Goal: Task Accomplishment & Management: Manage account settings

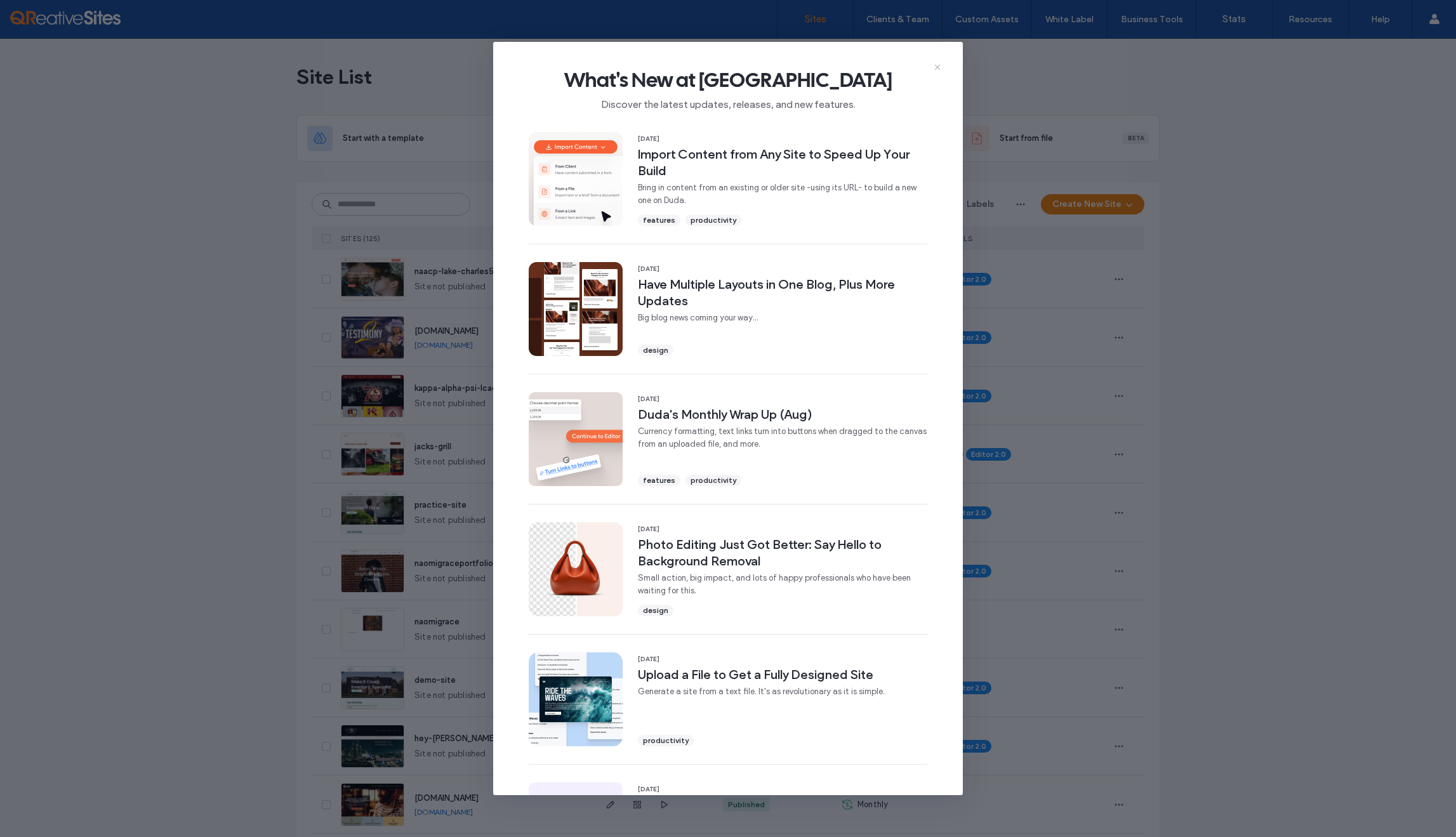
click at [936, 69] on icon at bounding box center [937, 67] width 10 height 10
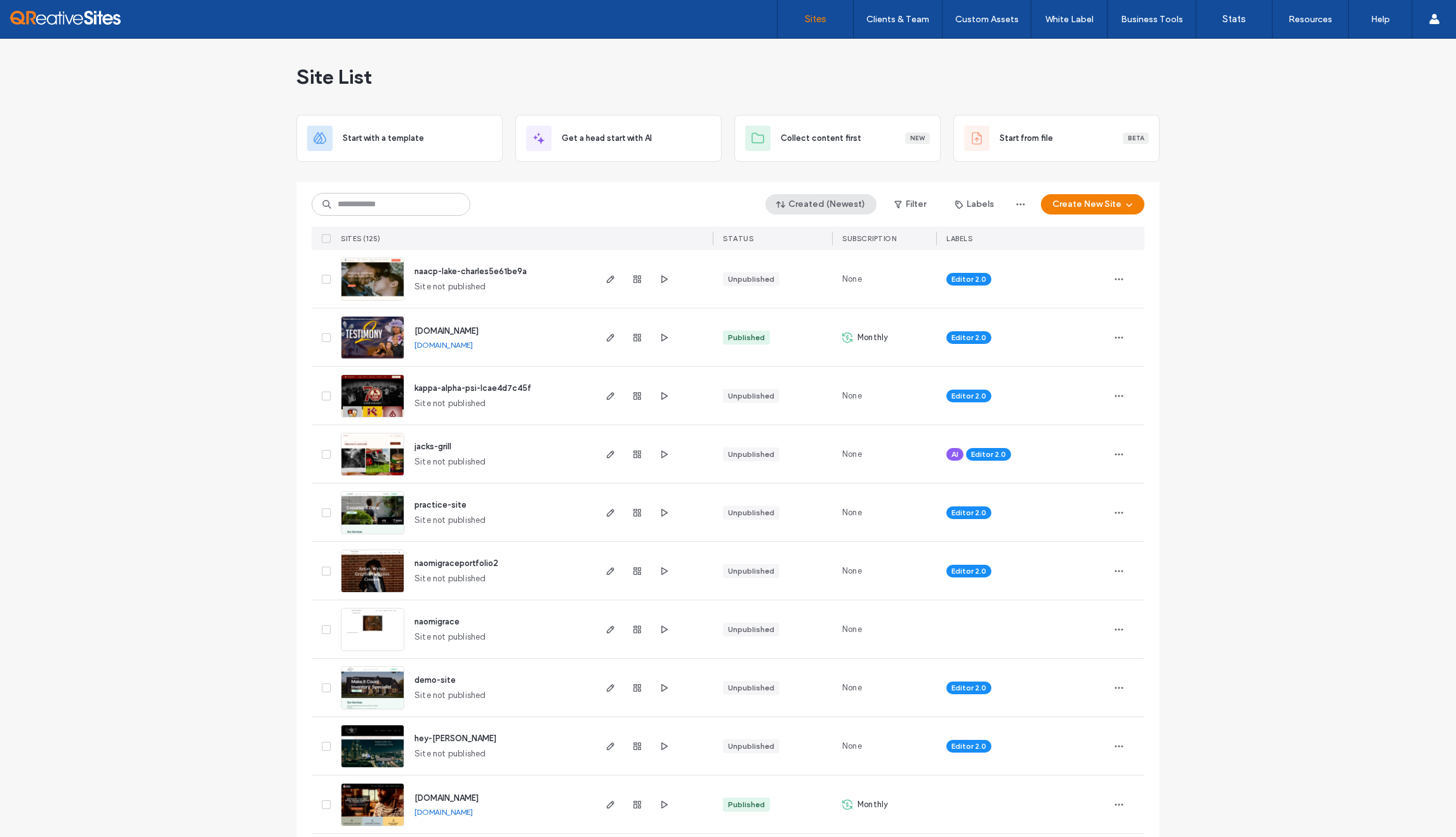
click at [815, 204] on button "Created (Newest)" at bounding box center [821, 204] width 111 height 20
click at [808, 257] on span "Published" at bounding box center [808, 256] width 38 height 13
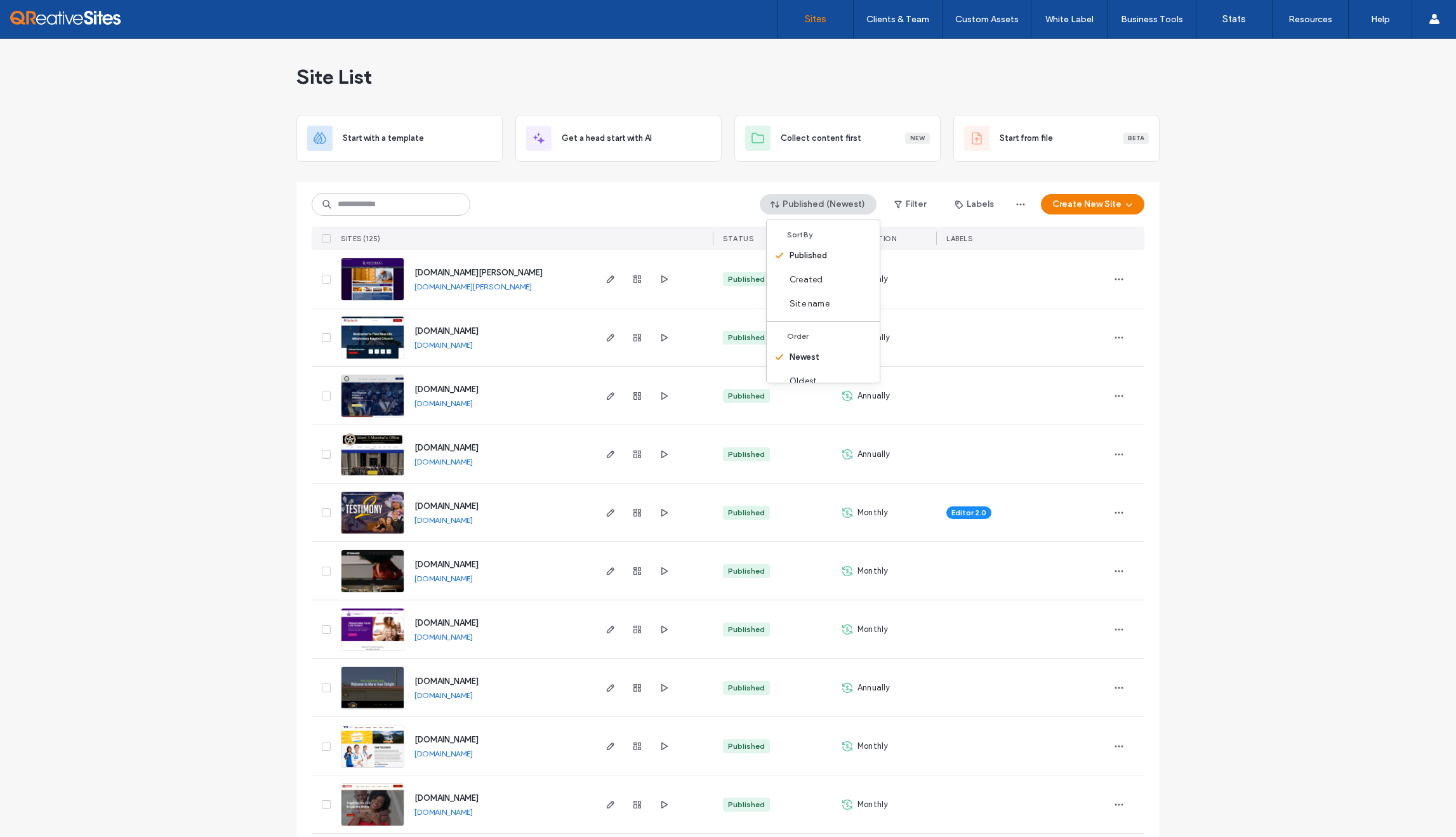
click at [590, 186] on div "Published (Newest) Filter Labels Create New Site SITES (125) STATUS SUBSCRIPTIO…" at bounding box center [728, 216] width 833 height 68
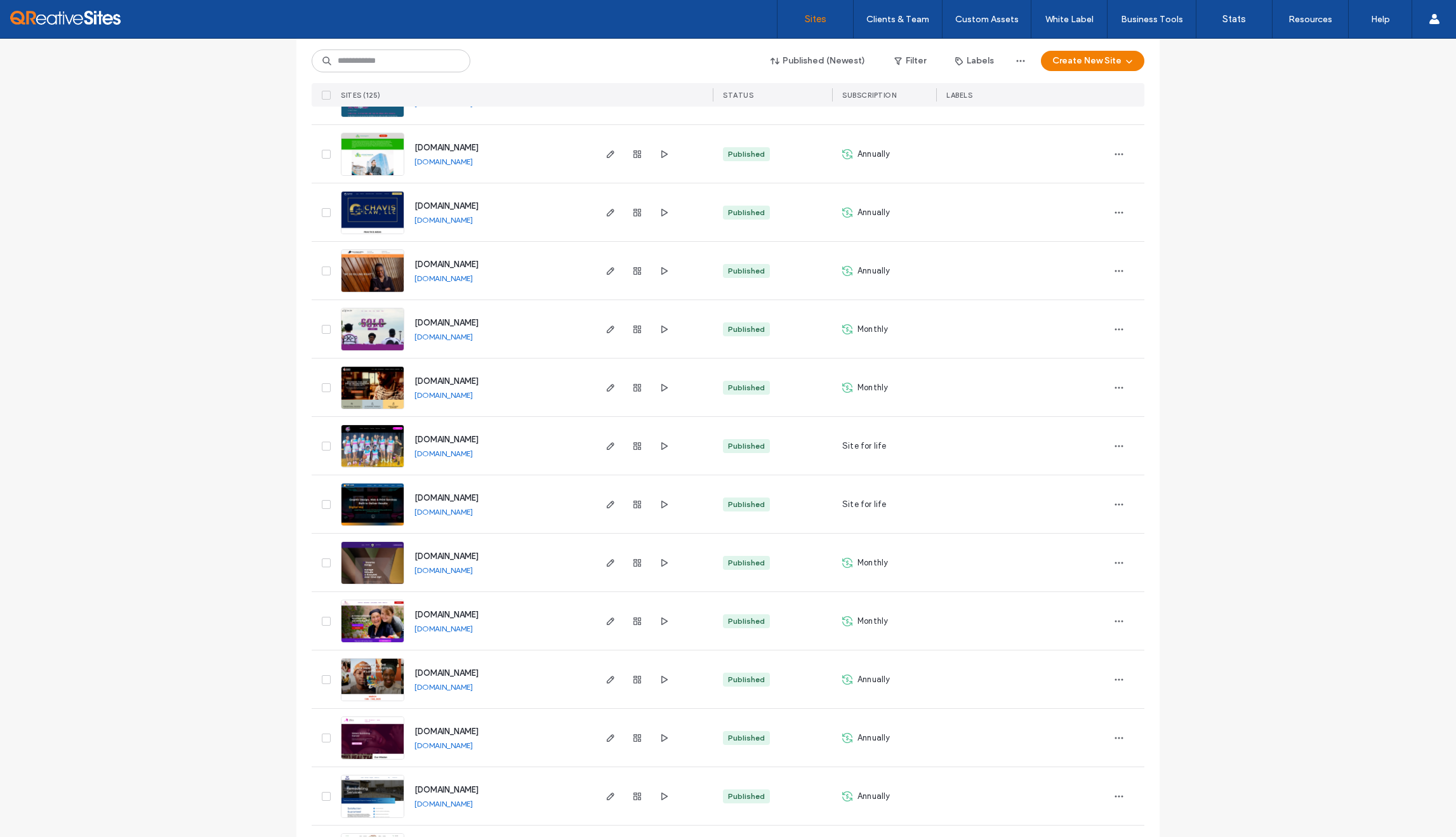
scroll to position [946, 0]
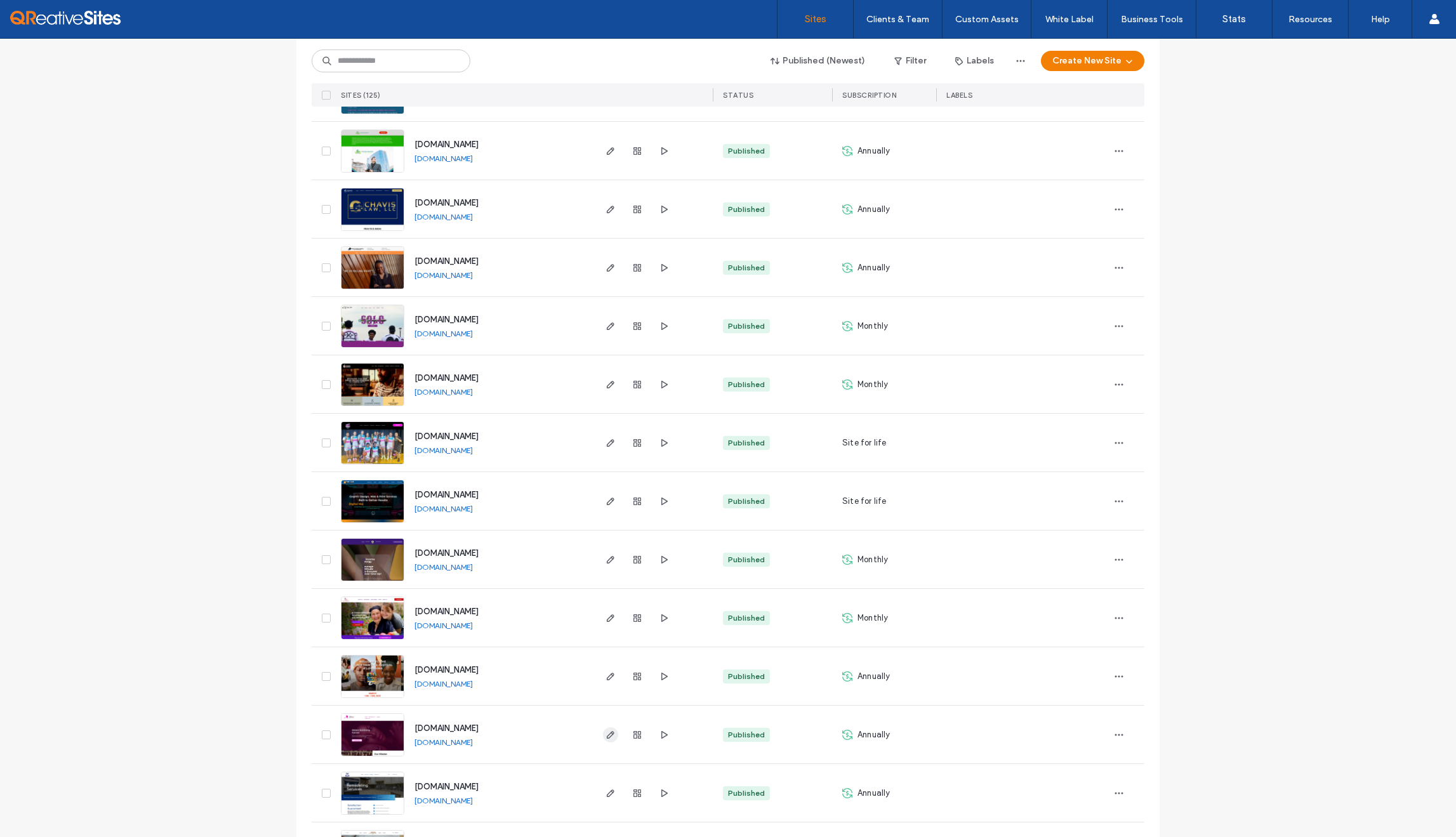
click at [605, 732] on icon "button" at bounding box center [610, 735] width 10 height 10
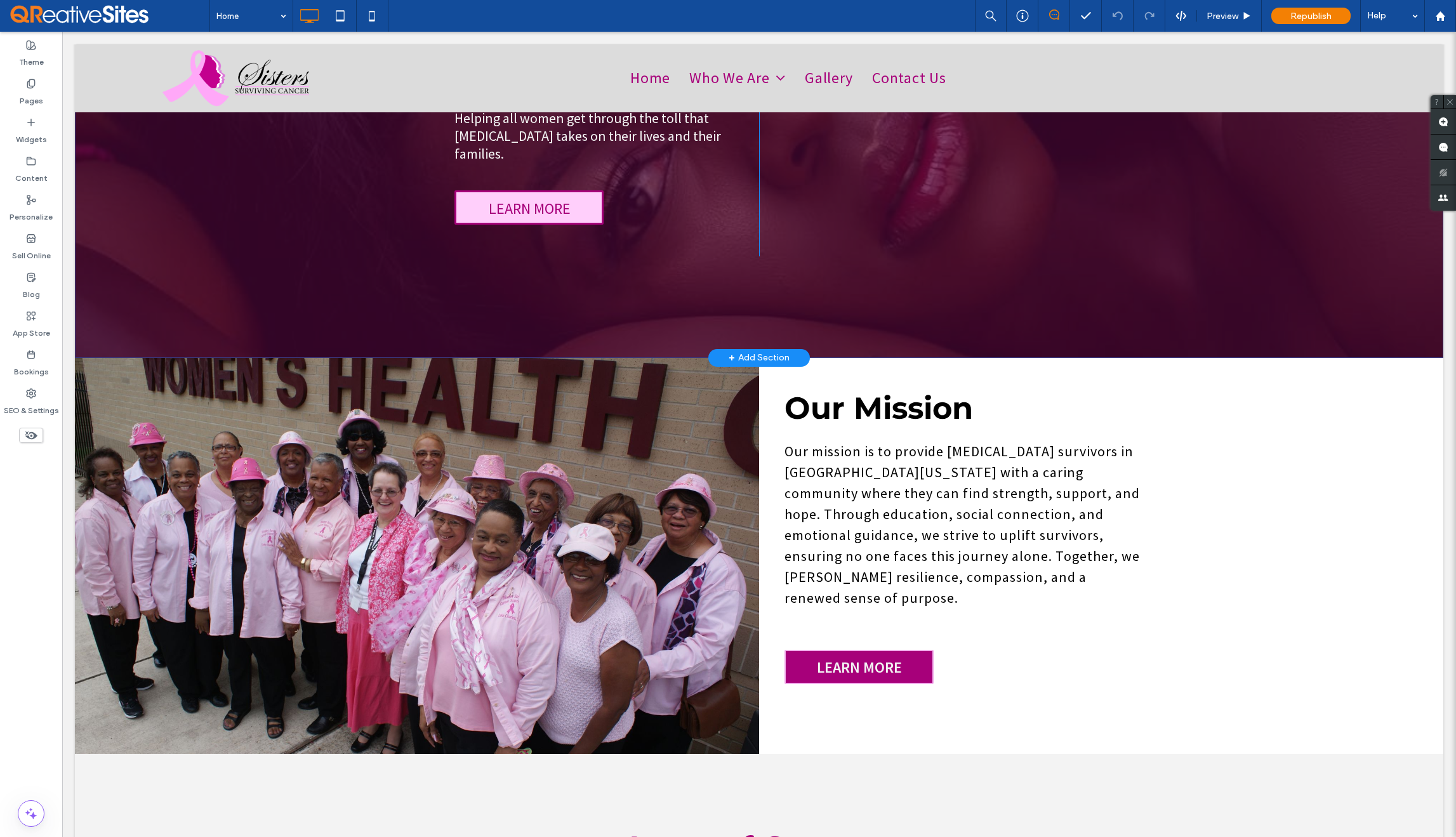
scroll to position [177, 0]
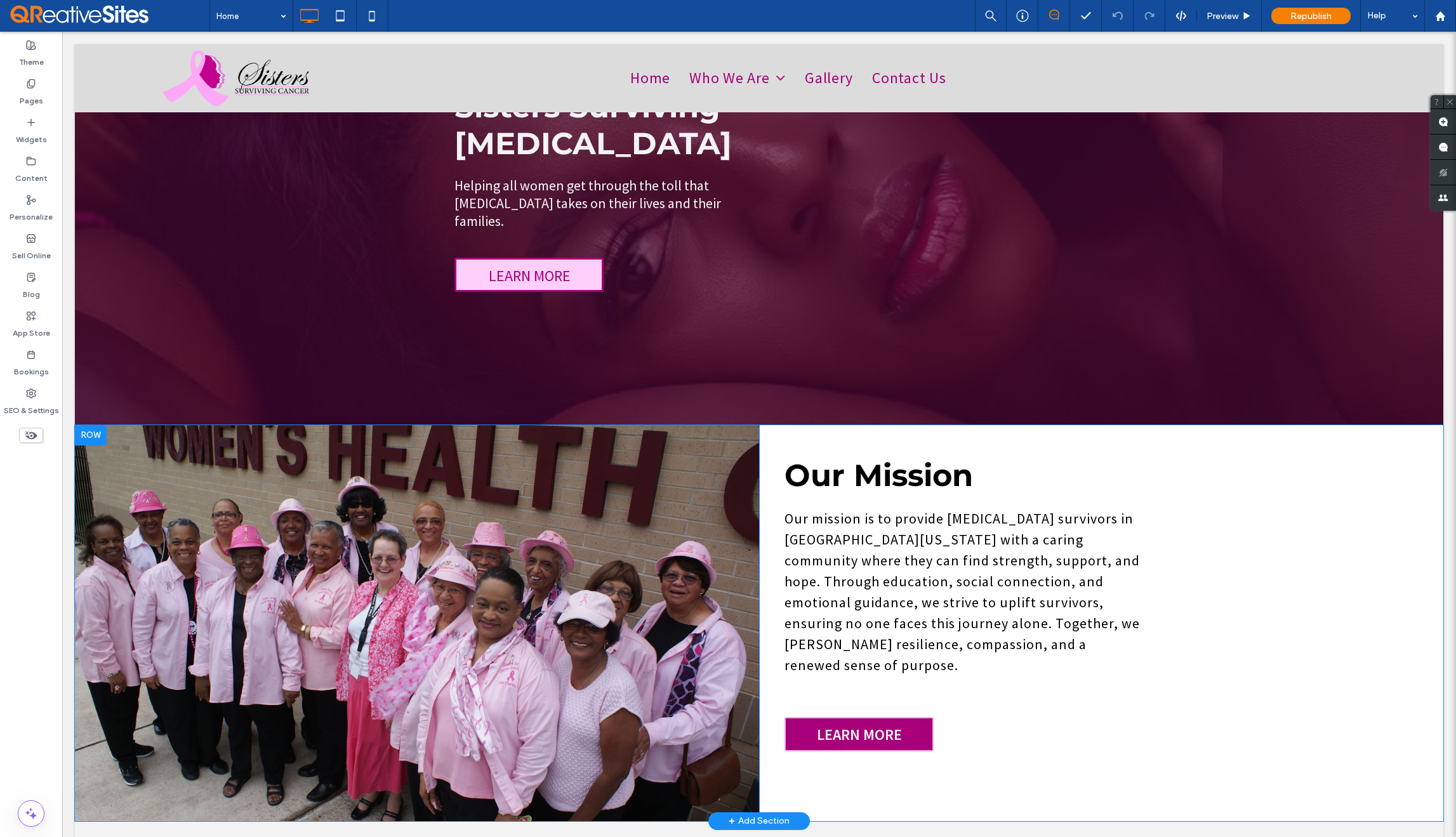
click at [87, 425] on div at bounding box center [91, 435] width 32 height 20
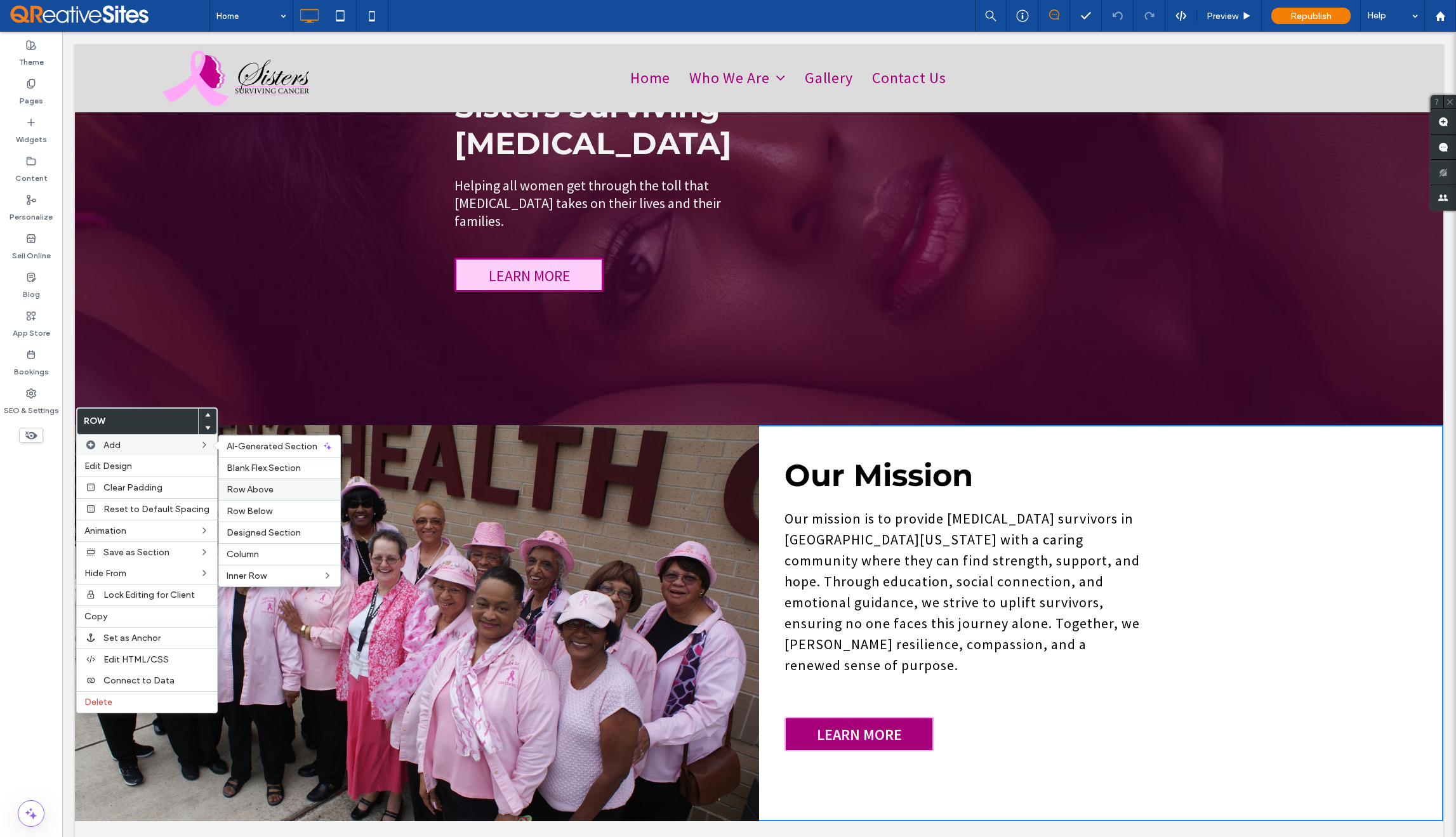
click at [266, 487] on span "Row Above" at bounding box center [250, 489] width 47 height 11
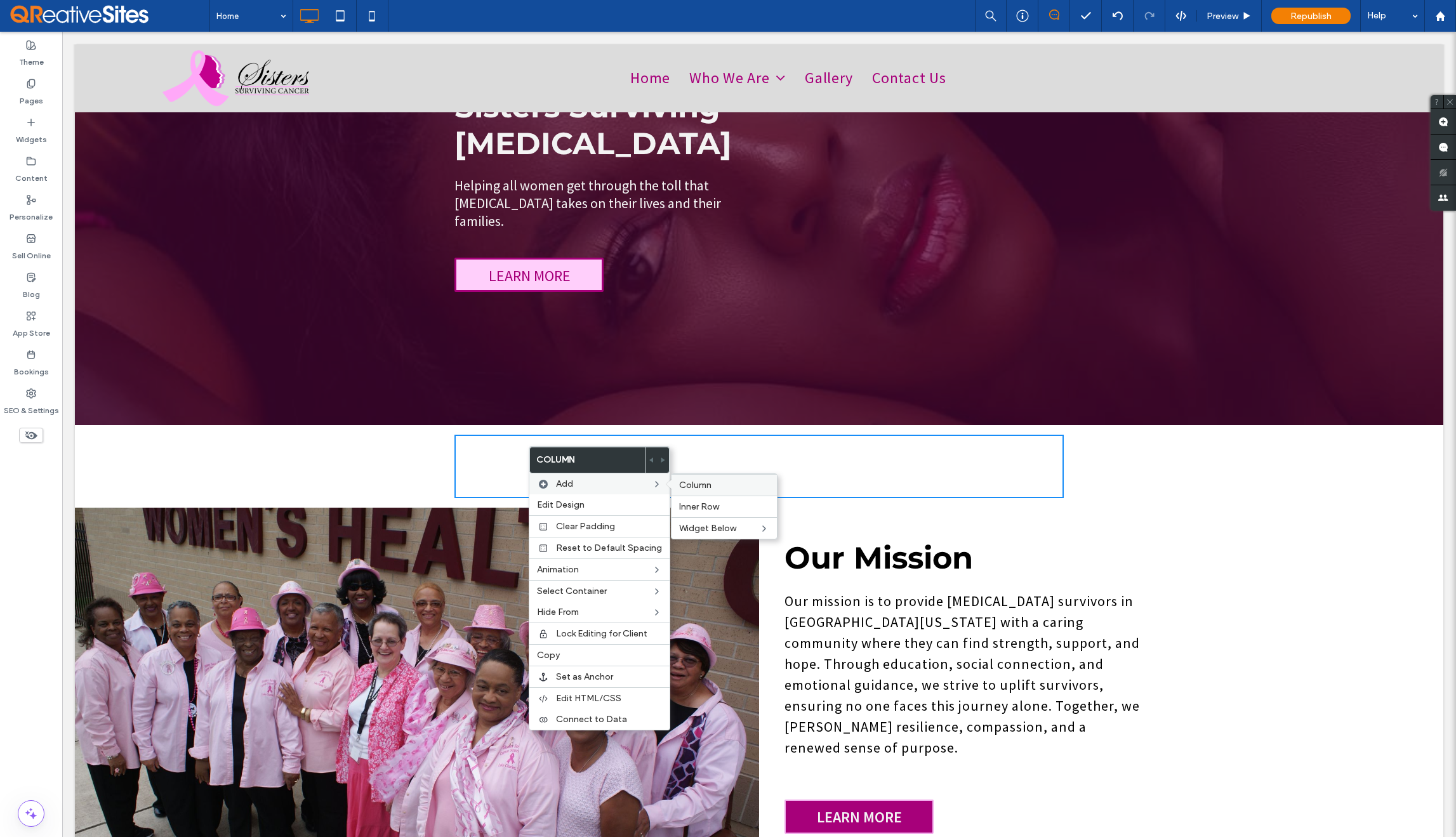
click at [709, 483] on label "Column" at bounding box center [724, 485] width 90 height 11
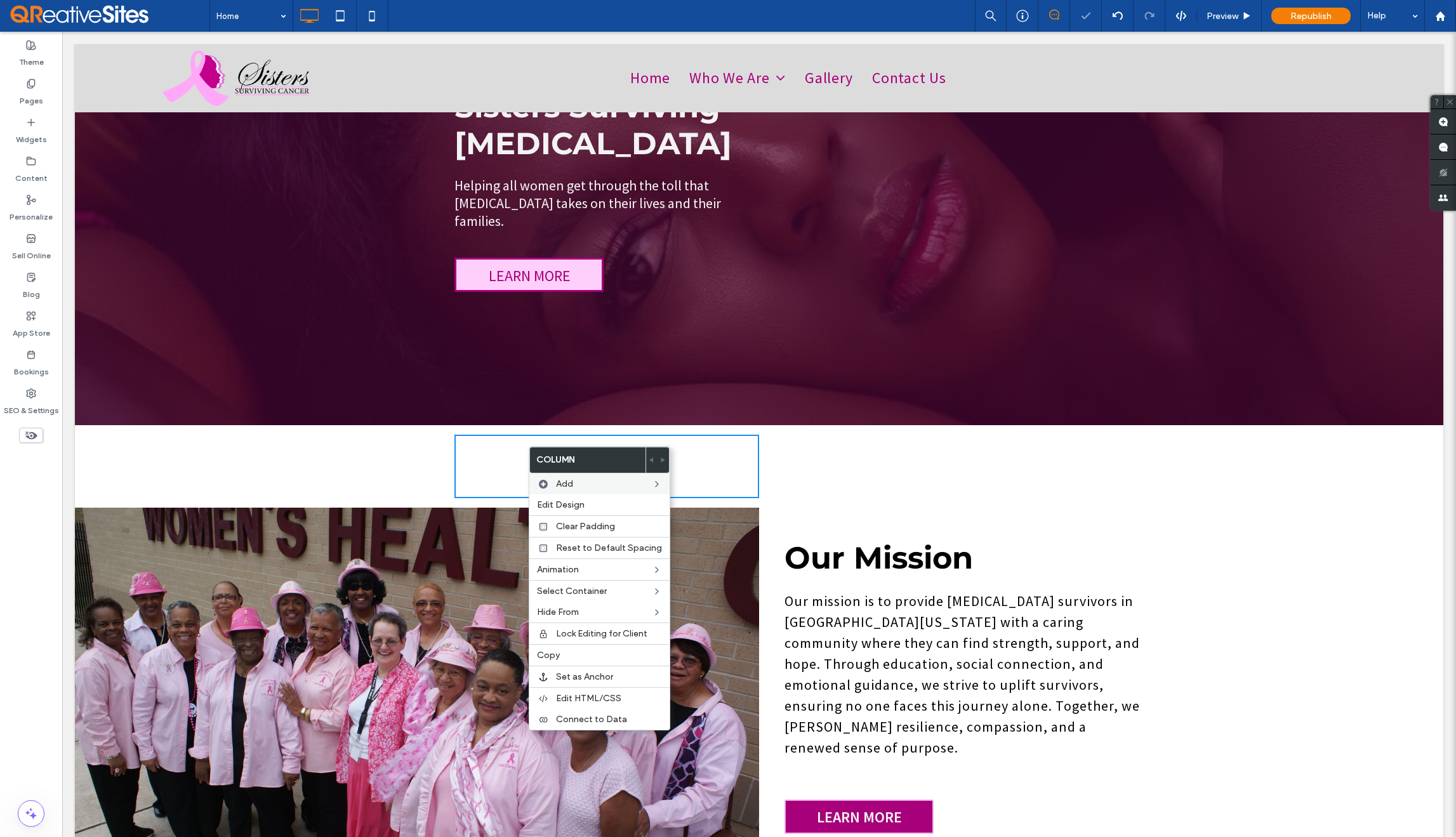
click at [811, 446] on div "Click To Paste Click To Paste" at bounding box center [911, 467] width 304 height 63
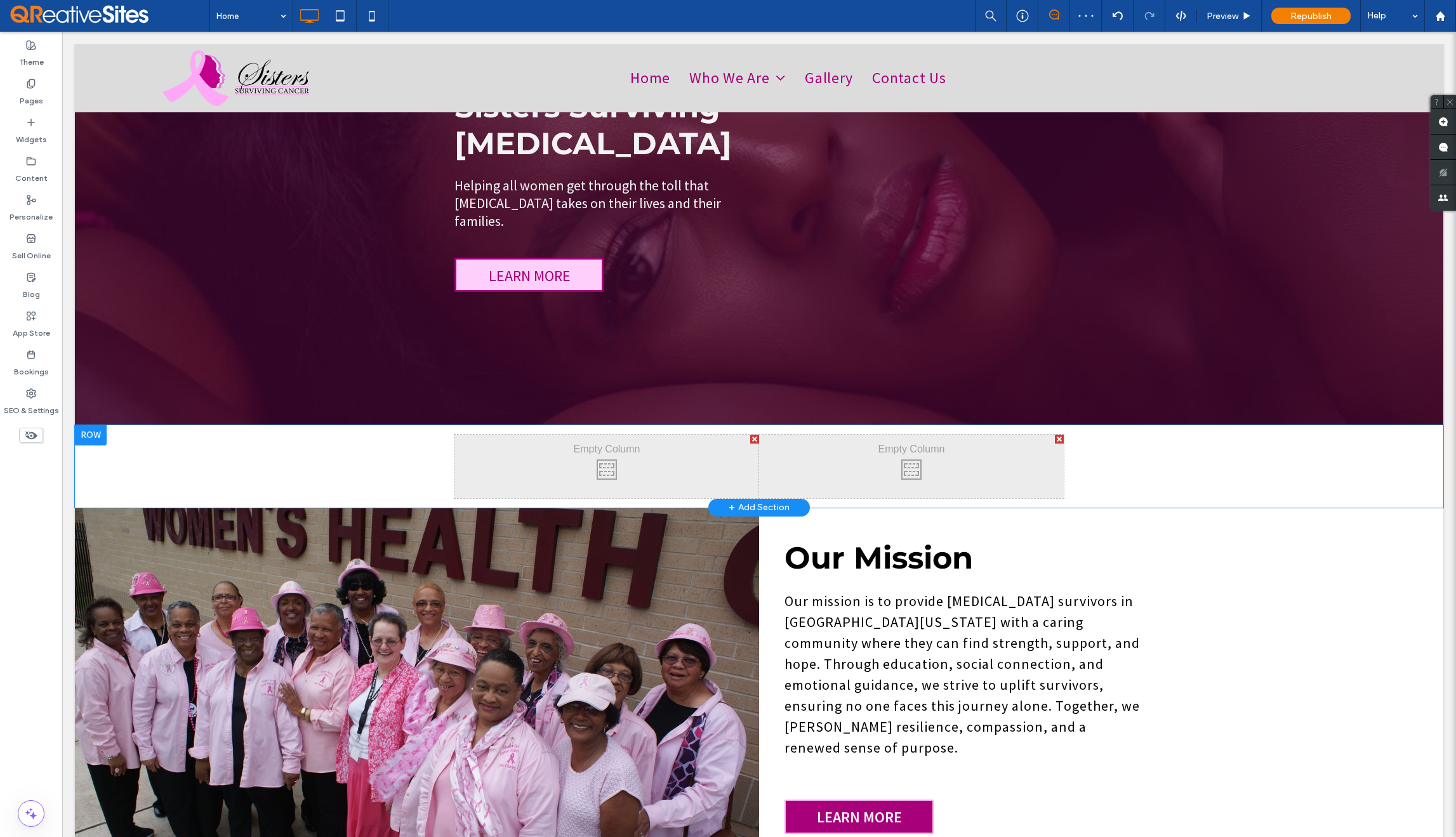
click at [578, 449] on div "Click To Paste Click To Paste" at bounding box center [607, 467] width 304 height 63
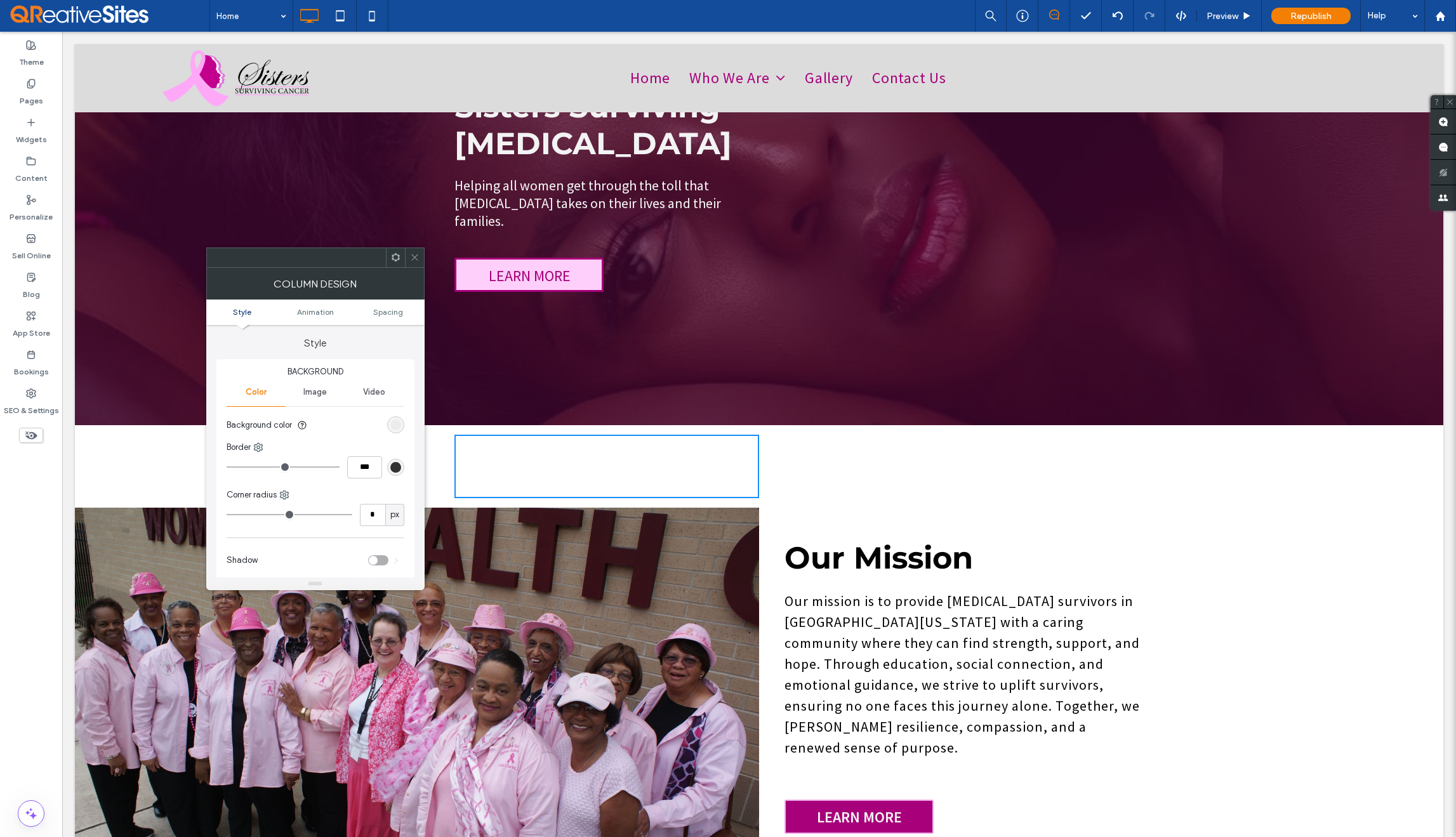
click at [411, 261] on icon at bounding box center [414, 257] width 9 height 9
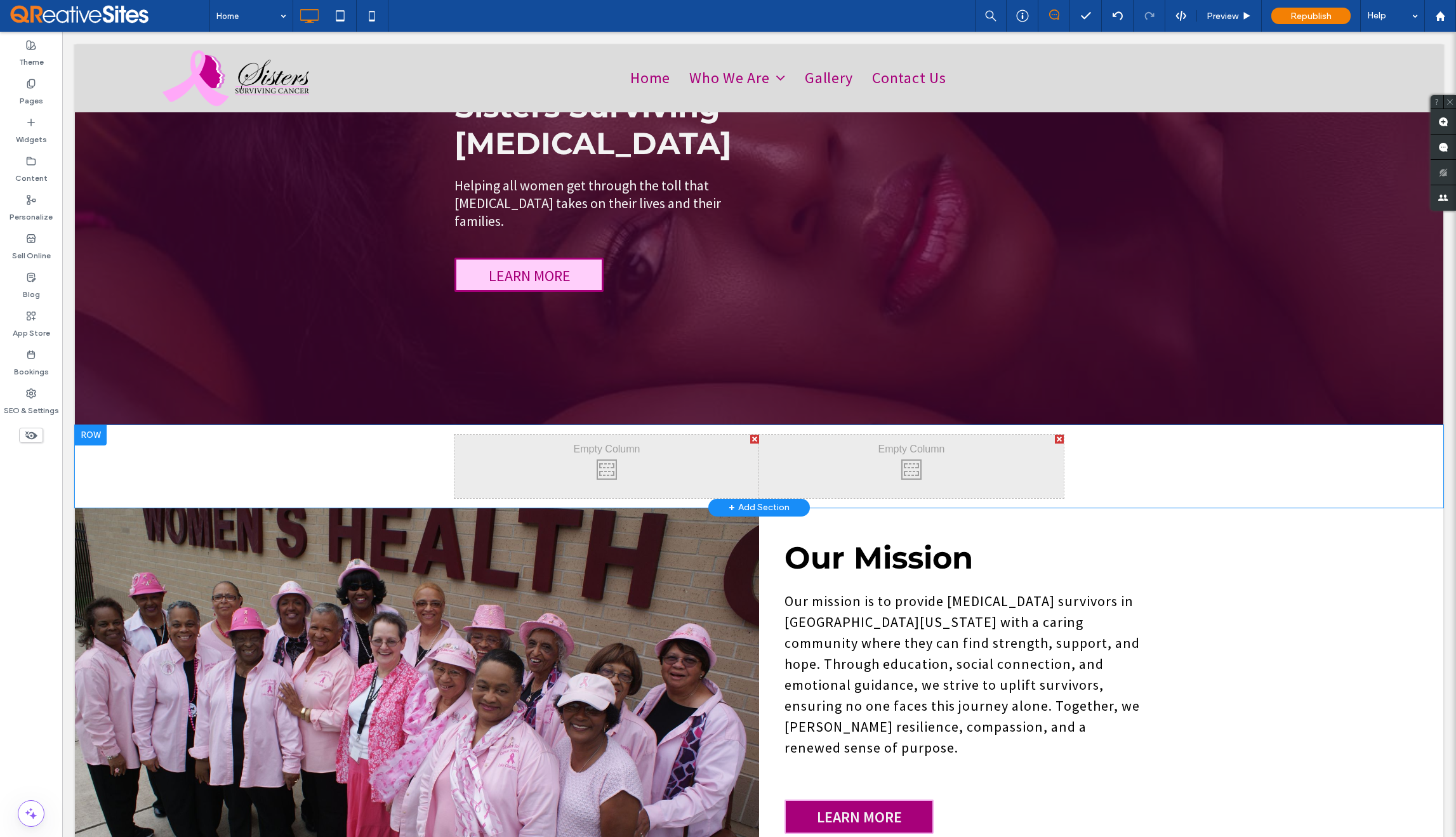
click at [422, 468] on div "Click To Paste Click To Paste Click To Paste Click To Paste Row + Add Section" at bounding box center [759, 466] width 1369 height 82
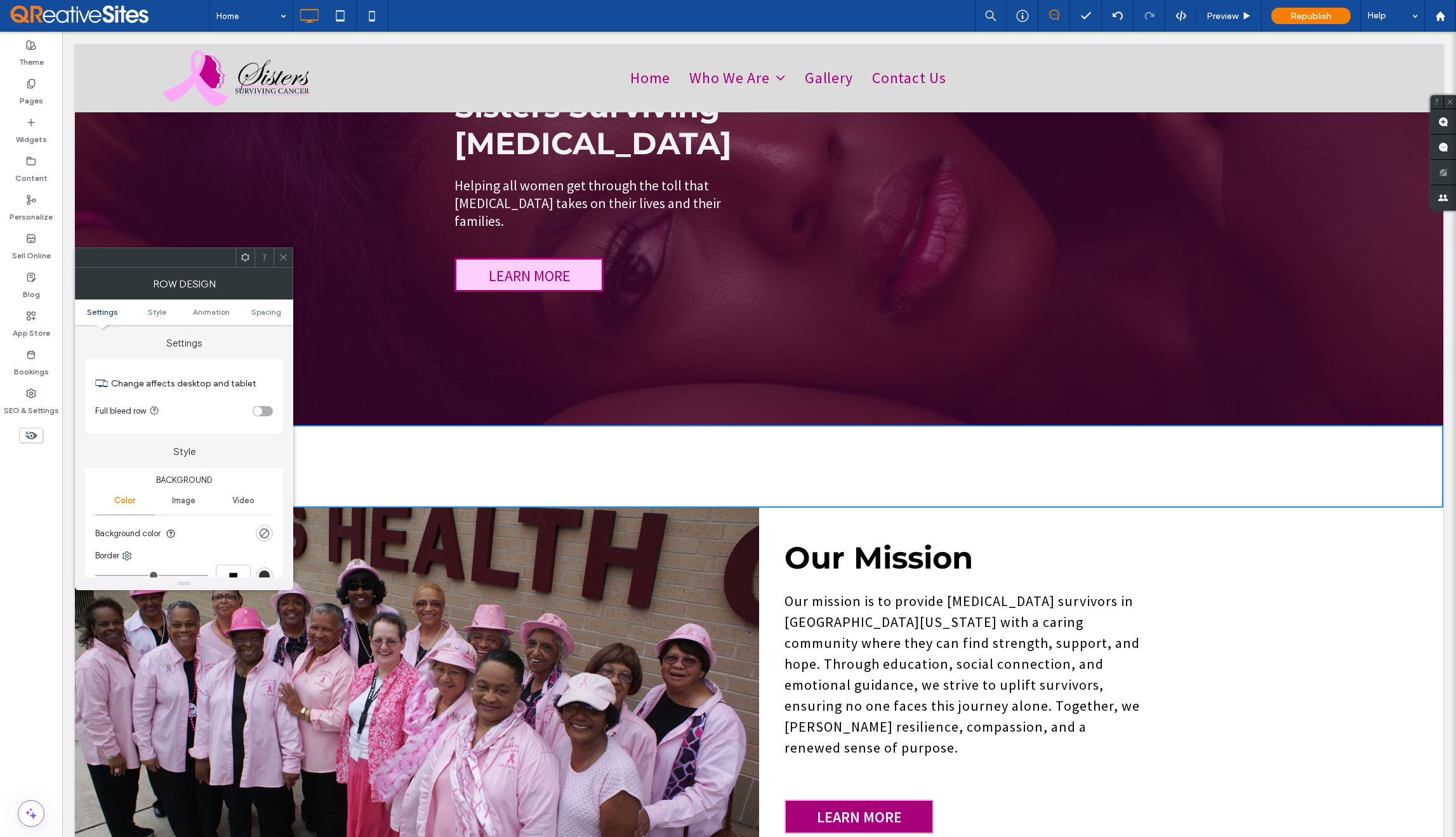
click at [261, 411] on div "toggle" at bounding box center [258, 411] width 9 height 9
click at [284, 257] on icon at bounding box center [283, 257] width 9 height 9
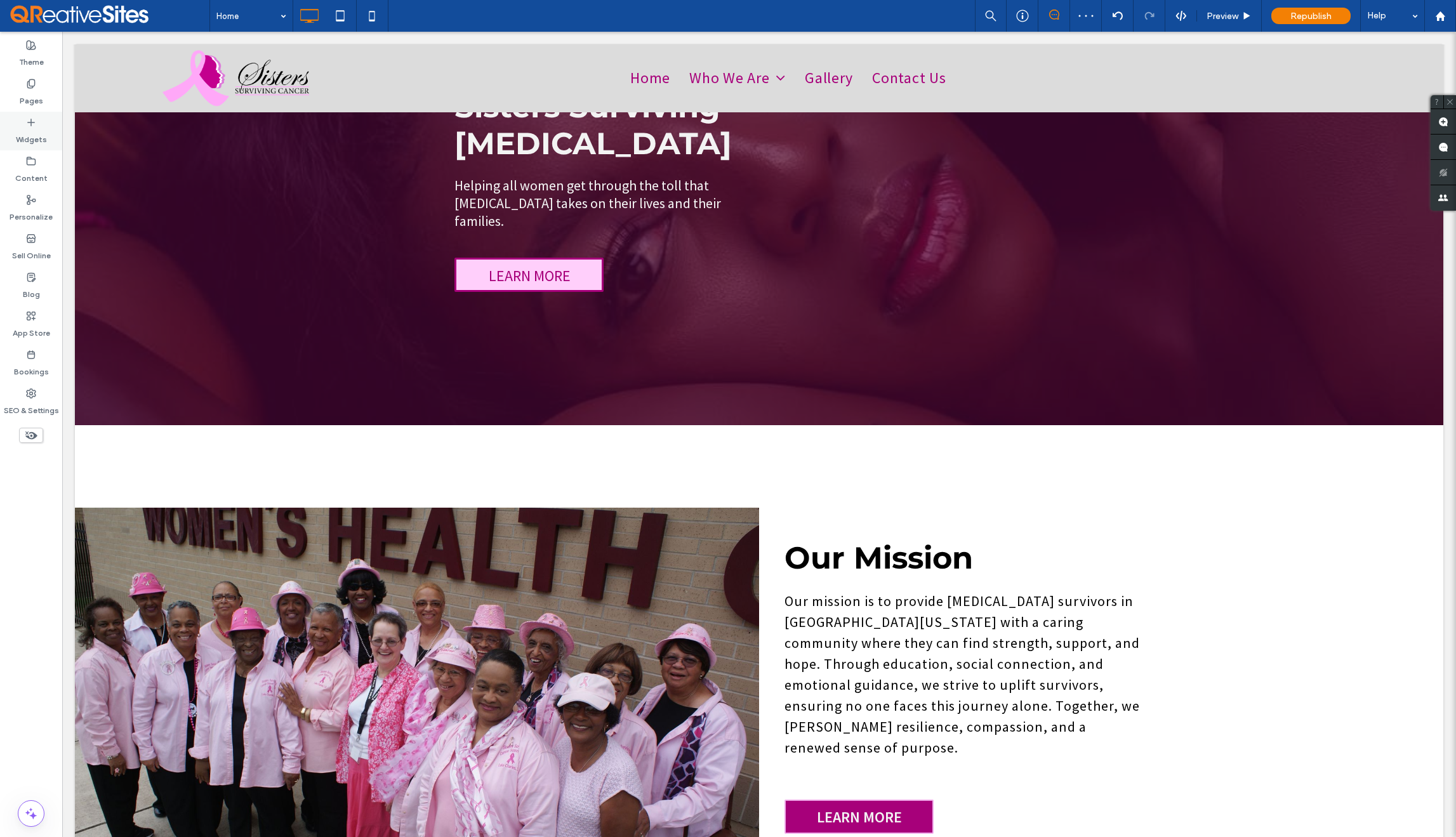
click at [30, 123] on use at bounding box center [31, 122] width 6 height 6
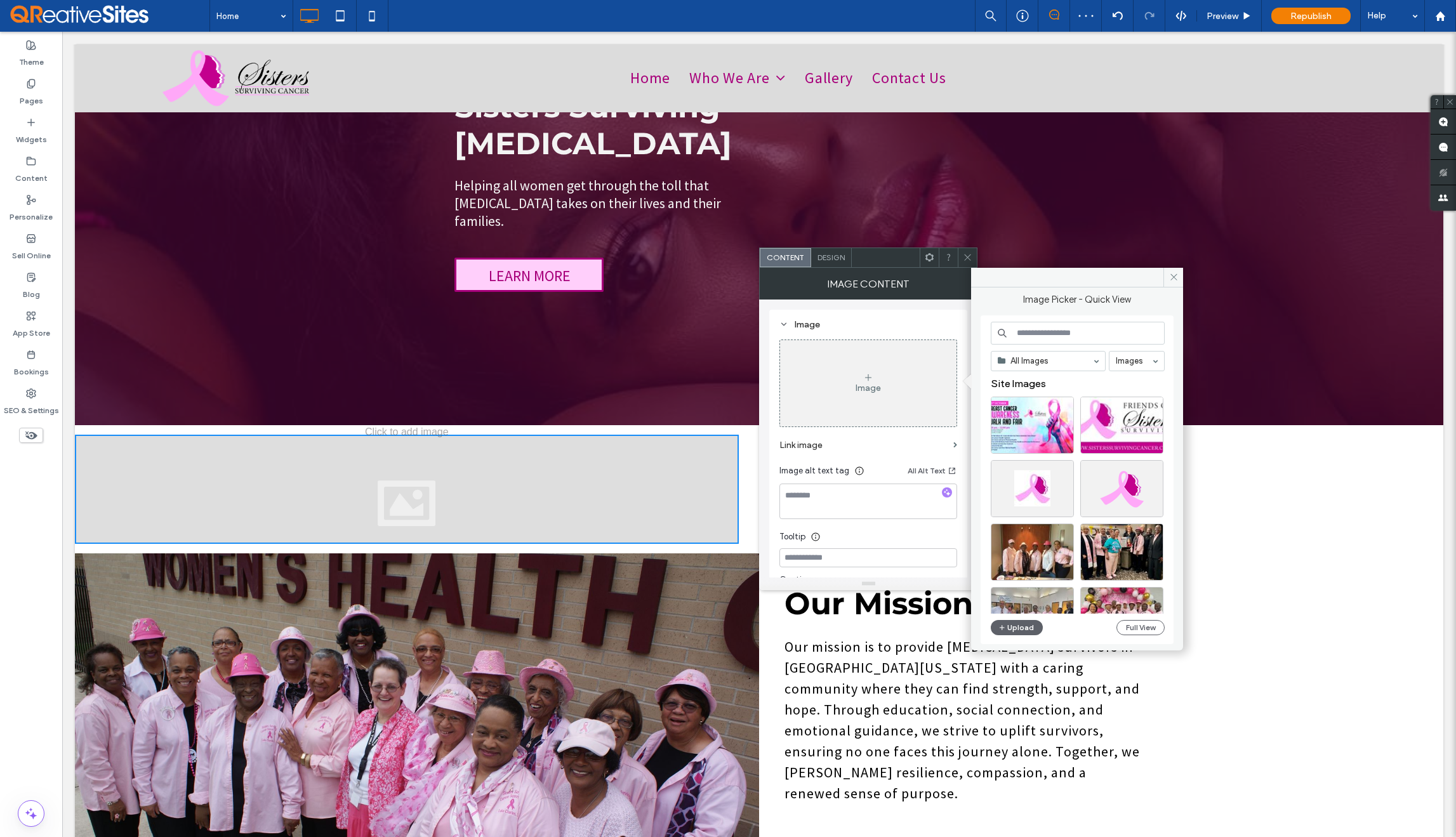
click at [864, 375] on icon at bounding box center [869, 377] width 10 height 10
click at [1012, 628] on button "Upload" at bounding box center [1017, 628] width 52 height 15
click at [1015, 629] on button "Upload" at bounding box center [1017, 628] width 52 height 15
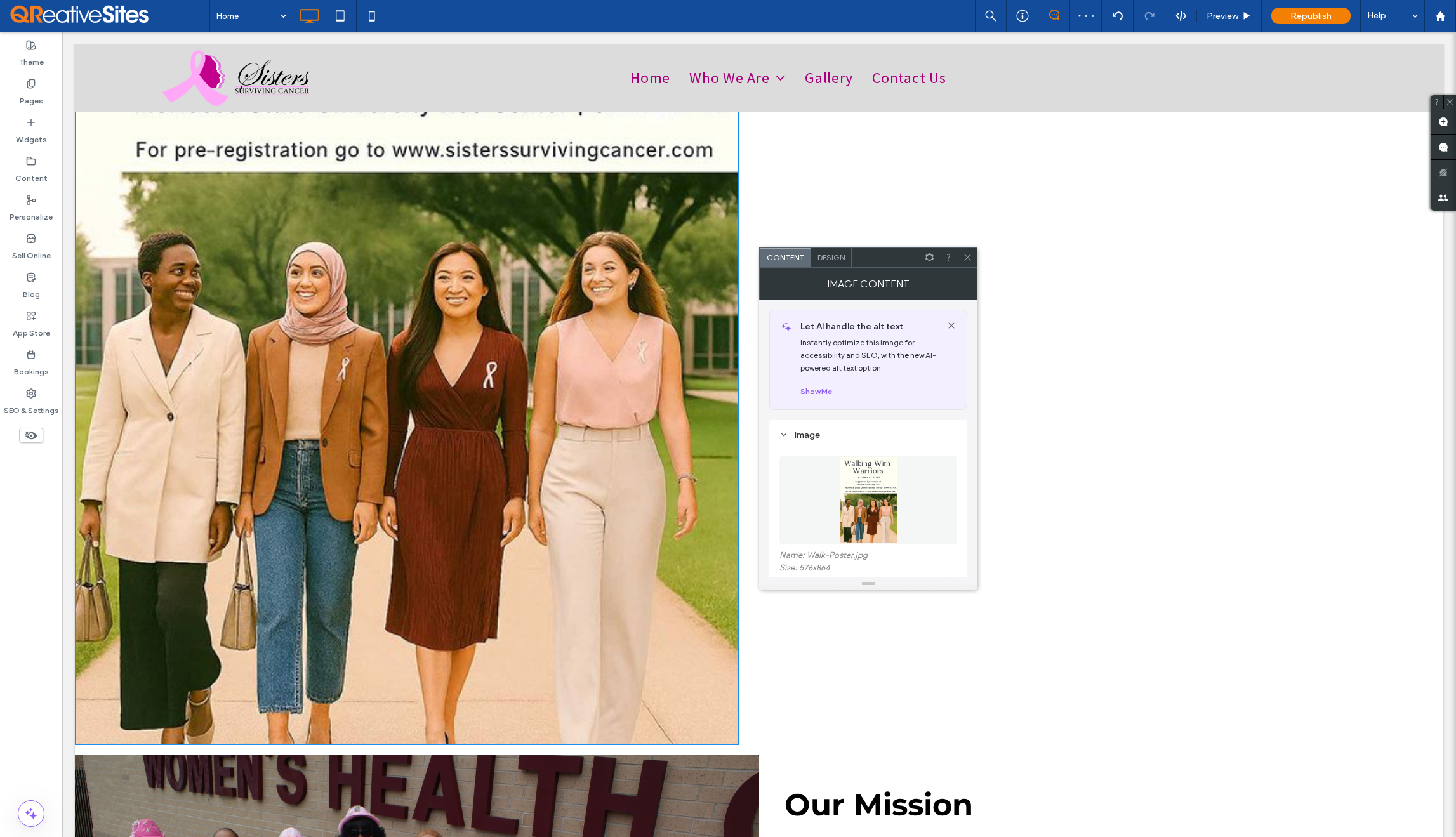
scroll to position [895, 0]
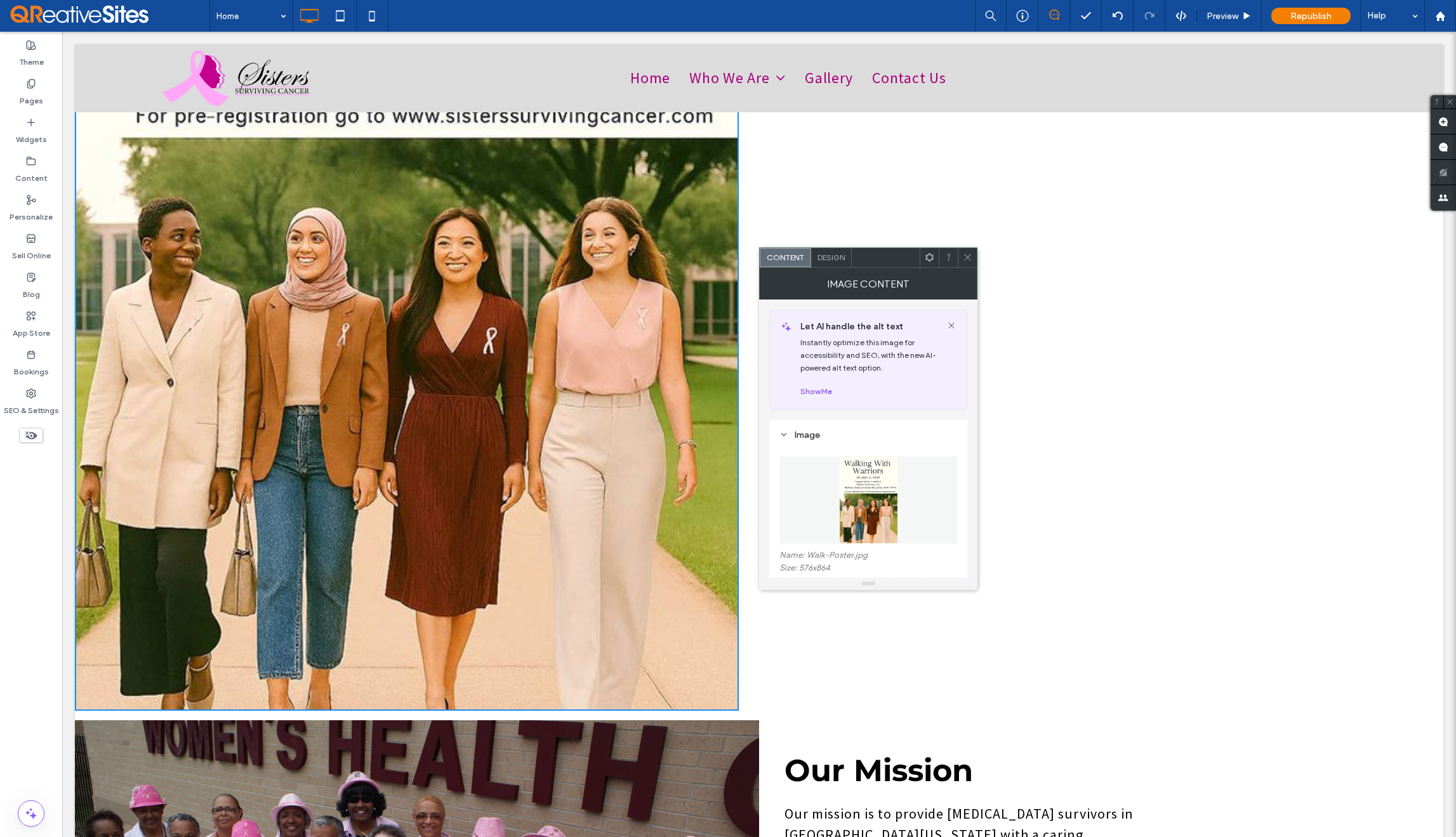
click at [968, 260] on icon at bounding box center [968, 257] width 9 height 9
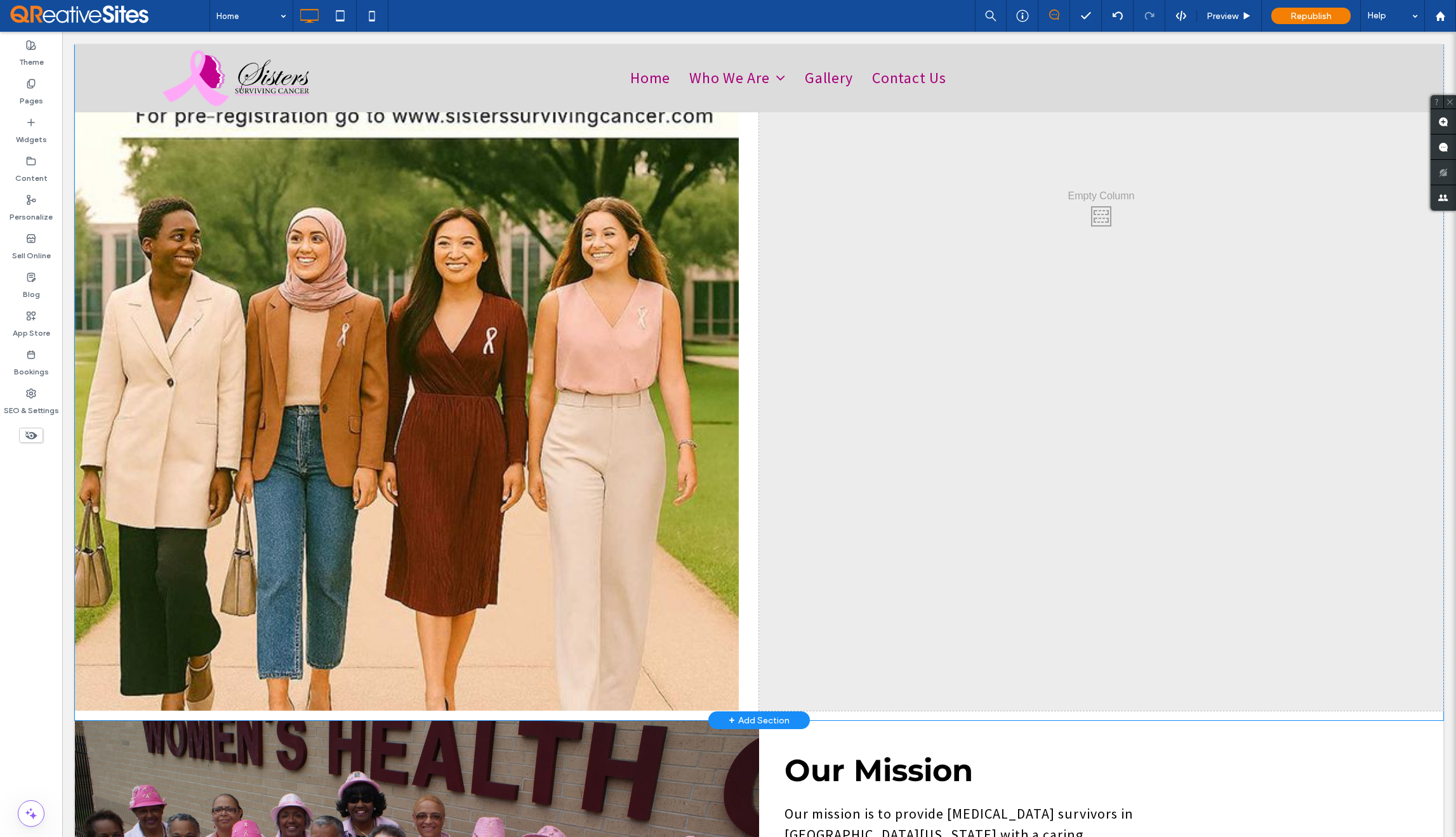
click at [1043, 336] on div "Click To Paste Click To Paste" at bounding box center [1101, 214] width 684 height 996
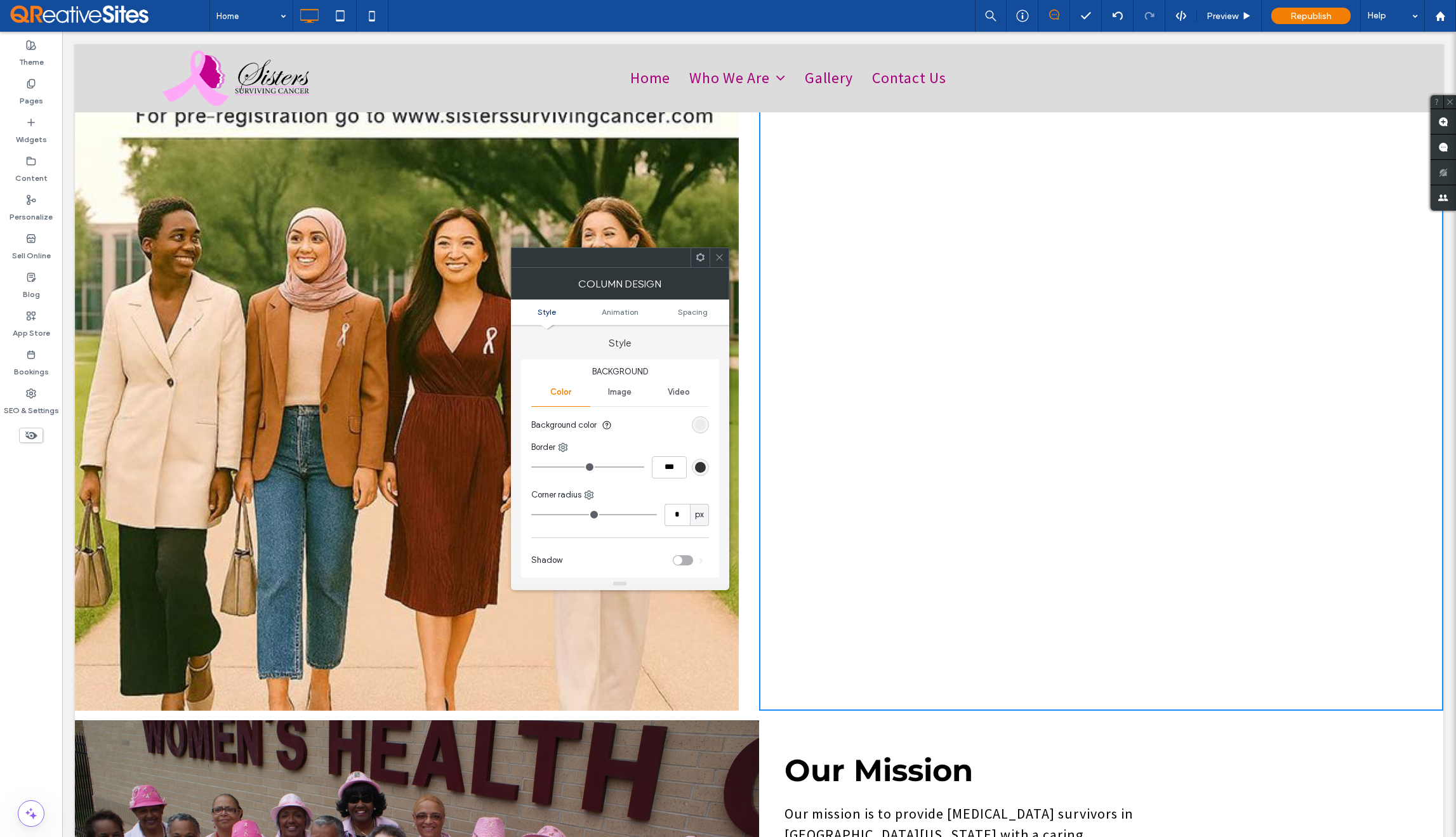
click at [714, 264] on div at bounding box center [719, 258] width 19 height 19
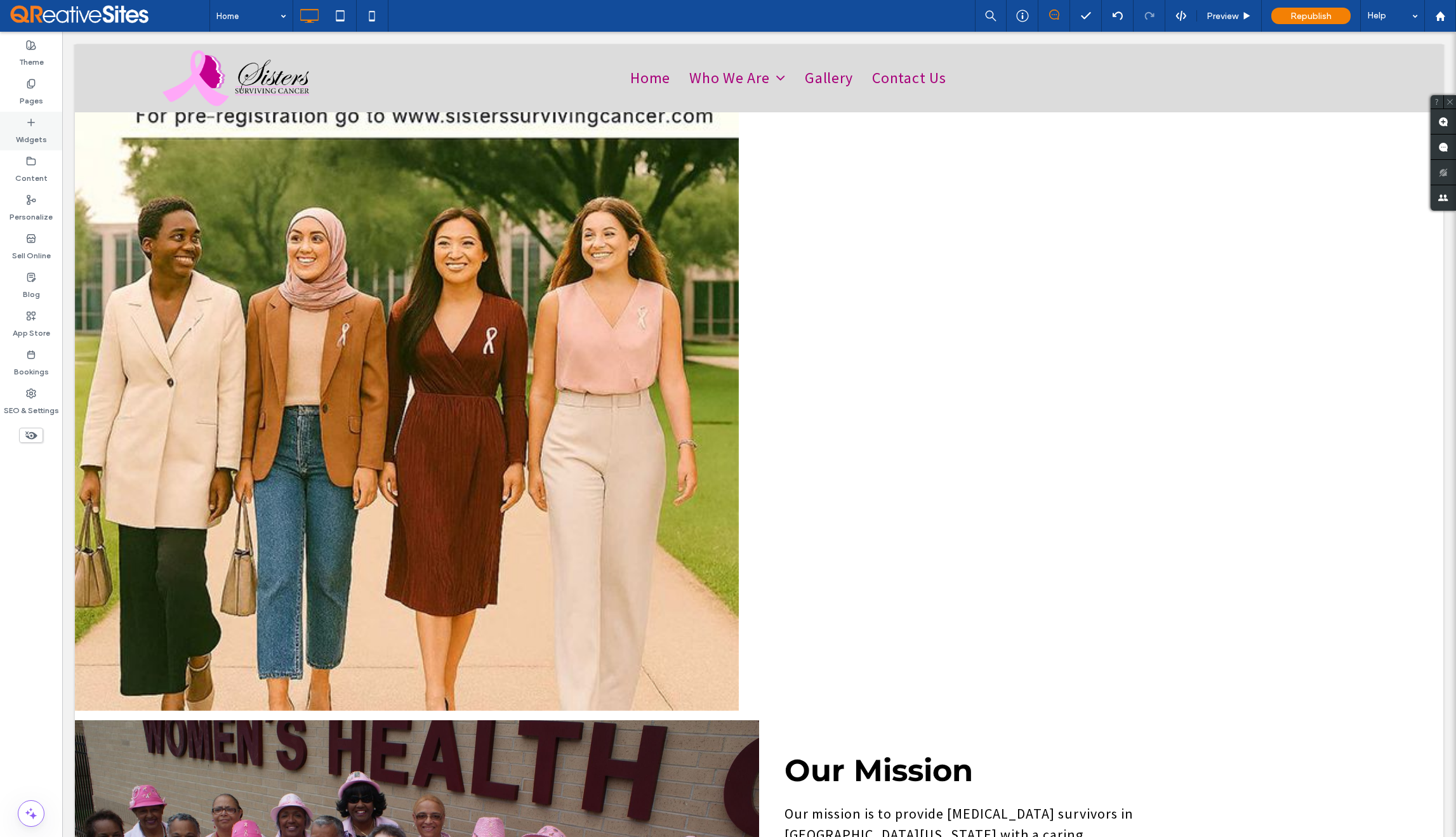
click at [27, 128] on label "Widgets" at bounding box center [31, 136] width 31 height 18
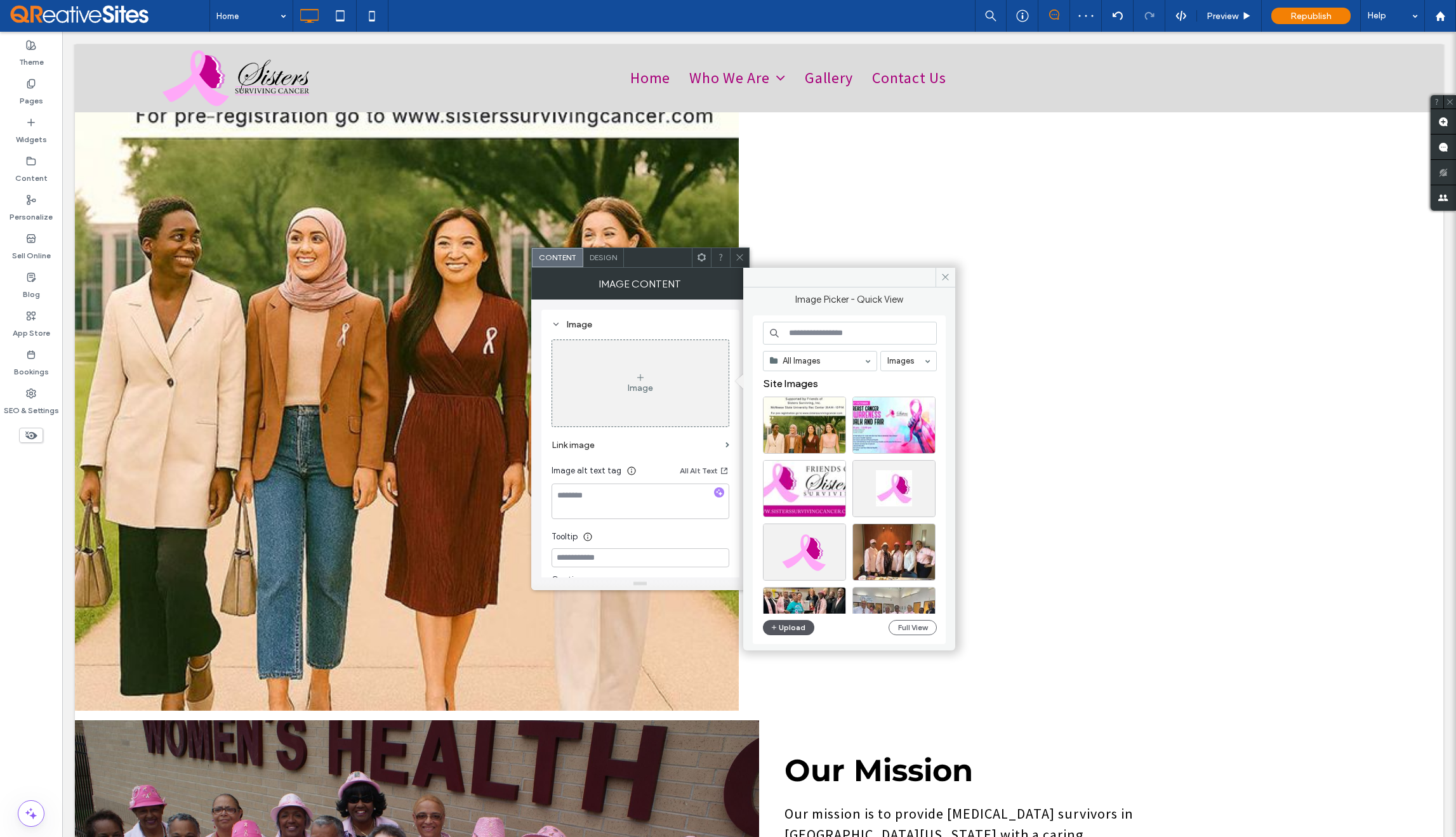
click at [789, 626] on button "Upload" at bounding box center [789, 628] width 52 height 15
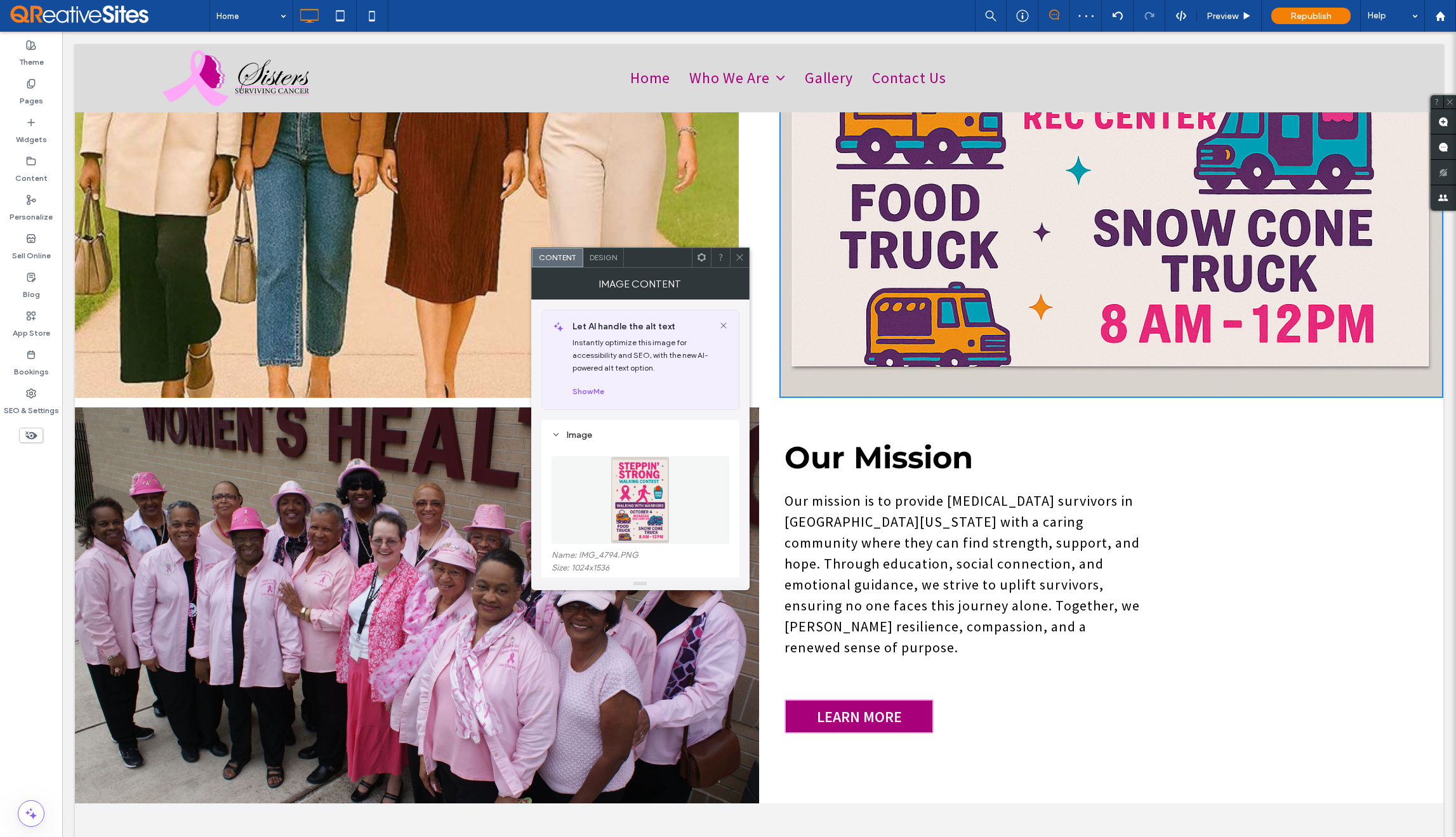
scroll to position [1215, 0]
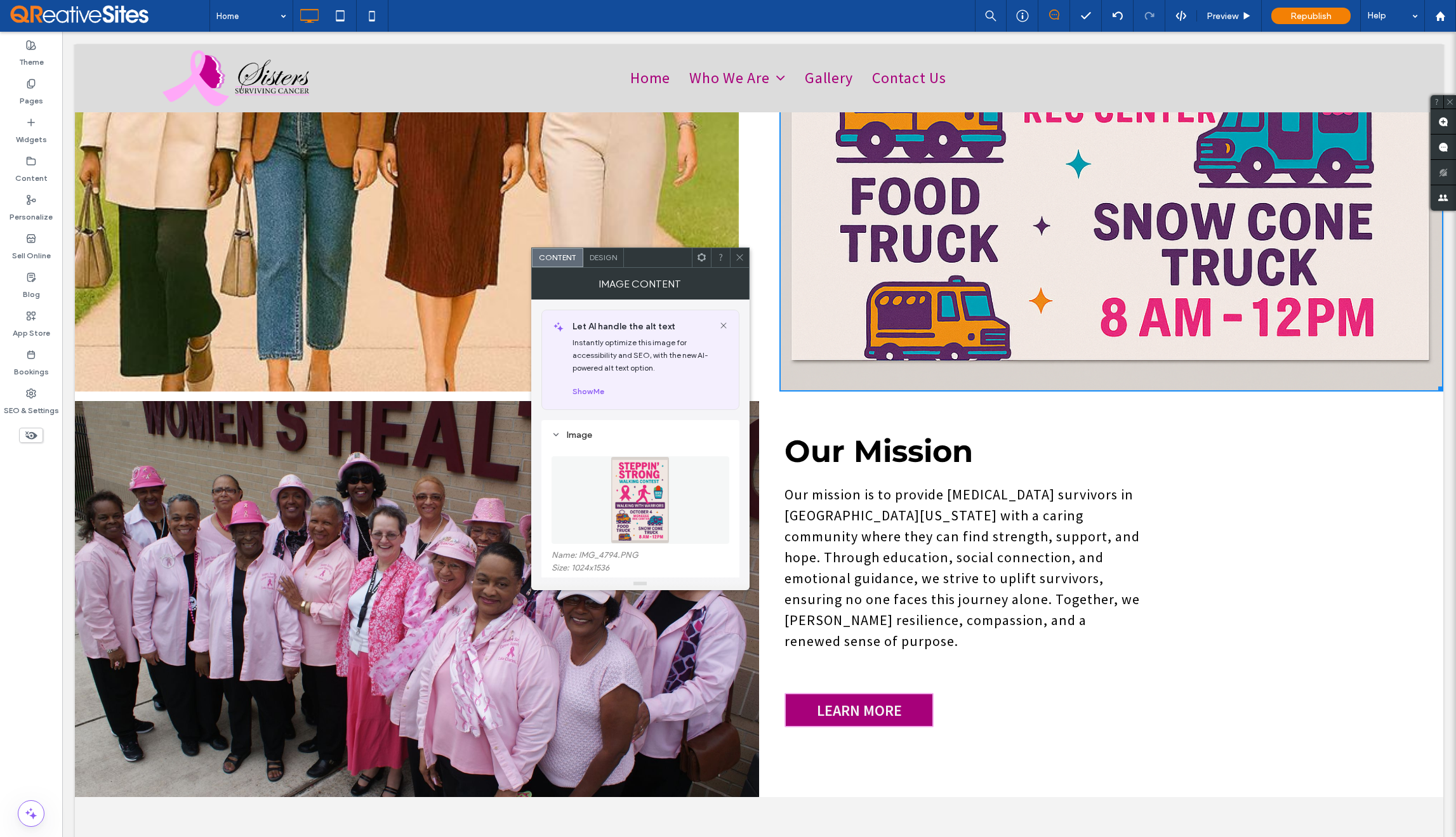
click at [739, 258] on icon at bounding box center [740, 257] width 9 height 9
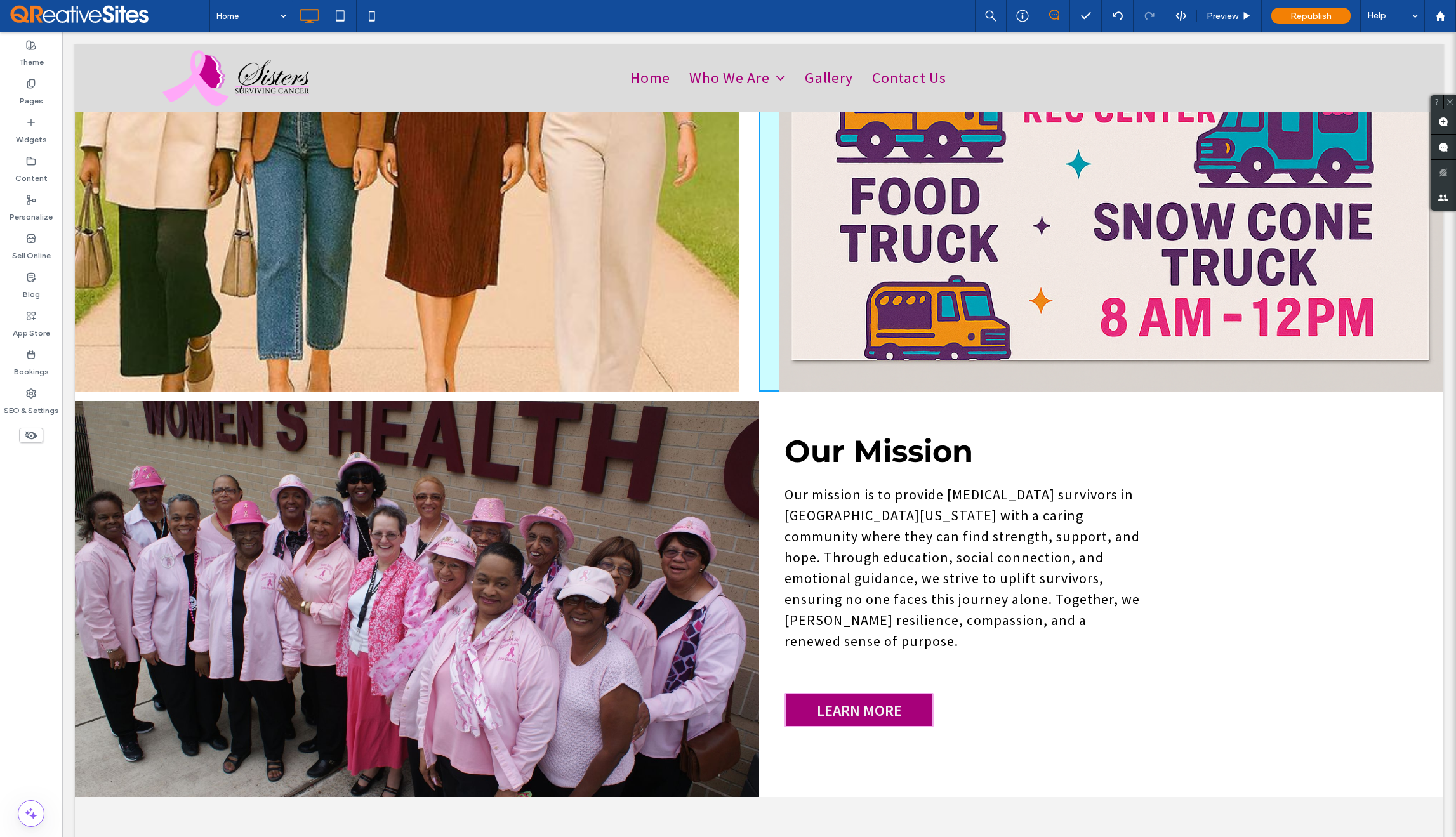
drag, startPoint x: 1430, startPoint y: 359, endPoint x: 1320, endPoint y: 222, distance: 175.7
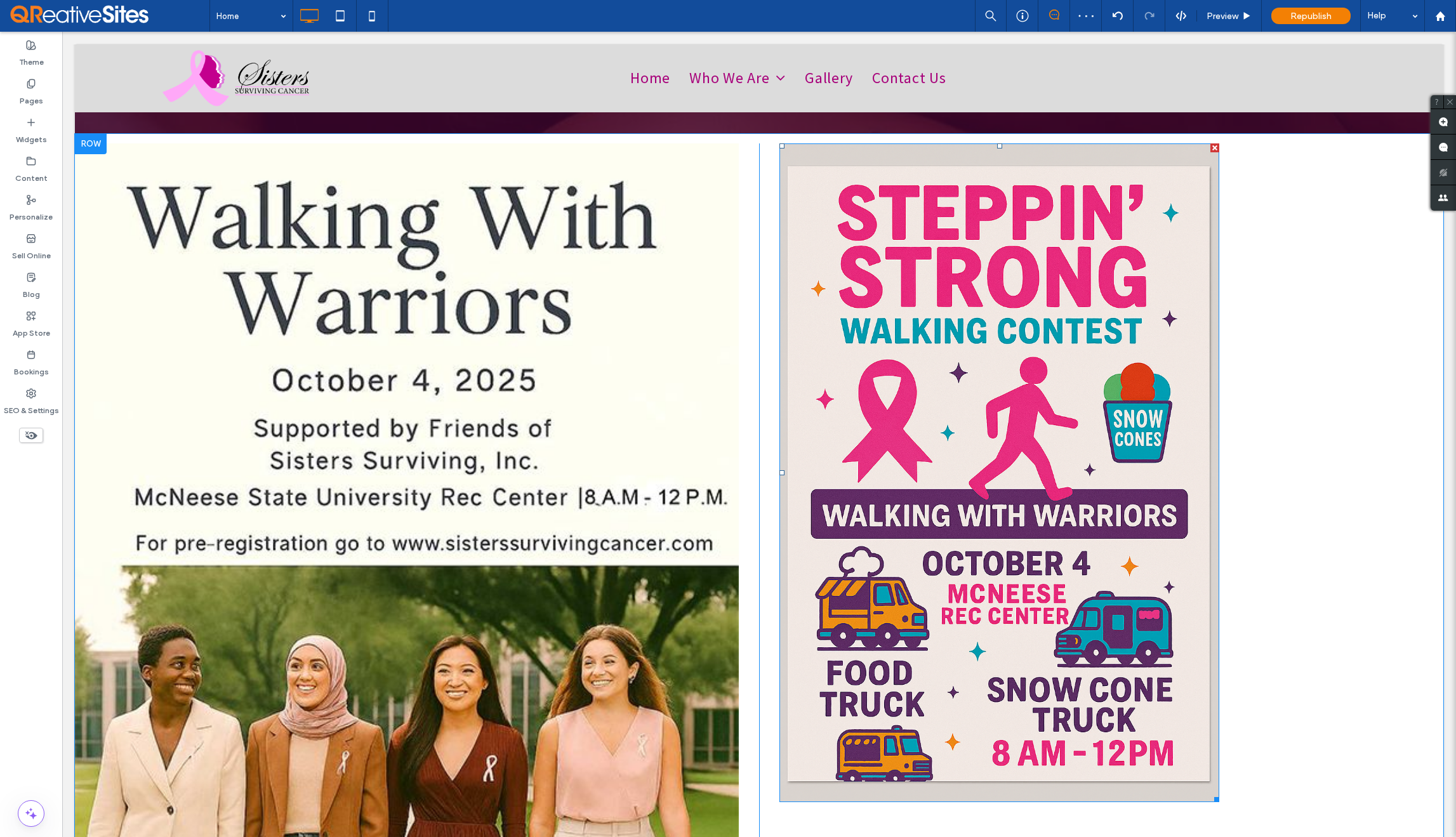
scroll to position [488, 0]
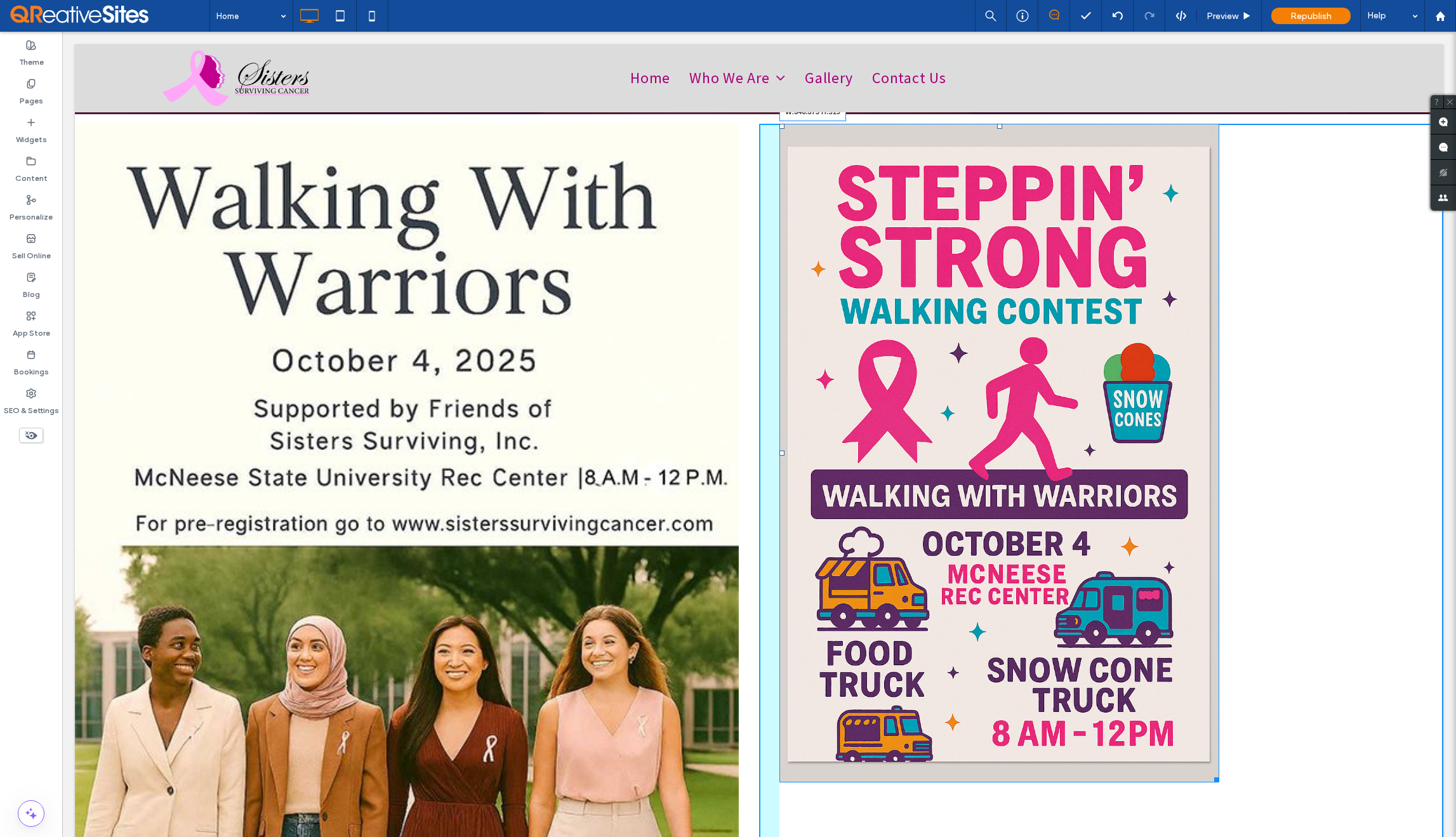
drag, startPoint x: 1210, startPoint y: 762, endPoint x: 1159, endPoint y: 605, distance: 165.1
click at [1100, 576] on div "Click To Paste Click To Paste W:346.375 H:519" at bounding box center [1101, 622] width 684 height 996
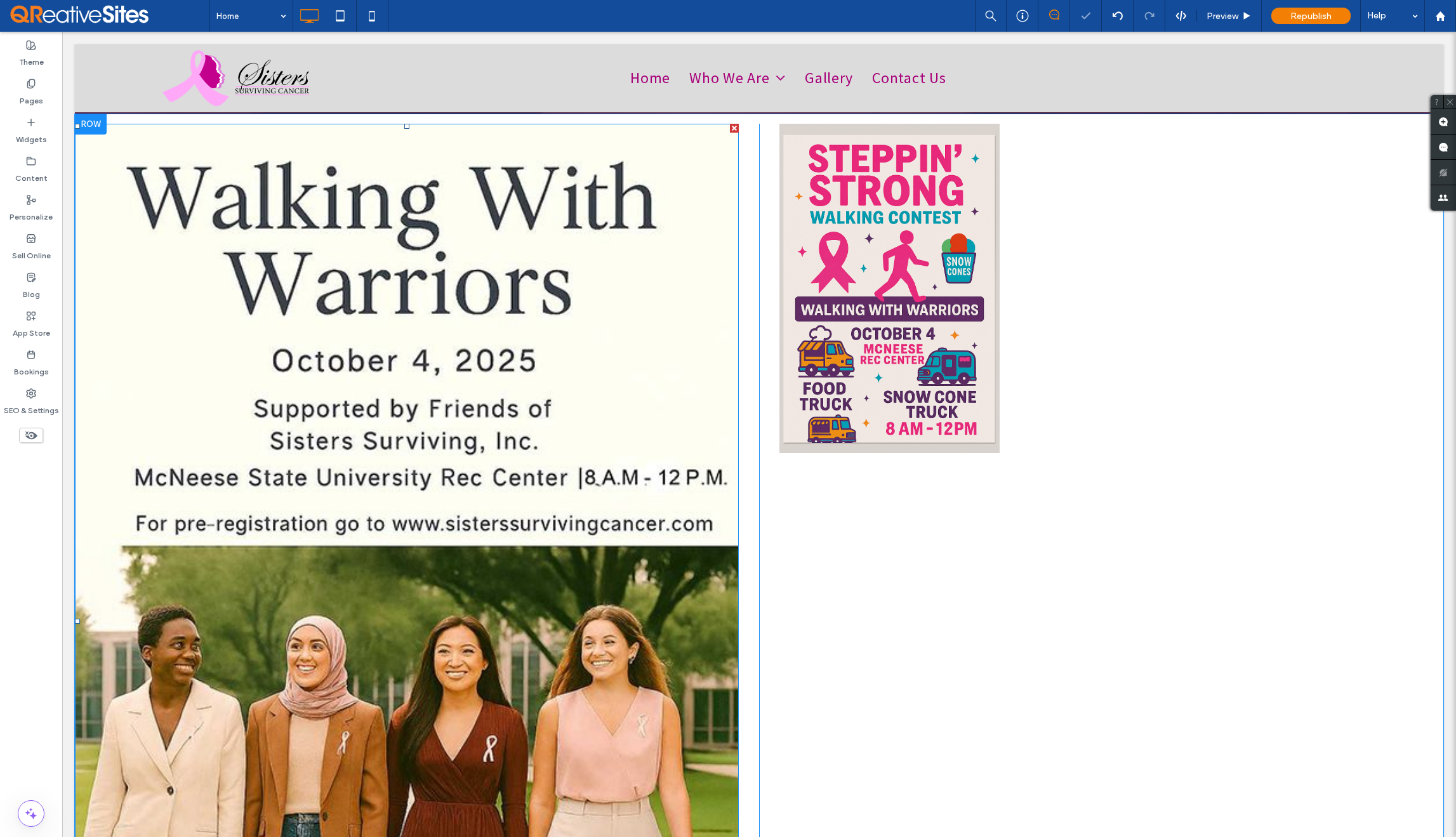
click at [683, 634] on img at bounding box center [407, 622] width 664 height 996
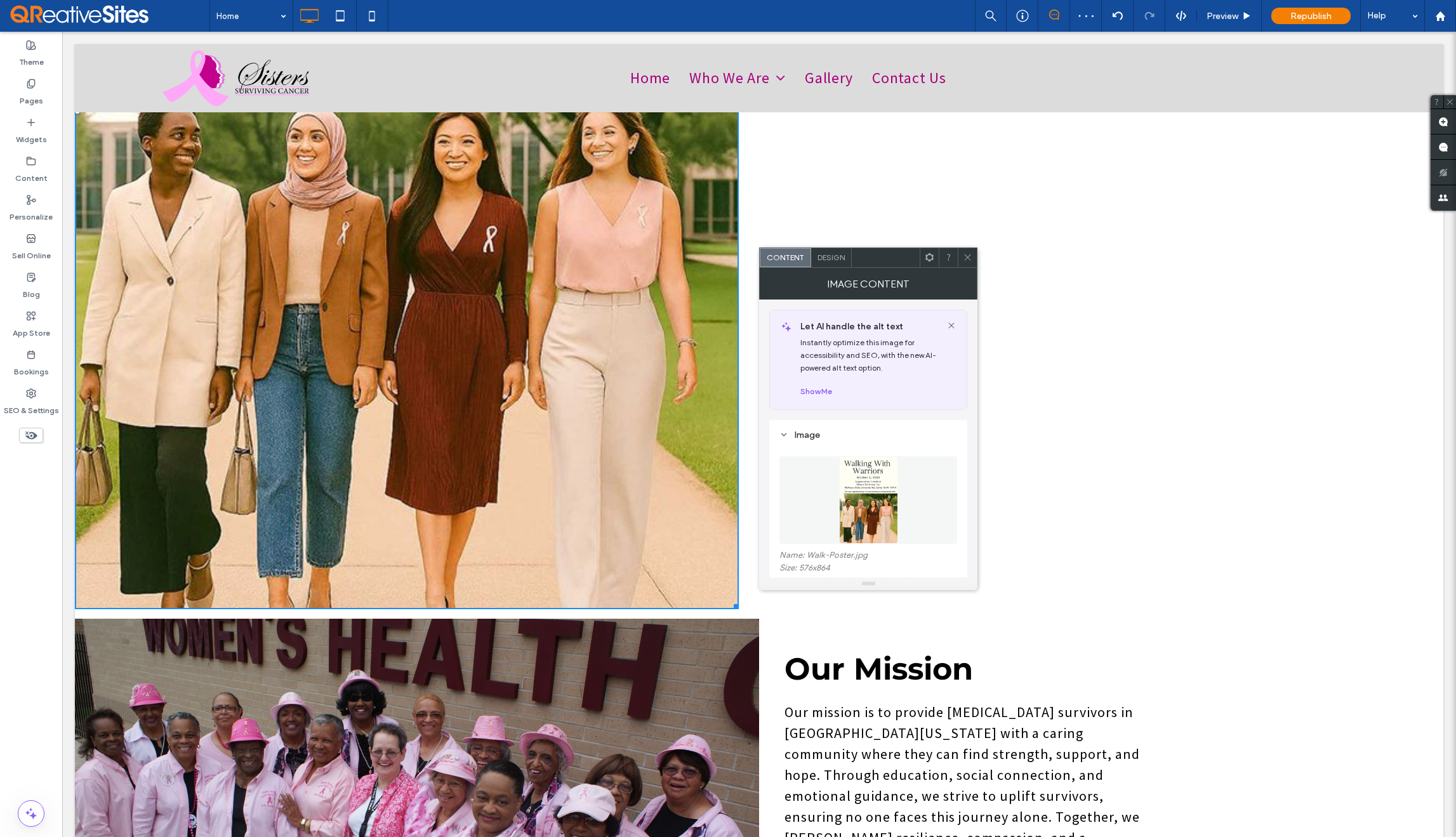
scroll to position [1006, 0]
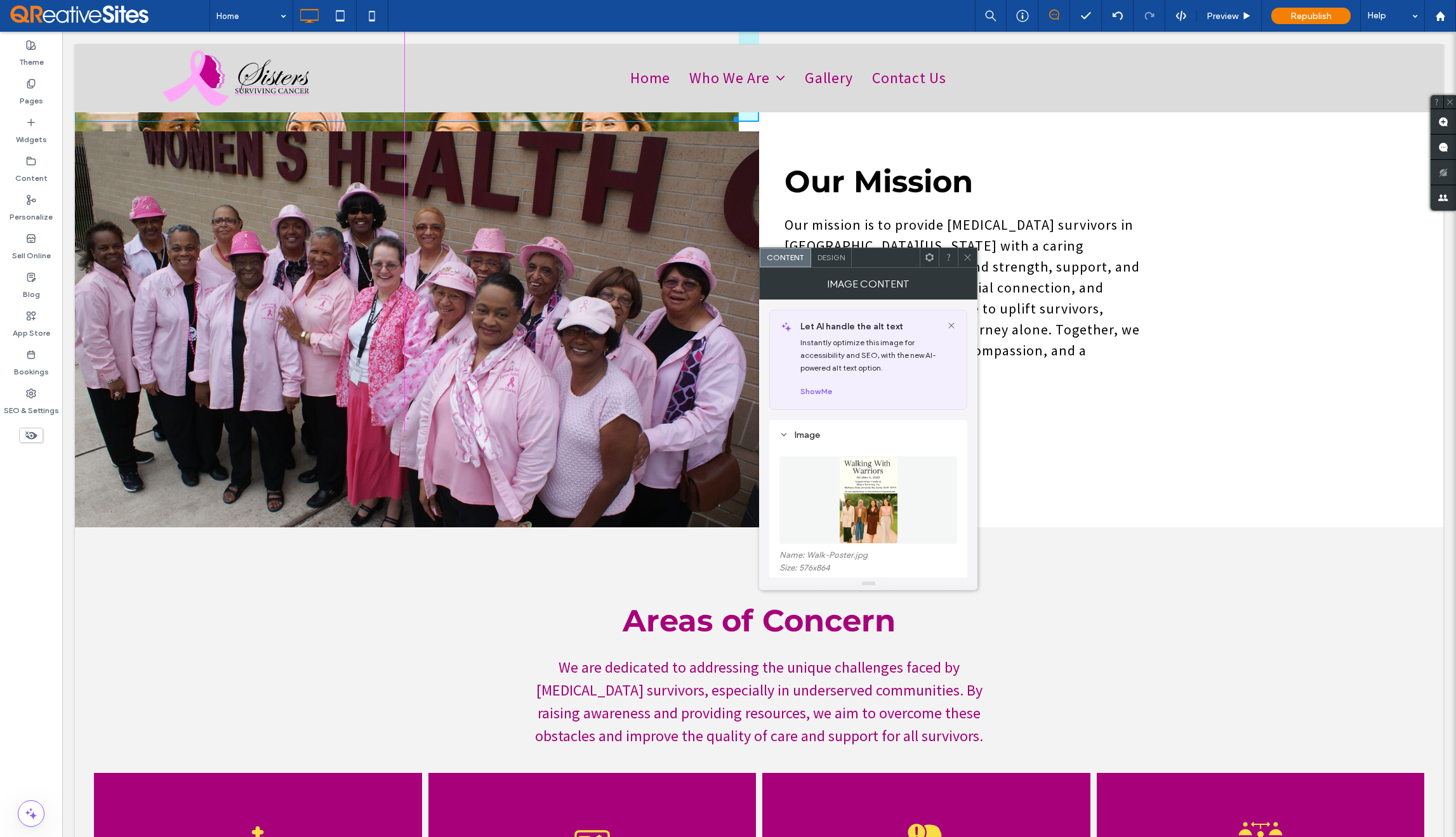
drag, startPoint x: 731, startPoint y: 571, endPoint x: 543, endPoint y: 232, distance: 387.6
click at [543, 232] on div "Sisters Surviving Cancer Helping all women get through the toll that cancer tak…" at bounding box center [759, 456] width 1369 height 2660
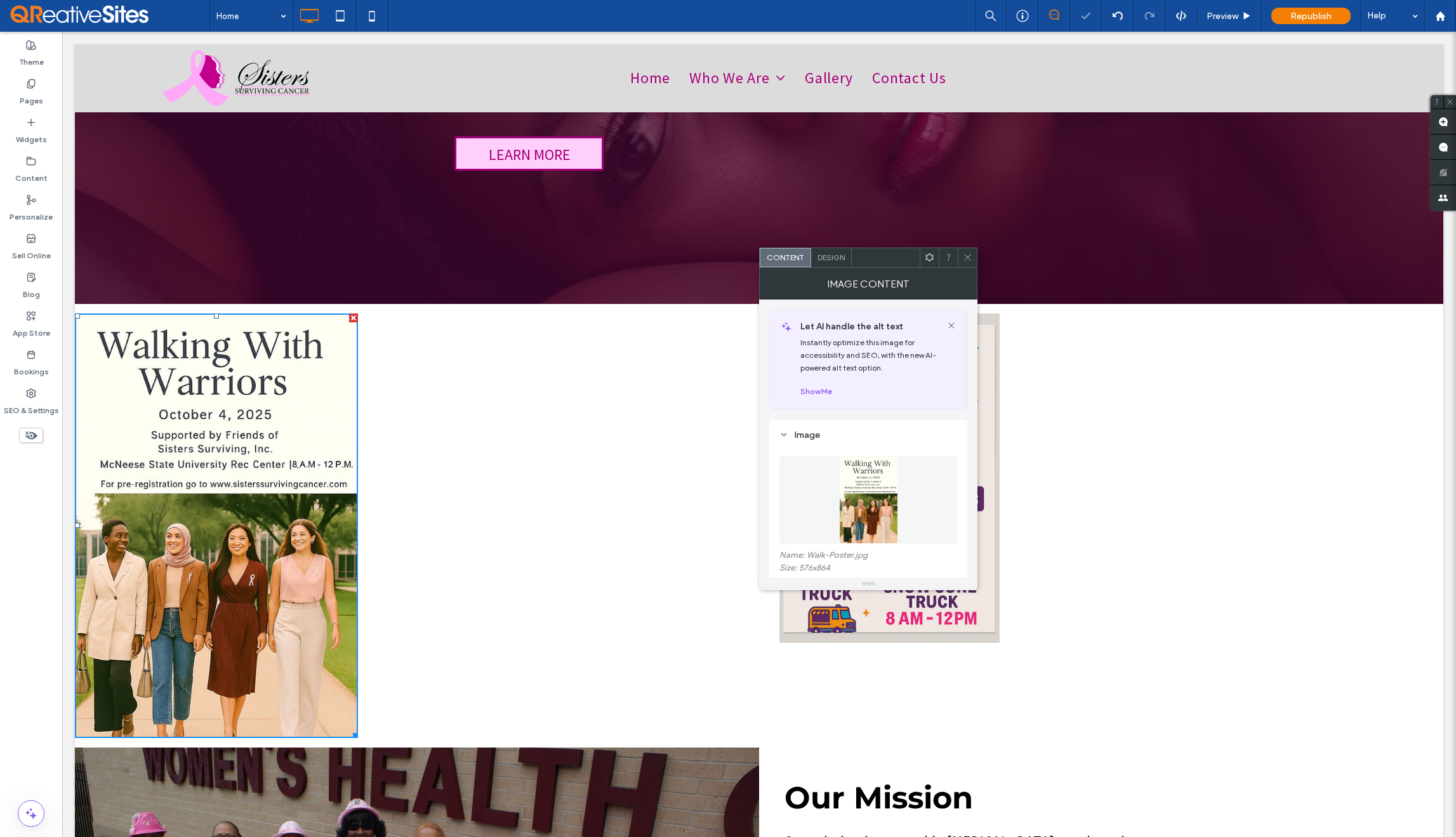
scroll to position [212, 0]
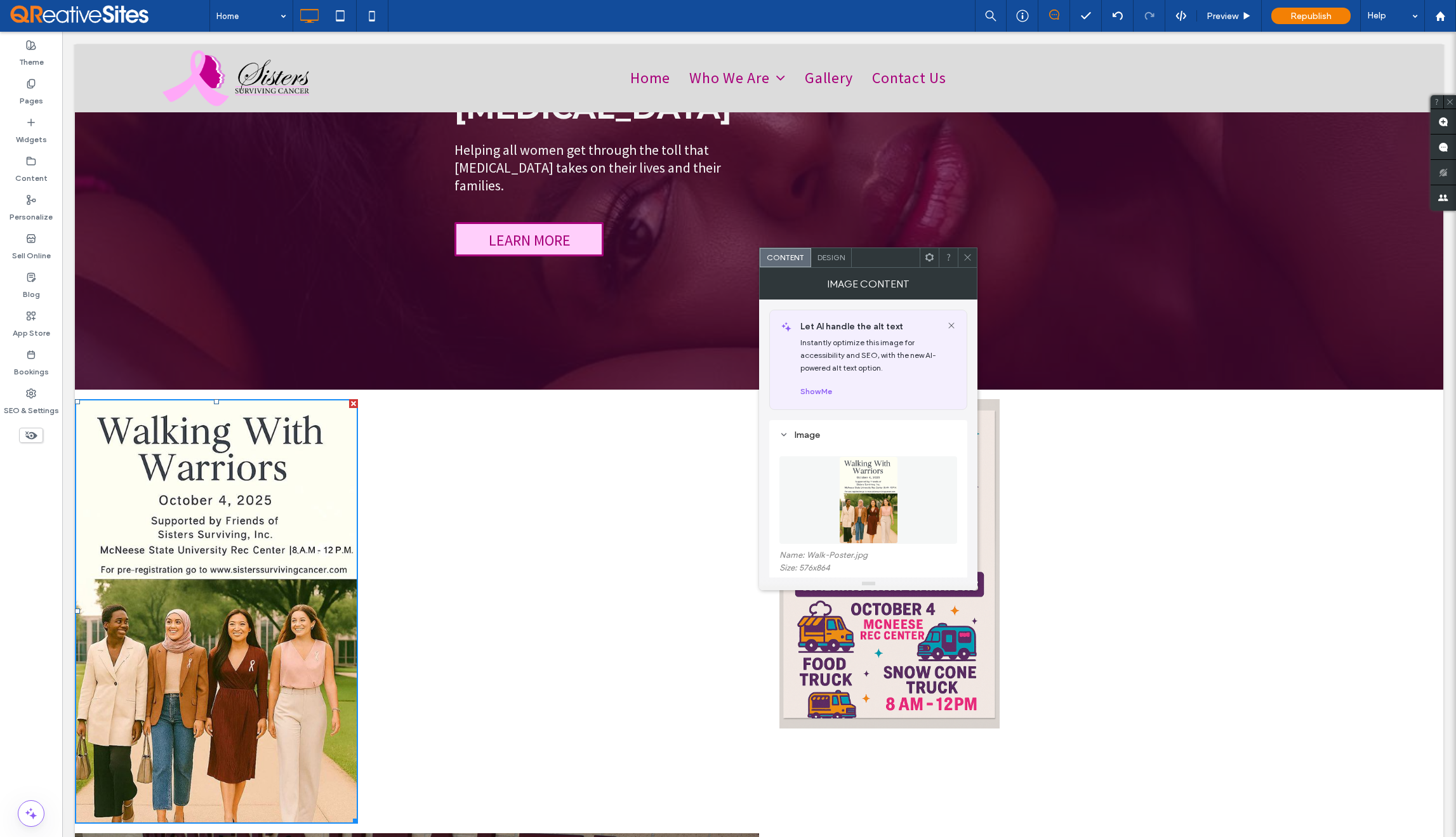
click at [970, 257] on icon at bounding box center [968, 257] width 9 height 9
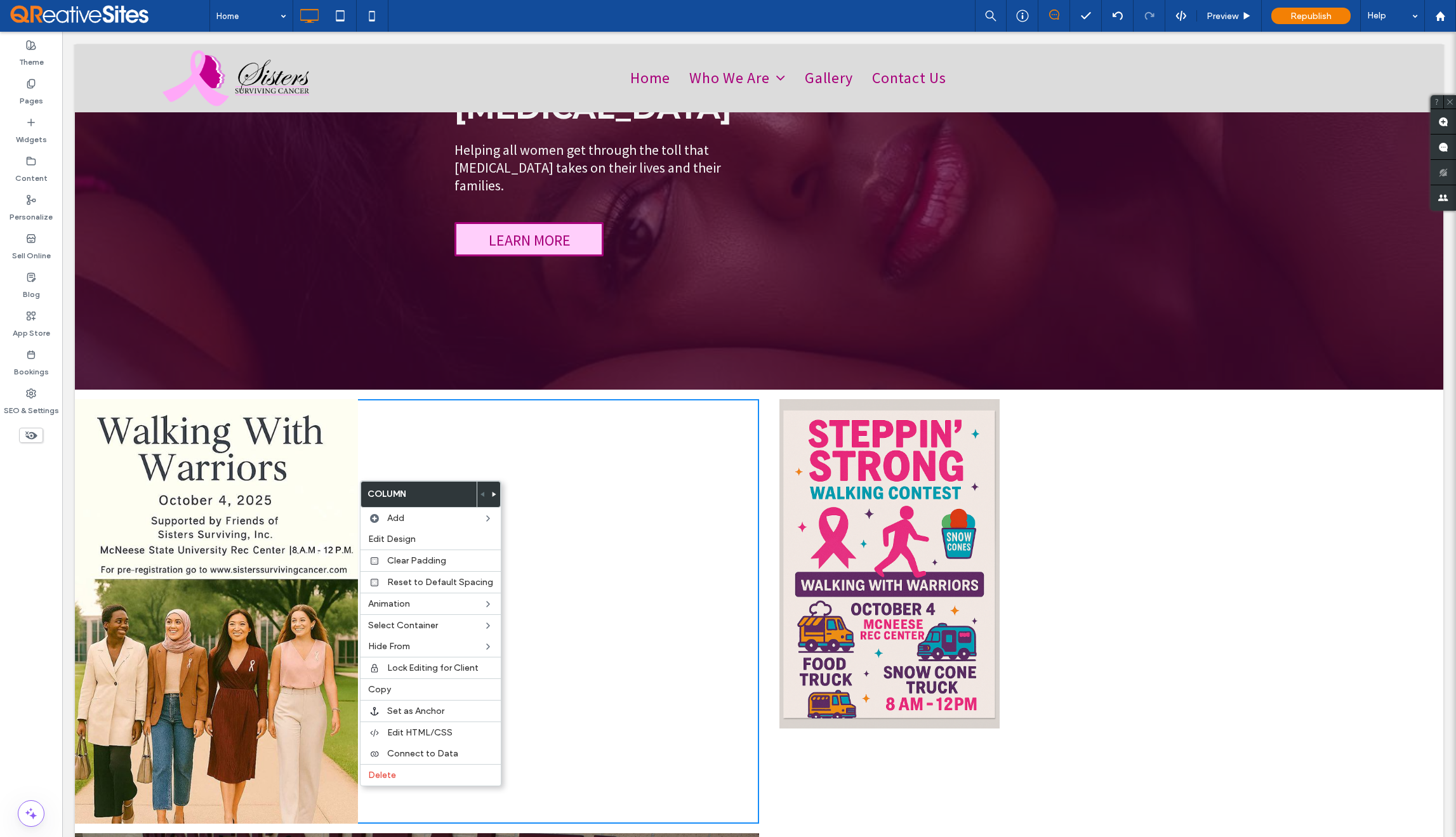
click at [580, 515] on div "Click To Paste Click To Paste" at bounding box center [417, 611] width 684 height 425
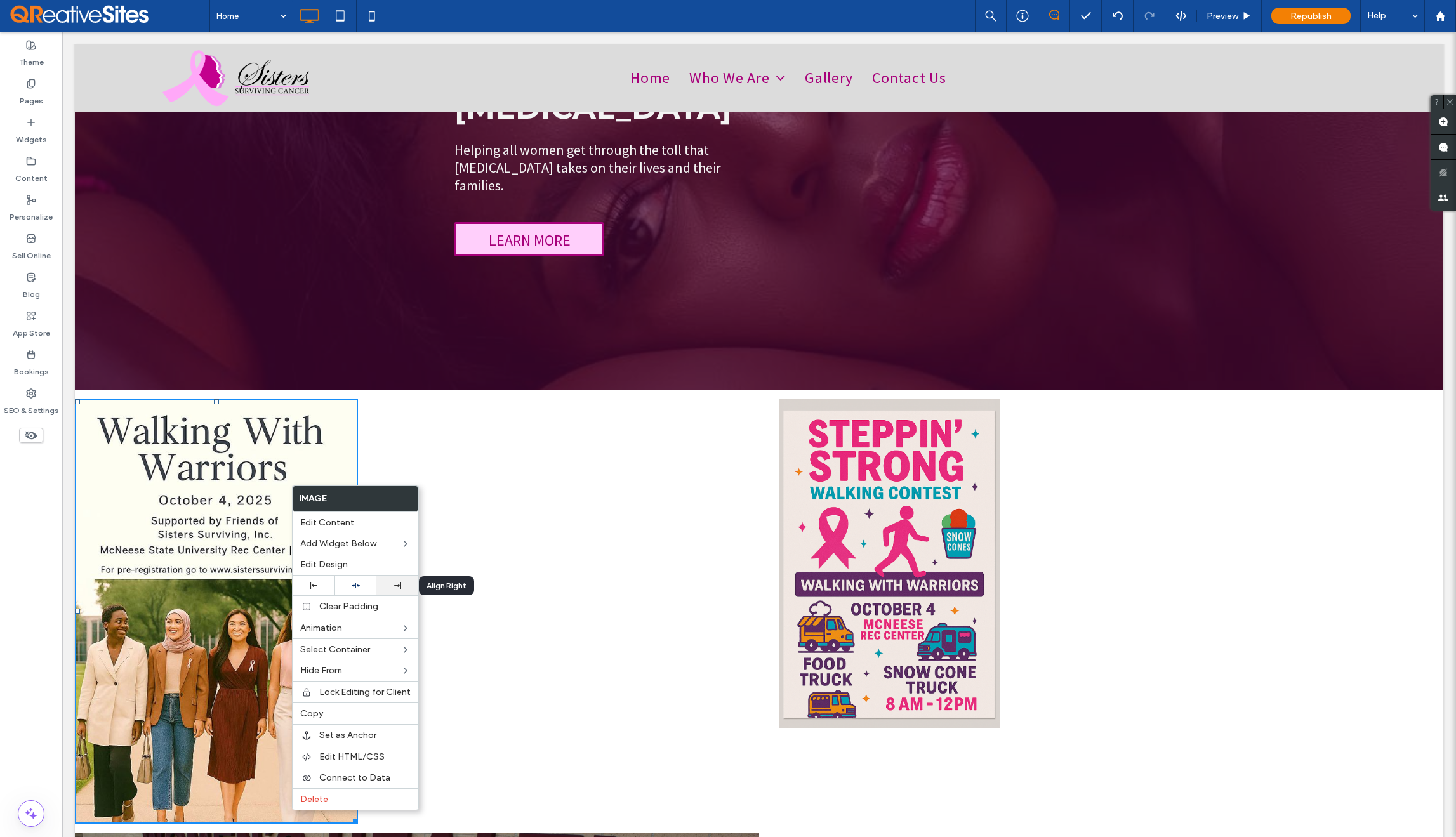
click at [394, 584] on icon at bounding box center [398, 586] width 7 height 7
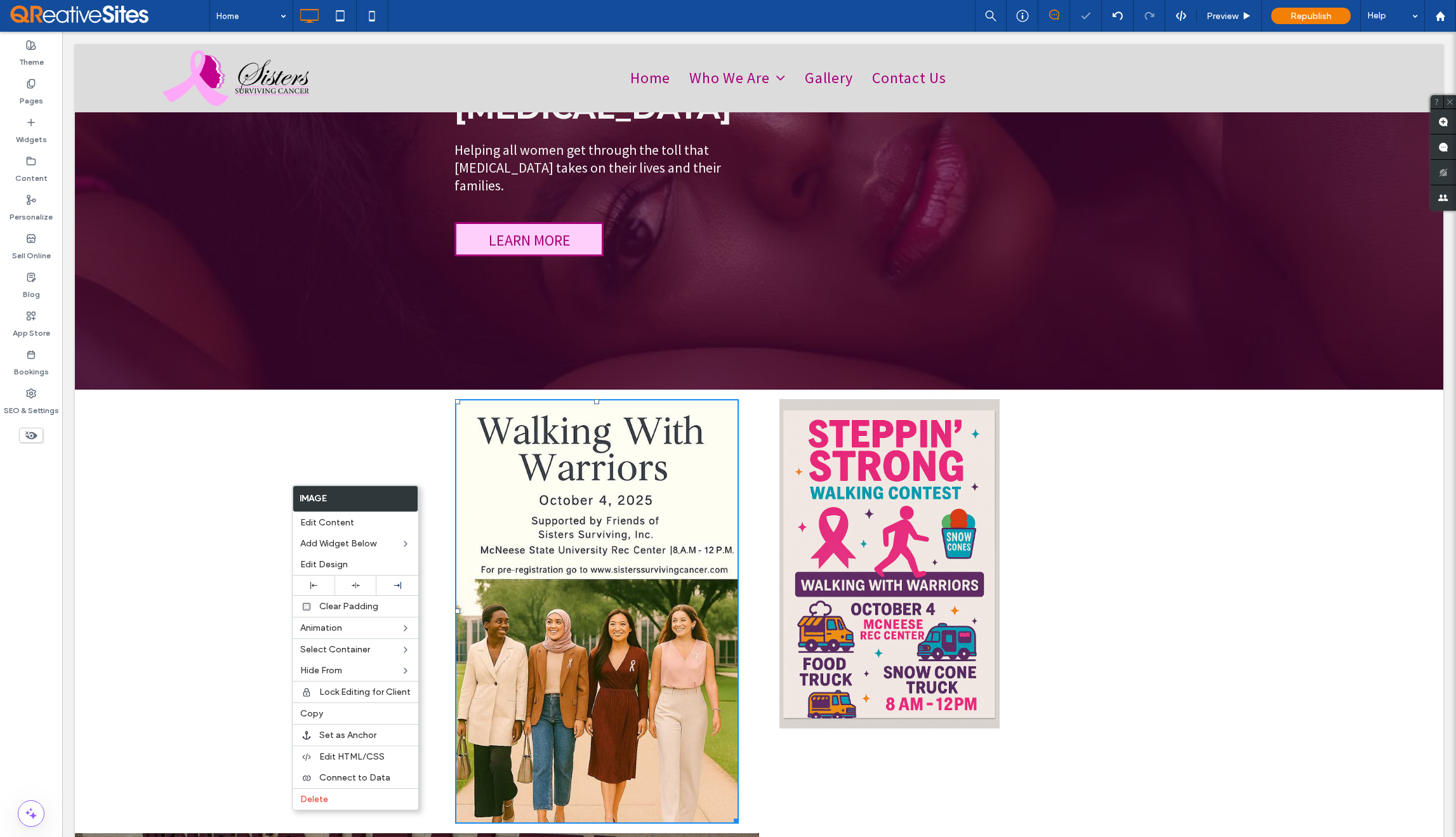
click at [911, 588] on img at bounding box center [889, 564] width 219 height 330
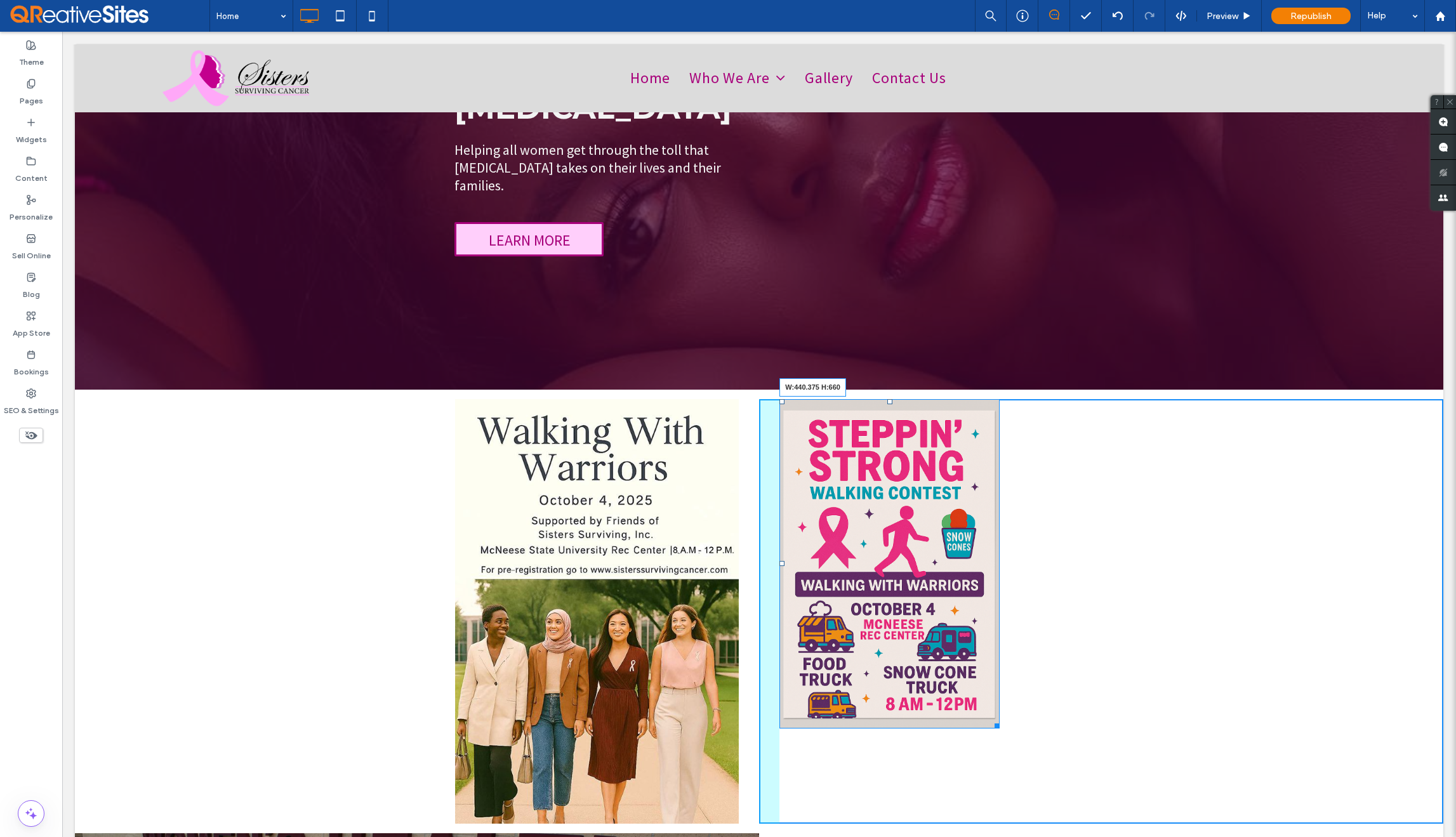
drag, startPoint x: 988, startPoint y: 705, endPoint x: 1017, endPoint y: 773, distance: 73.9
click at [999, 729] on div "W:440.375 H:660" at bounding box center [889, 564] width 219 height 330
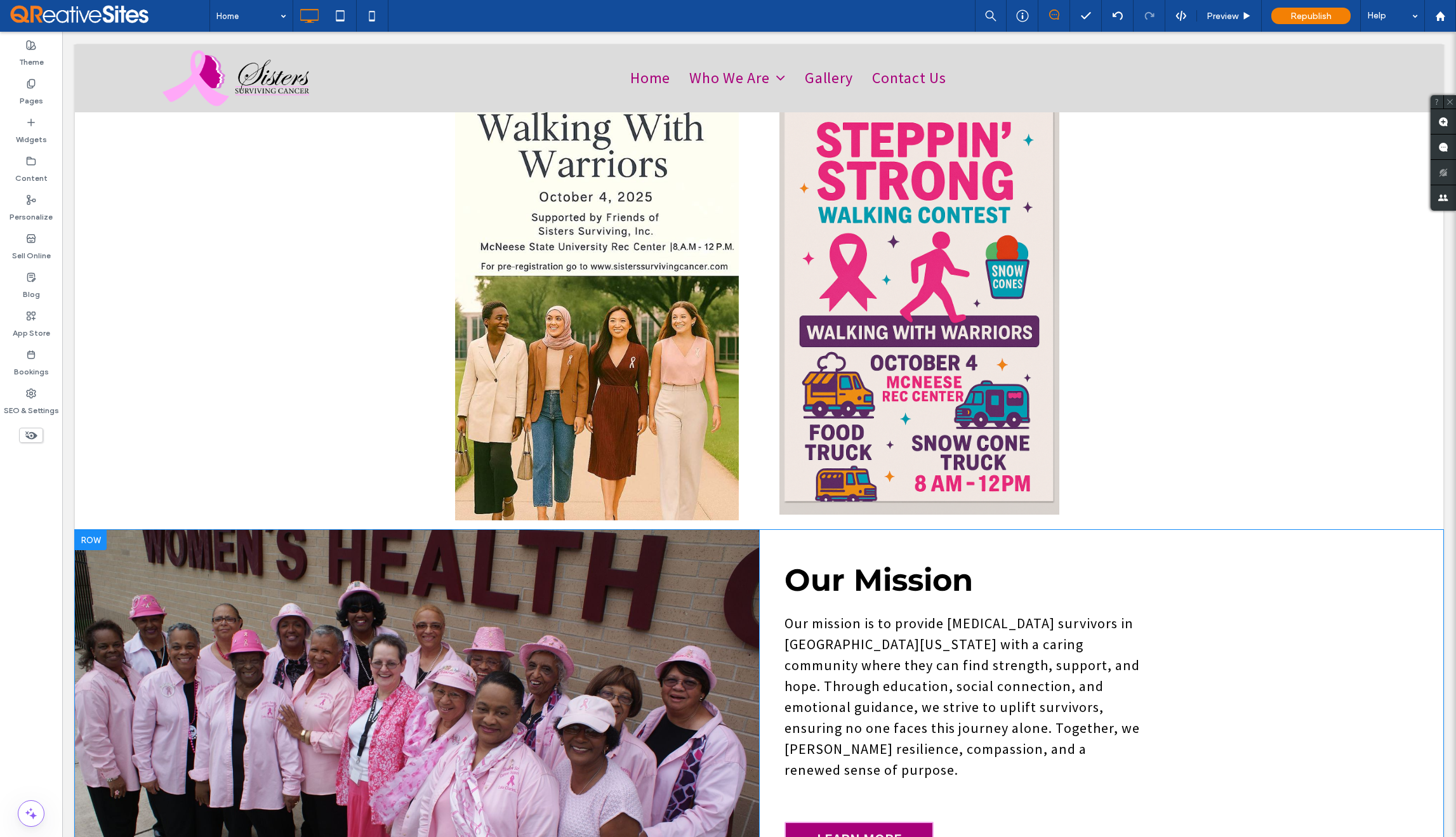
scroll to position [277, 0]
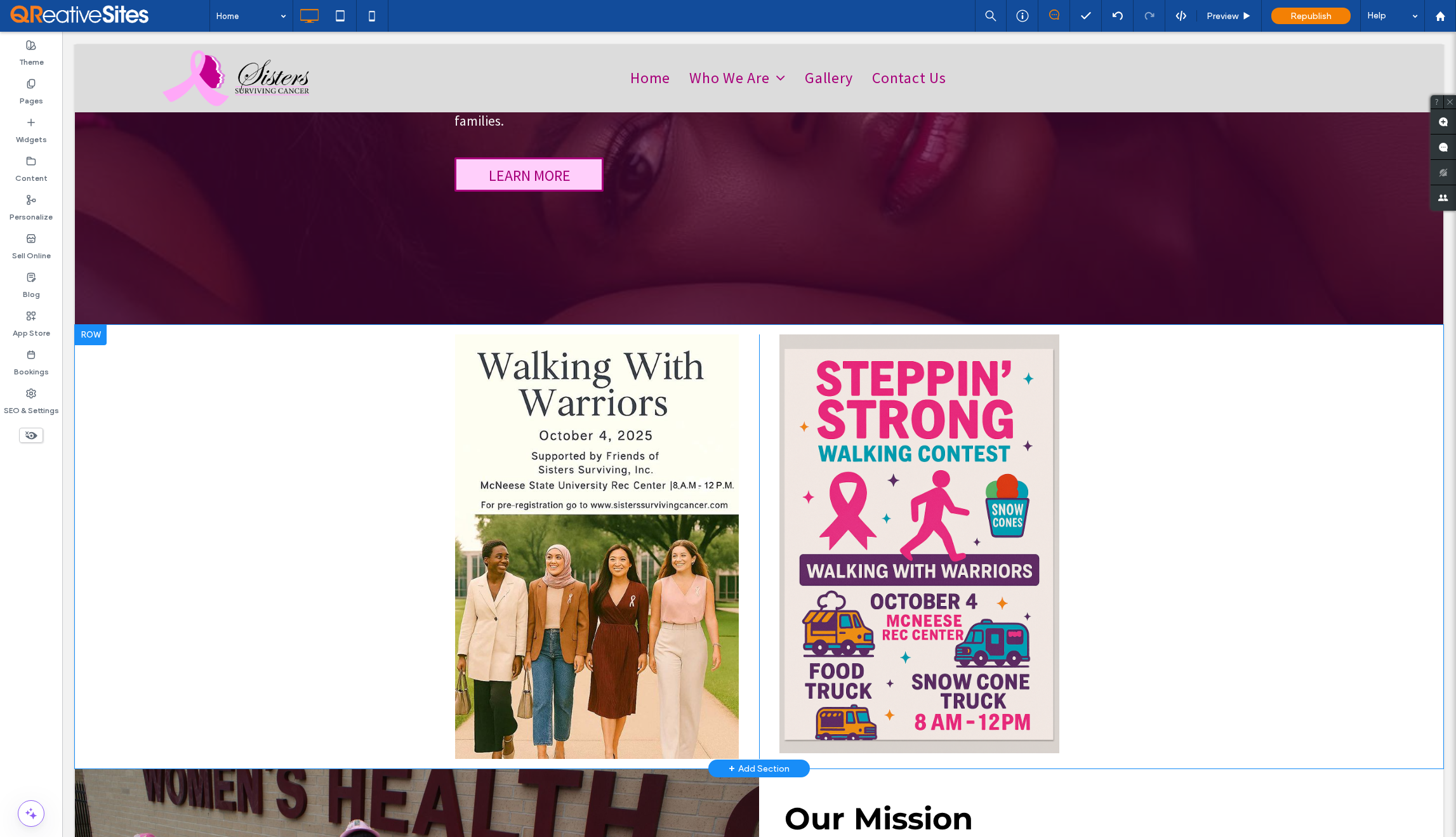
click at [102, 326] on div at bounding box center [91, 335] width 32 height 20
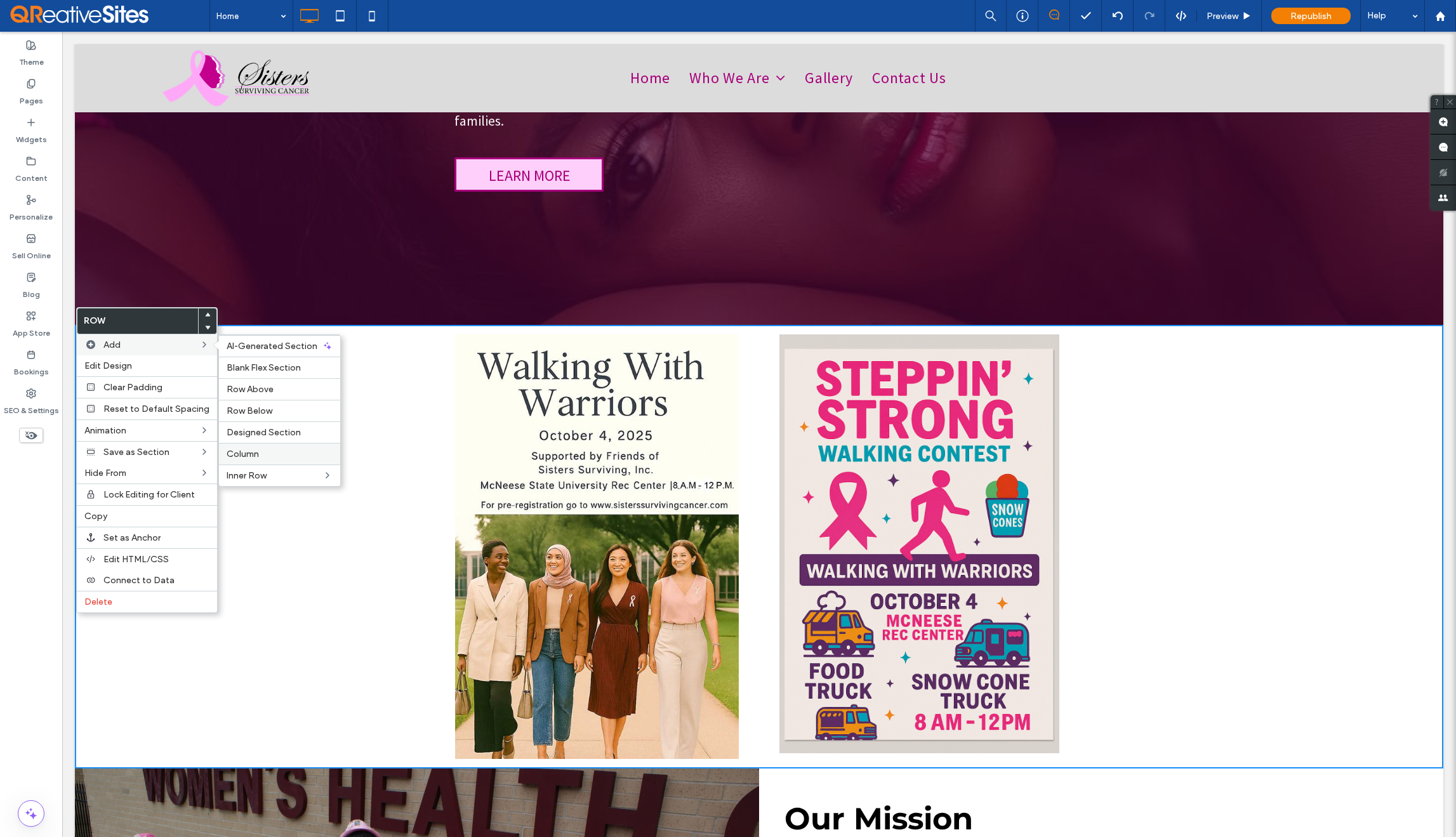
click at [248, 454] on span "Column" at bounding box center [242, 454] width 32 height 11
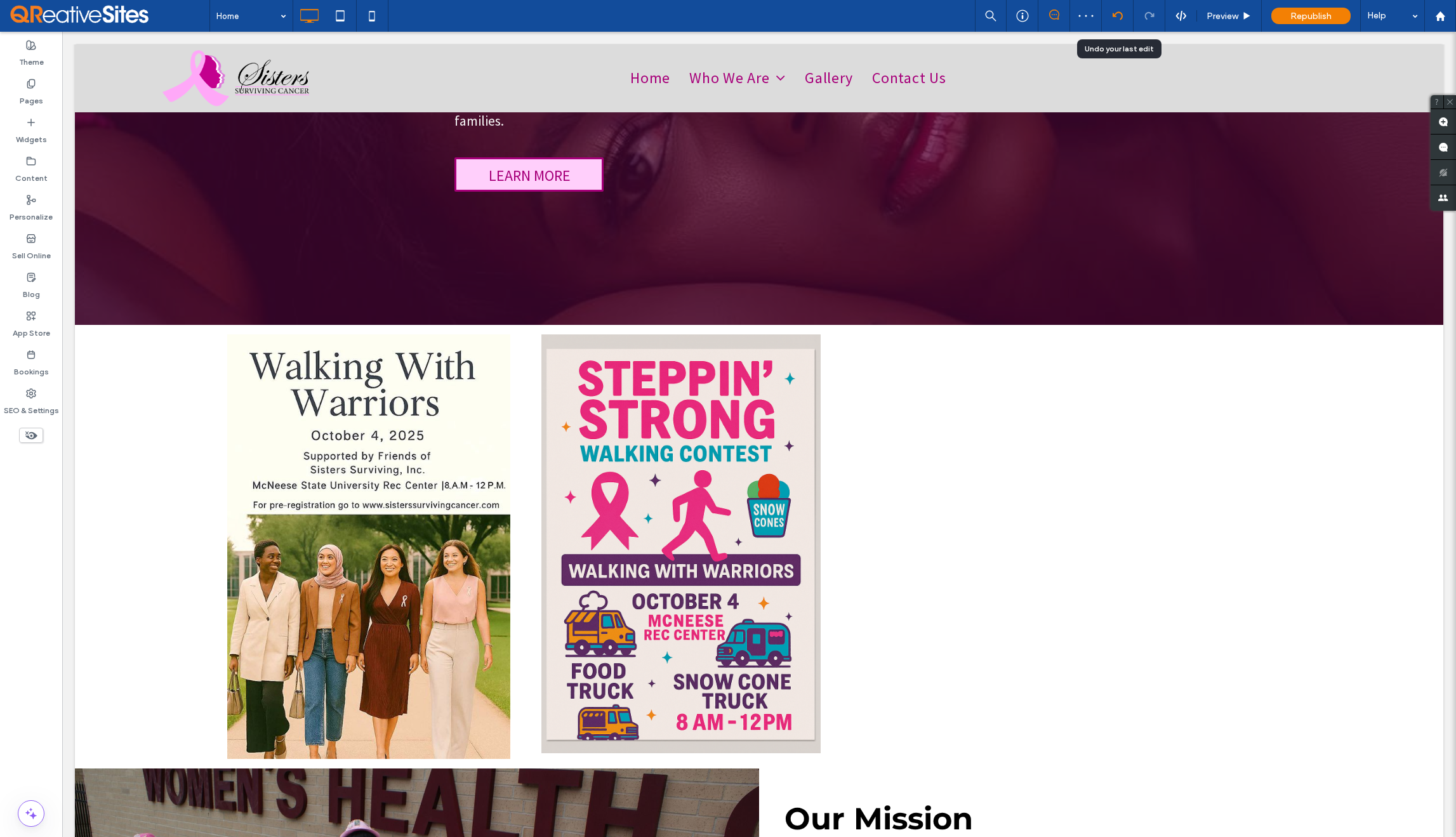
click at [1113, 14] on use at bounding box center [1117, 15] width 10 height 8
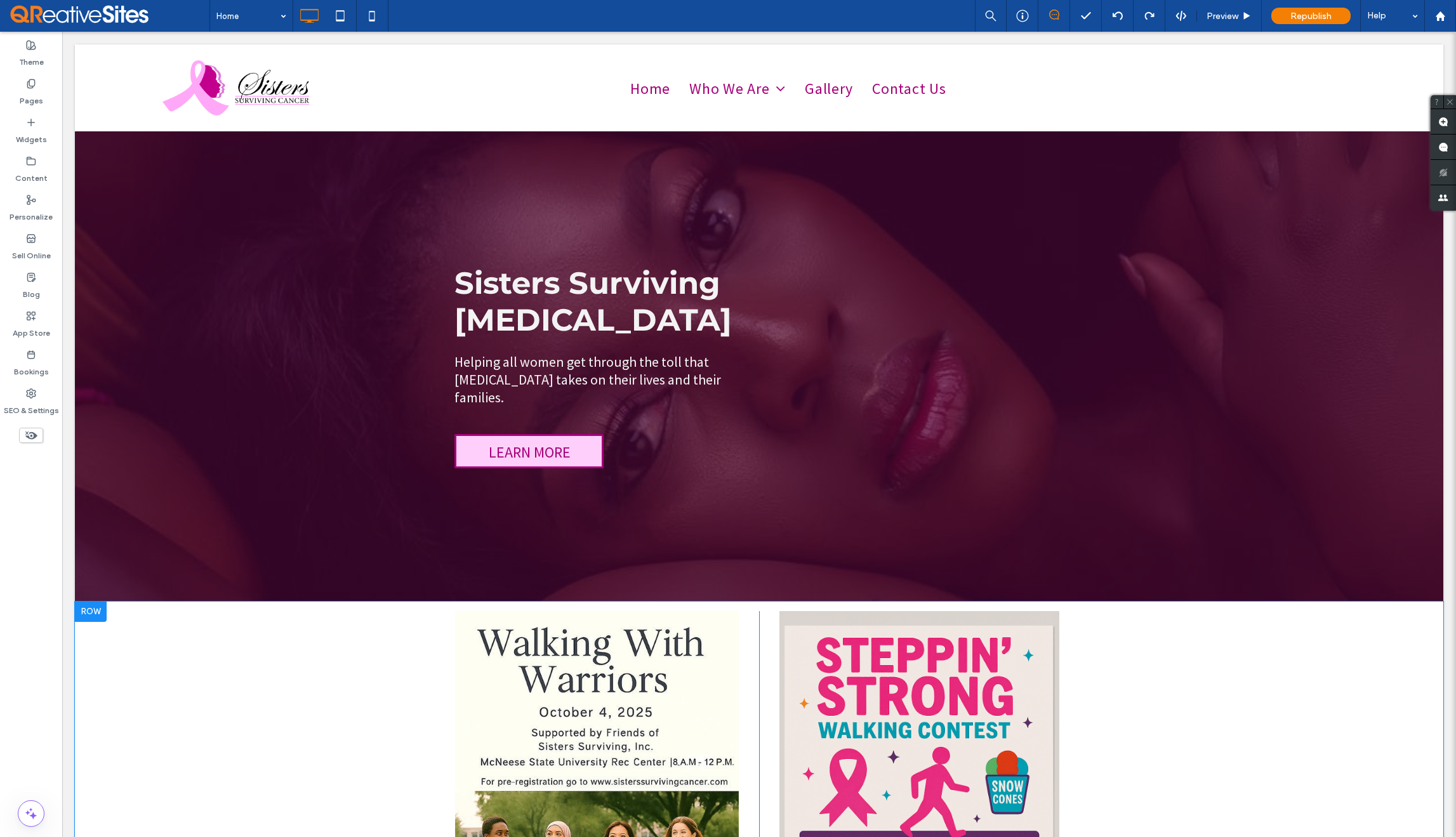
scroll to position [25, 0]
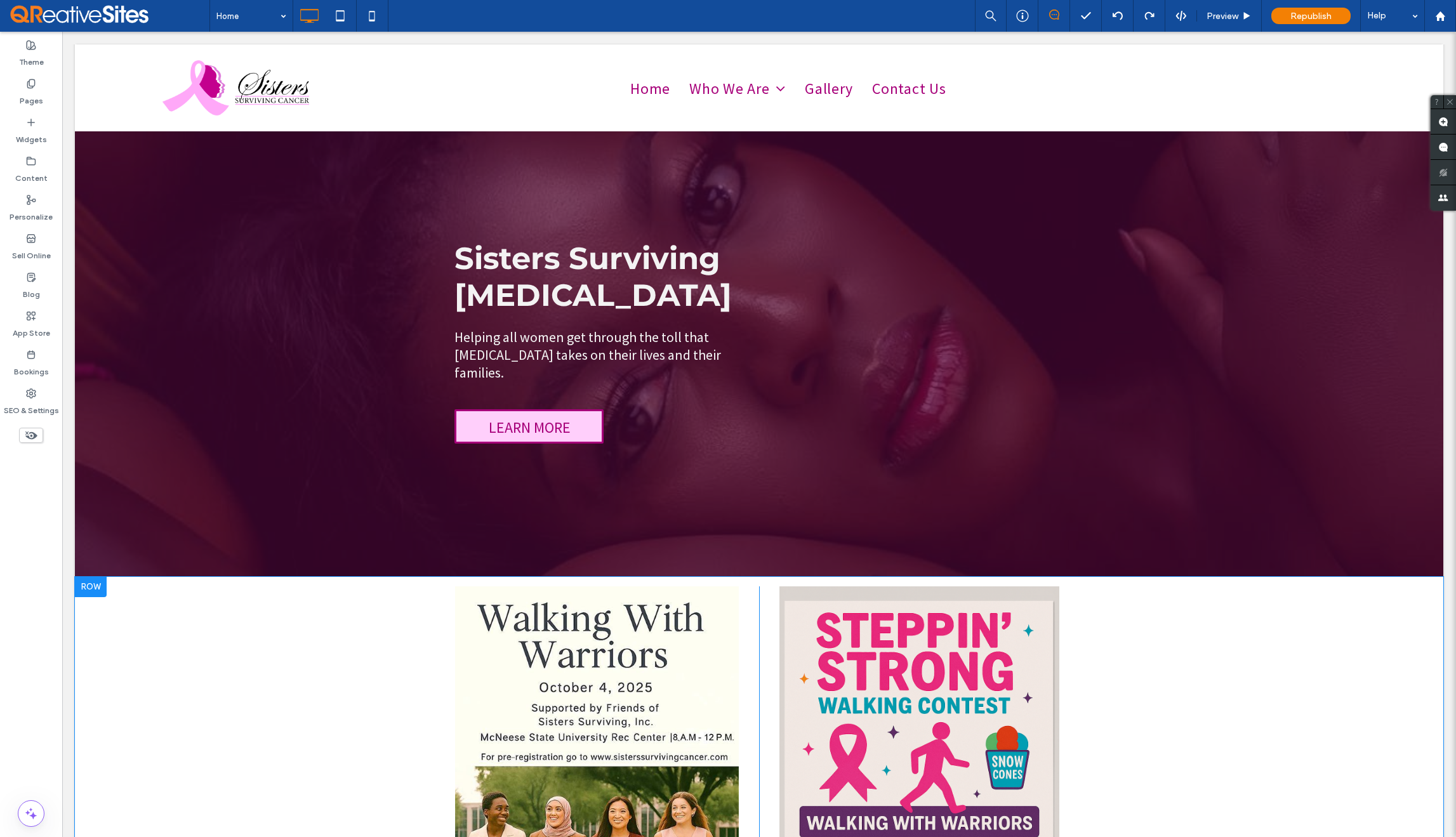
click at [96, 577] on div at bounding box center [91, 587] width 32 height 20
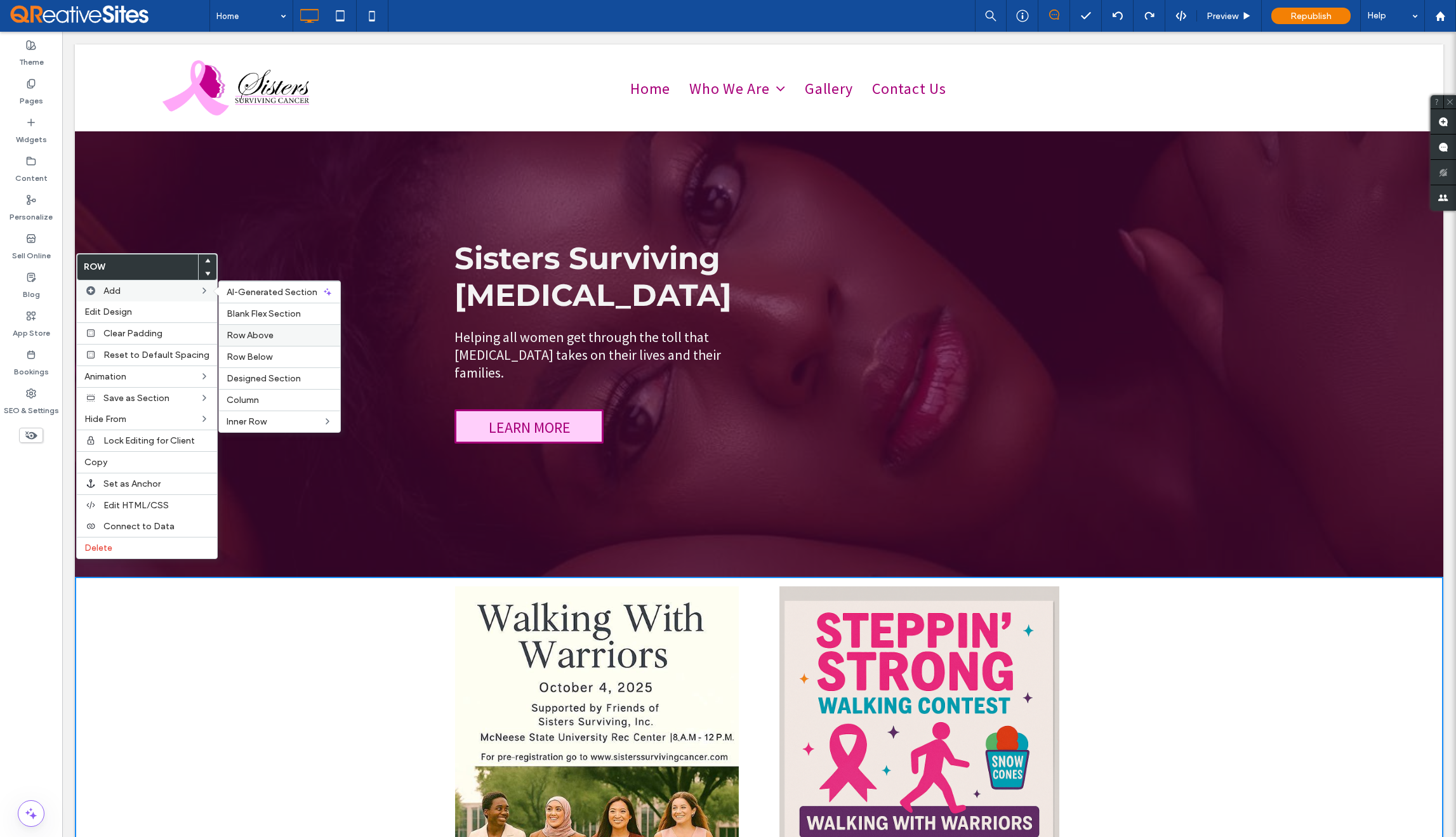
click at [253, 332] on span "Row Above" at bounding box center [250, 335] width 47 height 11
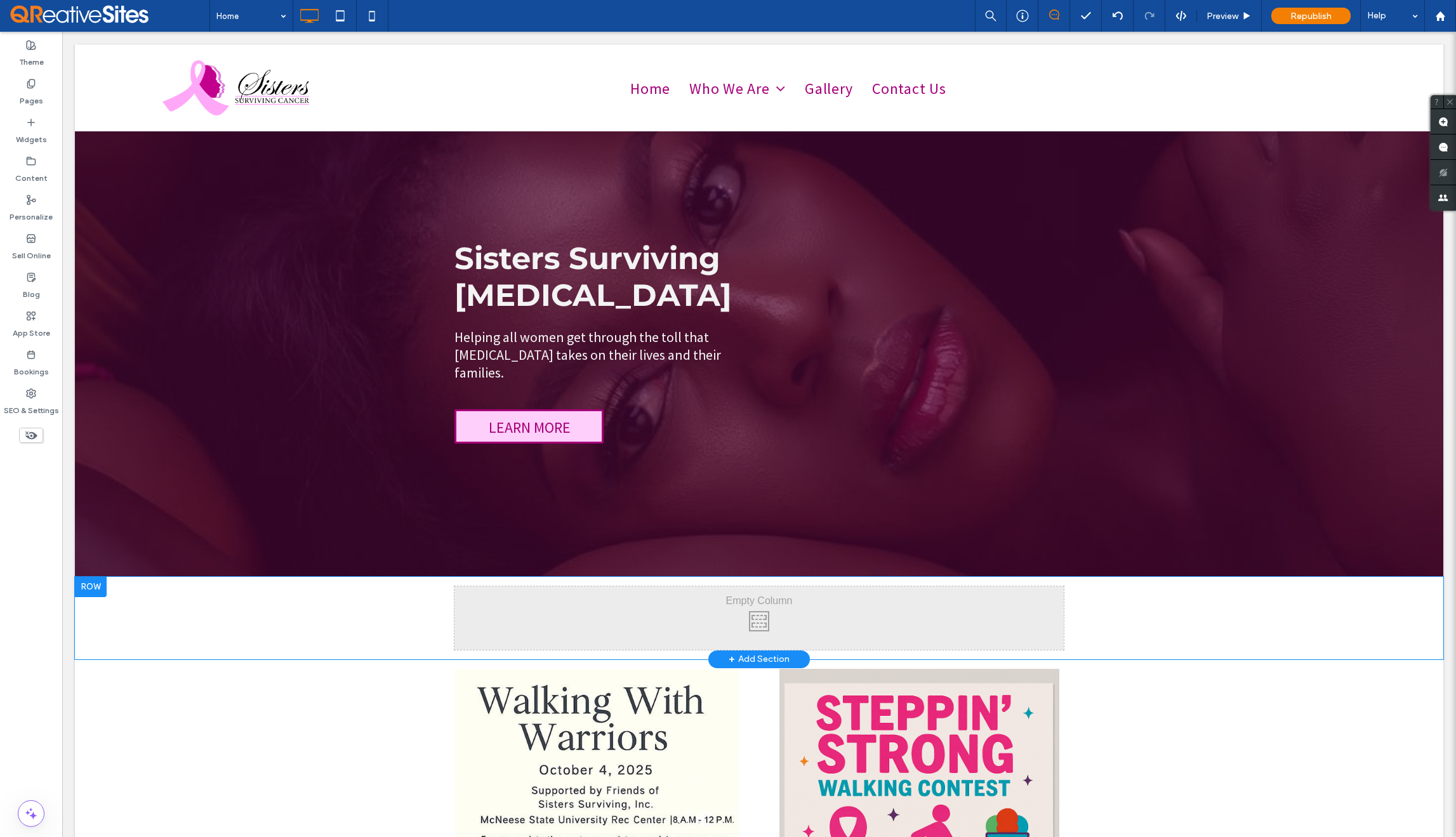
click at [407, 599] on div "Click To Paste Click To Paste Row + Add Section" at bounding box center [759, 618] width 1369 height 82
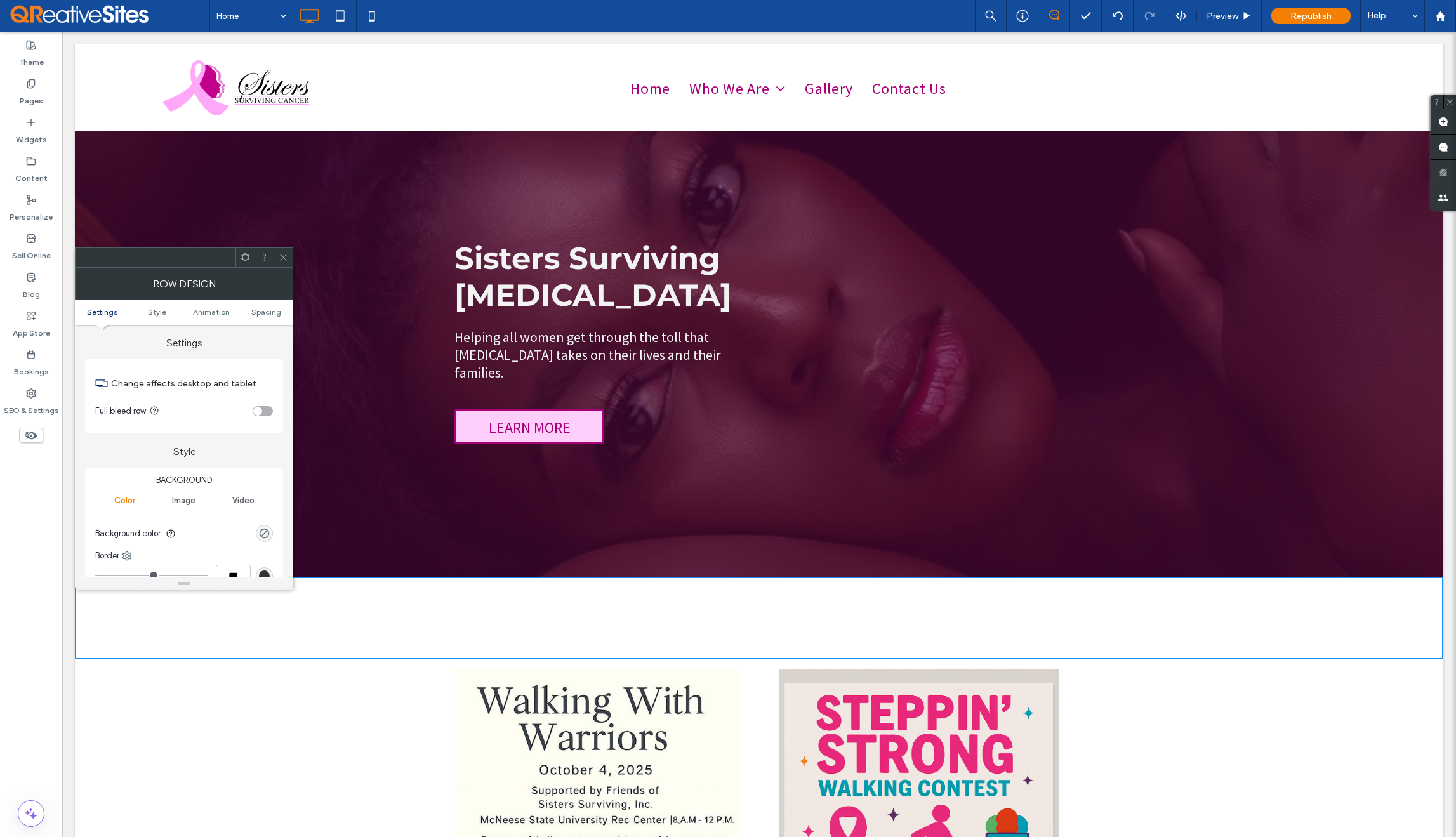
click at [266, 413] on div "toggle" at bounding box center [263, 411] width 20 height 10
click at [363, 592] on div "Click To Paste Click To Paste" at bounding box center [759, 618] width 1369 height 63
click at [34, 133] on label "Widgets" at bounding box center [31, 136] width 31 height 18
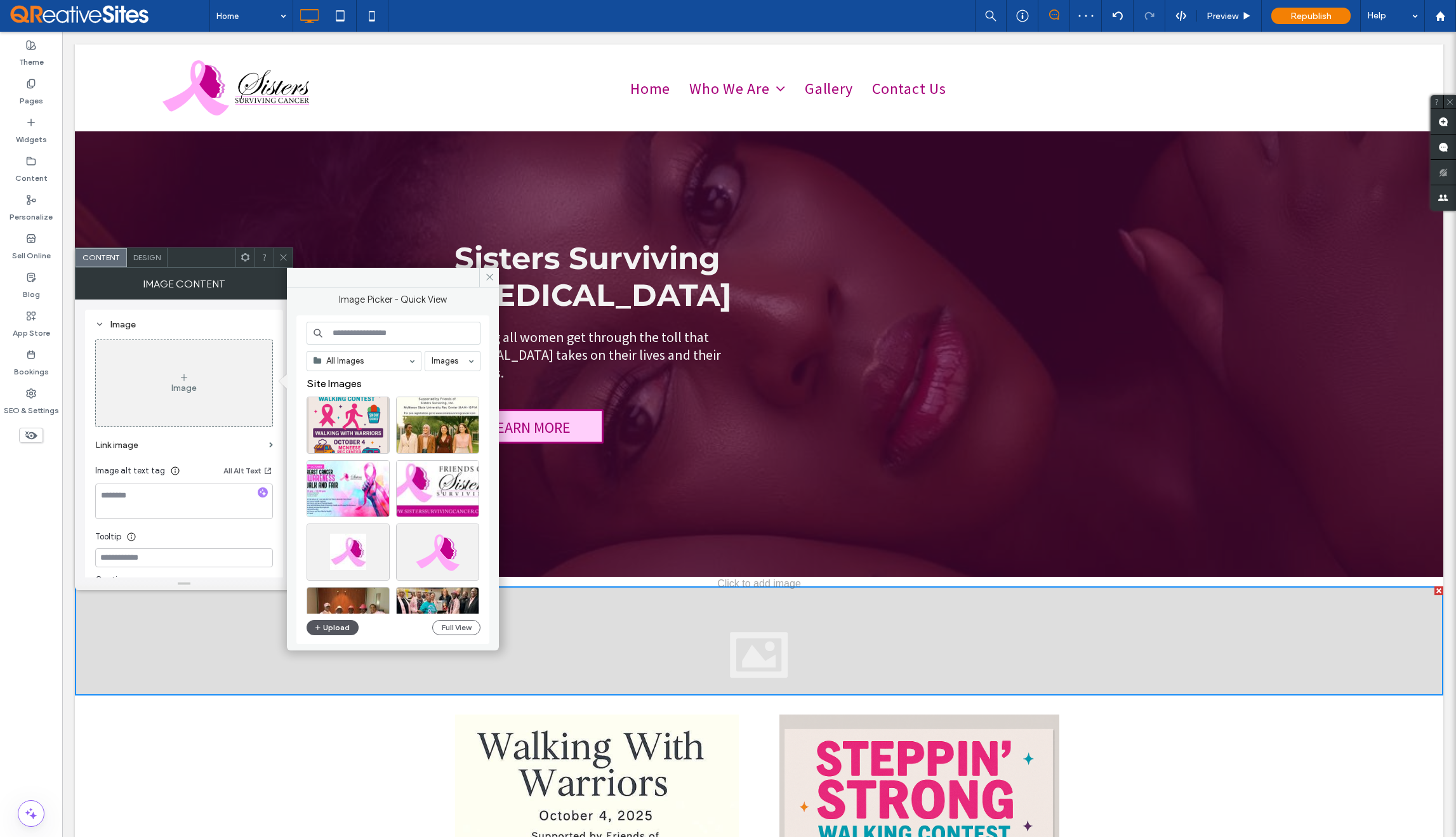
click at [332, 630] on button "Upload" at bounding box center [333, 628] width 52 height 15
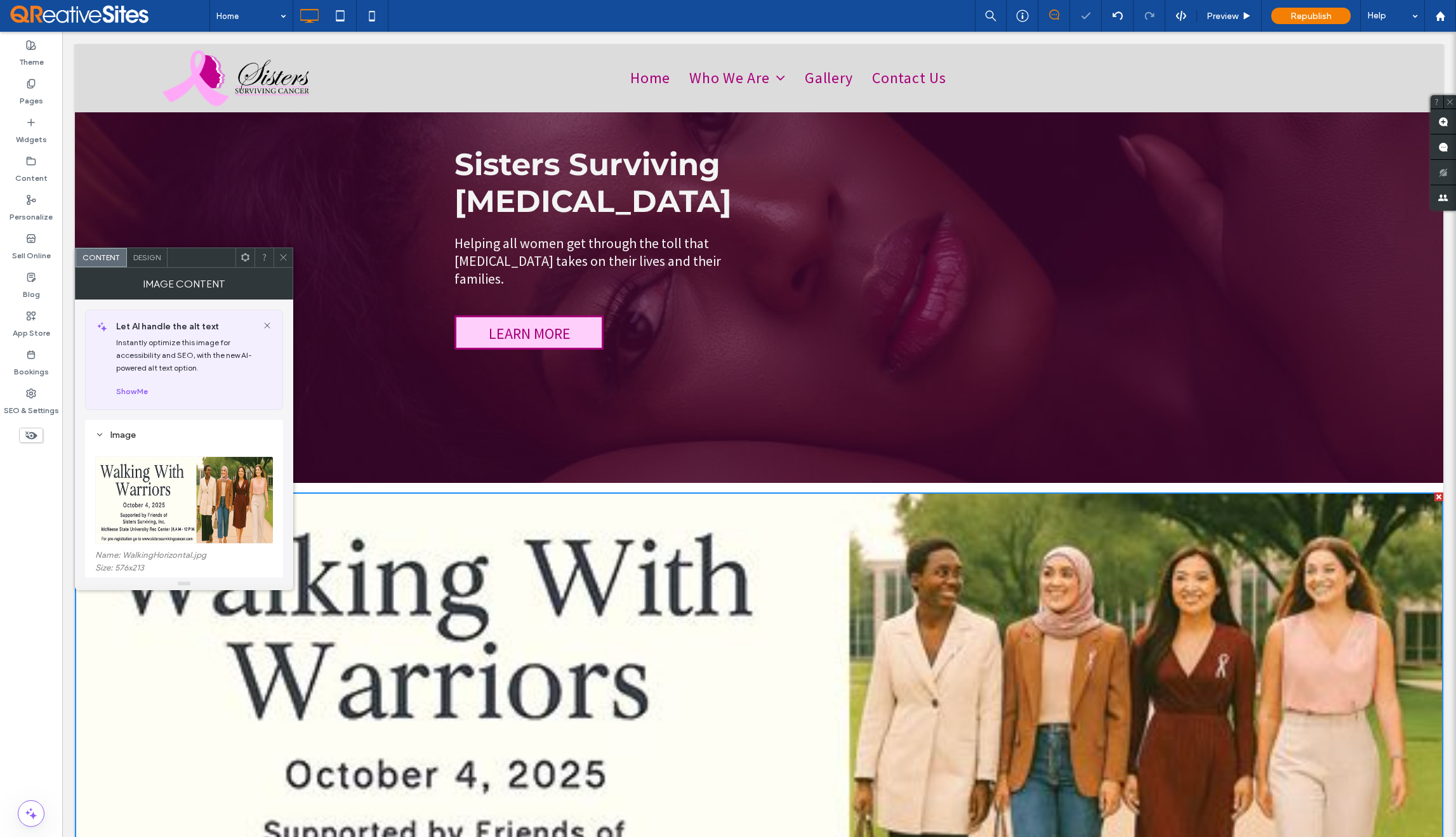
scroll to position [133, 0]
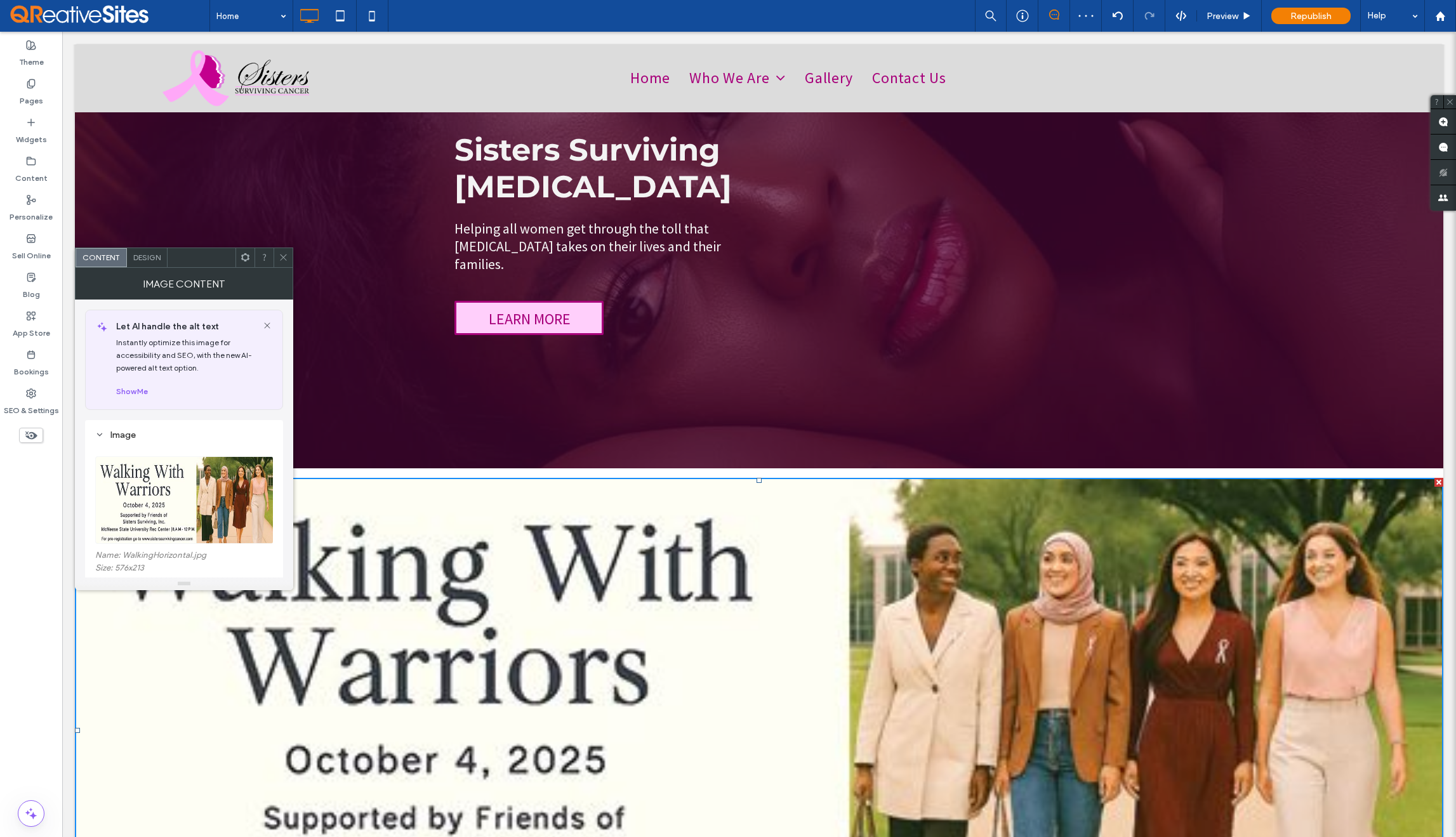
click at [284, 261] on icon at bounding box center [283, 257] width 9 height 9
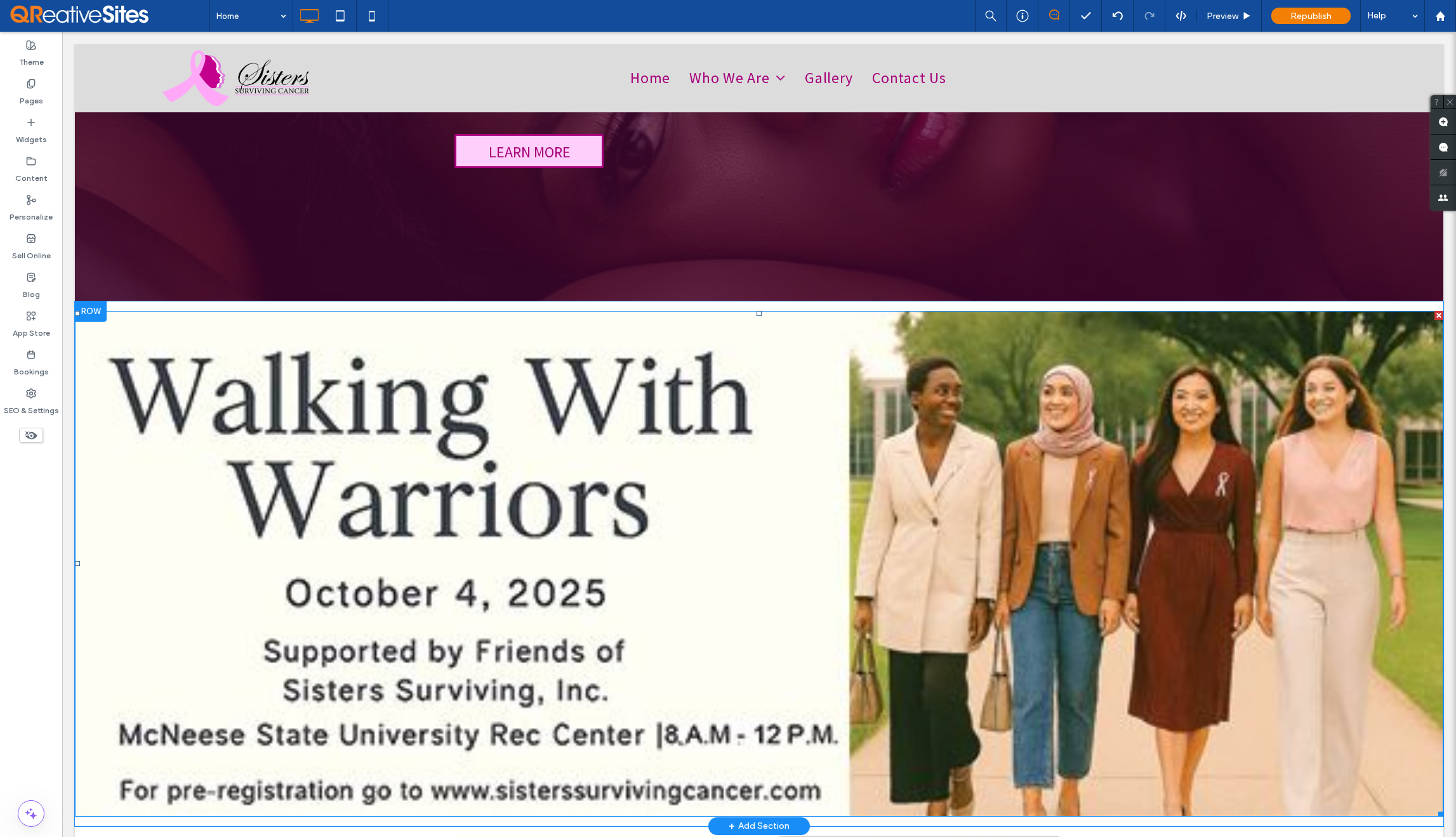
scroll to position [279, 0]
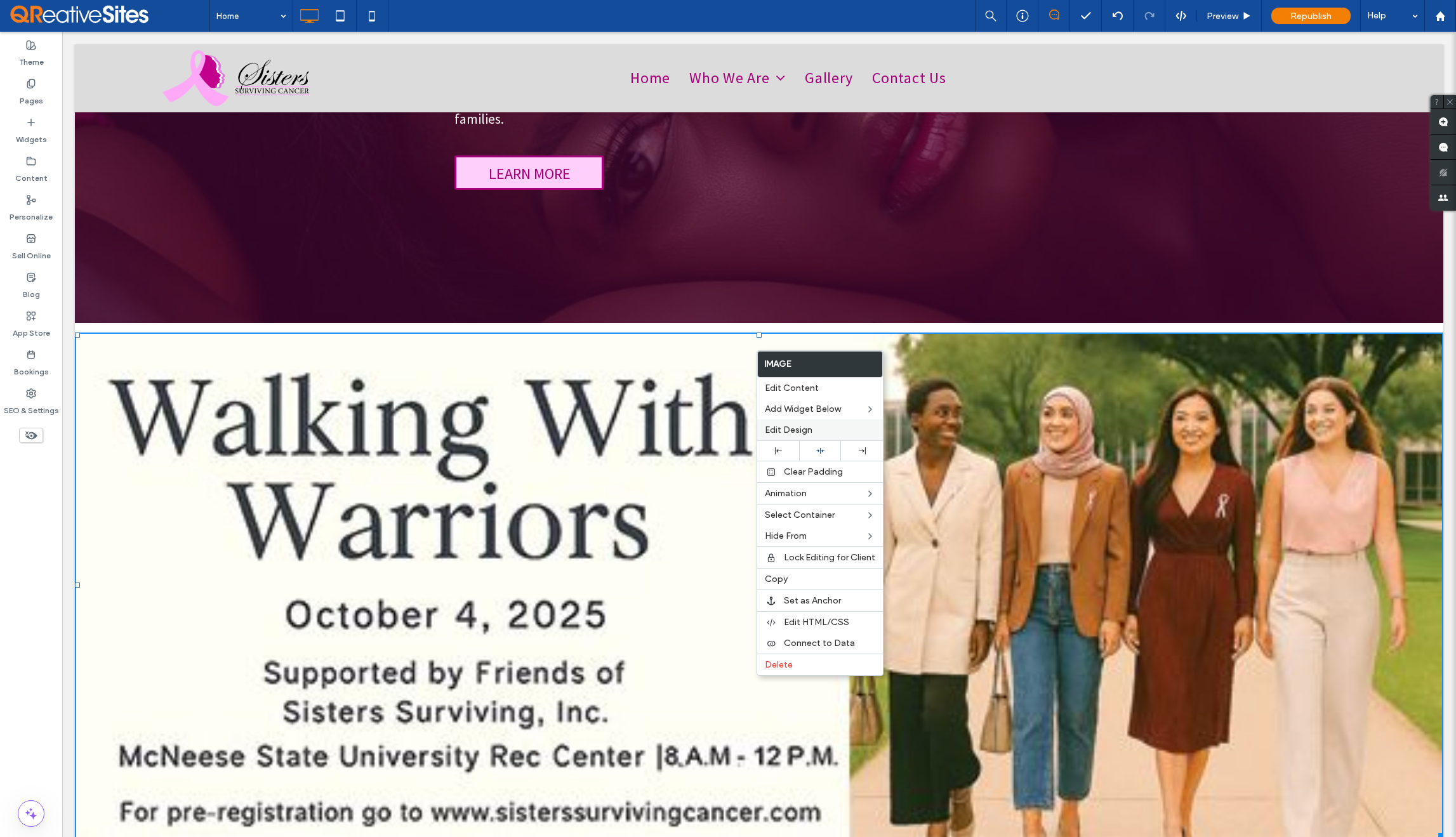
click at [789, 428] on span "Edit Design" at bounding box center [789, 430] width 48 height 11
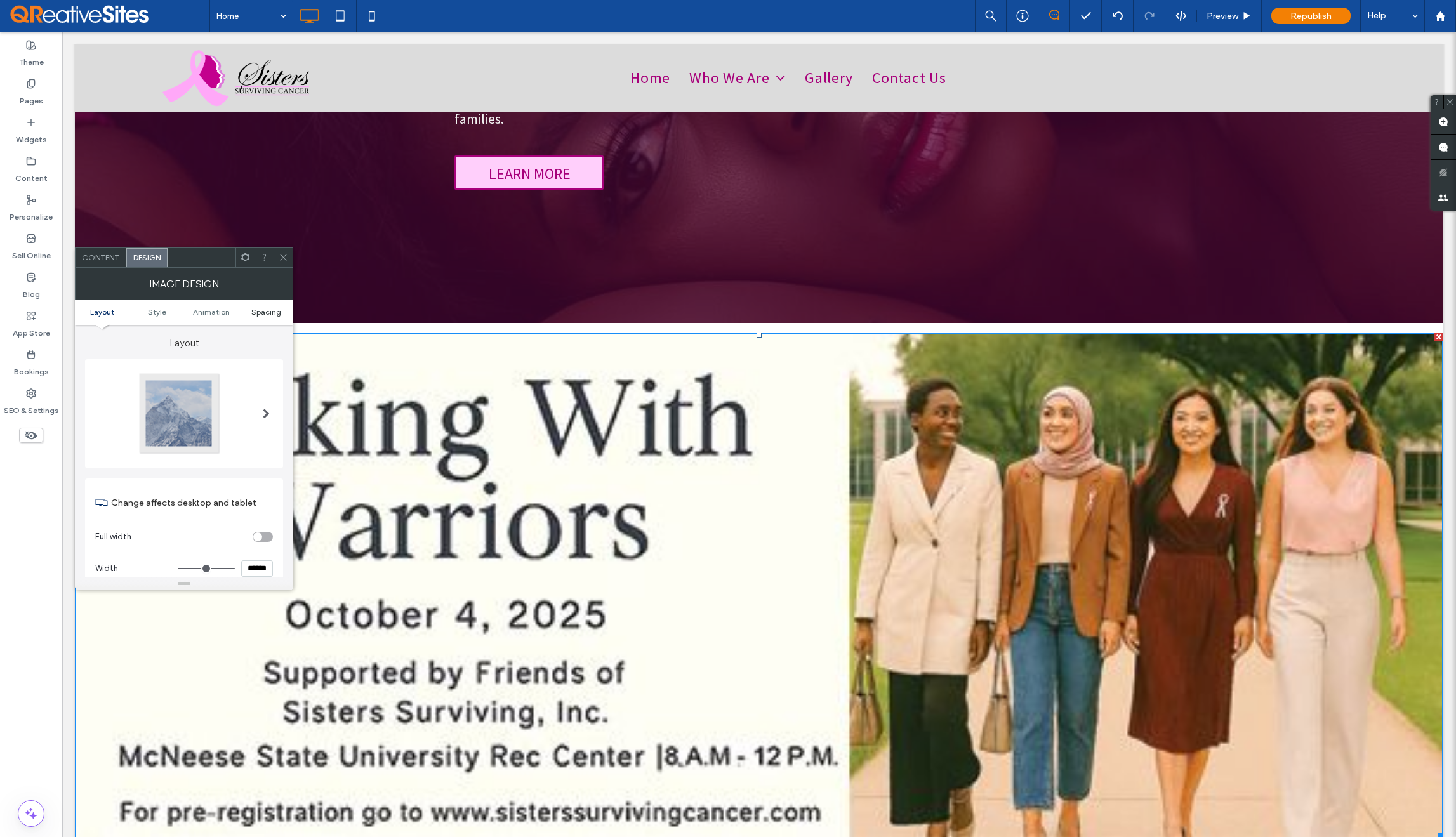
click at [260, 307] on span "Spacing" at bounding box center [266, 312] width 30 height 9
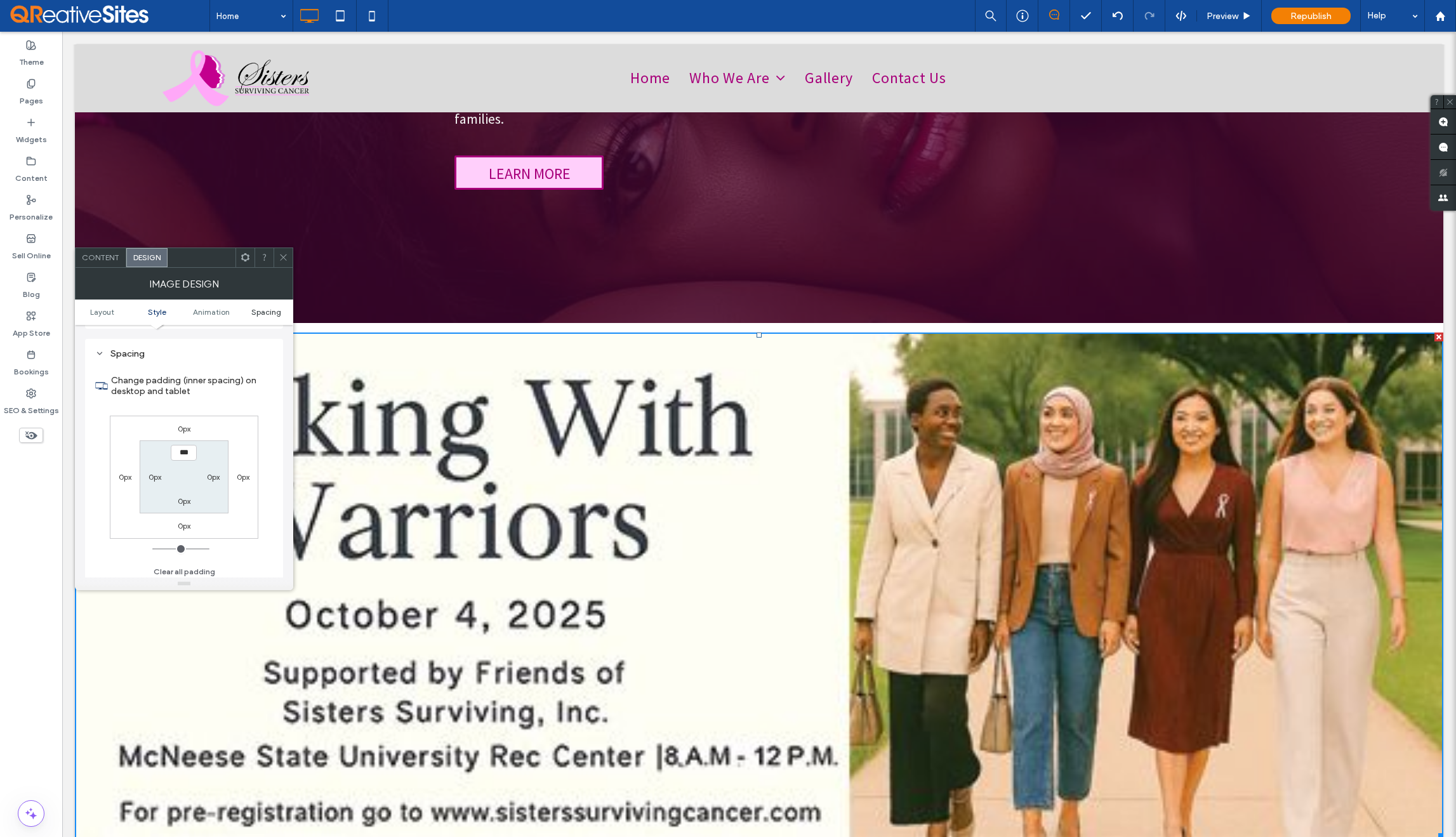
scroll to position [639, 0]
click at [281, 256] on icon at bounding box center [283, 257] width 9 height 9
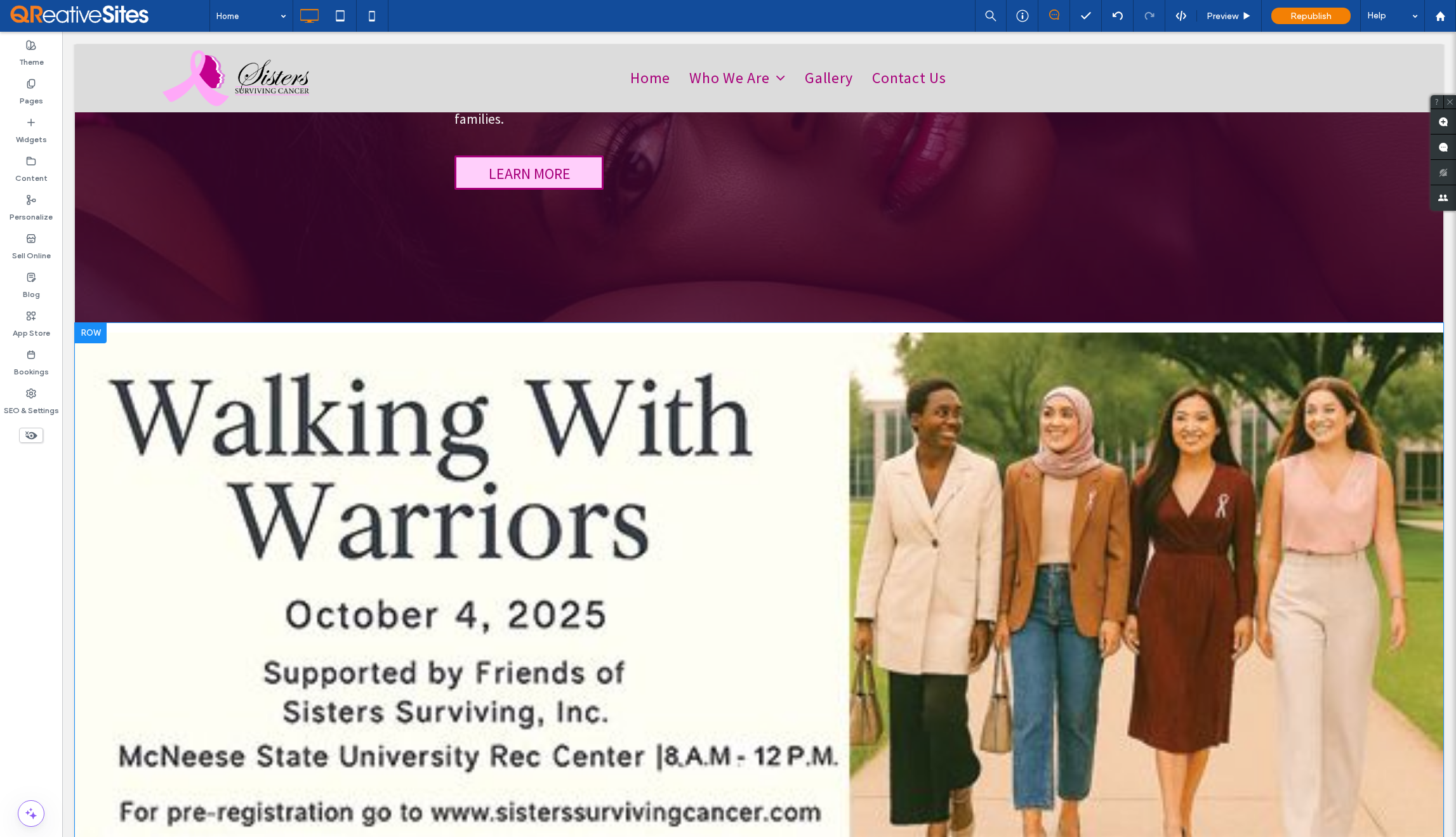
click at [91, 323] on div at bounding box center [91, 333] width 32 height 20
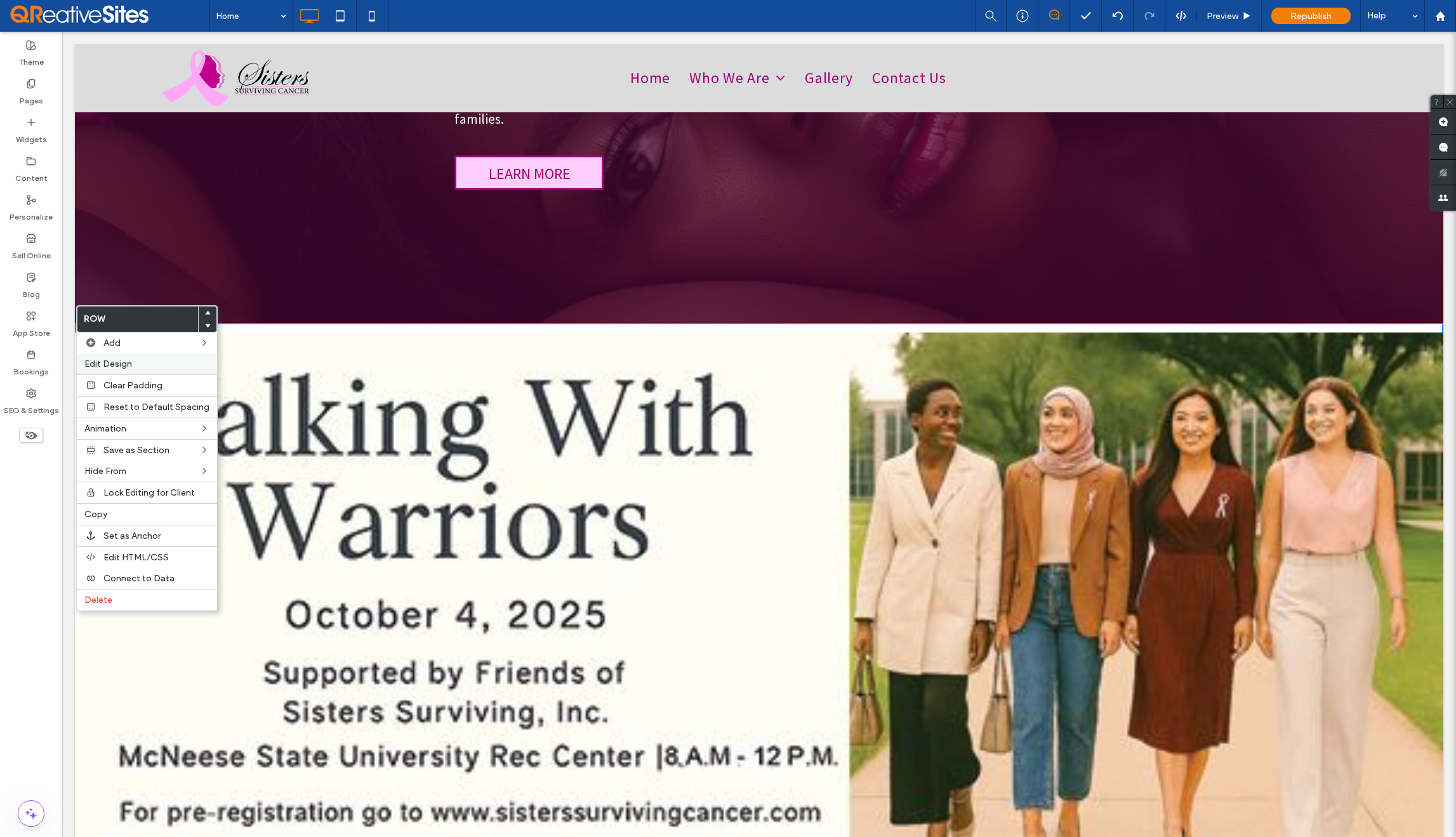
click at [108, 365] on span "Edit Design" at bounding box center [108, 364] width 48 height 11
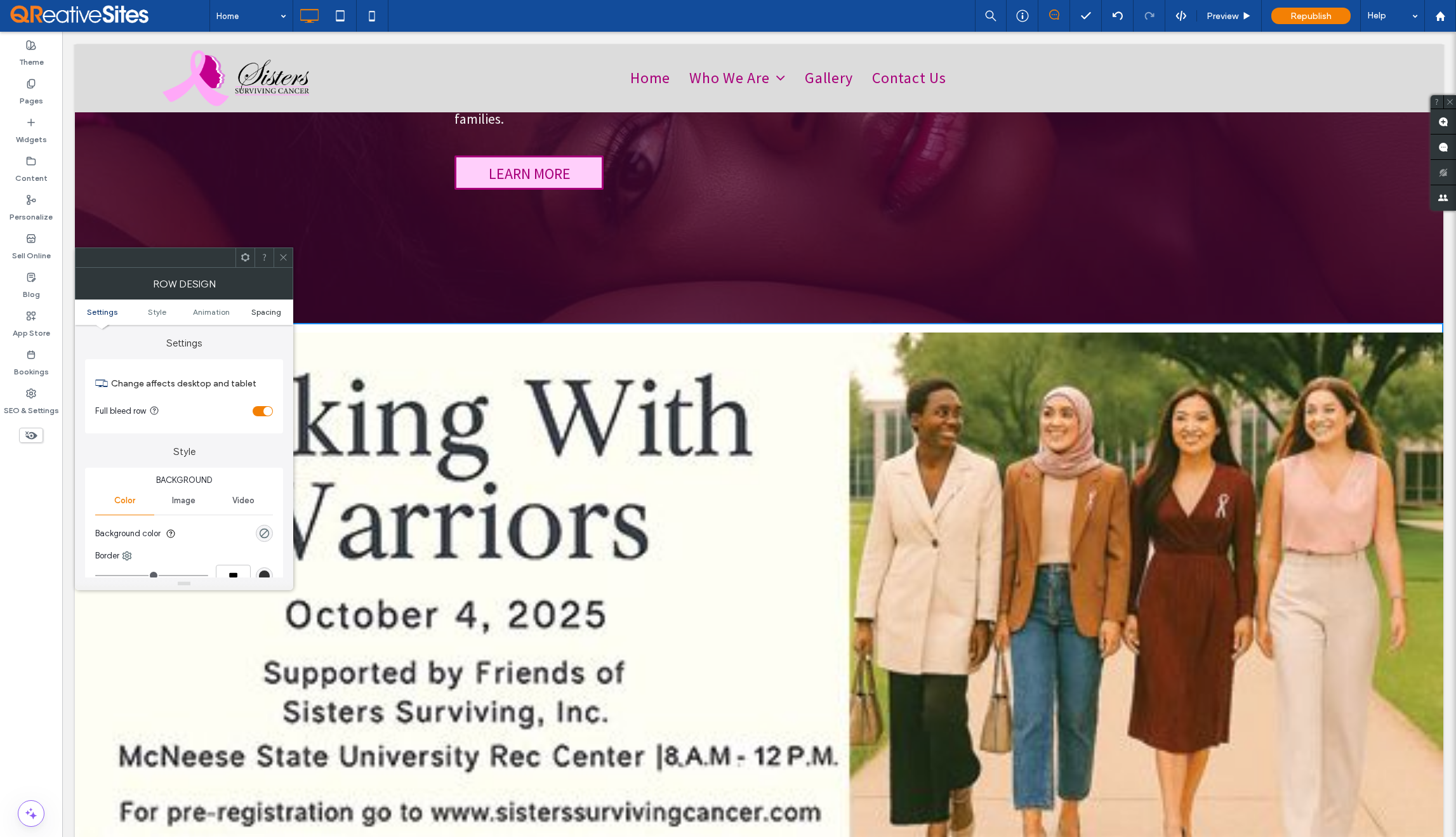
click at [263, 316] on span "Spacing" at bounding box center [266, 312] width 30 height 9
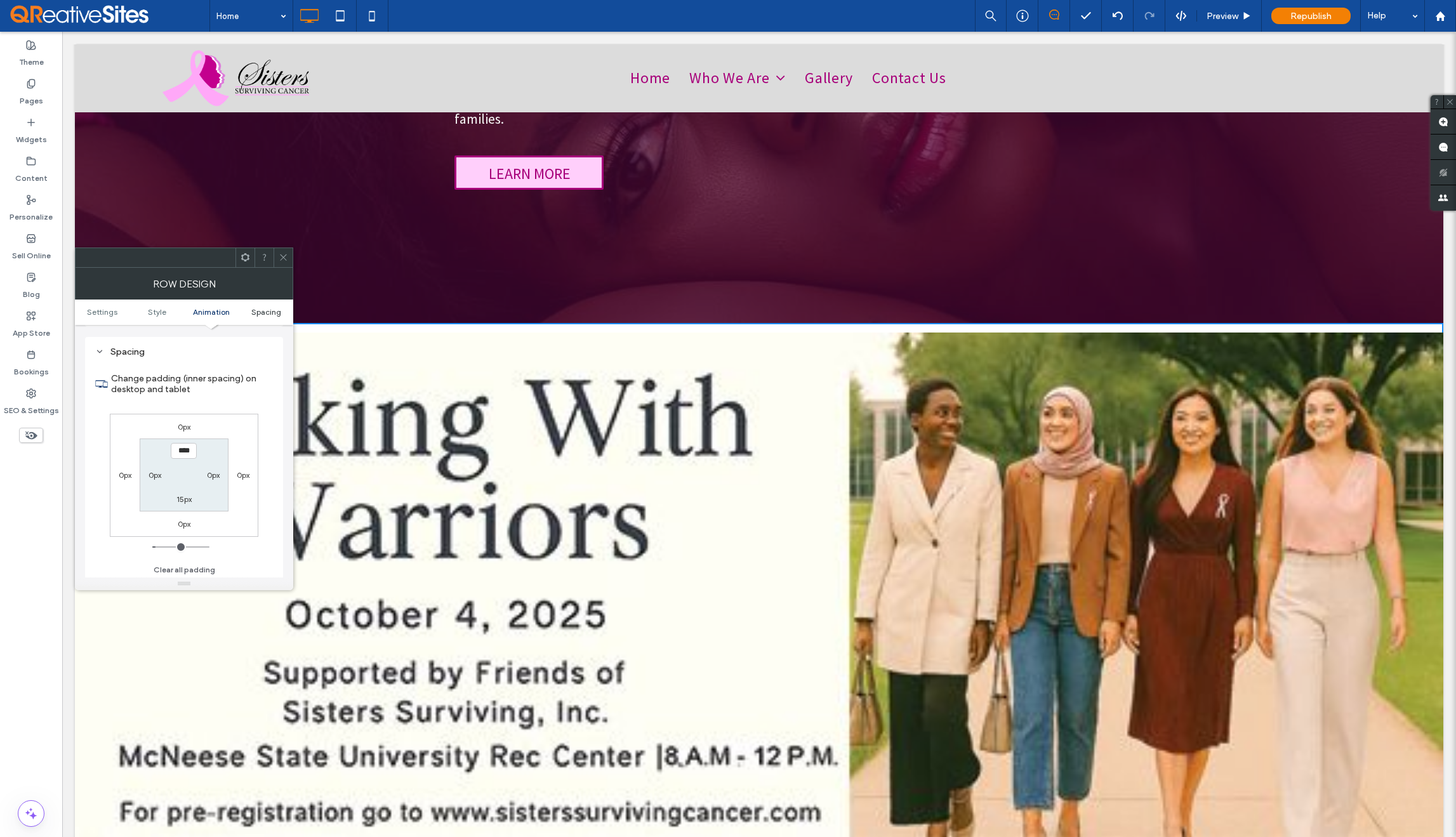
scroll to position [359, 0]
type input "***"
type input "*"
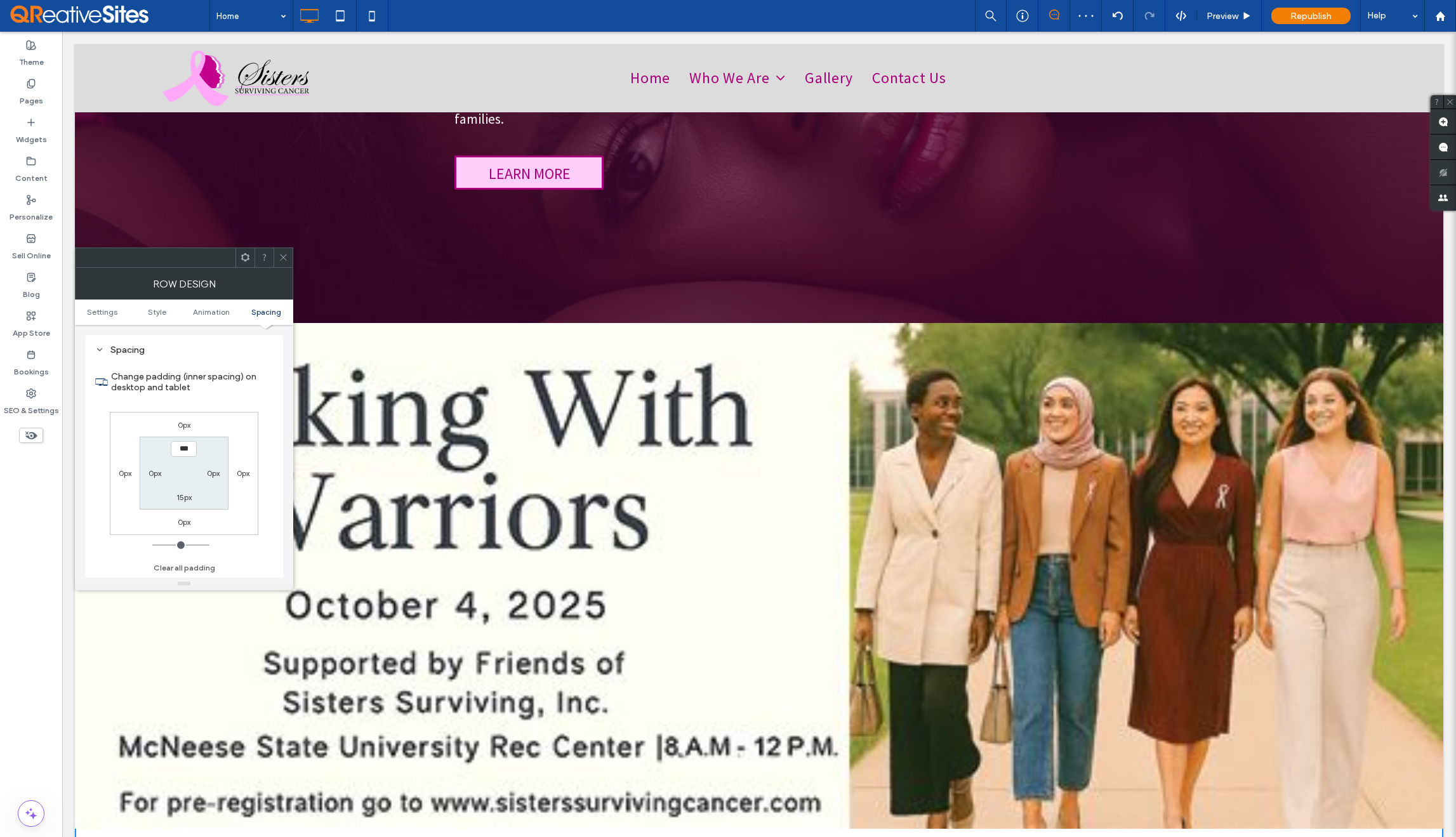
click at [279, 259] on icon at bounding box center [283, 257] width 9 height 9
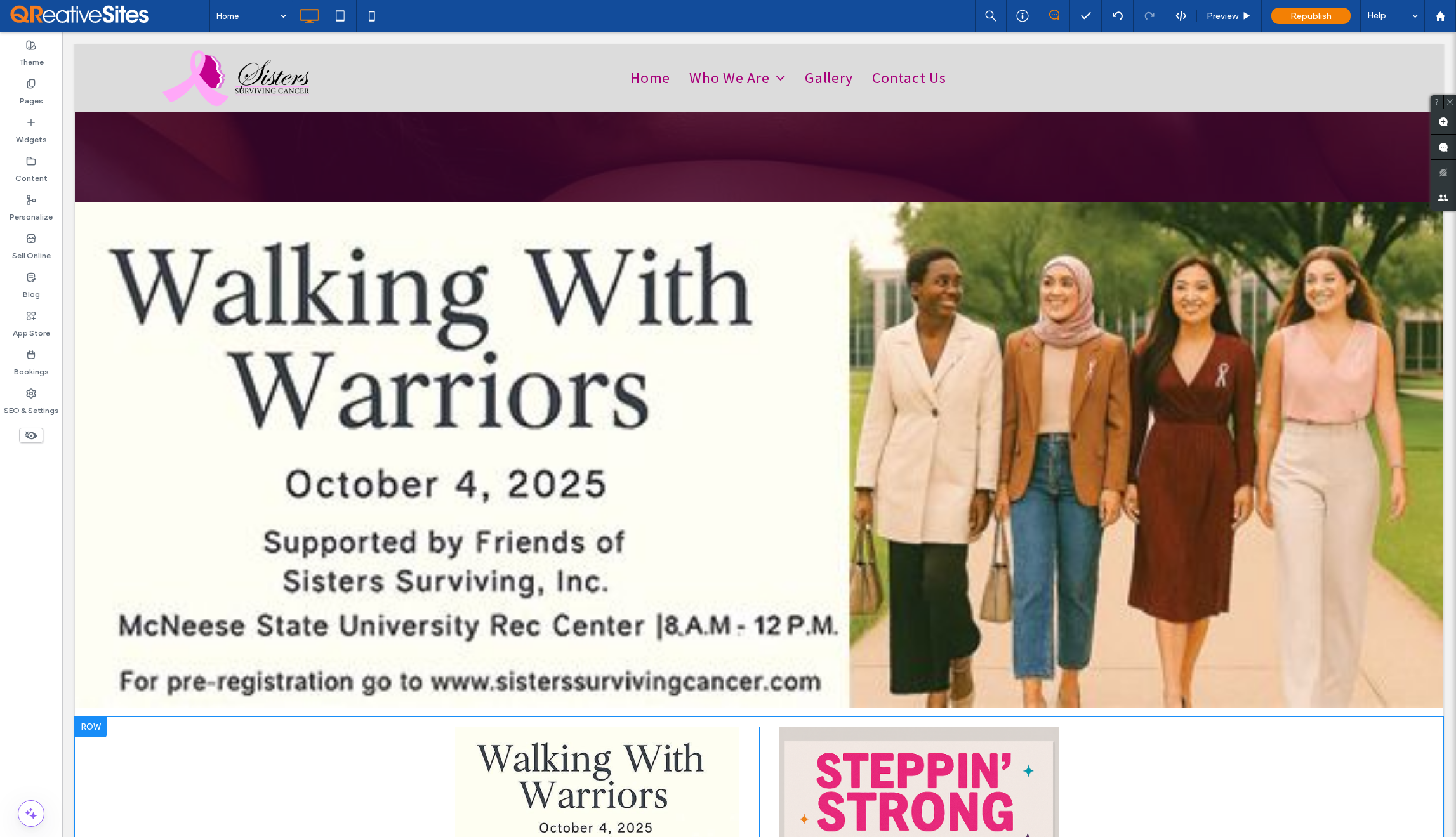
scroll to position [379, 0]
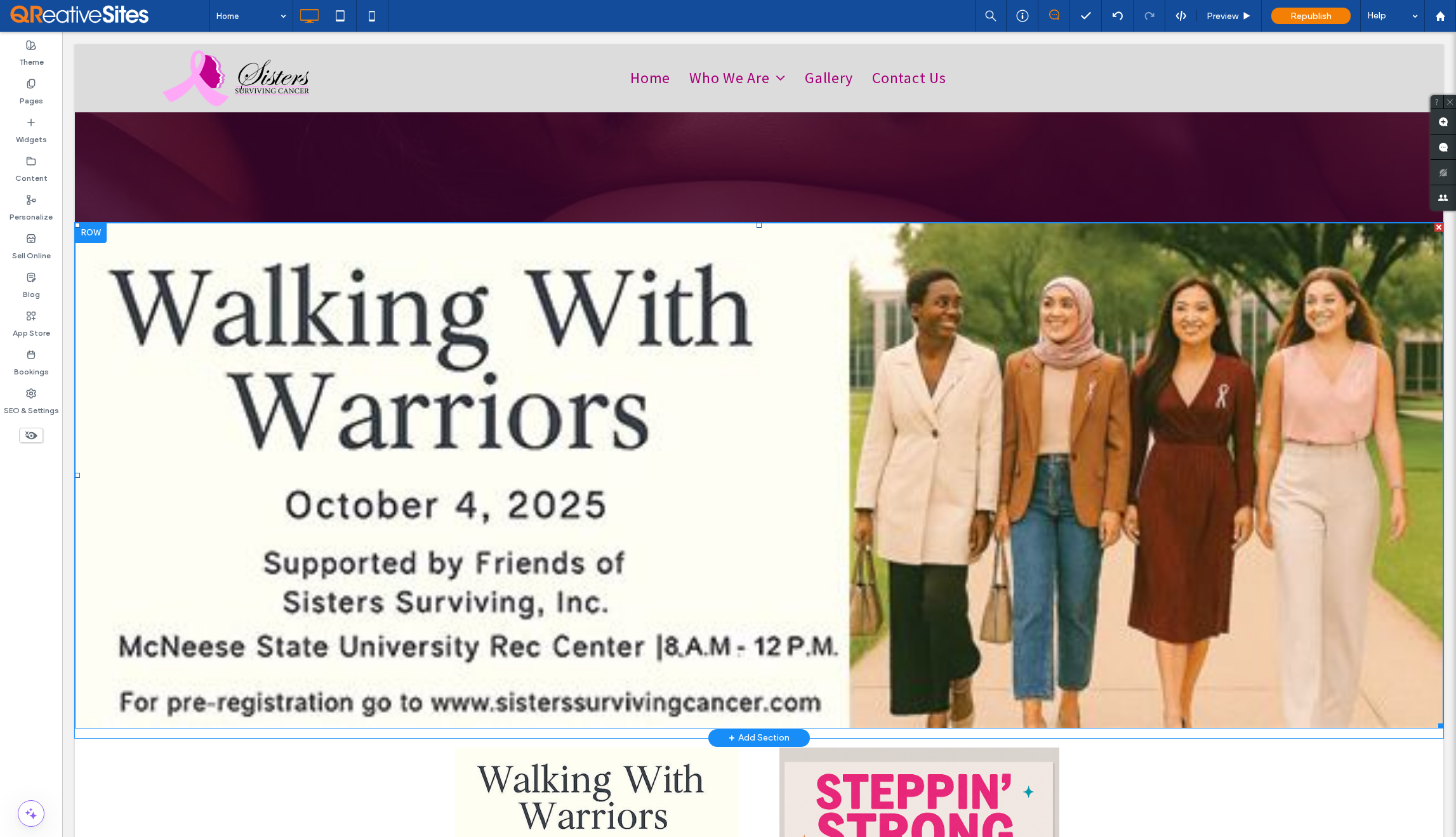
click at [125, 284] on img at bounding box center [759, 476] width 1369 height 506
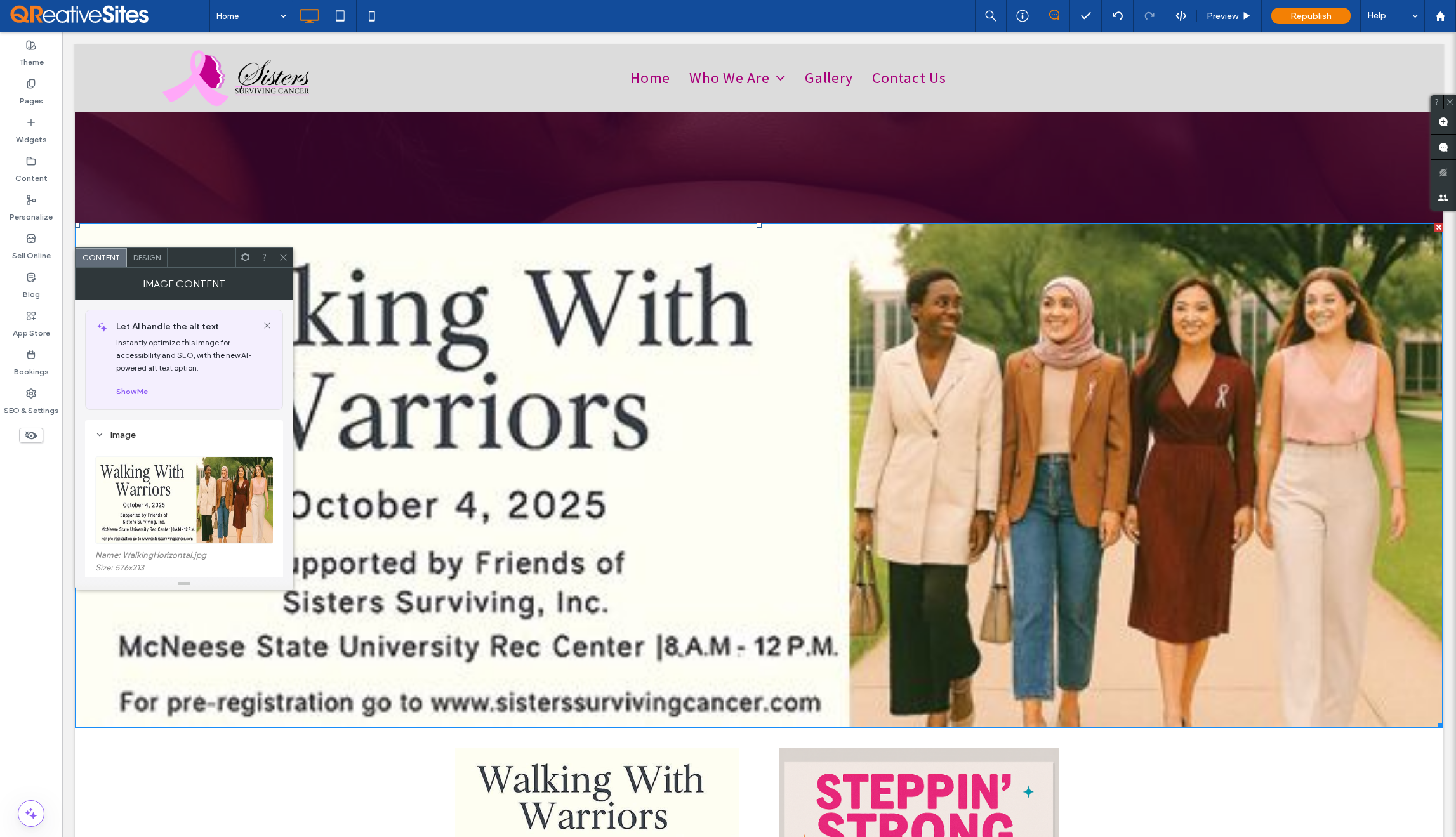
click at [152, 483] on img at bounding box center [185, 500] width 179 height 87
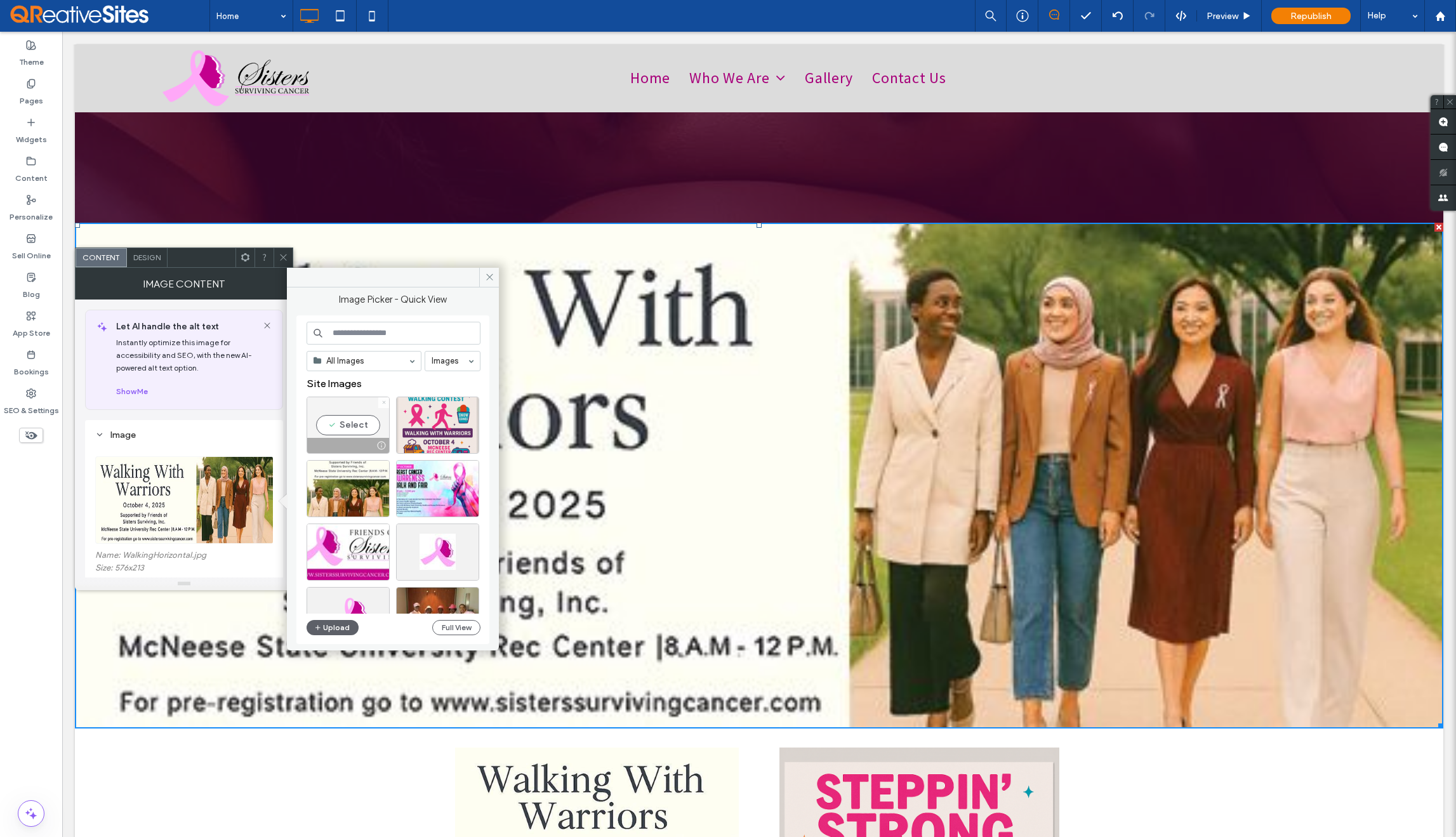
click at [383, 406] on span at bounding box center [384, 403] width 5 height 11
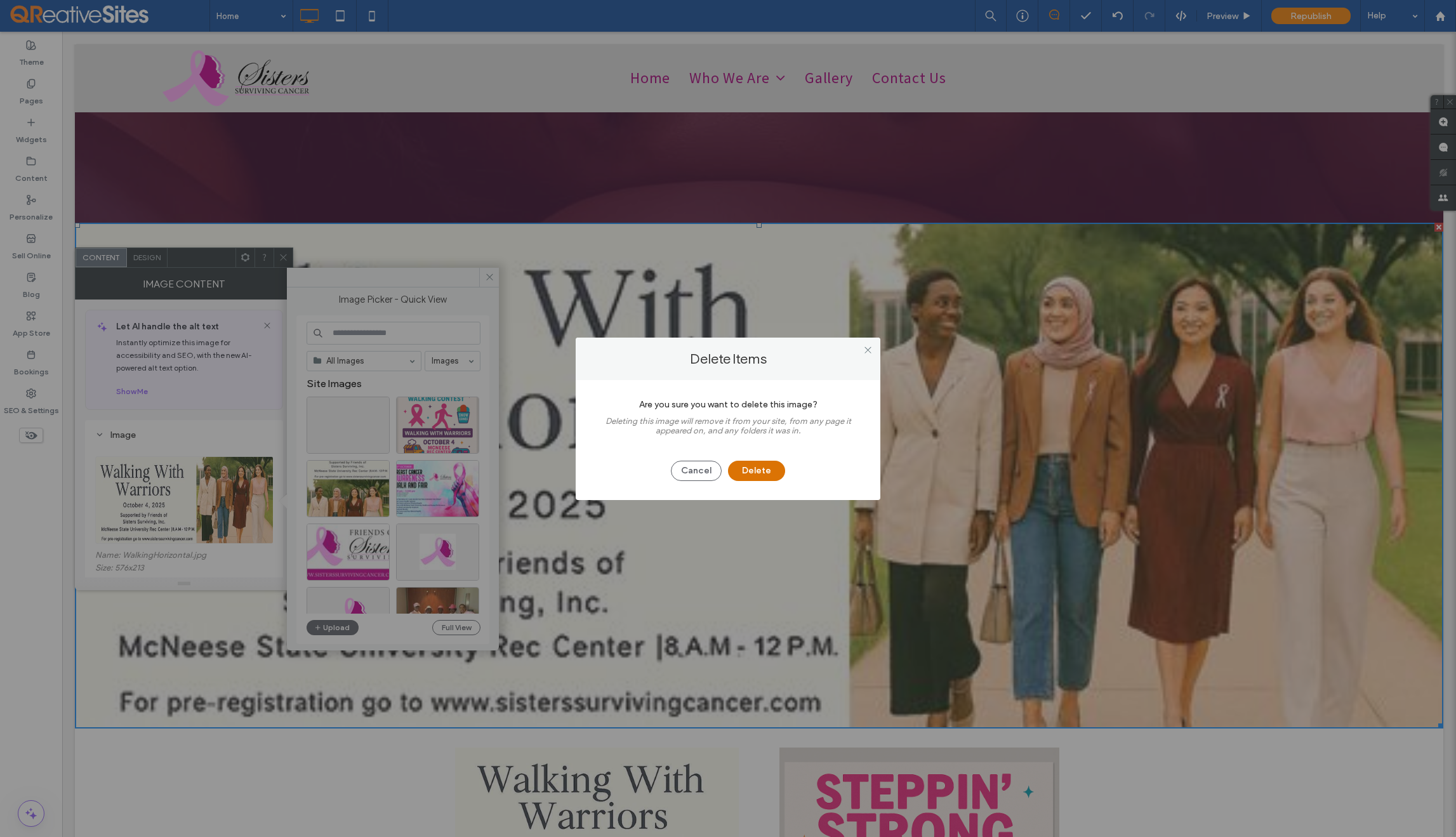
click at [760, 469] on button "Delete" at bounding box center [756, 471] width 57 height 20
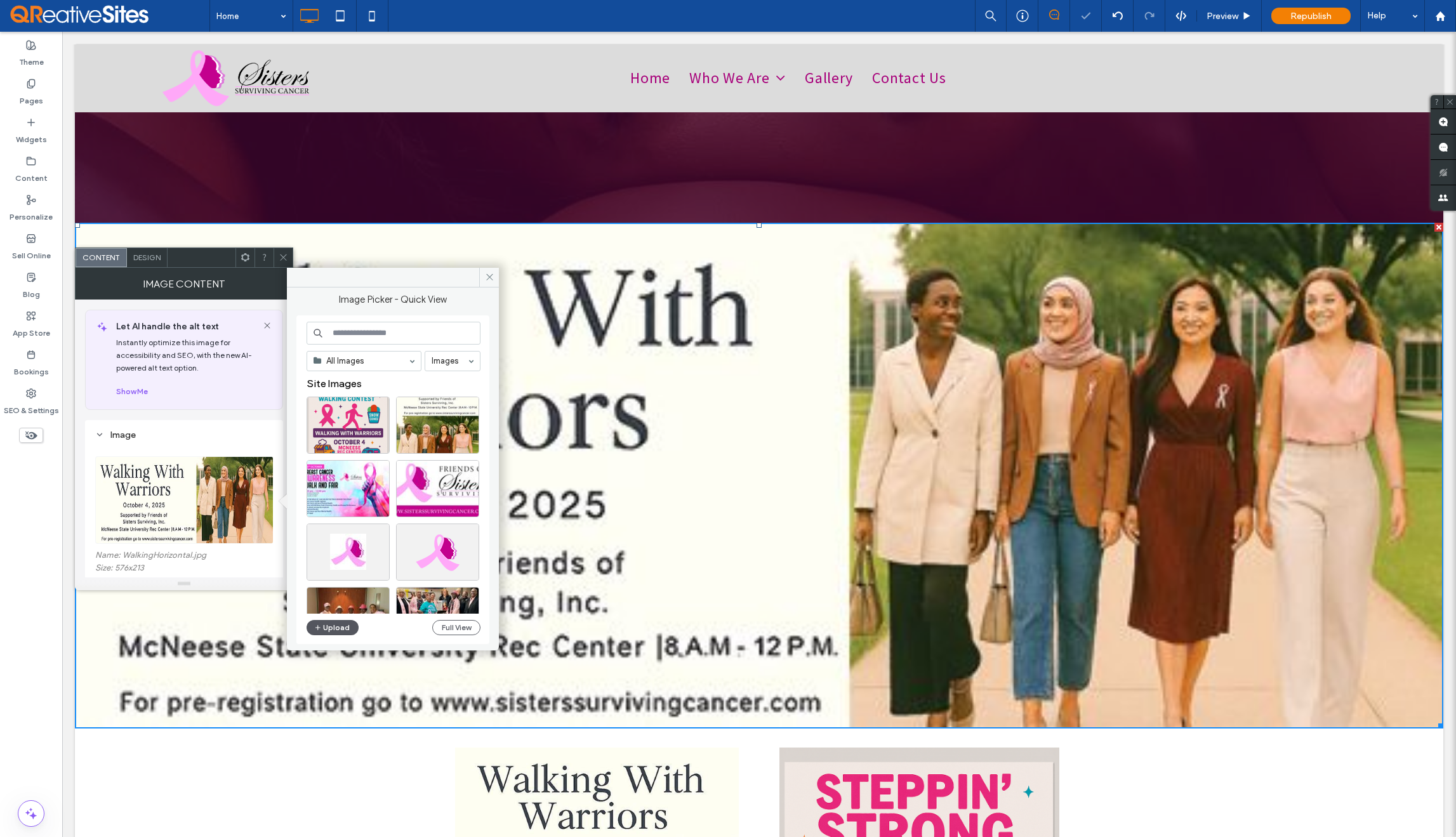
click at [331, 626] on button "Upload" at bounding box center [333, 628] width 52 height 15
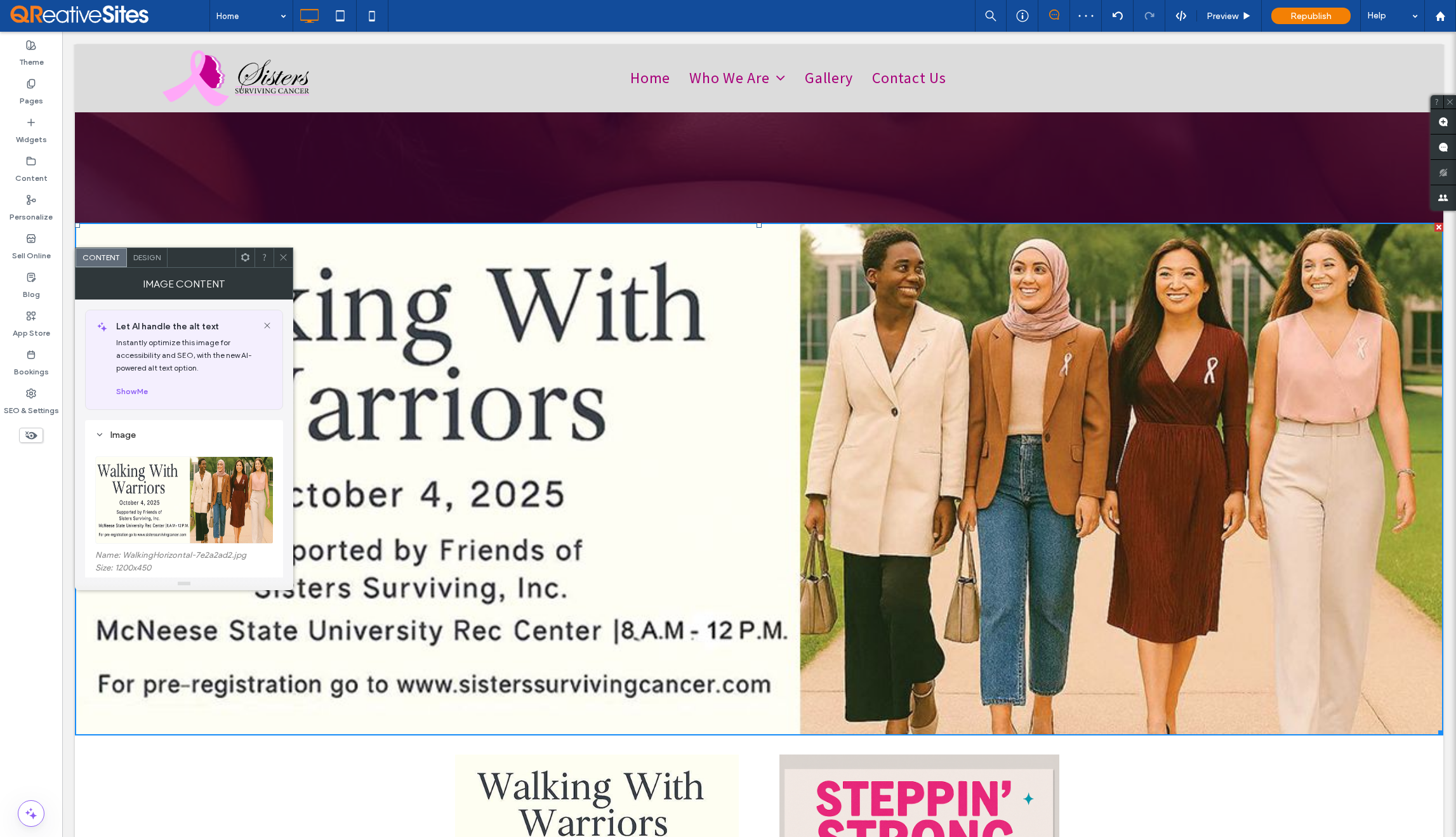
click at [281, 260] on use at bounding box center [283, 258] width 6 height 6
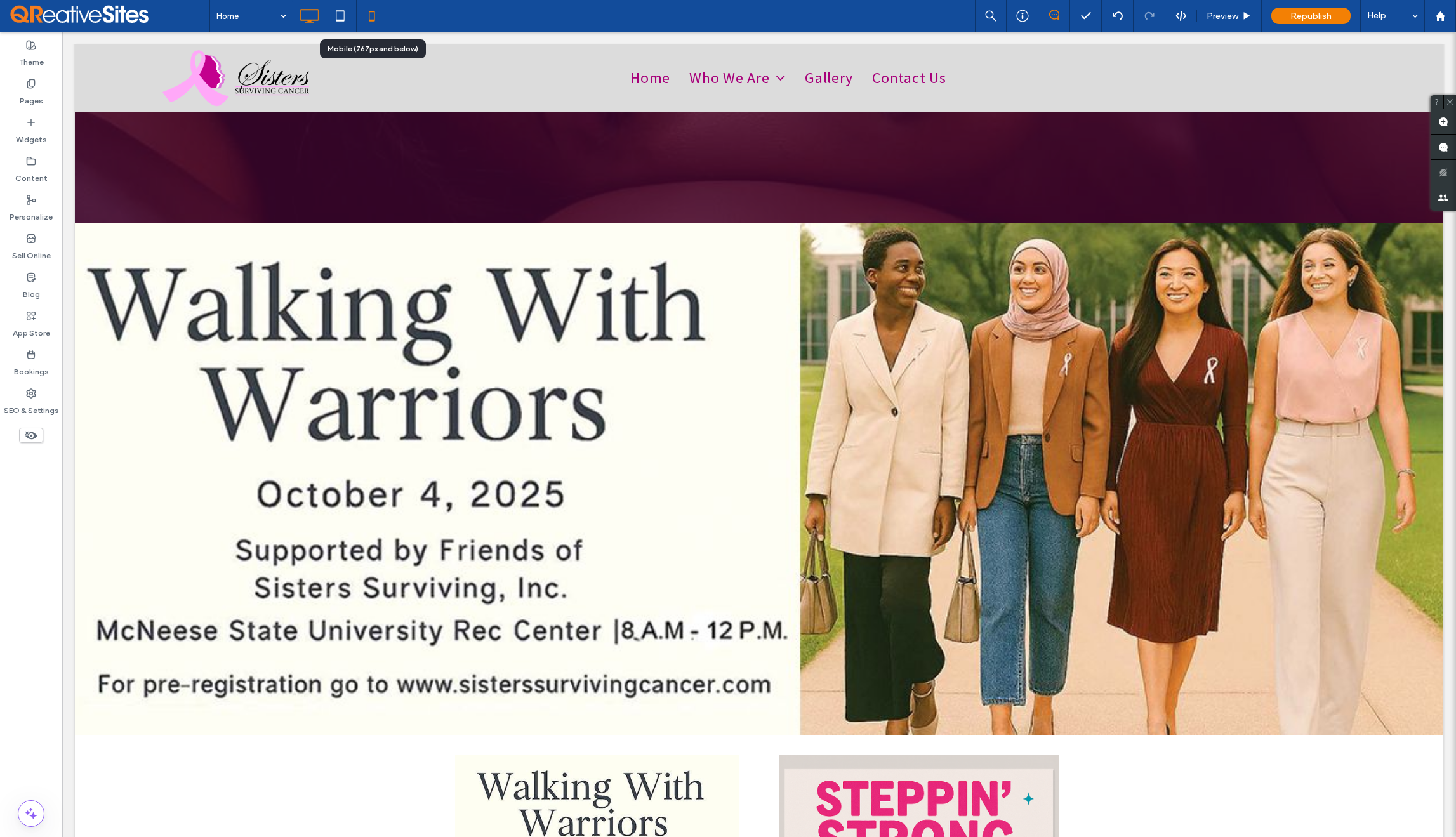
click at [372, 23] on icon at bounding box center [372, 15] width 25 height 25
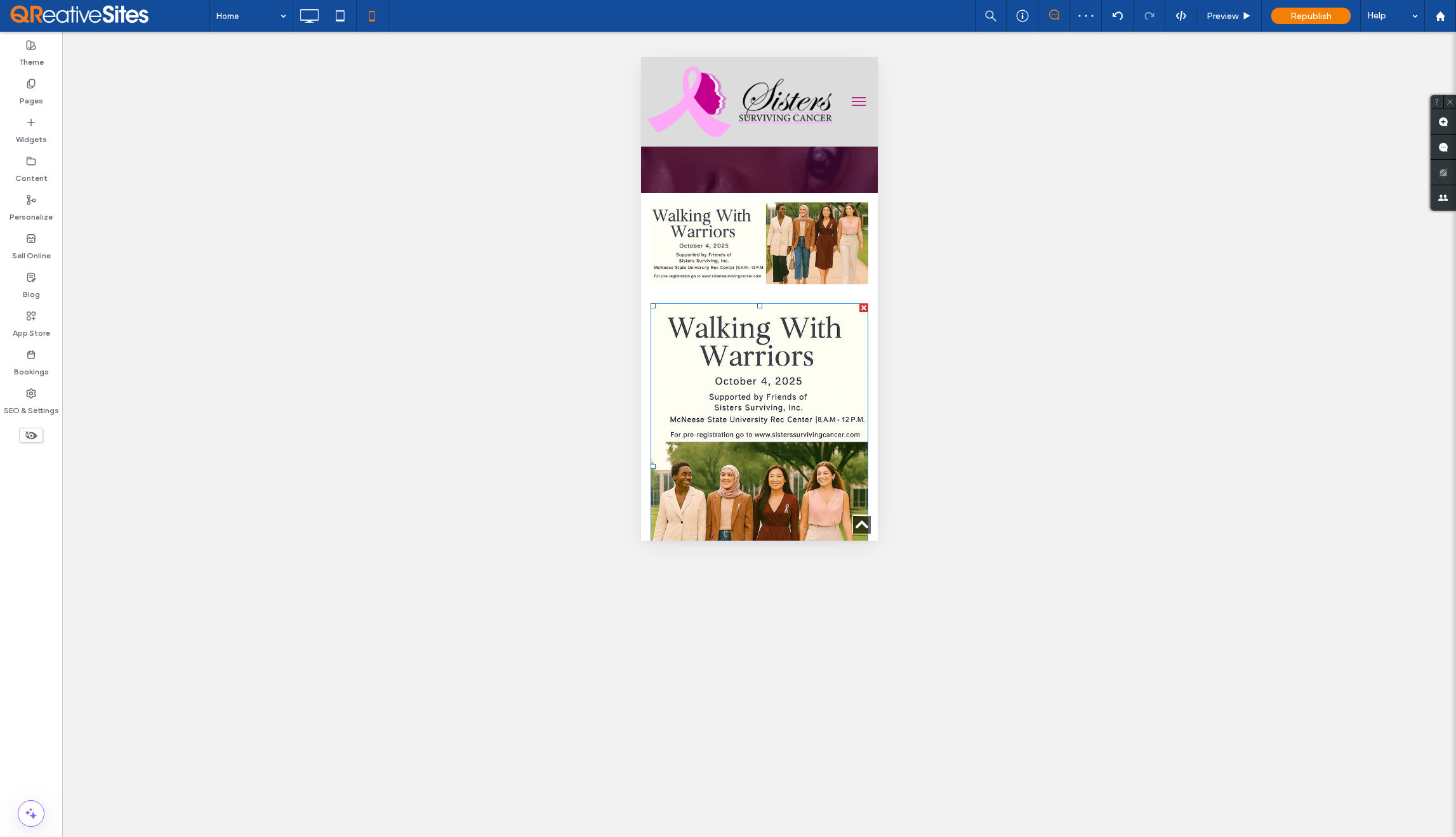
scroll to position [396, 0]
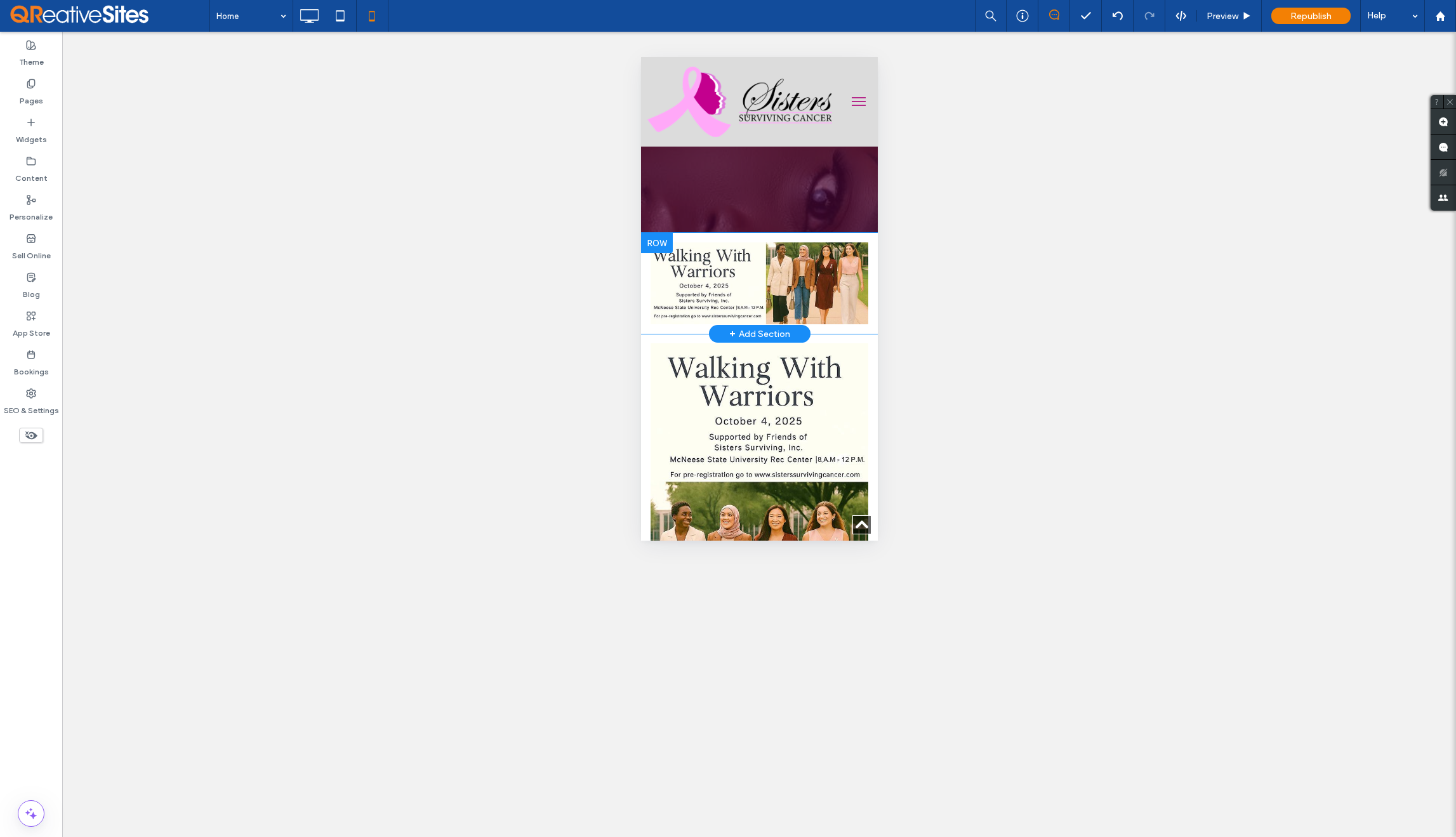
click at [654, 238] on div at bounding box center [657, 243] width 32 height 20
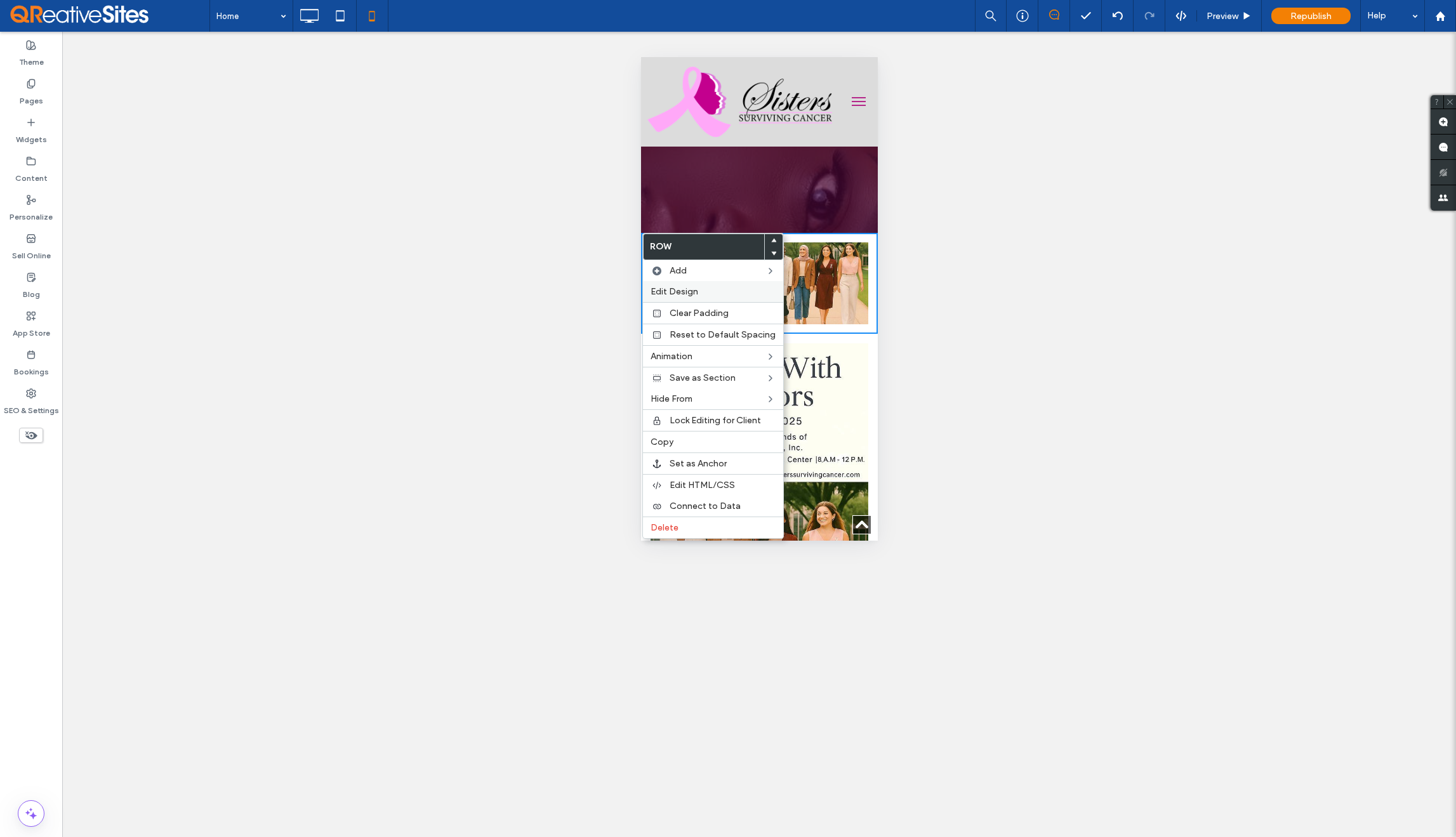
click at [680, 291] on span "Edit Design" at bounding box center [675, 292] width 48 height 11
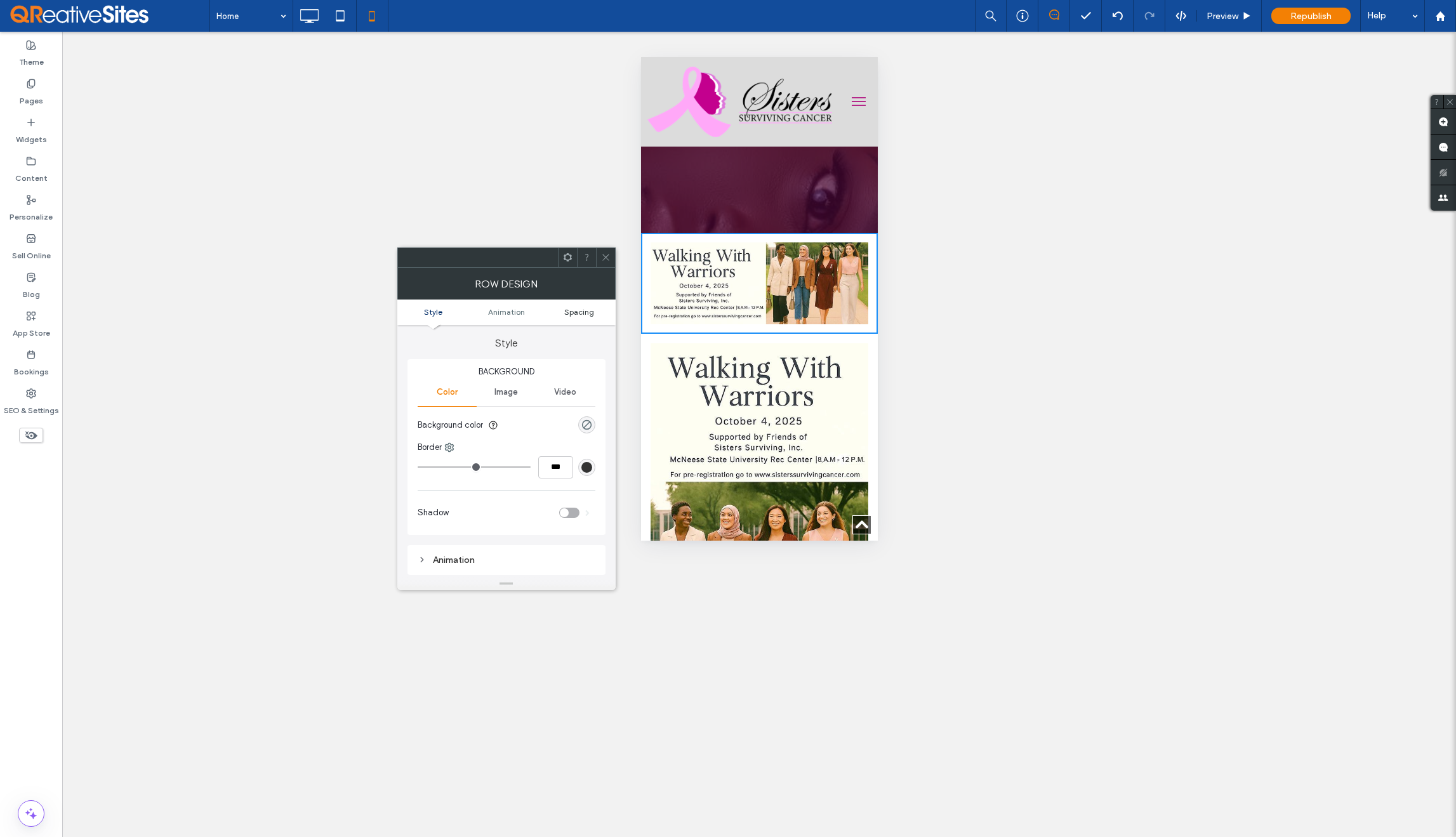
click at [572, 315] on span "Spacing" at bounding box center [579, 312] width 30 height 9
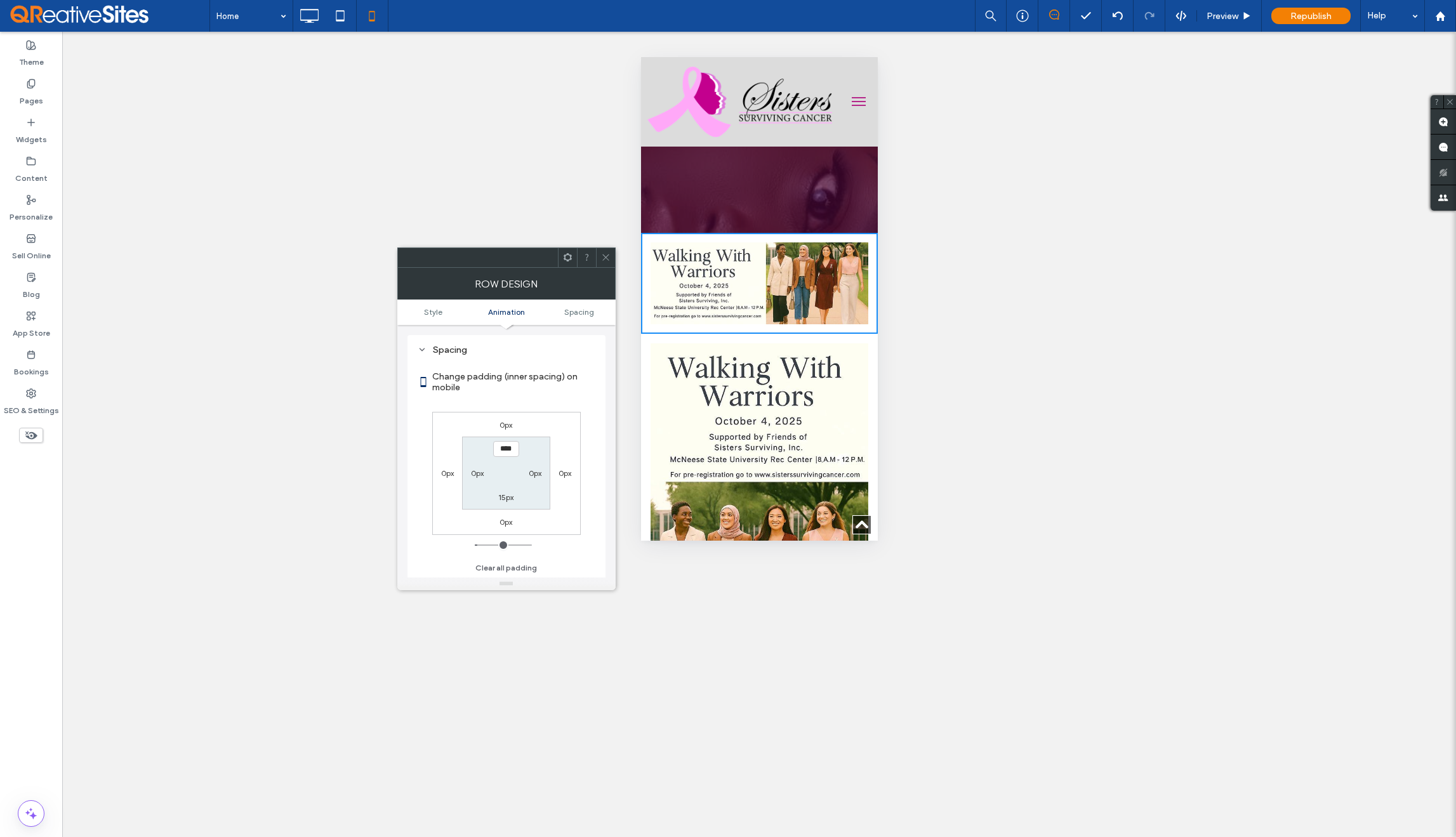
scroll to position [0, 0]
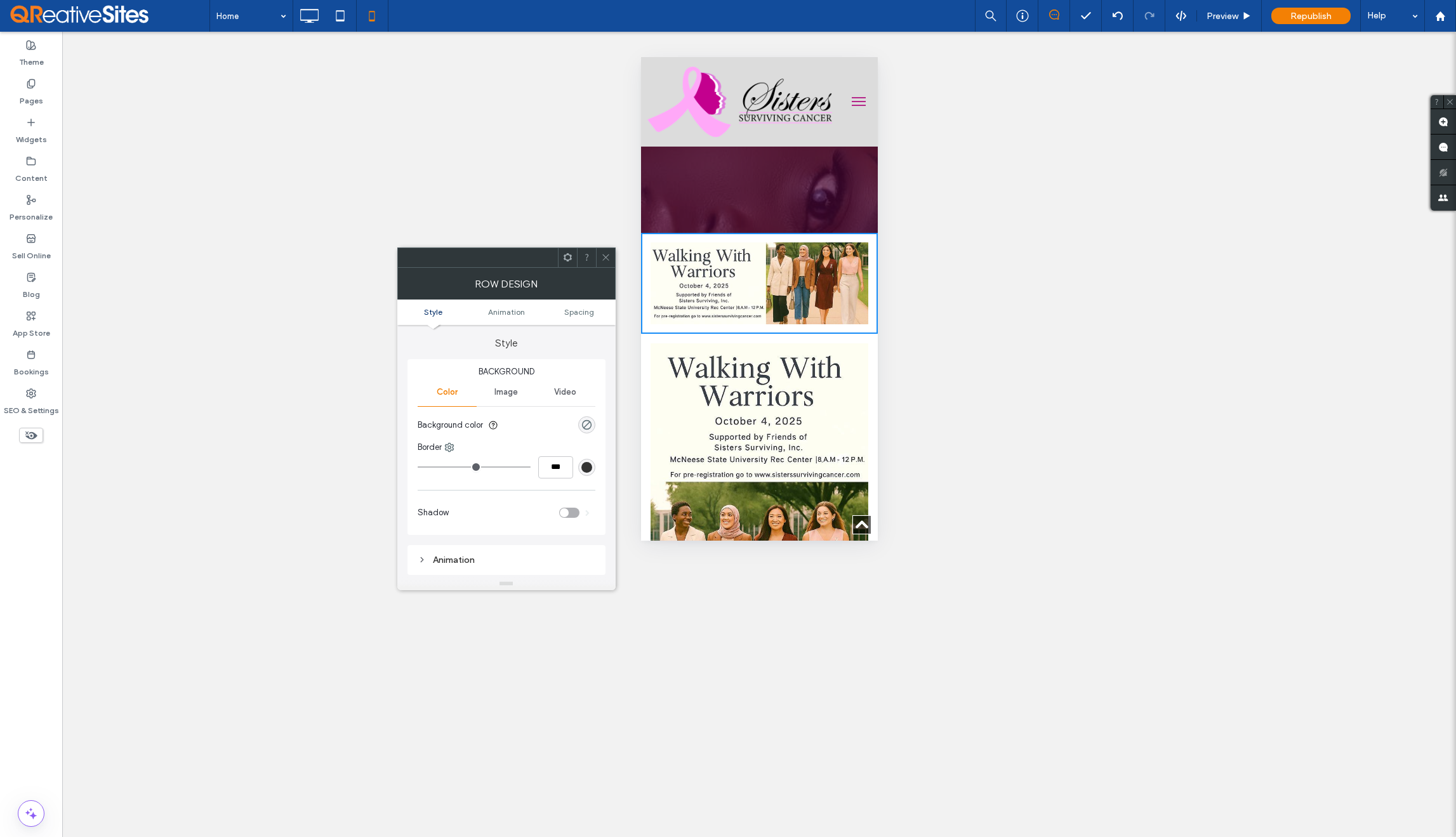
click at [442, 314] on link "Style" at bounding box center [434, 312] width 73 height 9
click at [503, 398] on div "Image" at bounding box center [506, 392] width 59 height 28
click at [610, 264] on span at bounding box center [605, 258] width 9 height 19
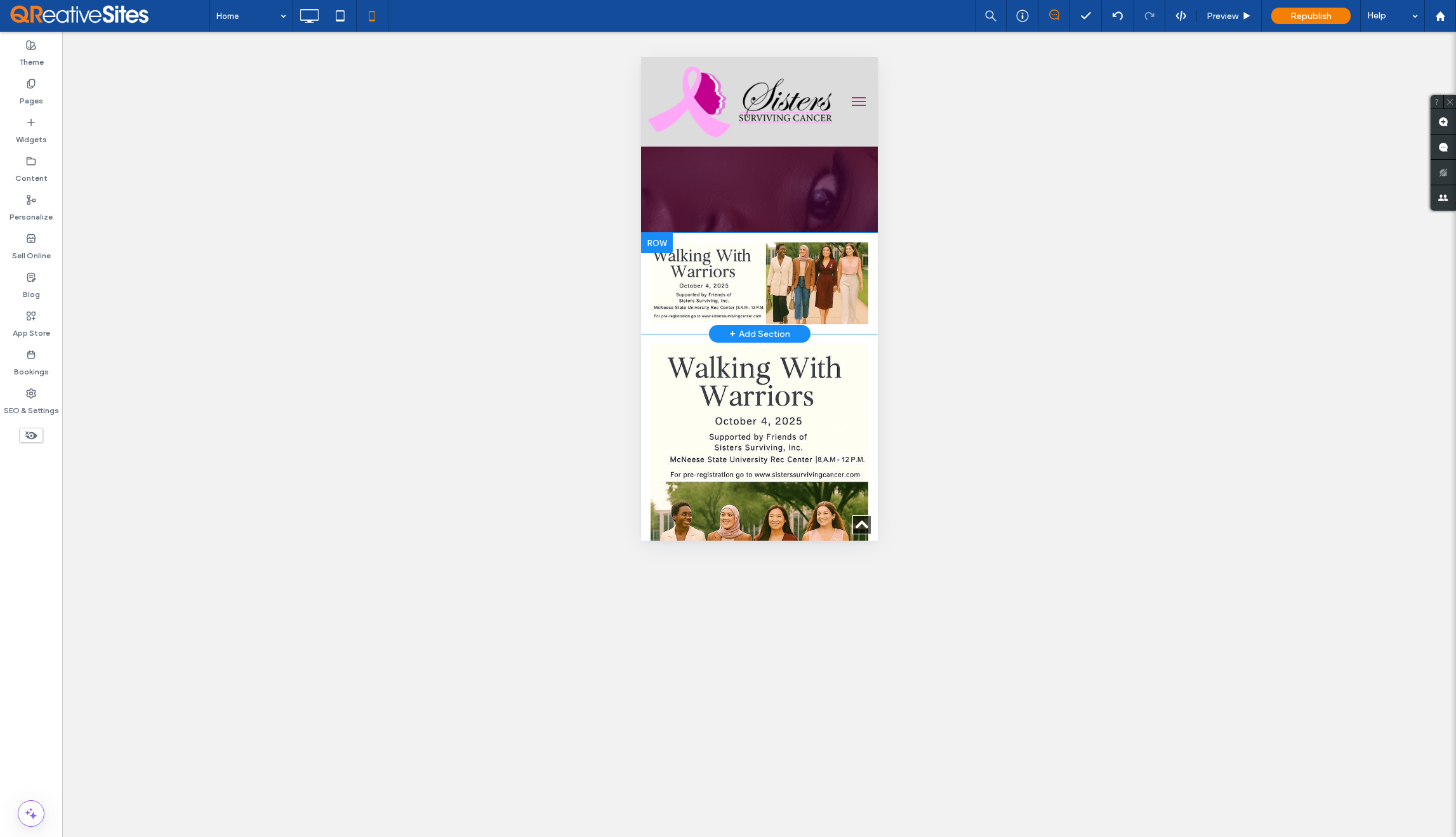
click at [668, 320] on div "Click To Paste Row + Add Section" at bounding box center [759, 284] width 237 height 101
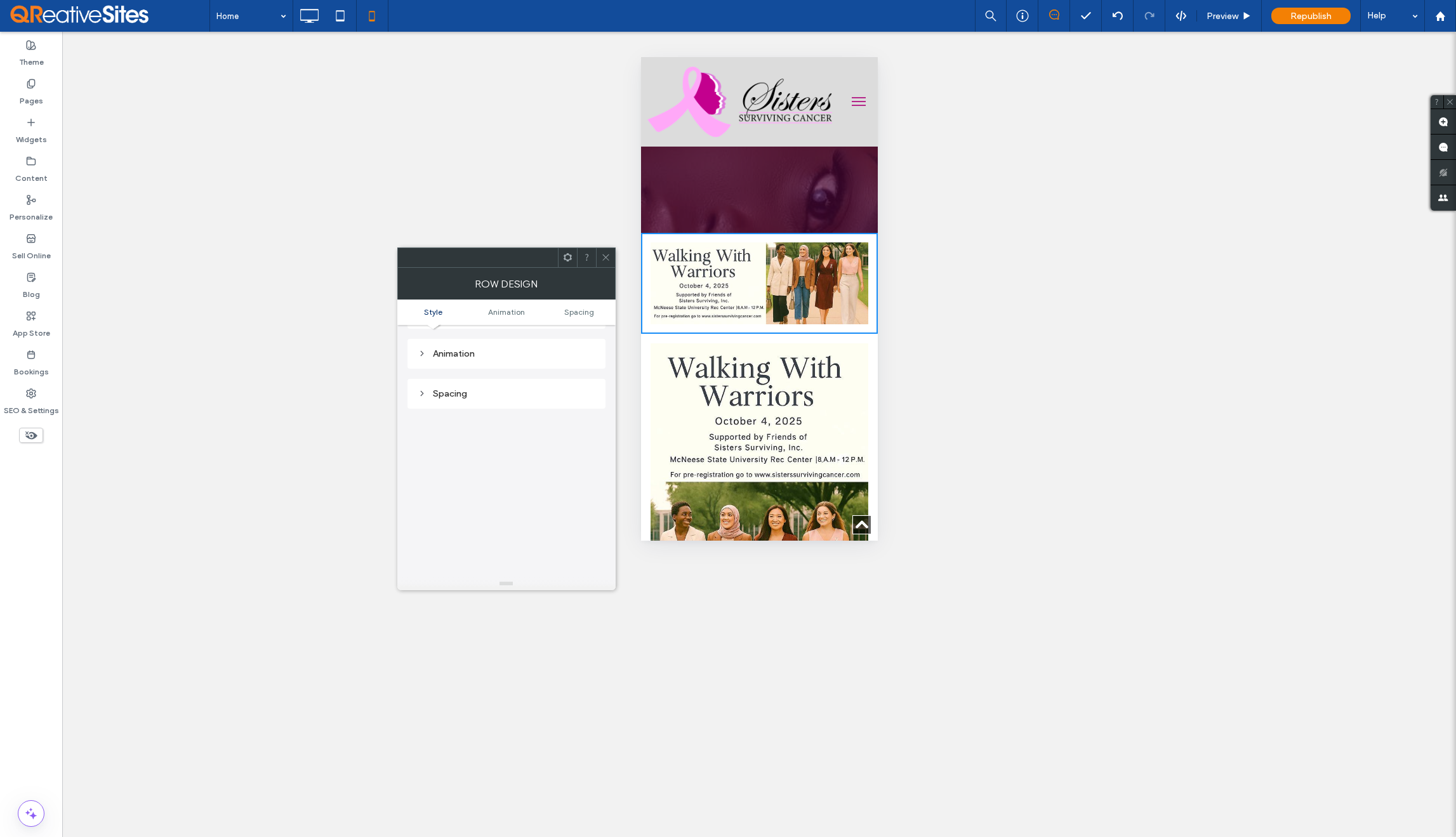
scroll to position [219, 0]
click at [606, 258] on icon at bounding box center [605, 257] width 9 height 9
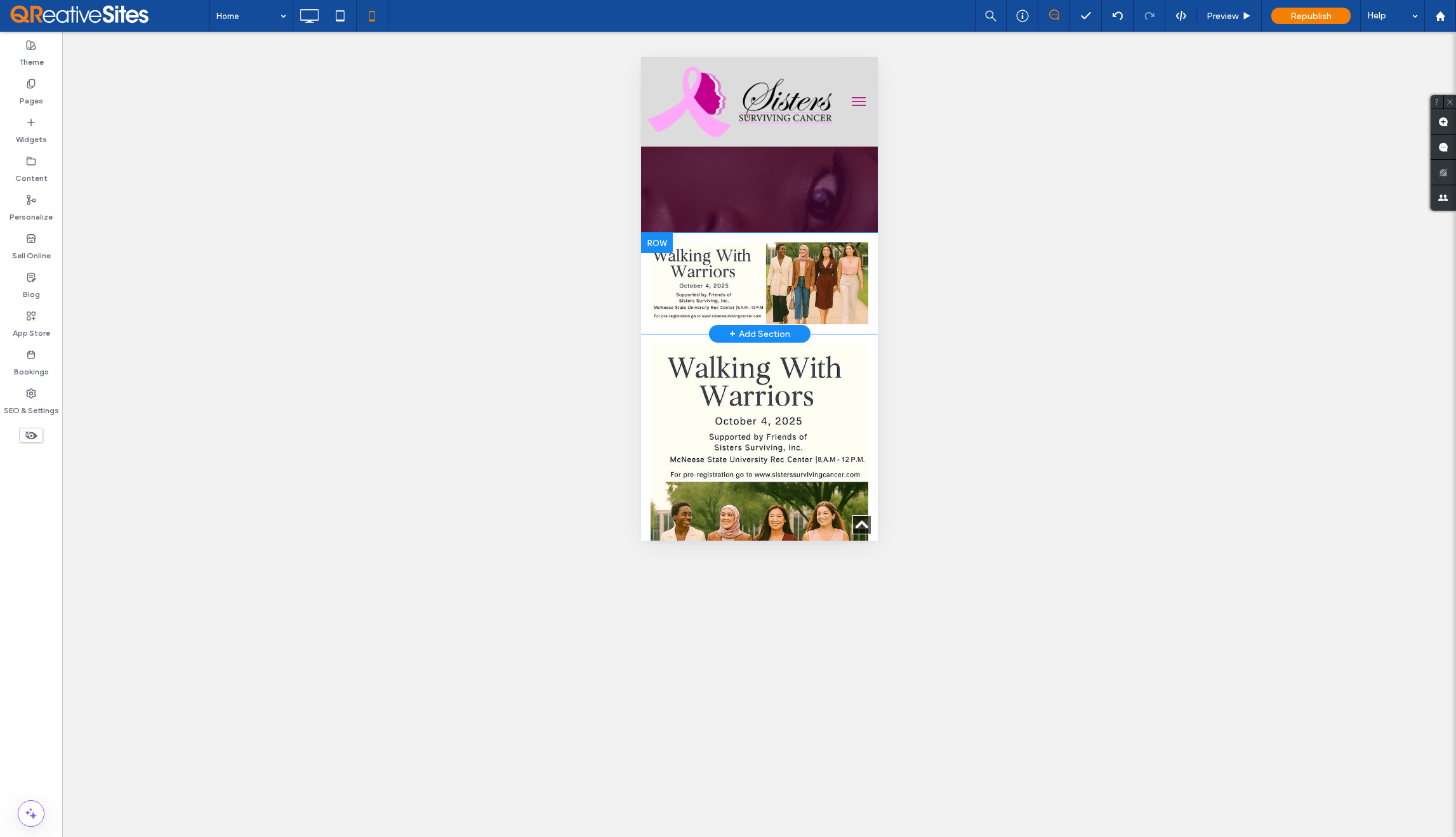
click at [717, 238] on div "Click To Paste Row + Add Section" at bounding box center [759, 284] width 237 height 101
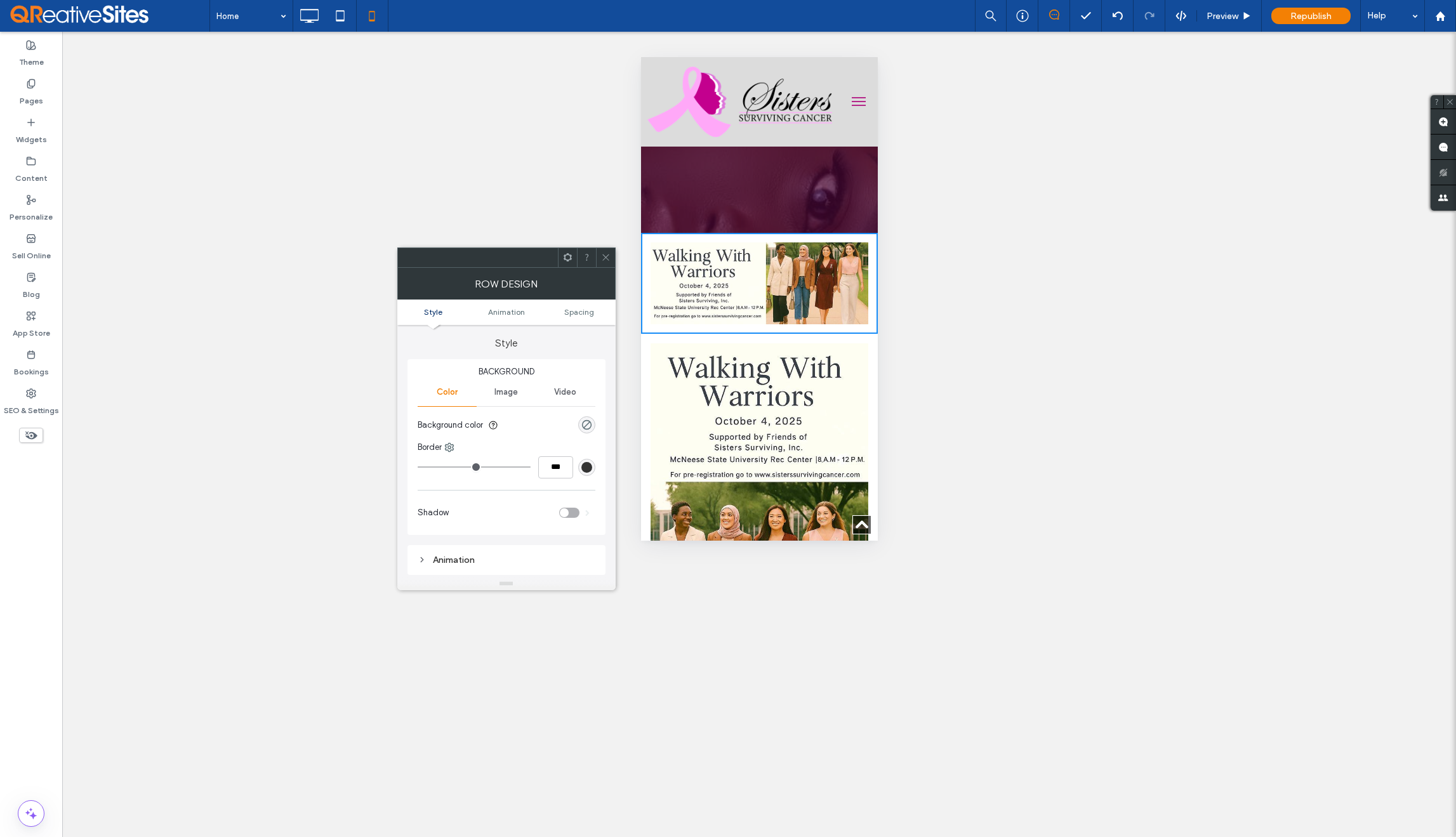
click at [605, 258] on icon at bounding box center [605, 257] width 9 height 9
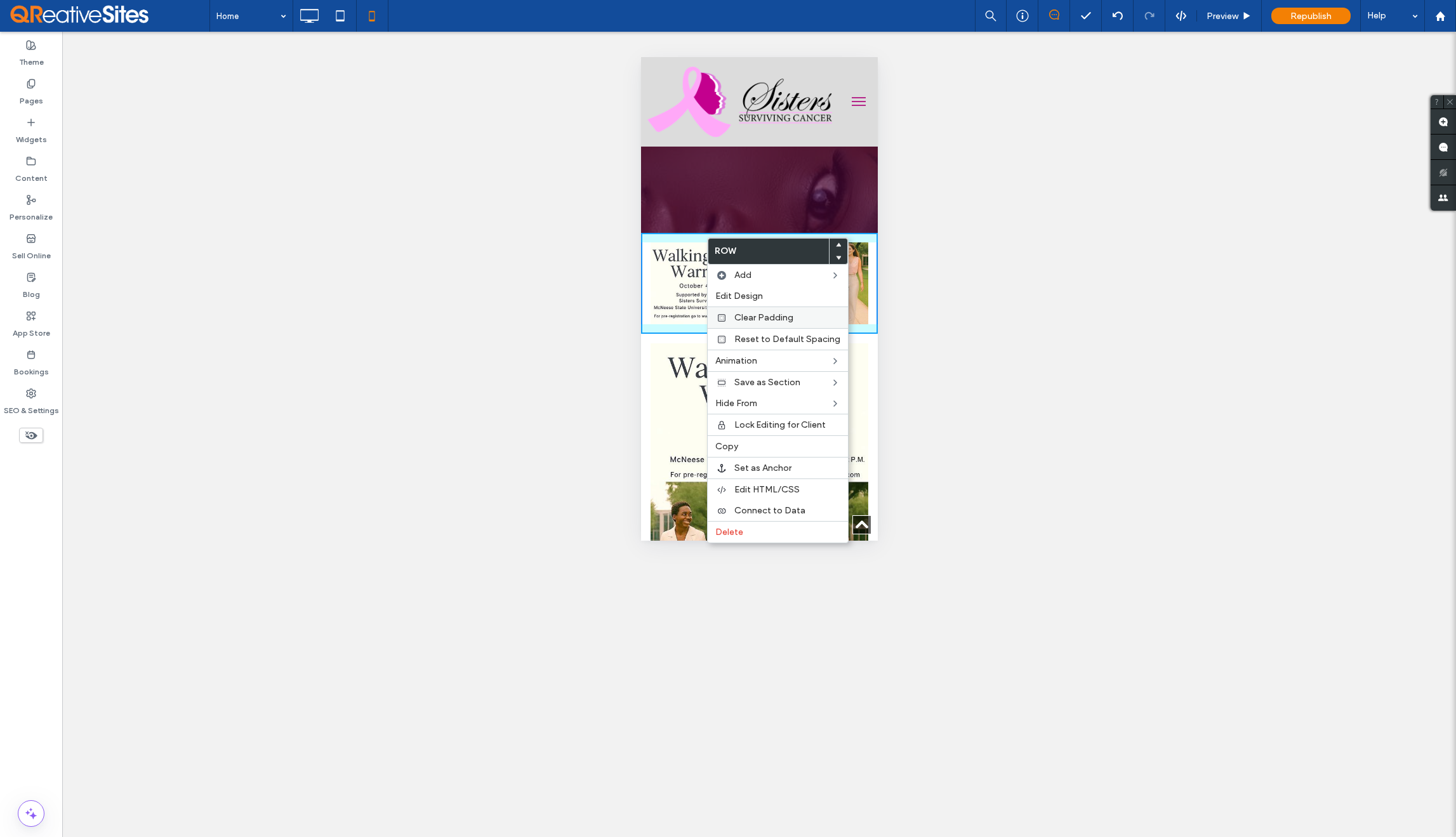
click at [745, 315] on span "Clear Padding" at bounding box center [764, 317] width 59 height 11
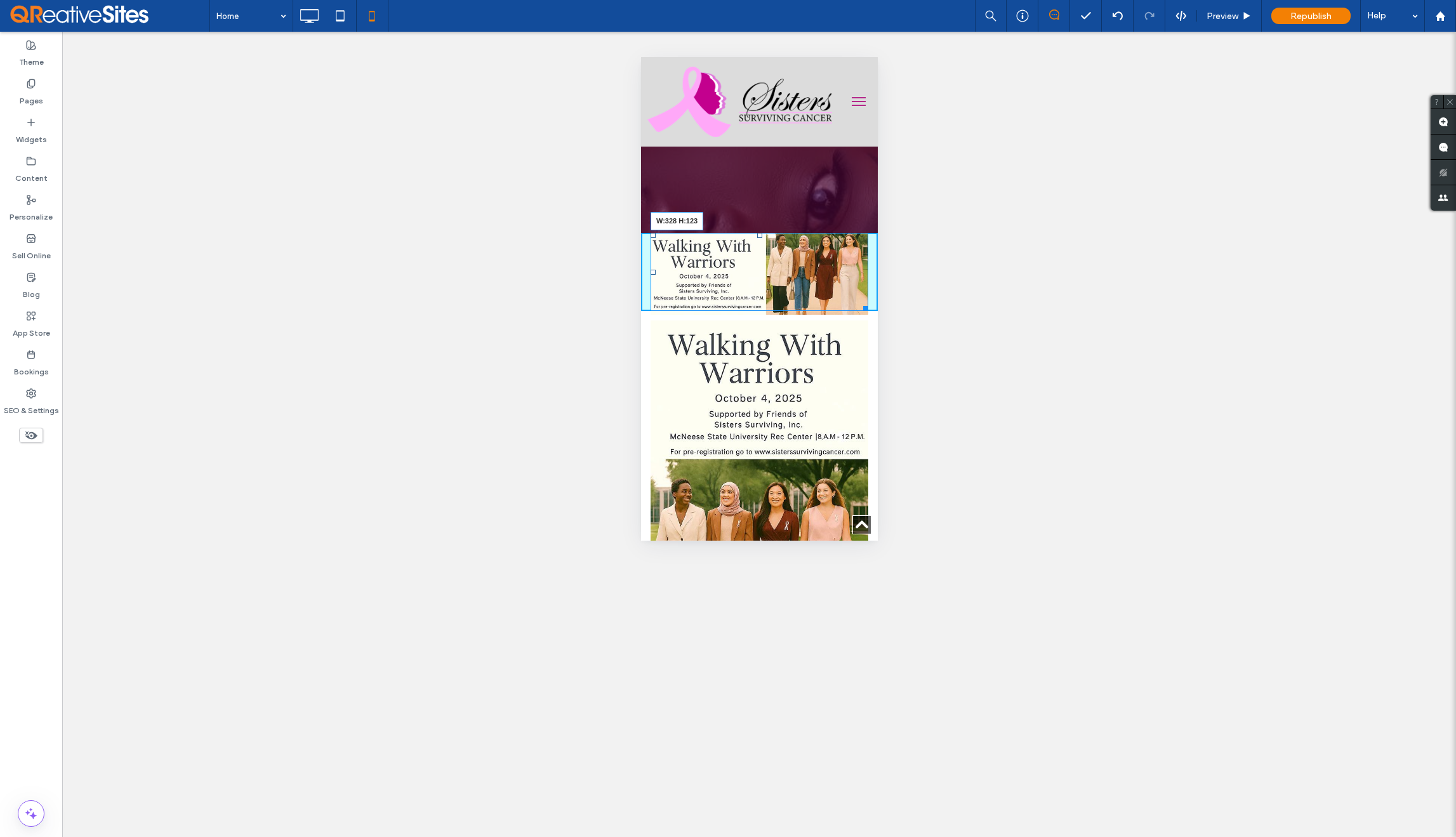
drag, startPoint x: 853, startPoint y: 303, endPoint x: 868, endPoint y: 334, distance: 34.4
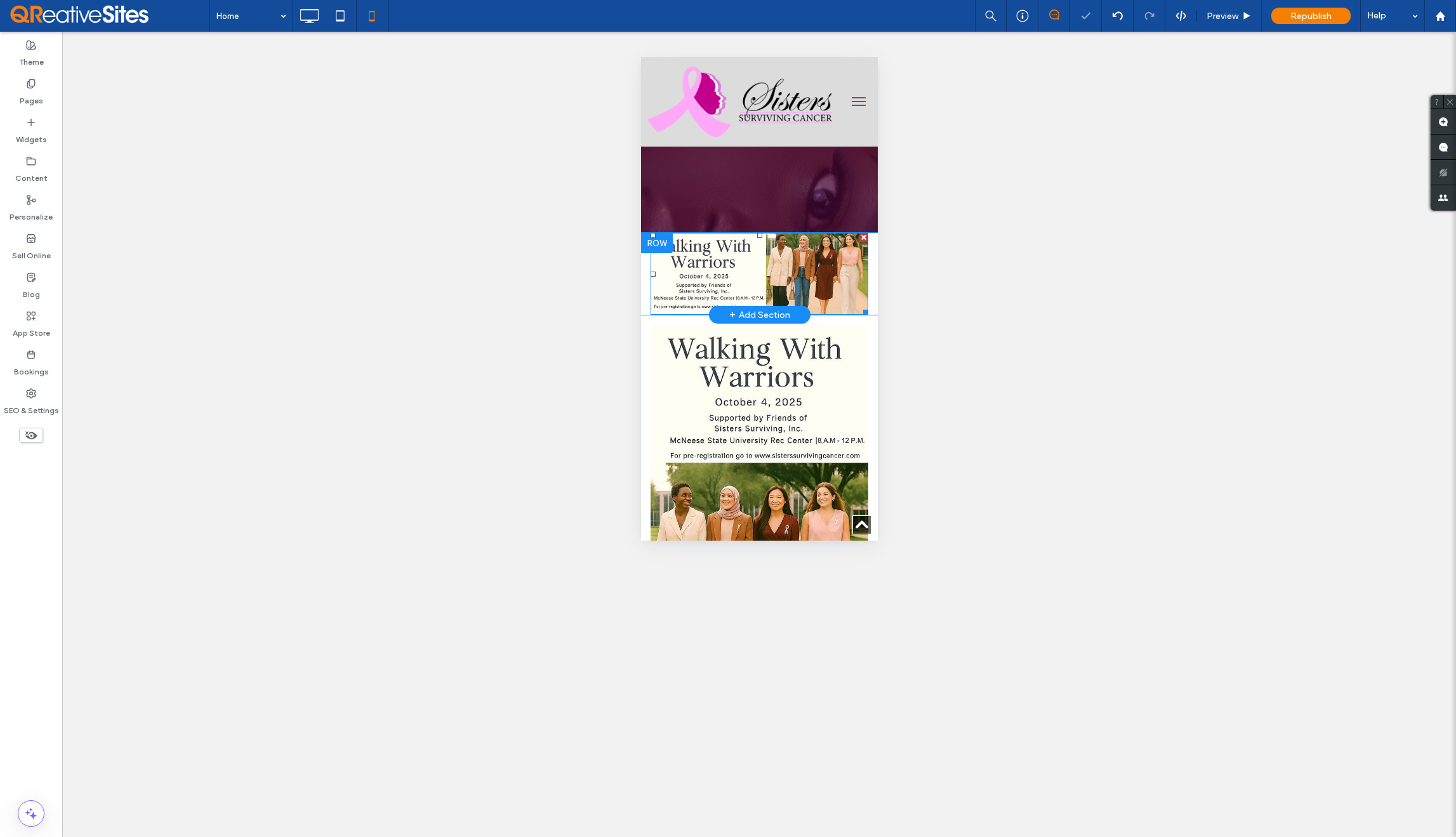
click at [861, 277] on div "Click To Paste" at bounding box center [759, 273] width 237 height 82
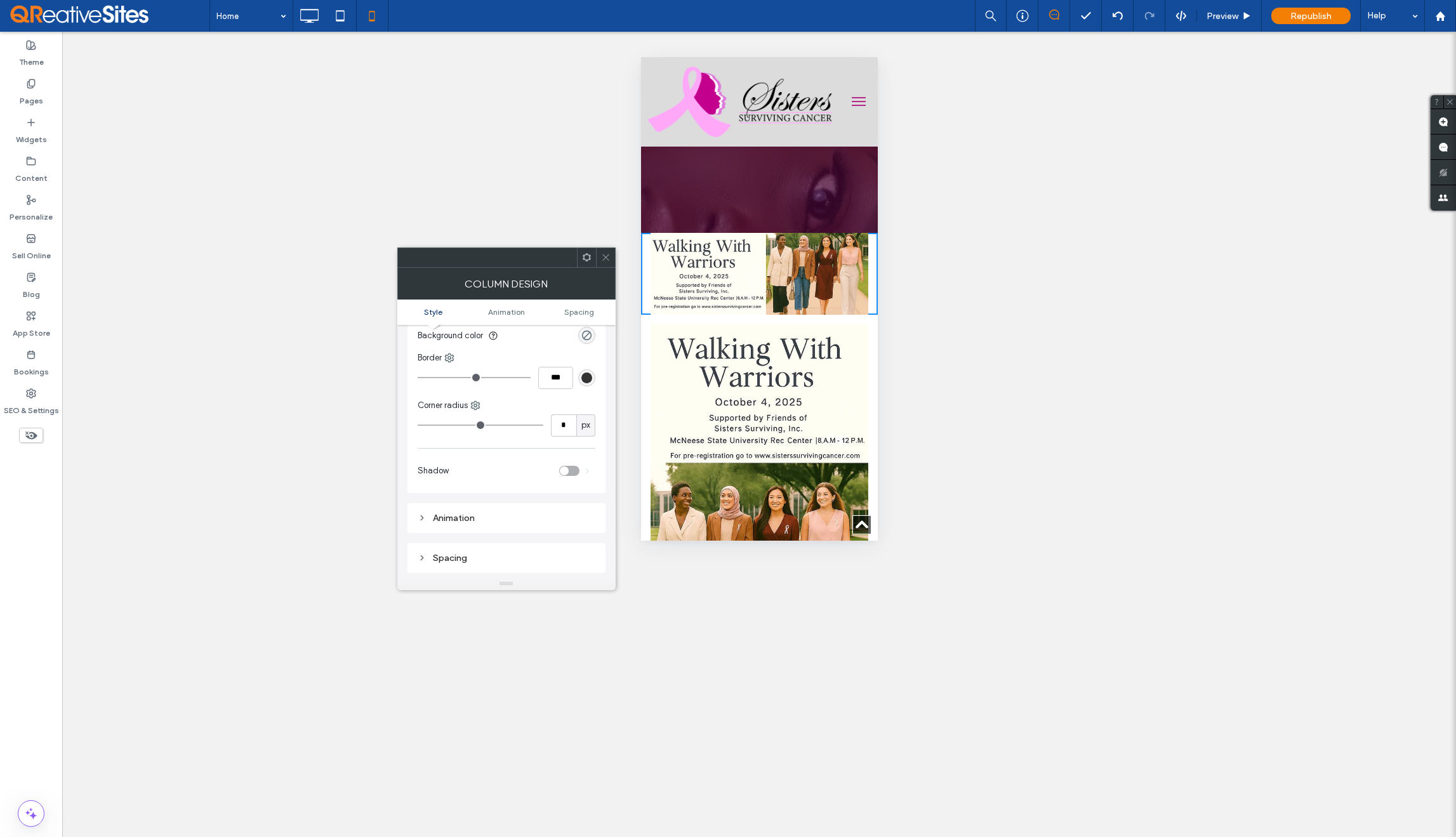
scroll to position [108, 0]
click at [477, 535] on div "Spacing" at bounding box center [506, 539] width 177 height 11
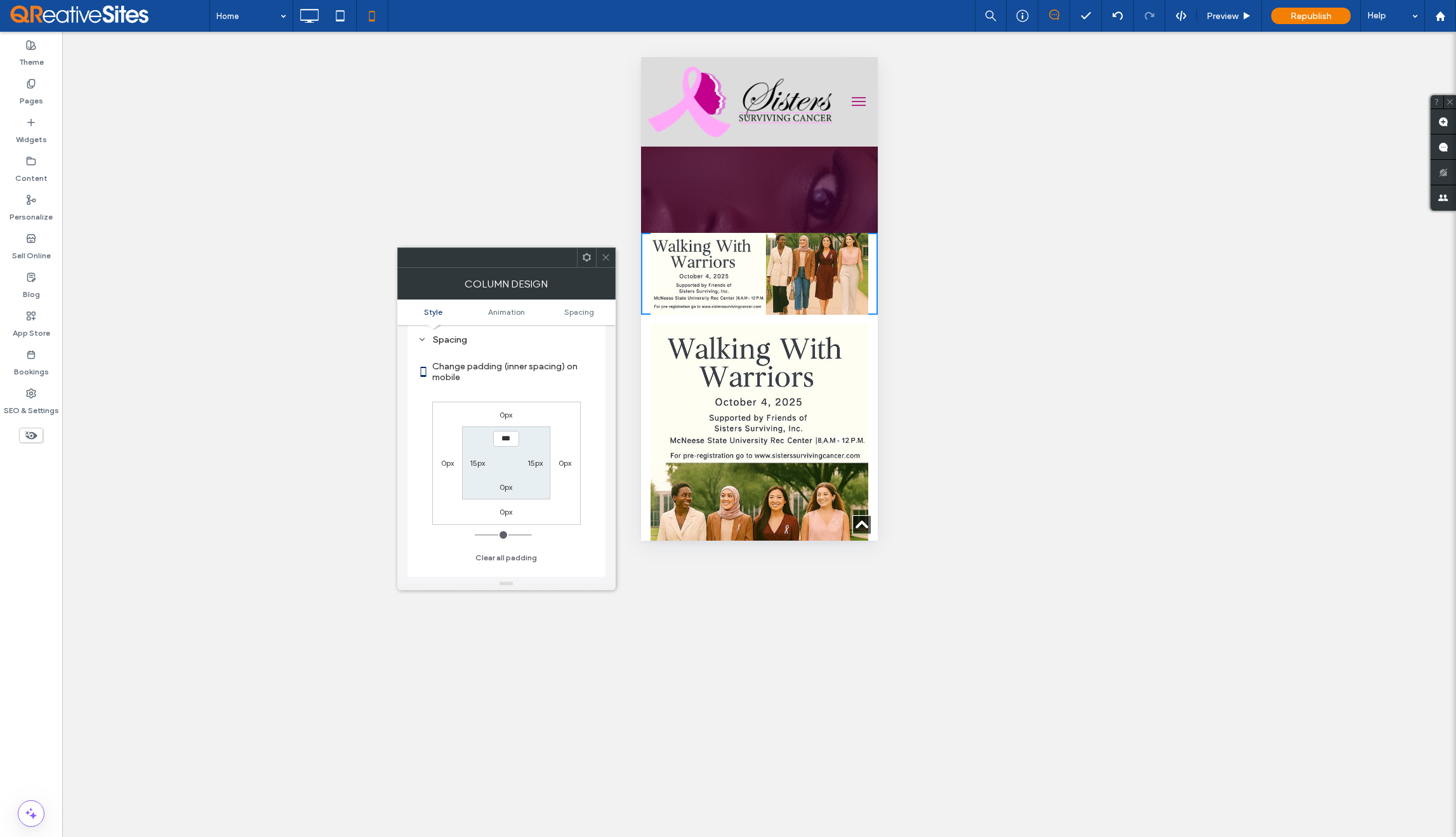
scroll to position [329, 0]
click at [473, 441] on label "15px" at bounding box center [477, 442] width 15 height 9
type input "**"
type input "*"
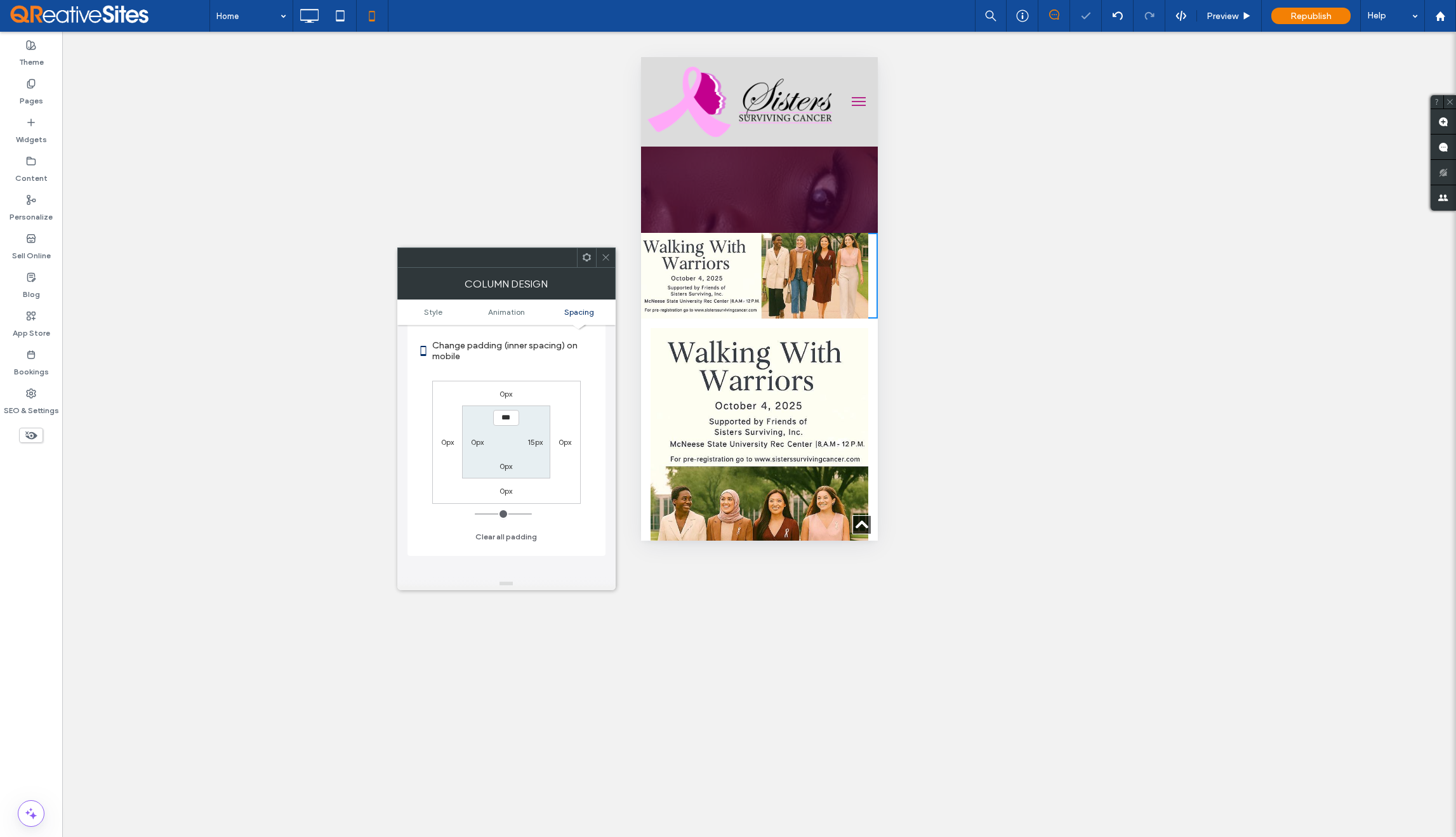
type input "**"
type input "*"
type input "***"
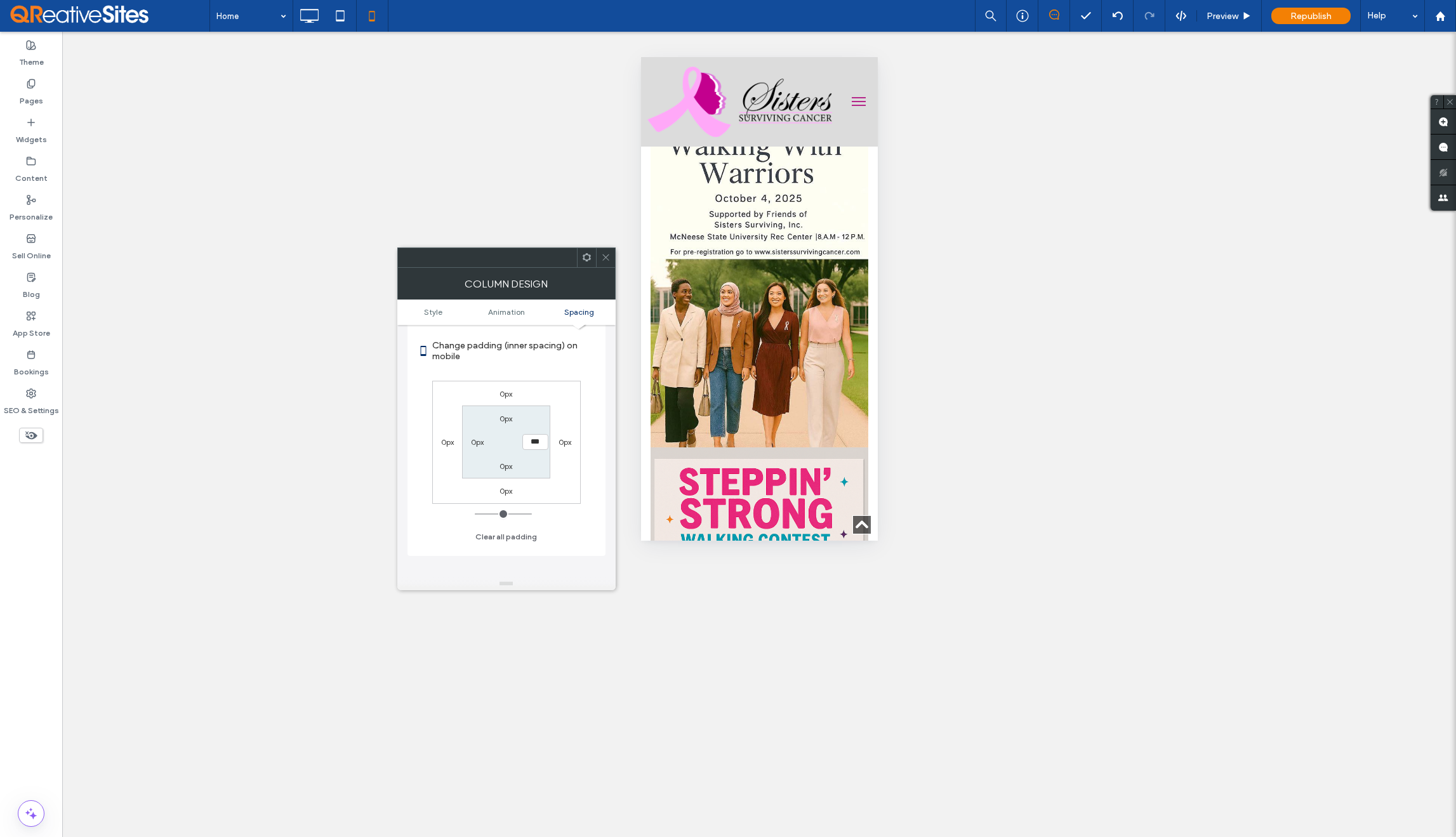
scroll to position [602, 0]
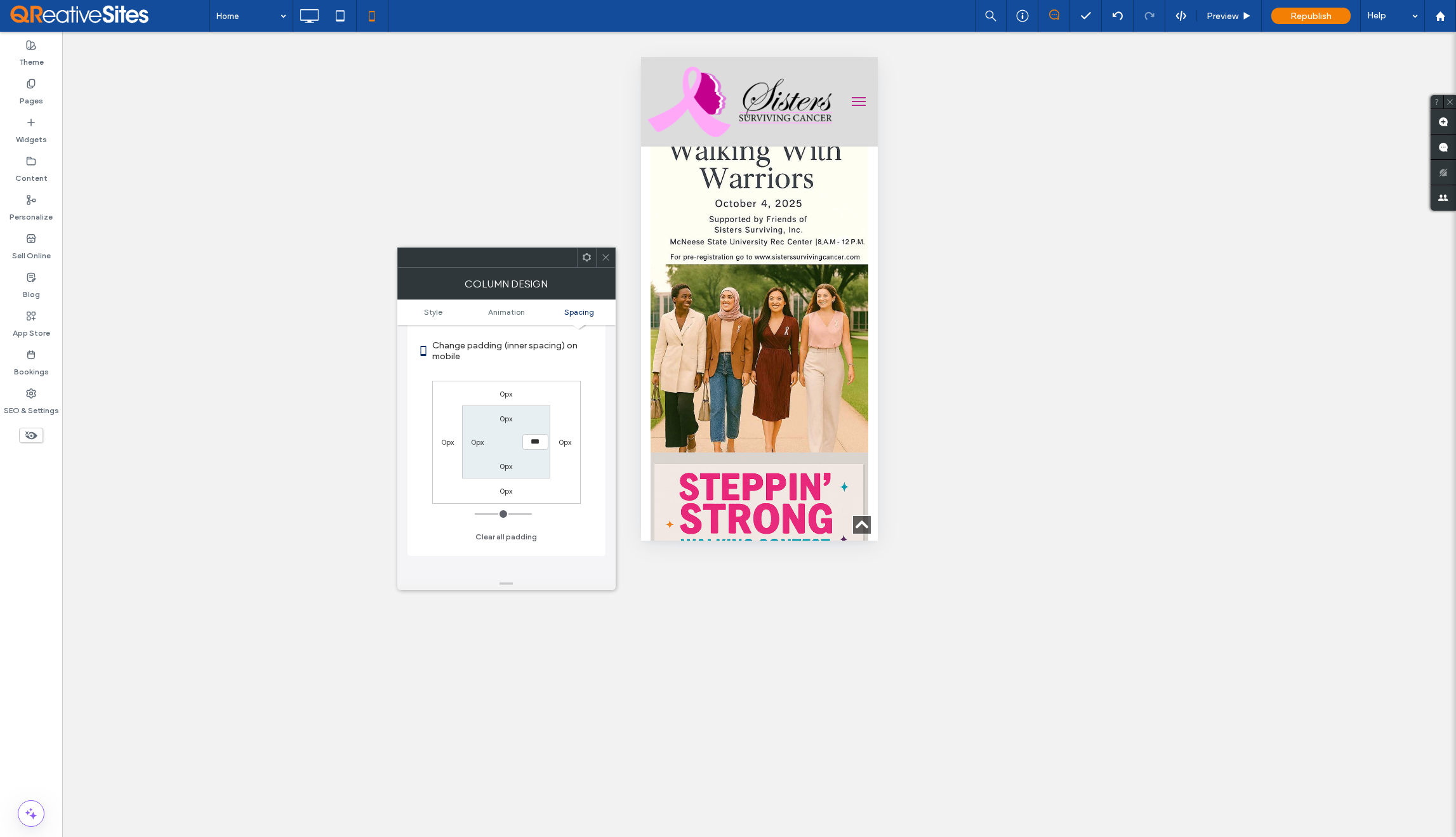
click at [821, 312] on img at bounding box center [759, 289] width 218 height 327
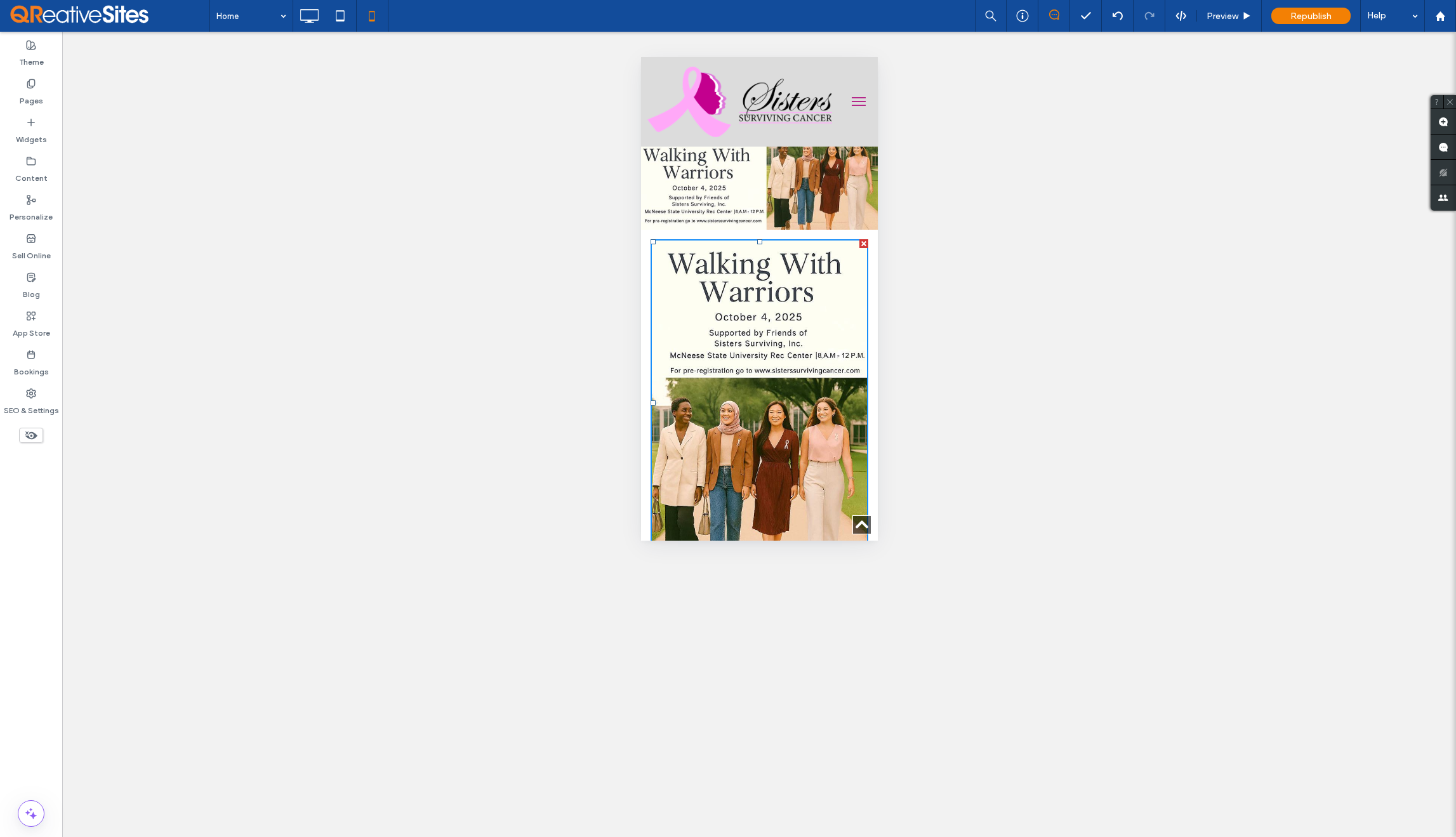
scroll to position [483, 0]
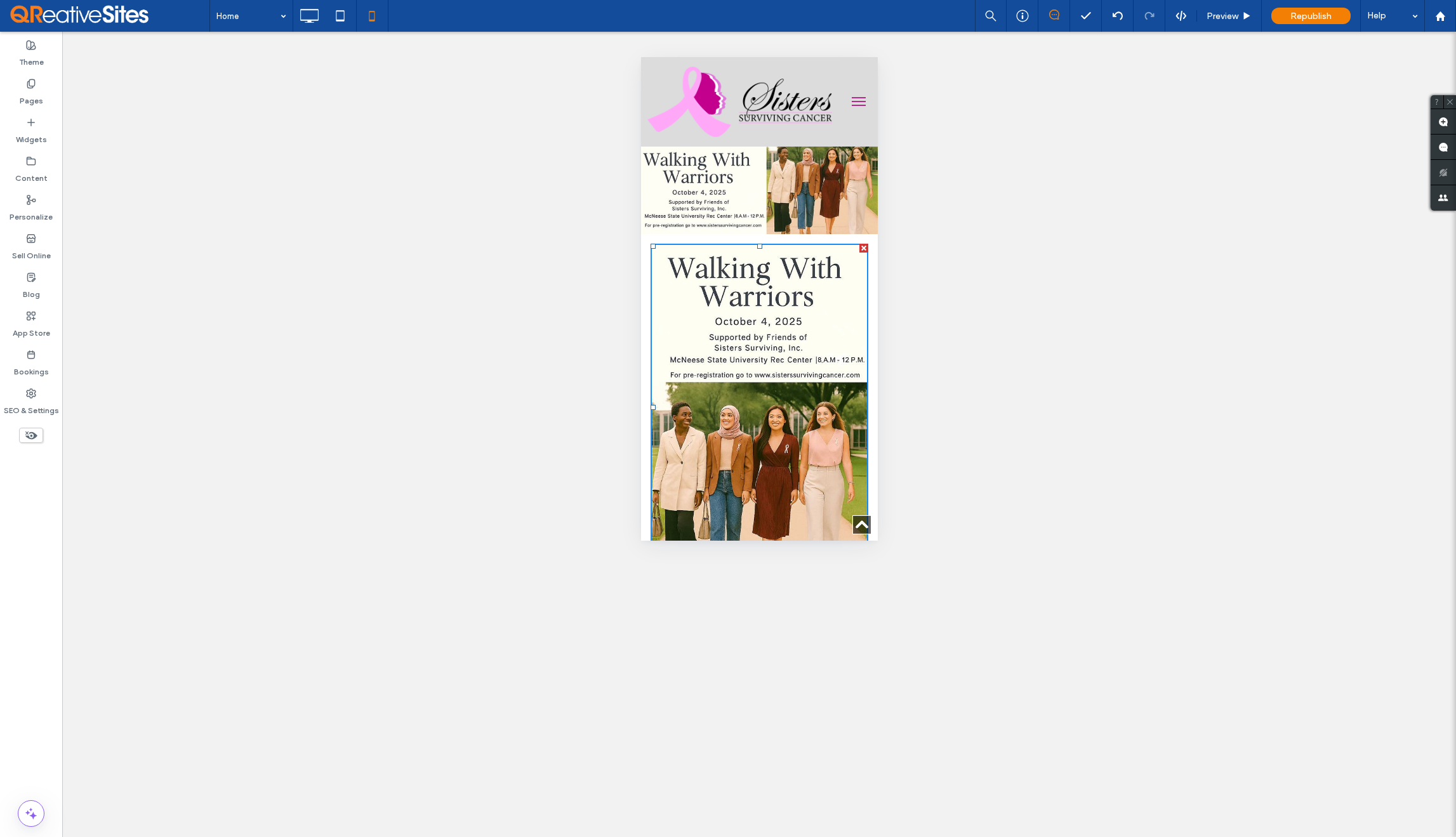
click at [859, 245] on div at bounding box center [863, 248] width 9 height 9
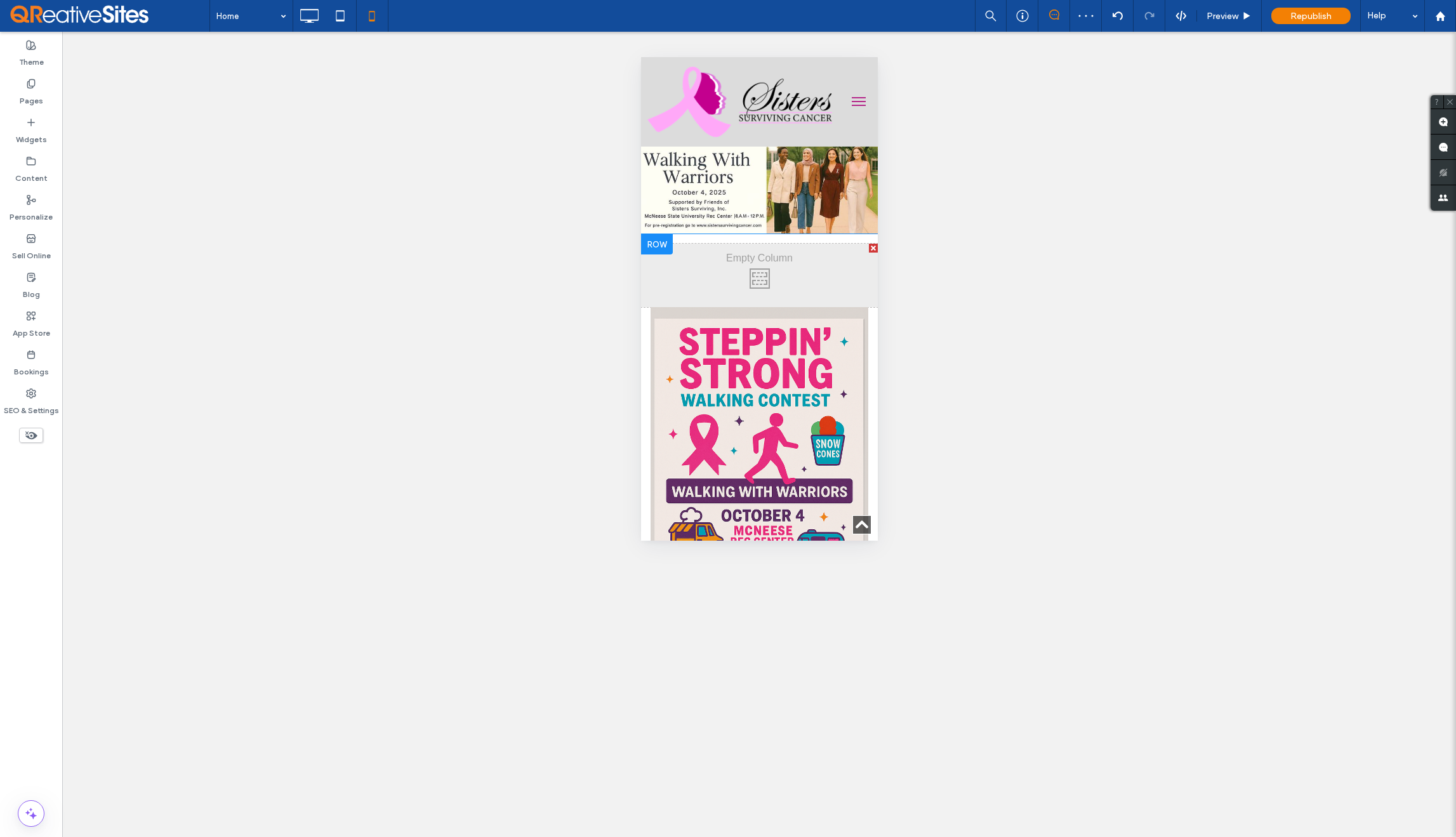
click at [869, 245] on div at bounding box center [873, 248] width 9 height 9
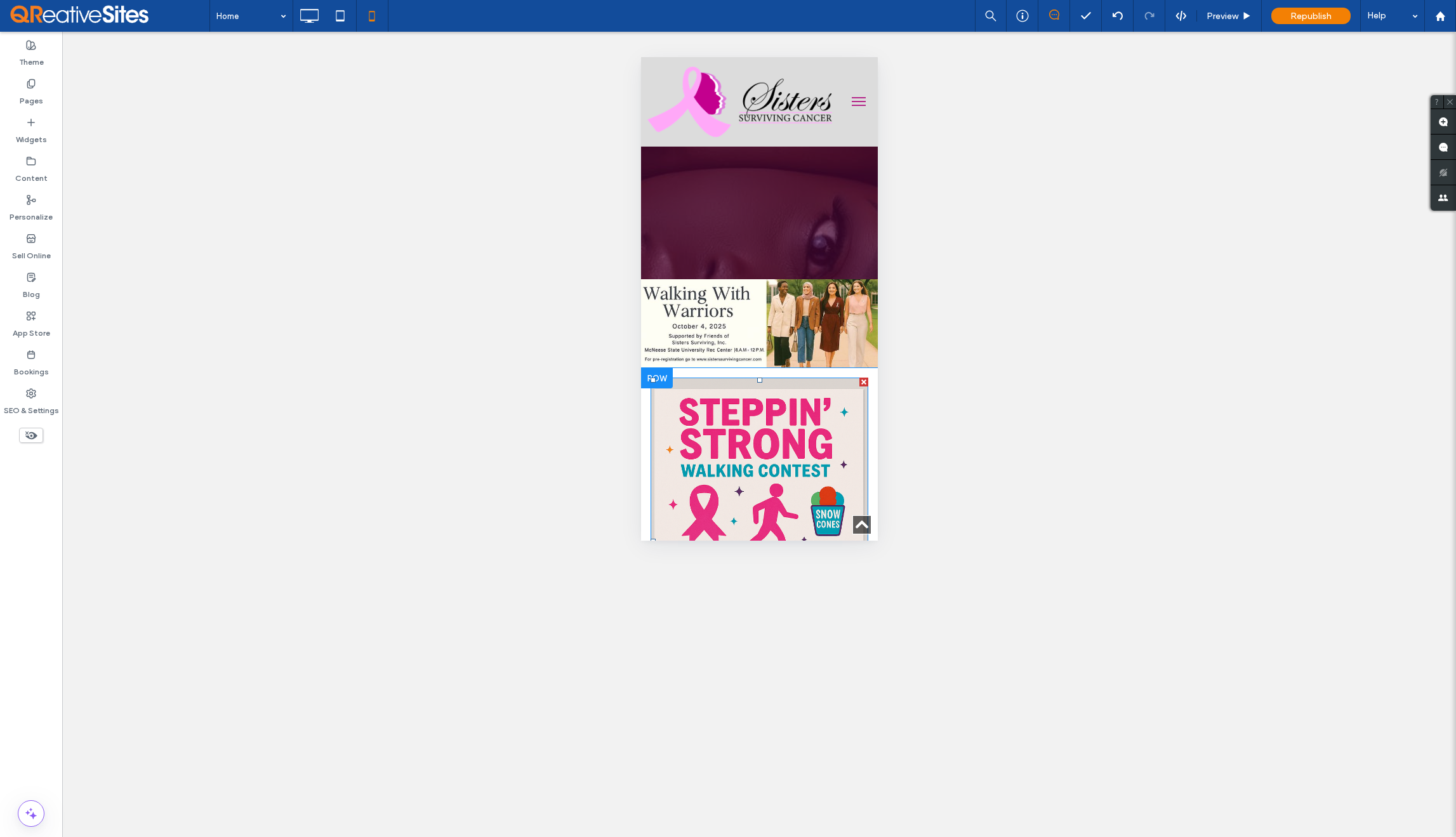
scroll to position [341, 0]
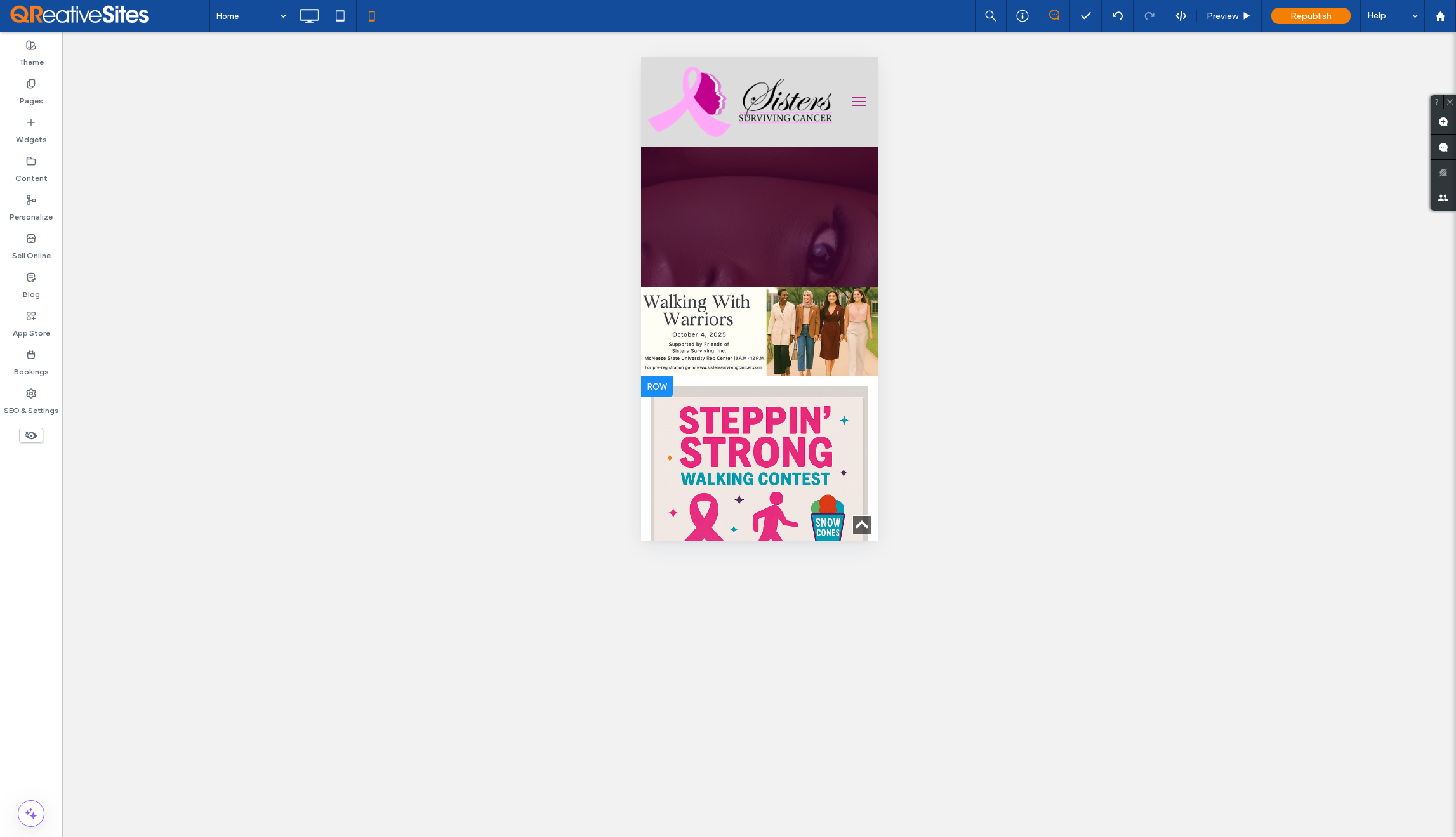
click at [861, 428] on div "Click To Paste" at bounding box center [759, 549] width 237 height 327
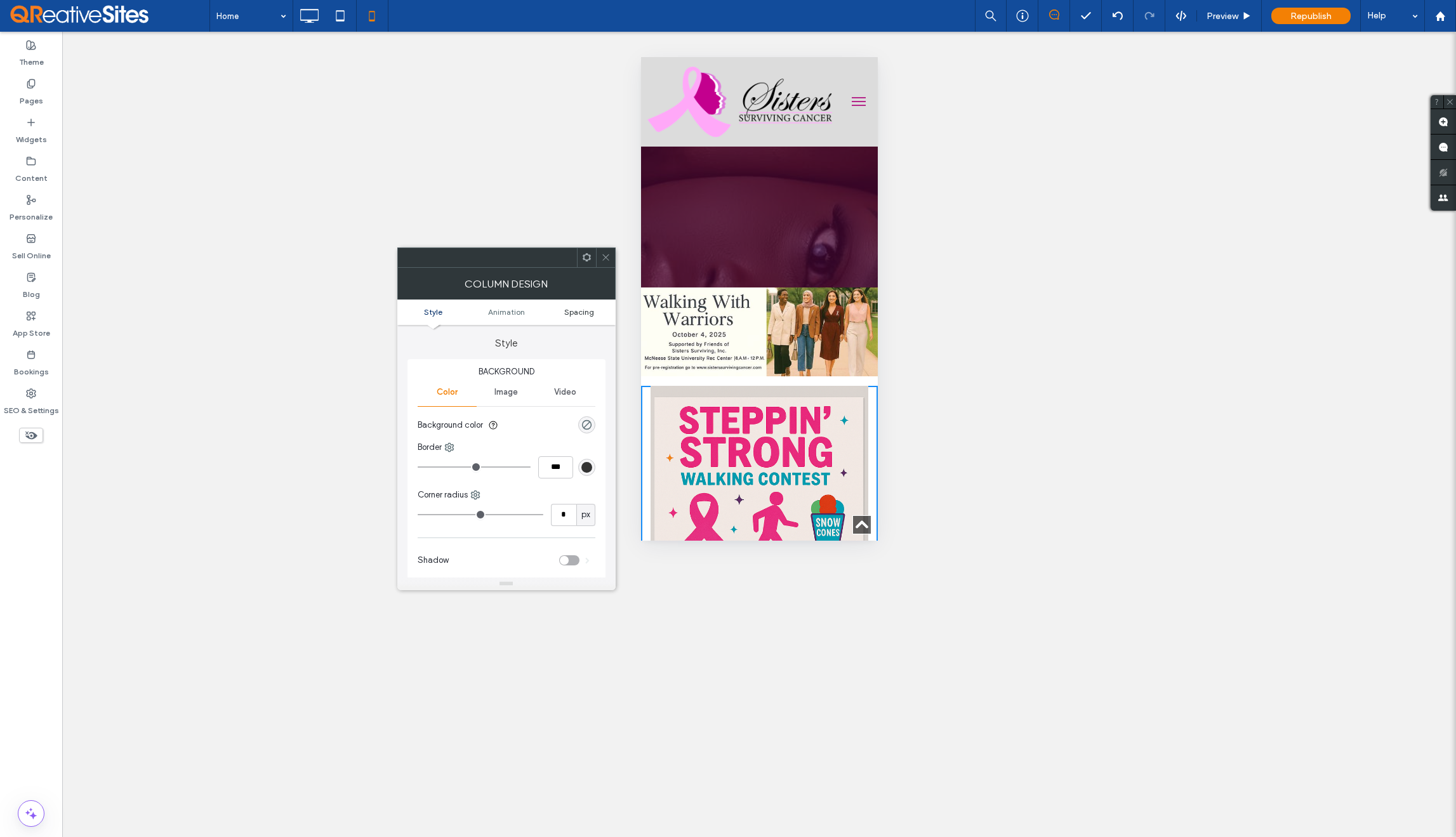
click at [583, 315] on span "Spacing" at bounding box center [579, 312] width 30 height 9
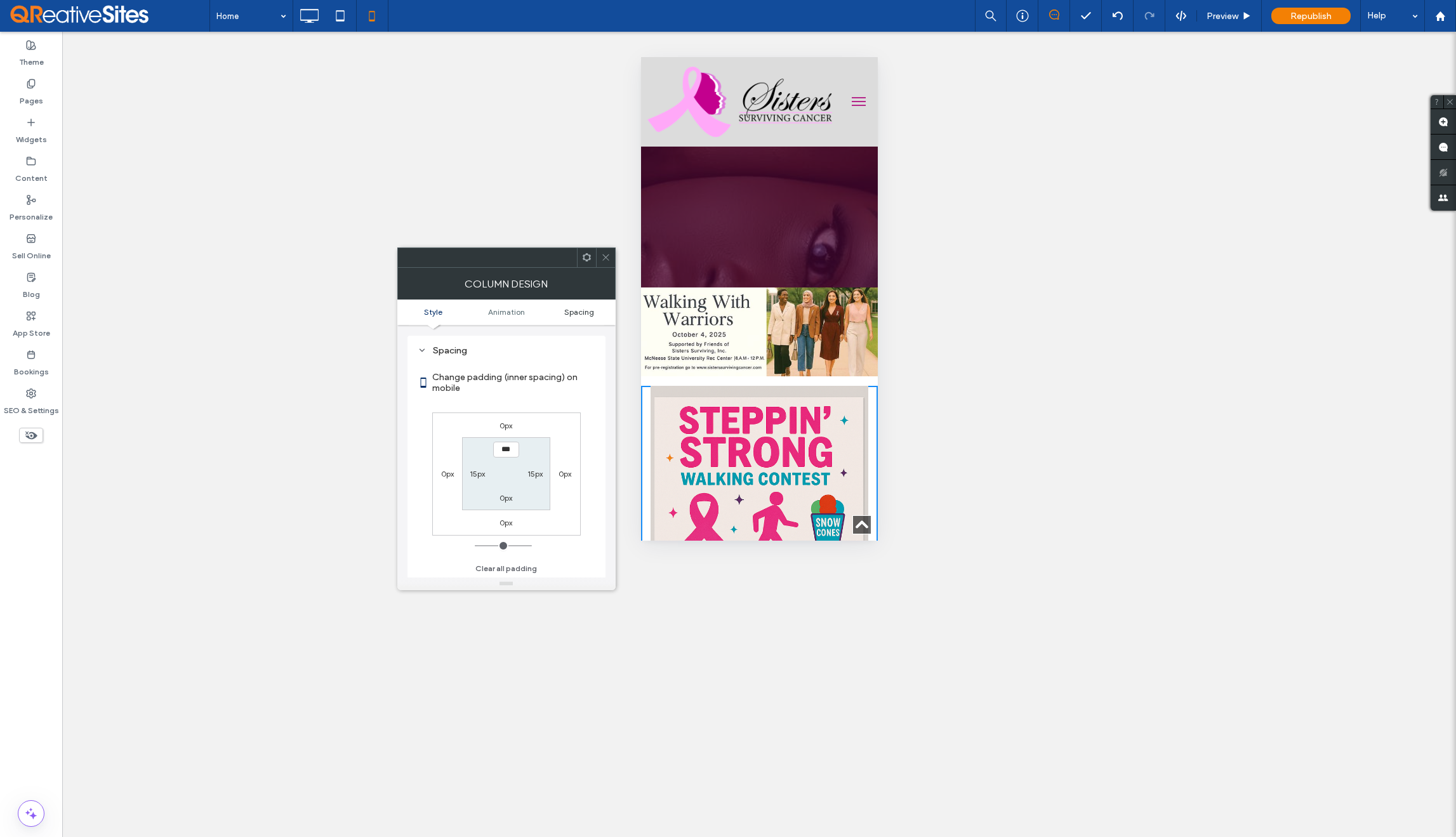
scroll to position [298, 0]
click at [538, 470] on label "15px" at bounding box center [535, 473] width 15 height 9
type input "**"
type input "*"
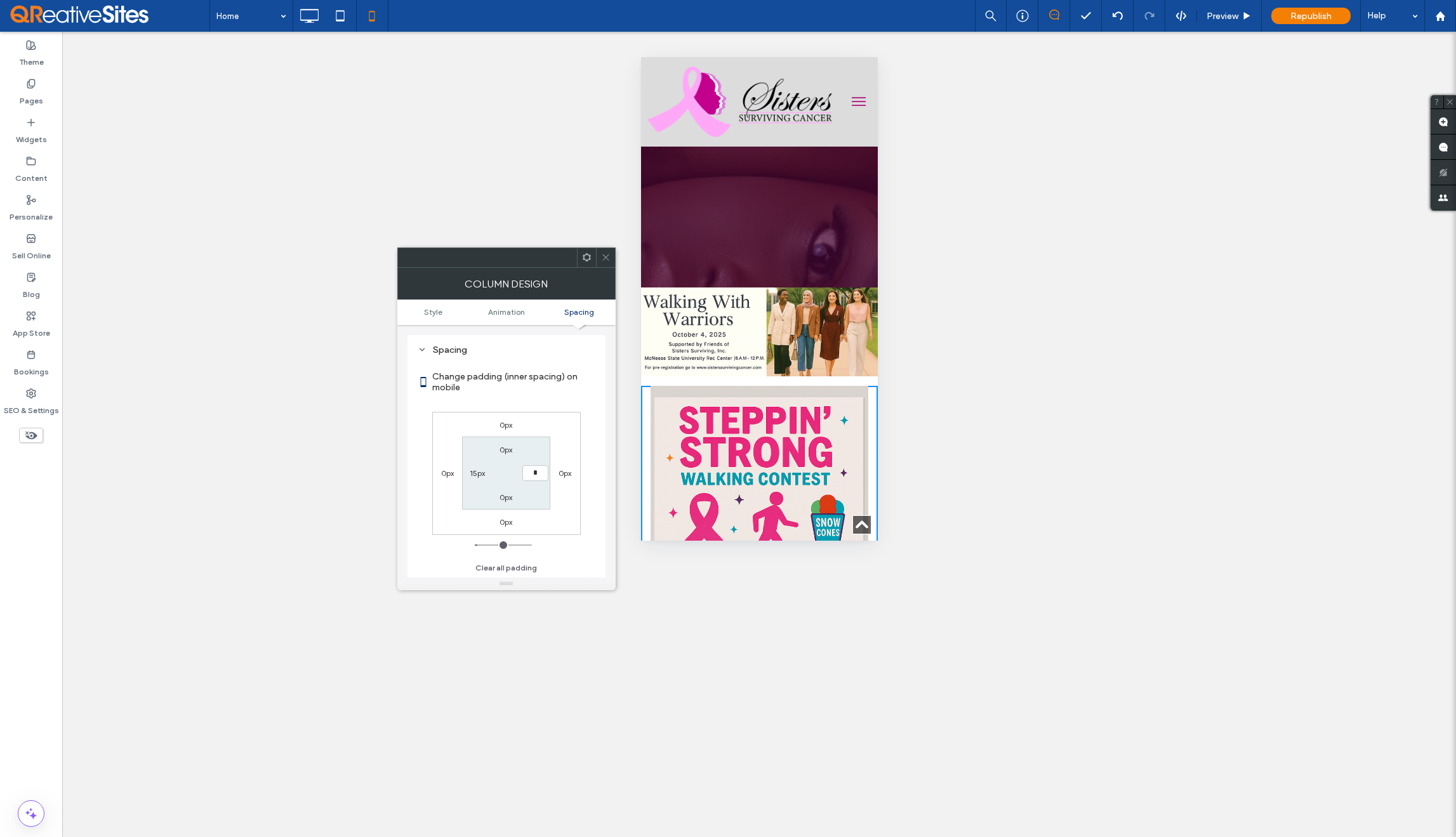
type input "***"
click at [476, 472] on label "15px" at bounding box center [477, 473] width 15 height 9
type input "**"
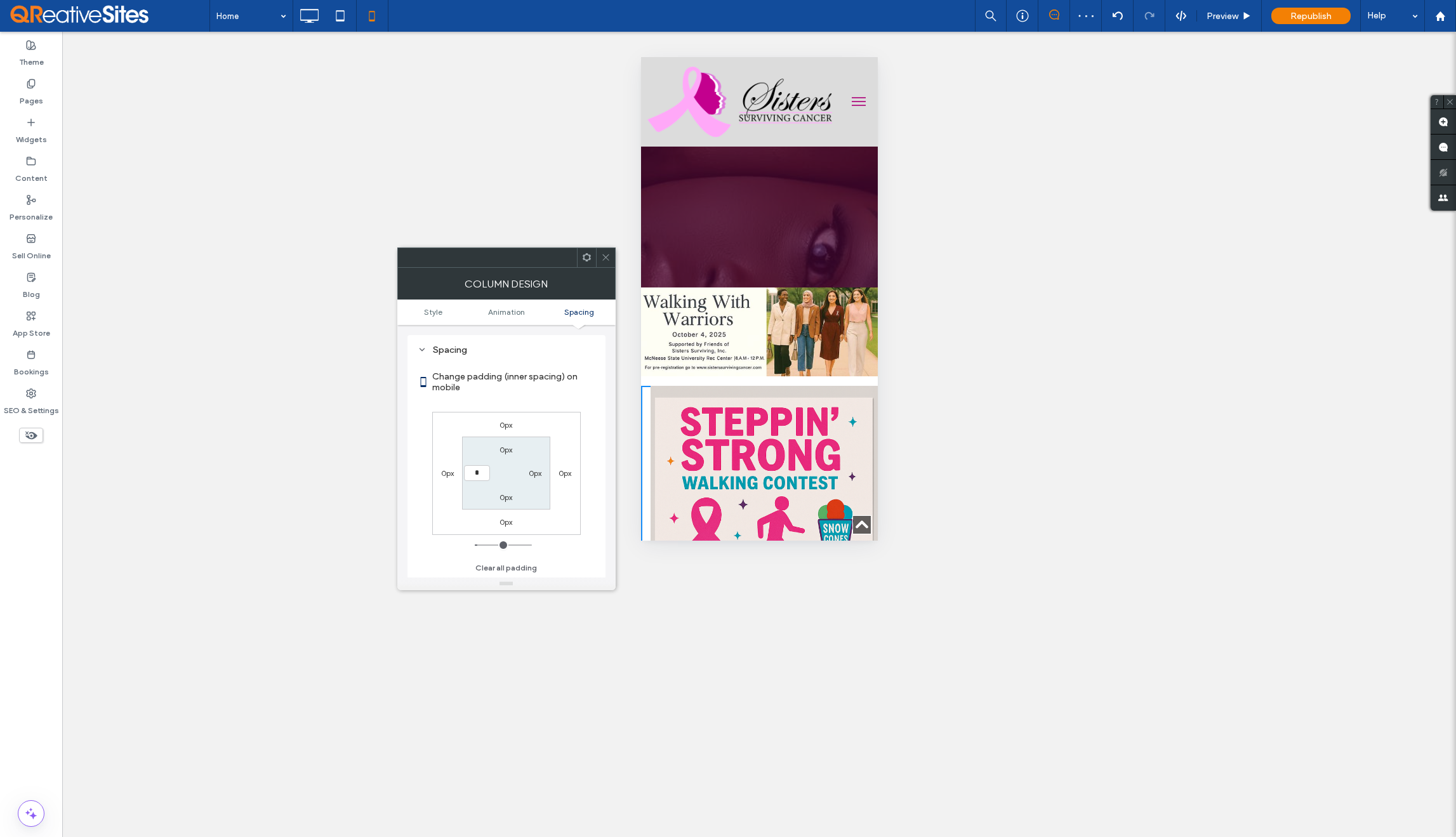
type input "*"
type input "***"
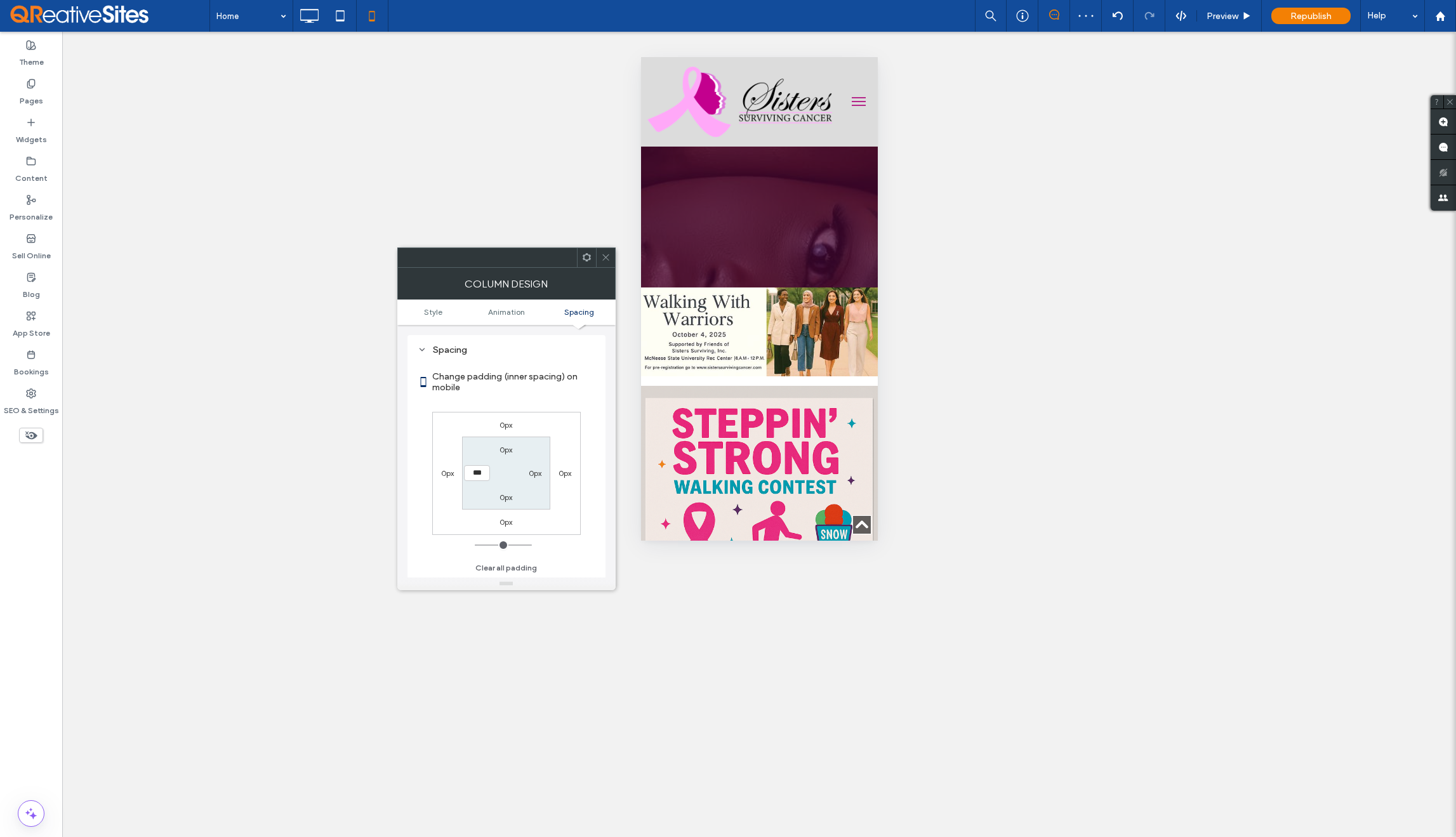
click at [605, 261] on icon at bounding box center [605, 257] width 9 height 9
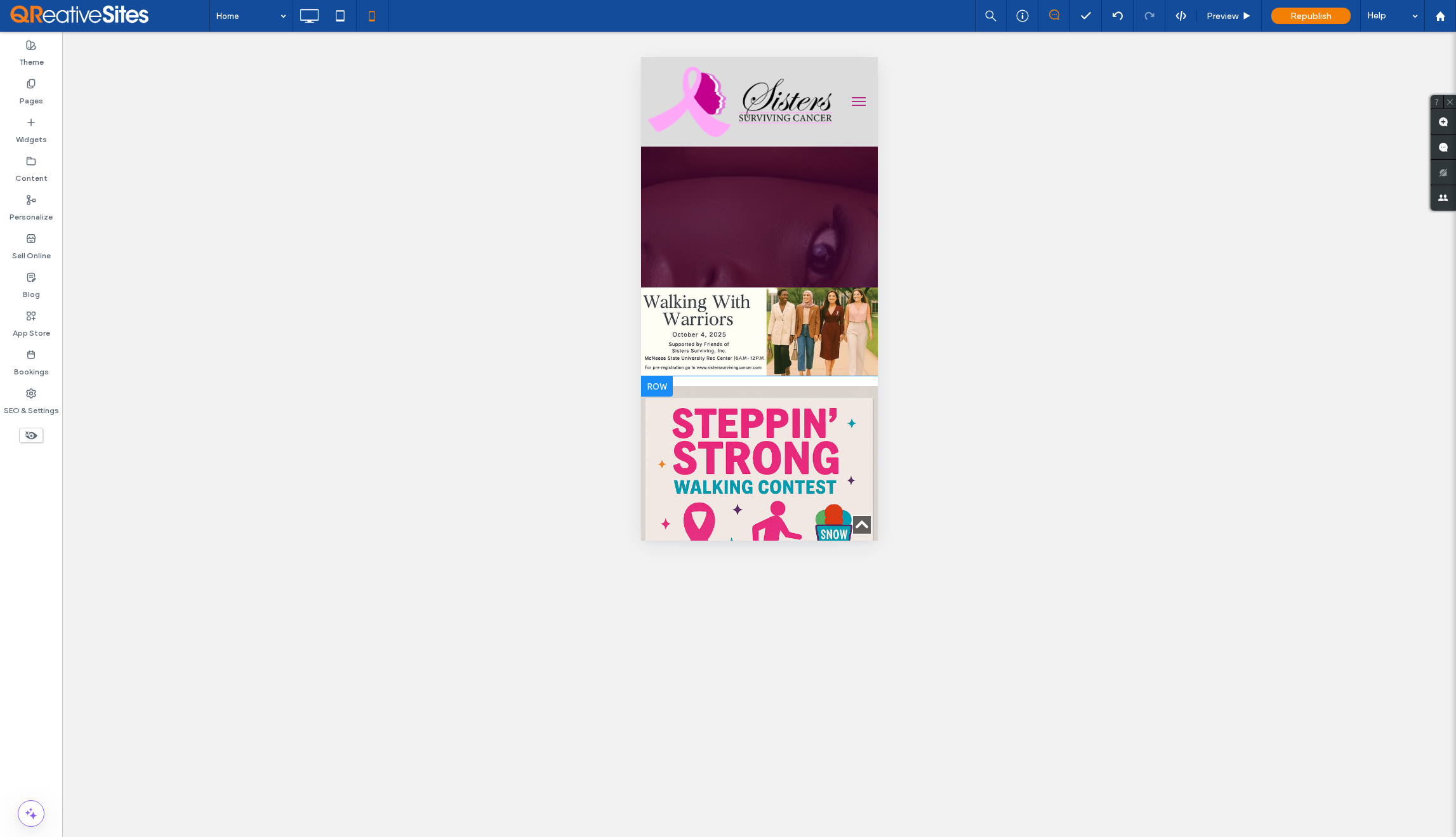
click at [786, 377] on div "Click To Paste Row + Add Section" at bounding box center [759, 564] width 237 height 374
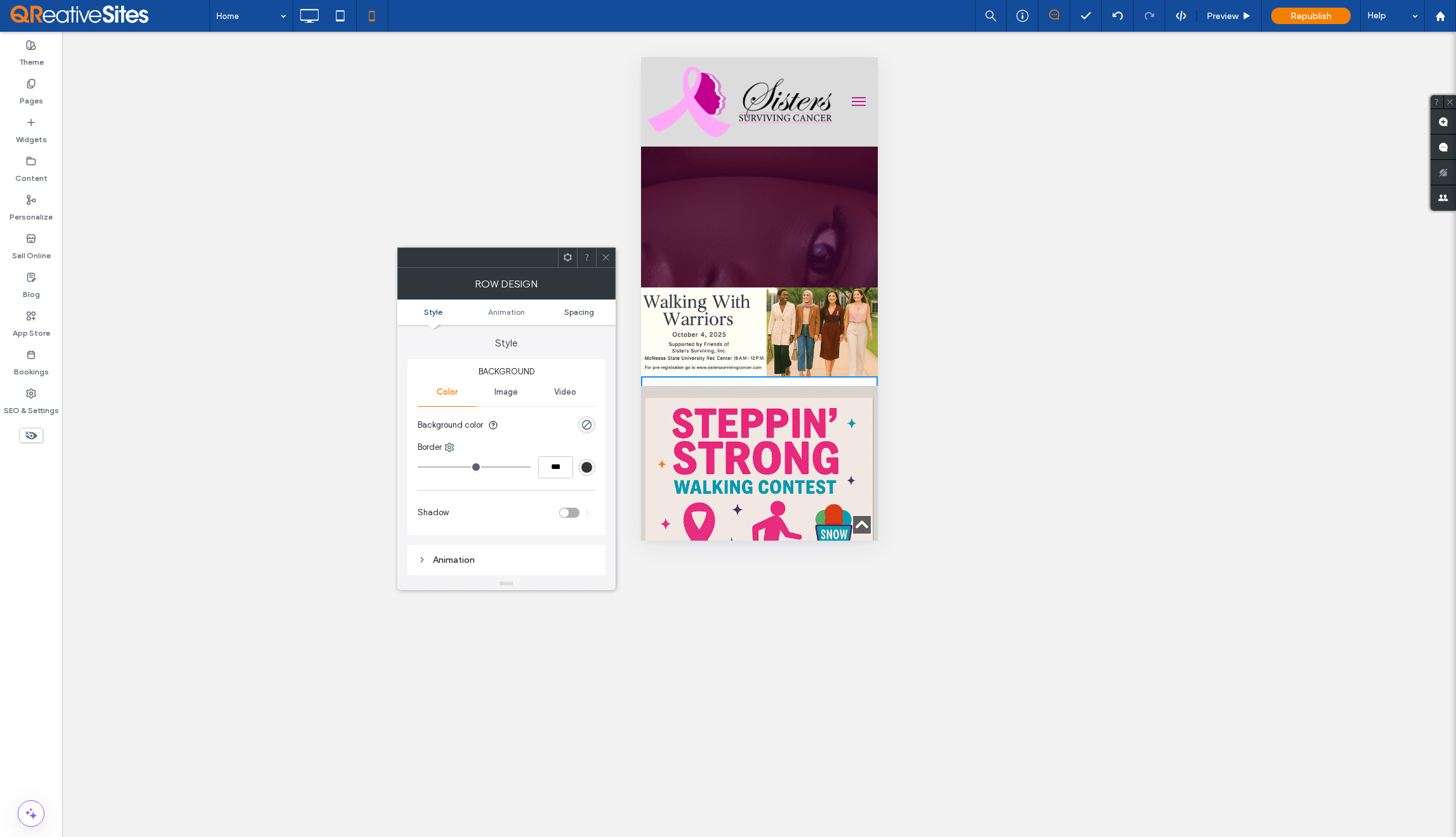
click at [586, 313] on span "Spacing" at bounding box center [579, 312] width 30 height 9
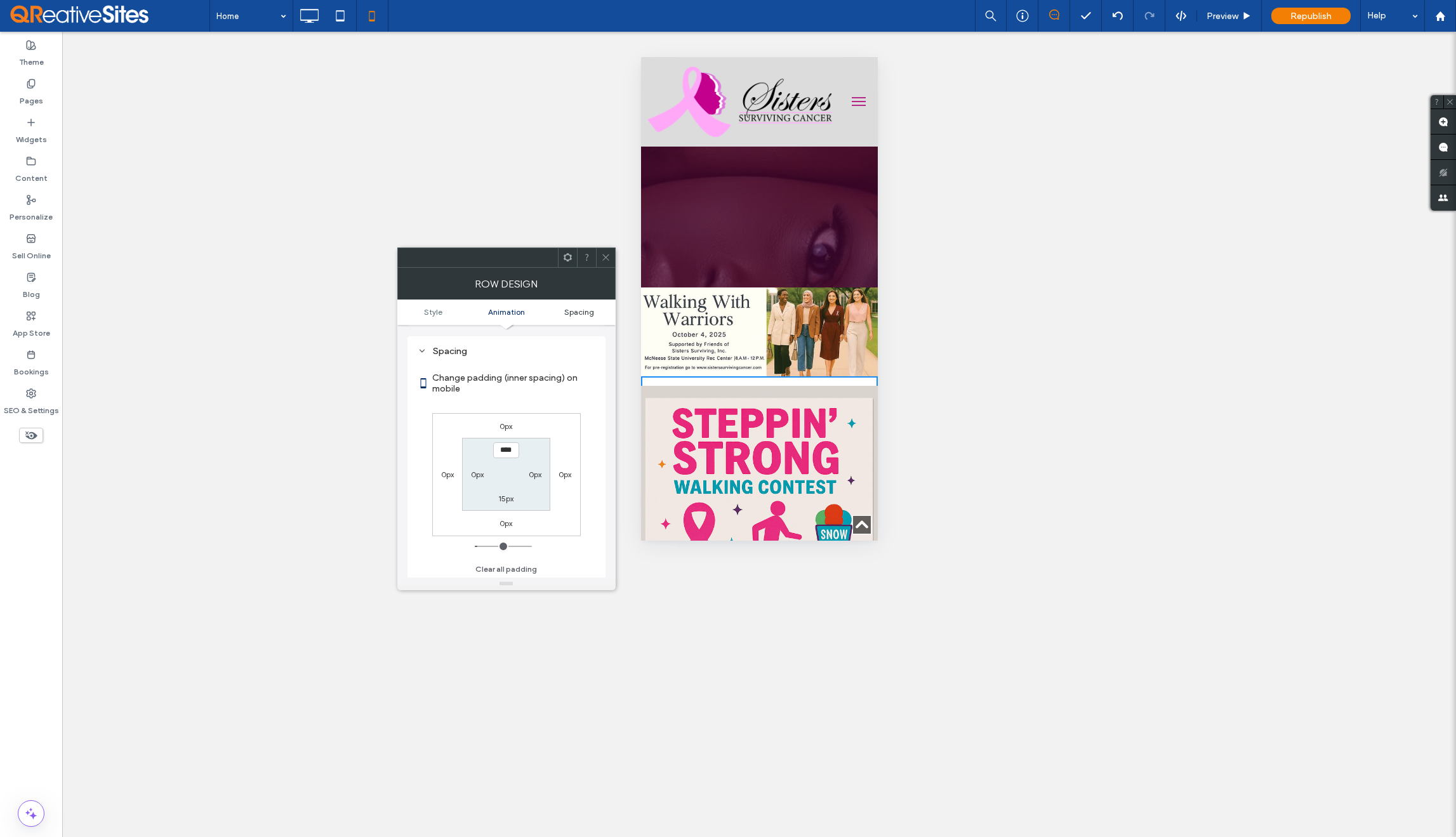
scroll to position [250, 0]
type input "***"
type input "*"
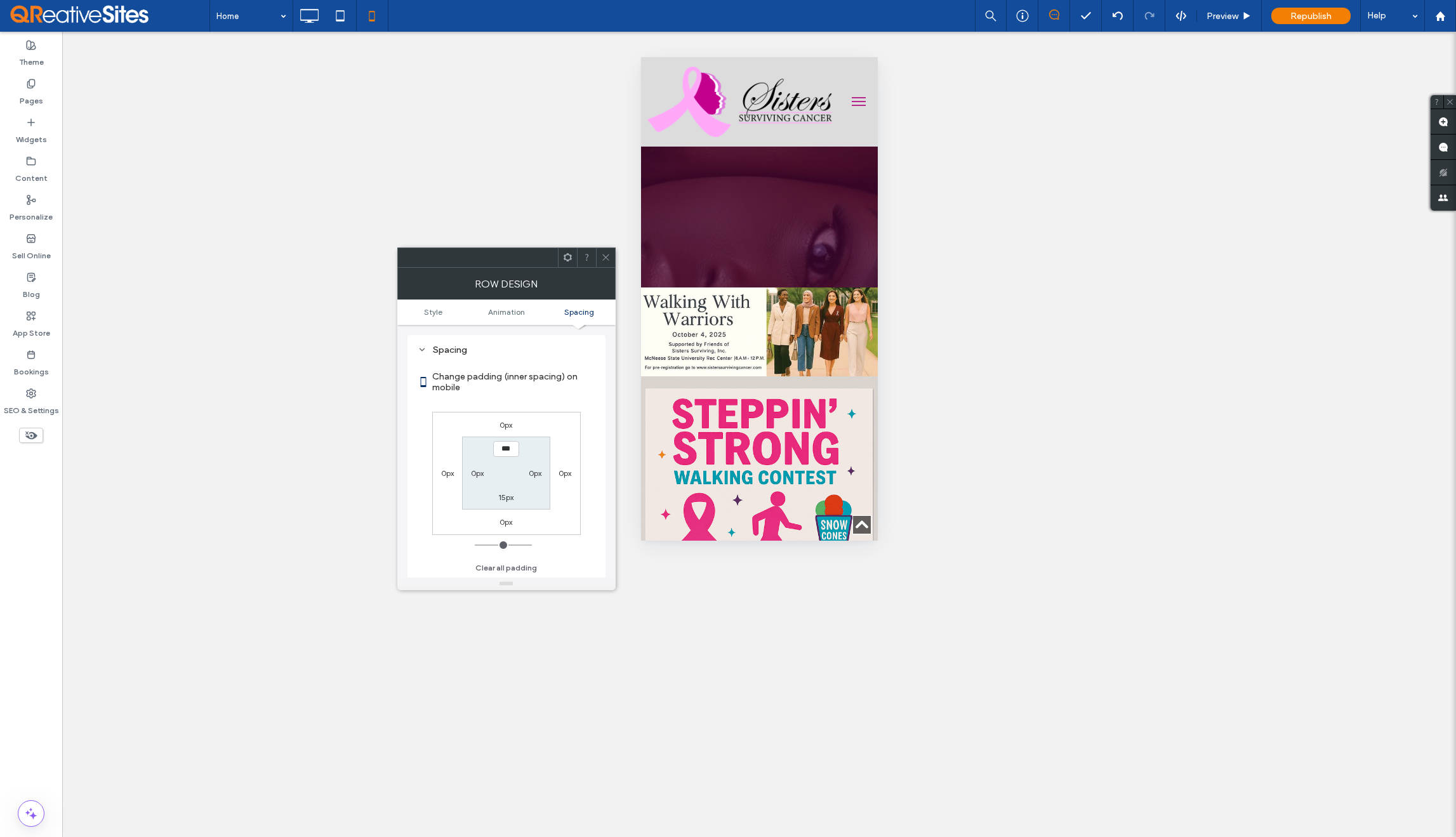
click at [605, 257] on icon at bounding box center [605, 257] width 9 height 9
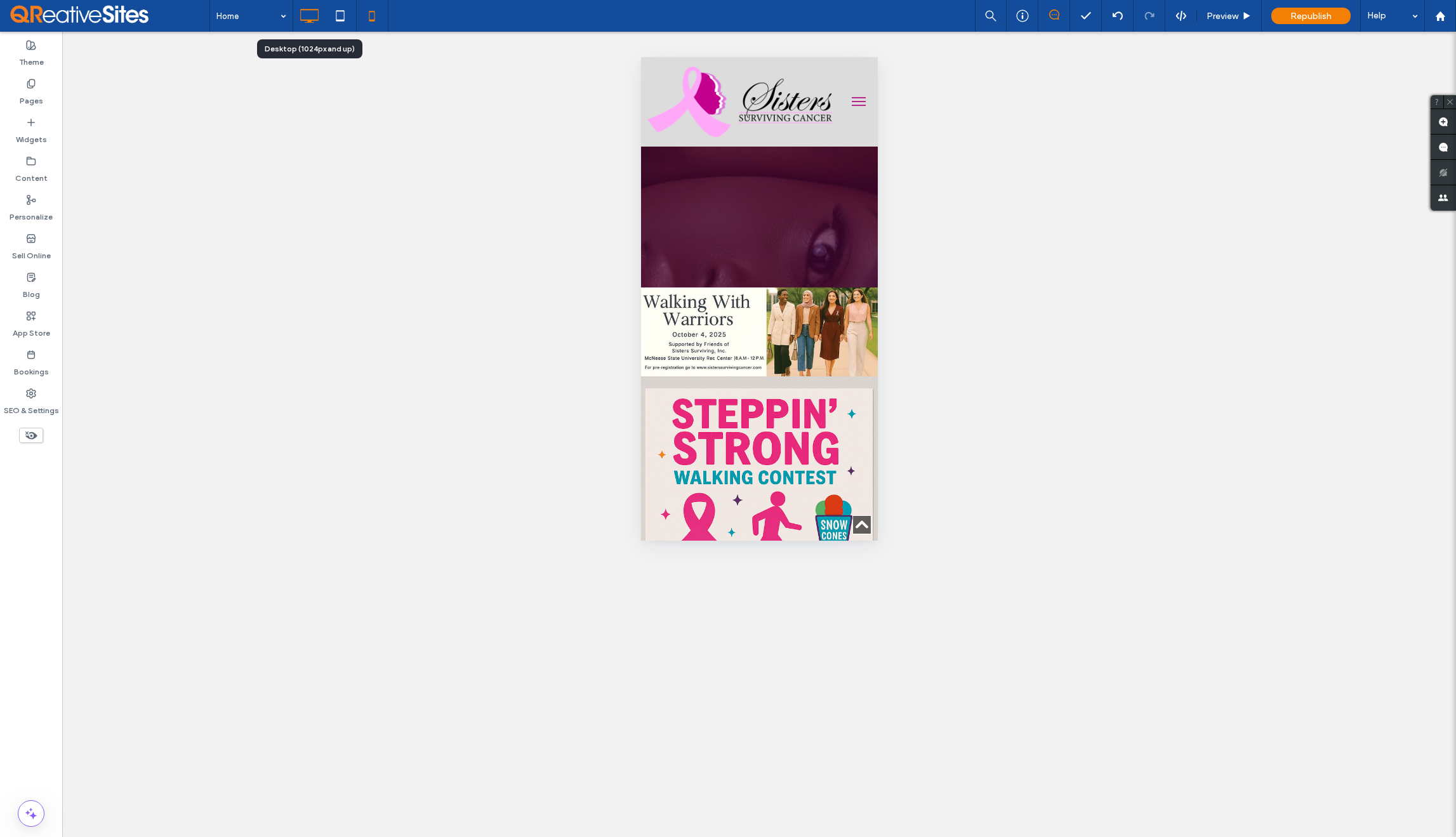
click at [315, 16] on icon at bounding box center [309, 15] width 25 height 25
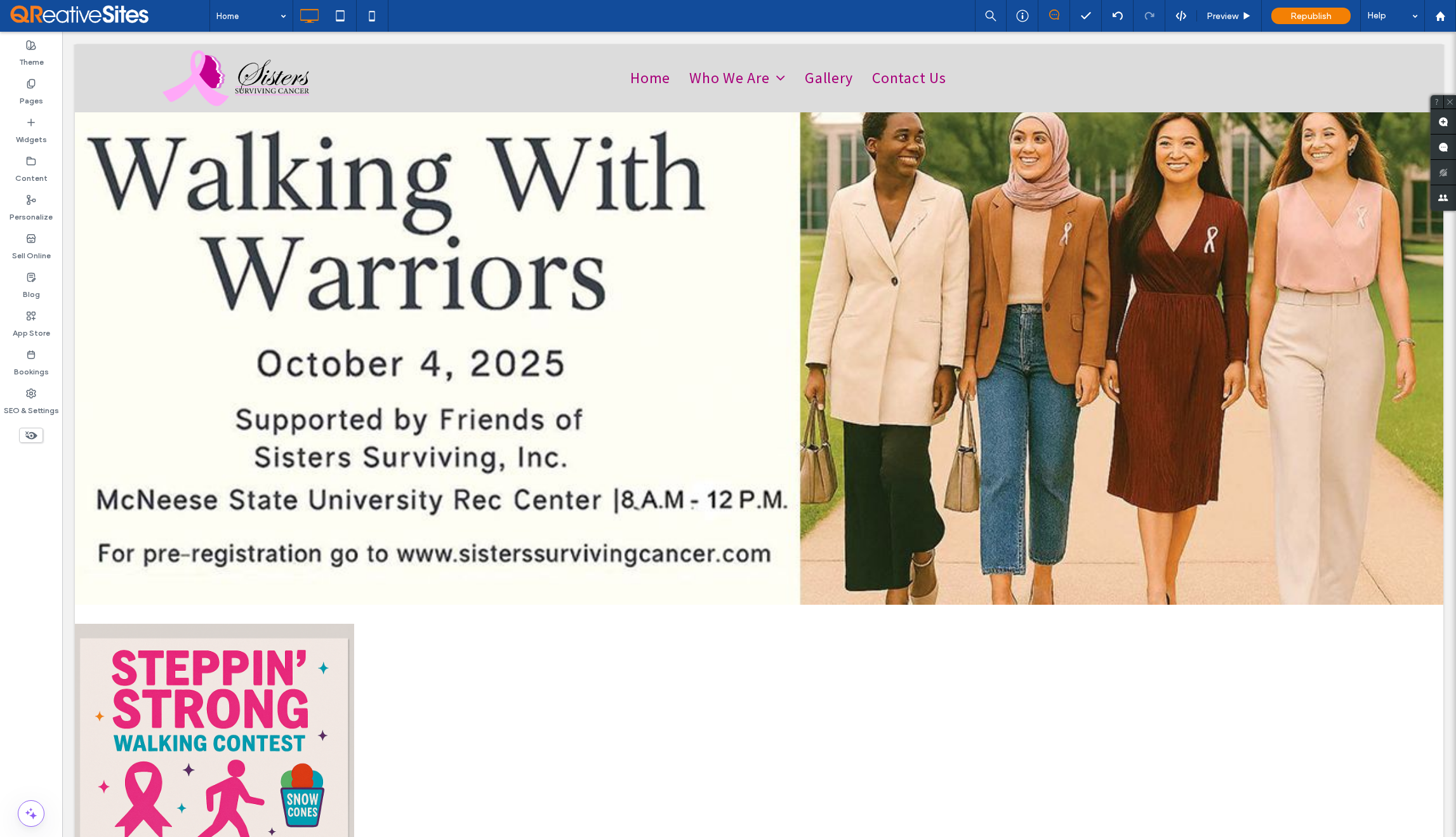
scroll to position [236, 0]
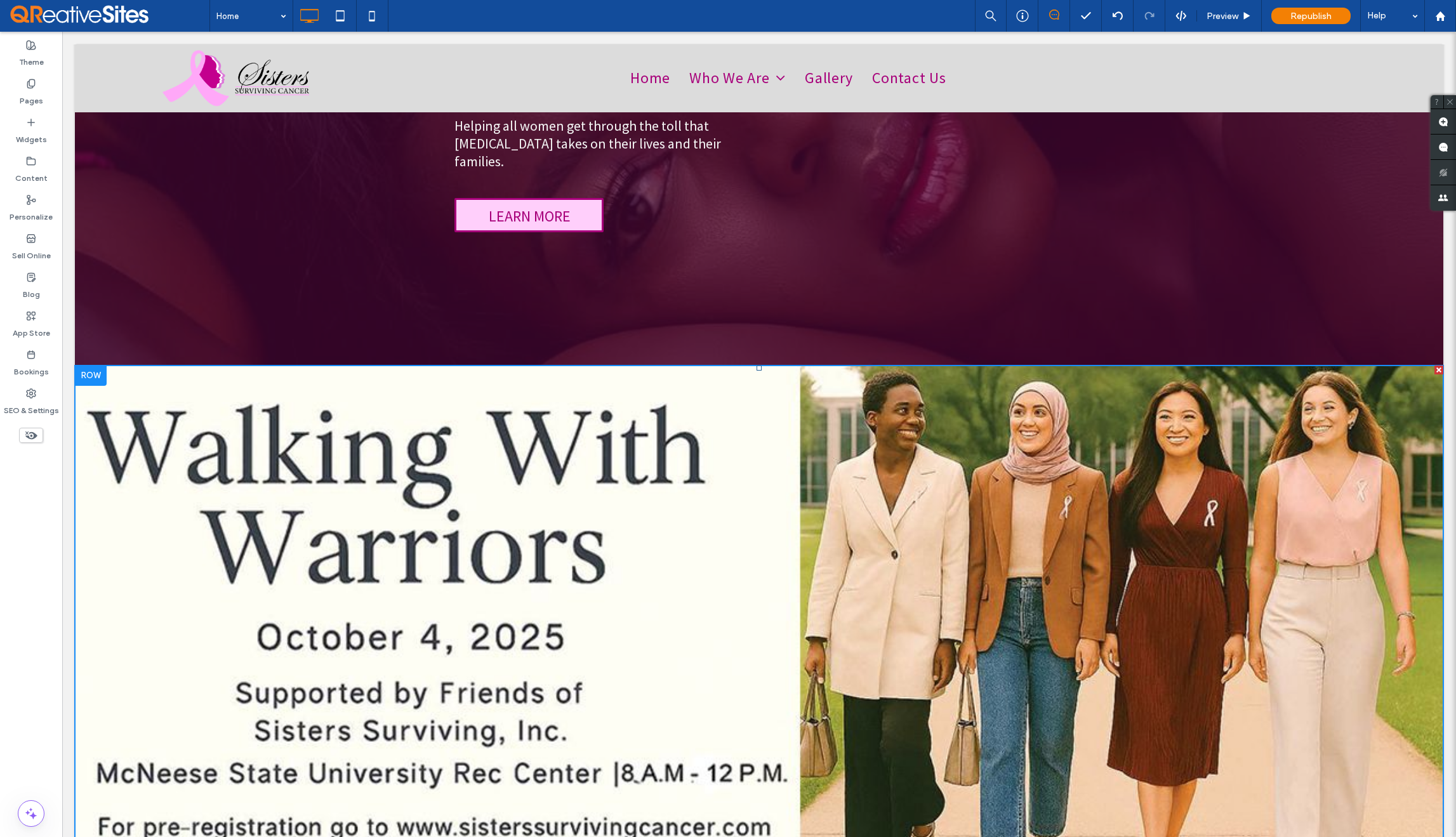
click at [696, 570] on img at bounding box center [759, 623] width 1369 height 514
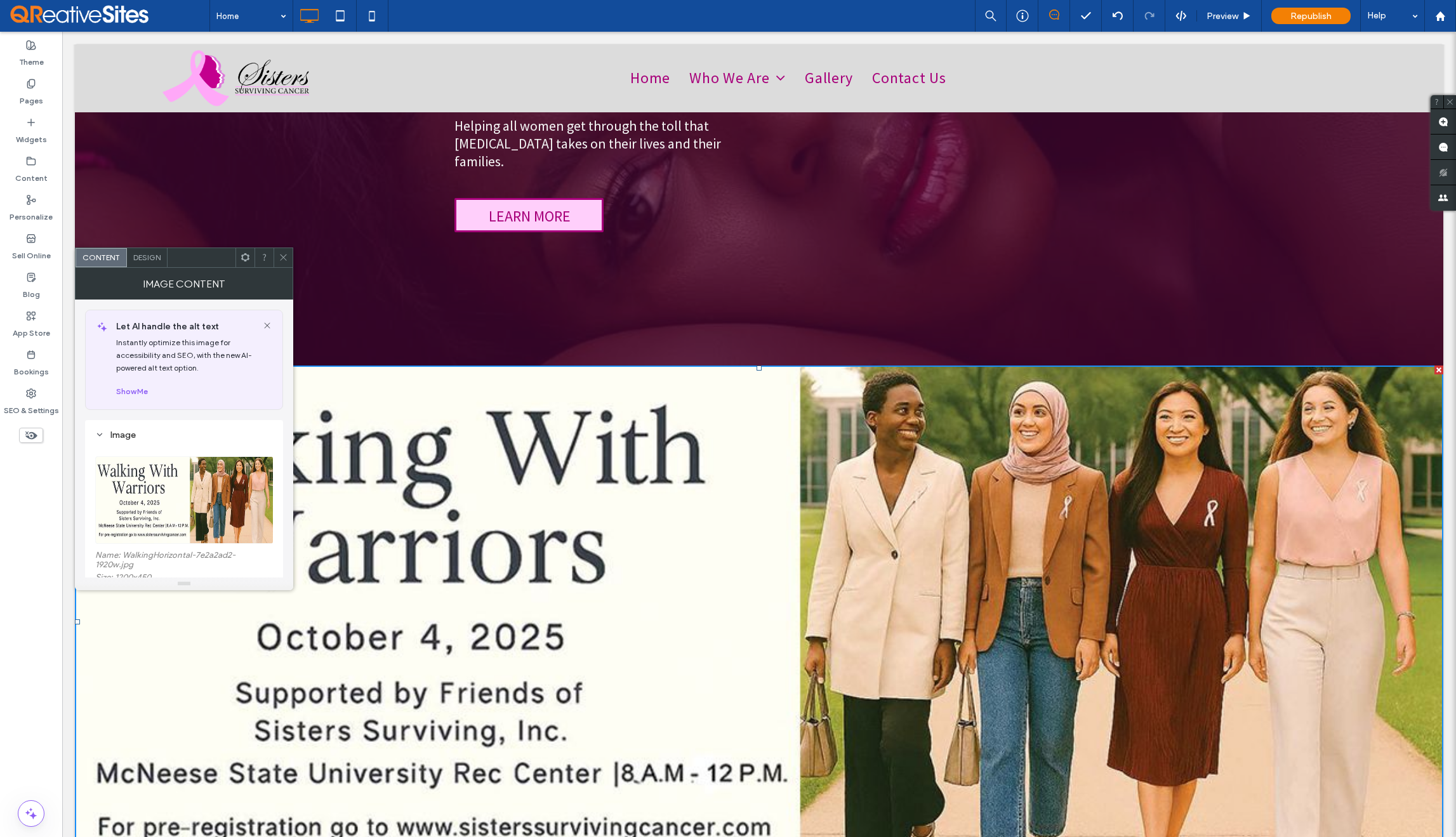
click at [284, 255] on icon at bounding box center [283, 257] width 9 height 9
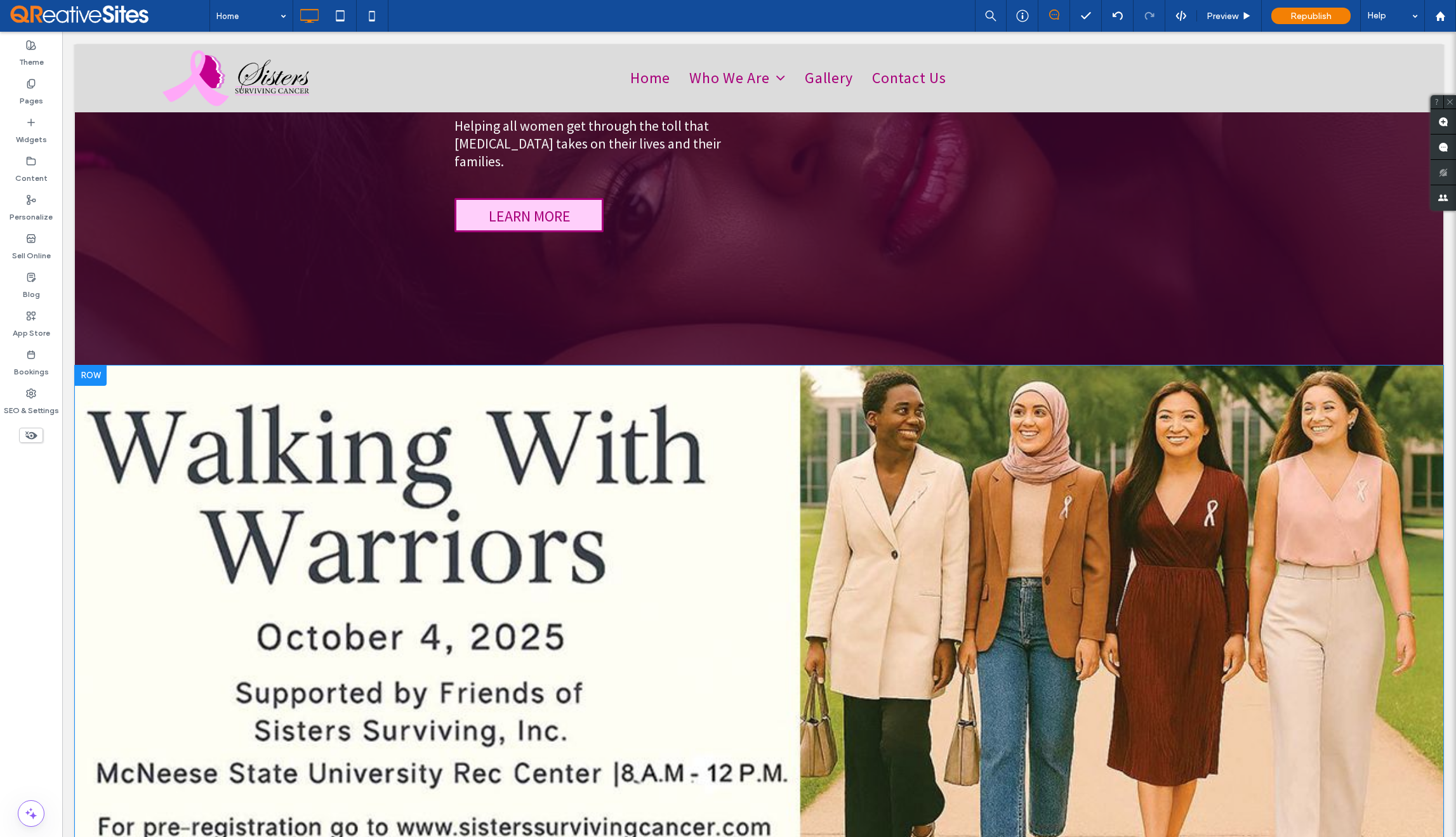
click at [97, 366] on div at bounding box center [91, 376] width 32 height 20
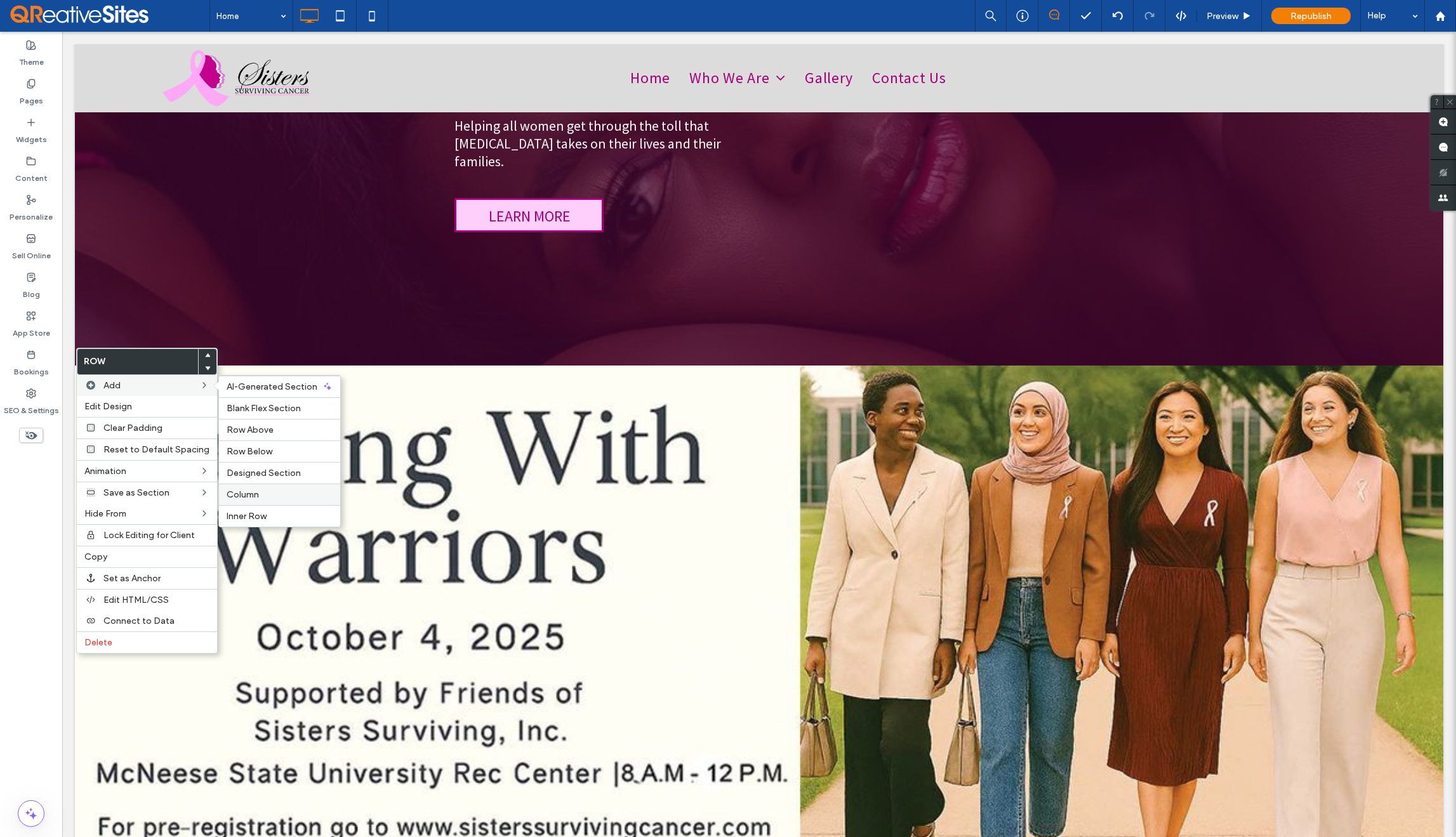
click at [268, 489] on label "Column" at bounding box center [279, 494] width 106 height 11
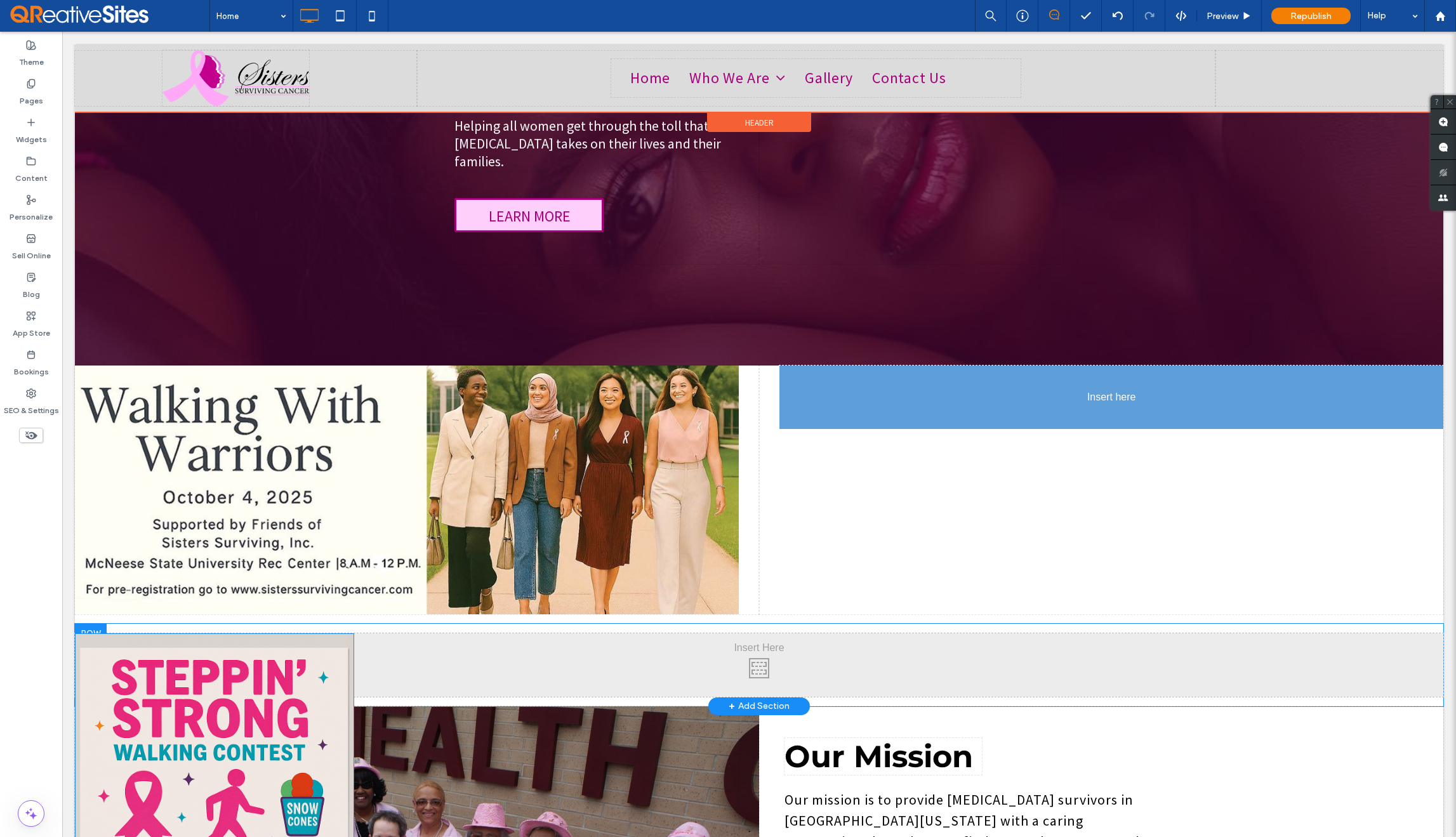
drag, startPoint x: 297, startPoint y: 685, endPoint x: 1001, endPoint y: 439, distance: 745.7
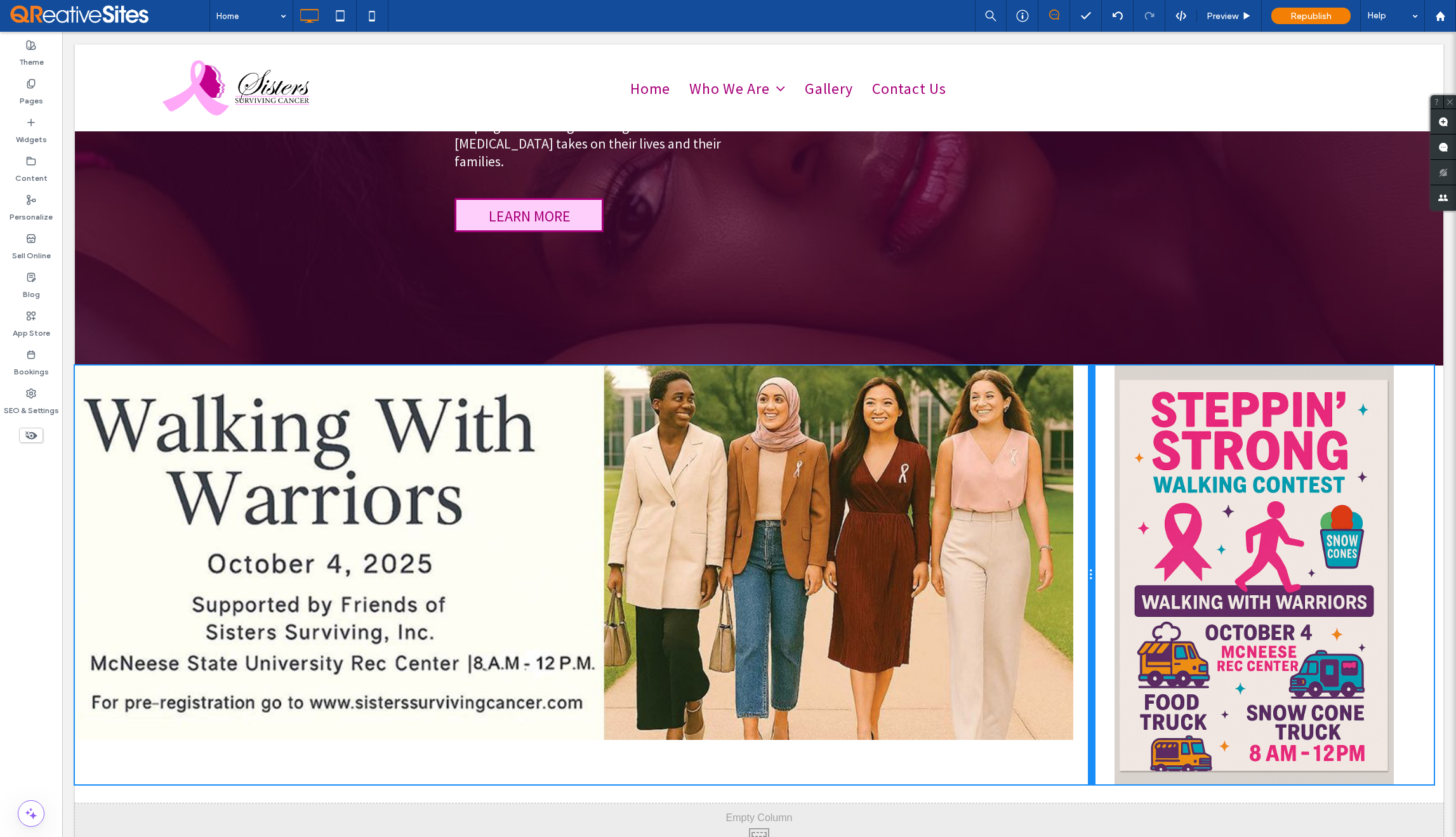
drag, startPoint x: 750, startPoint y: 621, endPoint x: 1039, endPoint y: 615, distance: 289.1
click at [1039, 615] on div "Click To Paste" at bounding box center [584, 576] width 1019 height 420
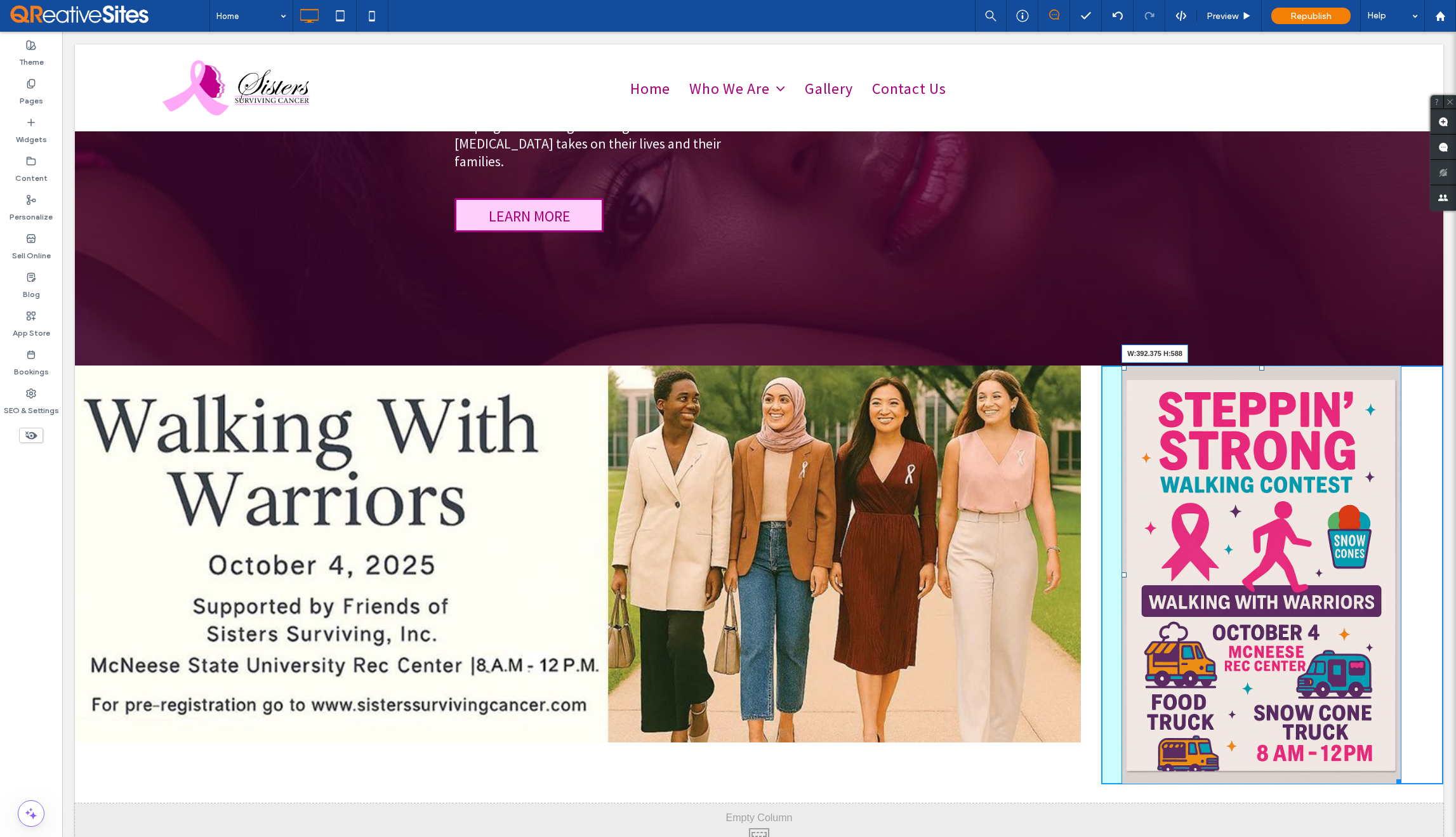
drag, startPoint x: 1393, startPoint y: 763, endPoint x: 1378, endPoint y: 802, distance: 41.8
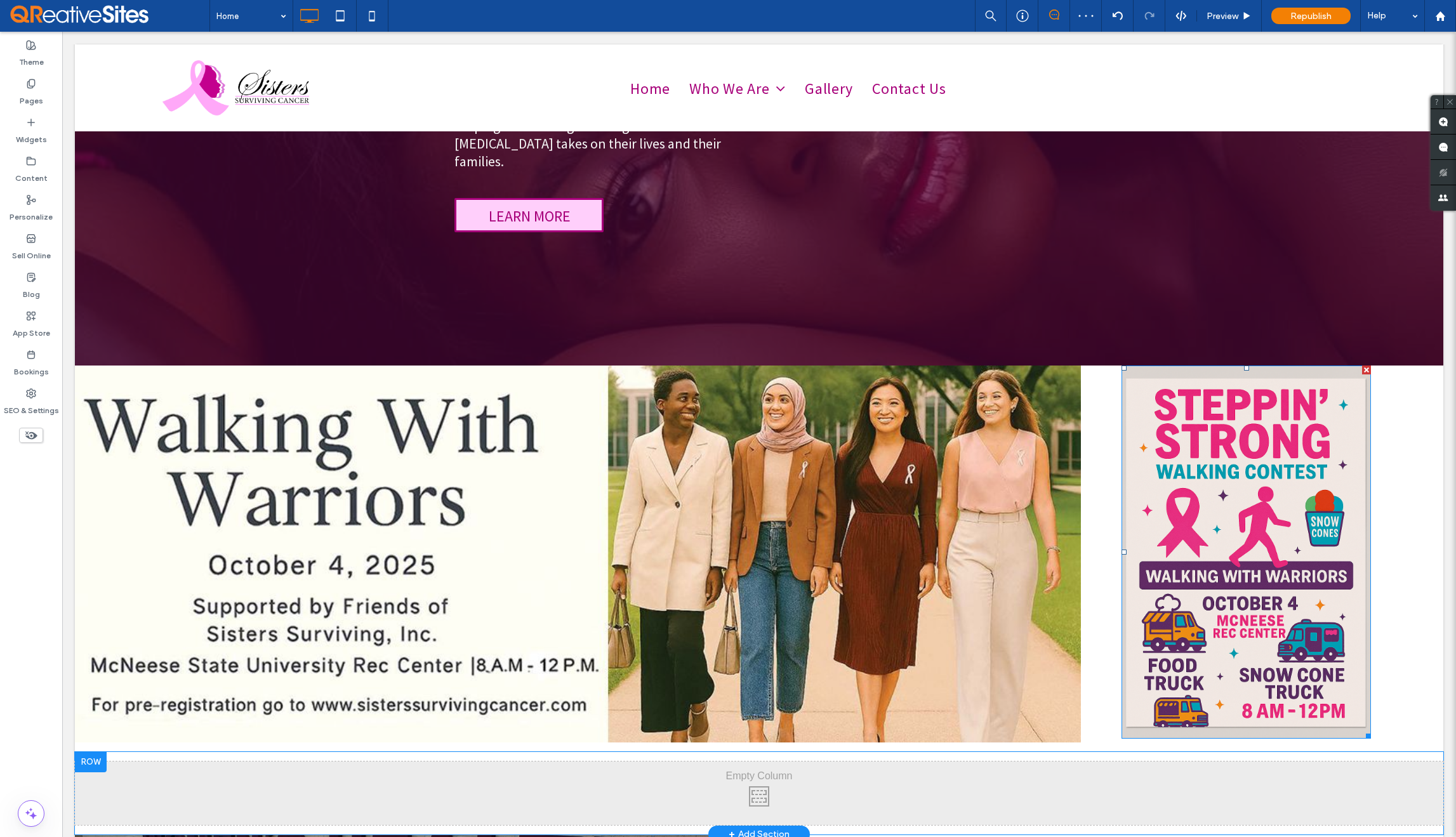
click at [91, 753] on div at bounding box center [91, 763] width 32 height 20
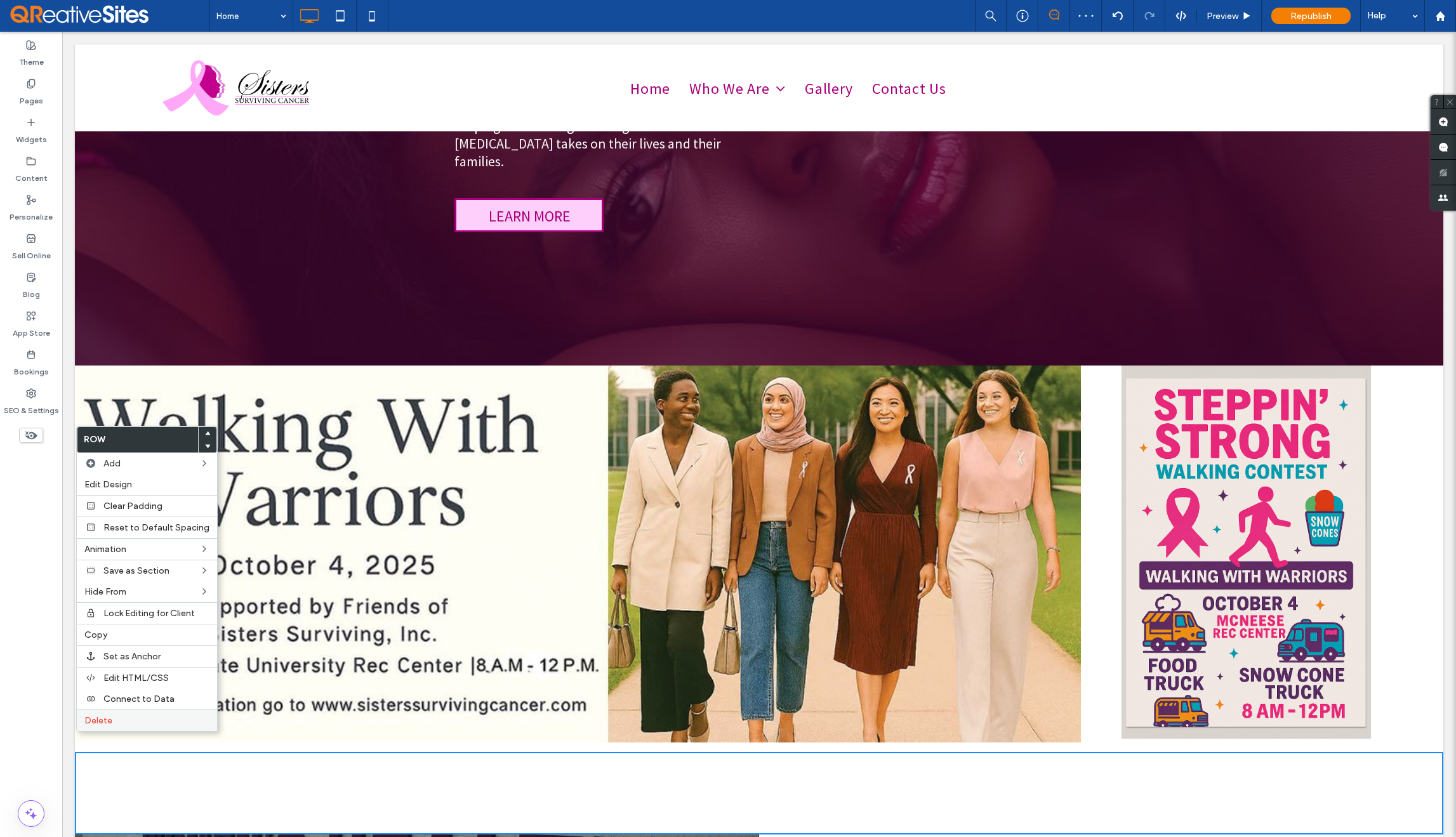
click at [92, 723] on span "Delete" at bounding box center [98, 721] width 28 height 11
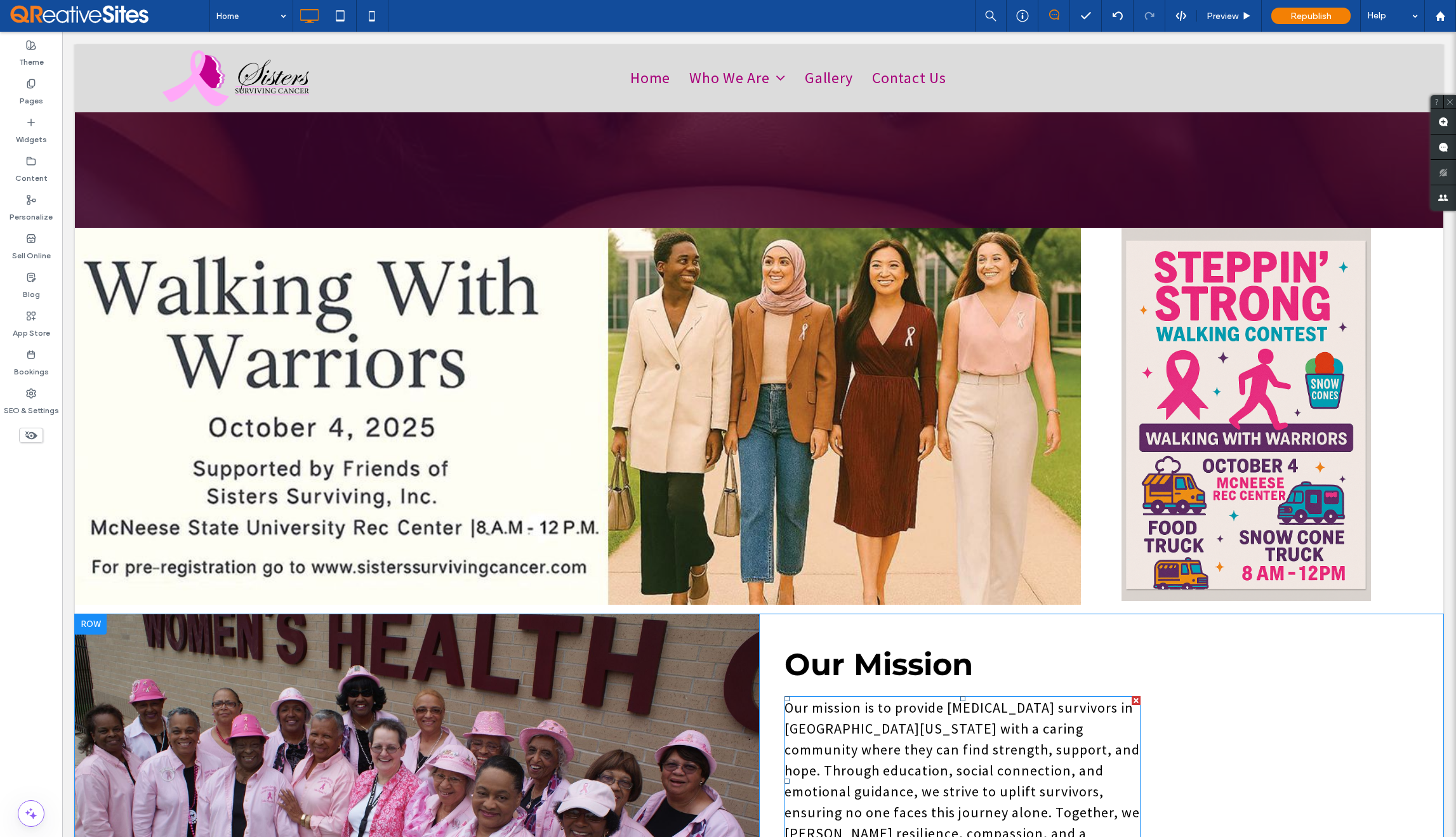
scroll to position [377, 0]
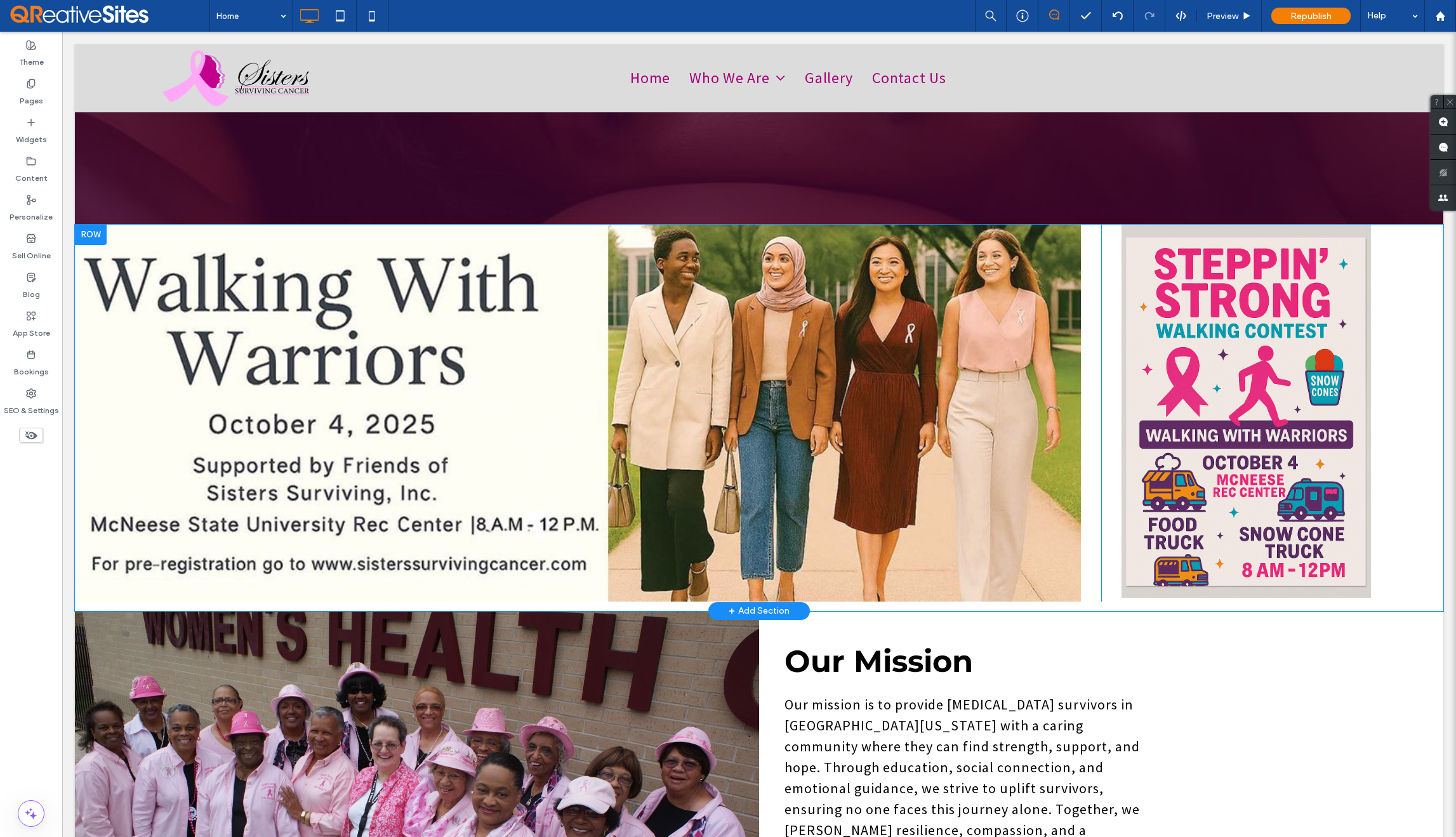
click at [1080, 517] on div "Click To Paste" at bounding box center [588, 413] width 1027 height 377
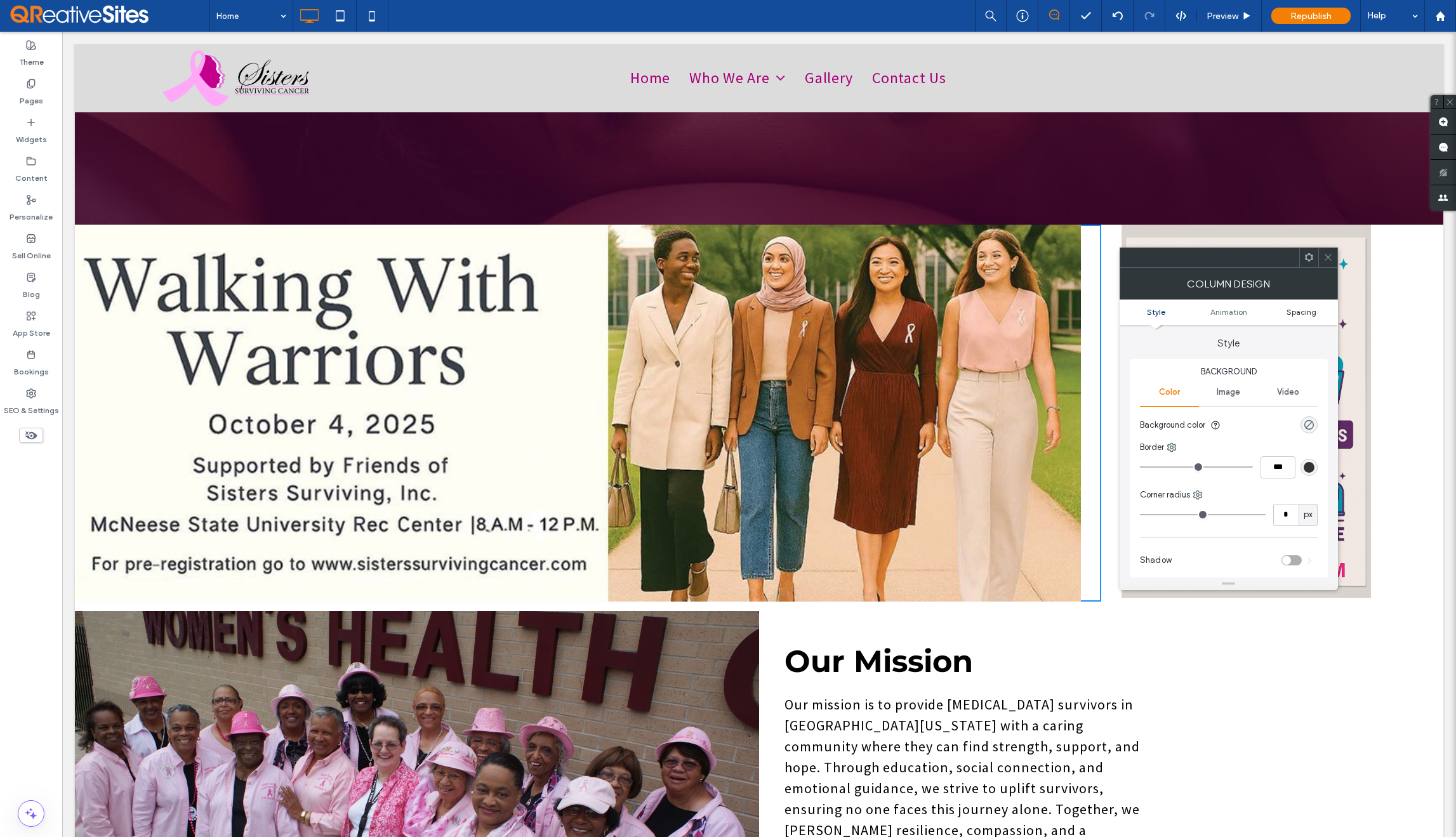
click at [1299, 312] on span "Spacing" at bounding box center [1301, 312] width 30 height 9
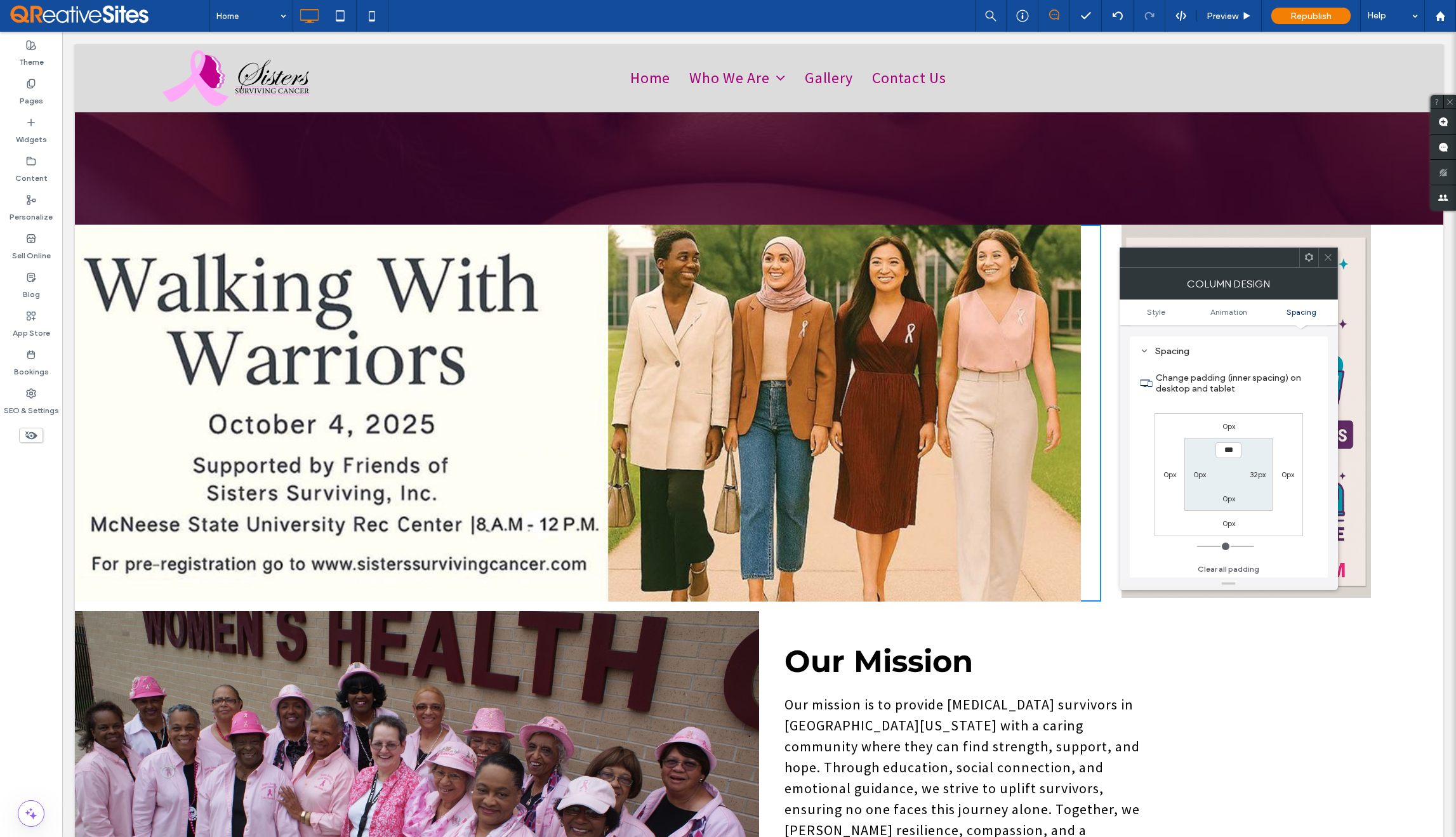
scroll to position [298, 0]
click at [1253, 476] on label "32px" at bounding box center [1258, 473] width 16 height 9
type input "**"
type input "*"
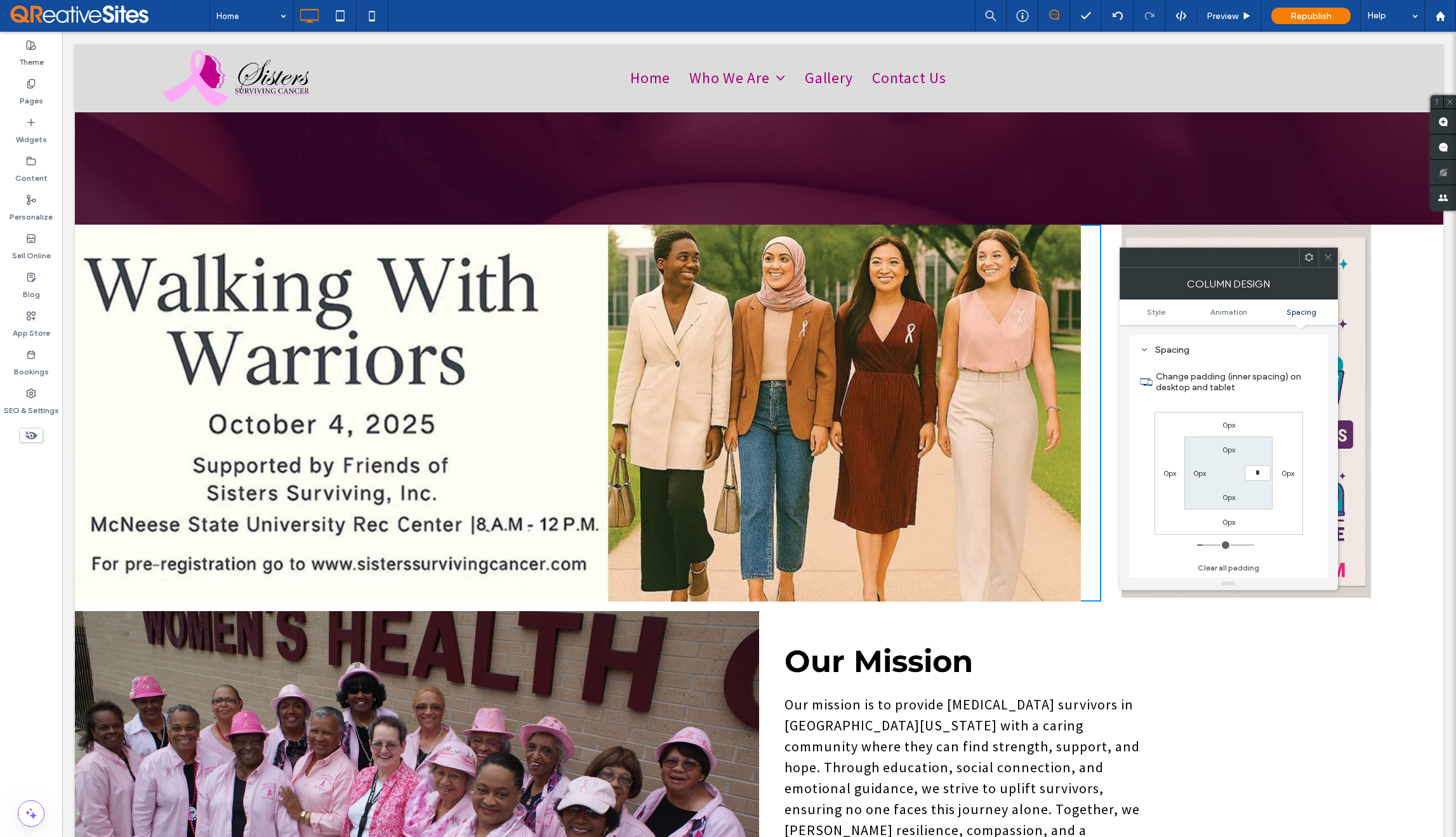
type input "***"
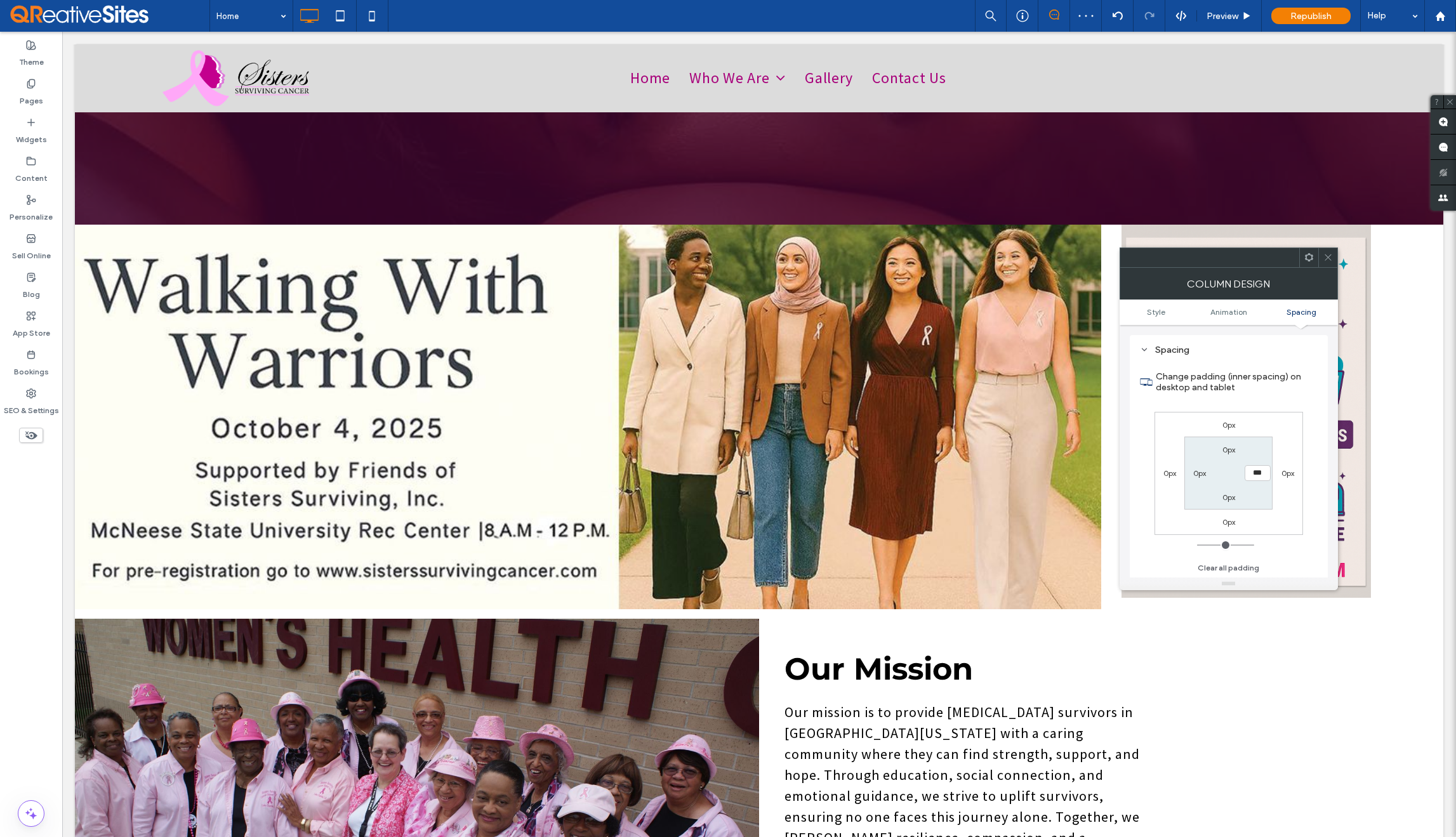
click at [1329, 258] on use at bounding box center [1328, 258] width 6 height 6
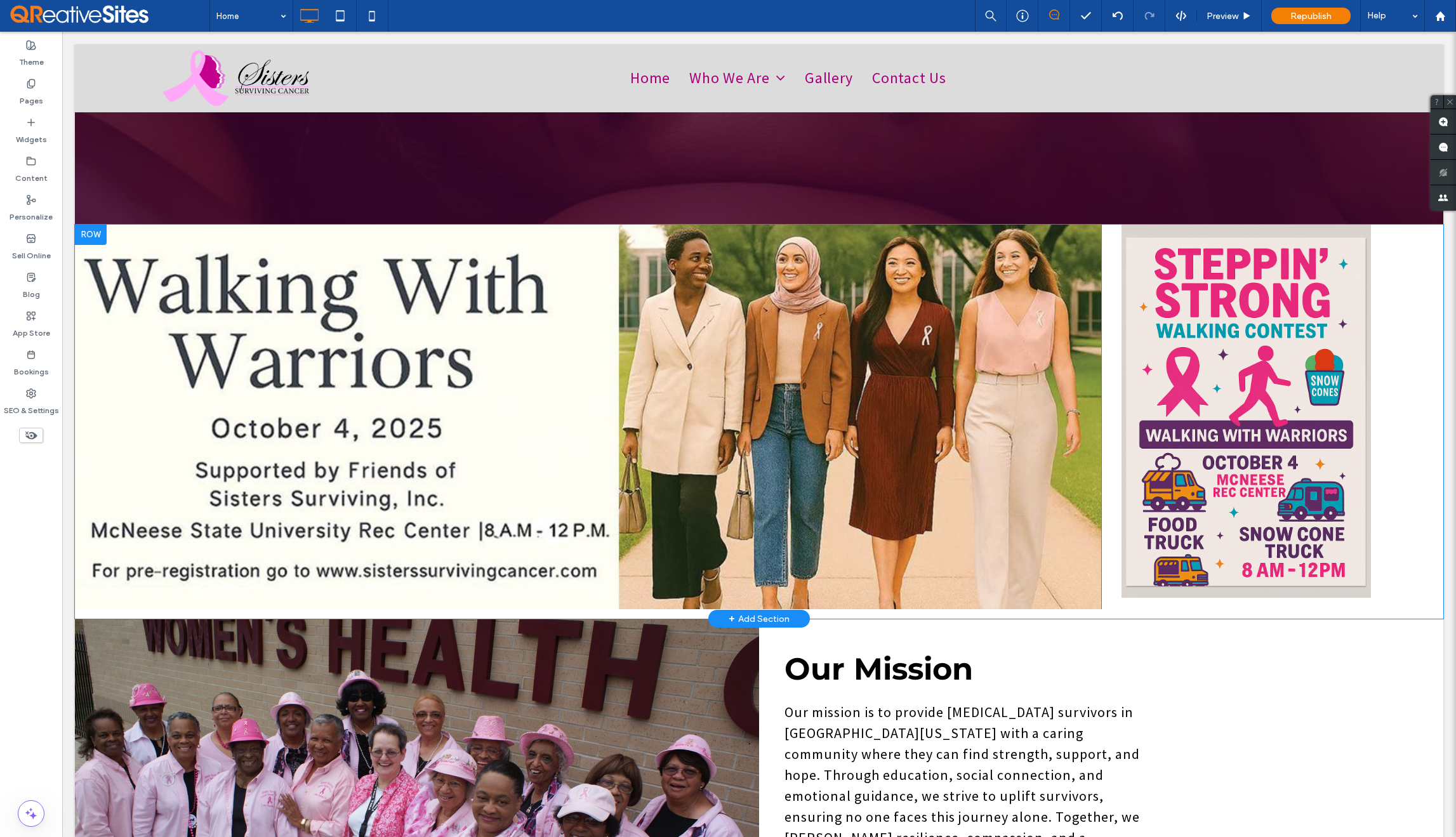
click at [1101, 521] on div "Click To Paste Click To Paste" at bounding box center [1272, 416] width 342 height 385
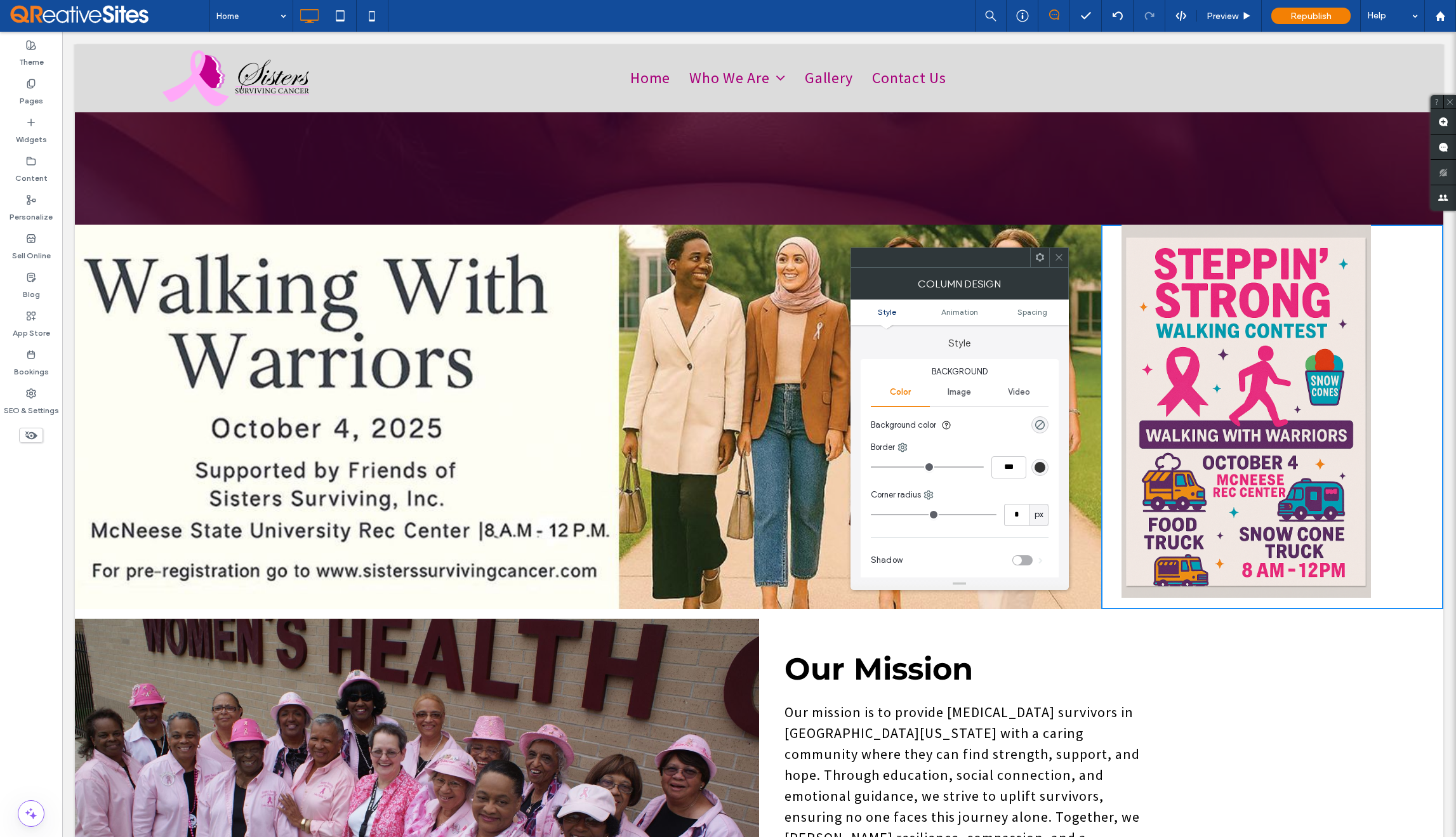
click at [1031, 317] on ul "Style Animation Spacing" at bounding box center [960, 312] width 219 height 25
click at [1032, 312] on span "Spacing" at bounding box center [1032, 312] width 30 height 9
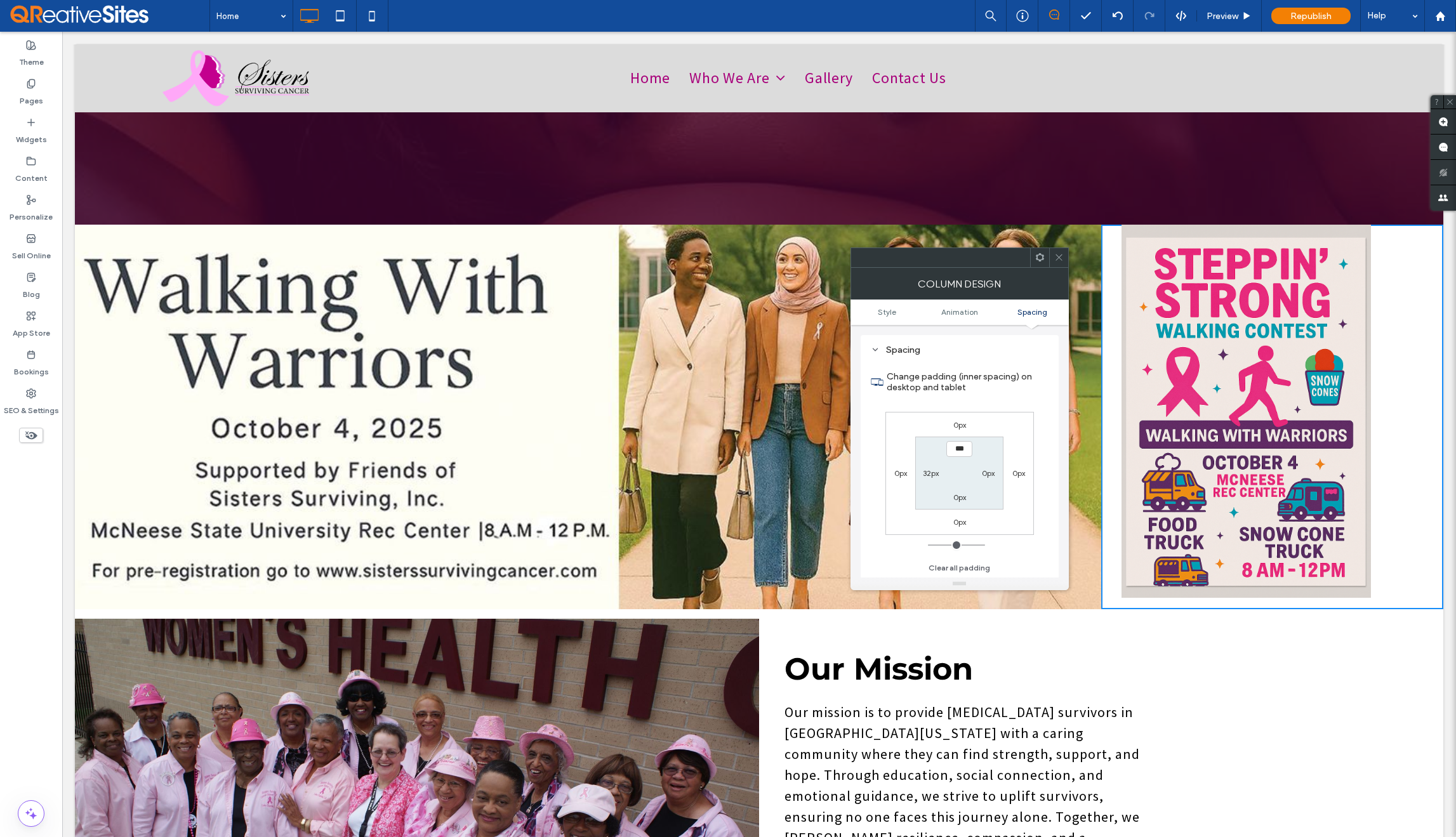
click at [924, 474] on label "32px" at bounding box center [931, 473] width 16 height 9
type input "**"
type input "*"
type input "***"
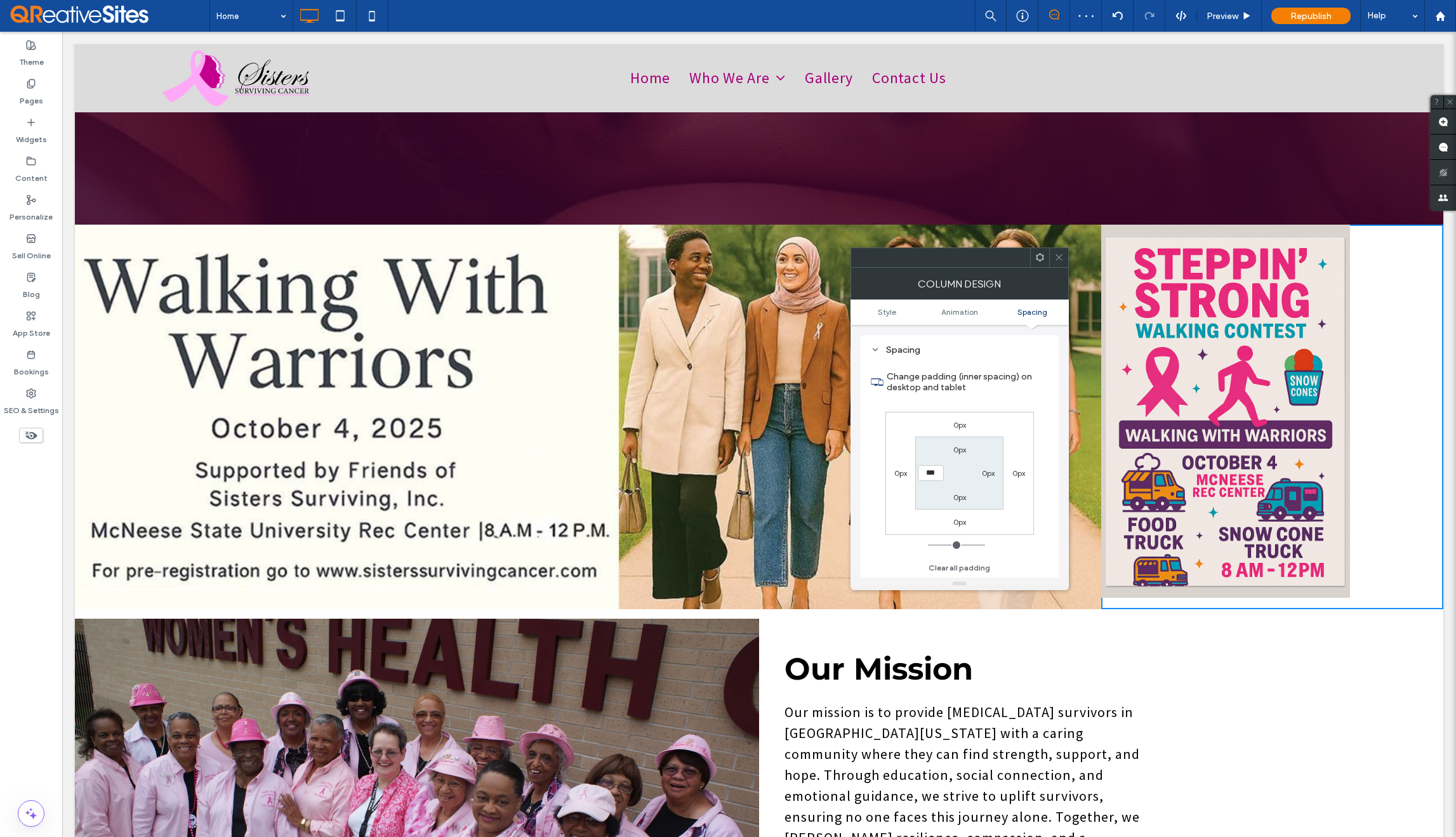
click at [1061, 253] on icon at bounding box center [1058, 257] width 9 height 9
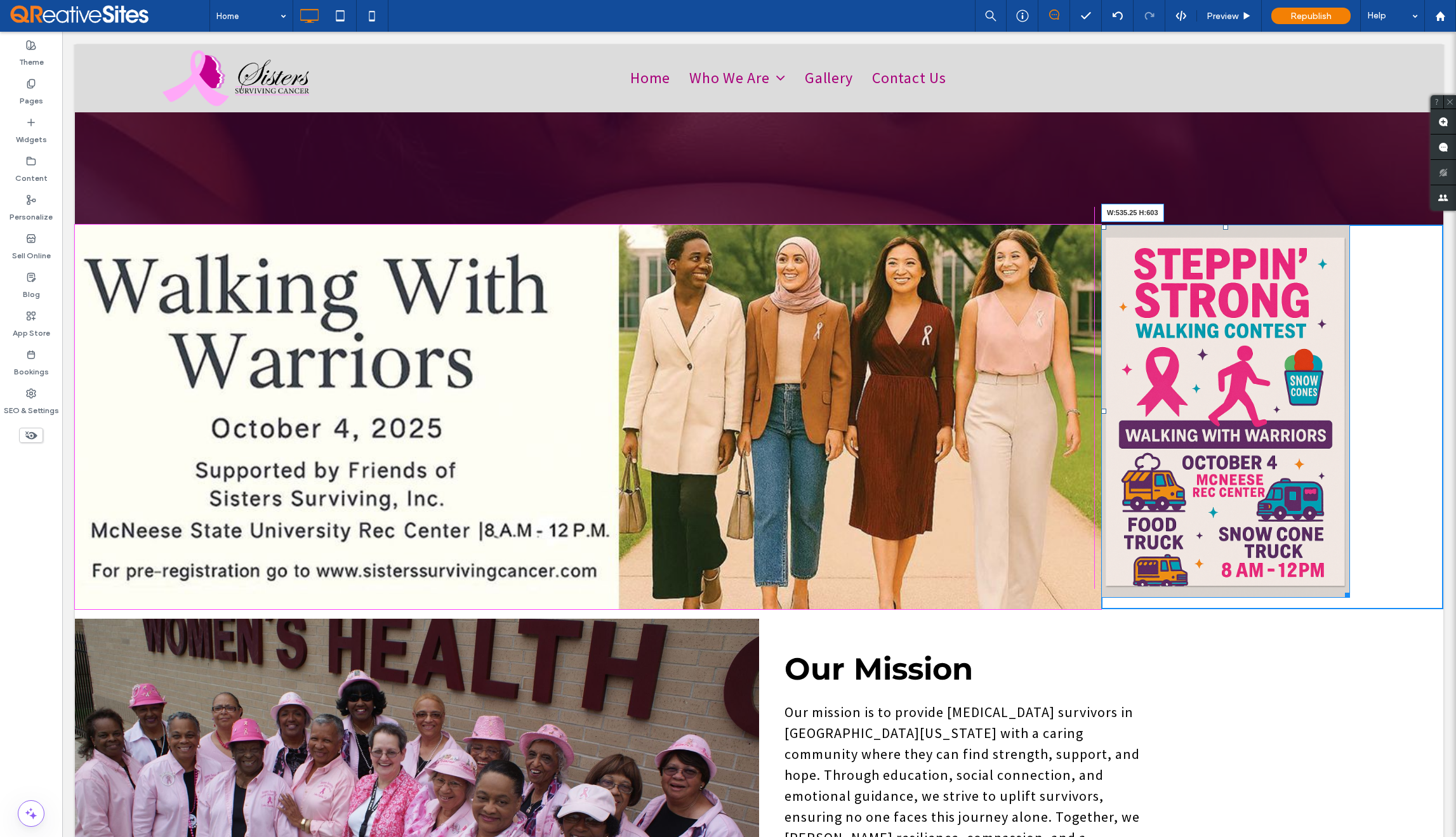
drag, startPoint x: 1338, startPoint y: 578, endPoint x: 1341, endPoint y: 610, distance: 32.1
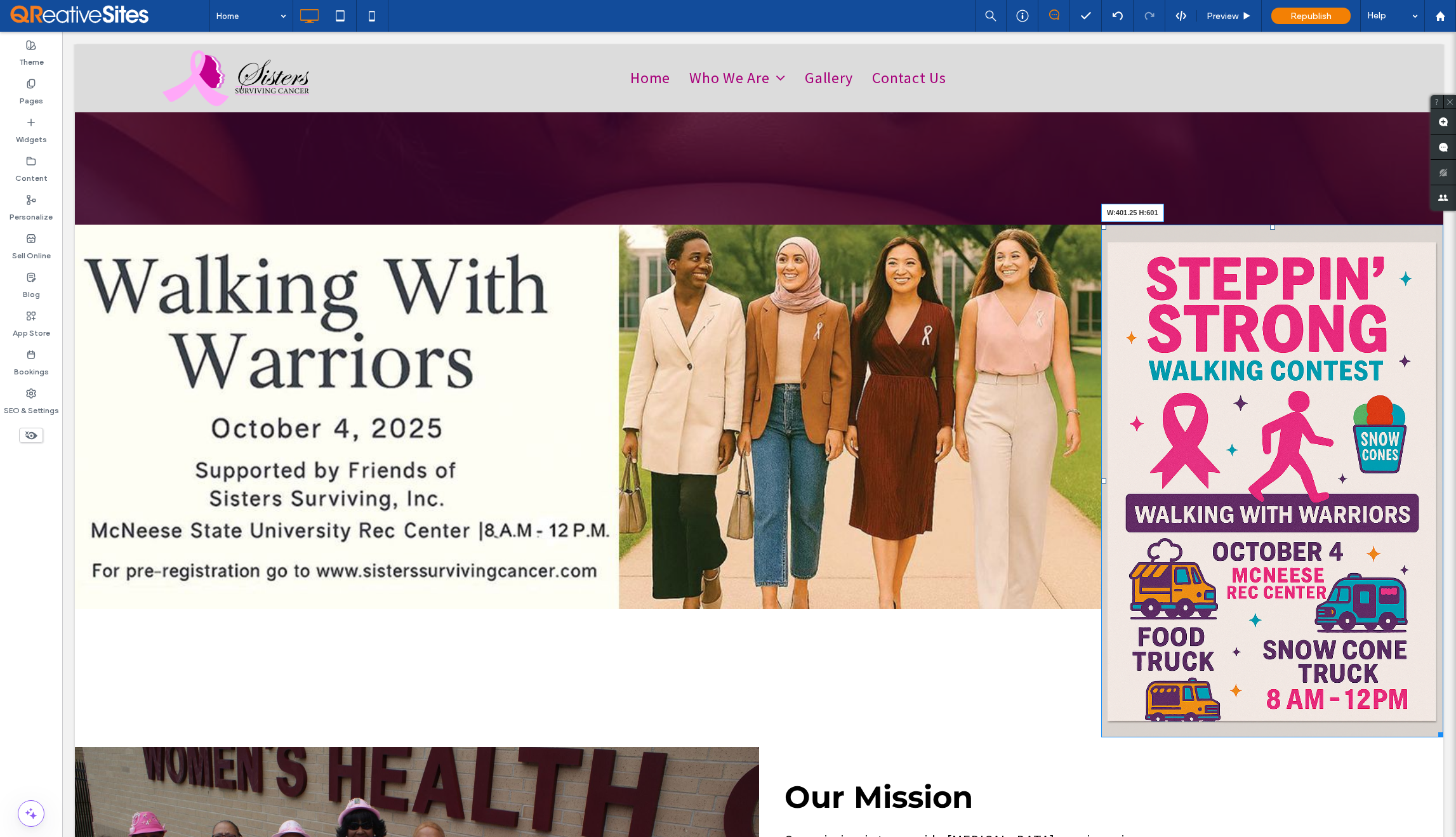
drag, startPoint x: 1428, startPoint y: 710, endPoint x: 1385, endPoint y: 675, distance: 55.4
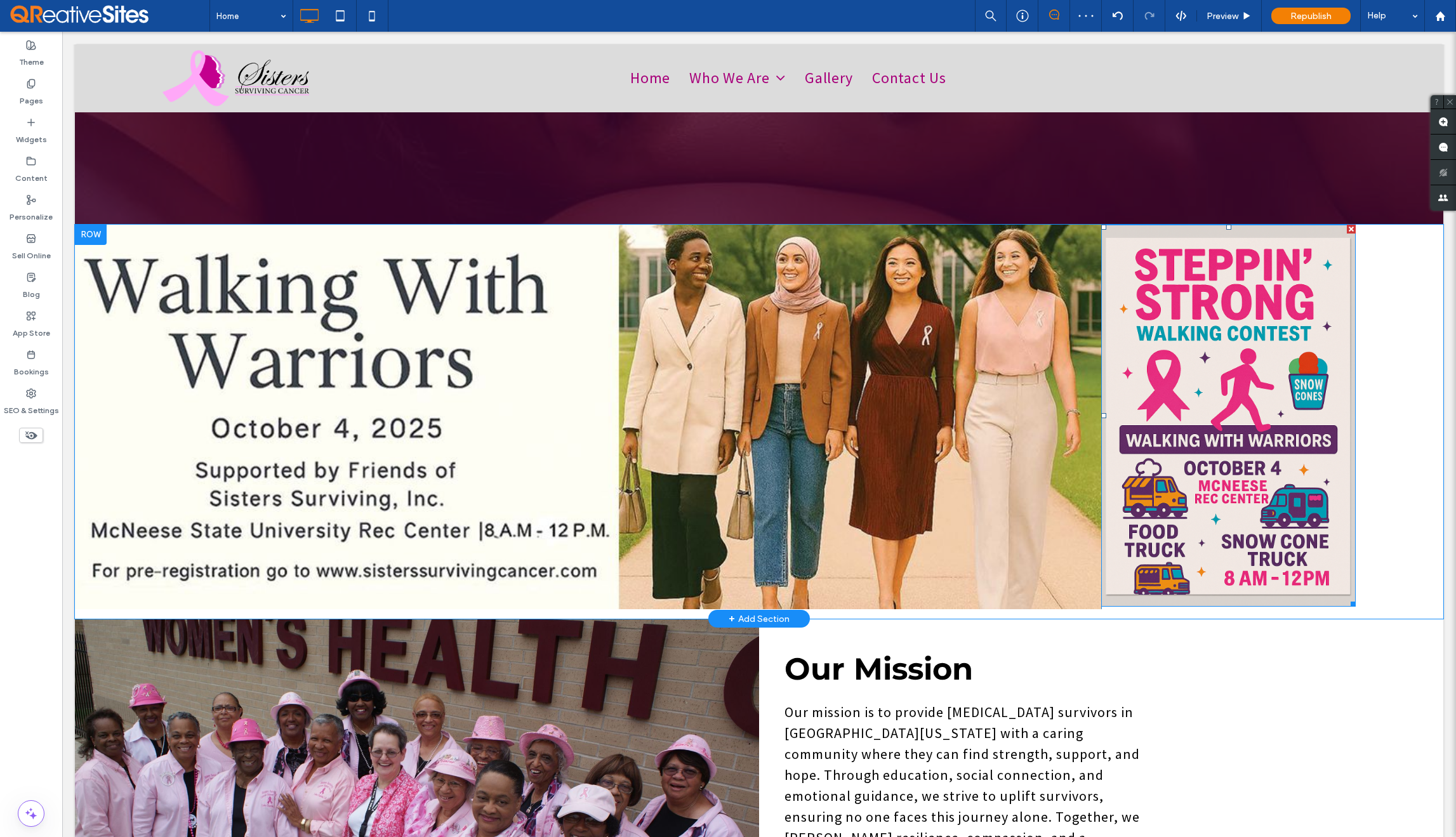
click at [1396, 562] on div "Click To Paste Click To Paste" at bounding box center [1272, 416] width 342 height 385
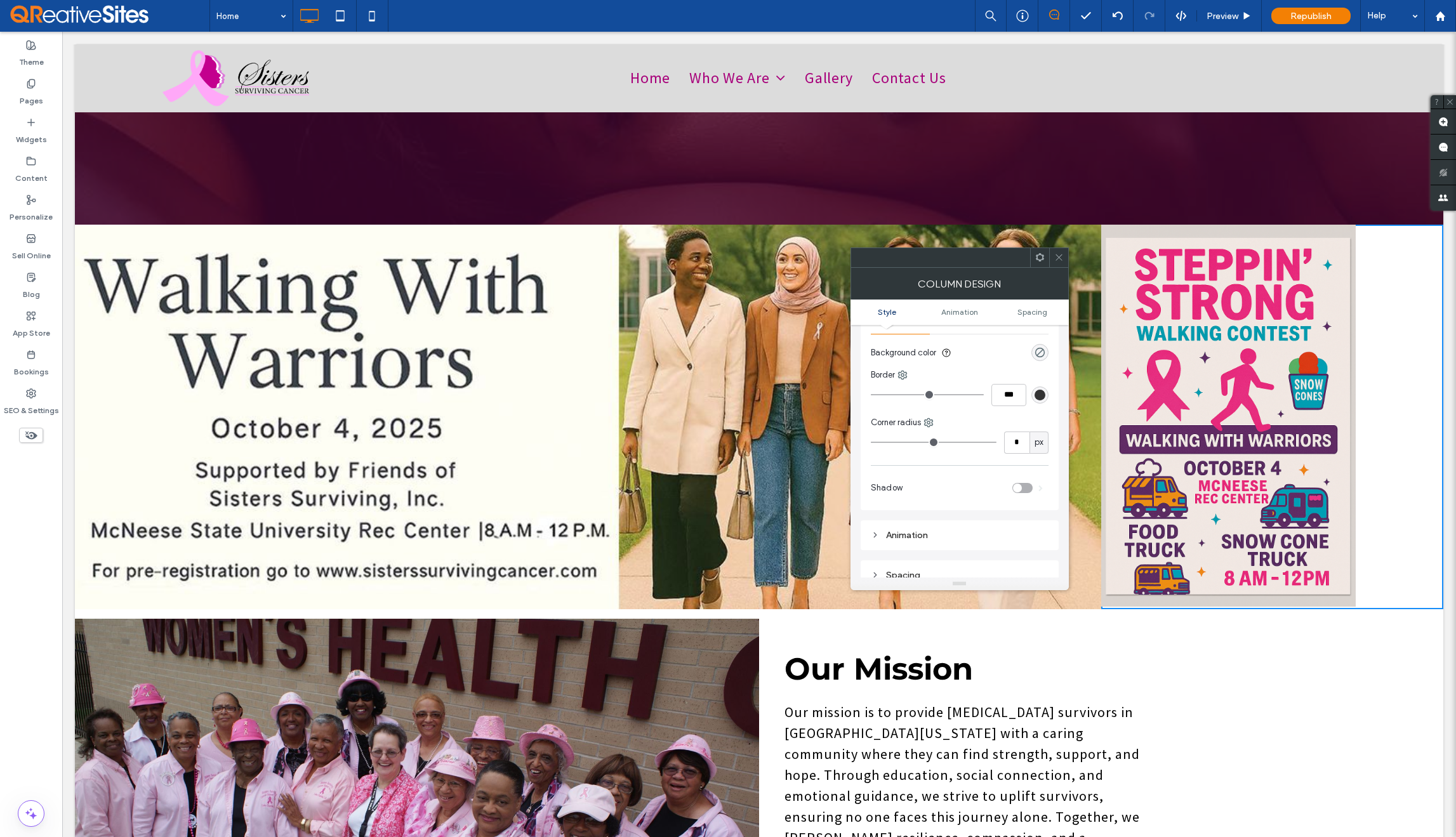
scroll to position [71, 0]
click at [1042, 354] on div "rgba(0, 0, 0, 0)" at bounding box center [1040, 354] width 11 height 11
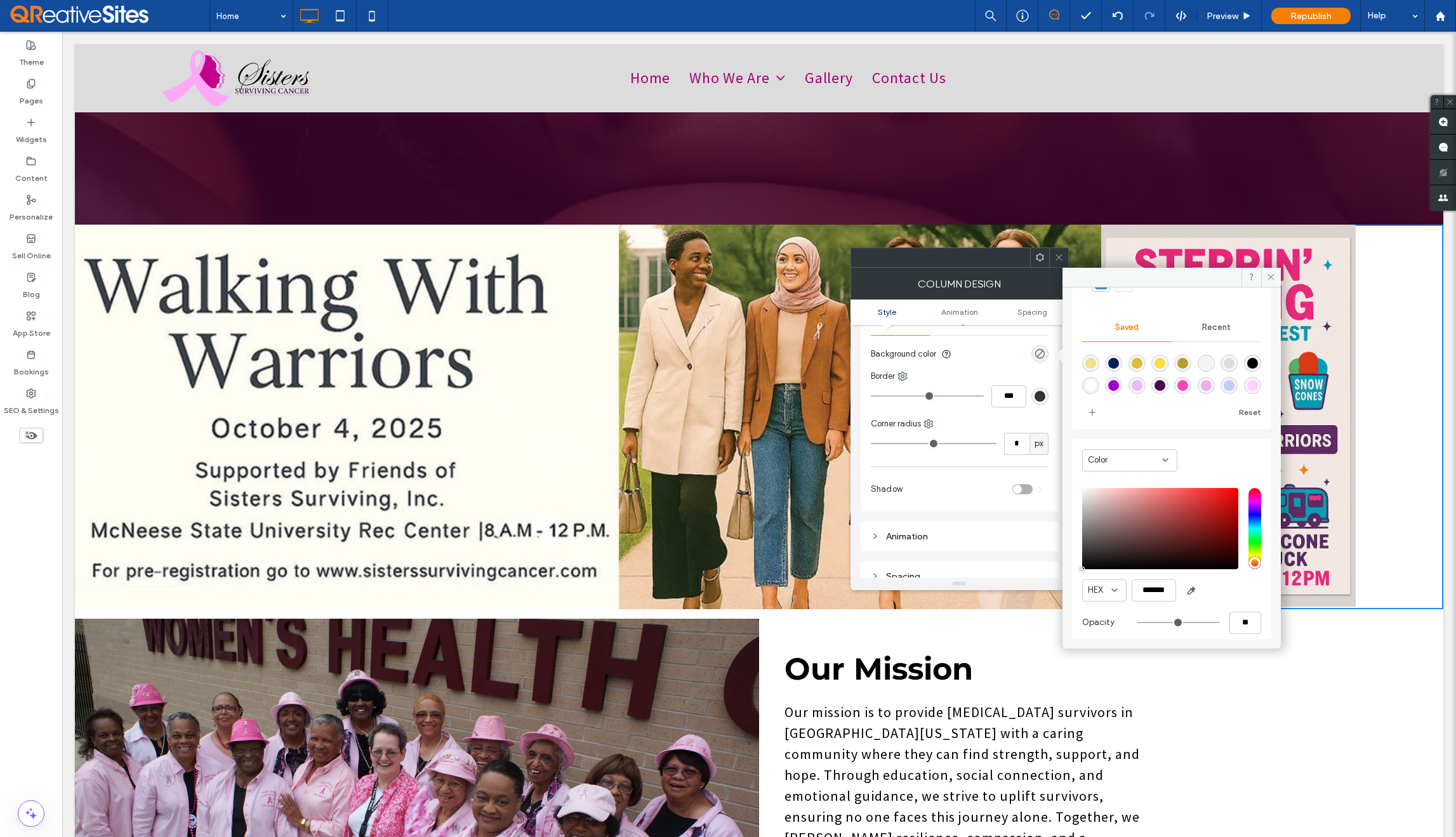
scroll to position [105, 0]
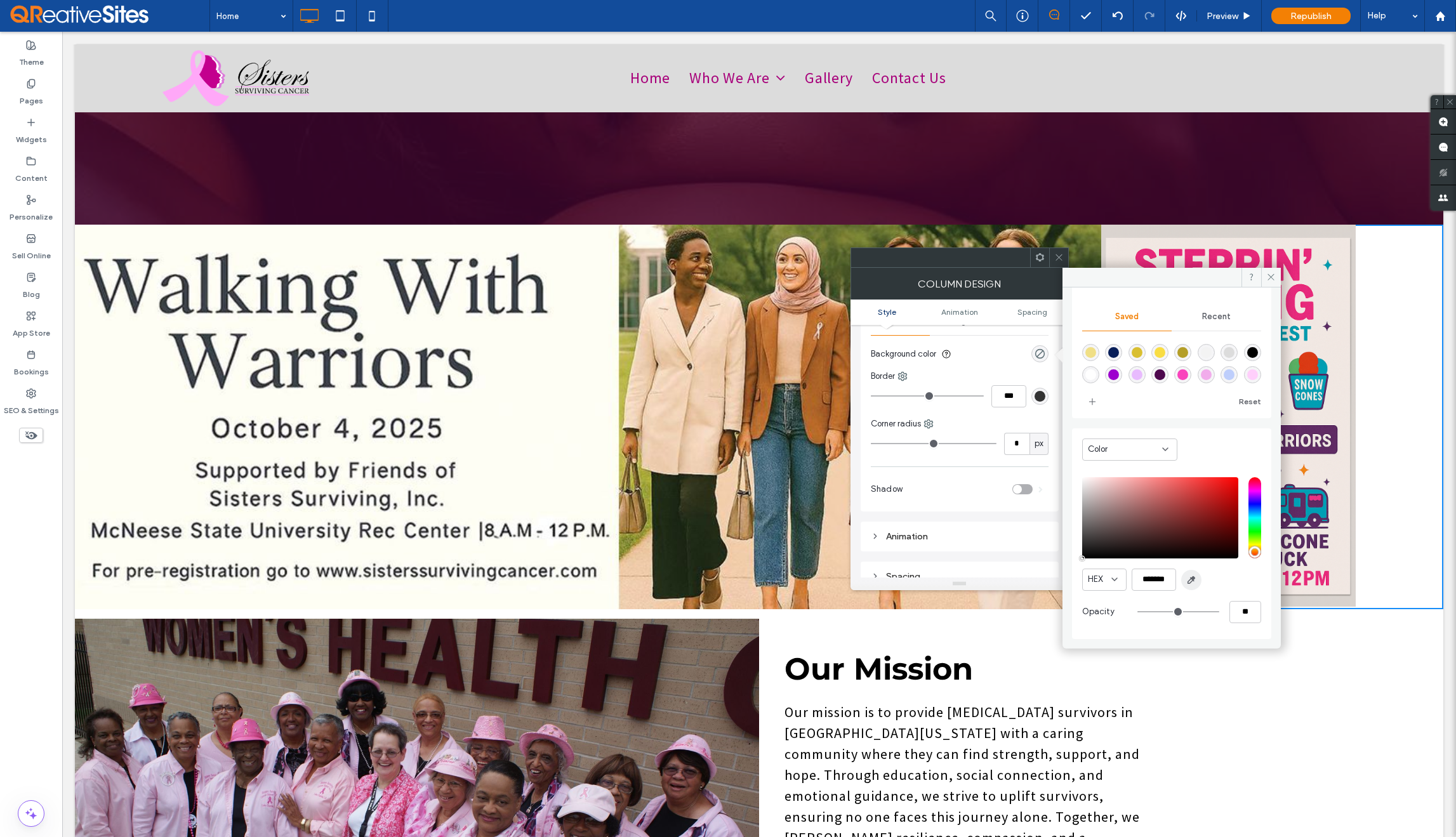
click at [1191, 579] on use "button" at bounding box center [1191, 580] width 7 height 7
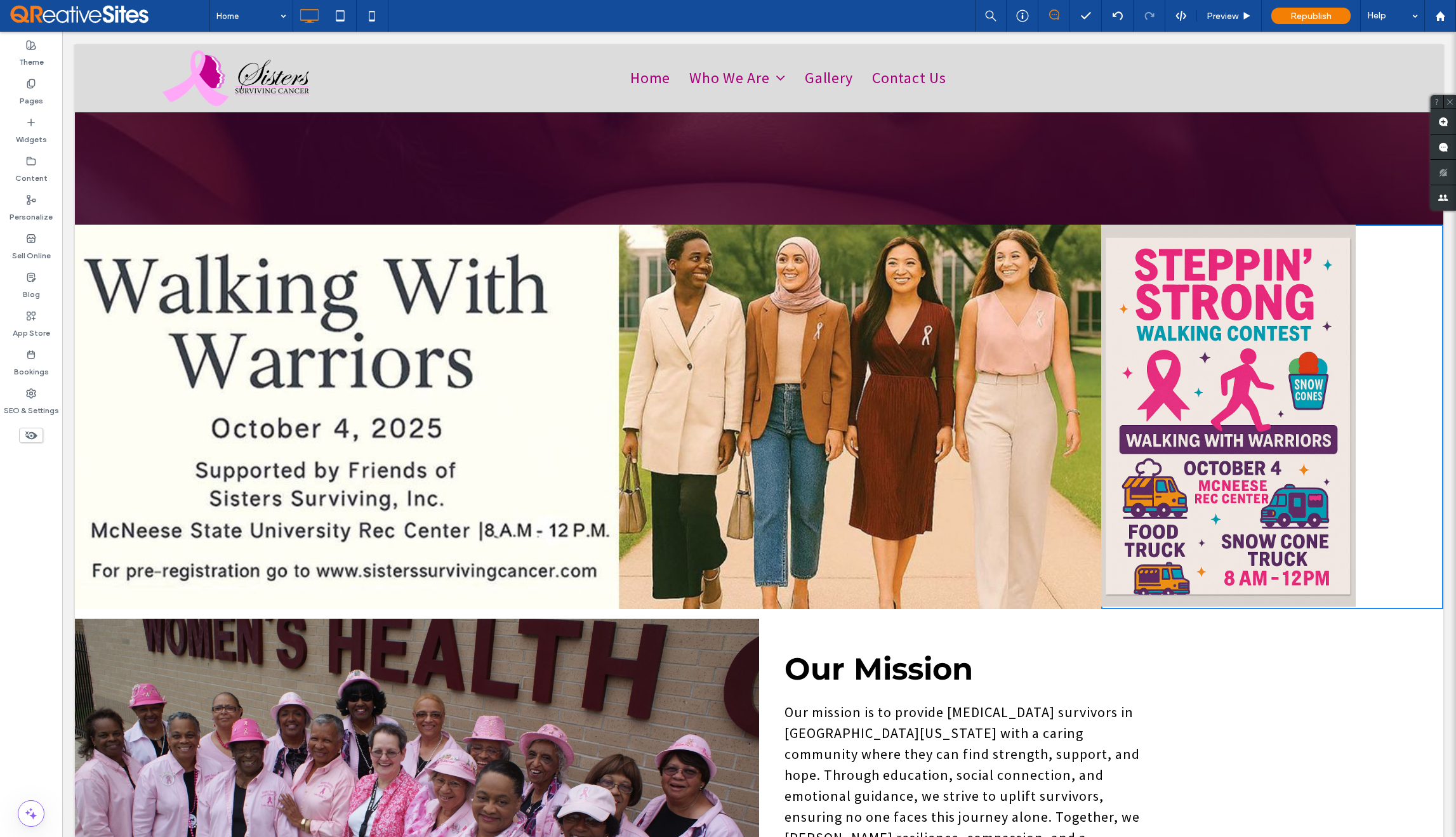
type input "*******"
type input "***"
type input "****"
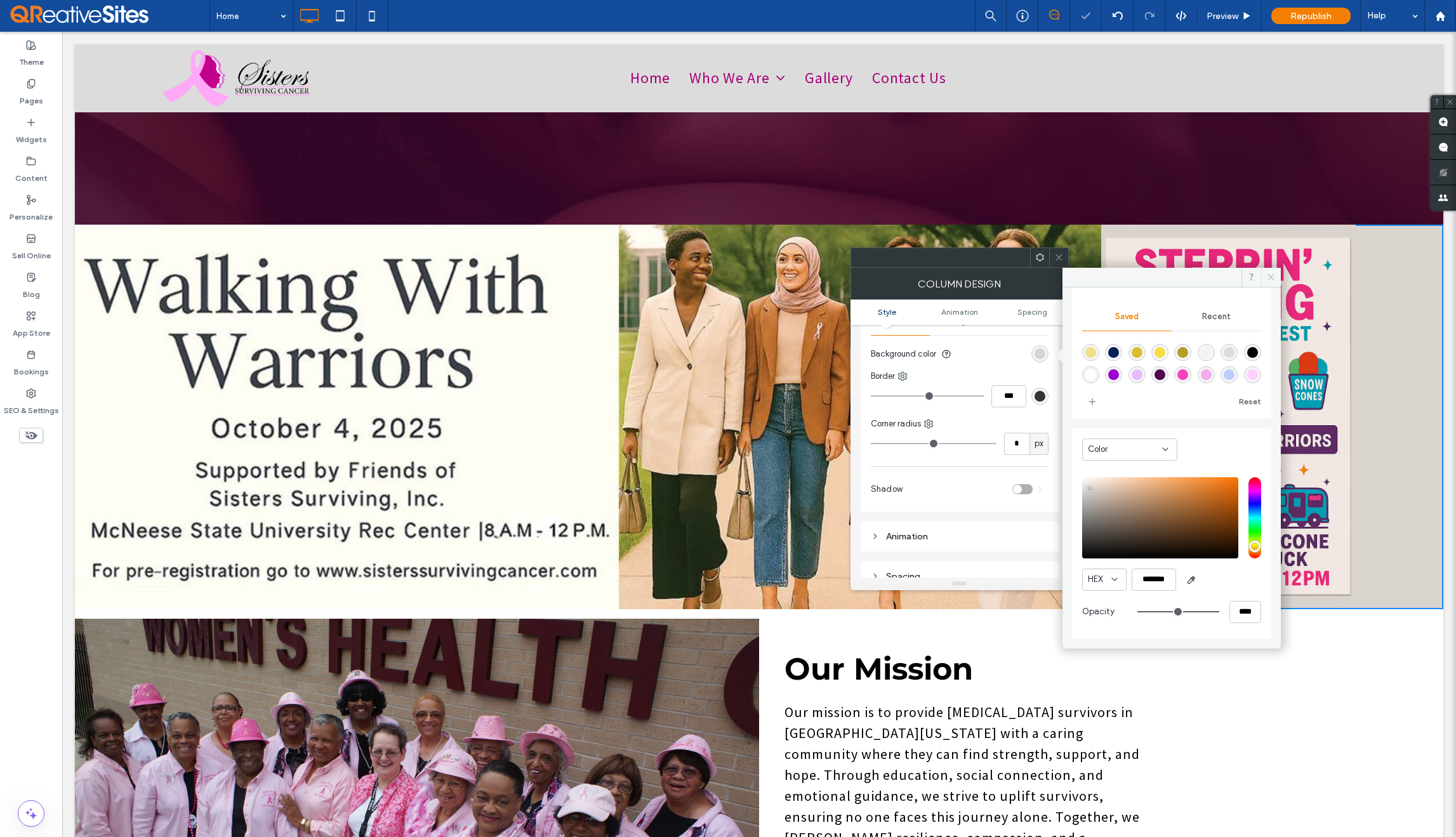
click at [1268, 276] on icon at bounding box center [1271, 276] width 9 height 9
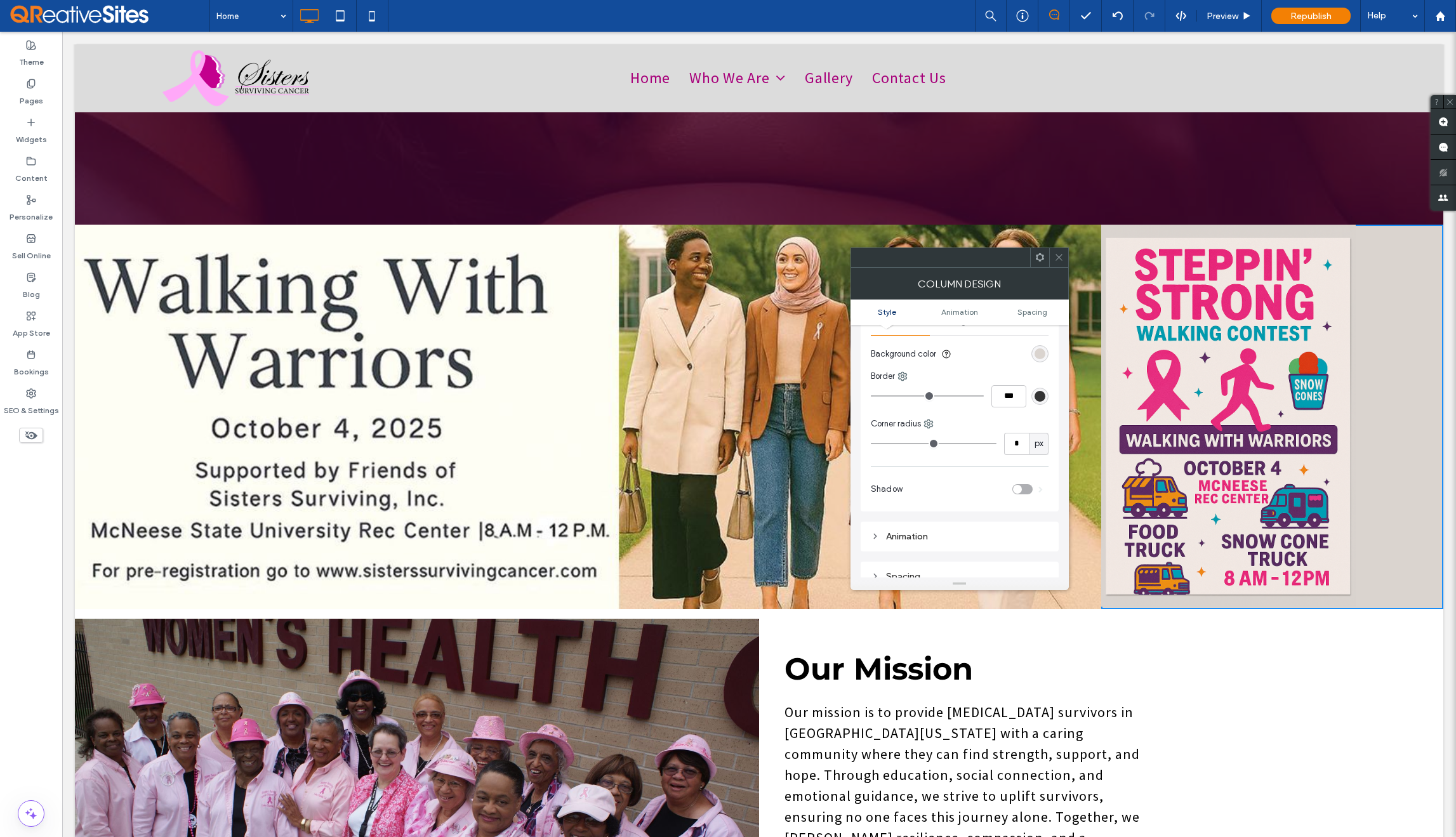
click at [1061, 256] on icon at bounding box center [1058, 257] width 9 height 9
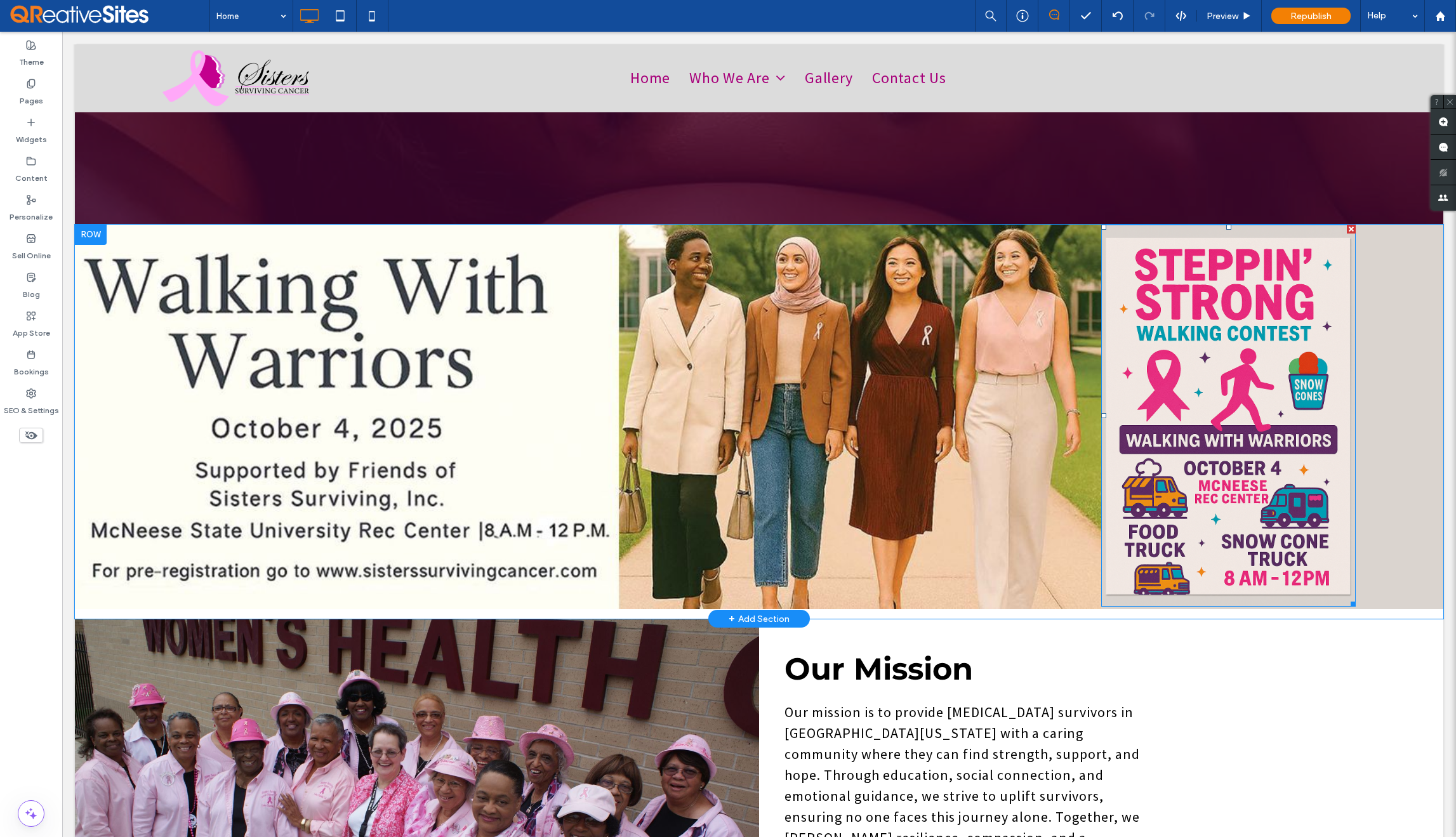
click at [1271, 410] on img at bounding box center [1228, 416] width 255 height 382
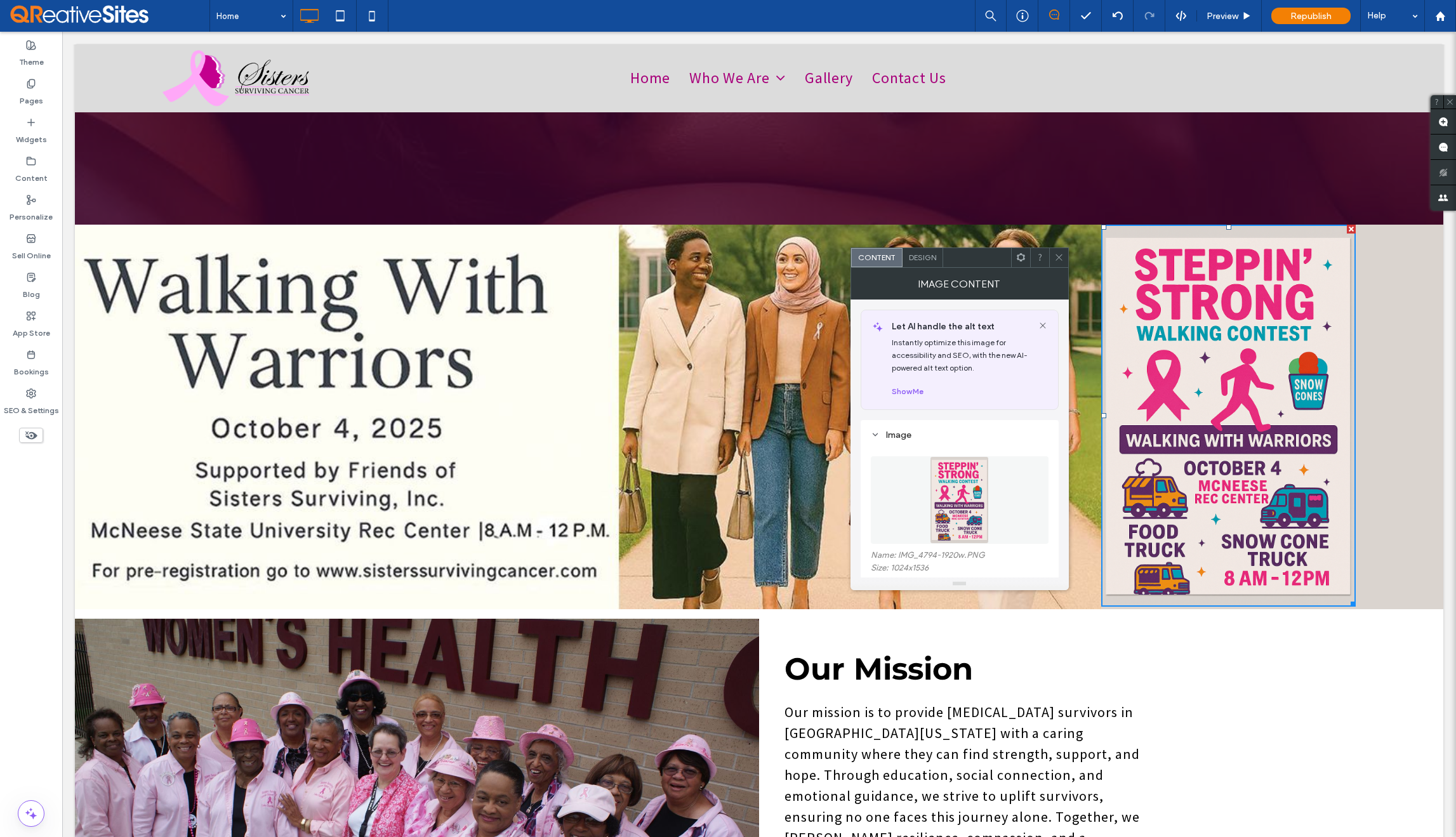
click at [929, 257] on span "Design" at bounding box center [923, 257] width 27 height 9
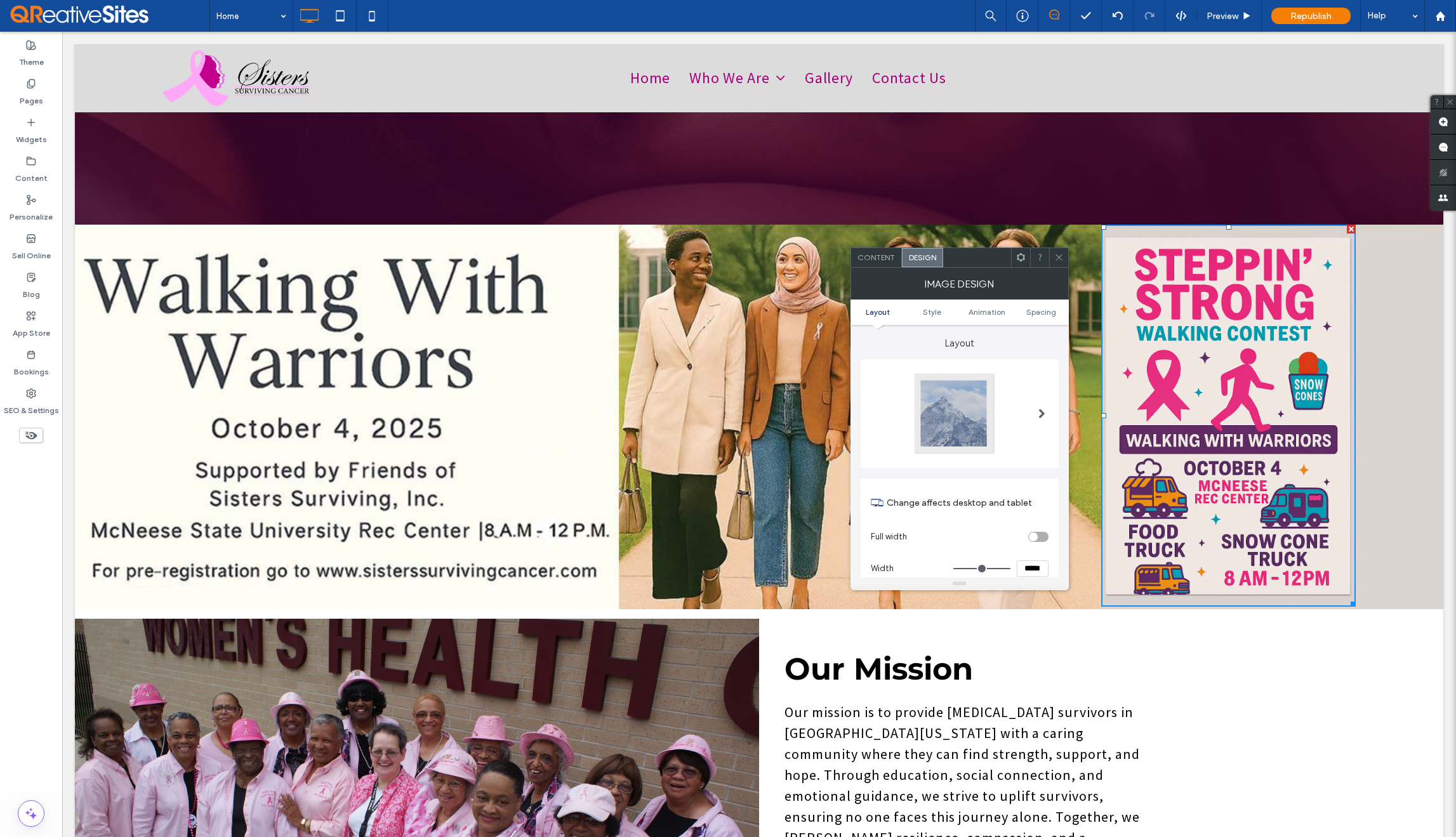
click at [1059, 255] on icon at bounding box center [1058, 257] width 9 height 9
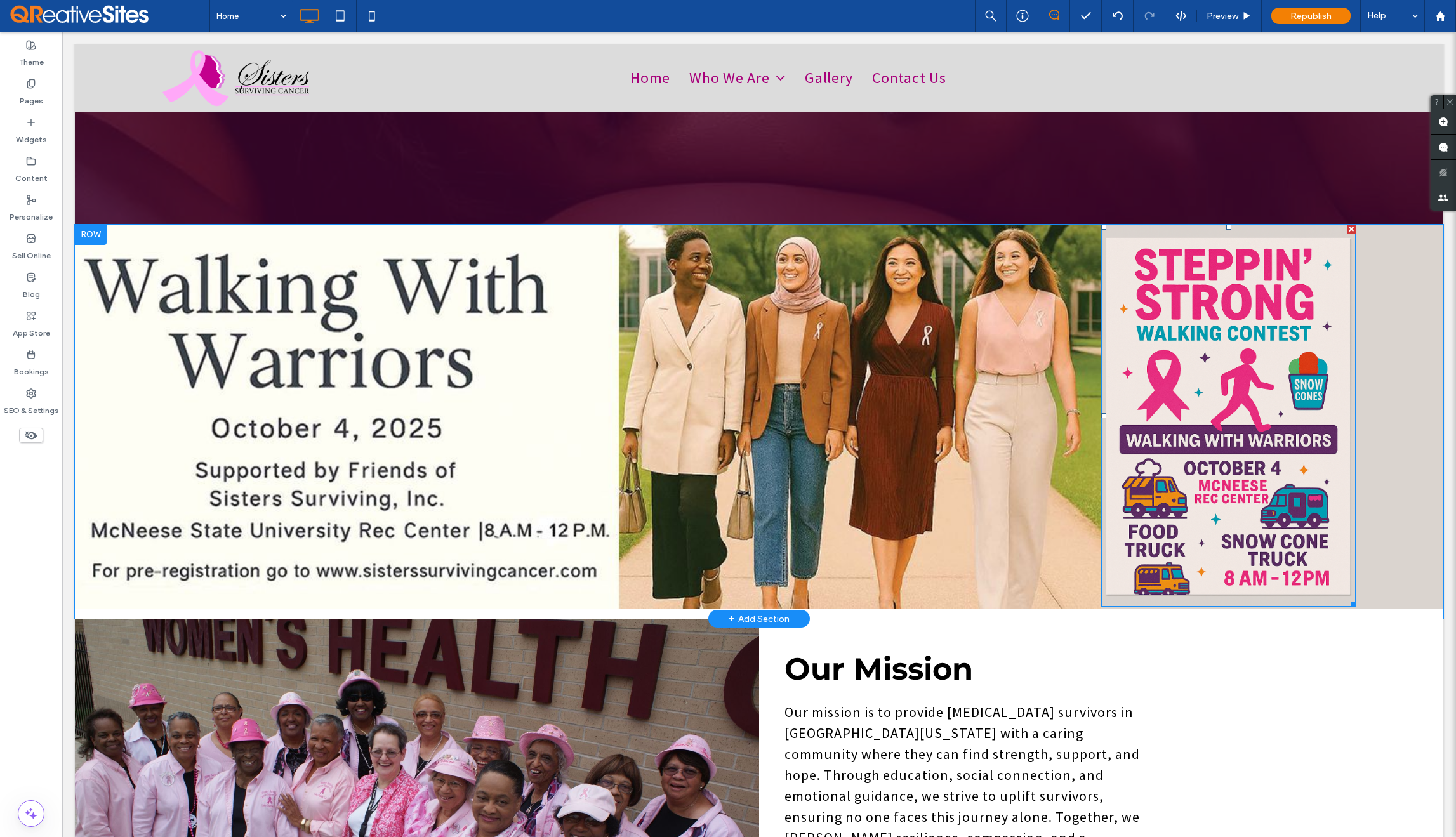
click at [1275, 424] on img at bounding box center [1228, 416] width 255 height 382
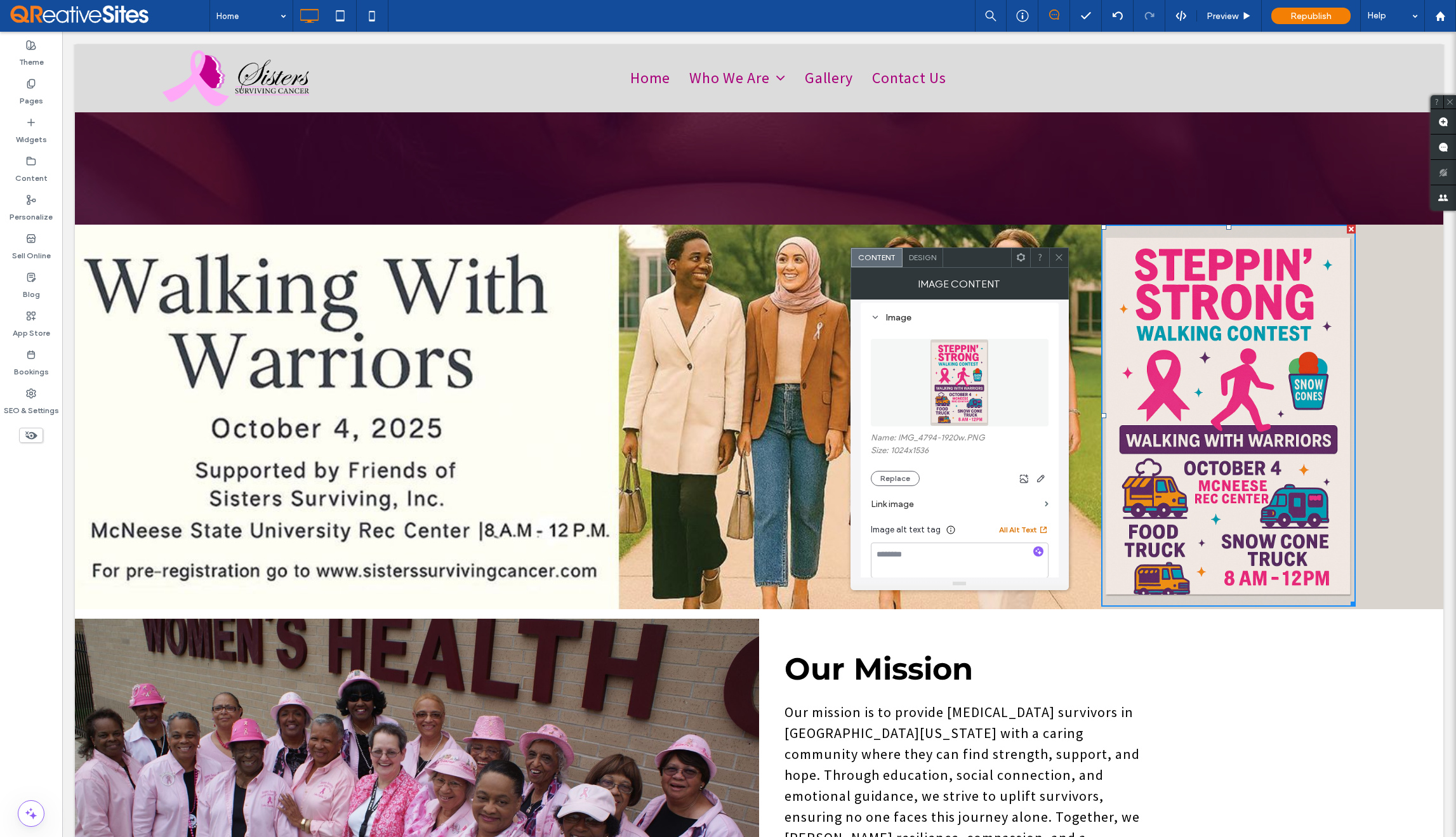
scroll to position [350, 0]
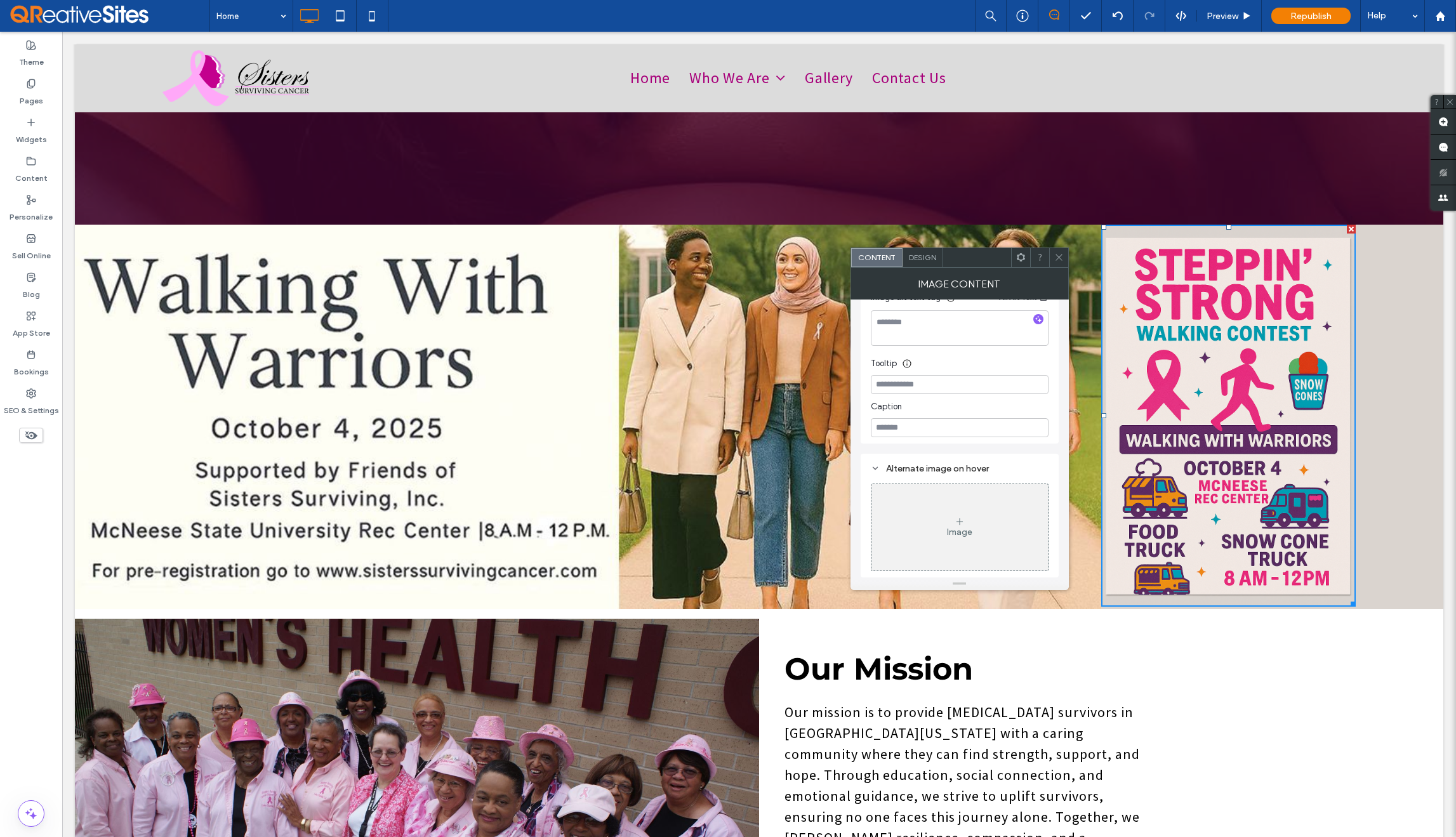
click at [1057, 259] on use at bounding box center [1058, 258] width 6 height 6
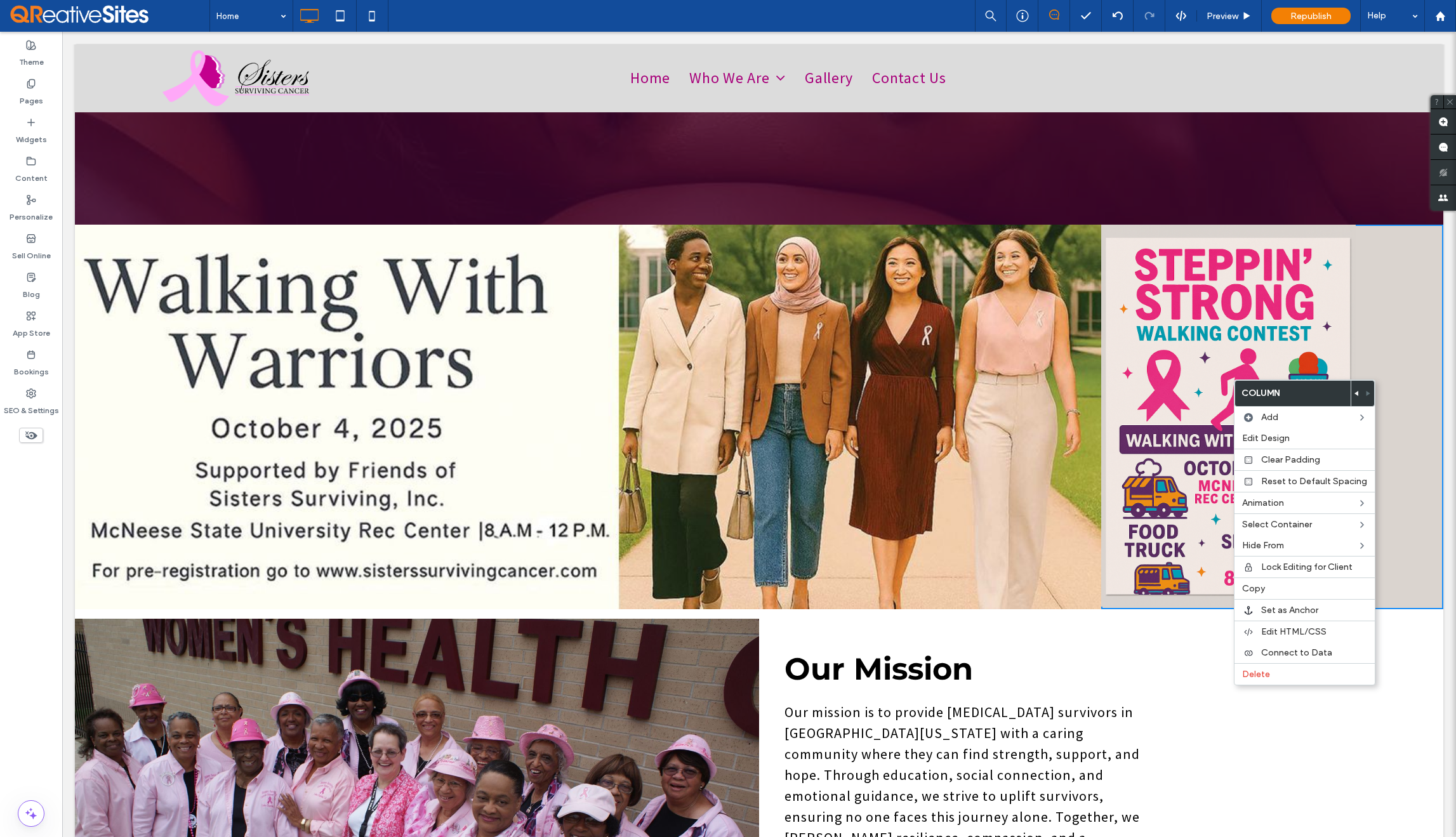
click at [1406, 286] on div "Click To Paste Click To Paste" at bounding box center [1272, 416] width 342 height 385
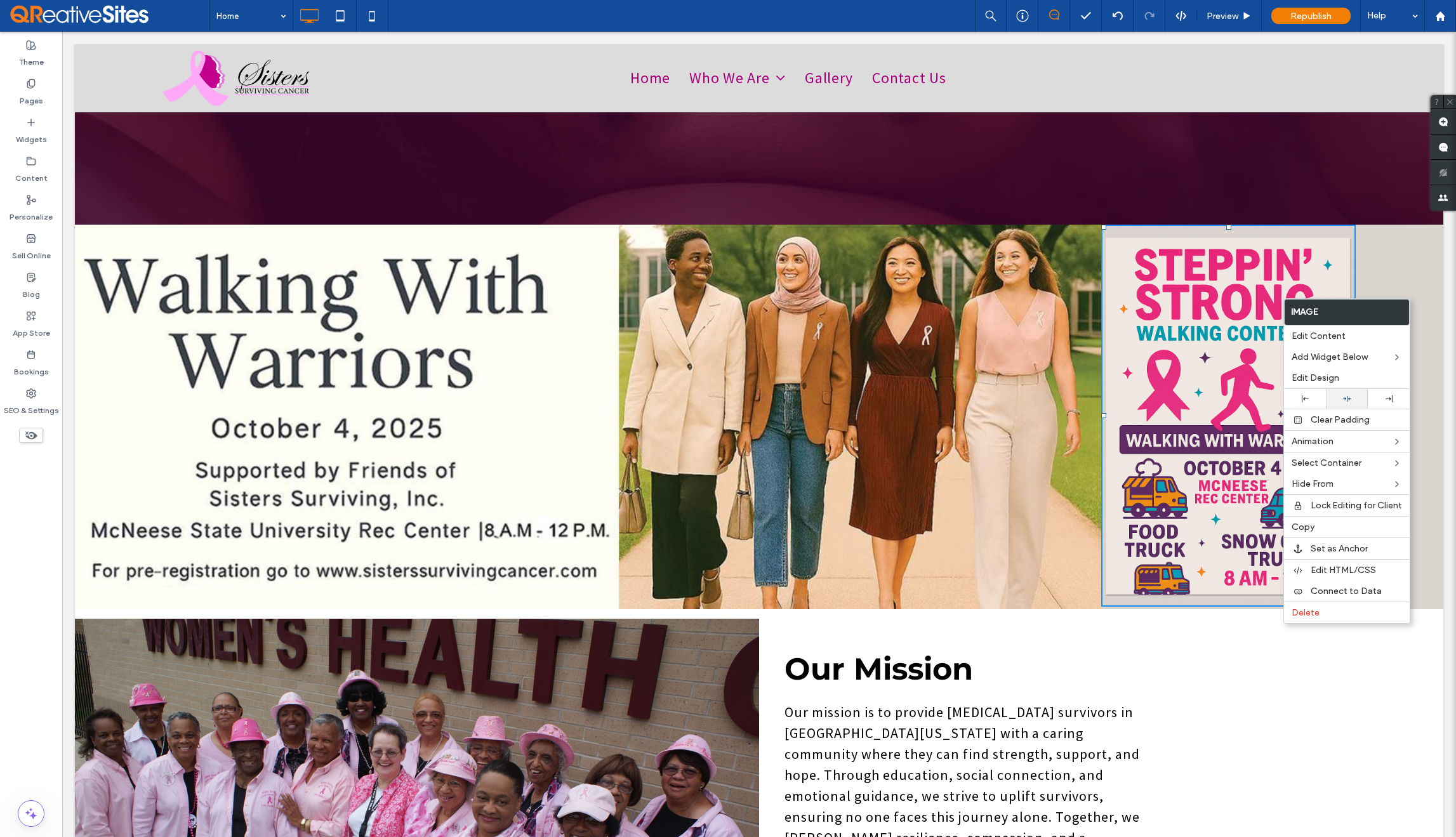
click at [1348, 403] on icon at bounding box center [1347, 398] width 8 height 8
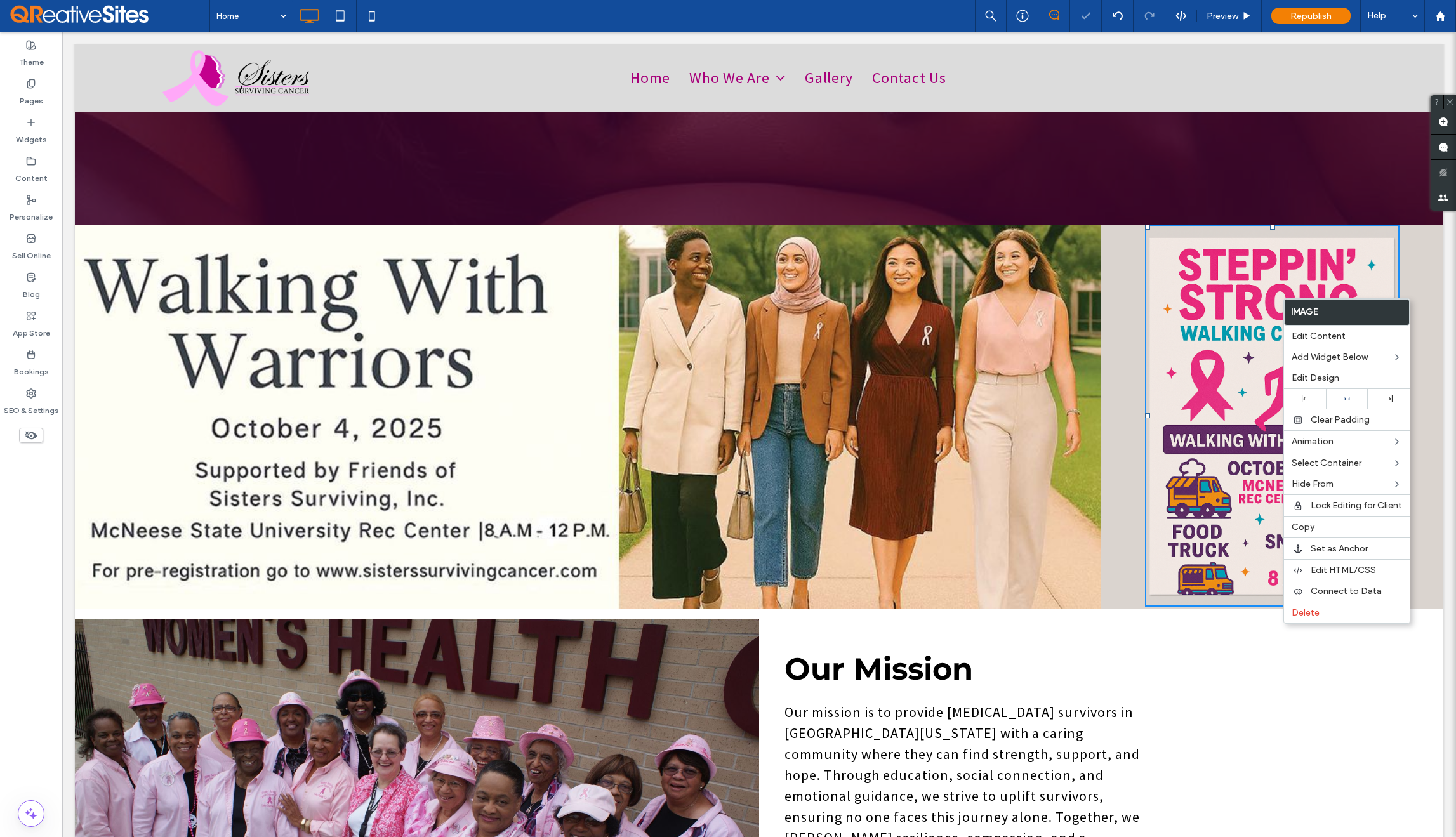
click at [1224, 685] on div "Our Mission Our mission is to provide cancer survivors in Southwest Louisiana w…" at bounding box center [1101, 817] width 684 height 396
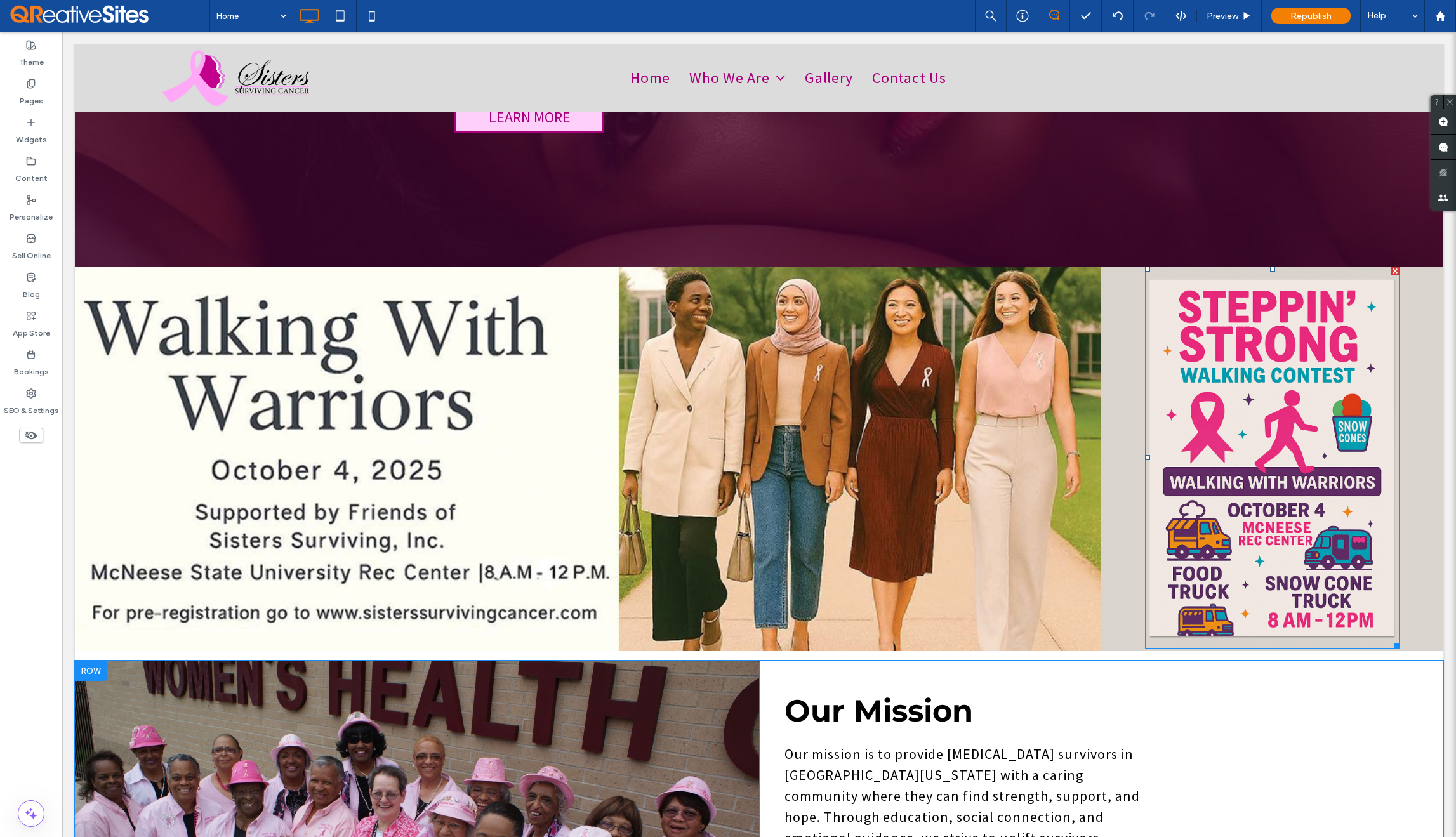
scroll to position [364, 0]
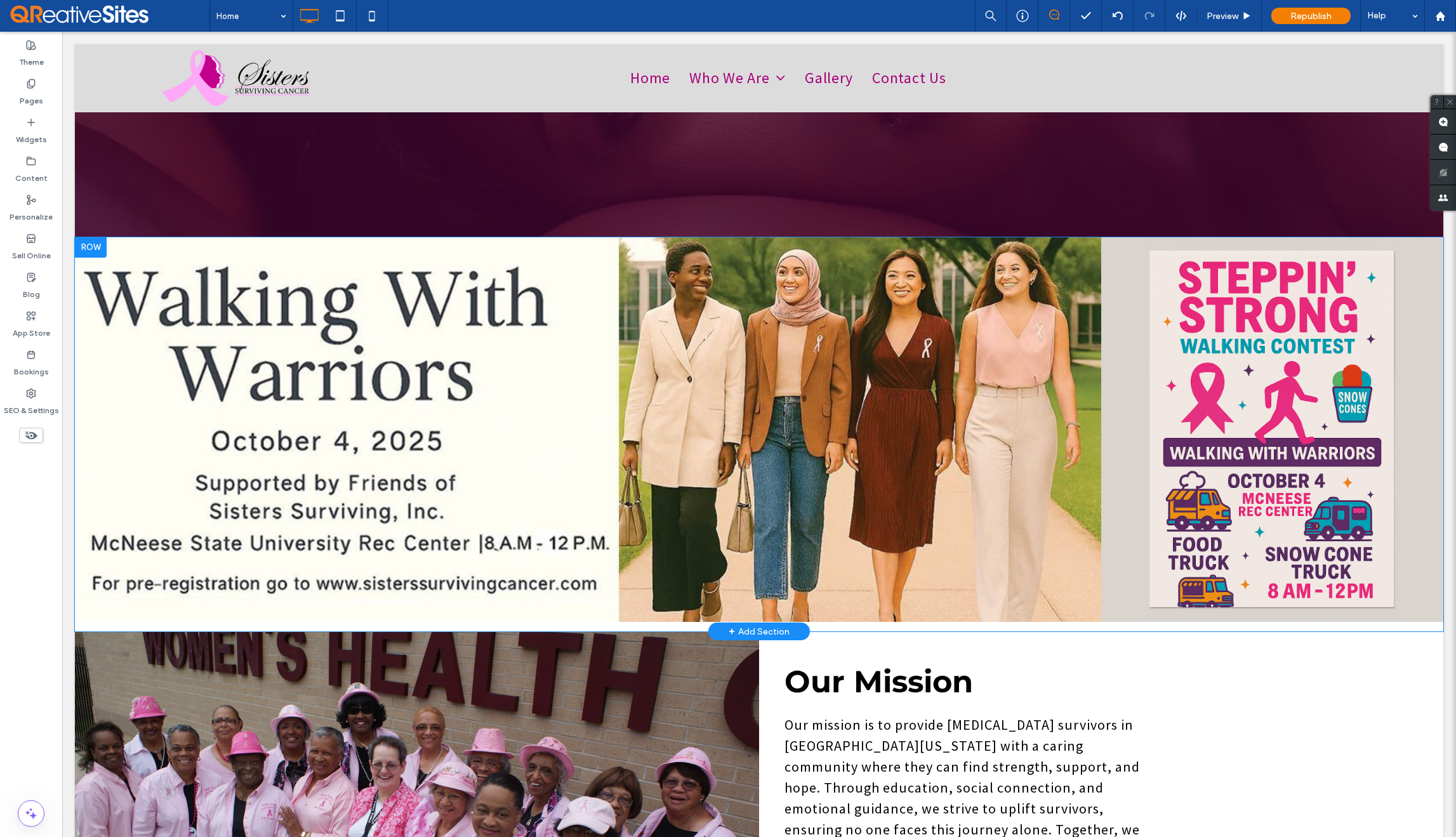
click at [87, 237] on div at bounding box center [91, 247] width 32 height 20
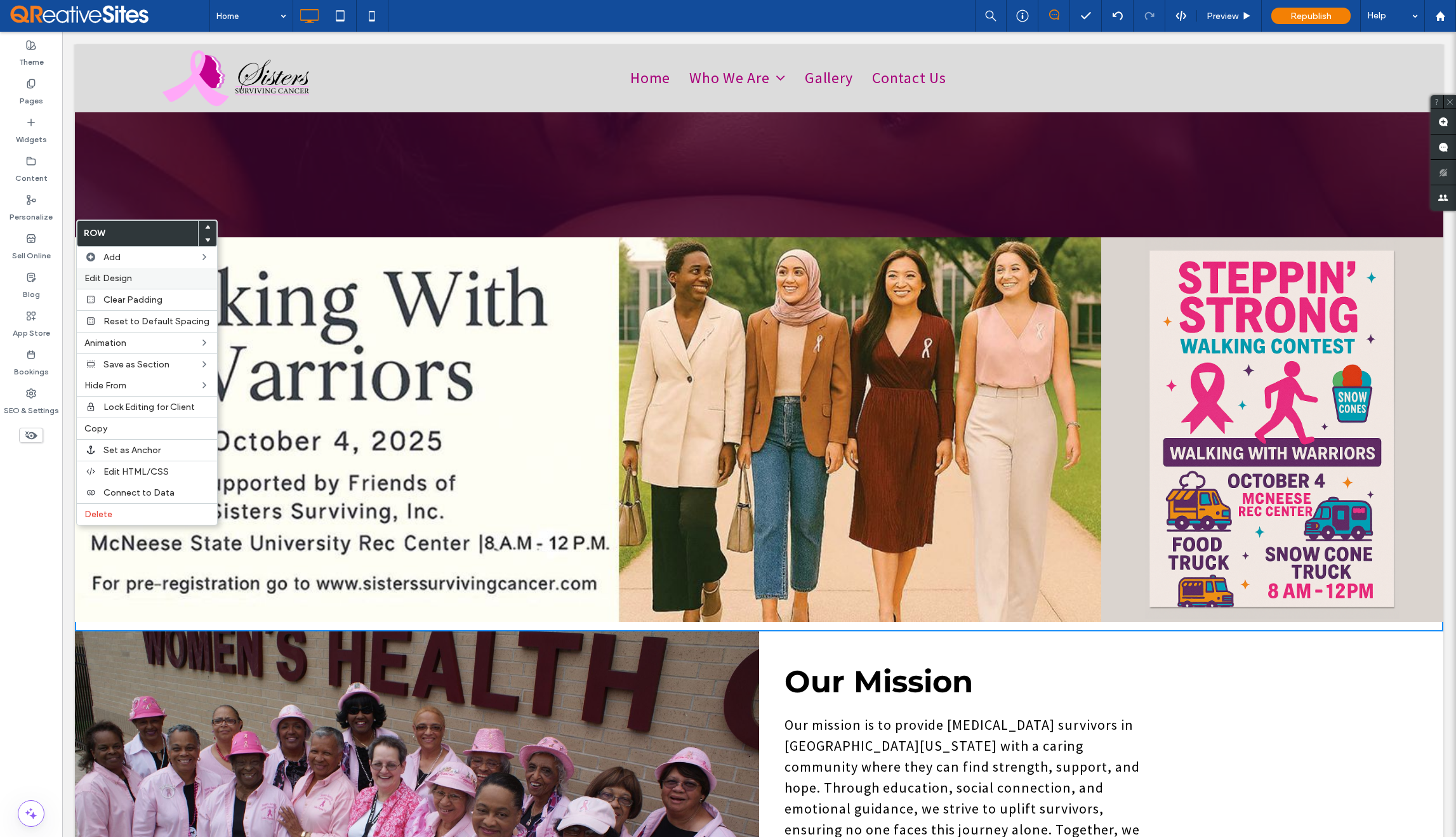
click at [133, 279] on label "Edit Design" at bounding box center [146, 278] width 125 height 11
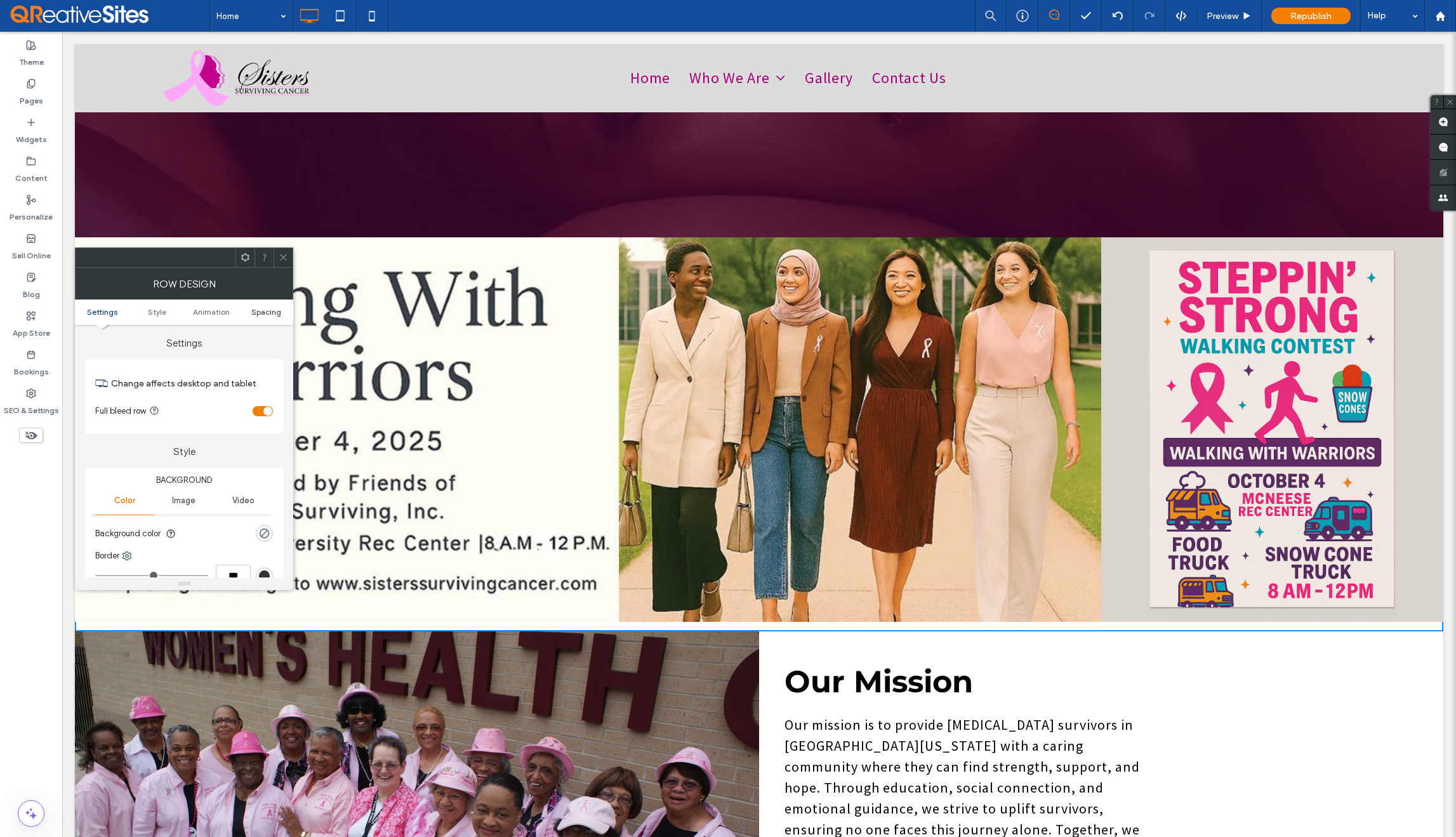
click at [266, 316] on span "Spacing" at bounding box center [266, 312] width 30 height 9
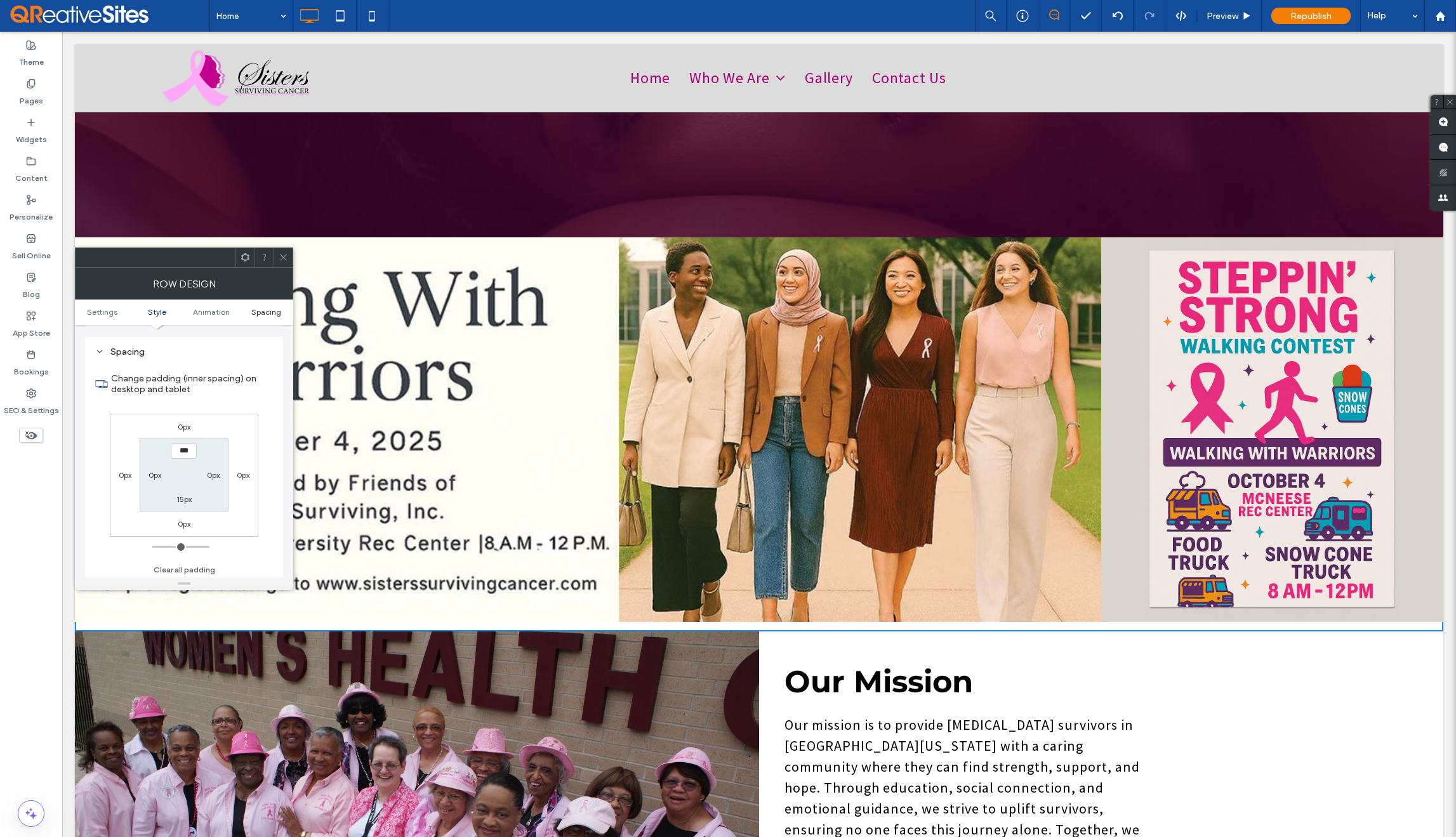
scroll to position [359, 0]
click at [180, 496] on label "15px" at bounding box center [184, 497] width 15 height 9
type input "**"
click at [180, 496] on input "****" at bounding box center [184, 497] width 26 height 16
type input "**"
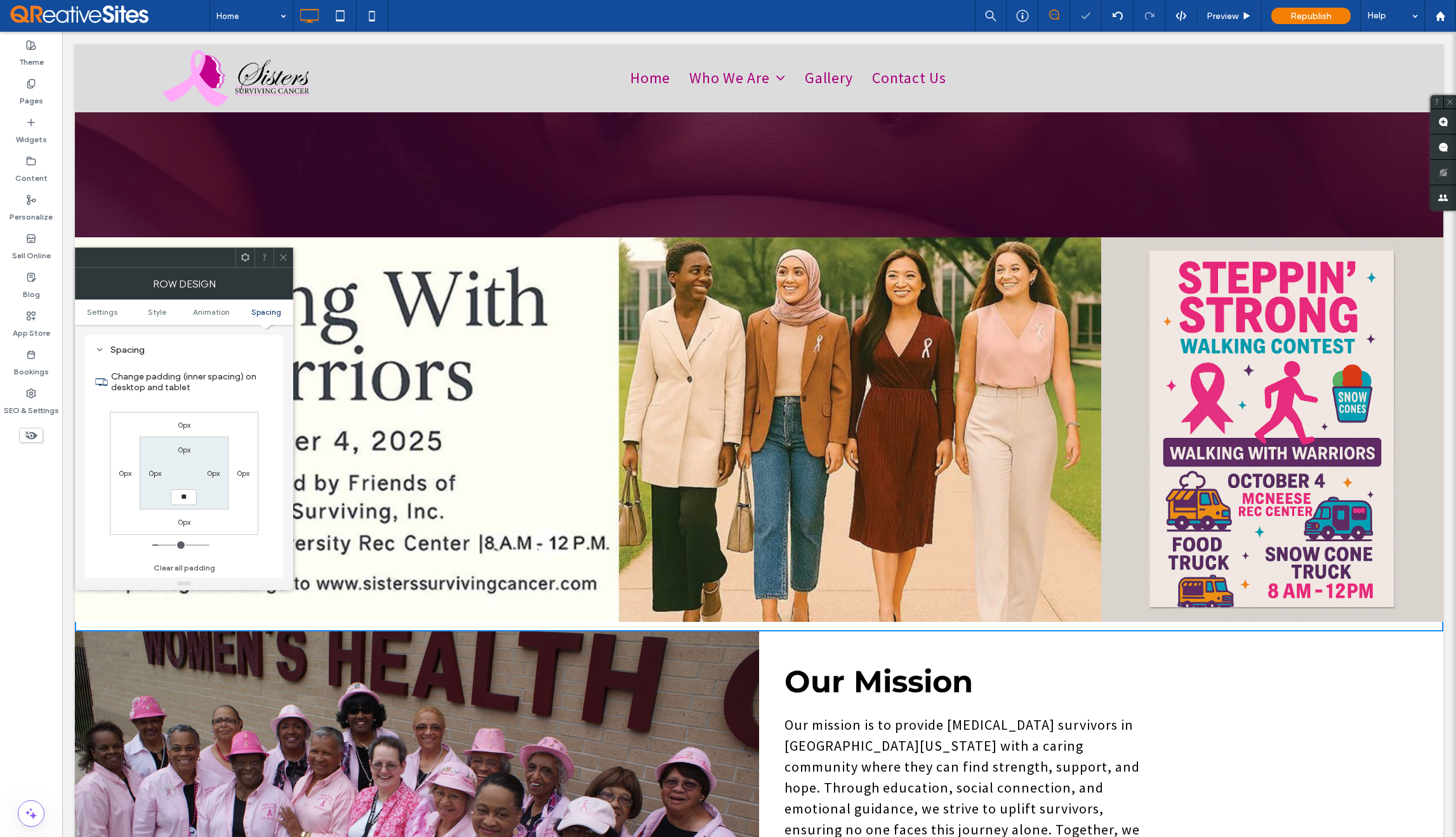
type input "**"
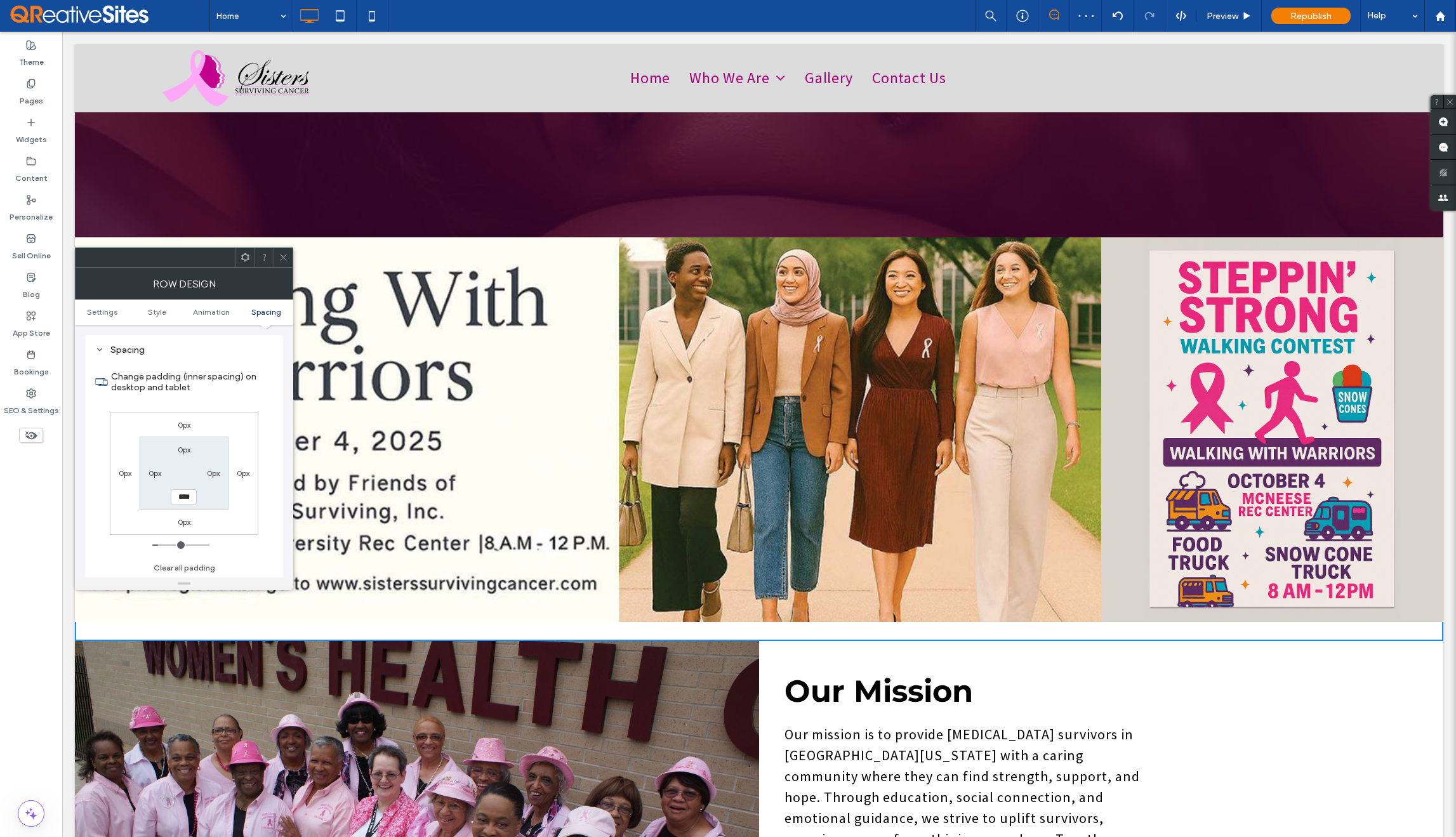
click at [180, 496] on input "****" at bounding box center [184, 497] width 26 height 16
type input "**"
type input "****"
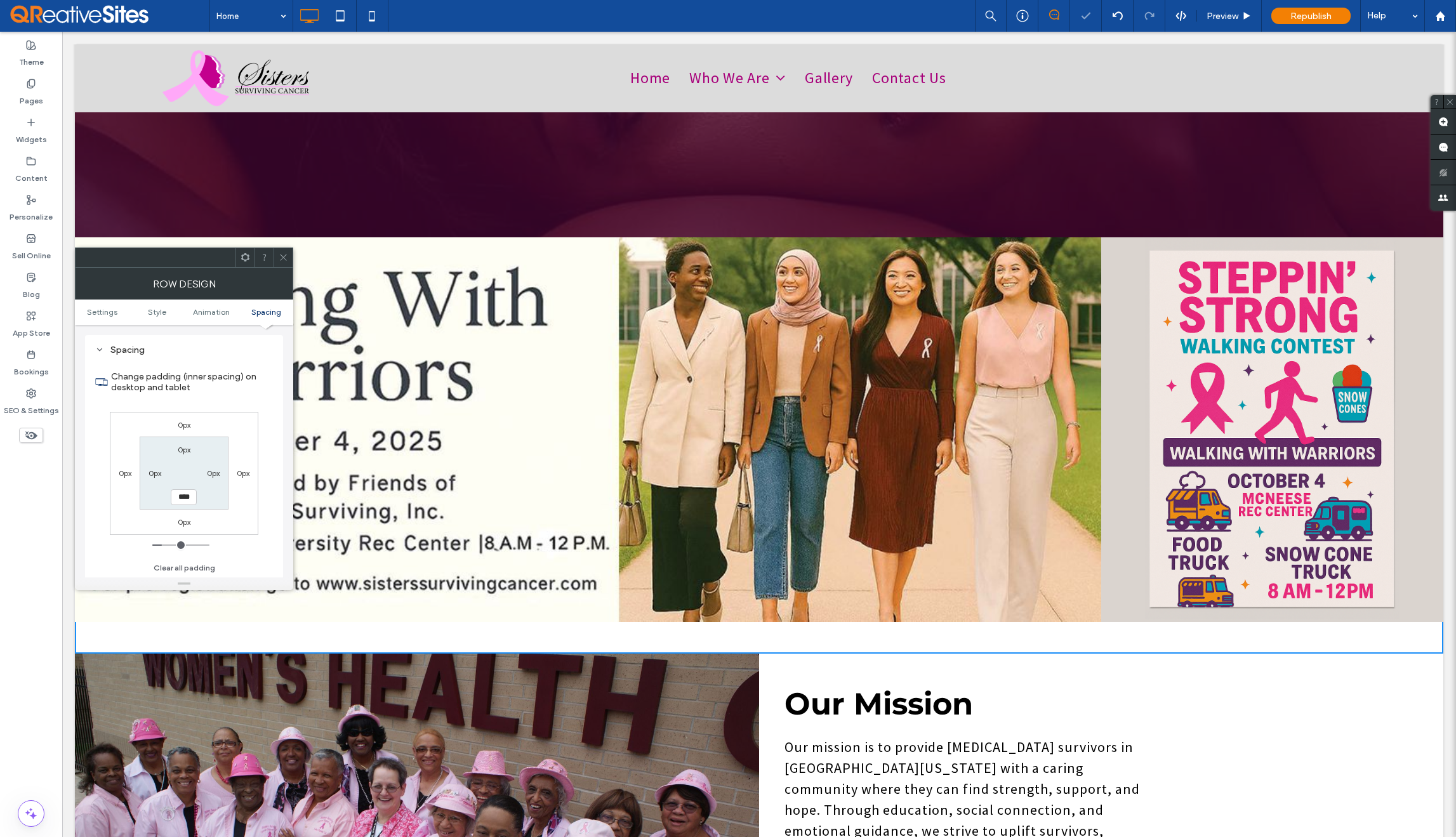
click at [181, 424] on label "0px" at bounding box center [184, 424] width 13 height 9
type input "*"
click at [181, 424] on input "***" at bounding box center [184, 424] width 26 height 16
click at [185, 455] on div "0px" at bounding box center [184, 450] width 13 height 13
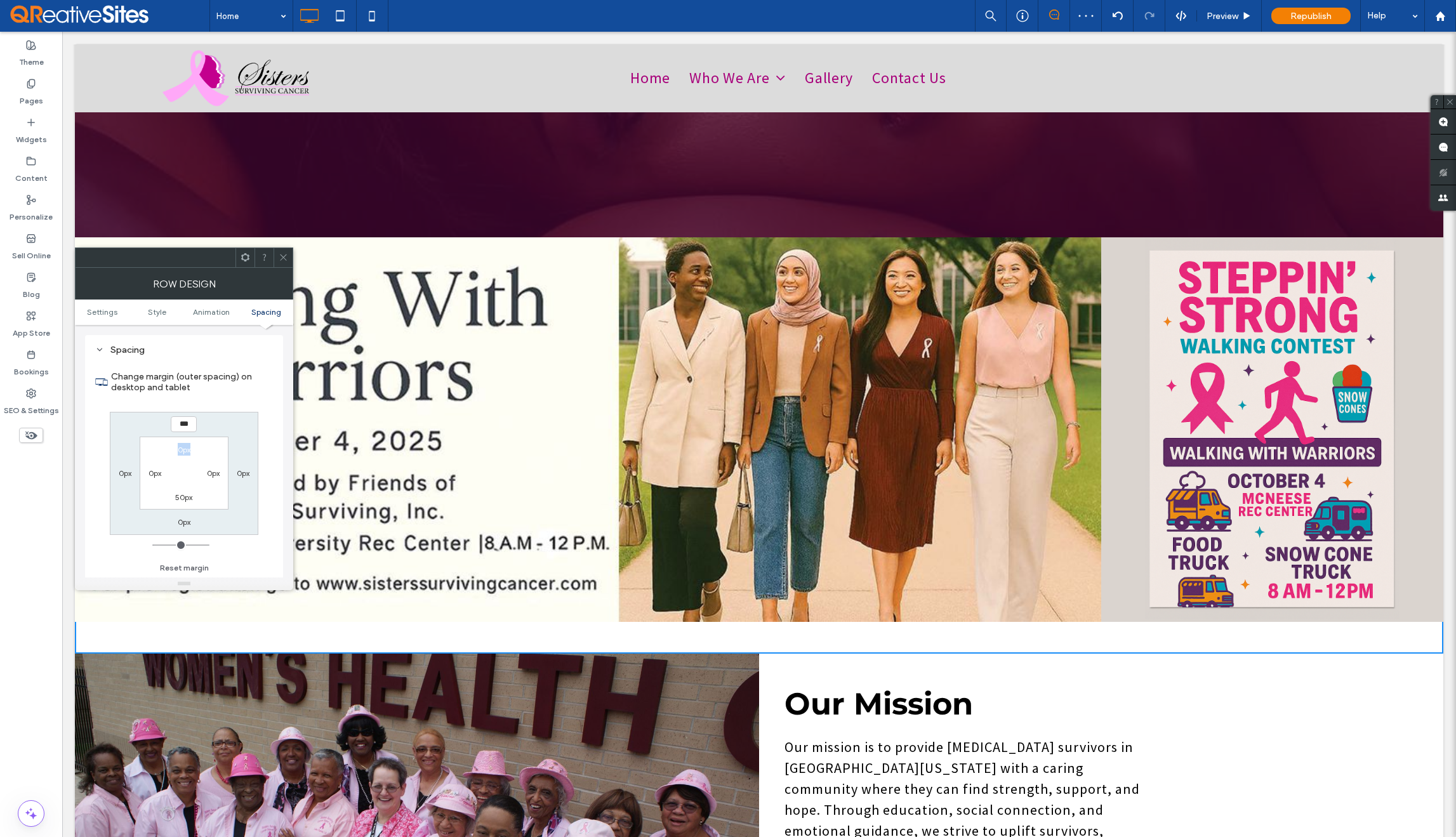
click at [185, 455] on div "0px" at bounding box center [184, 450] width 13 height 13
click at [216, 432] on div "*** 0px 0px 0px 0px 0px 50px 0px" at bounding box center [184, 473] width 149 height 123
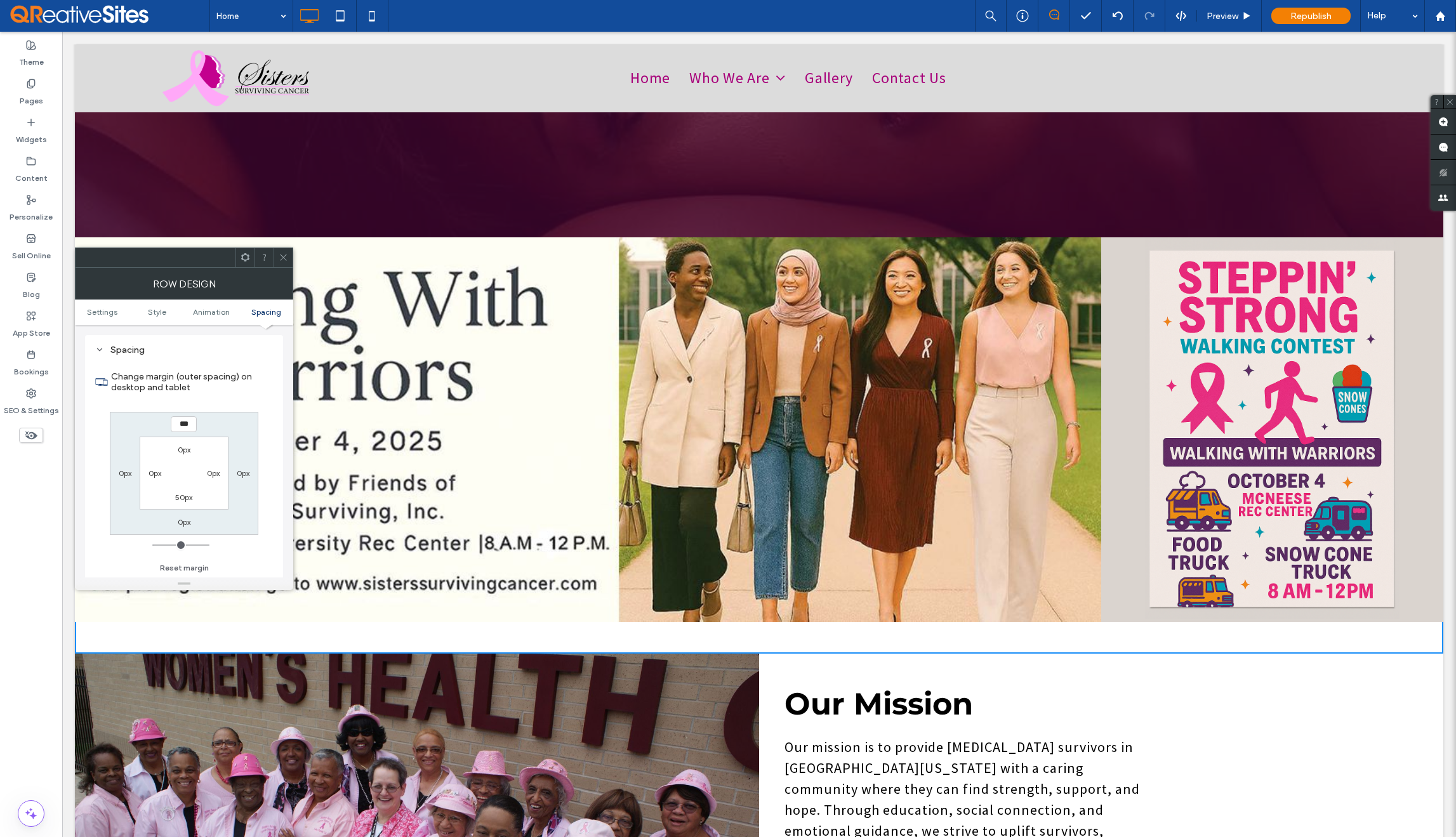
click at [185, 446] on label "0px" at bounding box center [184, 450] width 13 height 9
click at [185, 446] on input "***" at bounding box center [184, 449] width 26 height 16
type input "**"
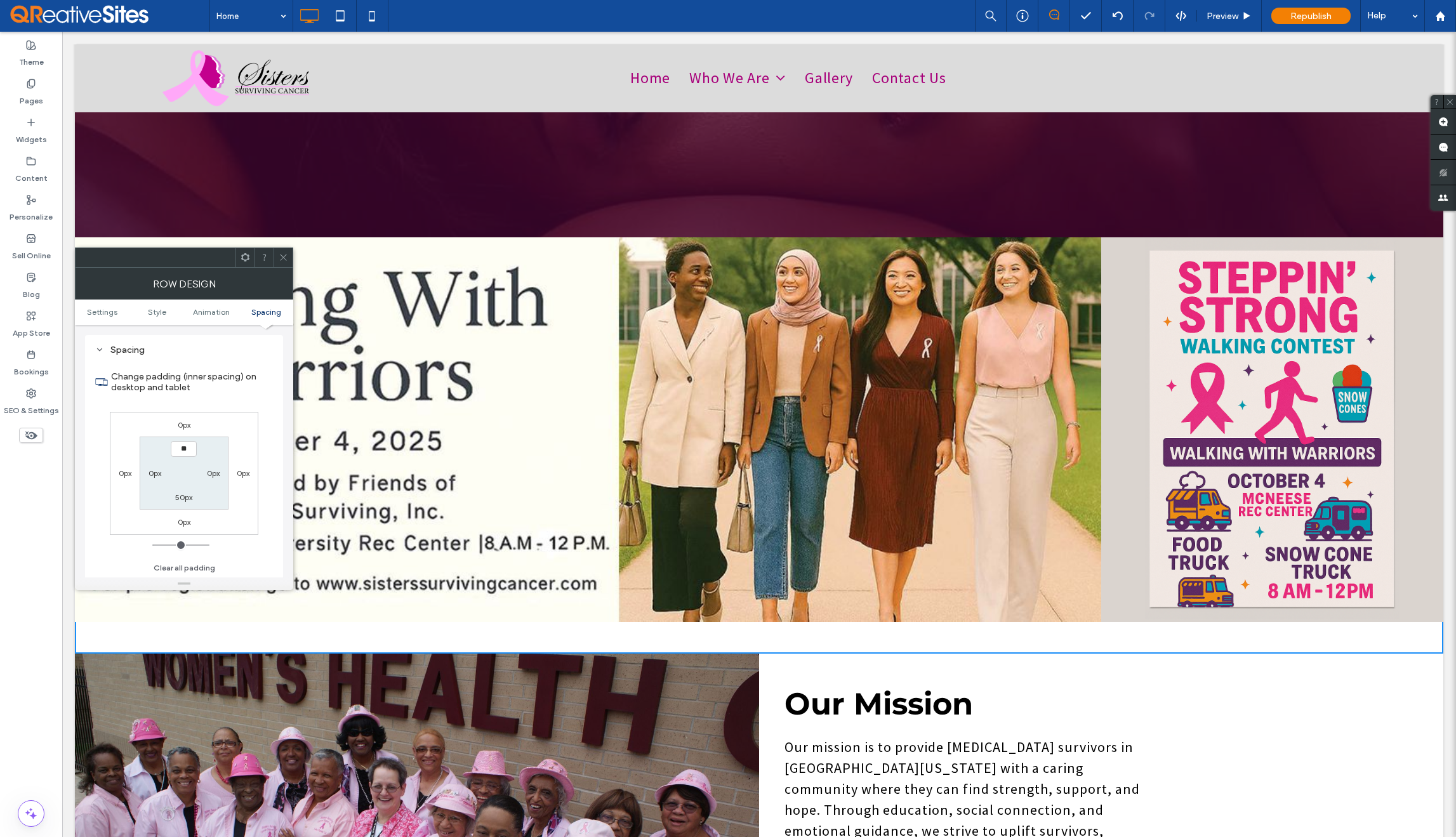
type input "****"
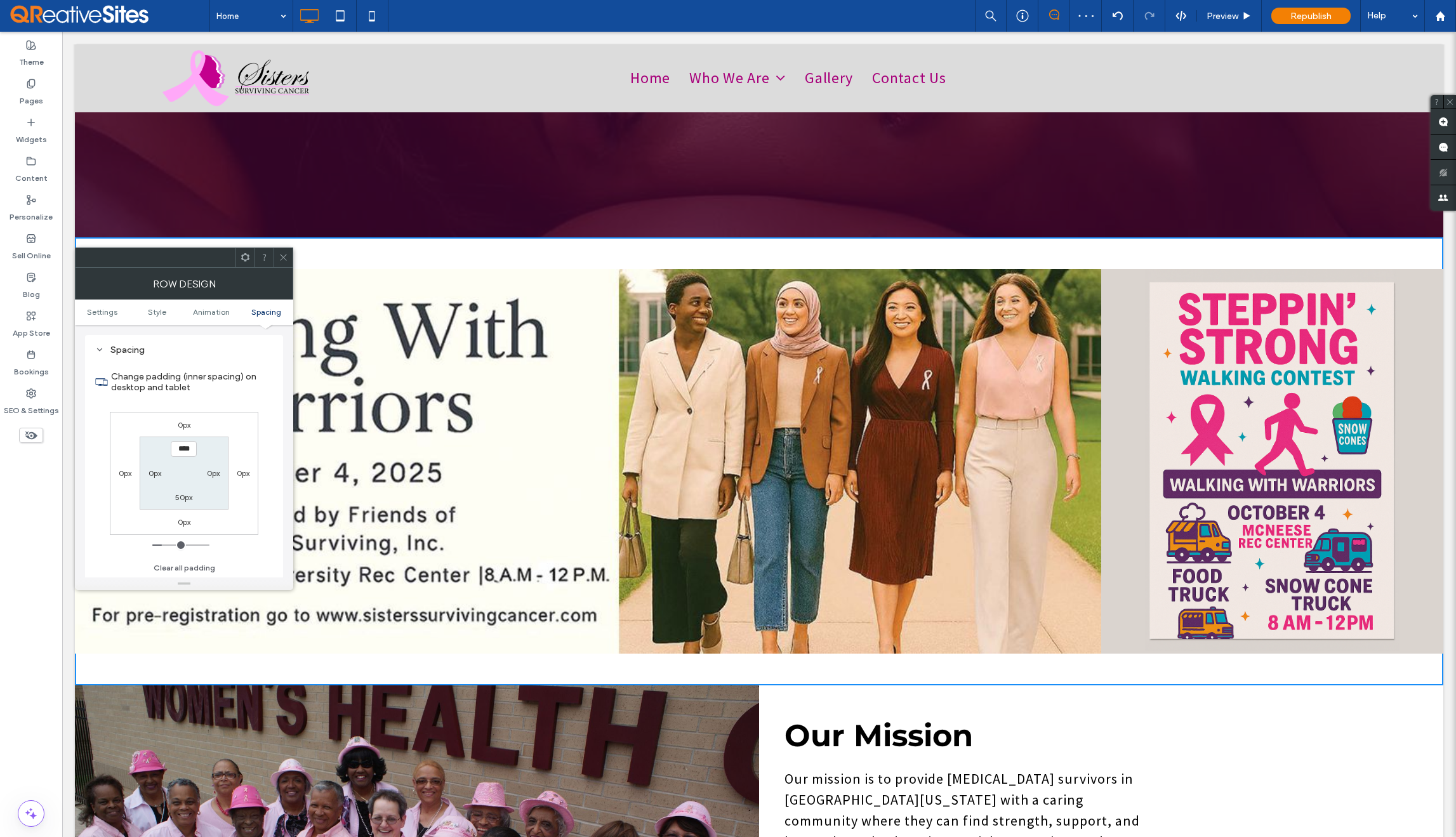
click at [283, 256] on icon at bounding box center [283, 257] width 9 height 9
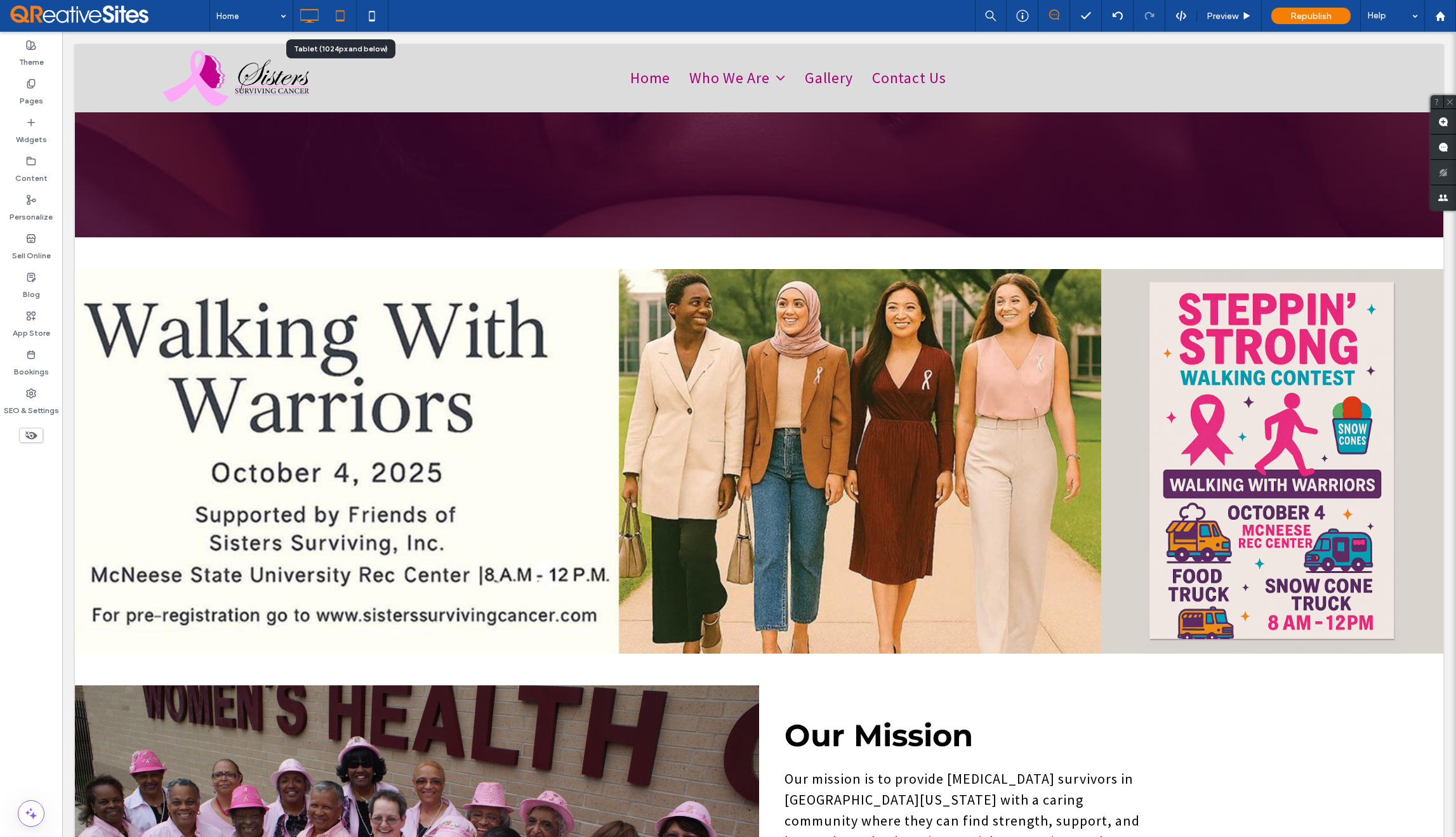
click at [338, 16] on icon at bounding box center [340, 15] width 25 height 25
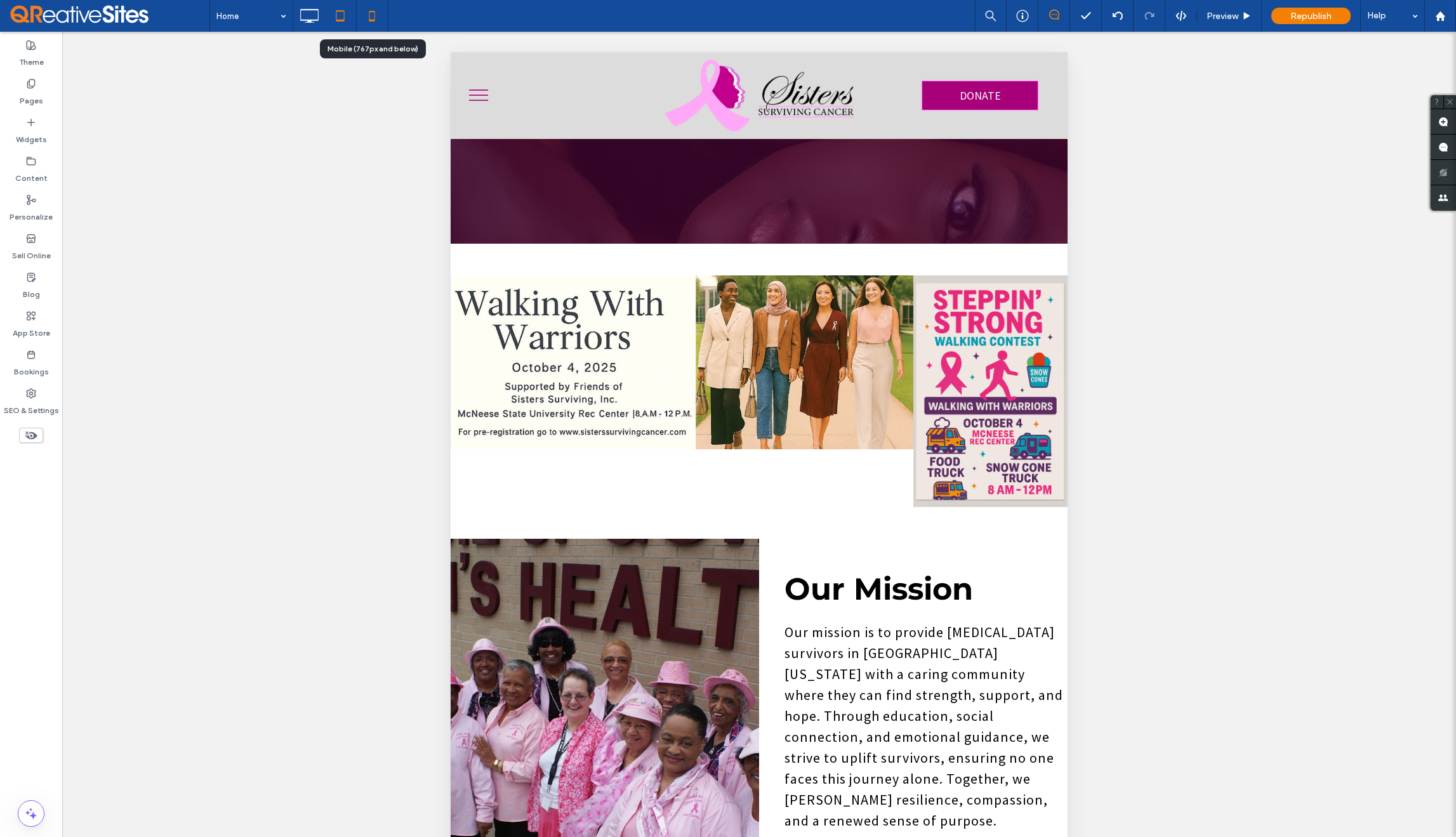
click at [372, 23] on icon at bounding box center [372, 15] width 25 height 25
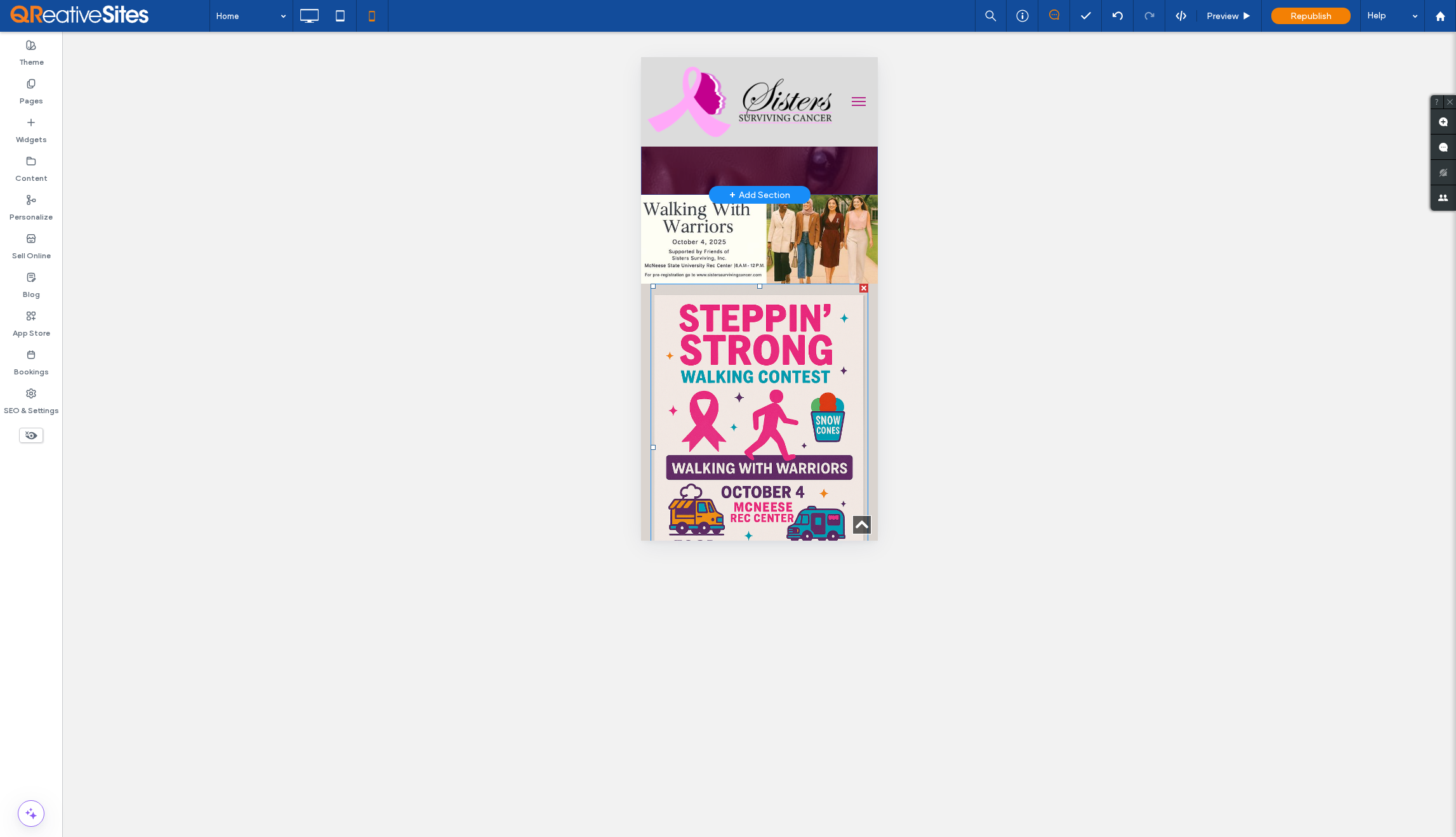
scroll to position [431, 0]
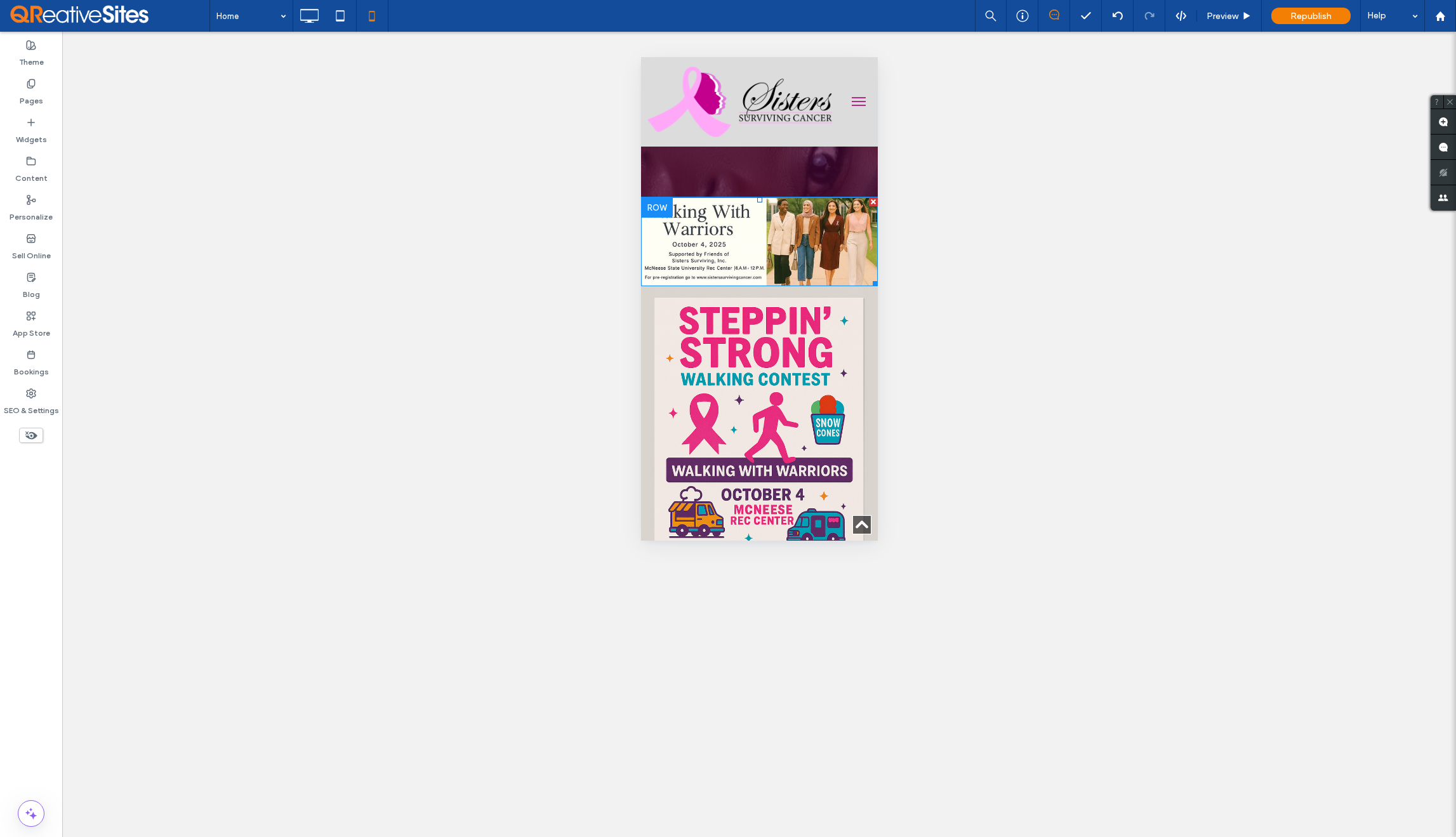
click at [734, 239] on img at bounding box center [759, 242] width 237 height 89
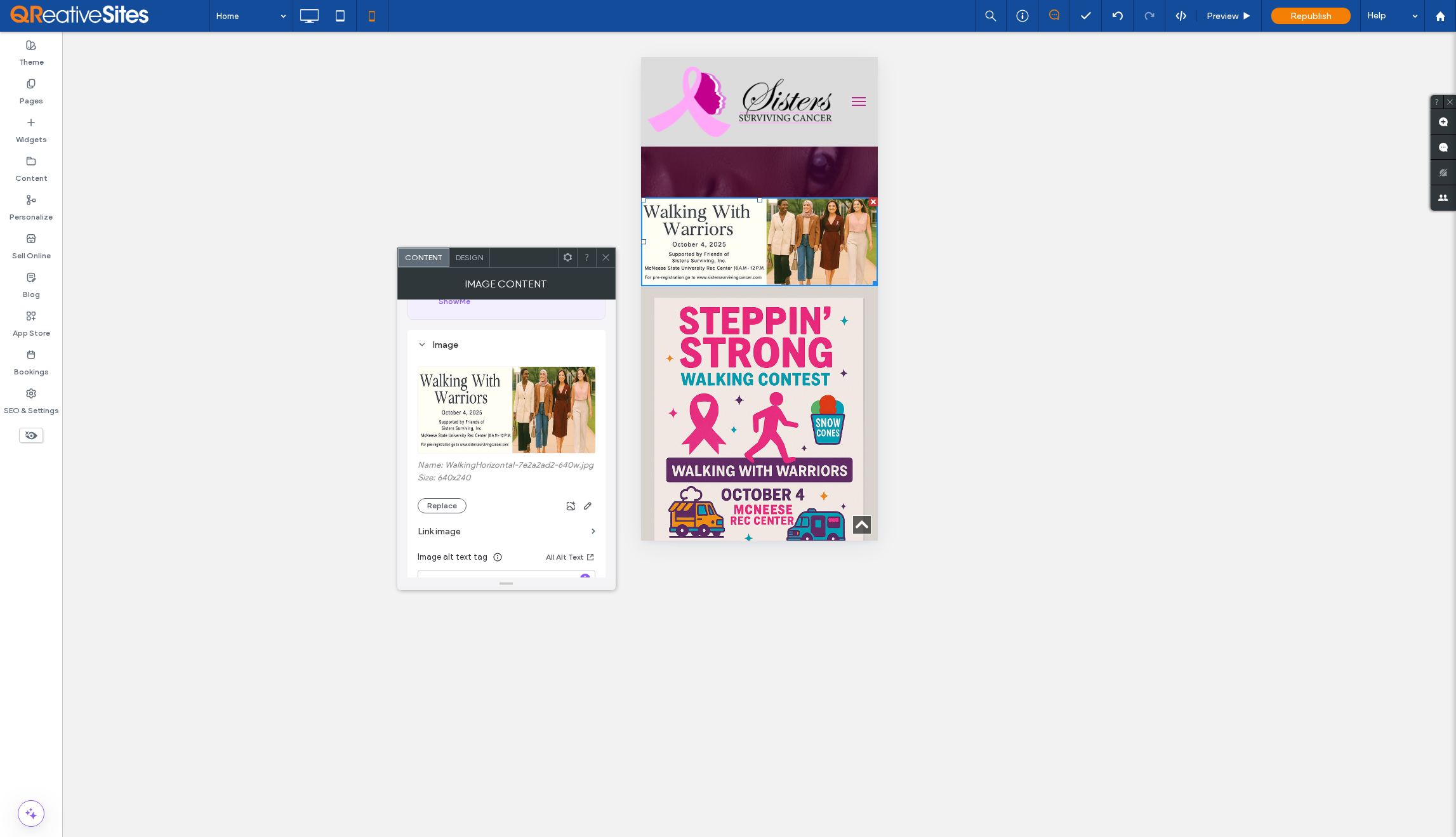
scroll to position [108, 0]
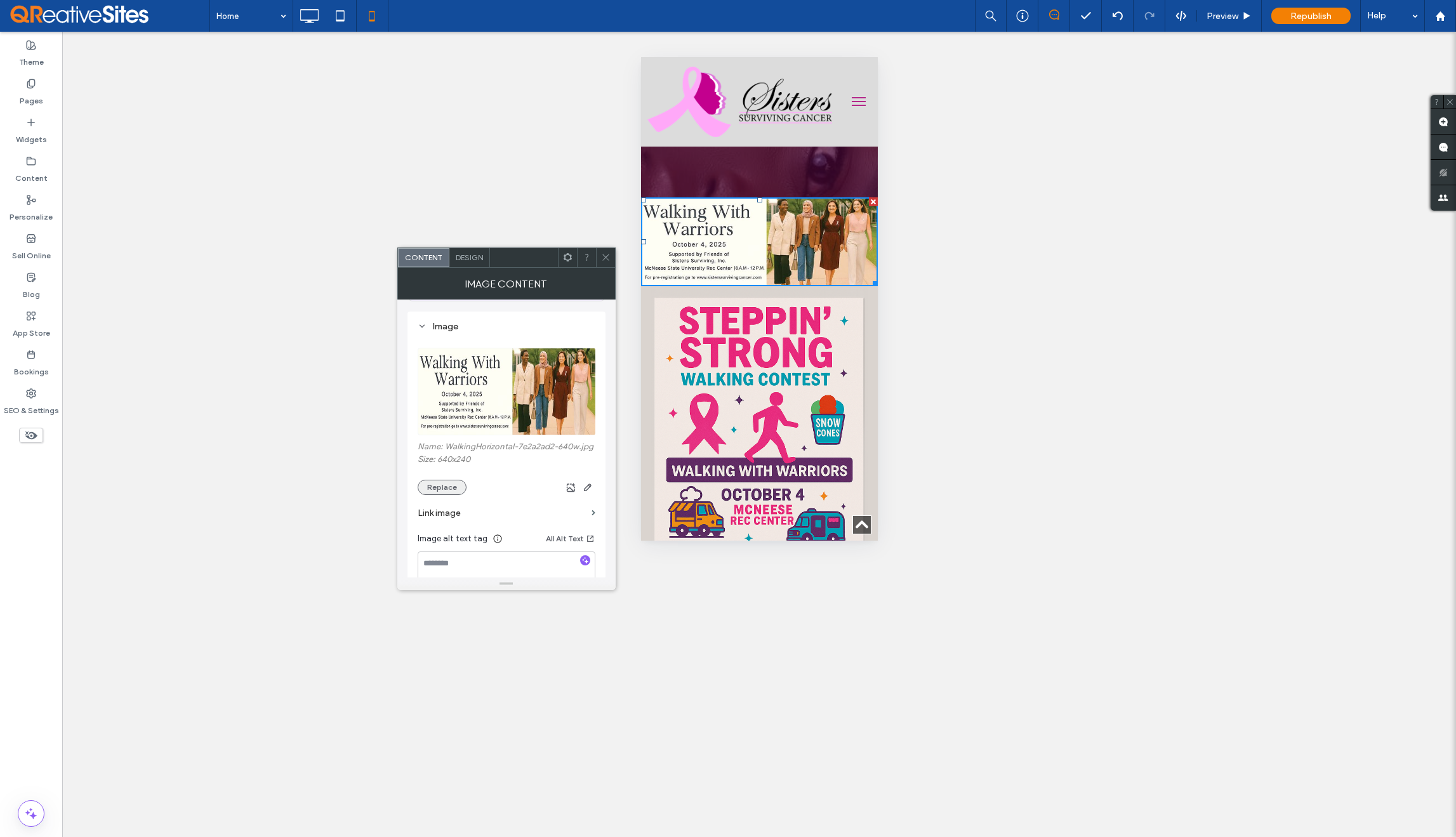
click at [447, 487] on button "Replace" at bounding box center [442, 487] width 49 height 15
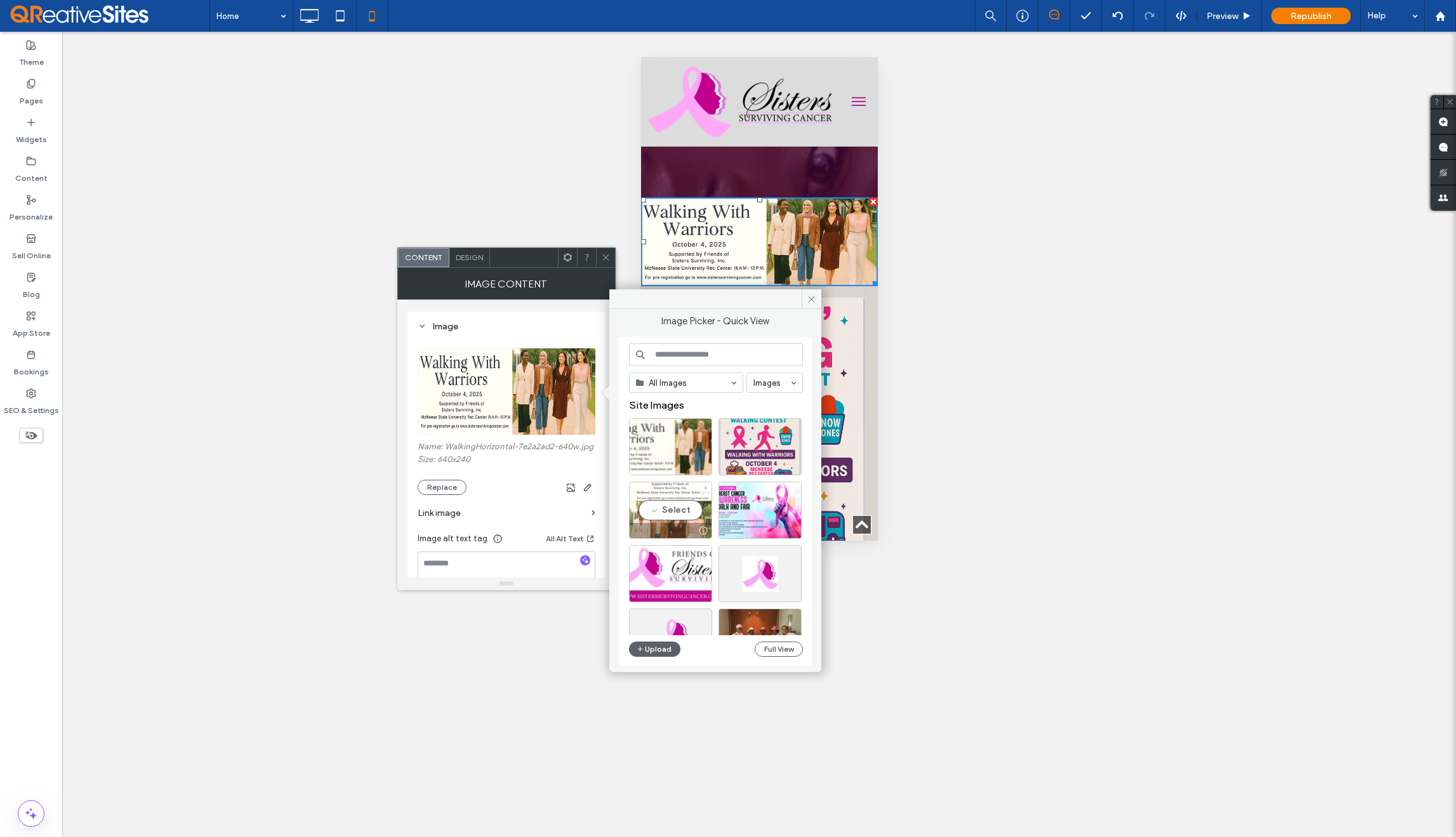
click at [677, 515] on div "Select" at bounding box center [670, 510] width 83 height 57
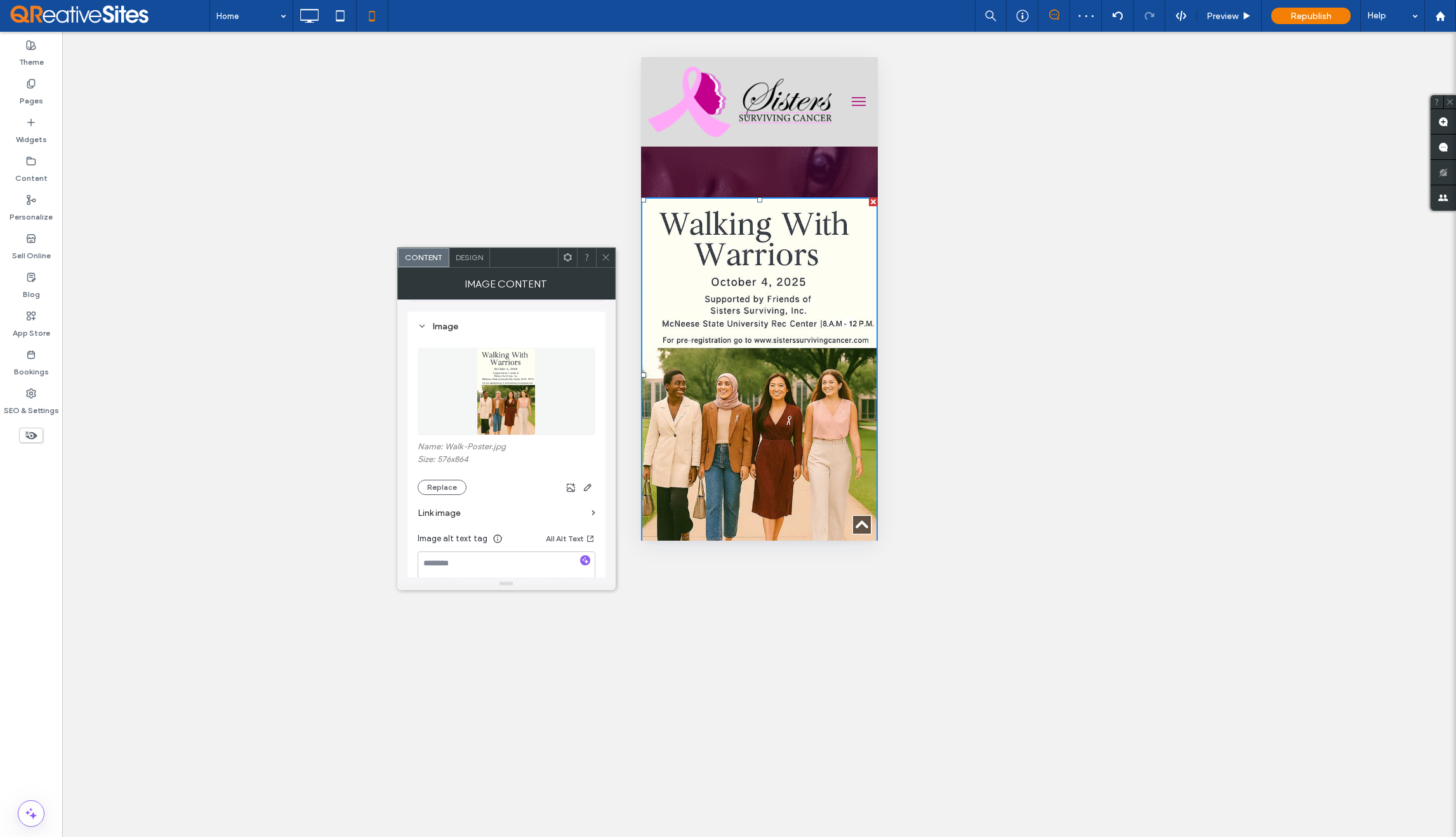
click at [605, 256] on icon at bounding box center [605, 257] width 9 height 9
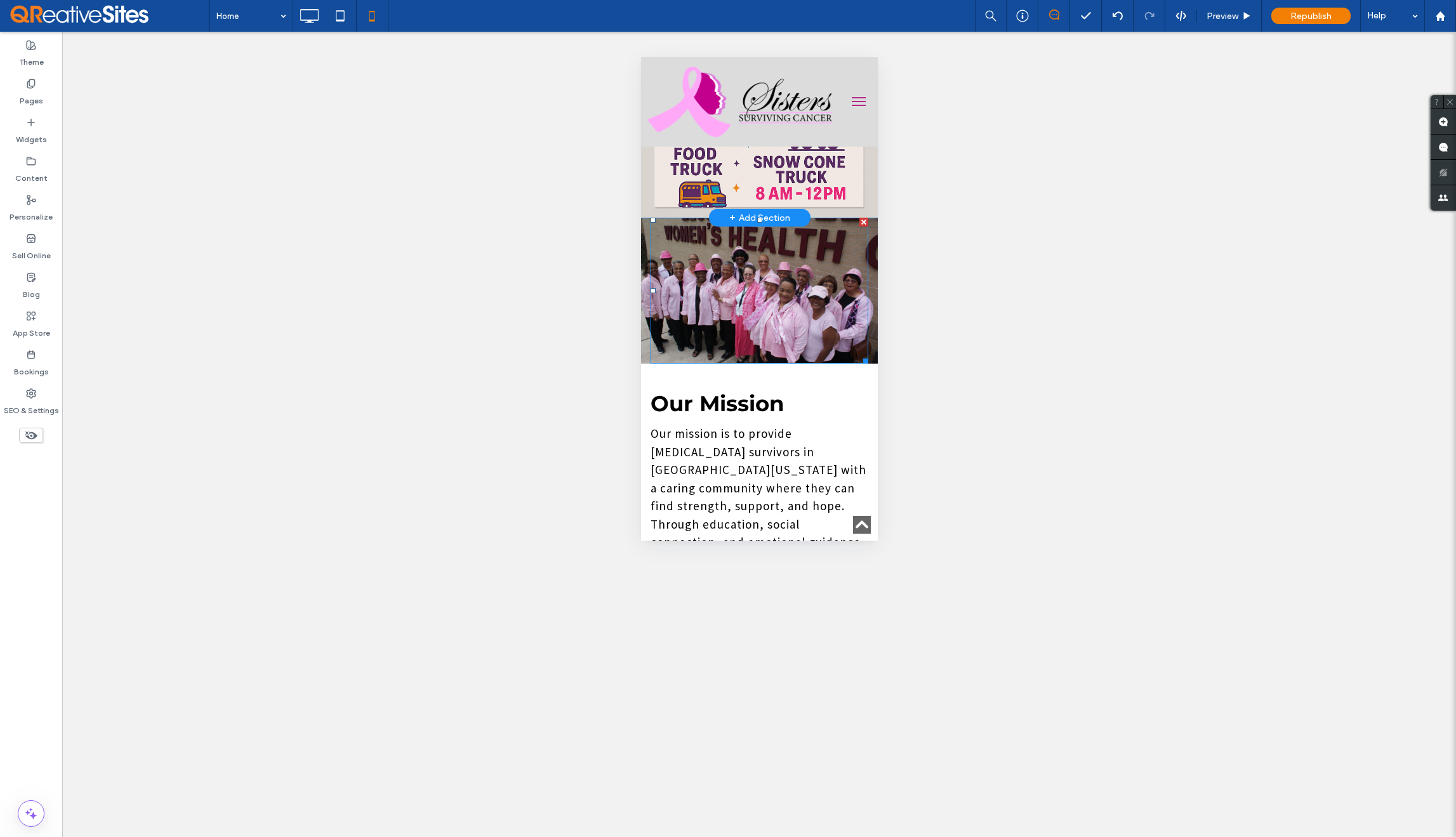
scroll to position [1107, 0]
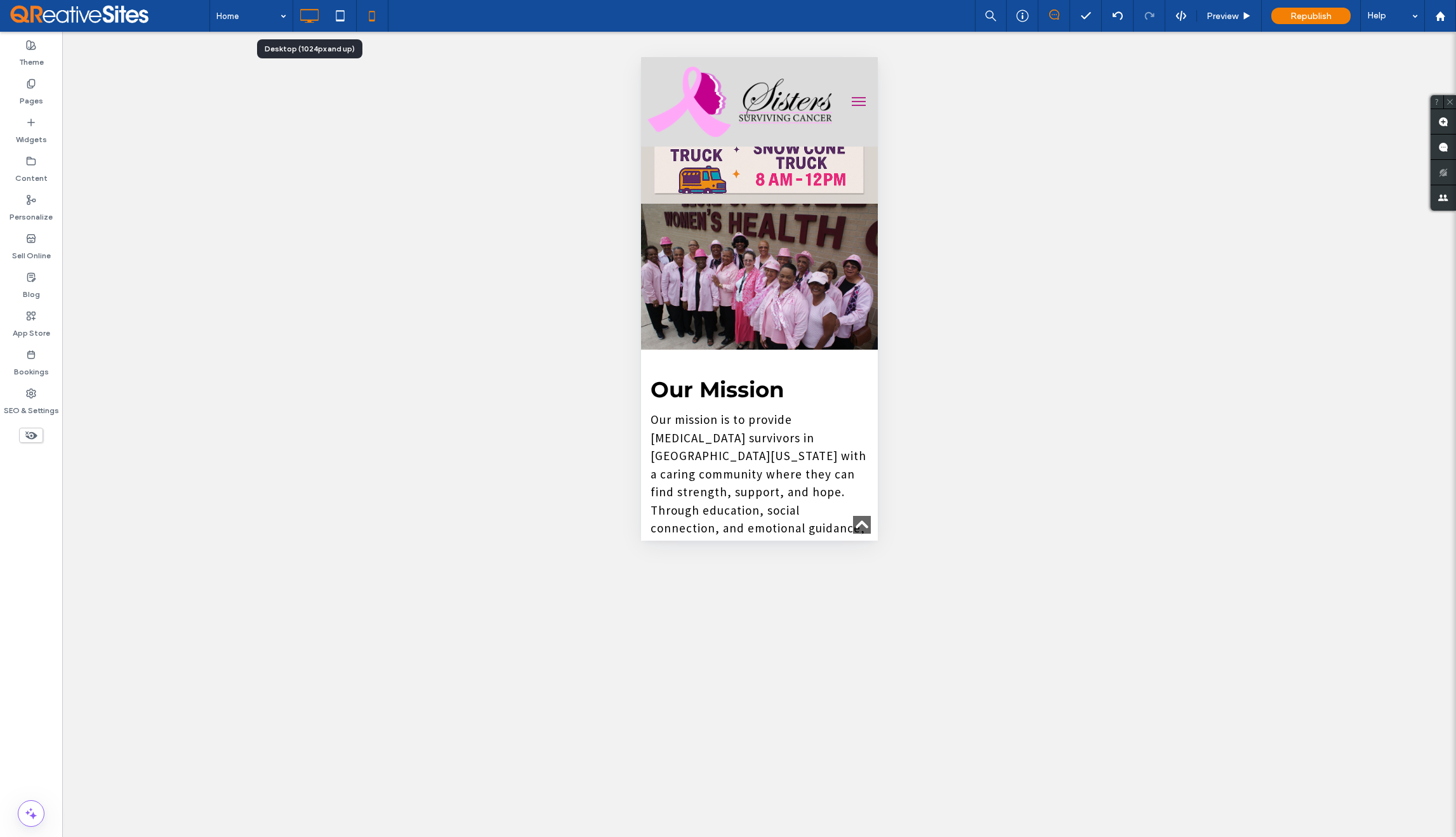
click at [319, 20] on icon at bounding box center [309, 15] width 25 height 25
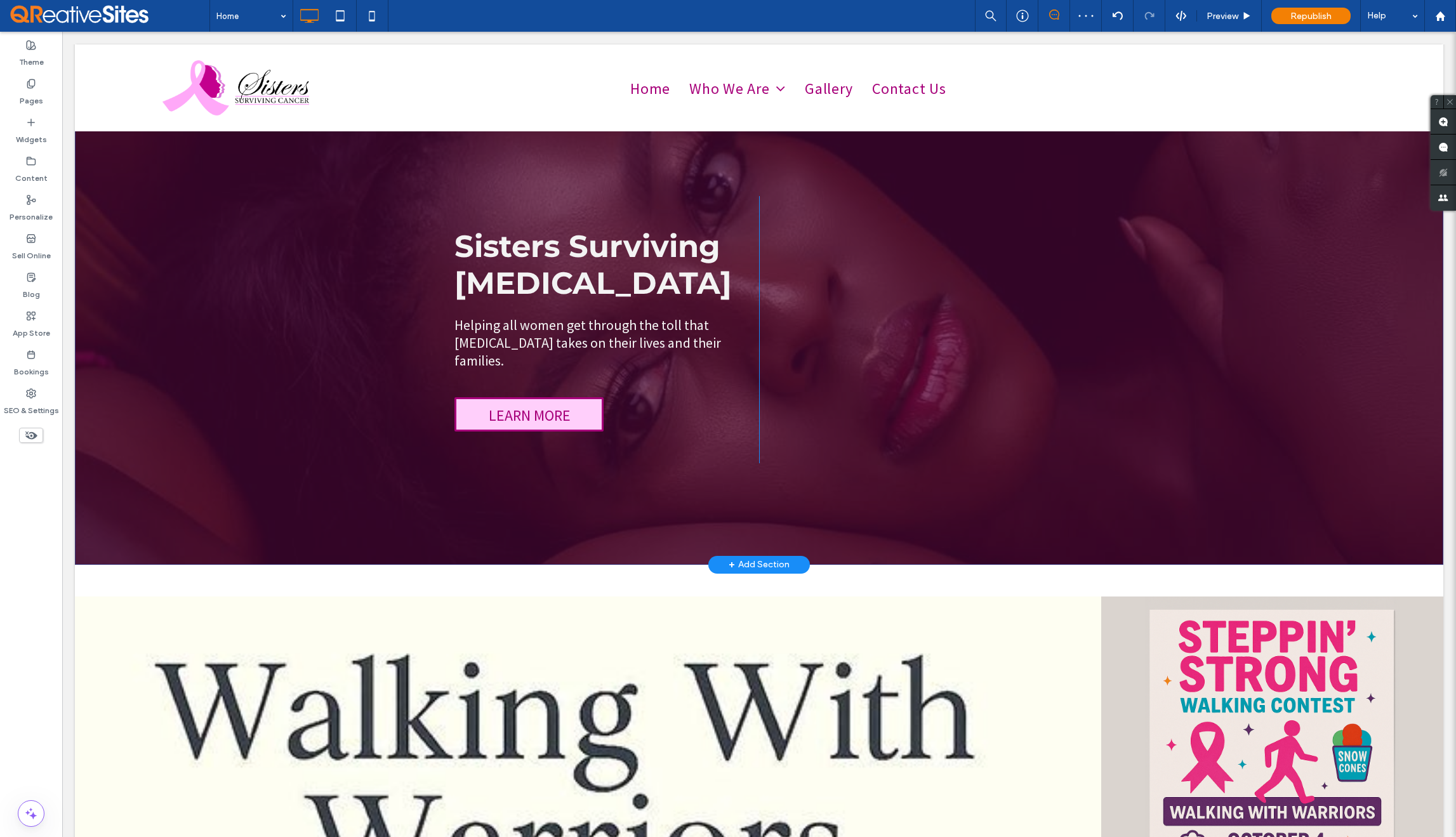
scroll to position [0, 0]
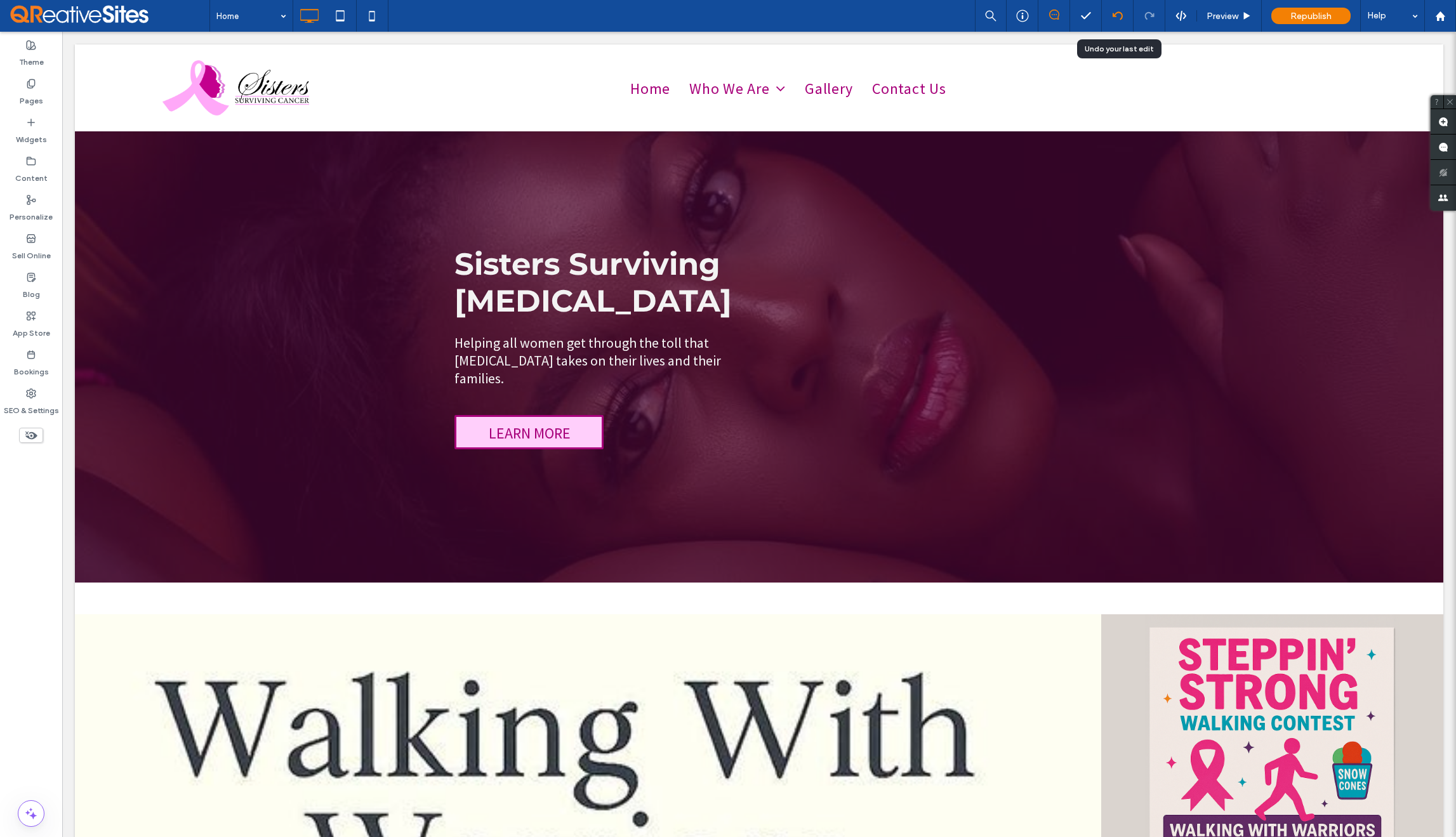
click at [1115, 15] on use at bounding box center [1117, 15] width 10 height 8
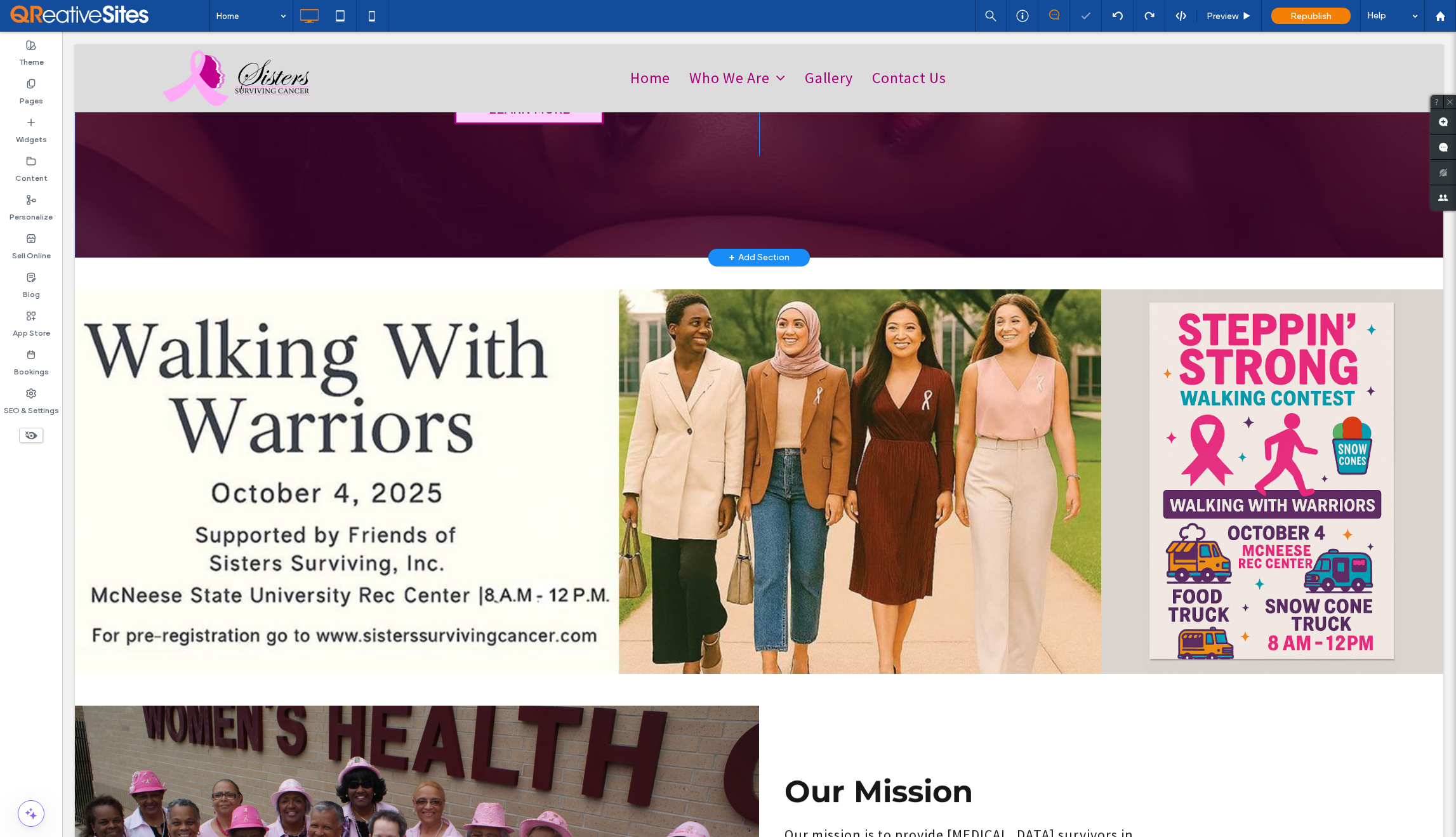
scroll to position [320, 0]
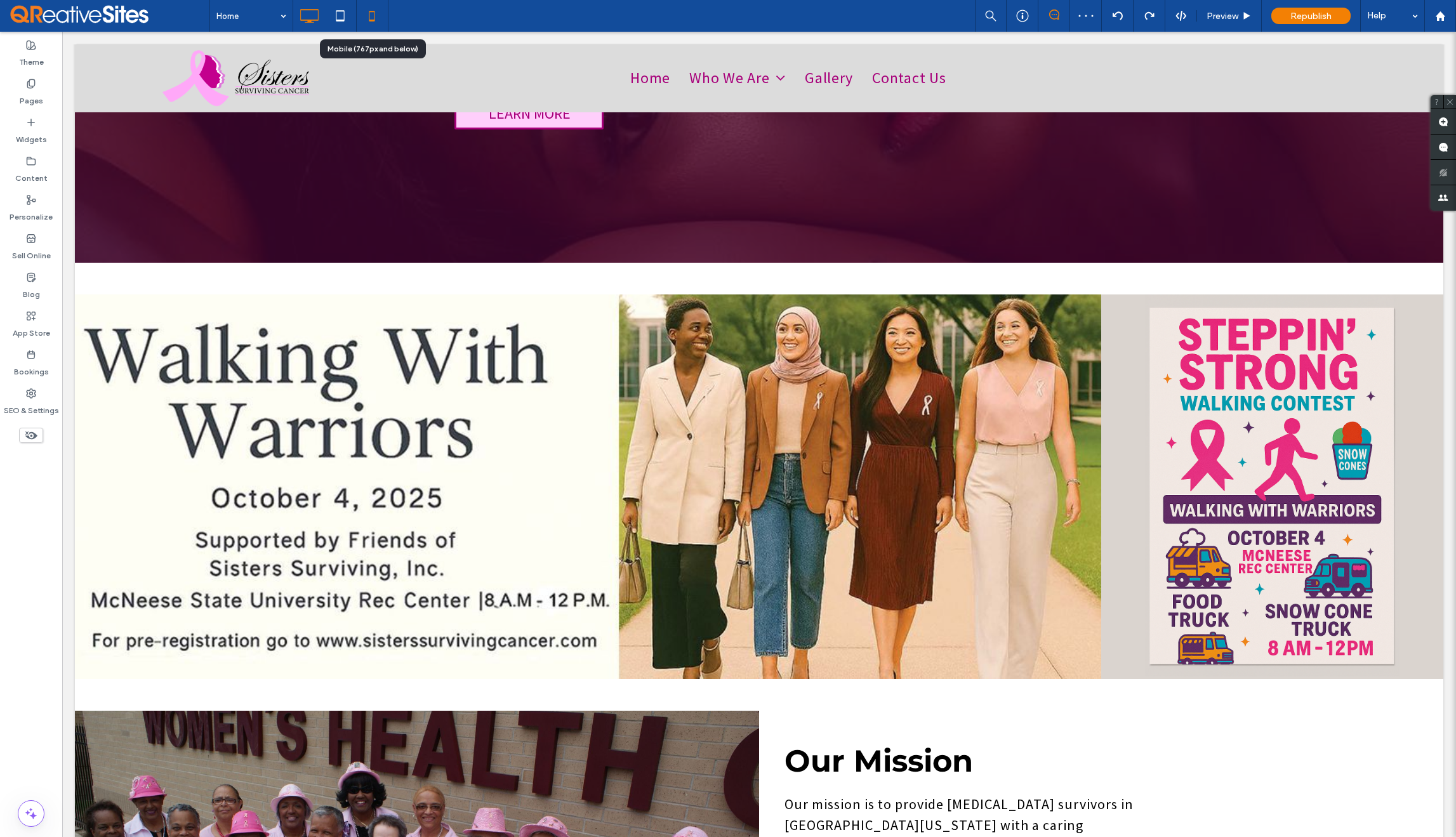
click at [371, 21] on use at bounding box center [372, 16] width 6 height 10
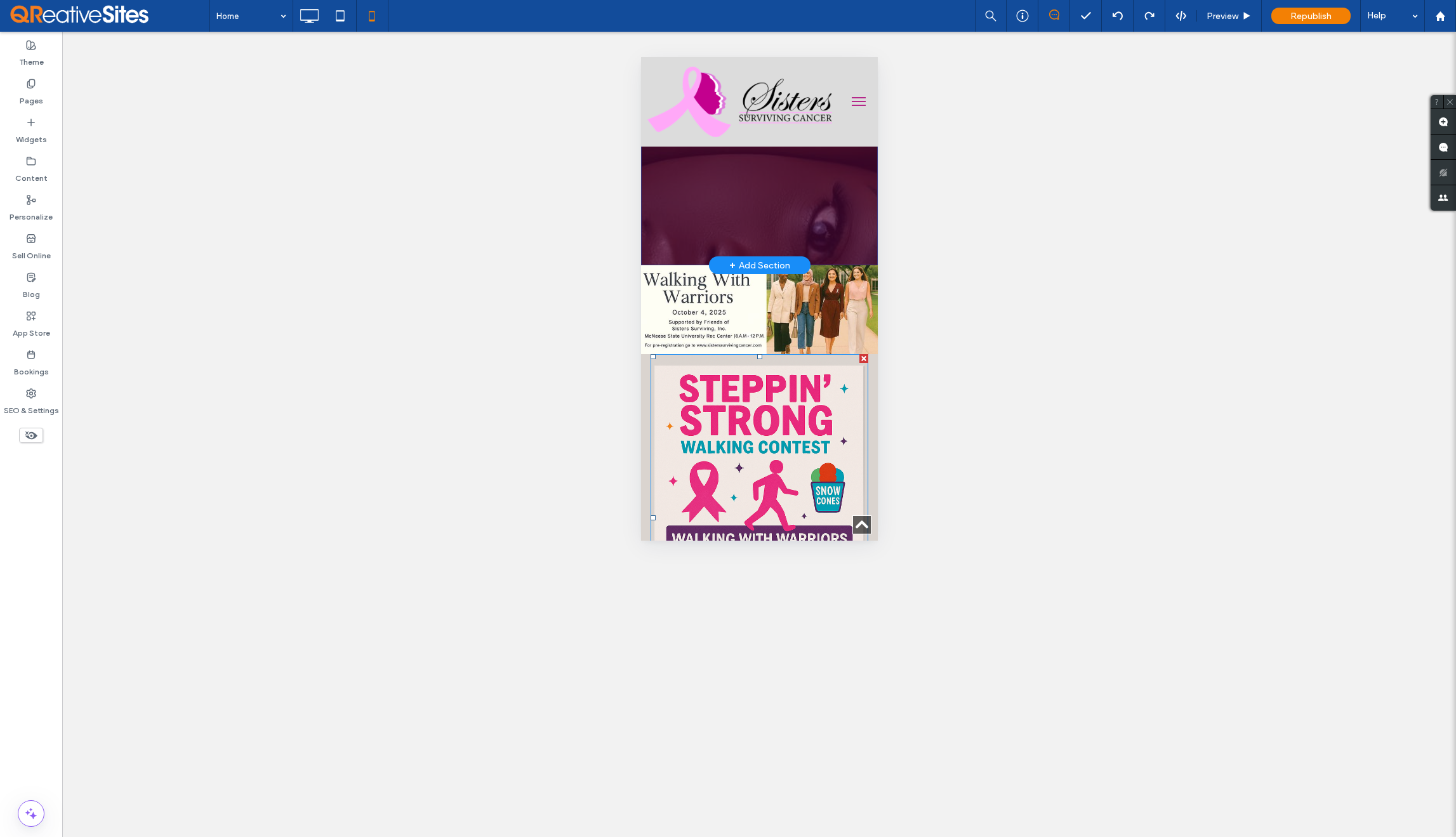
scroll to position [347, 0]
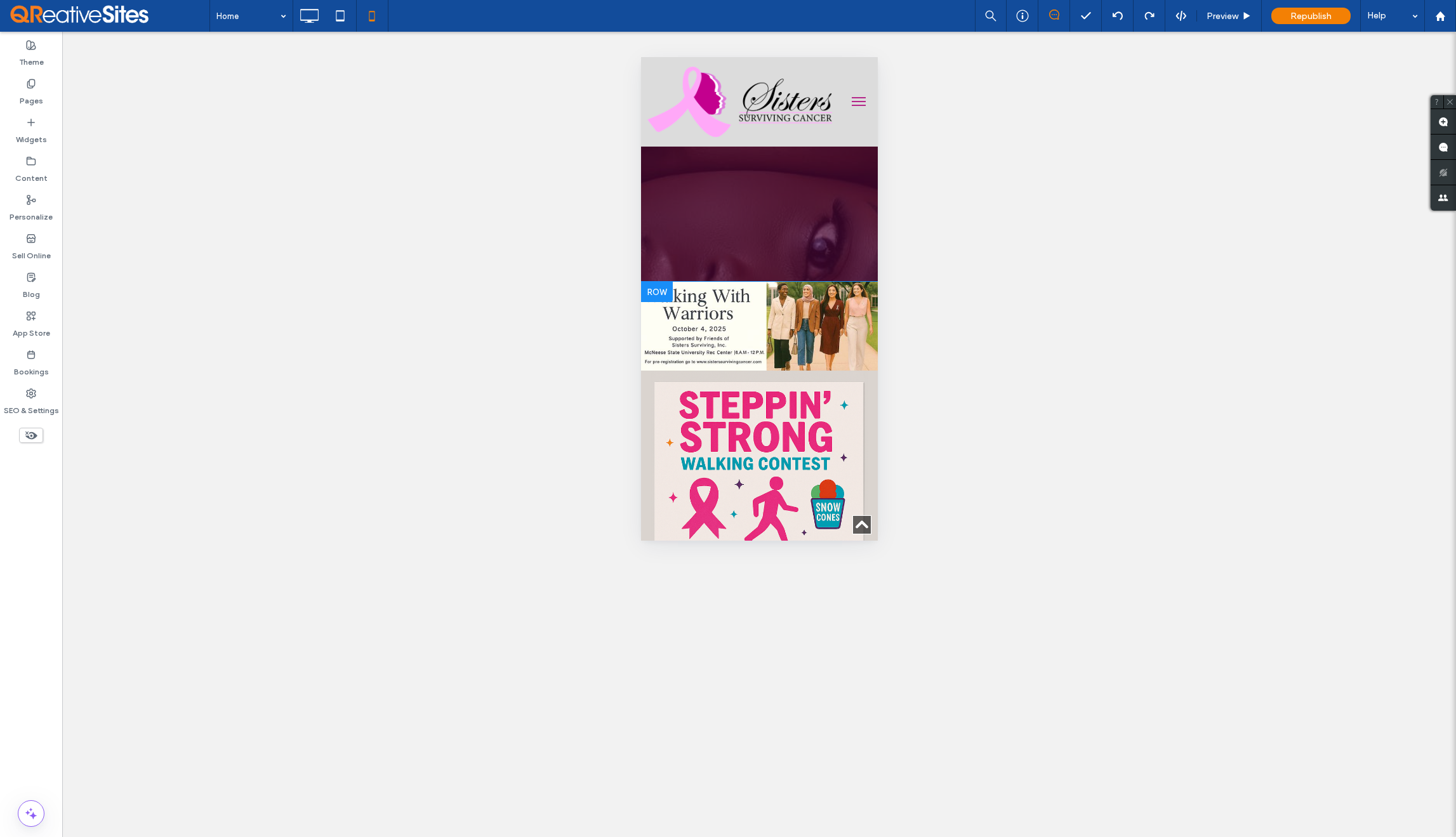
click at [654, 292] on div at bounding box center [657, 292] width 32 height 20
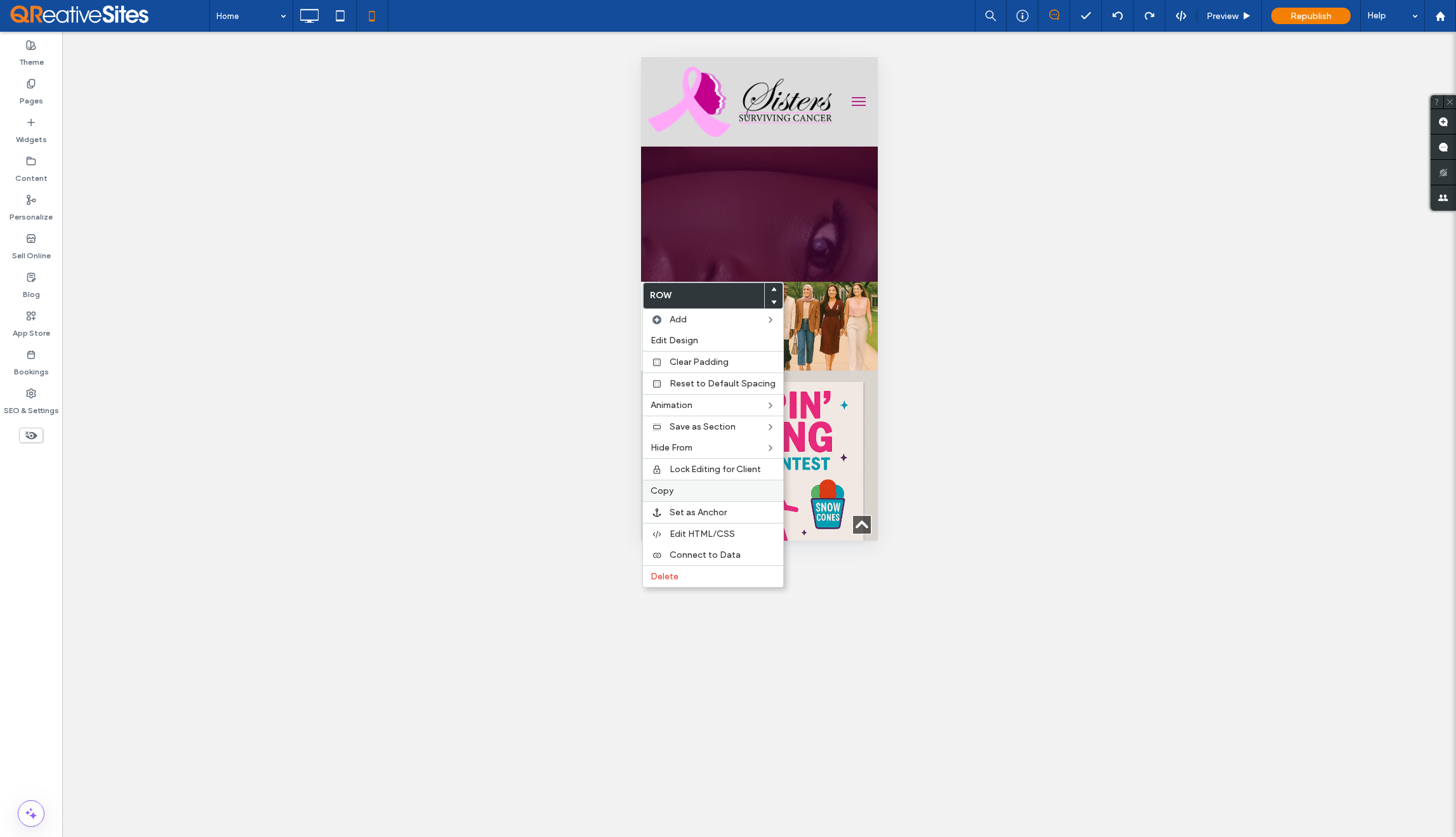
click at [669, 488] on span "Copy" at bounding box center [662, 491] width 23 height 11
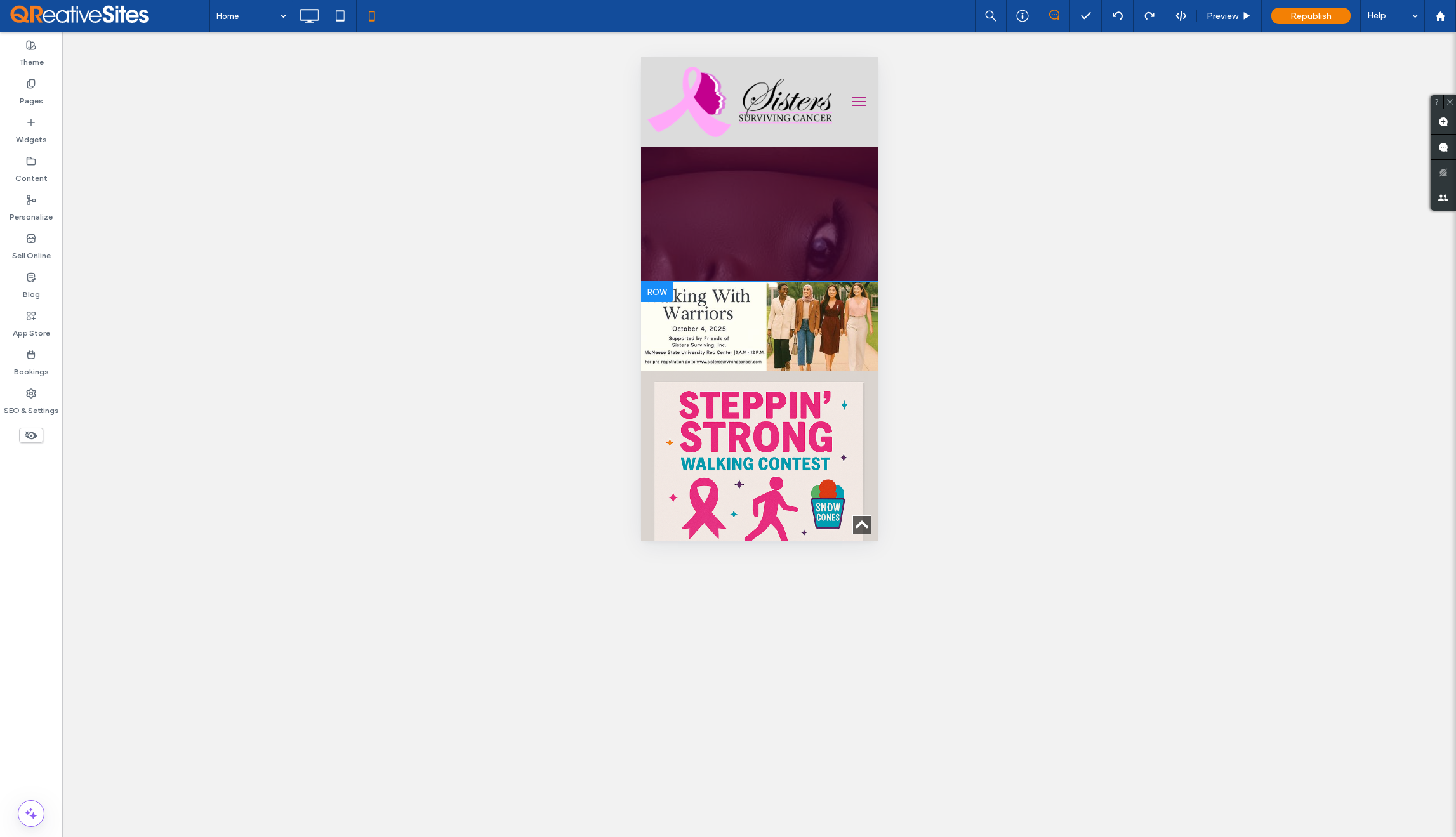
click at [663, 296] on div at bounding box center [657, 292] width 32 height 20
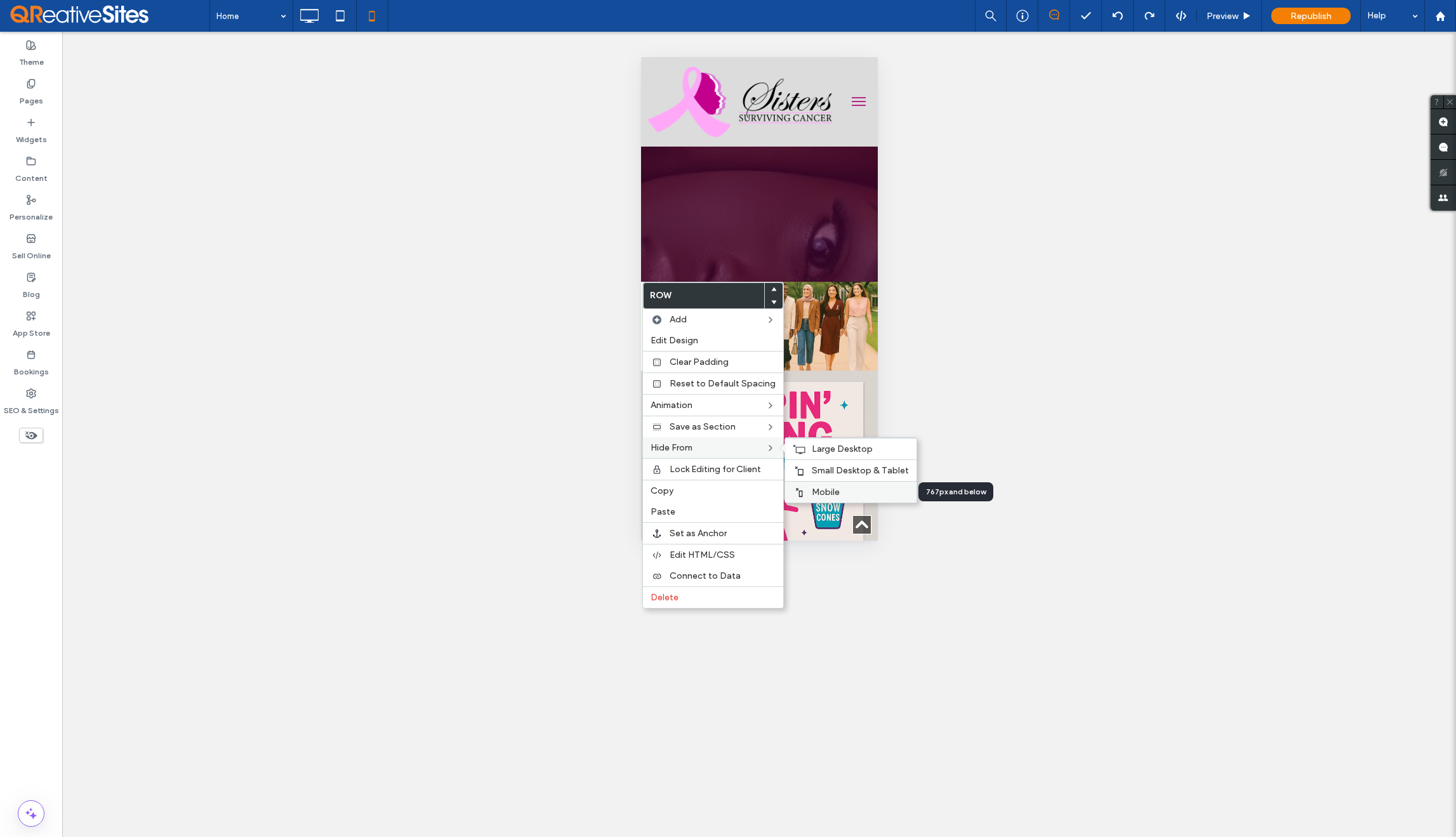
click at [820, 493] on span "Mobile" at bounding box center [825, 492] width 28 height 11
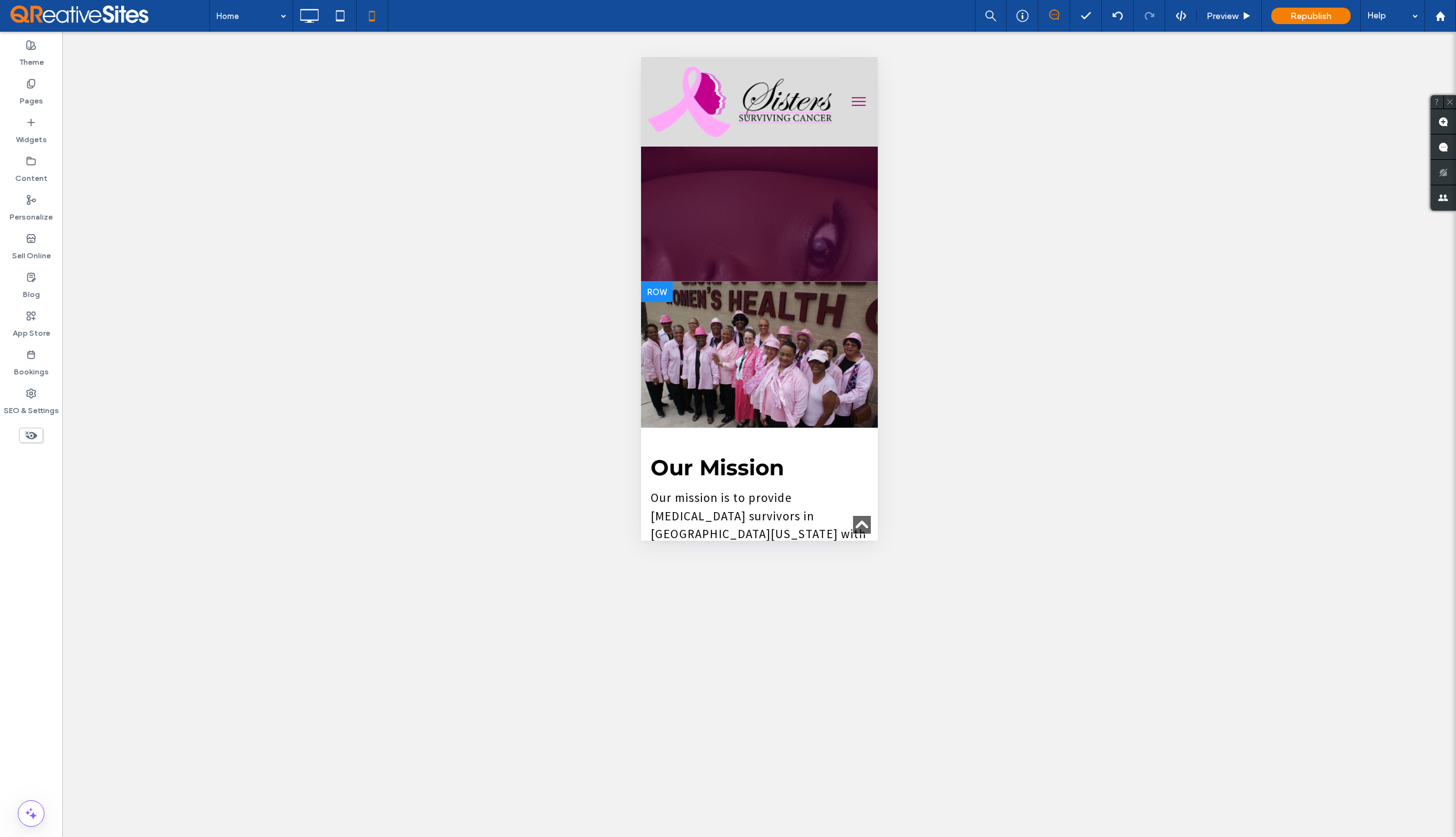
drag, startPoint x: 659, startPoint y: 289, endPoint x: 647, endPoint y: 286, distance: 12.4
click at [647, 286] on div at bounding box center [657, 292] width 32 height 20
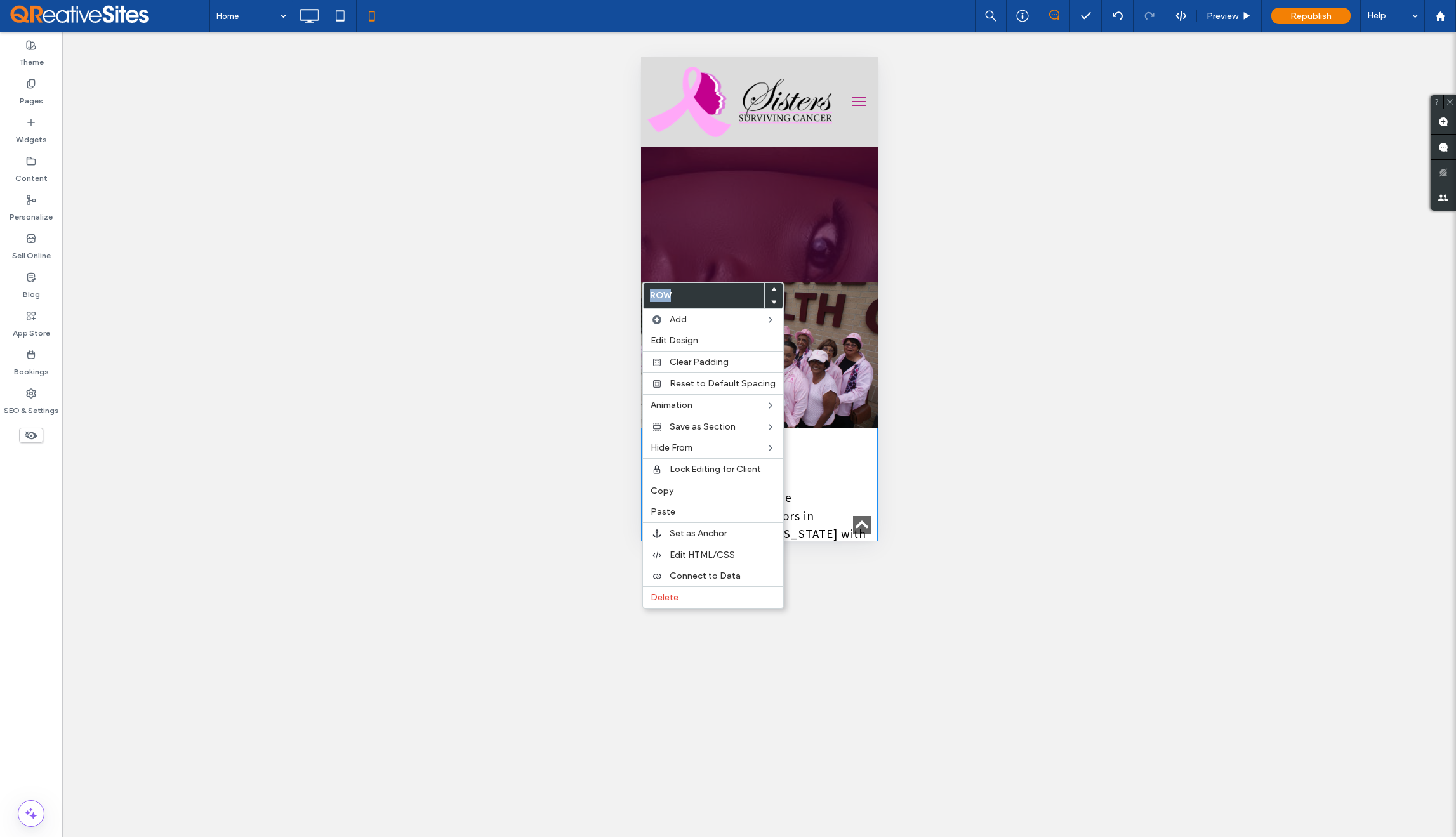
click at [647, 286] on label "Row" at bounding box center [703, 295] width 120 height 25
click at [669, 515] on span "Paste" at bounding box center [663, 512] width 25 height 11
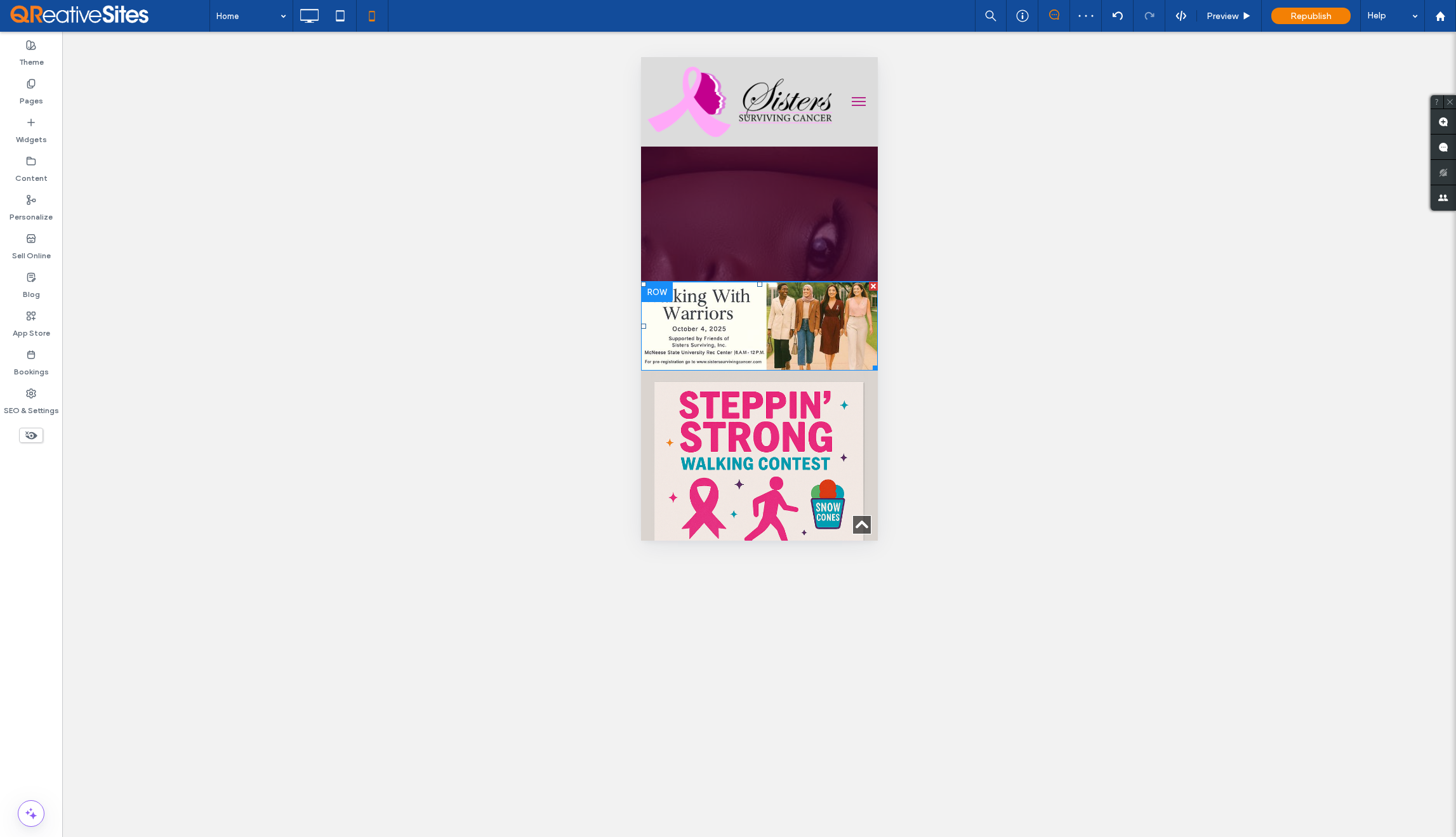
click at [761, 319] on img at bounding box center [759, 326] width 237 height 89
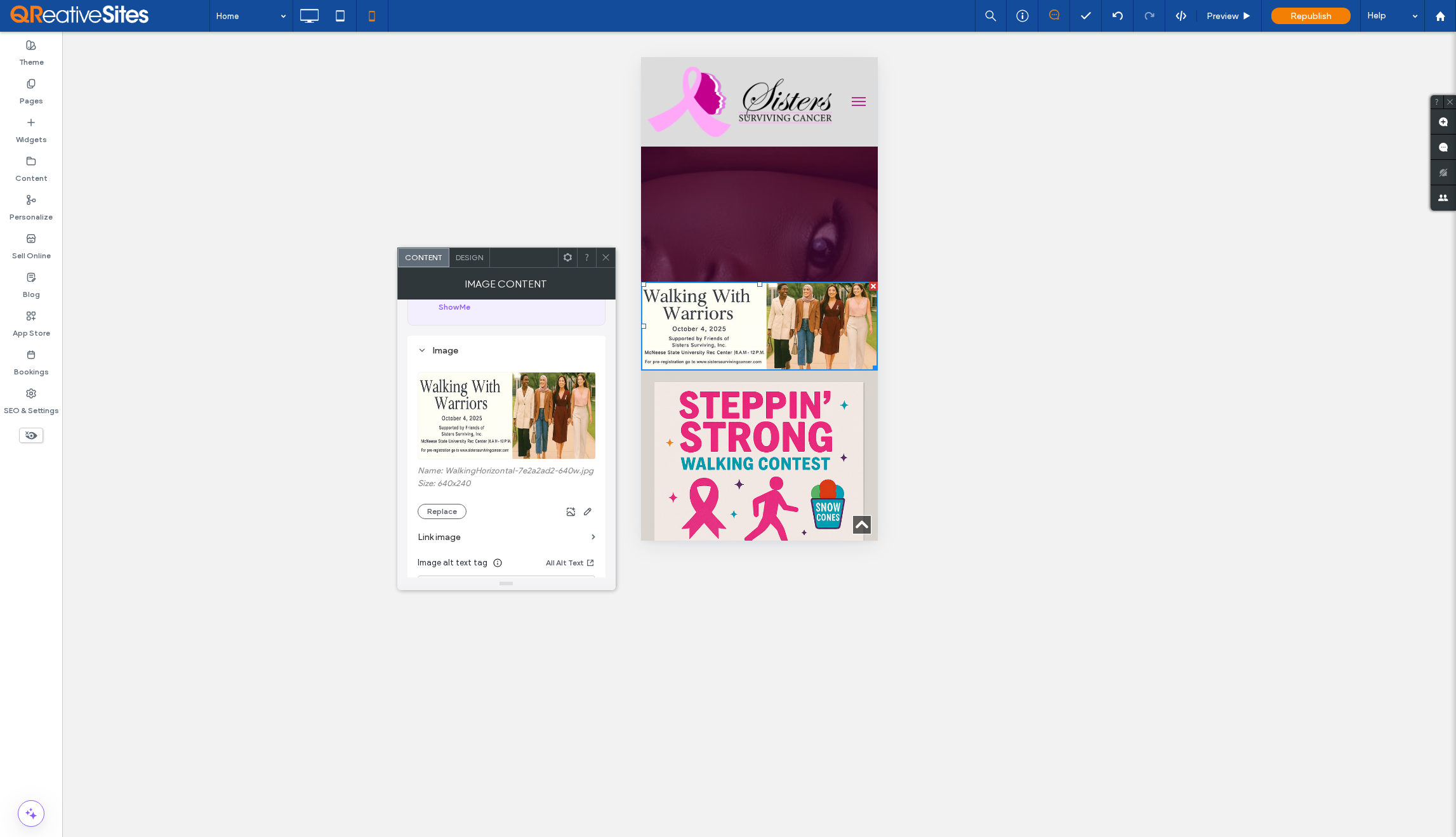
scroll to position [110, 0]
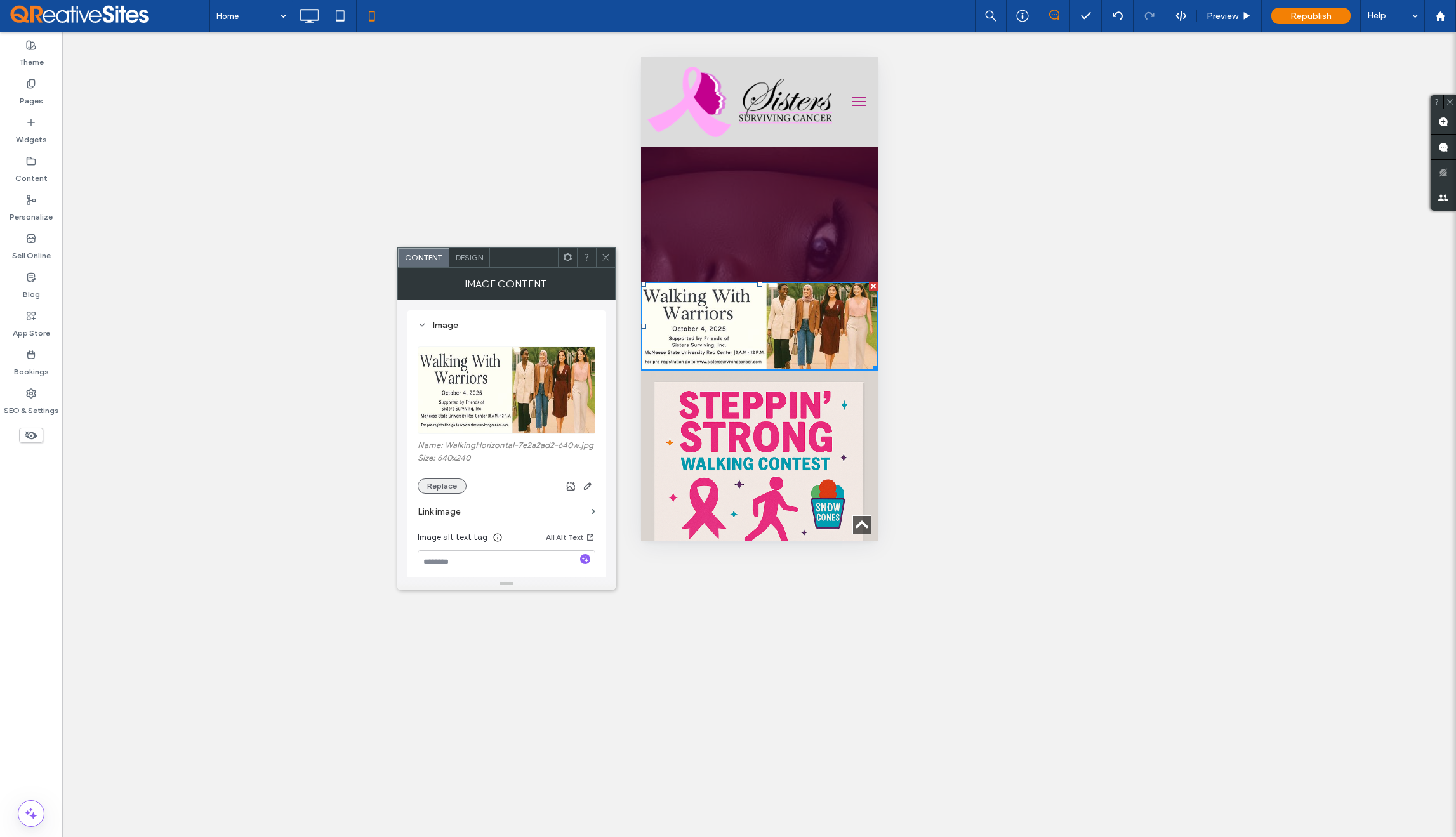
click at [451, 484] on button "Replace" at bounding box center [442, 486] width 49 height 15
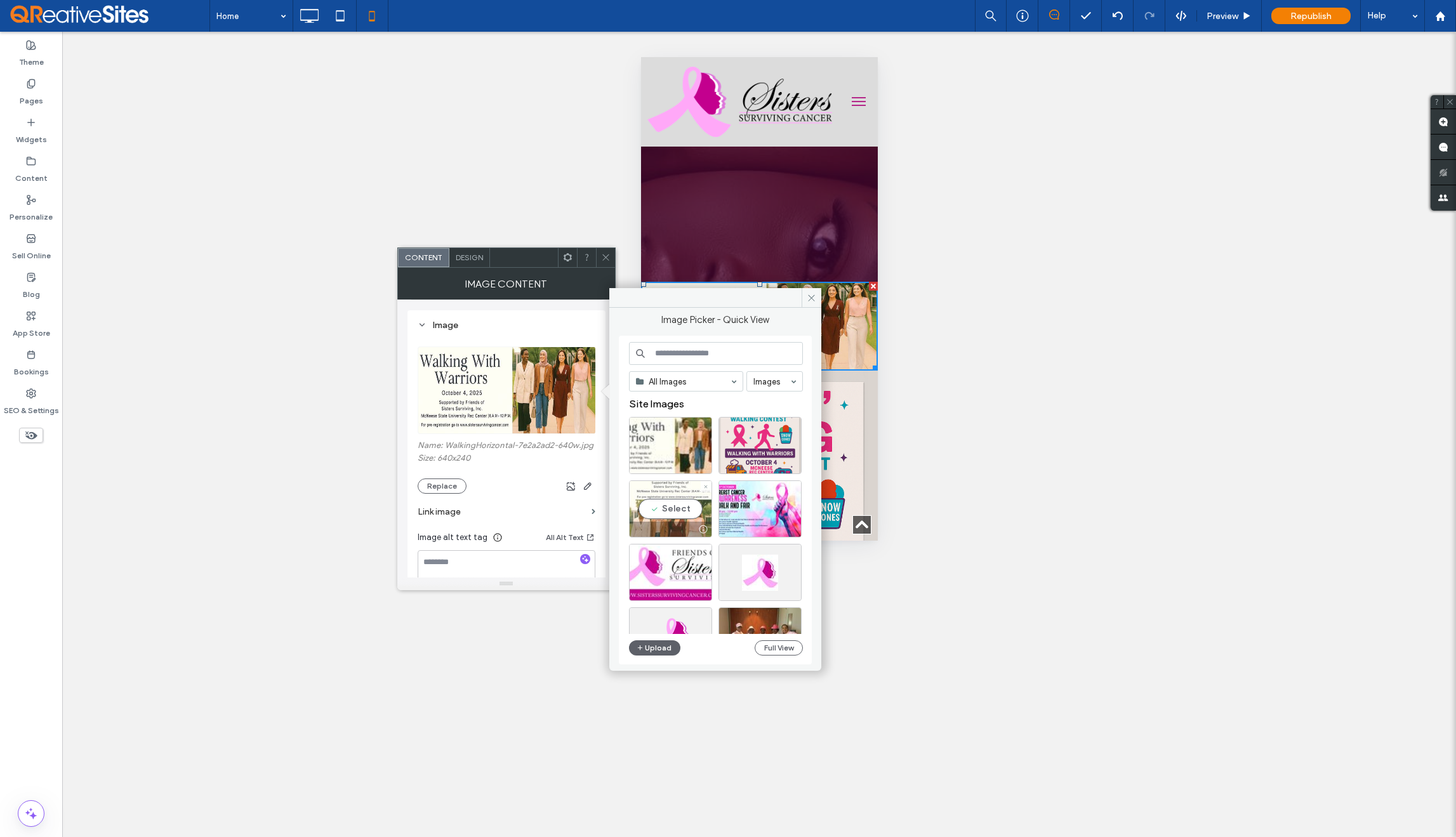
click at [665, 507] on div "Select" at bounding box center [670, 509] width 83 height 57
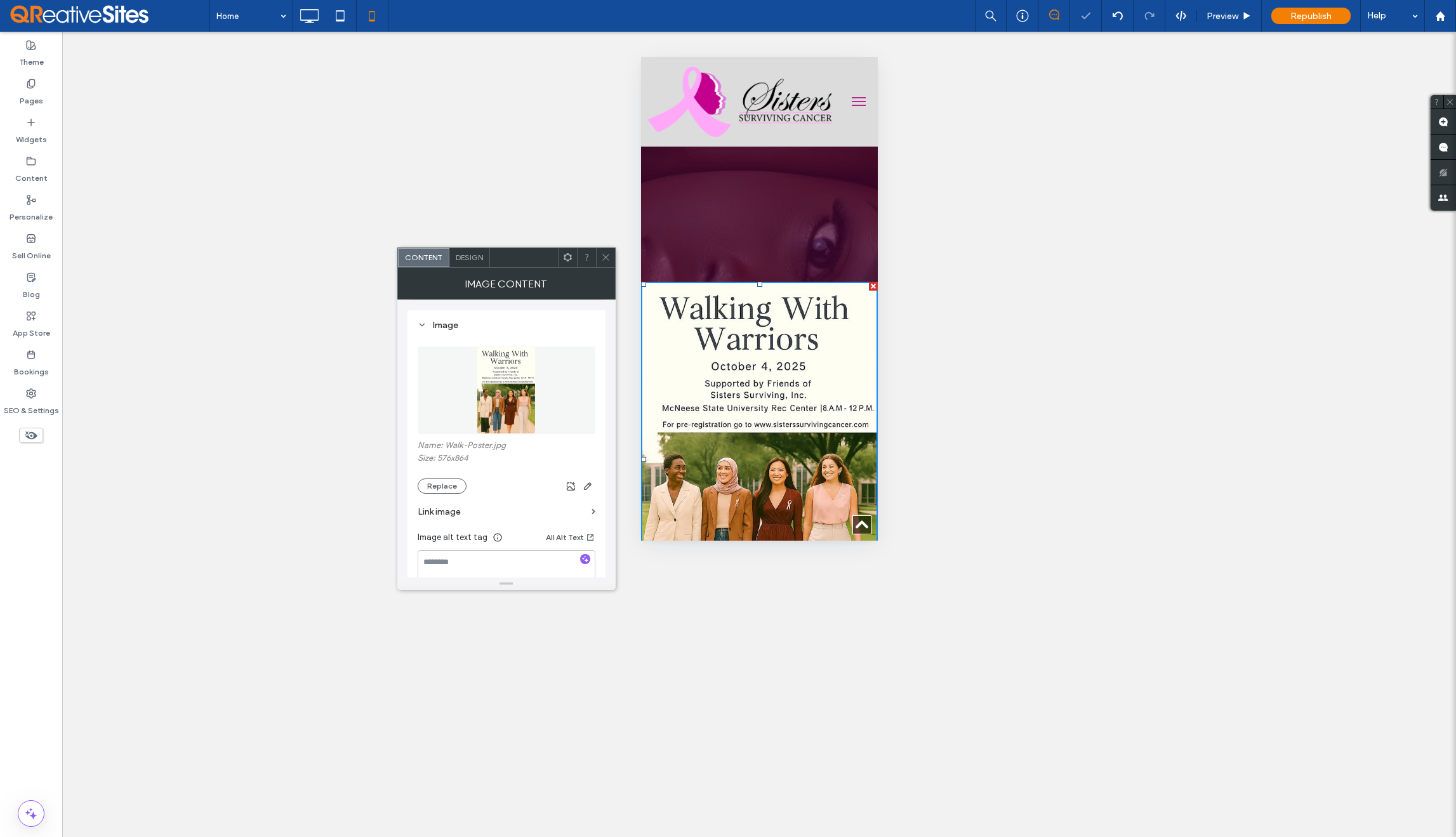
click at [607, 260] on icon at bounding box center [605, 257] width 9 height 9
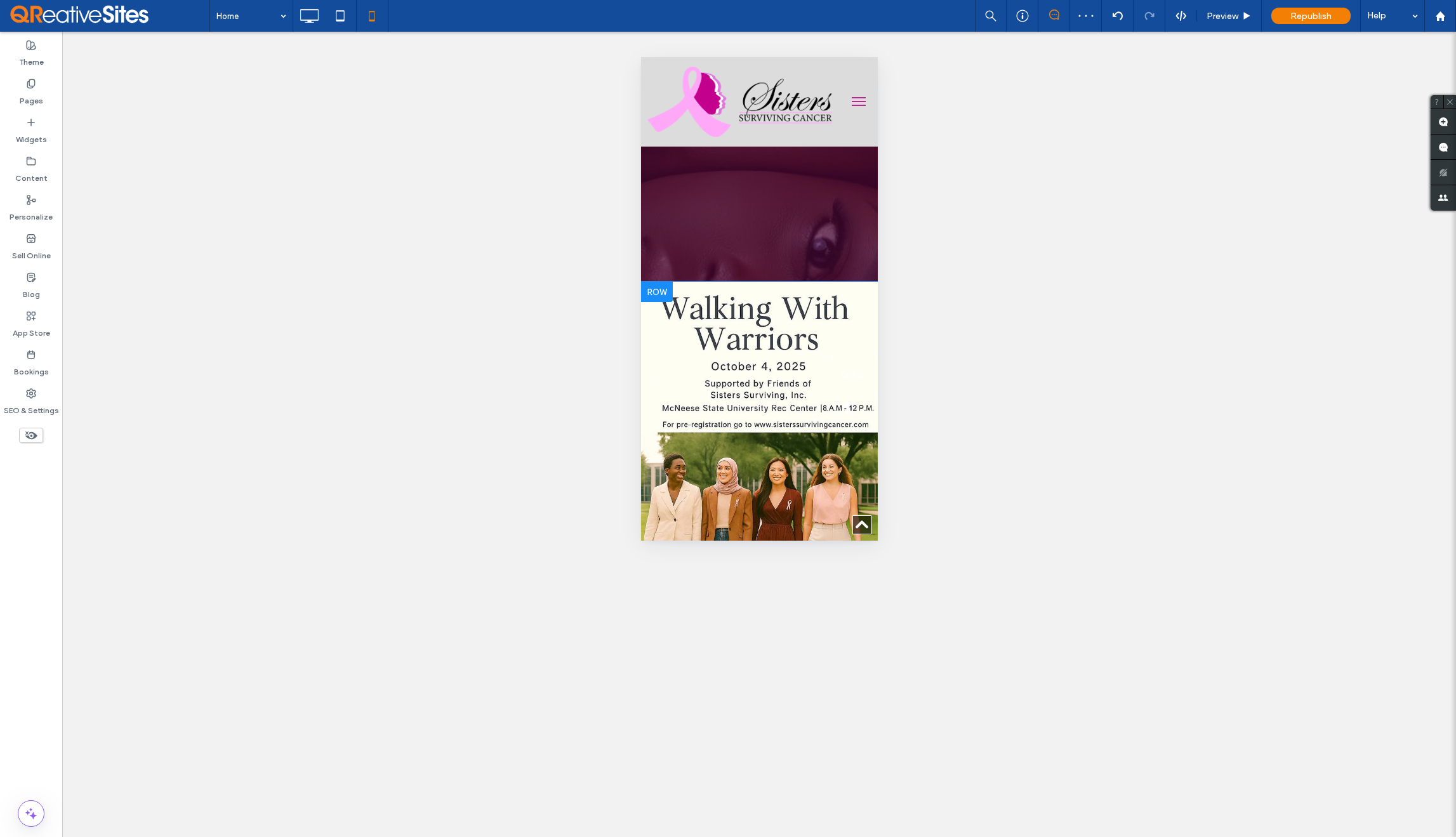
click at [664, 292] on div at bounding box center [657, 292] width 32 height 20
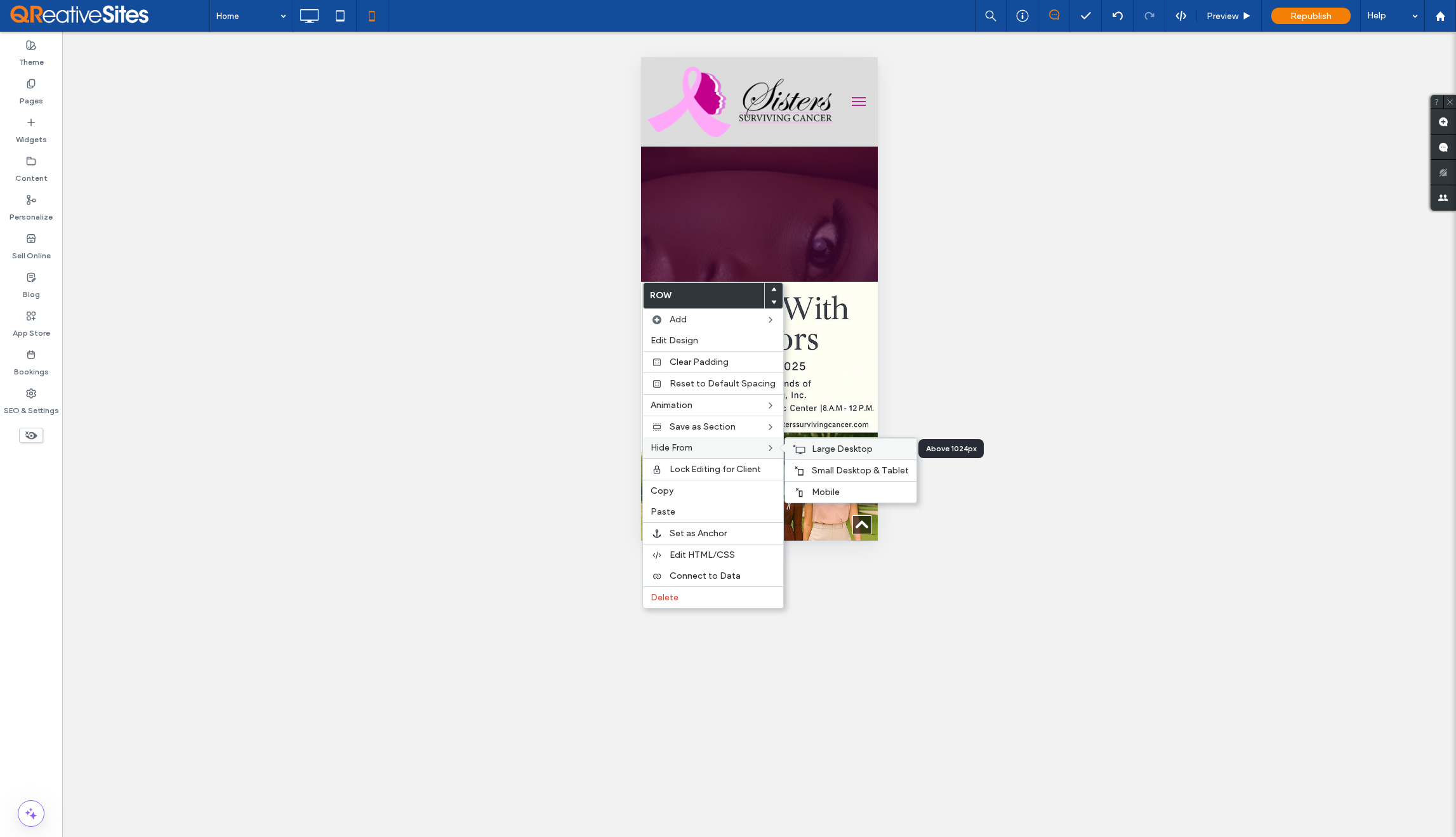
click at [830, 452] on span "Large Desktop" at bounding box center [842, 449] width 61 height 11
click at [830, 467] on span "Small Desktop & Tablet" at bounding box center [860, 470] width 97 height 11
click at [504, 277] on div "Unhide? Yes Unhide? Yes Unhide? Yes Unhide? Yes Unhide? Yes Unhide? Yes Unhide?…" at bounding box center [759, 434] width 1394 height 805
click at [681, 129] on img at bounding box center [740, 102] width 185 height 71
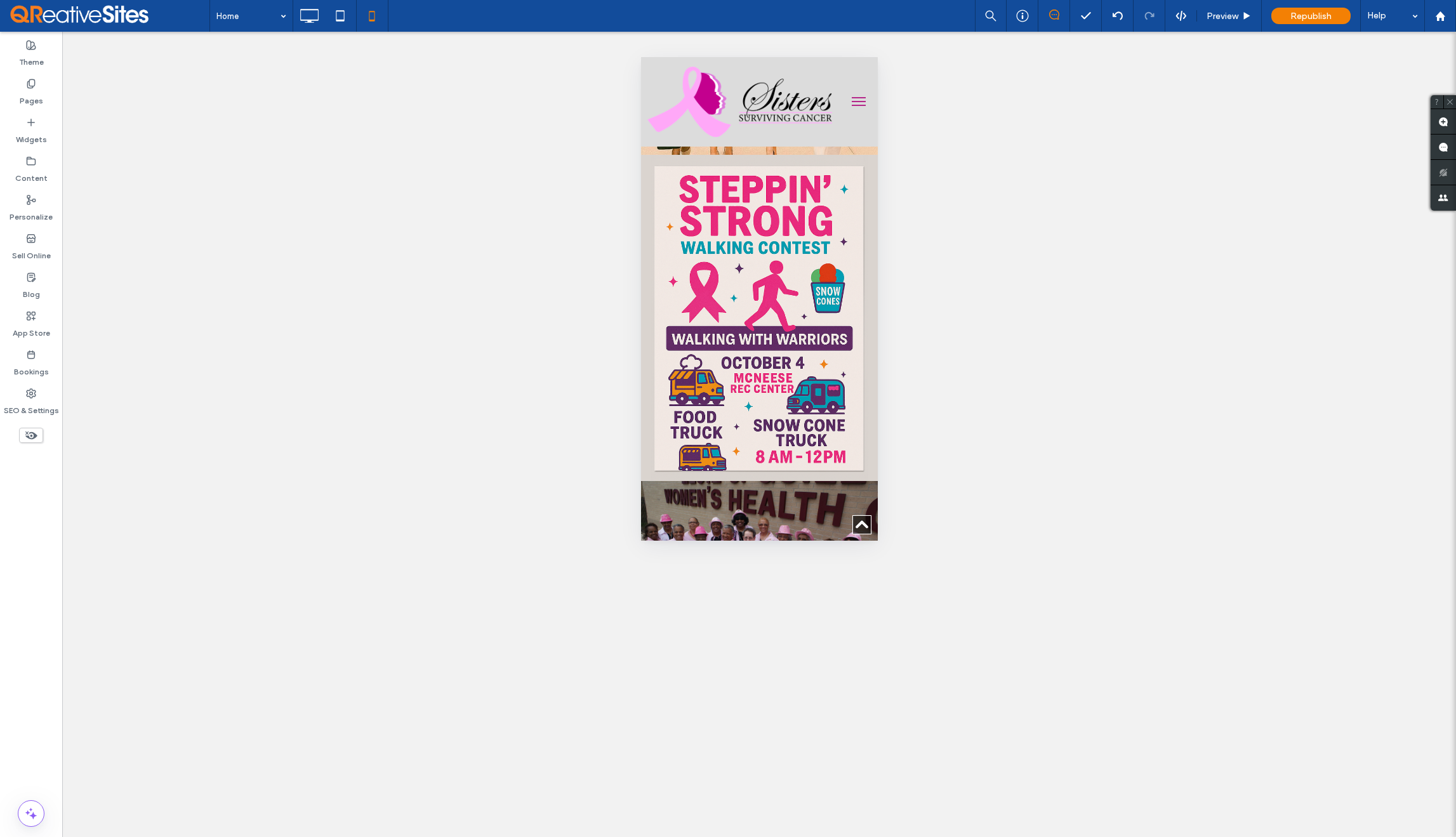
scroll to position [1117, 0]
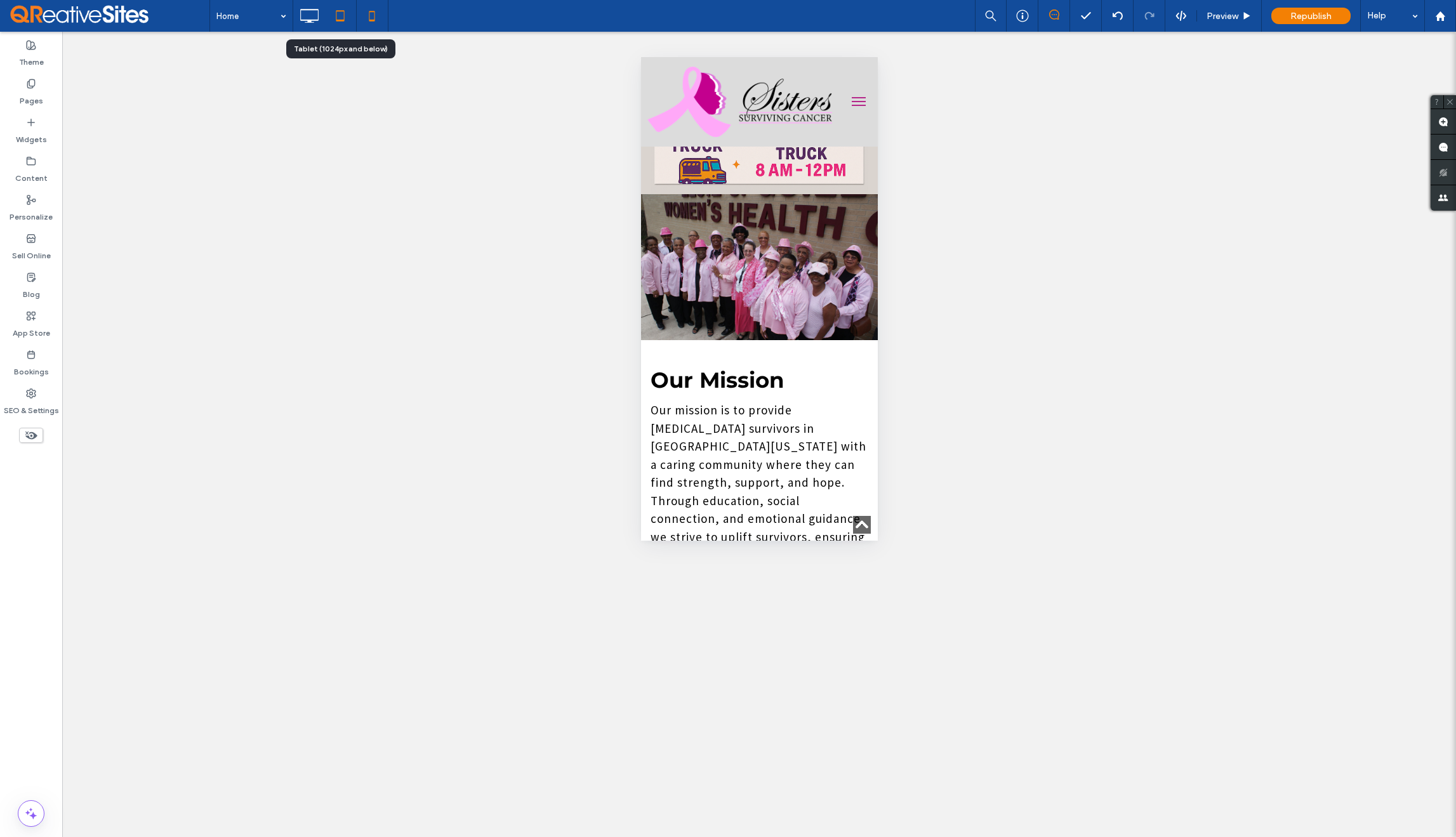
click at [344, 17] on use at bounding box center [340, 15] width 8 height 11
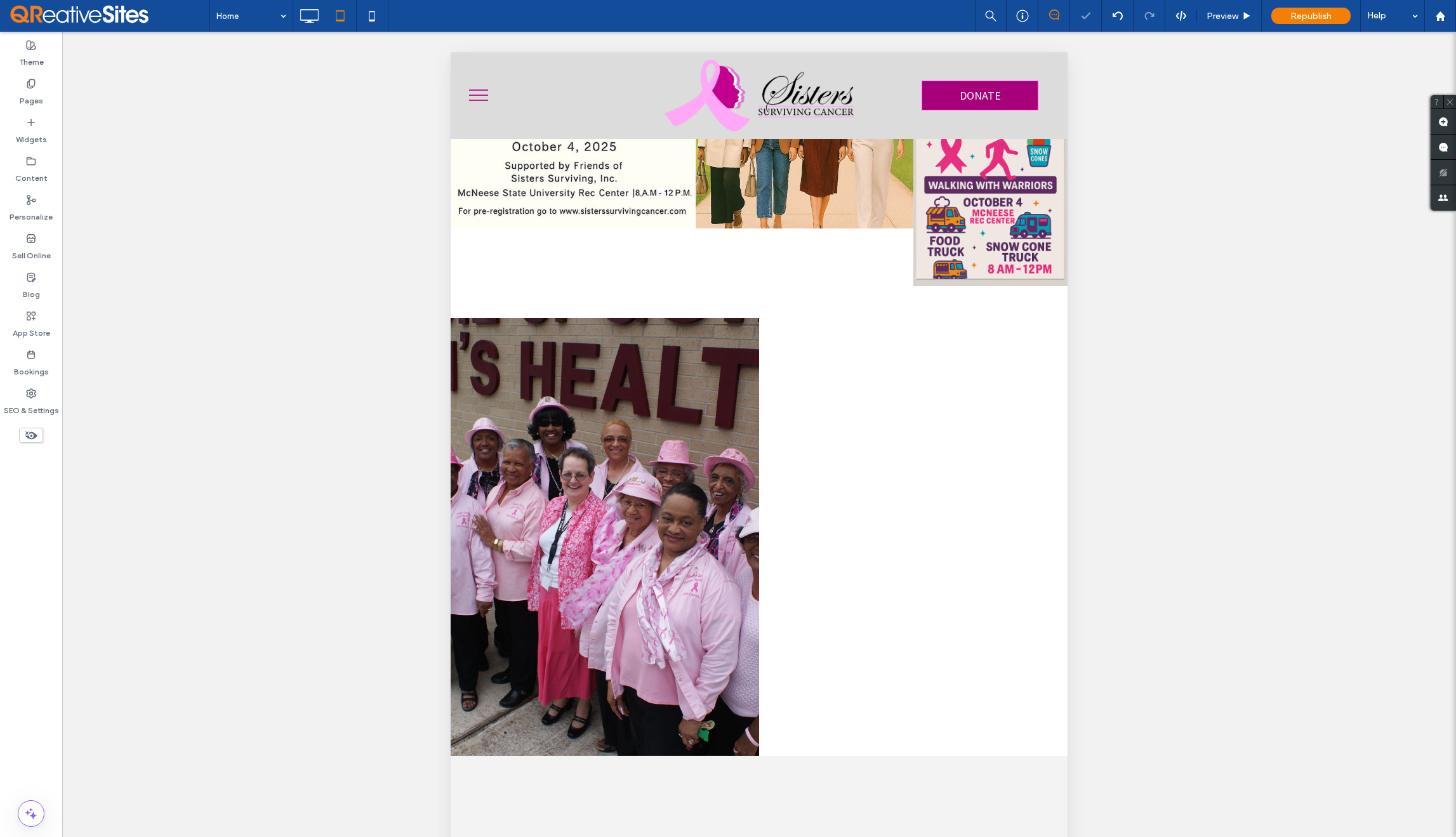
scroll to position [607, 0]
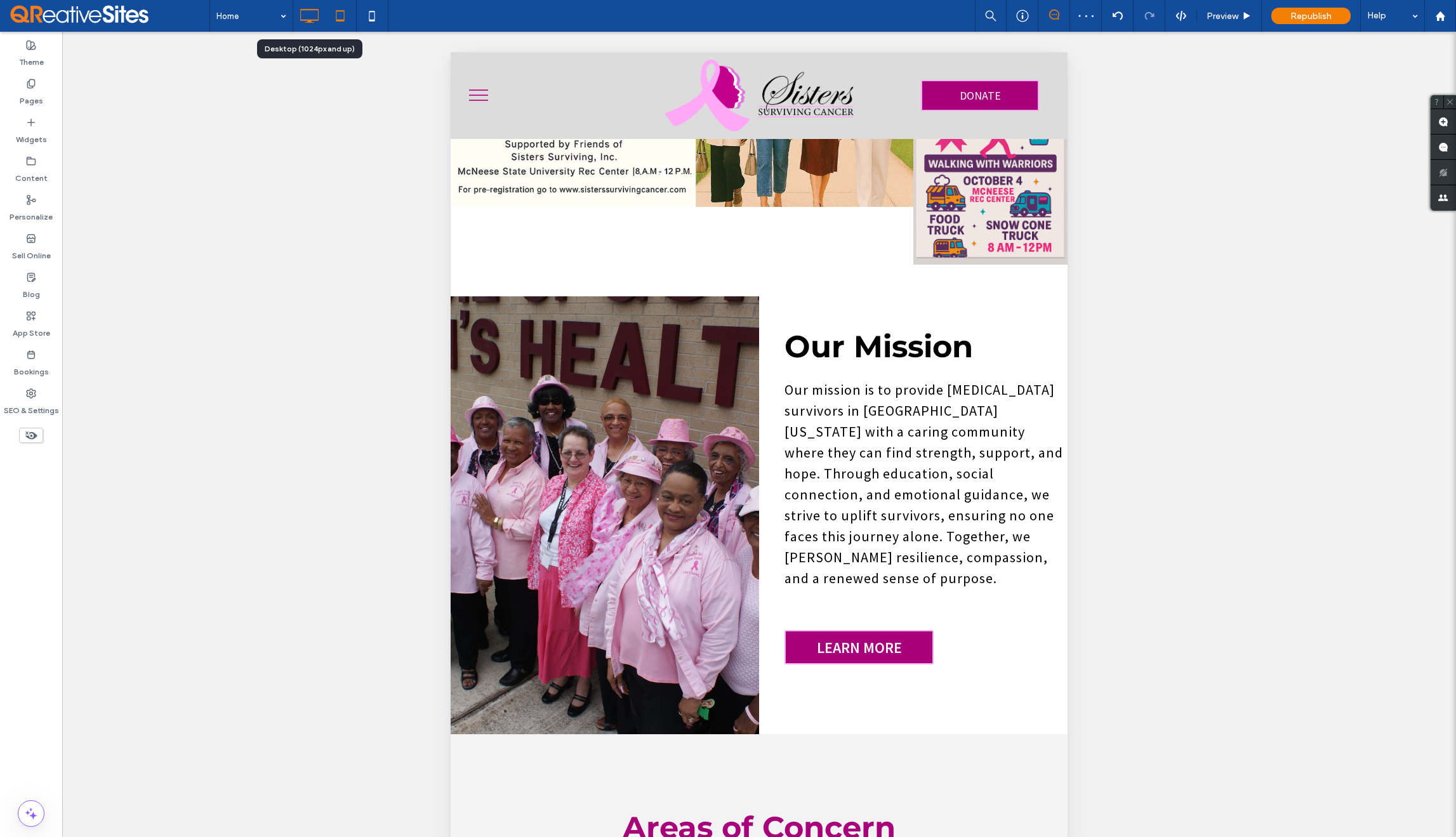
click at [312, 17] on icon at bounding box center [309, 15] width 25 height 25
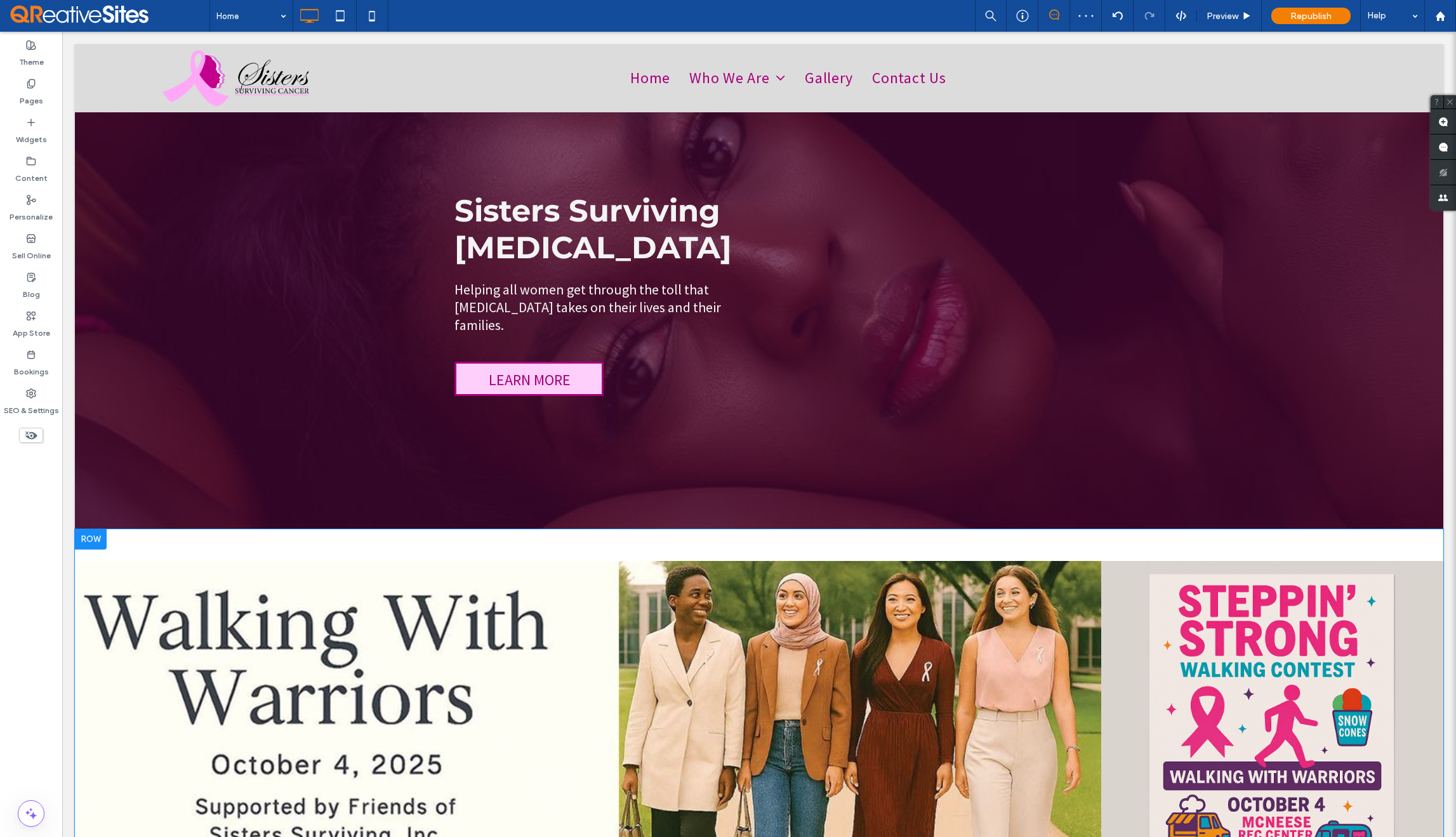
scroll to position [0, 0]
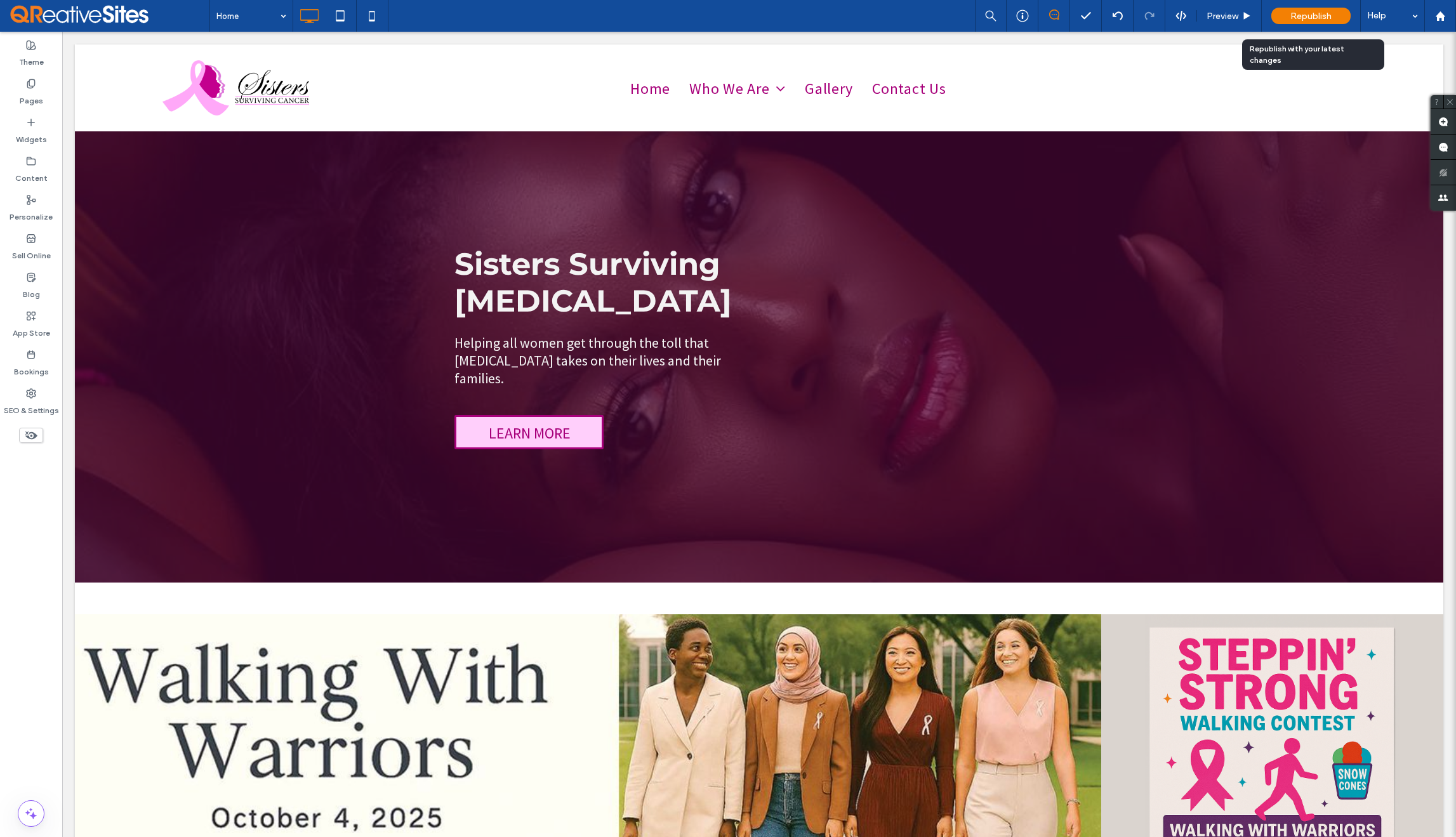
click at [1307, 16] on span "Republish" at bounding box center [1311, 16] width 41 height 11
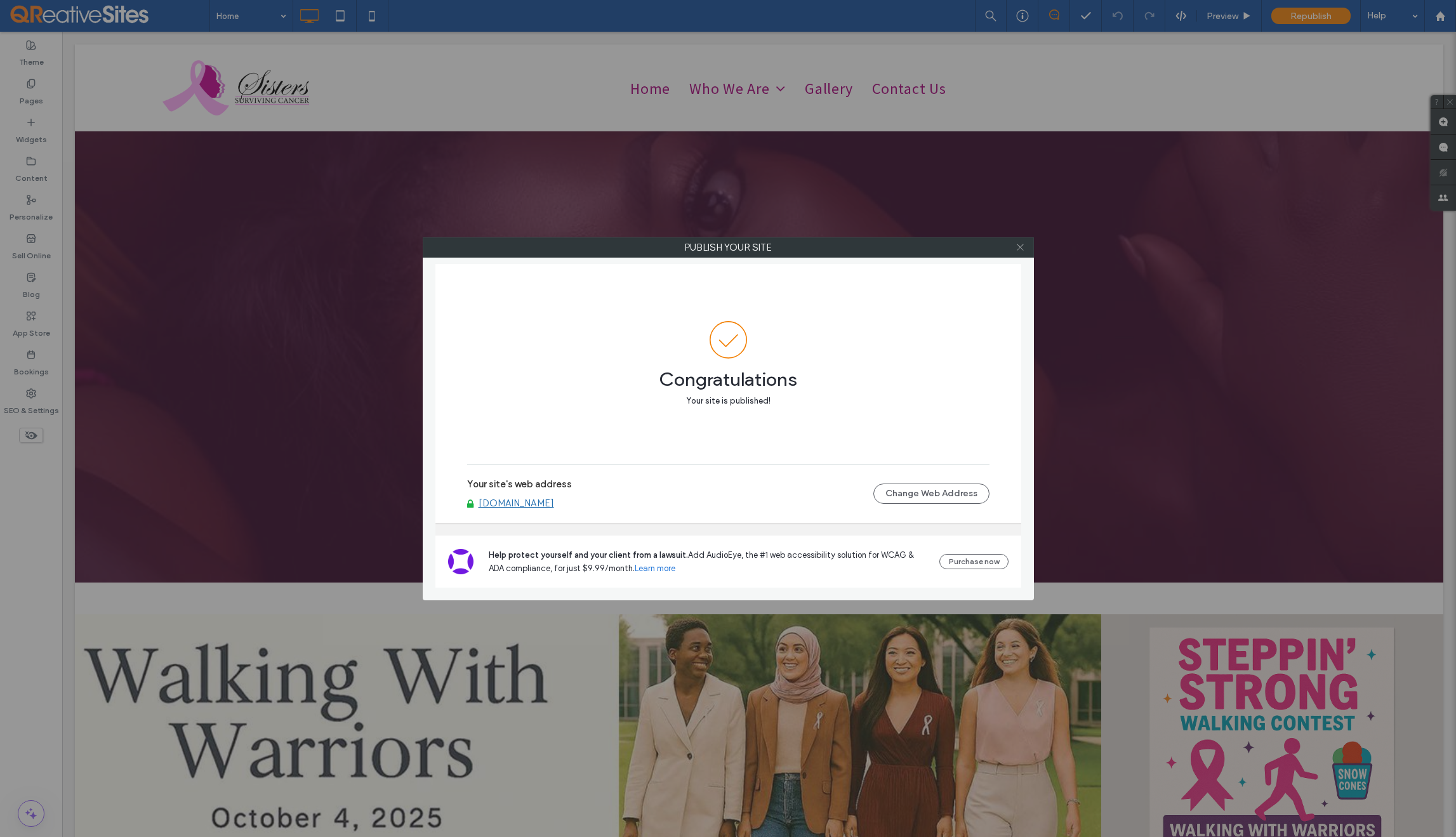
click at [1019, 250] on icon at bounding box center [1020, 247] width 9 height 9
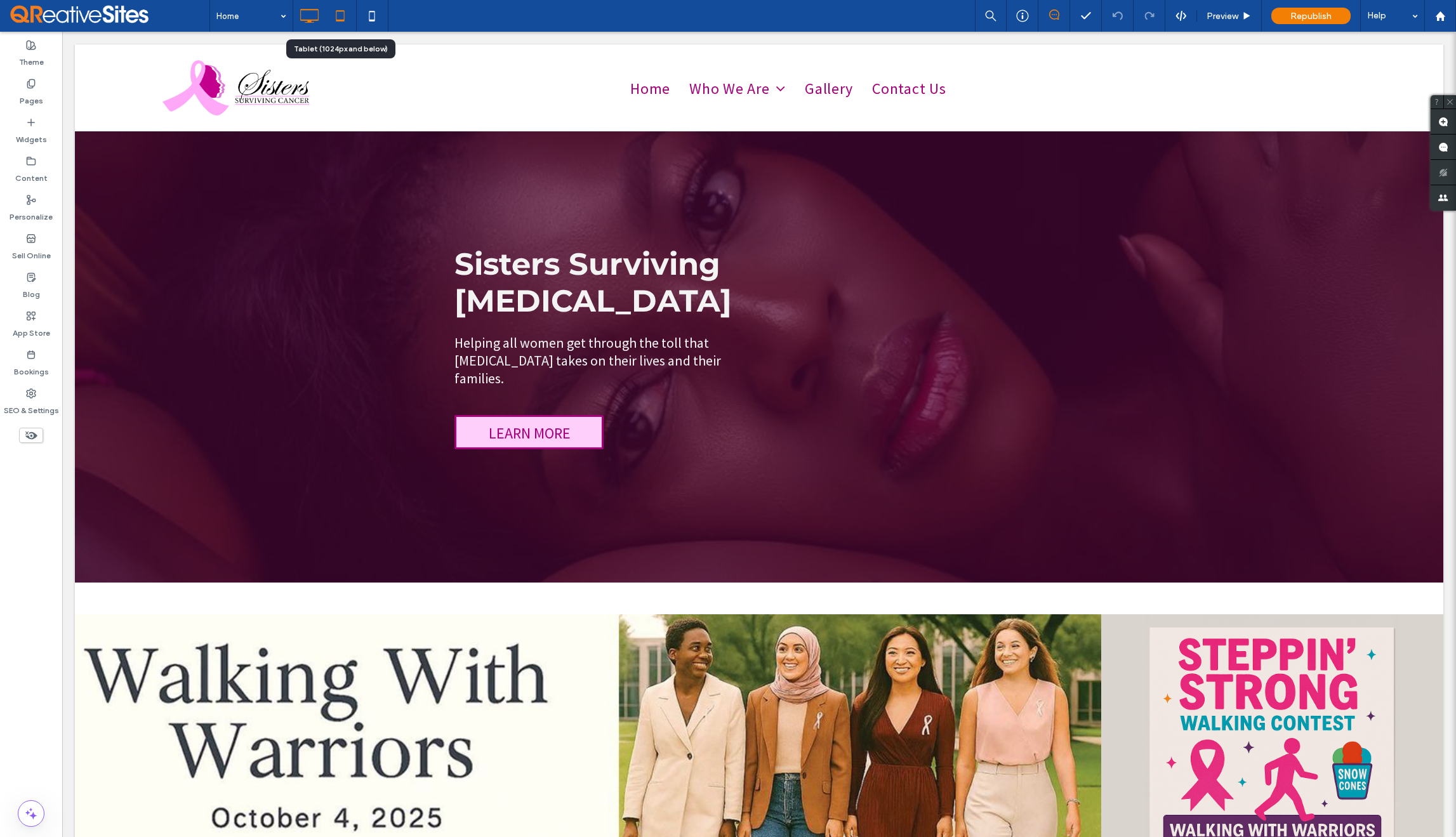
click at [348, 27] on icon at bounding box center [340, 15] width 25 height 25
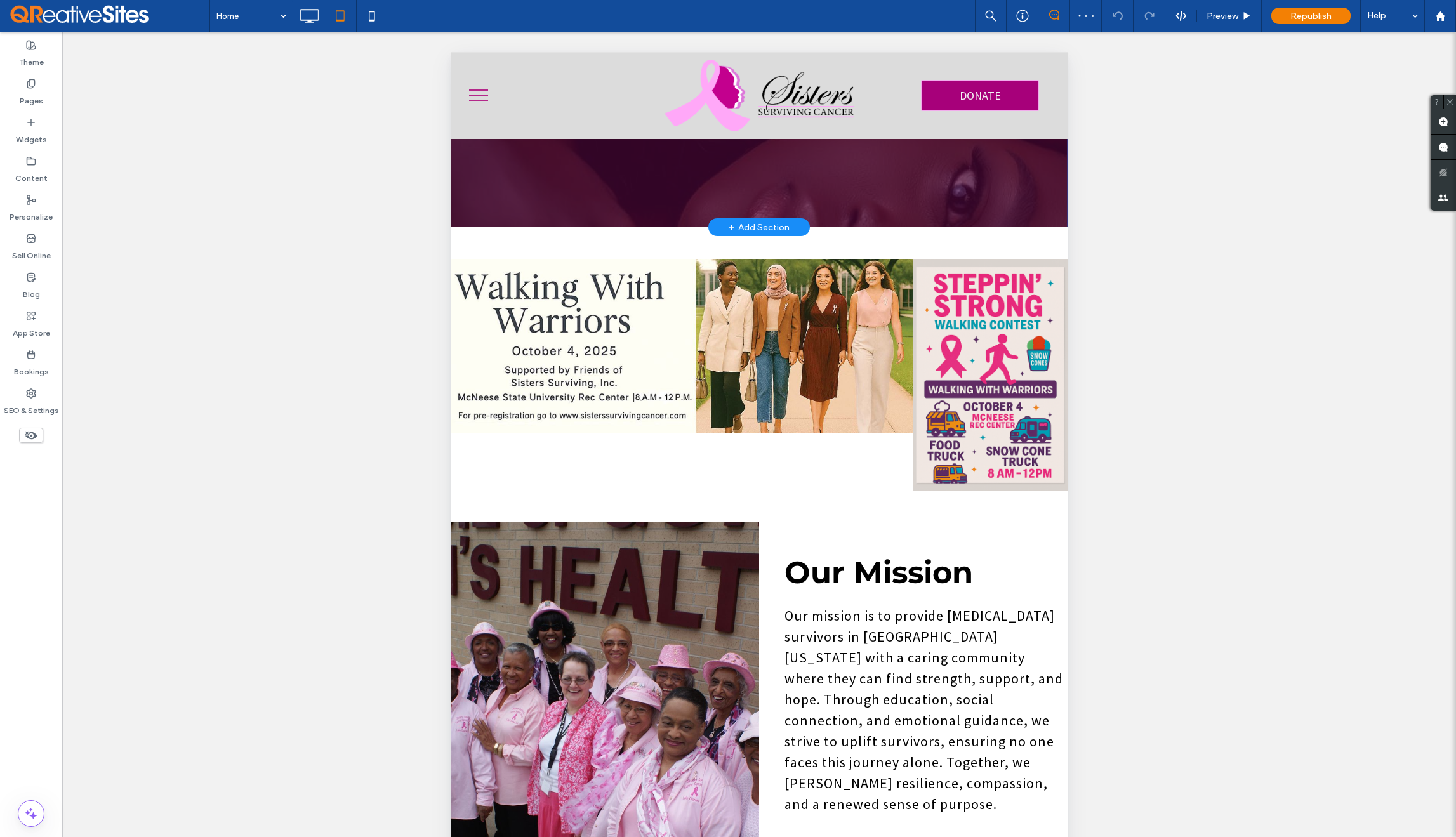
scroll to position [383, 0]
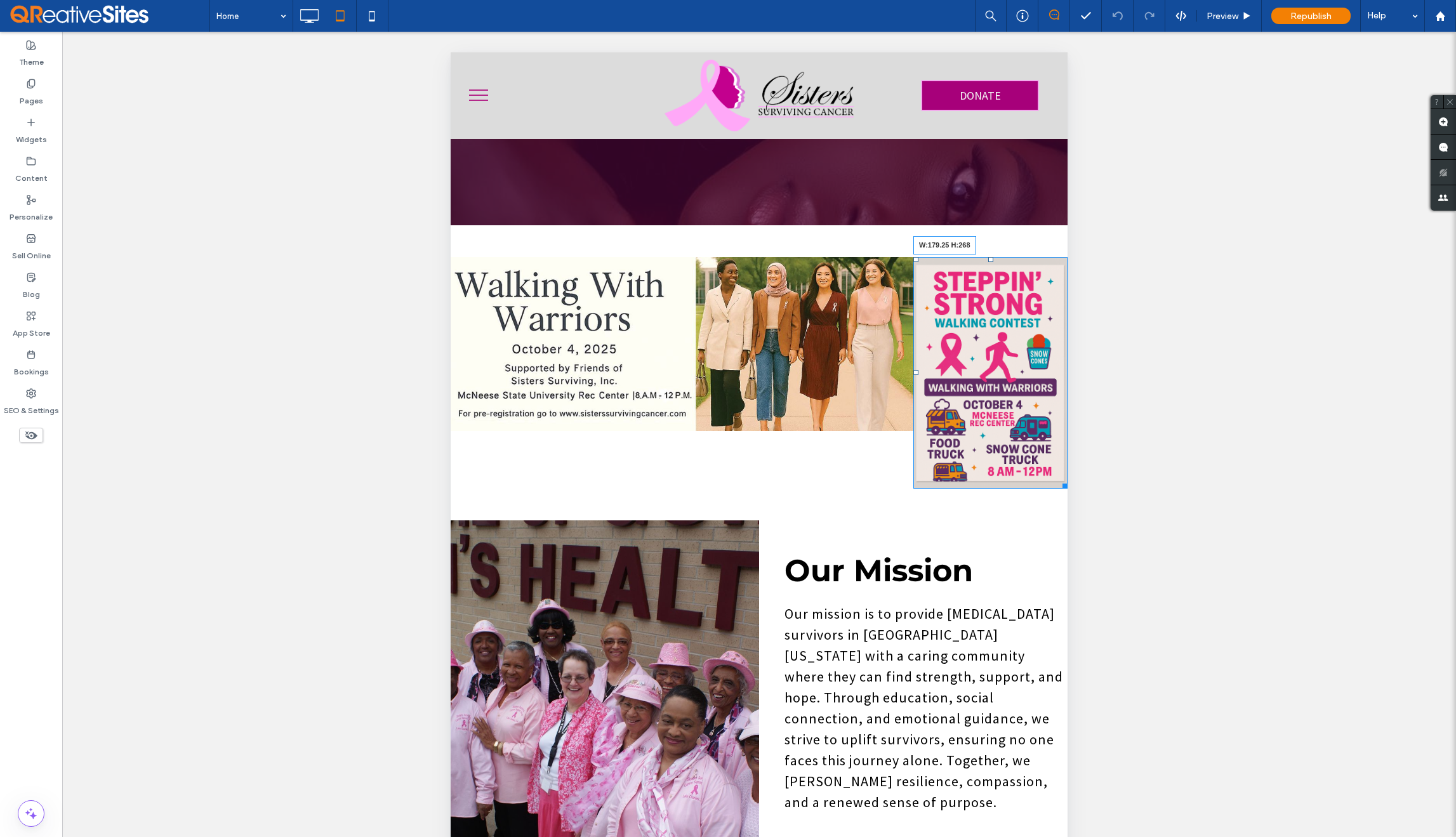
drag, startPoint x: 1051, startPoint y: 460, endPoint x: 1032, endPoint y: 446, distance: 23.6
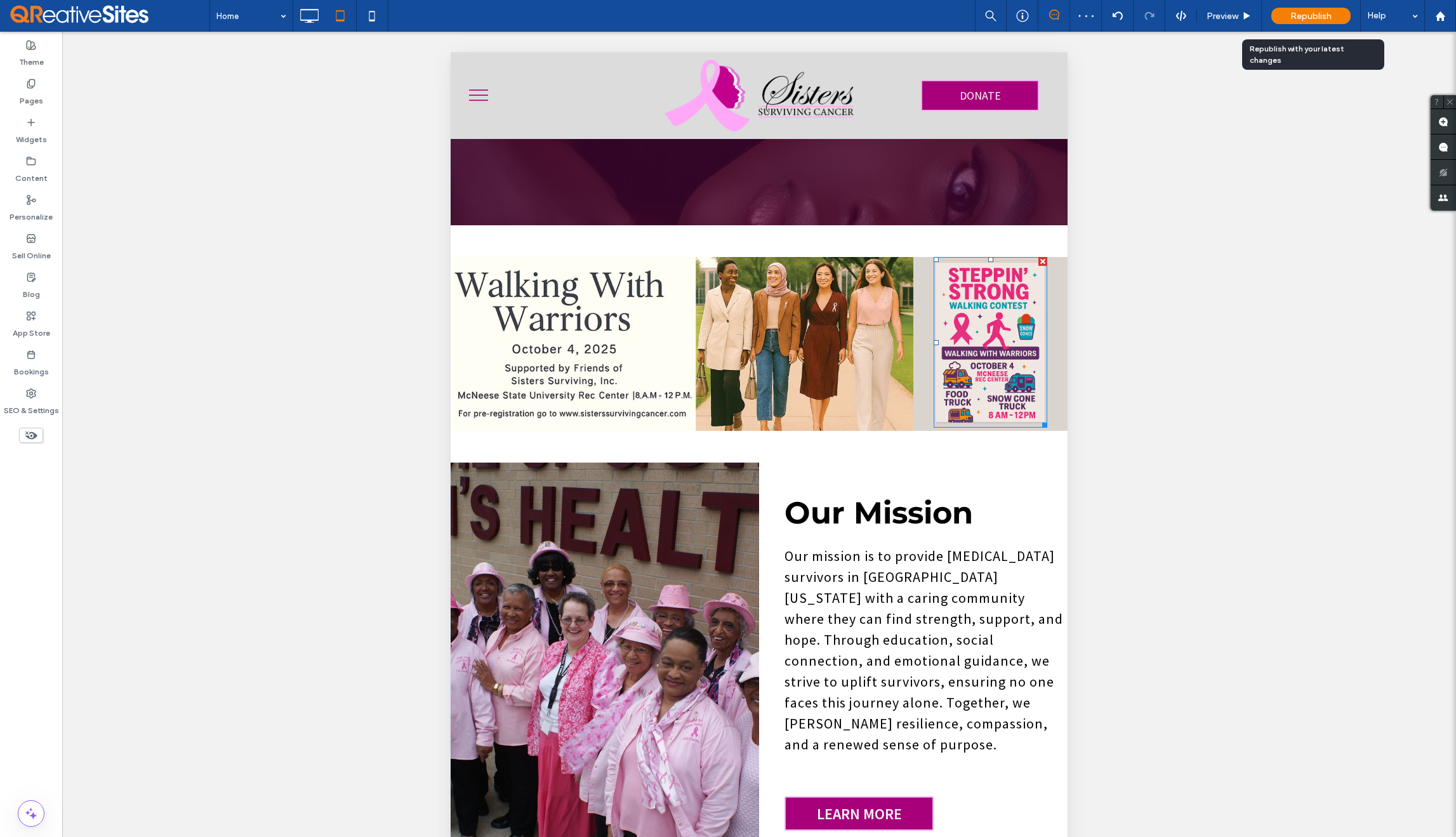
click at [1310, 17] on span "Republish" at bounding box center [1311, 16] width 41 height 11
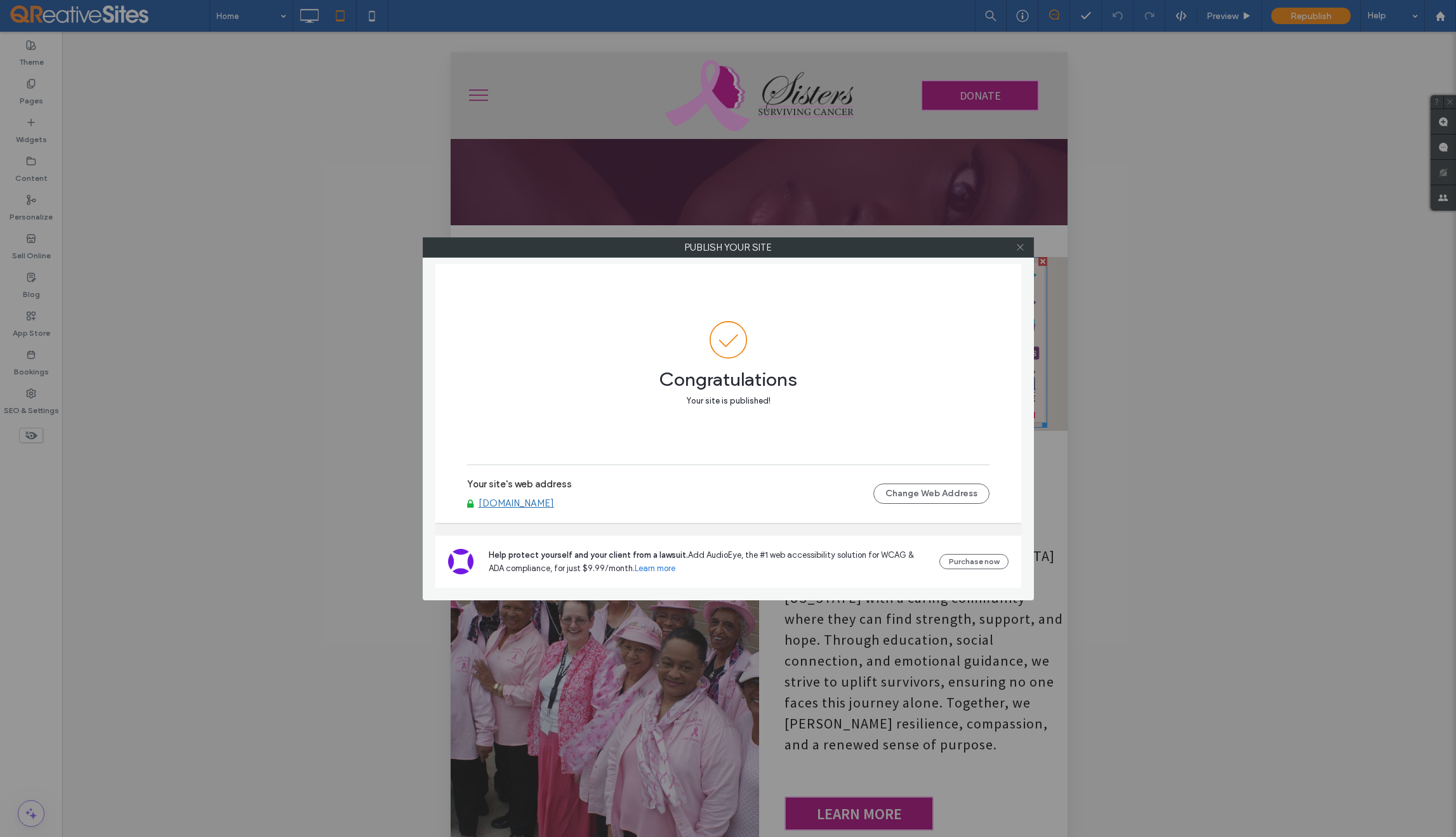
click at [1016, 250] on icon at bounding box center [1020, 247] width 9 height 9
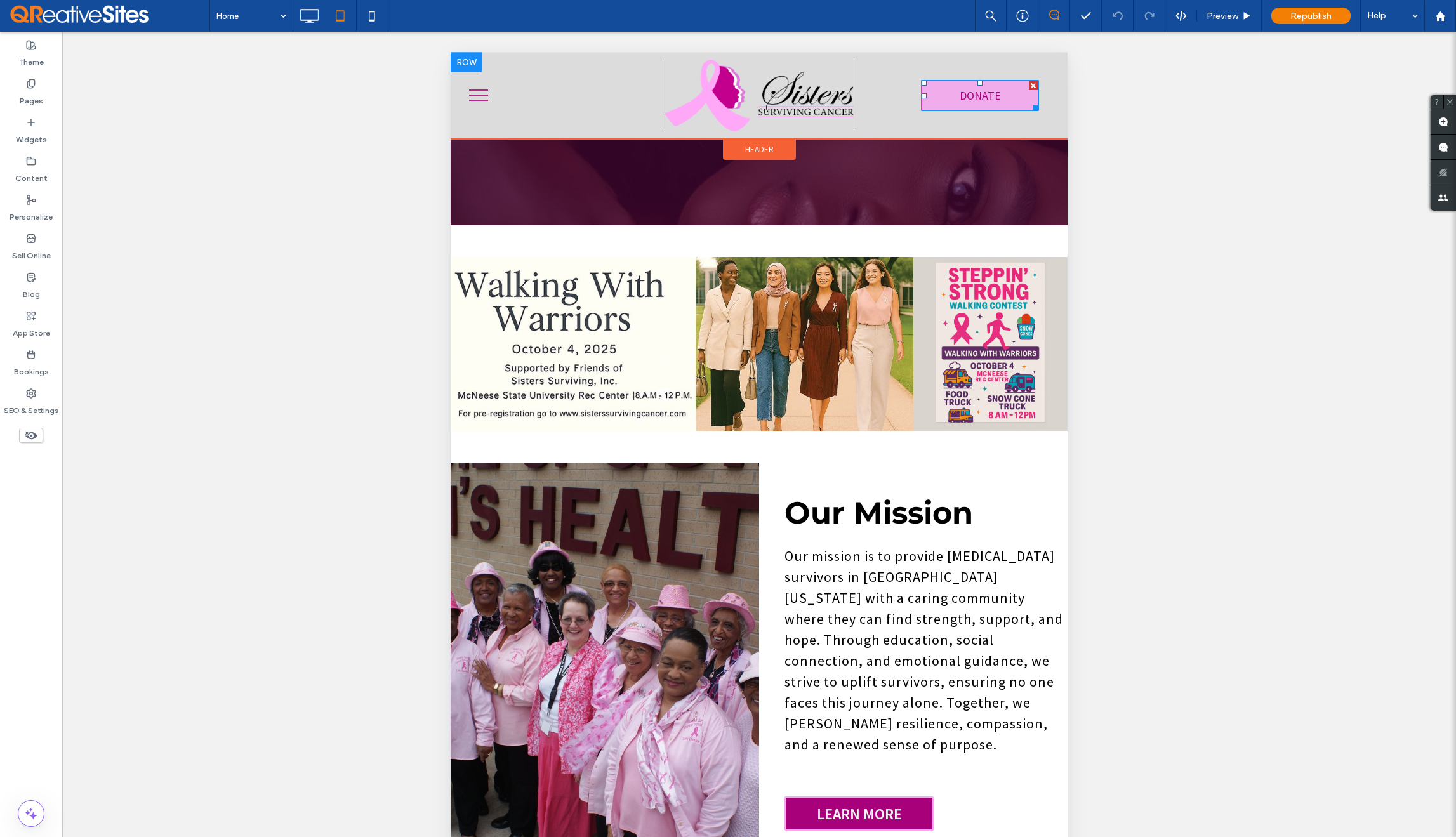
click at [942, 92] on link "DONATE" at bounding box center [981, 95] width 118 height 31
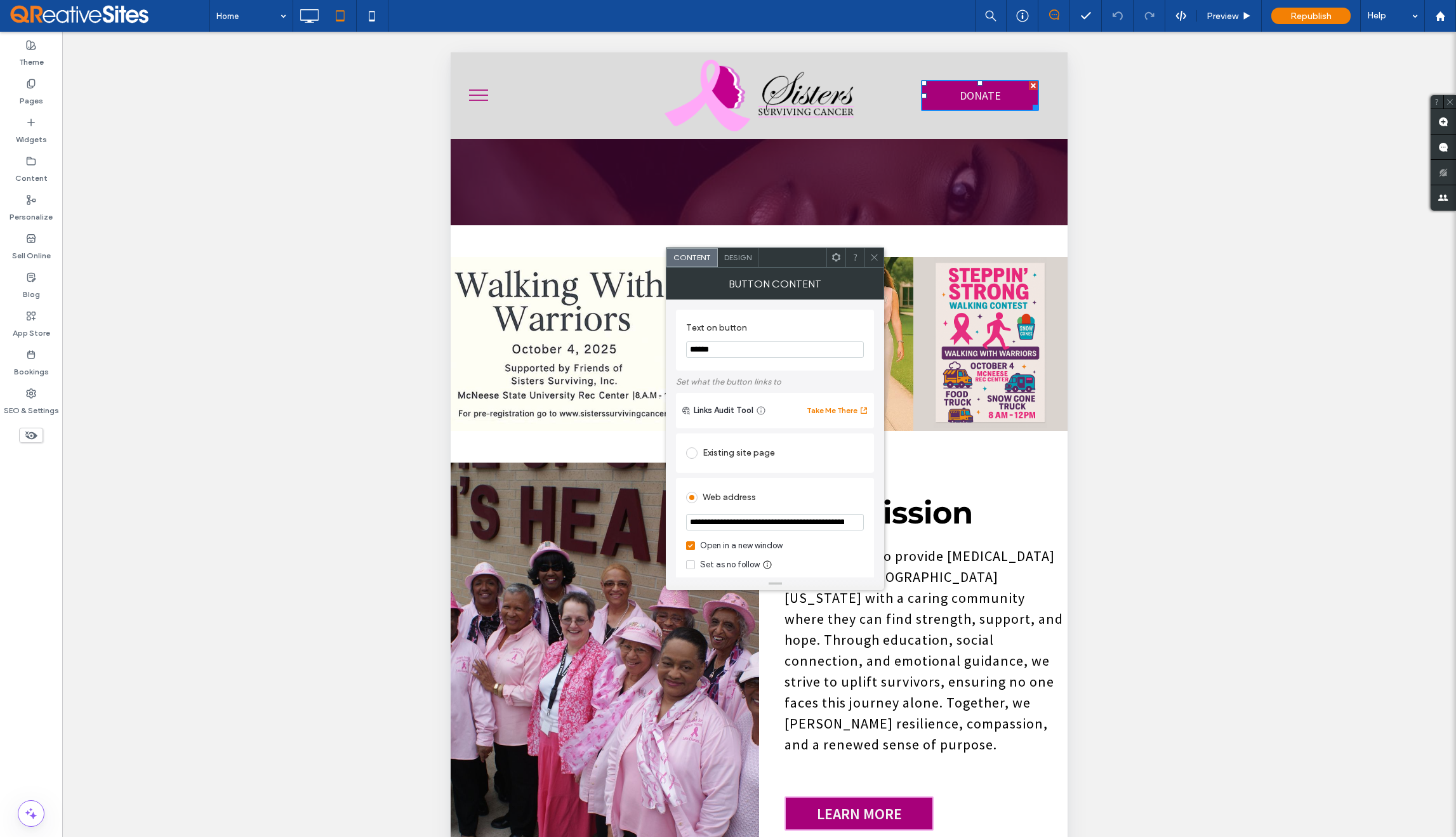
click at [747, 527] on input "**********" at bounding box center [775, 522] width 177 height 17
paste input "url"
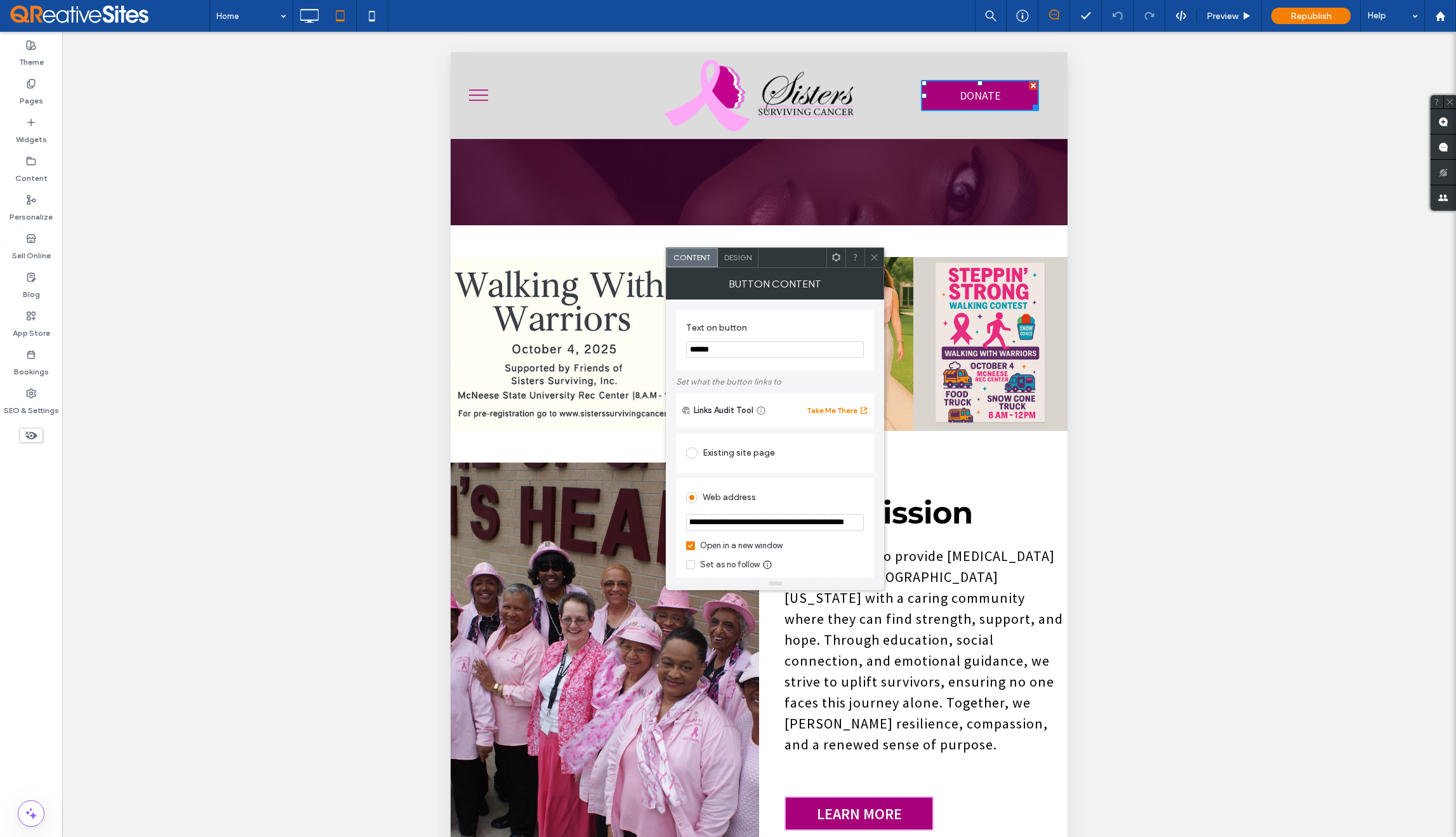
type input "**********"
click at [859, 481] on div "**********" at bounding box center [775, 546] width 198 height 138
click at [874, 258] on use at bounding box center [874, 258] width 6 height 6
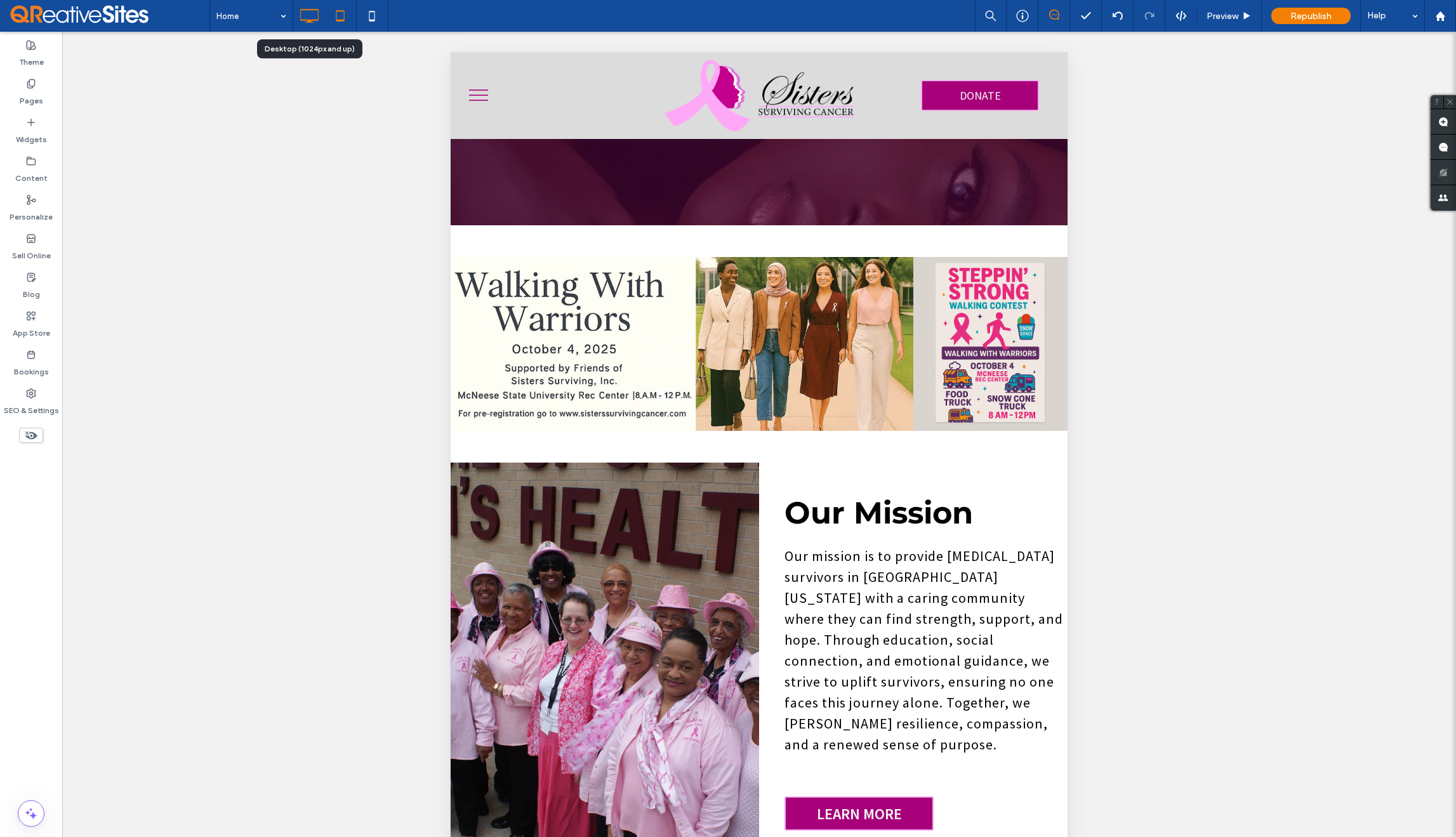
click at [315, 17] on icon at bounding box center [309, 15] width 25 height 25
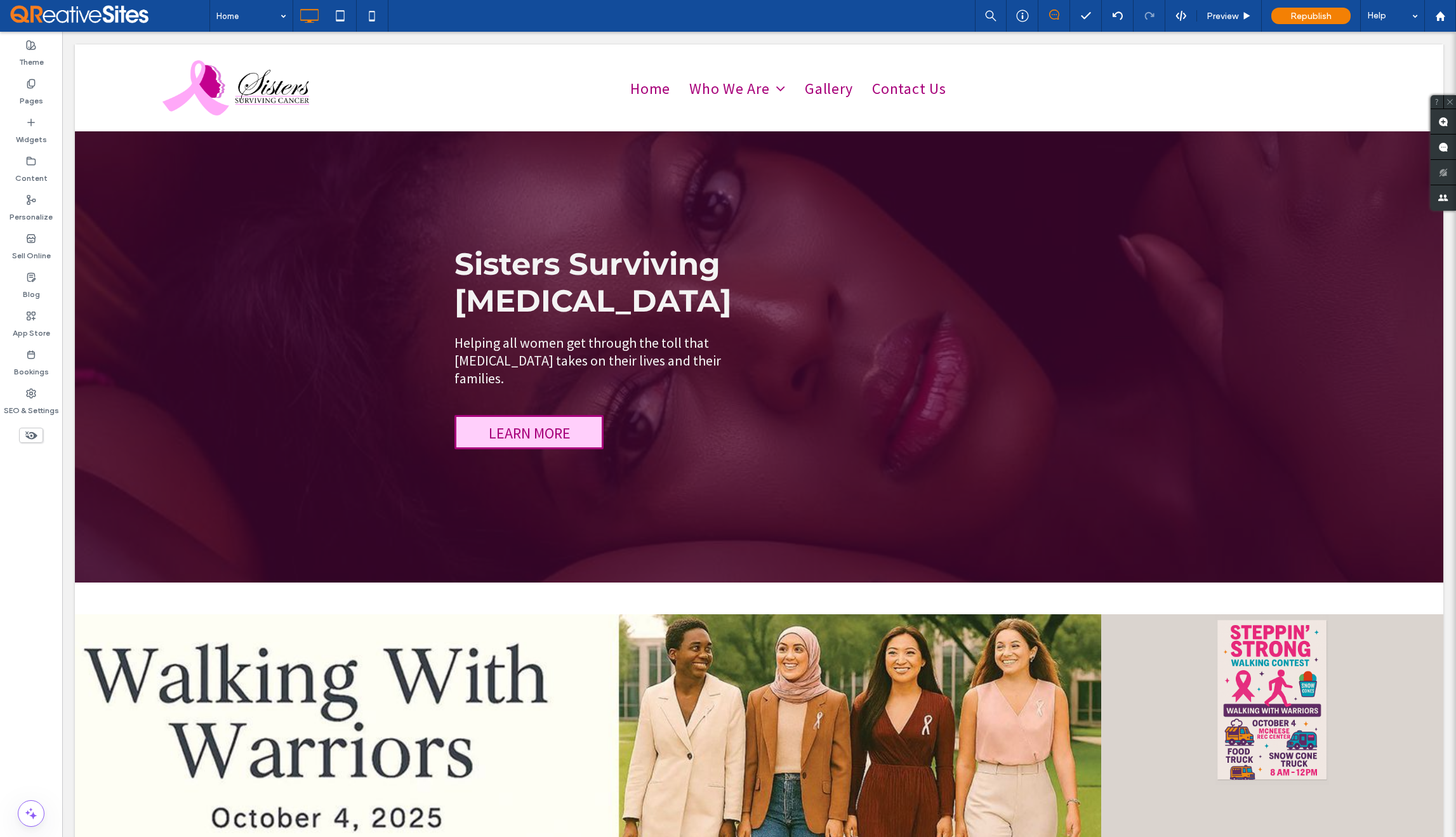
click at [22, 436] on span at bounding box center [30, 435] width 24 height 15
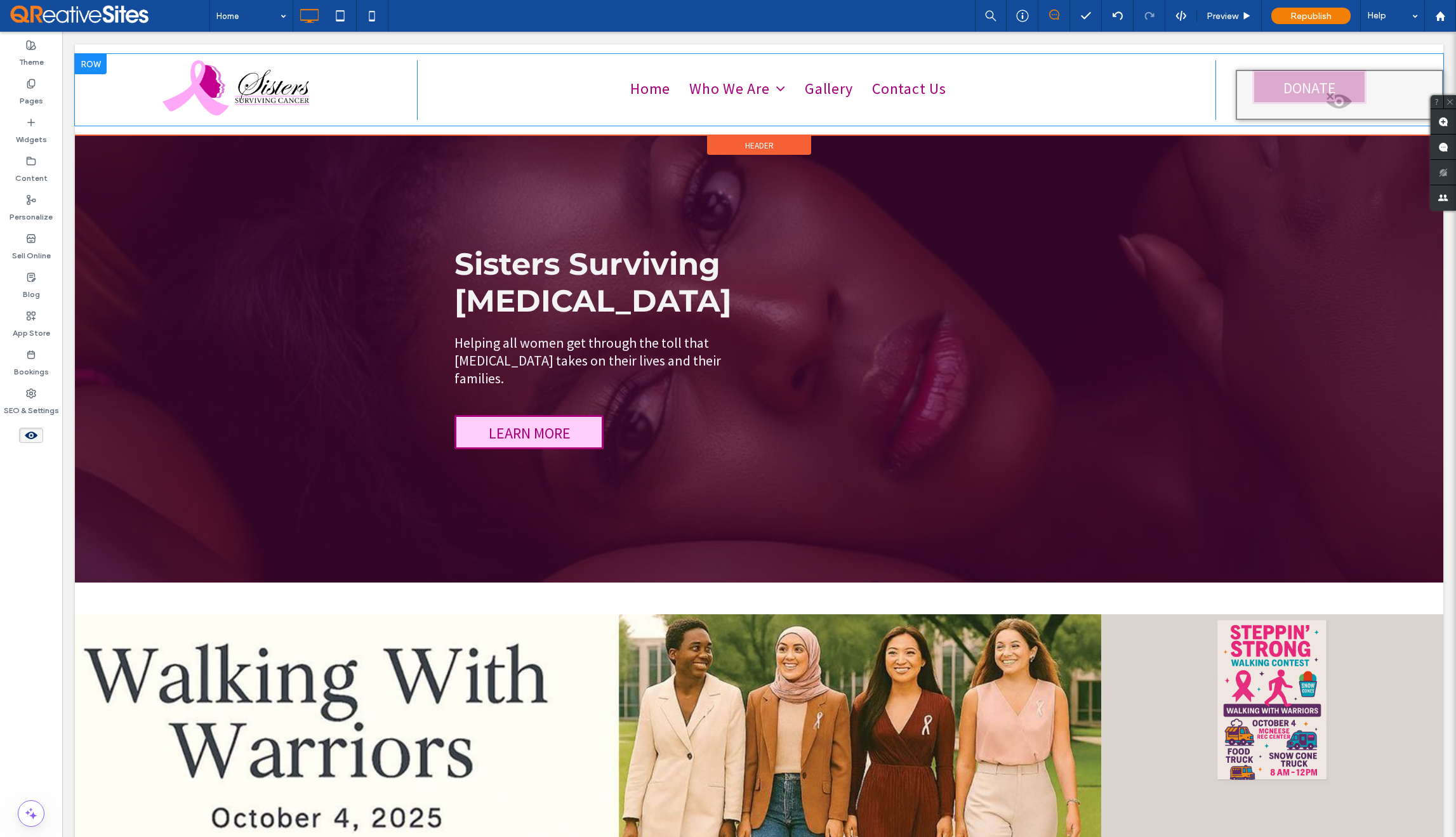
click at [1333, 99] on span at bounding box center [1340, 105] width 205 height 25
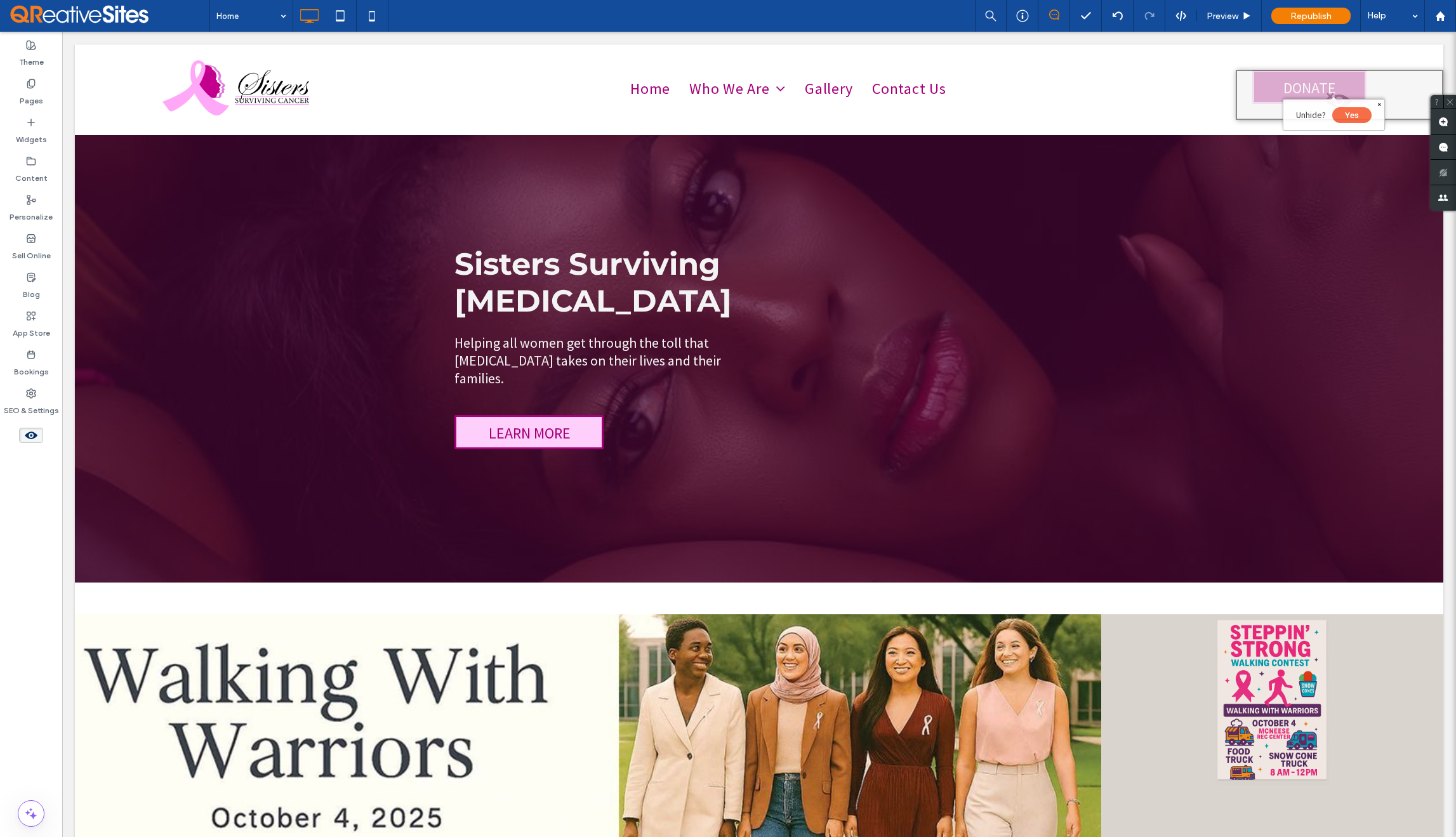
click at [1354, 116] on button "Yes" at bounding box center [1352, 115] width 40 height 16
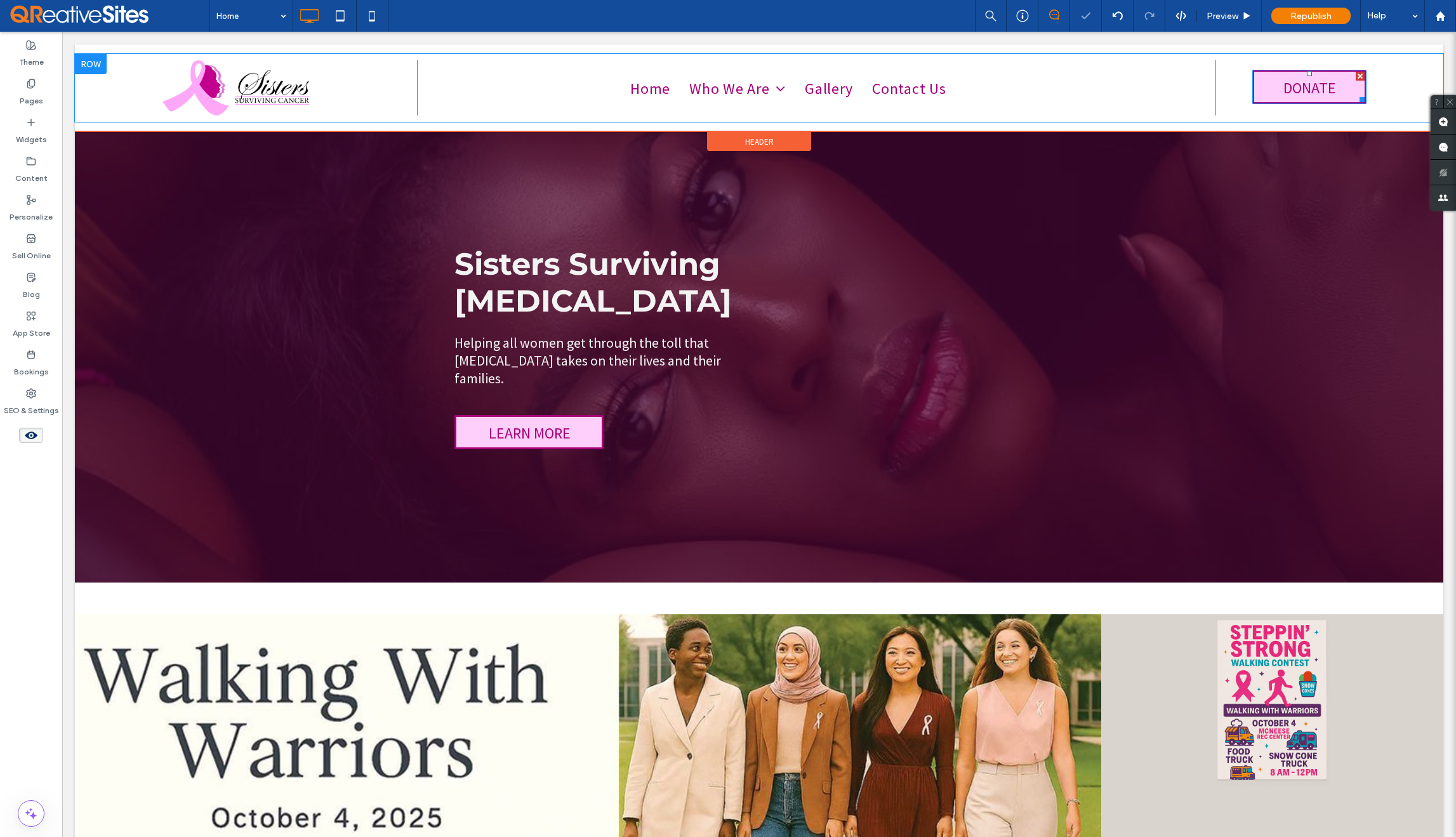
click at [1299, 86] on span "DONATE" at bounding box center [1310, 87] width 61 height 32
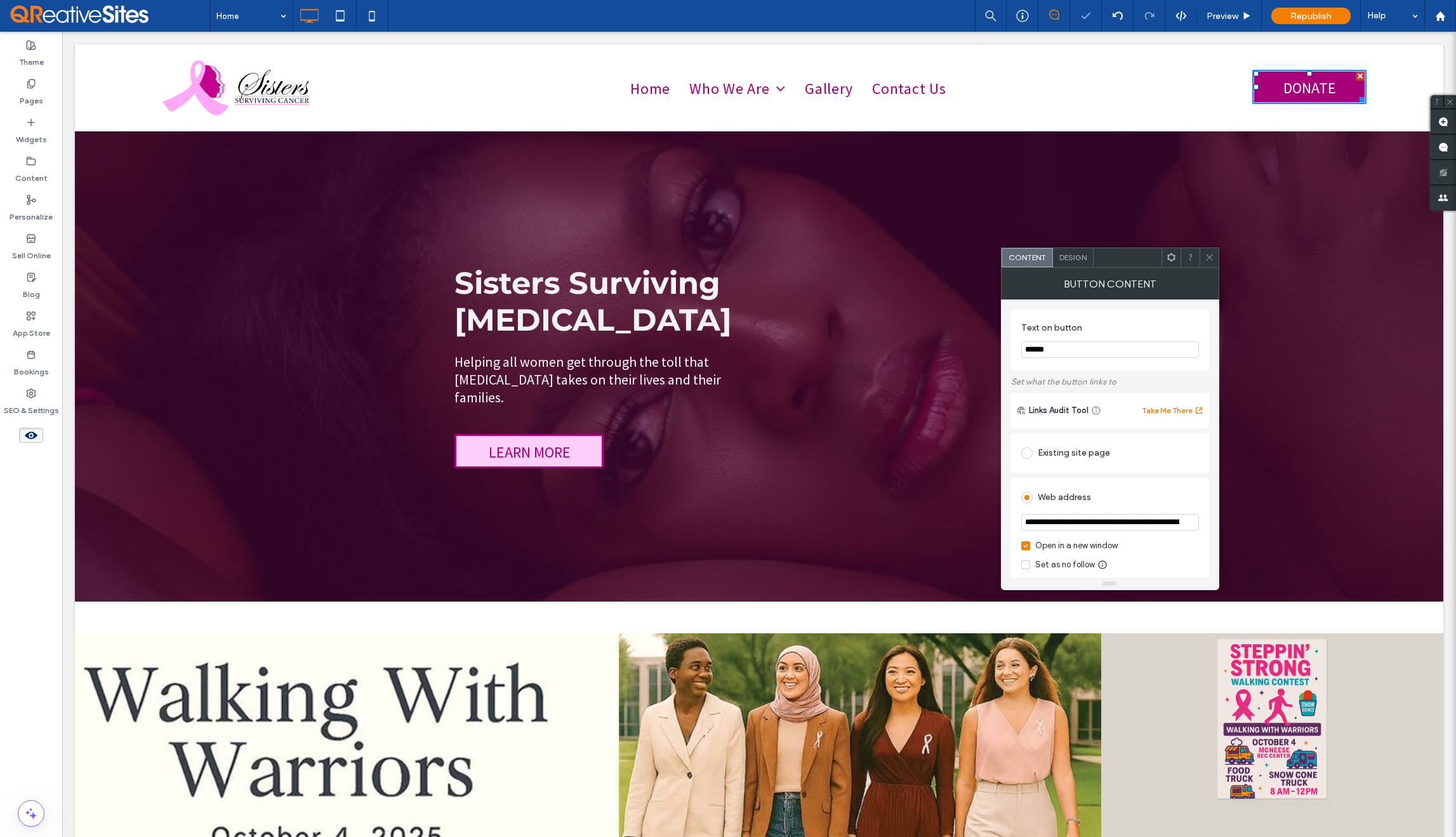
click at [1074, 522] on input "**********" at bounding box center [1110, 522] width 177 height 17
paste input "url"
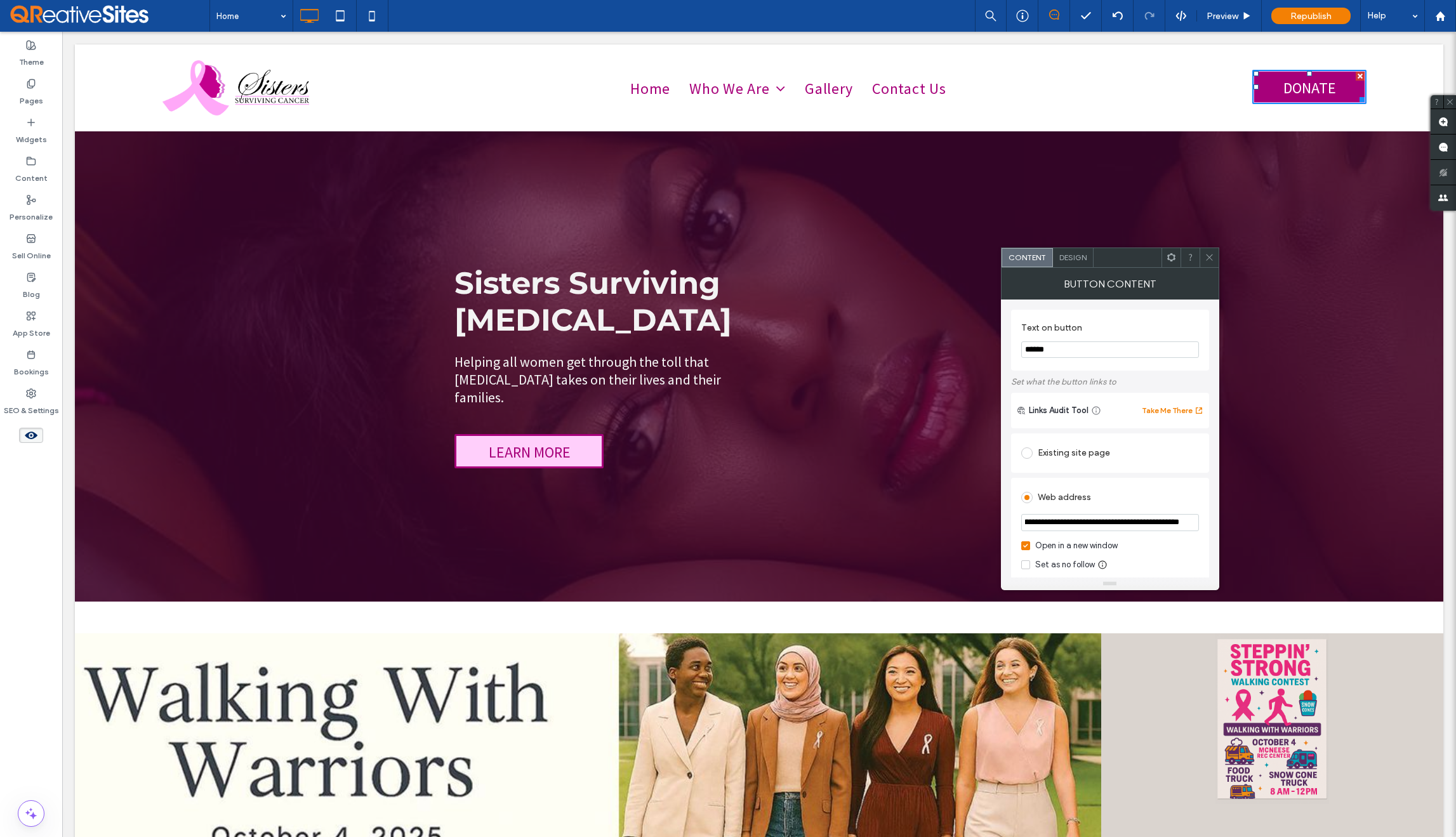
type input "**********"
click at [1205, 476] on div "**********" at bounding box center [1110, 634] width 198 height 407
click at [1211, 260] on icon at bounding box center [1209, 257] width 9 height 9
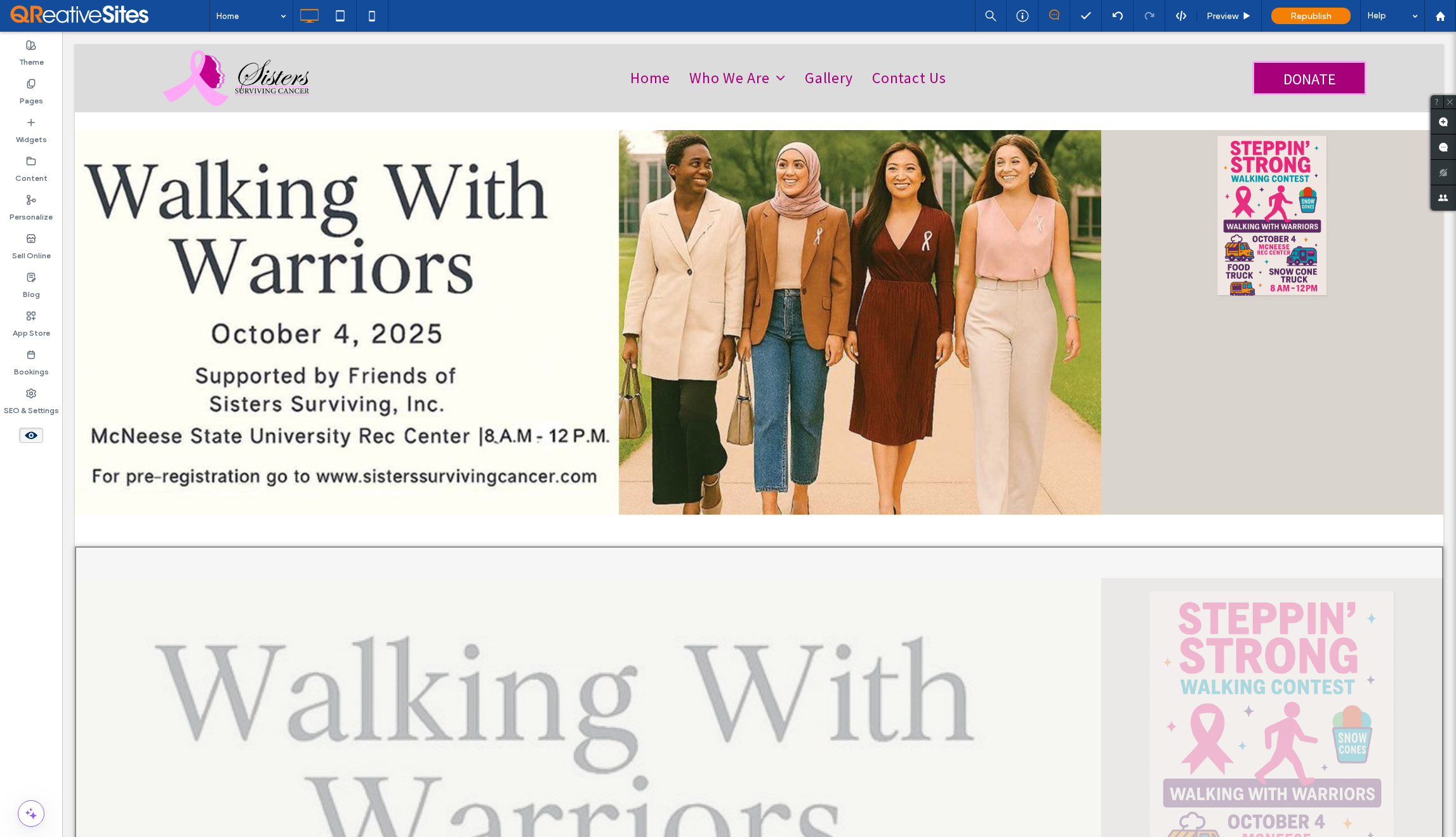
scroll to position [333, 0]
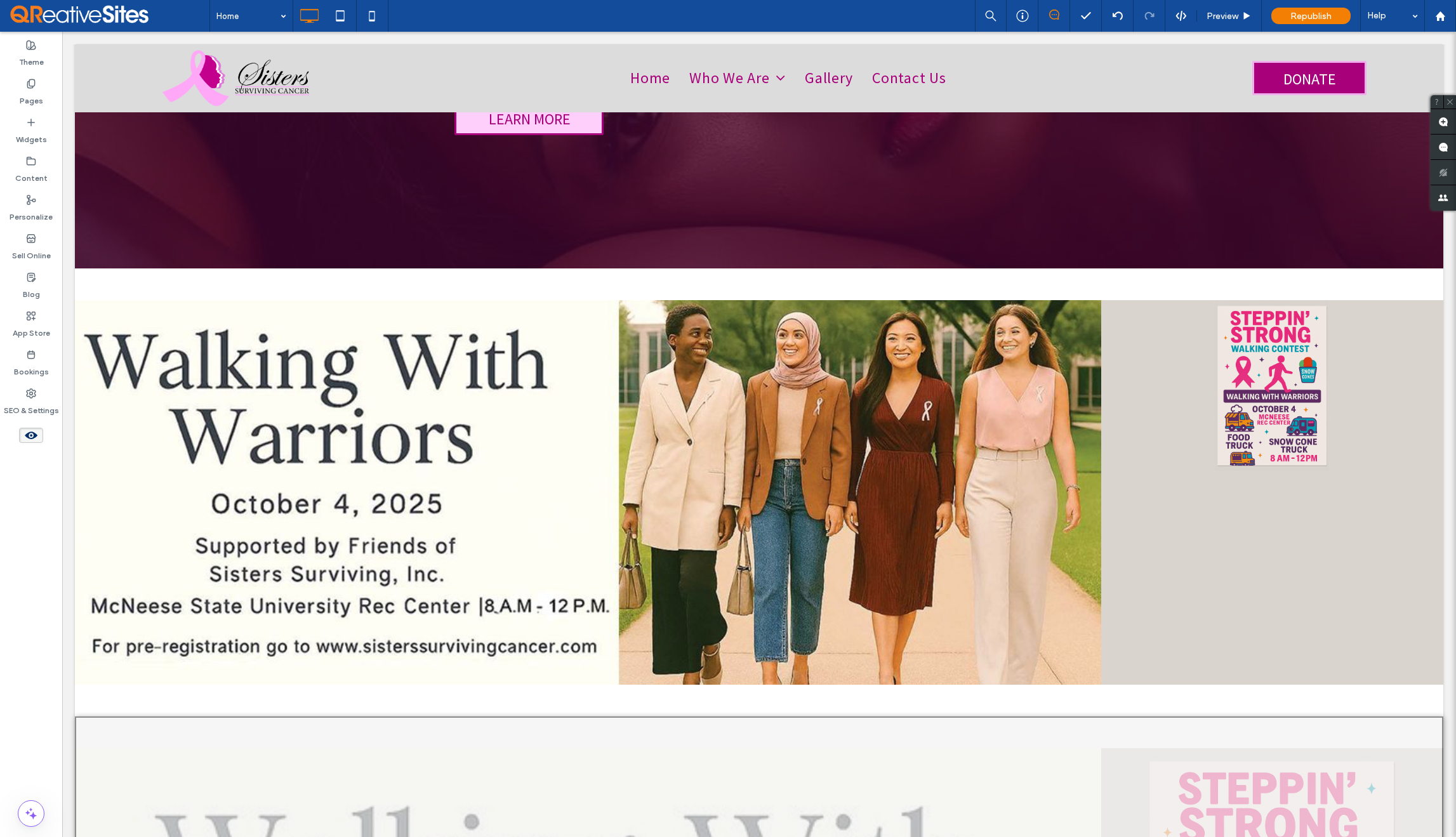
click at [32, 435] on icon at bounding box center [30, 435] width 14 height 14
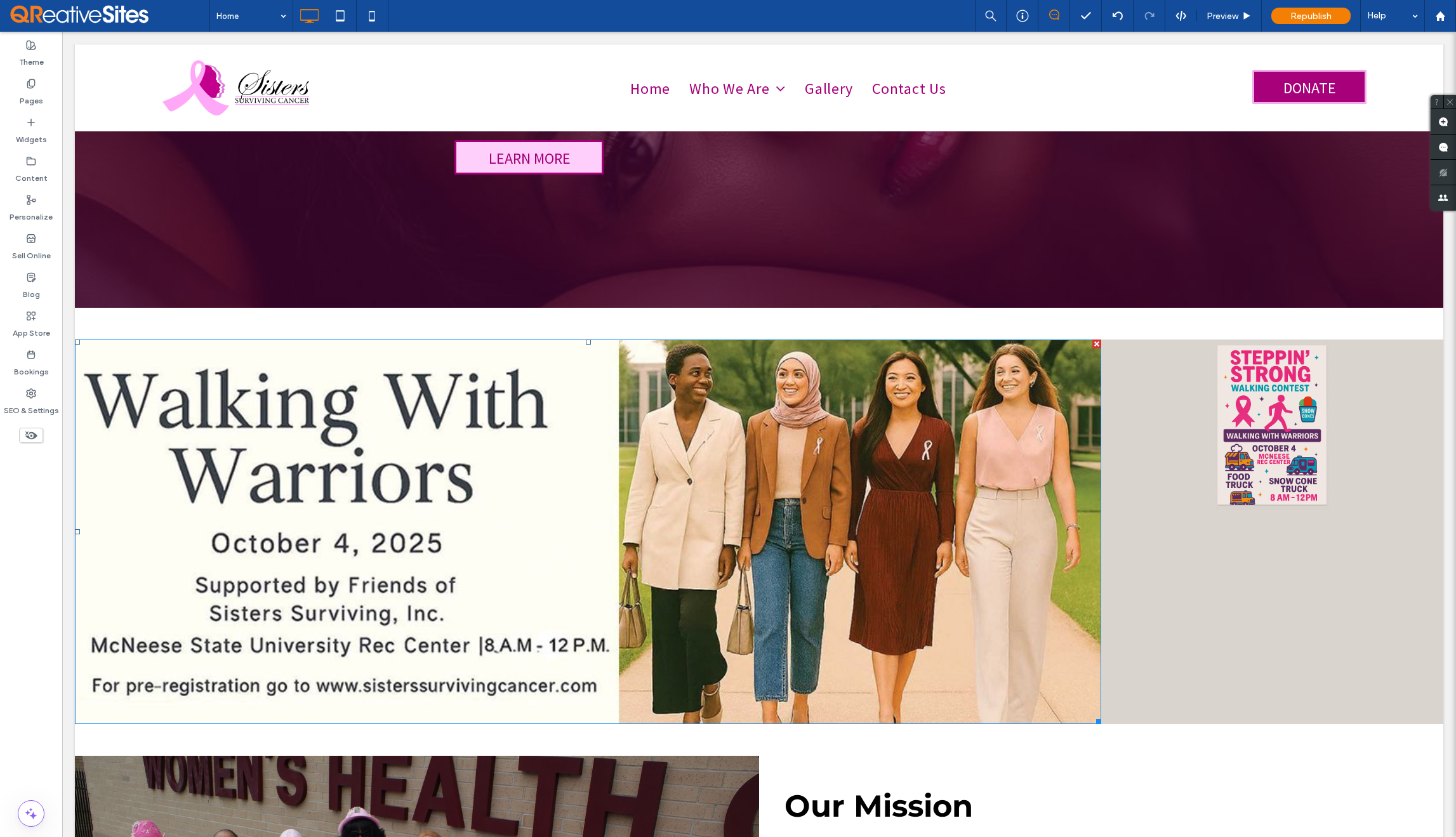
scroll to position [0, 0]
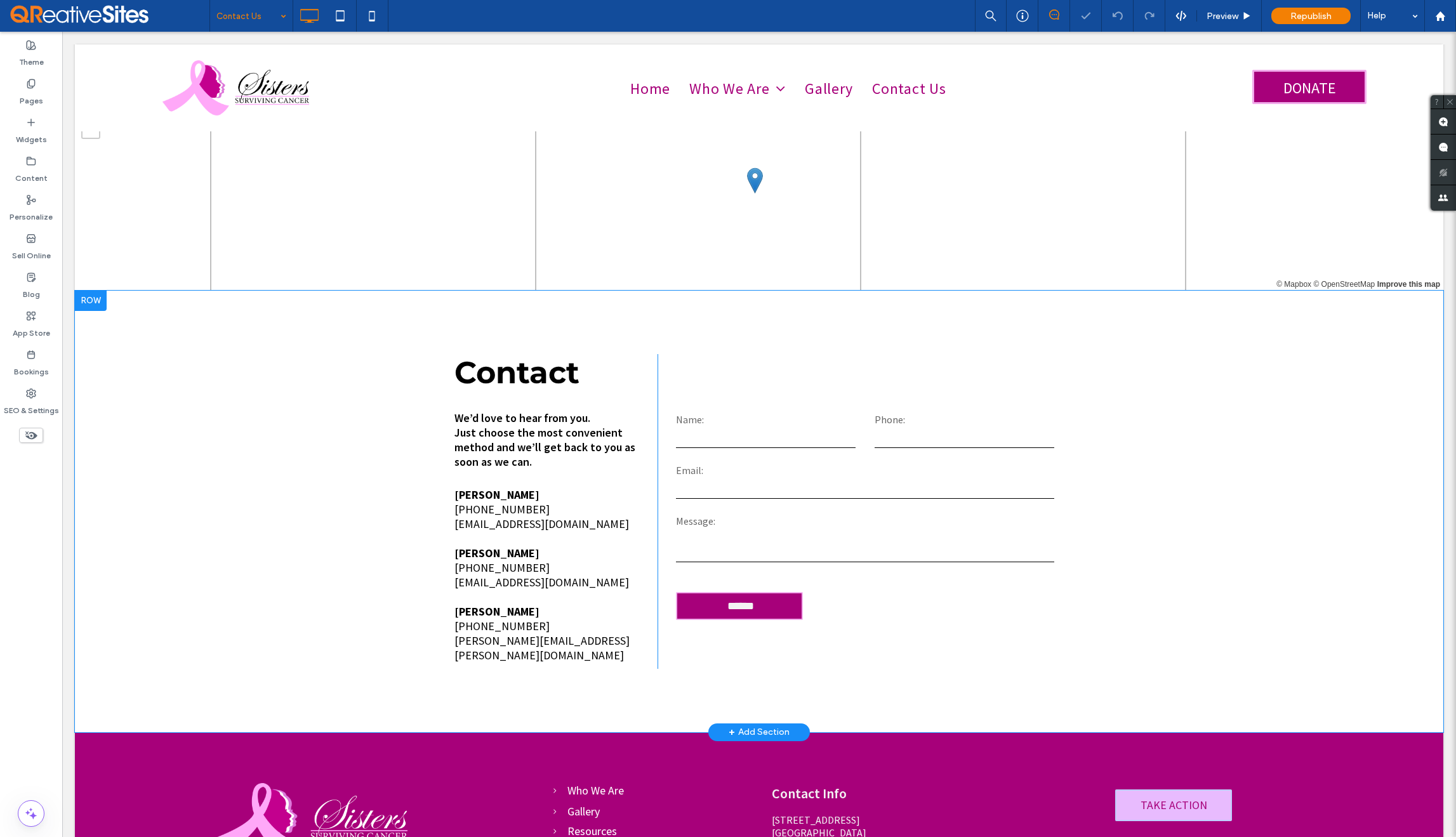
scroll to position [113, 0]
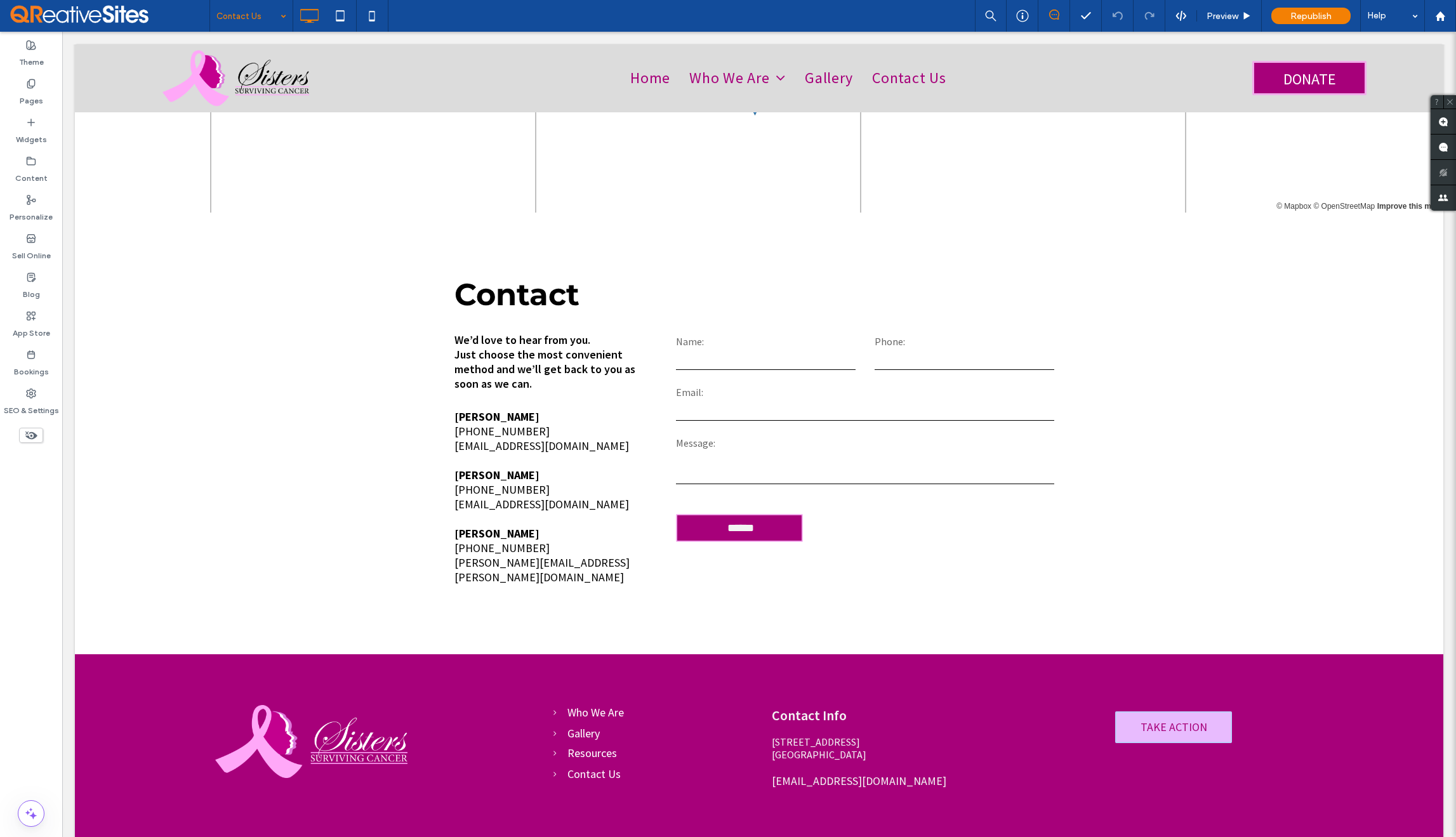
click at [34, 435] on use at bounding box center [31, 435] width 12 height 8
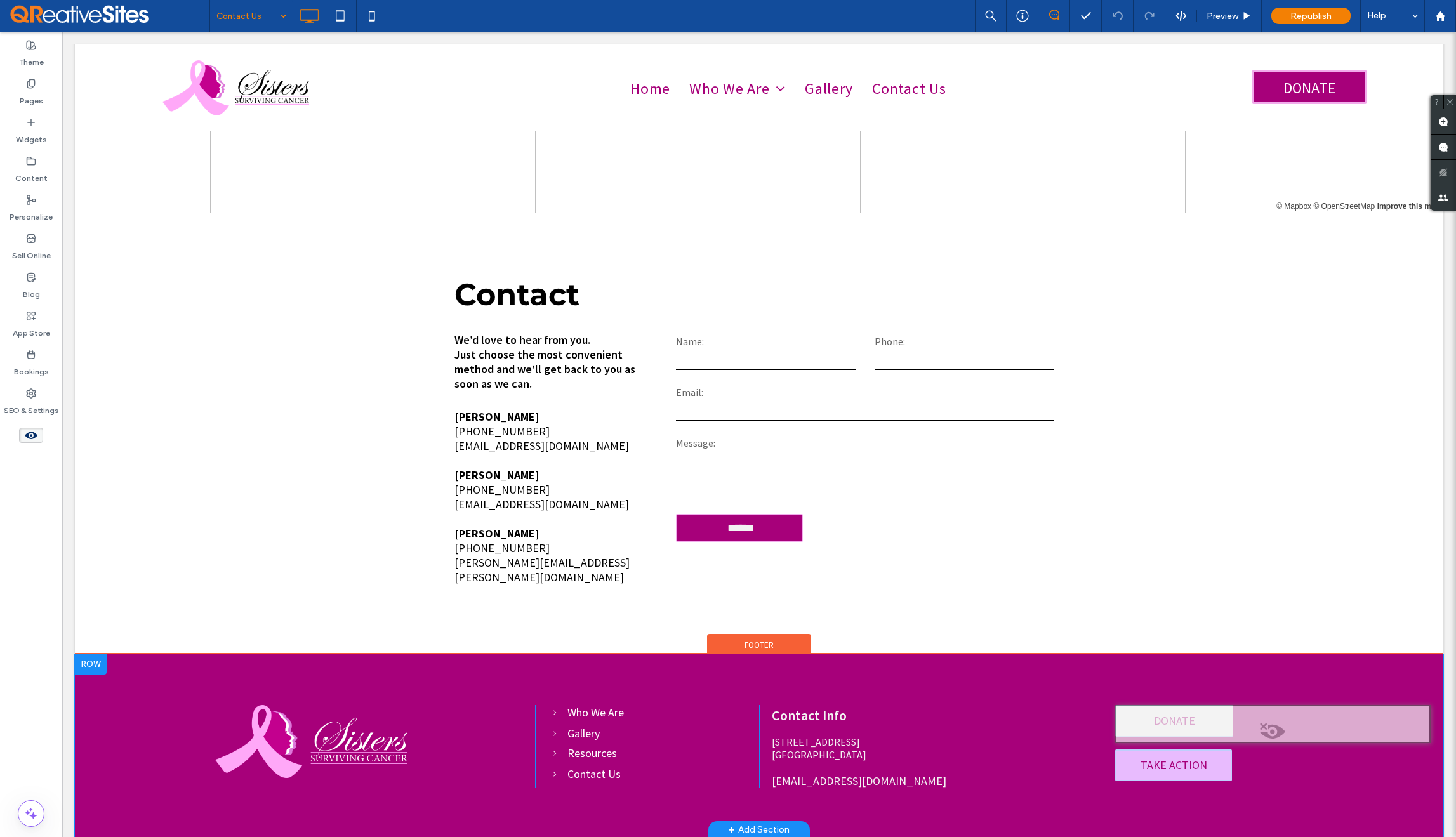
click at [1253, 722] on span at bounding box center [1273, 735] width 313 height 25
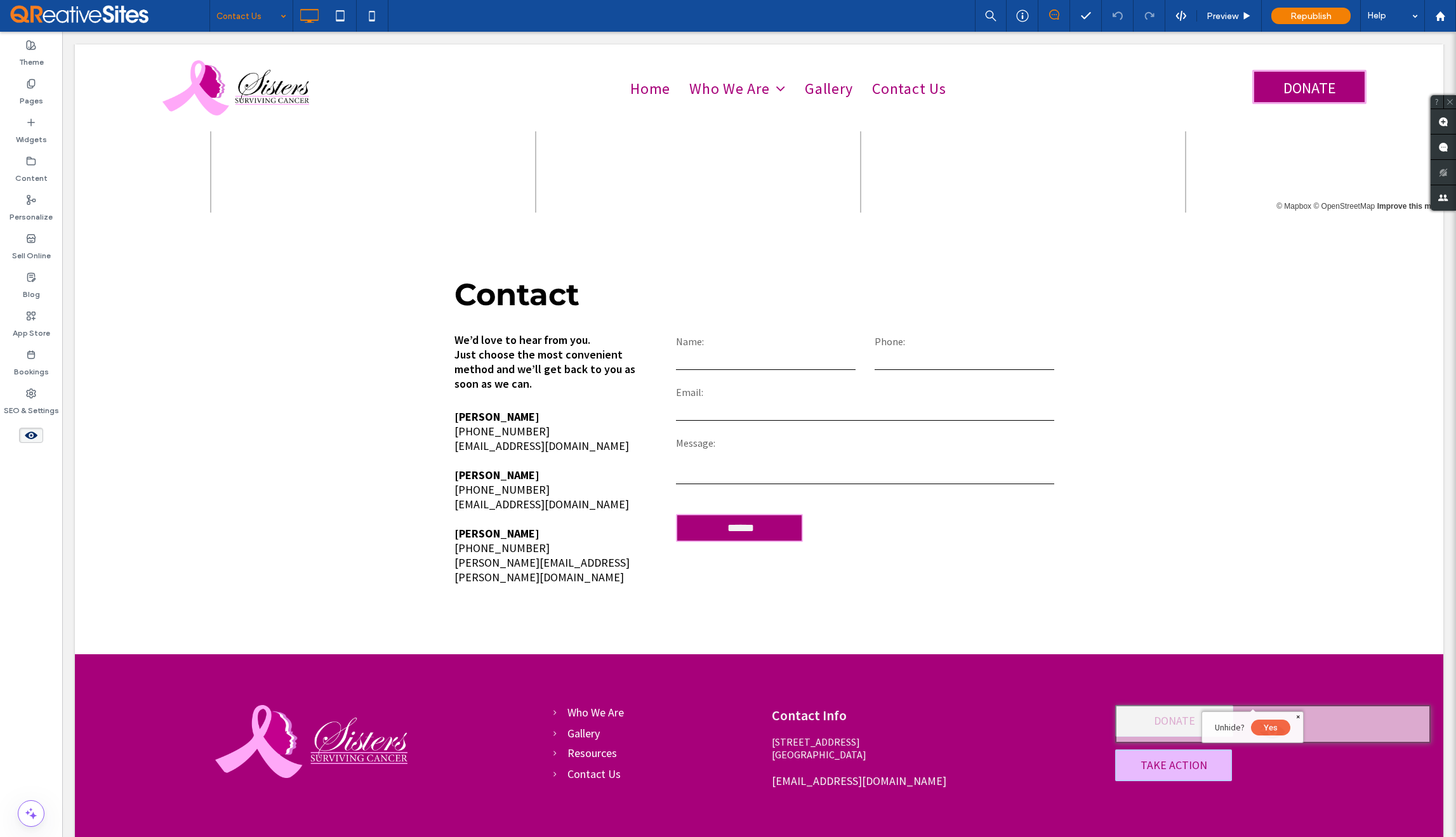
click at [1276, 724] on button "Yes" at bounding box center [1271, 728] width 40 height 16
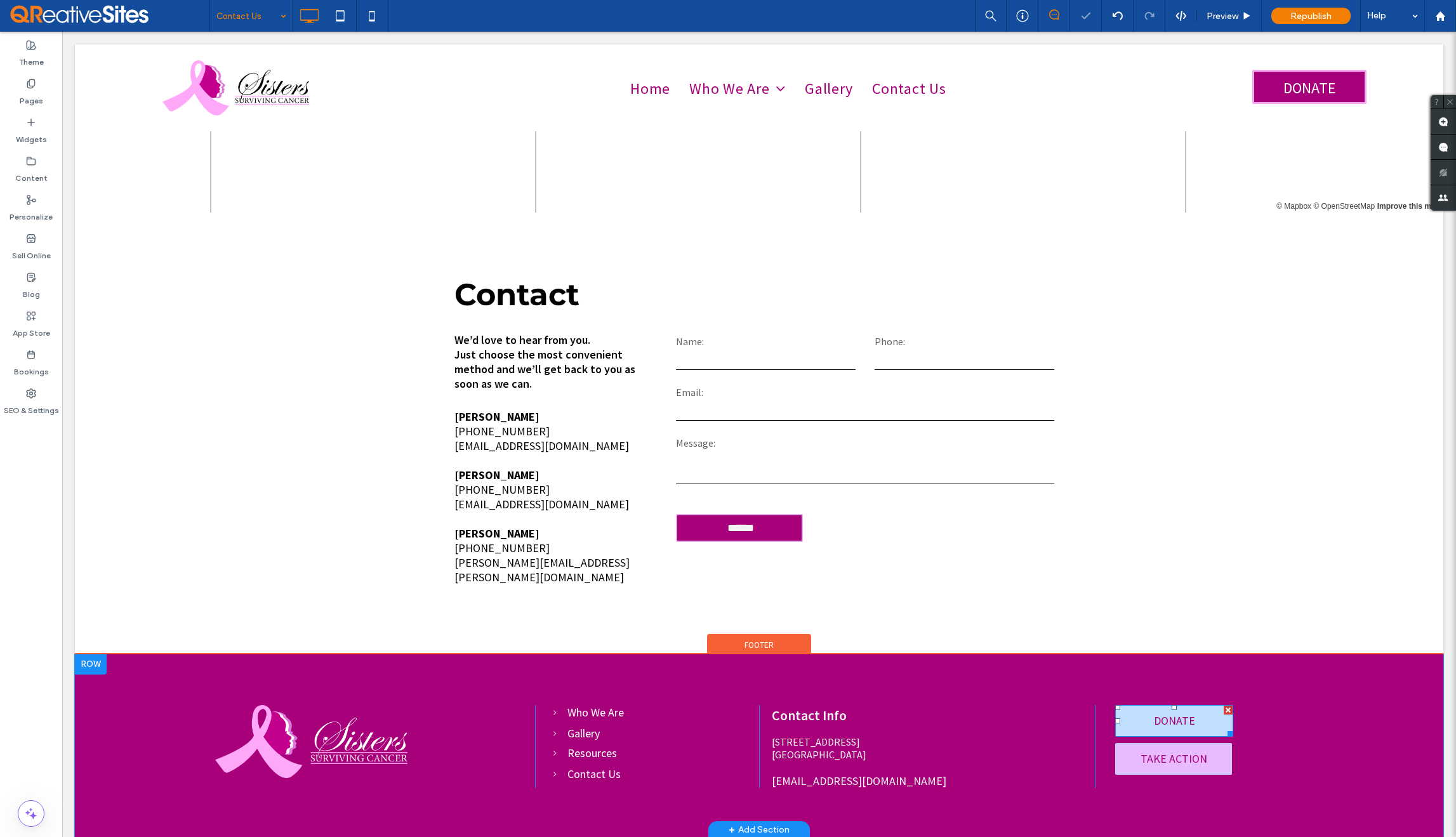
click at [1203, 705] on link "DONATE" at bounding box center [1175, 721] width 118 height 32
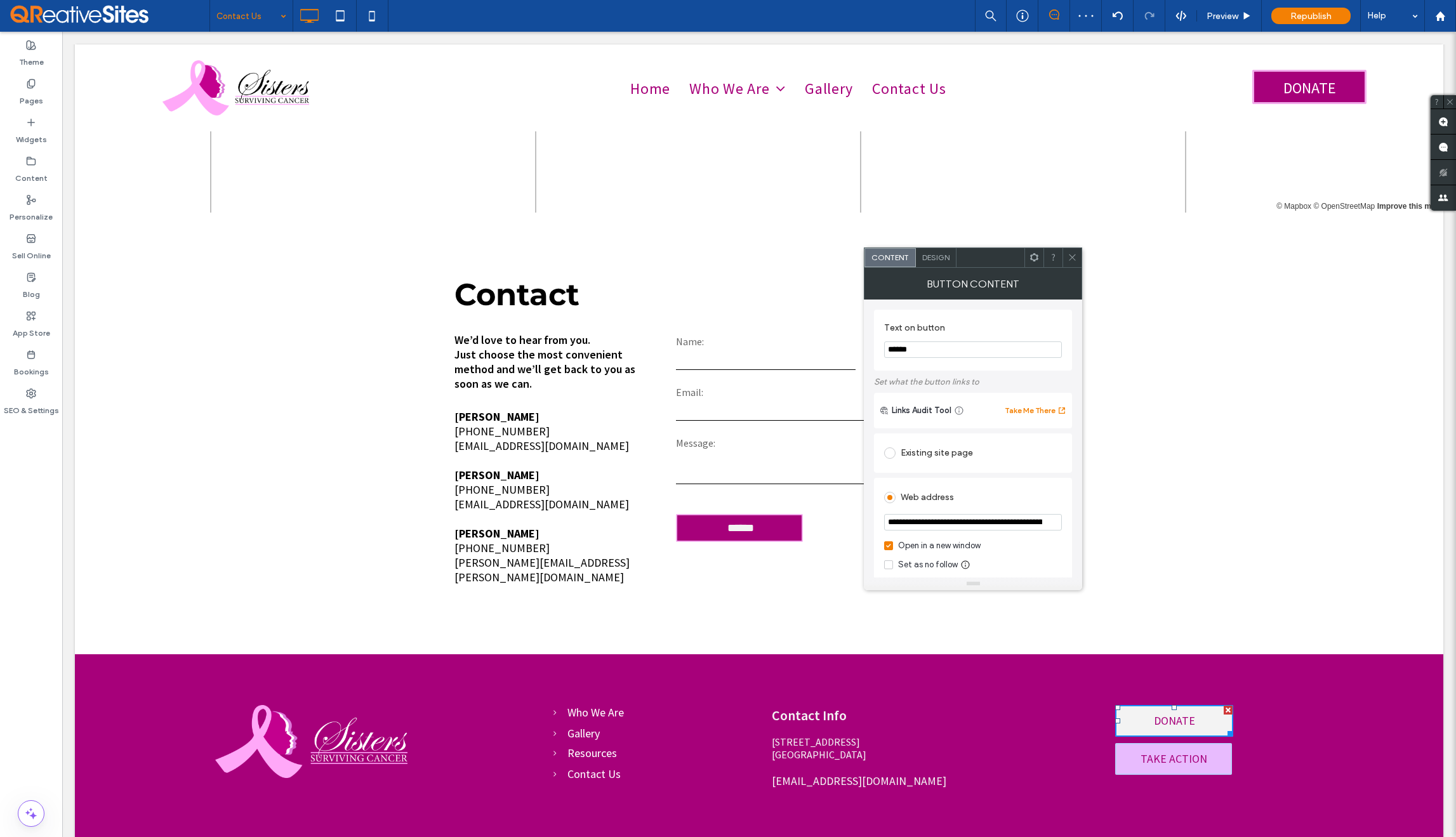
click at [1038, 526] on input "**********" at bounding box center [973, 522] width 177 height 17
paste input "url"
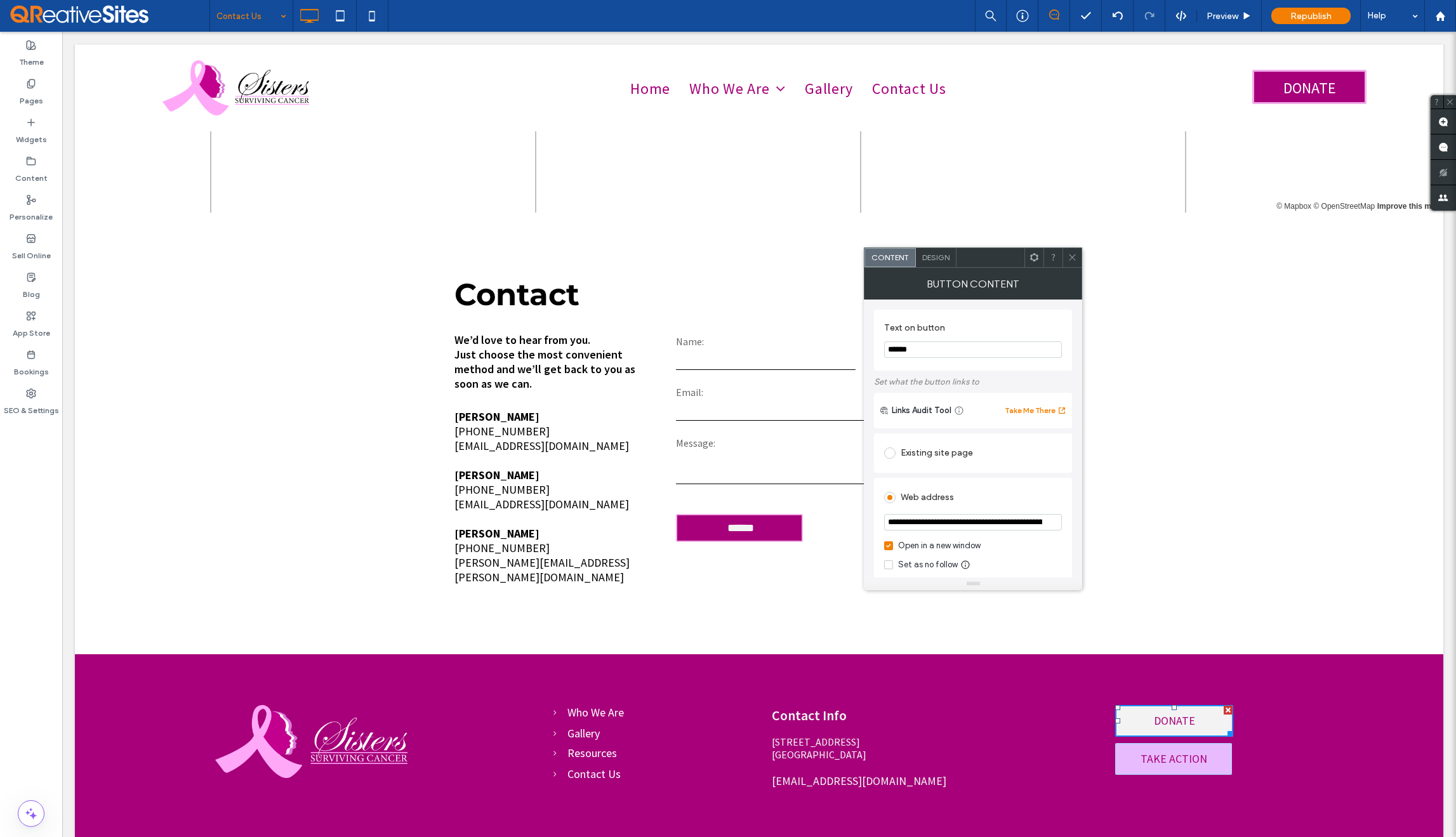
scroll to position [0, 234]
type input "**********"
click at [1060, 473] on div "**********" at bounding box center [973, 634] width 198 height 407
click at [1074, 258] on use at bounding box center [1072, 258] width 6 height 6
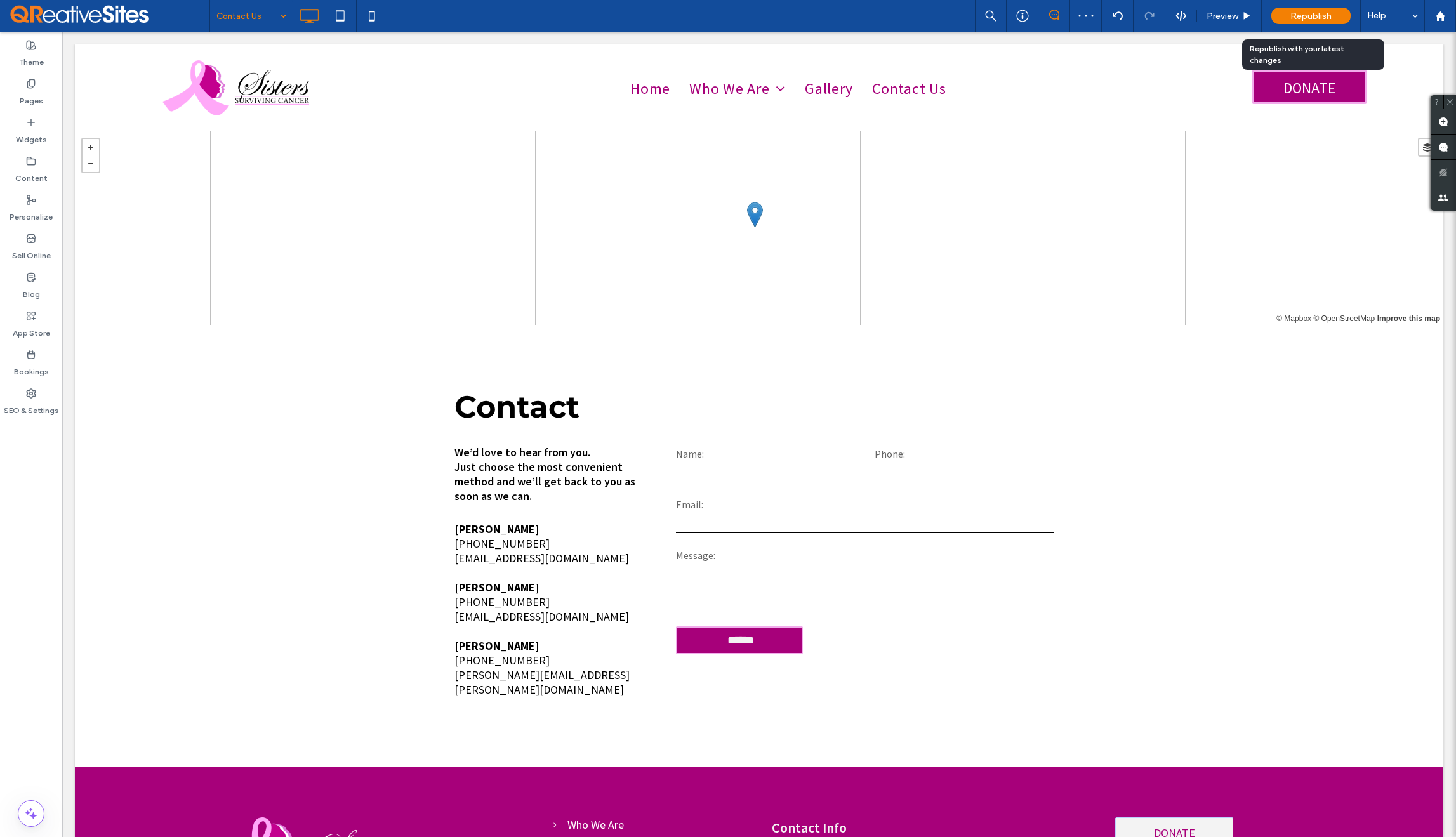
click at [1307, 13] on span "Republish" at bounding box center [1311, 16] width 41 height 11
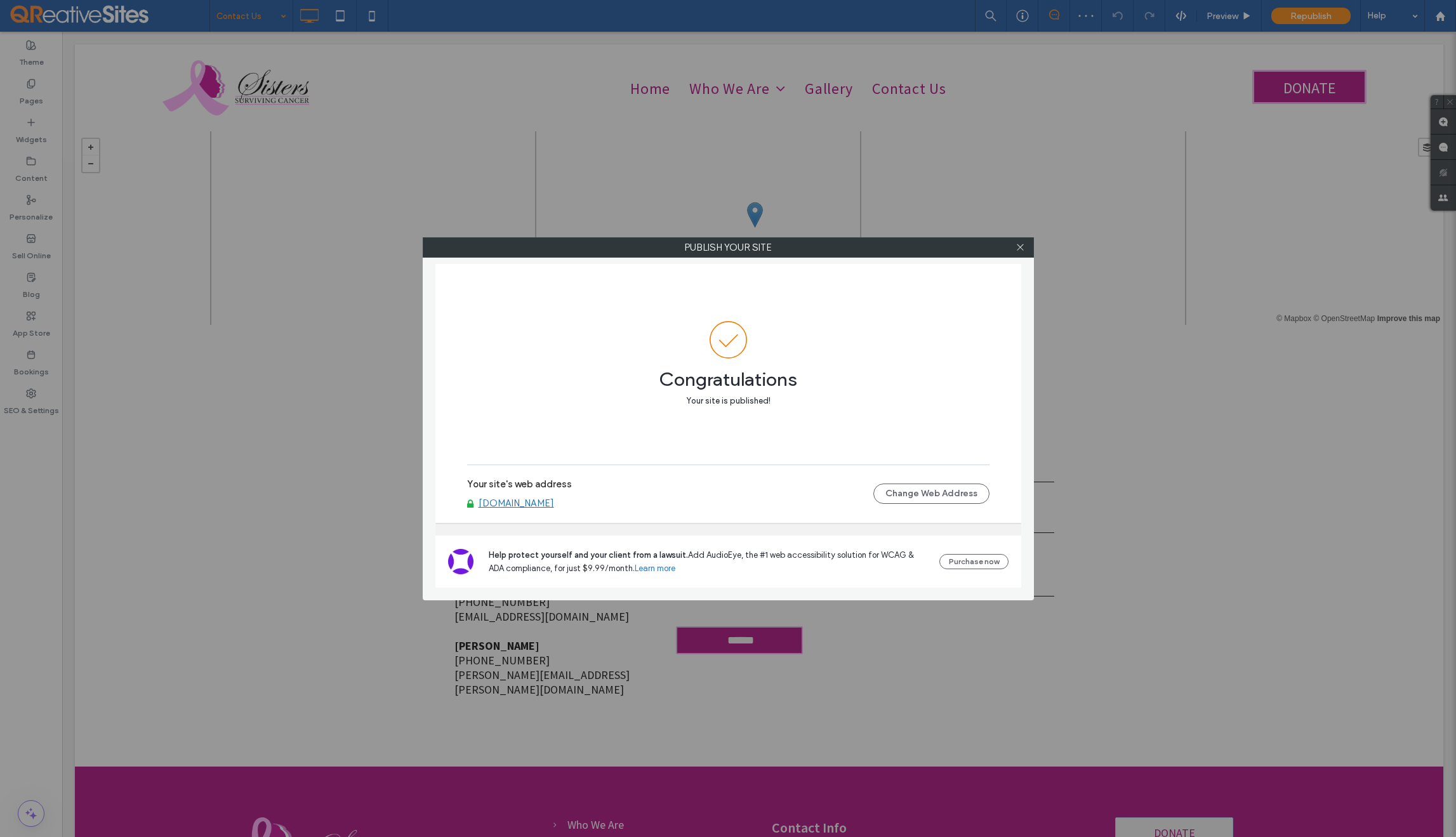
click at [554, 506] on link "[DOMAIN_NAME]" at bounding box center [516, 504] width 76 height 12
click at [1019, 247] on use at bounding box center [1019, 247] width 6 height 6
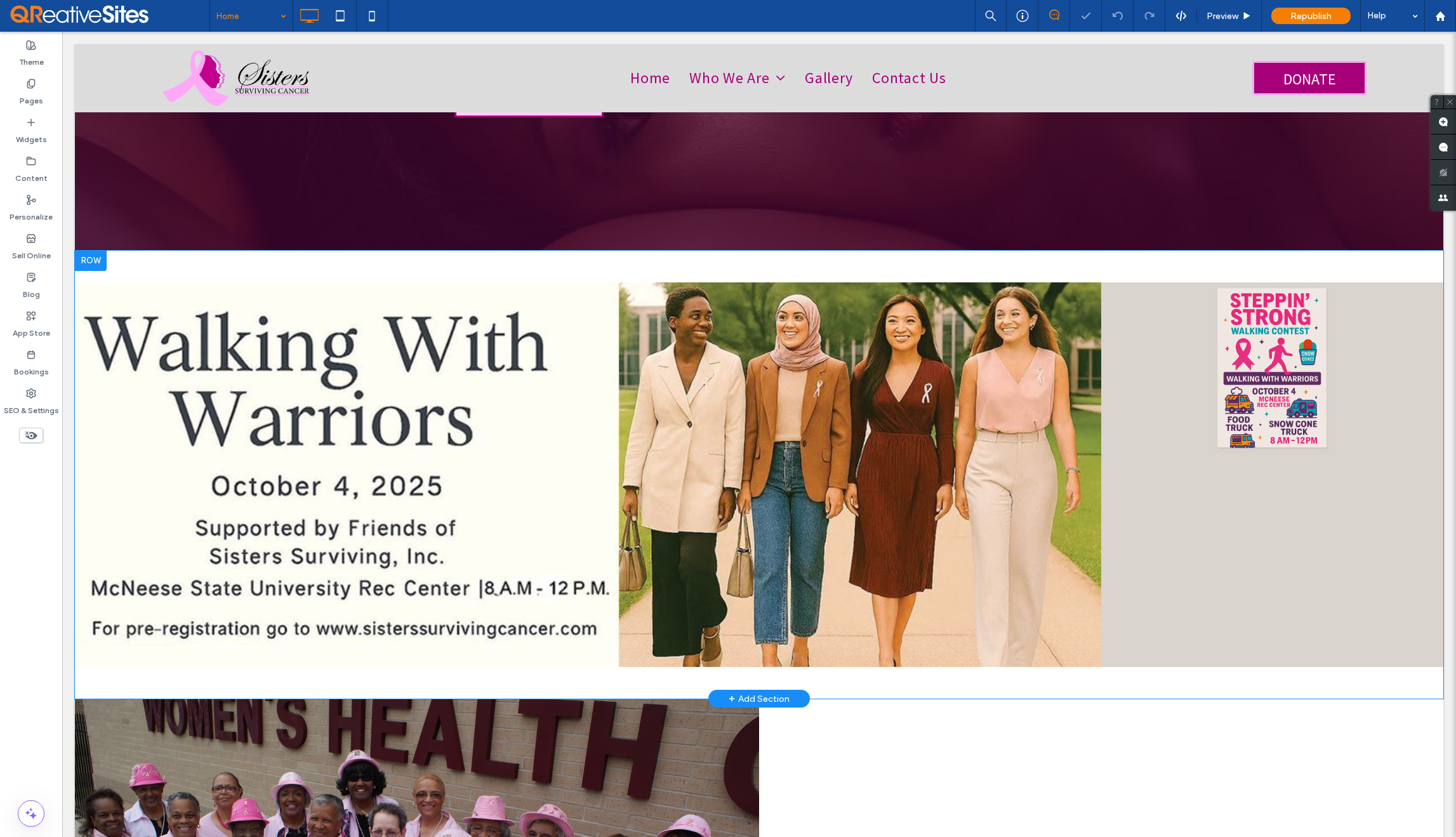
scroll to position [494, 0]
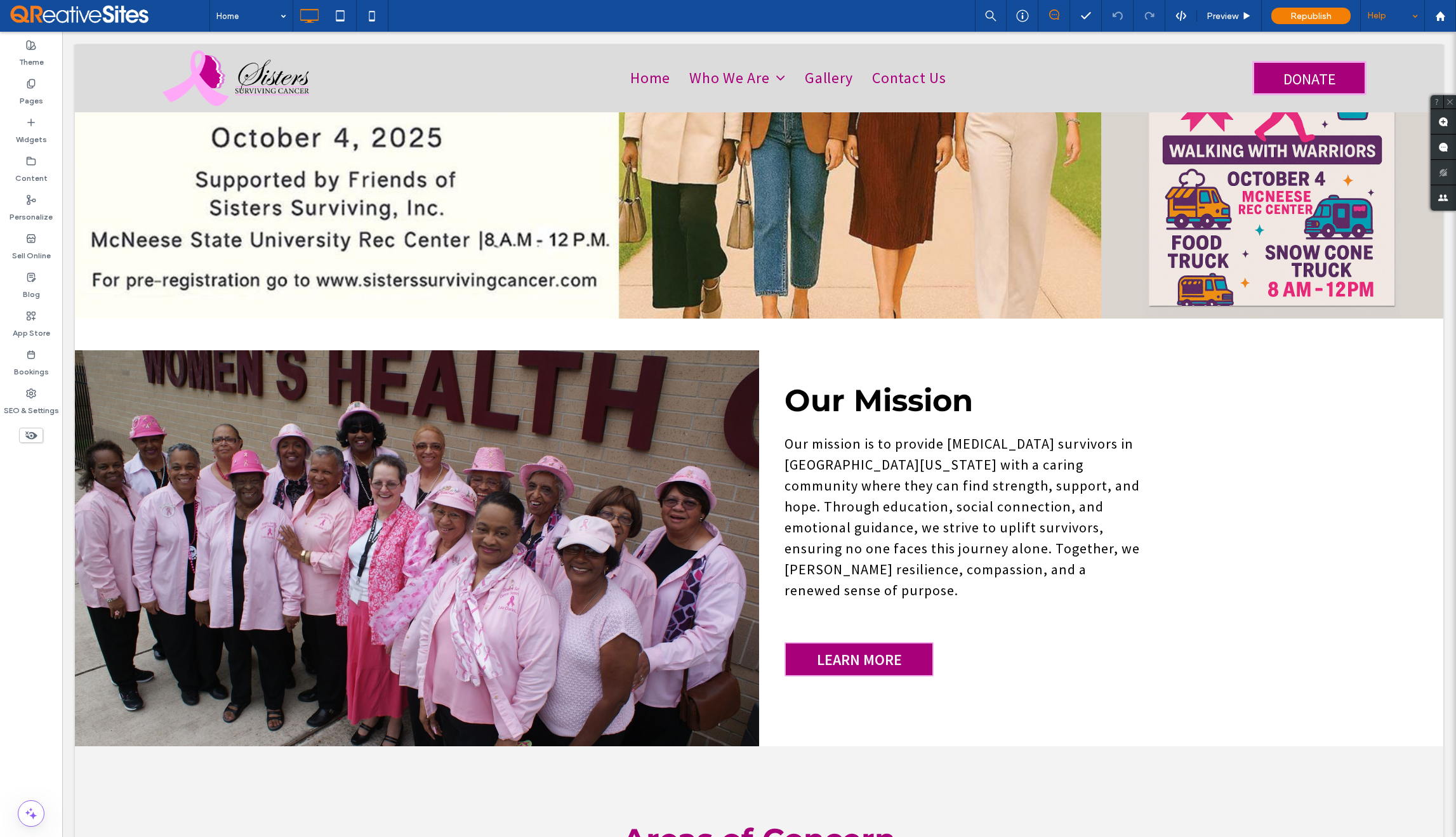
click at [1408, 18] on div "Help" at bounding box center [1393, 16] width 63 height 32
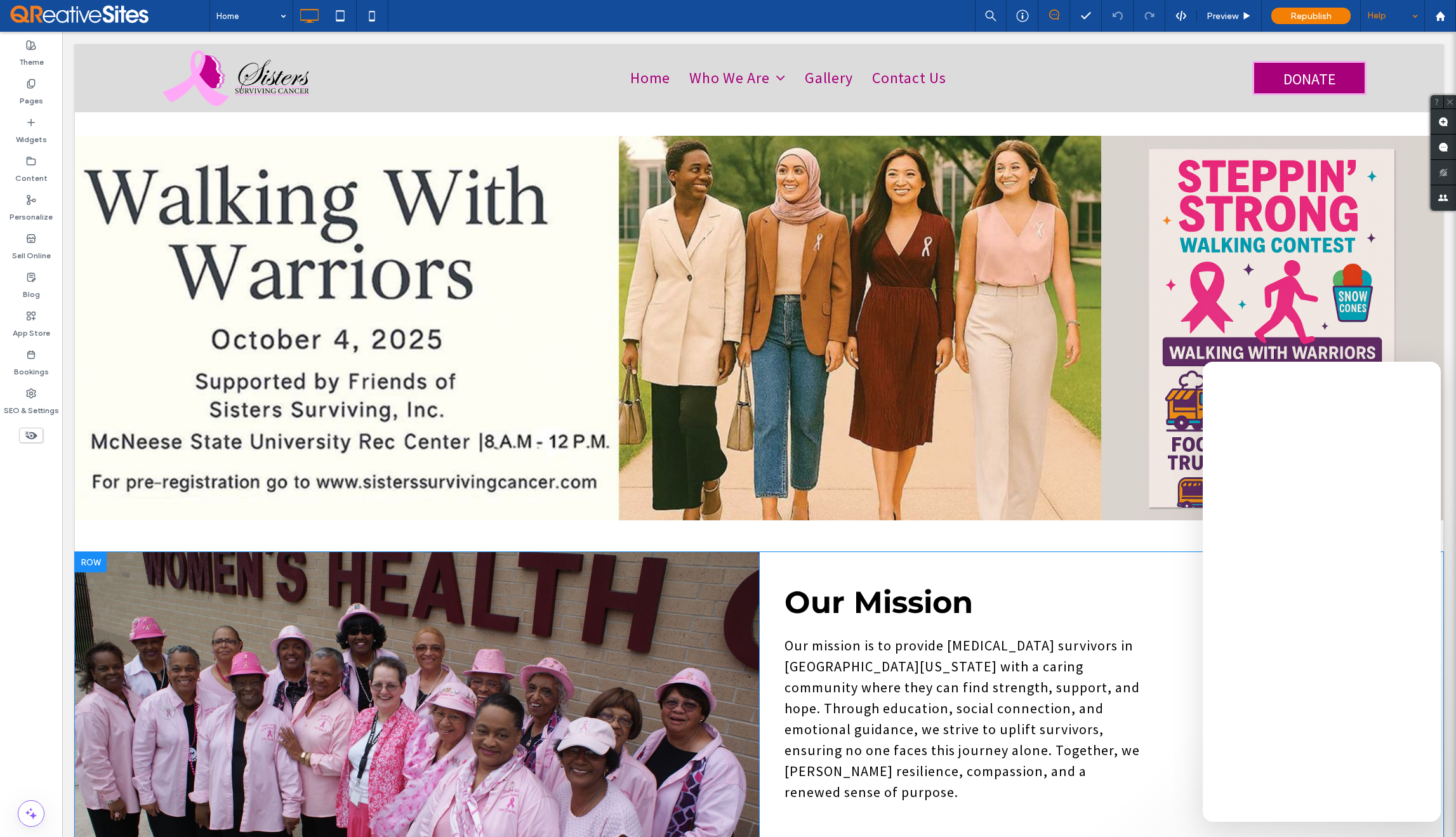
scroll to position [448, 0]
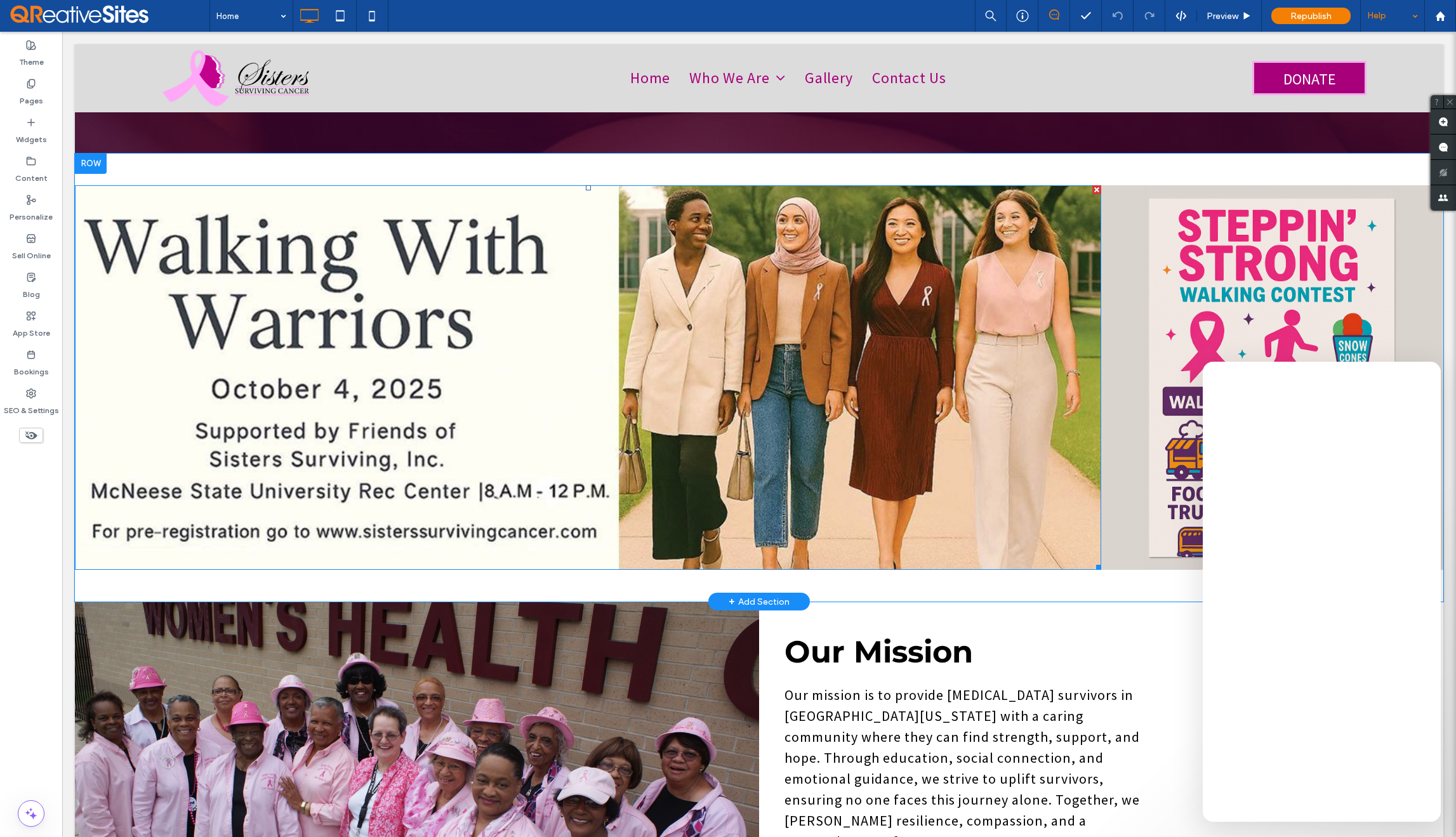
click at [701, 340] on img at bounding box center [588, 377] width 1027 height 385
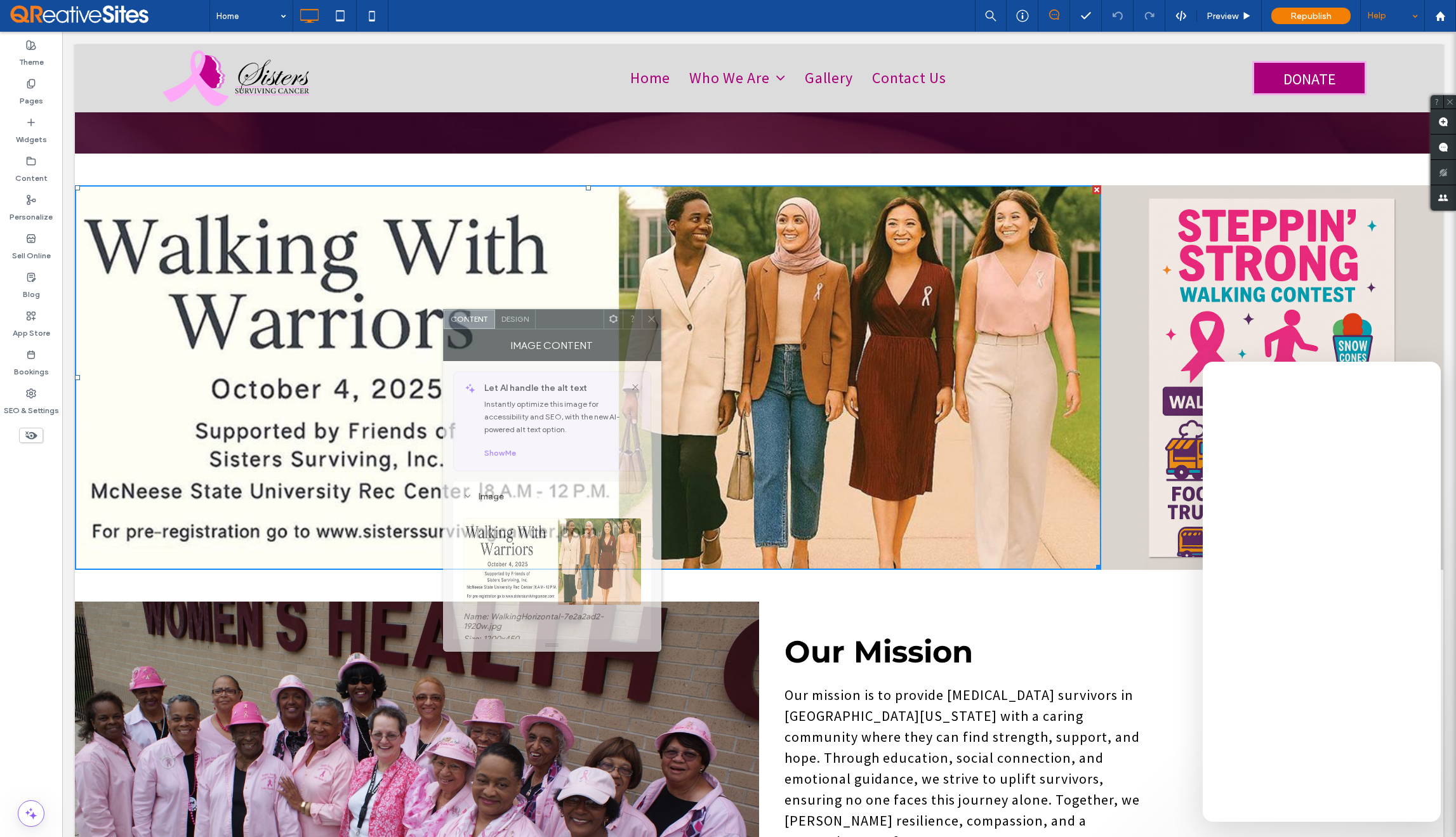
drag, startPoint x: 922, startPoint y: 336, endPoint x: 565, endPoint y: 323, distance: 357.2
click at [565, 323] on div at bounding box center [570, 319] width 68 height 19
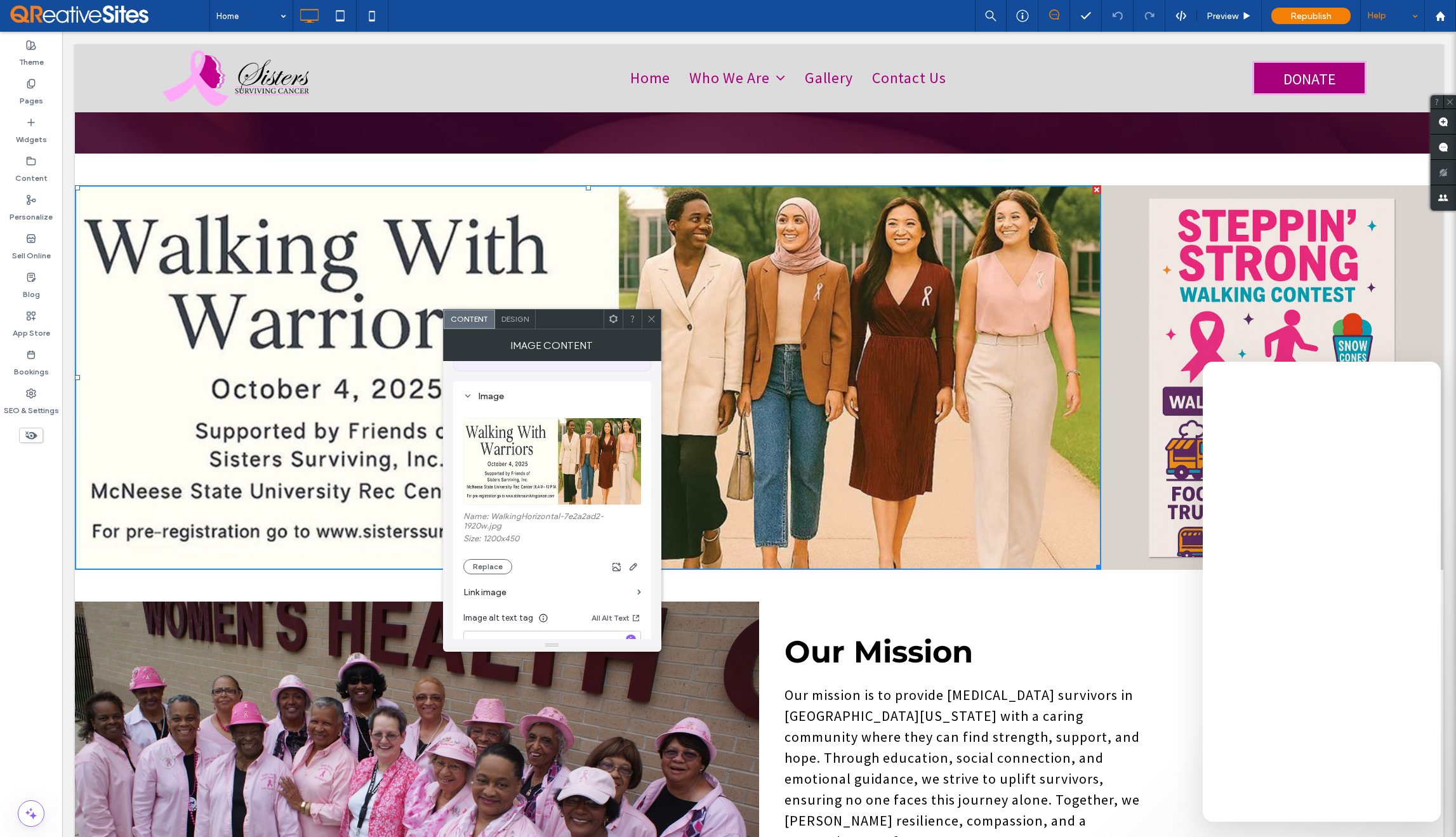
scroll to position [113, 0]
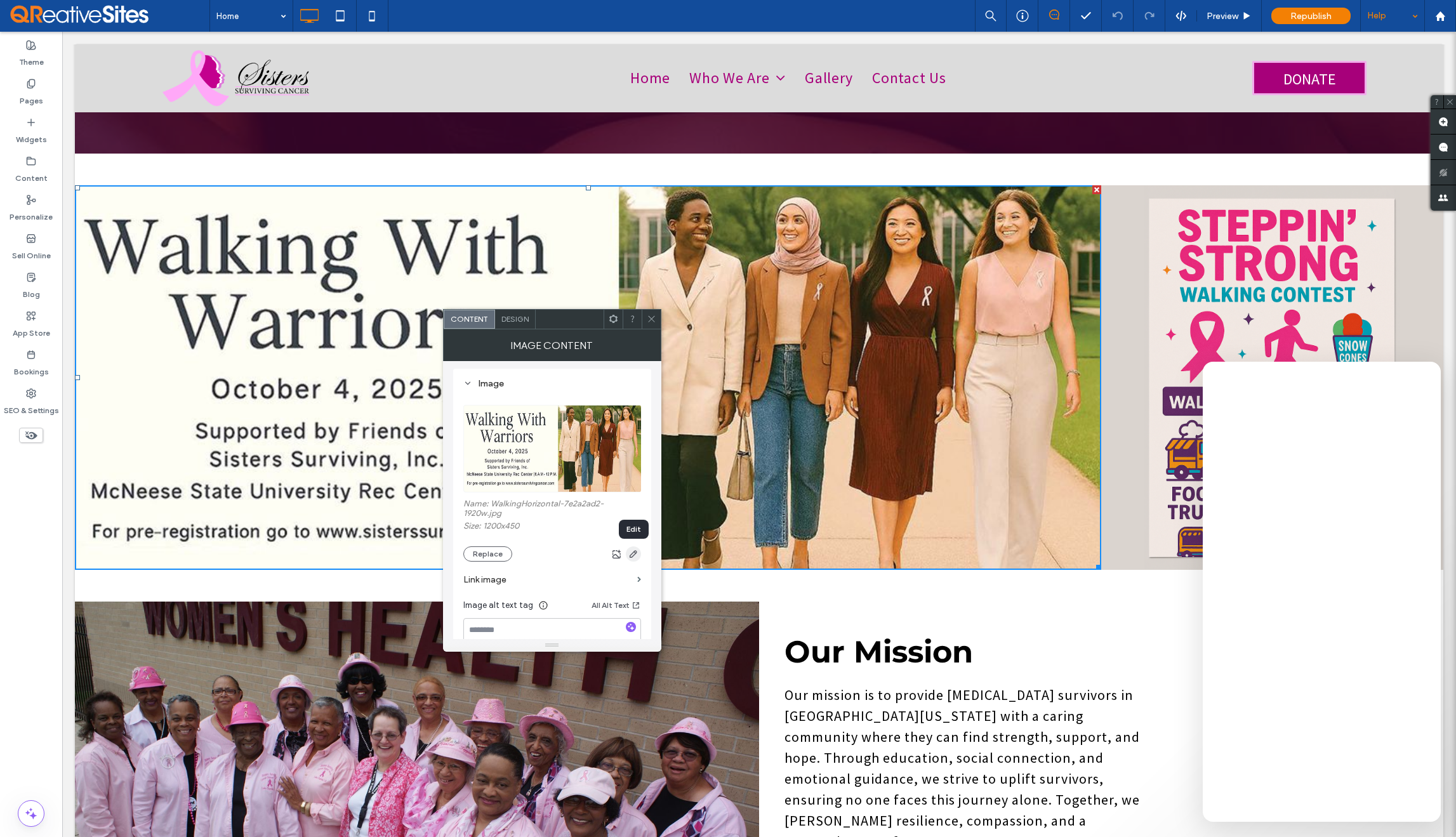
click at [633, 556] on icon "button" at bounding box center [633, 554] width 10 height 10
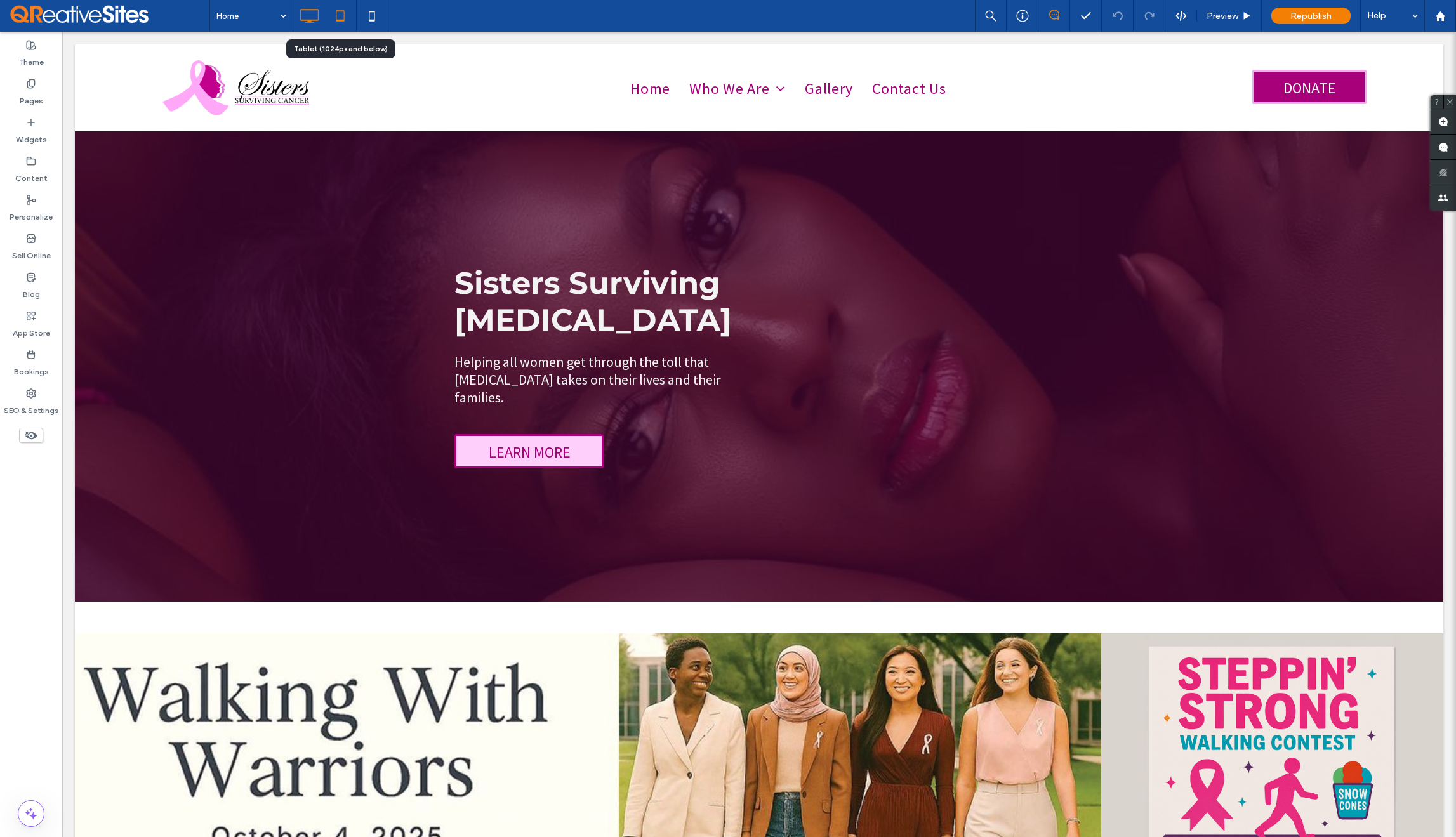
click at [341, 19] on use at bounding box center [340, 15] width 8 height 11
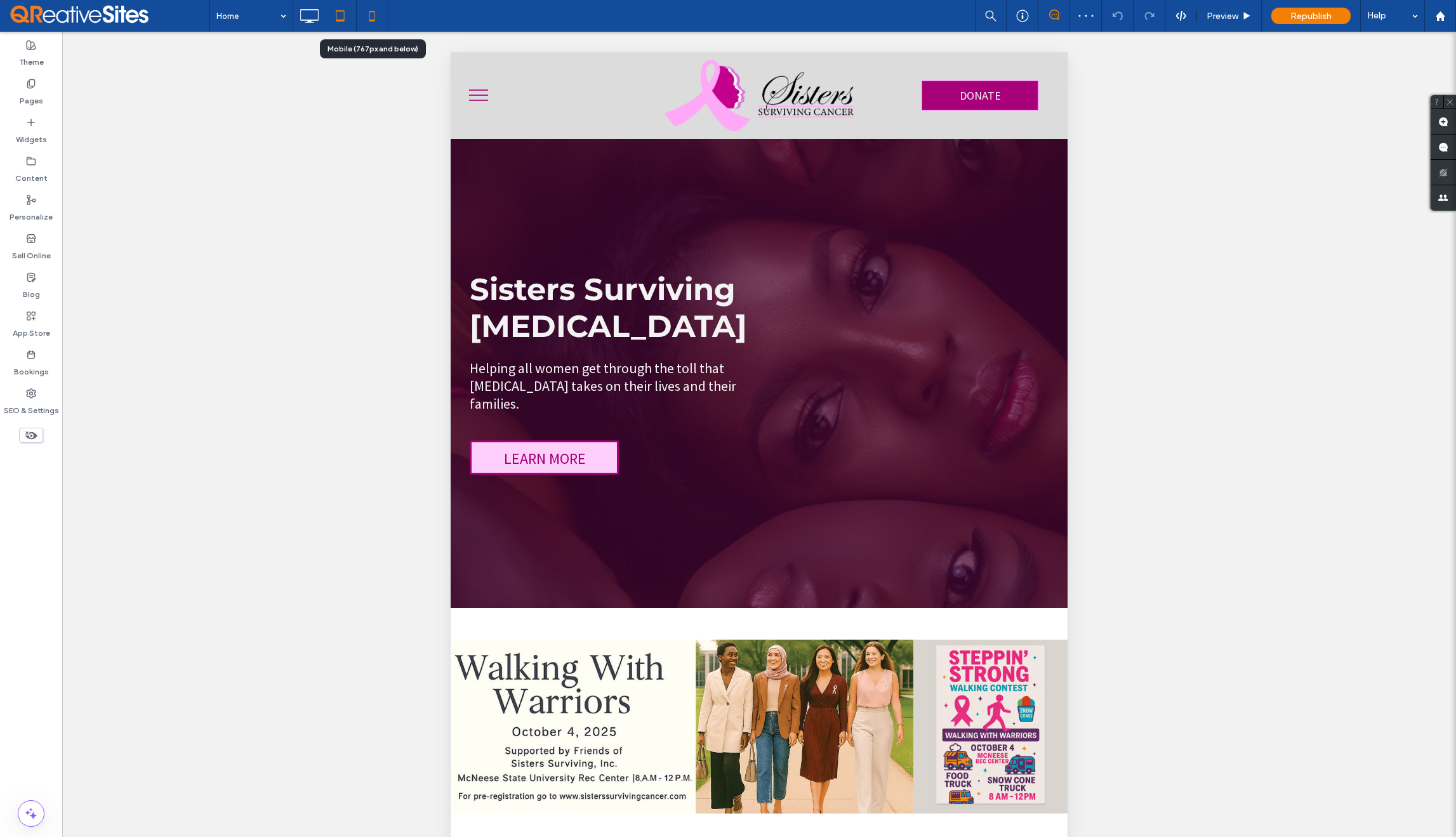
click at [372, 21] on icon at bounding box center [372, 15] width 25 height 25
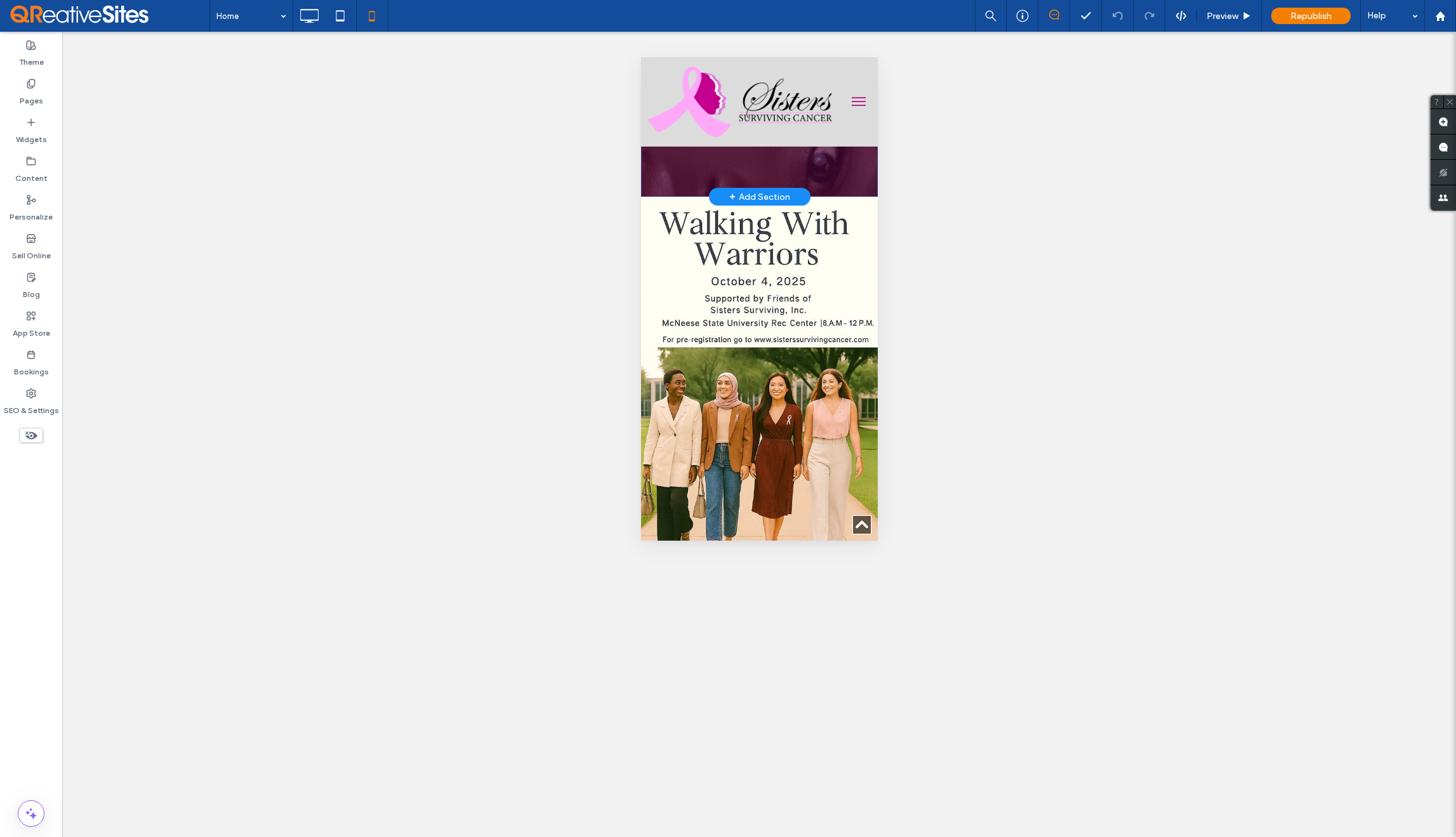
scroll to position [284, 0]
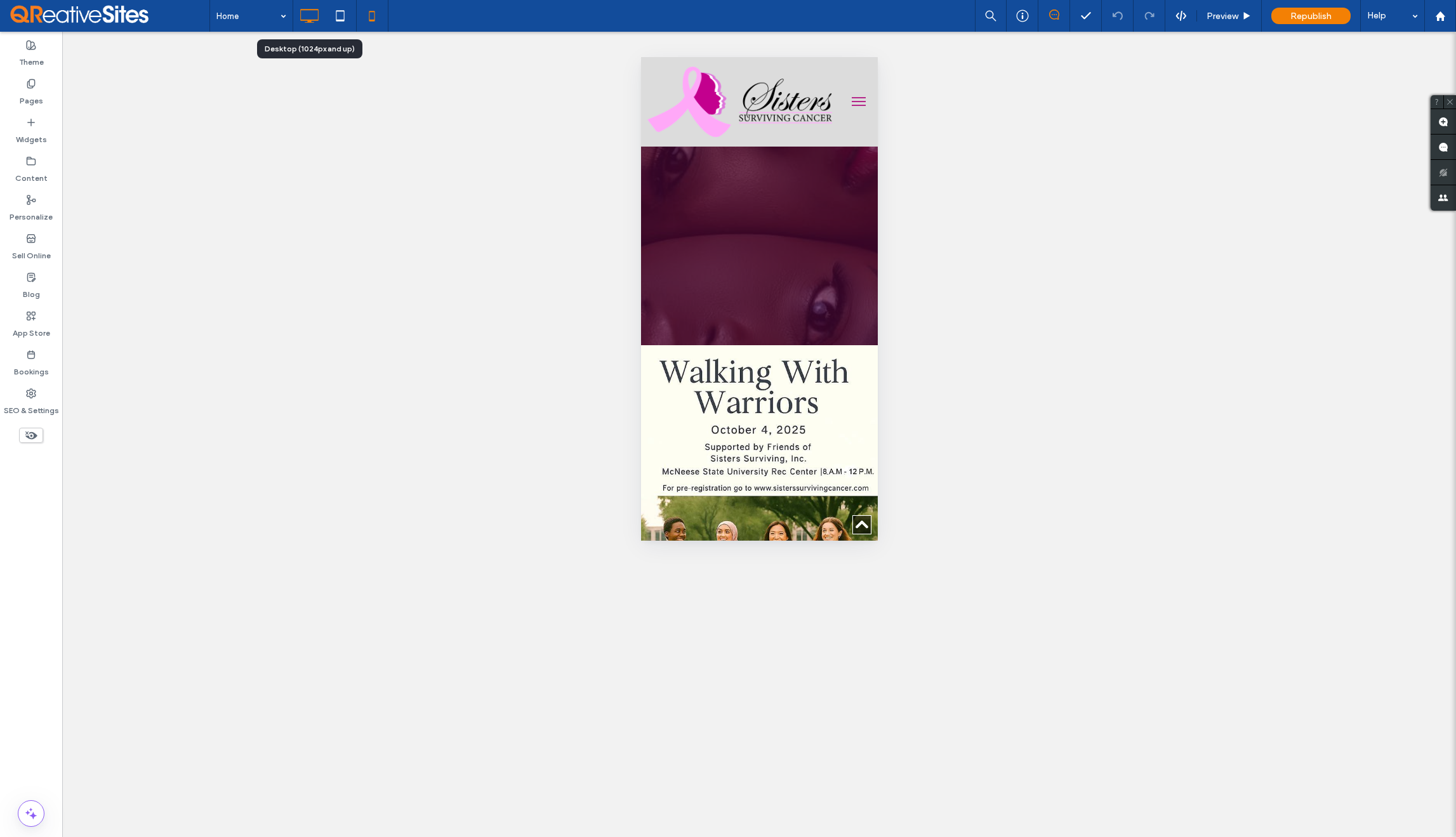
click at [308, 16] on icon at bounding box center [309, 15] width 25 height 25
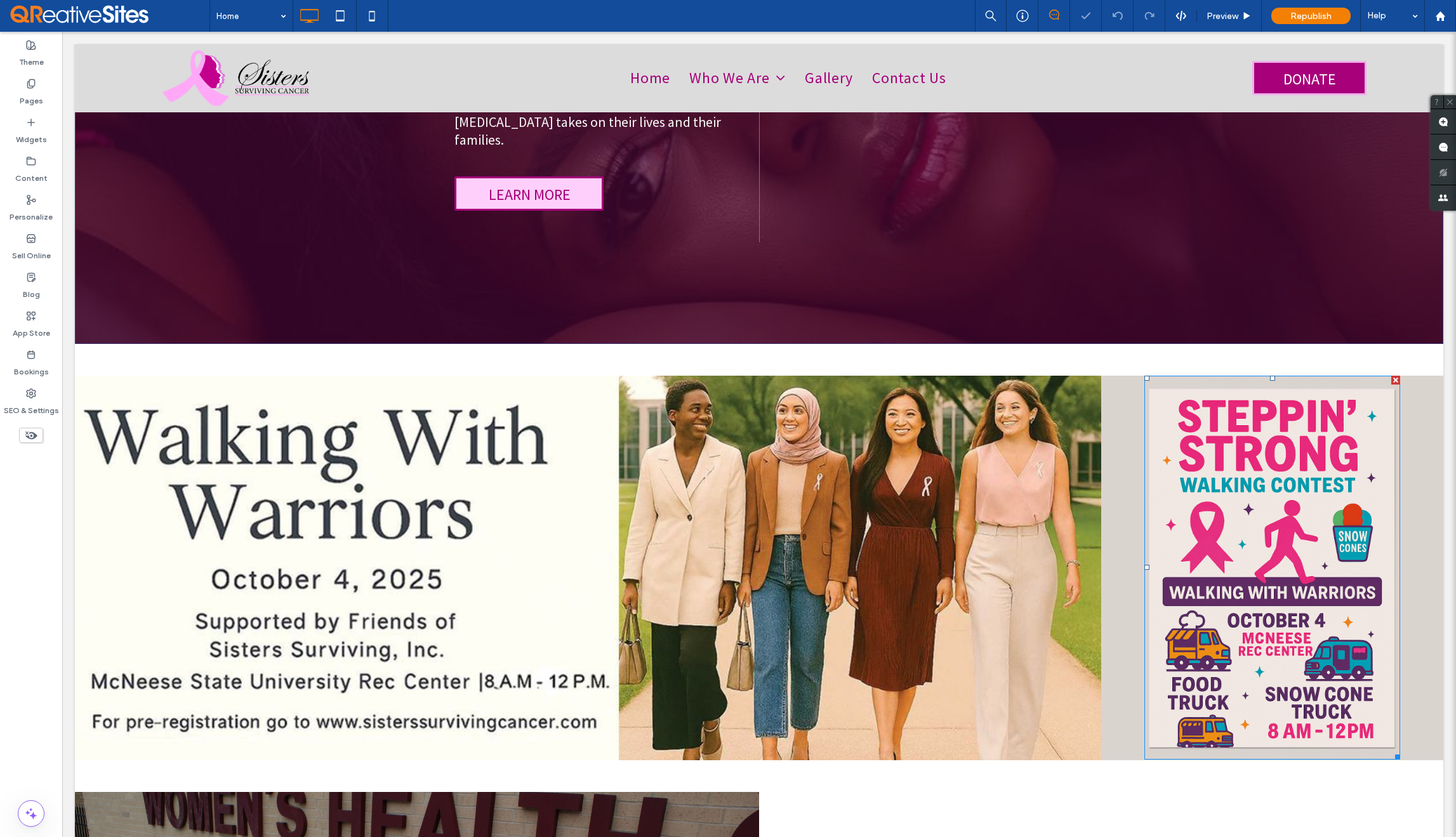
scroll to position [304, 0]
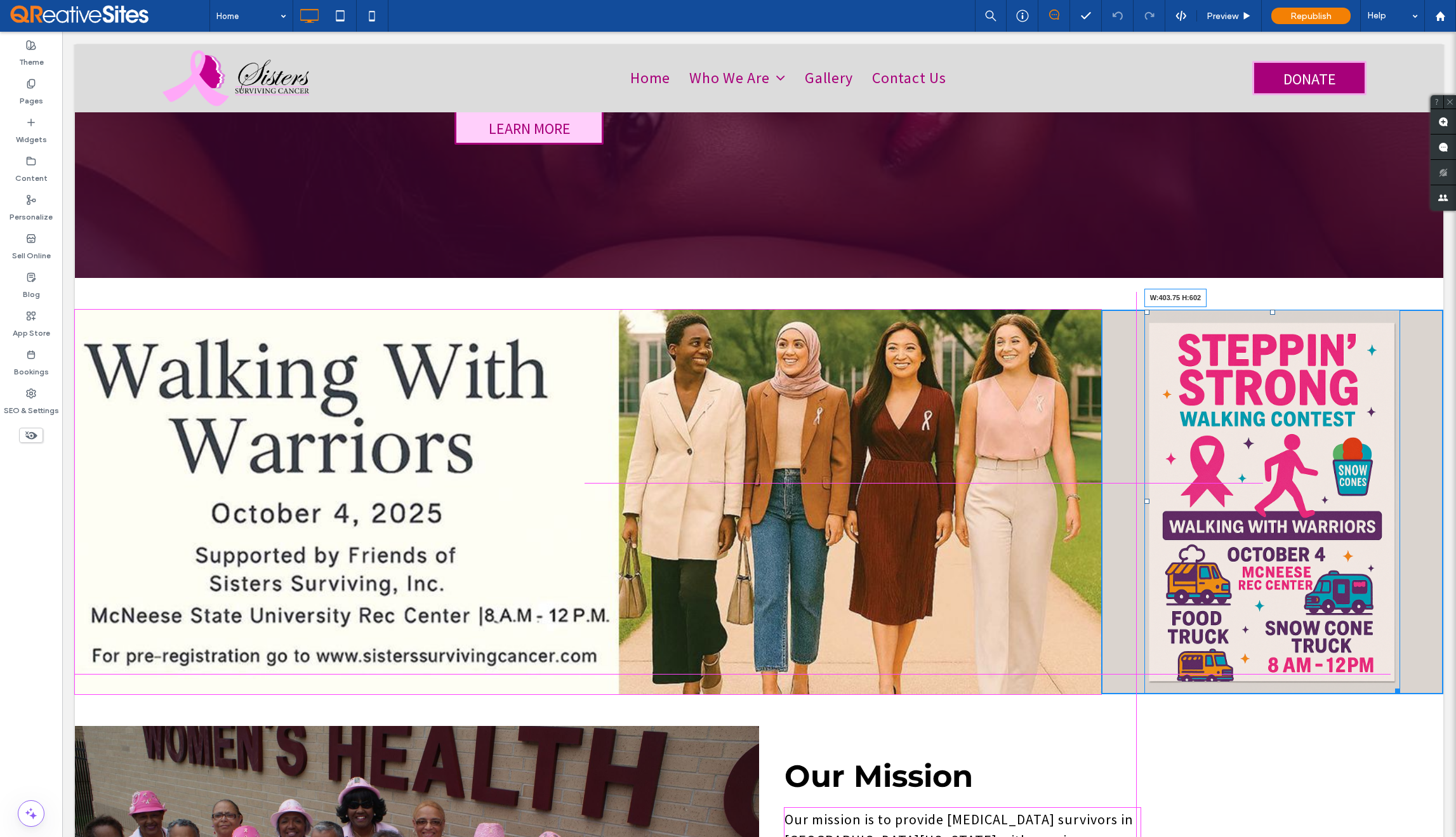
click at [1391, 684] on div at bounding box center [1395, 688] width 9 height 9
drag, startPoint x: 1386, startPoint y: 673, endPoint x: 1377, endPoint y: 673, distance: 9.0
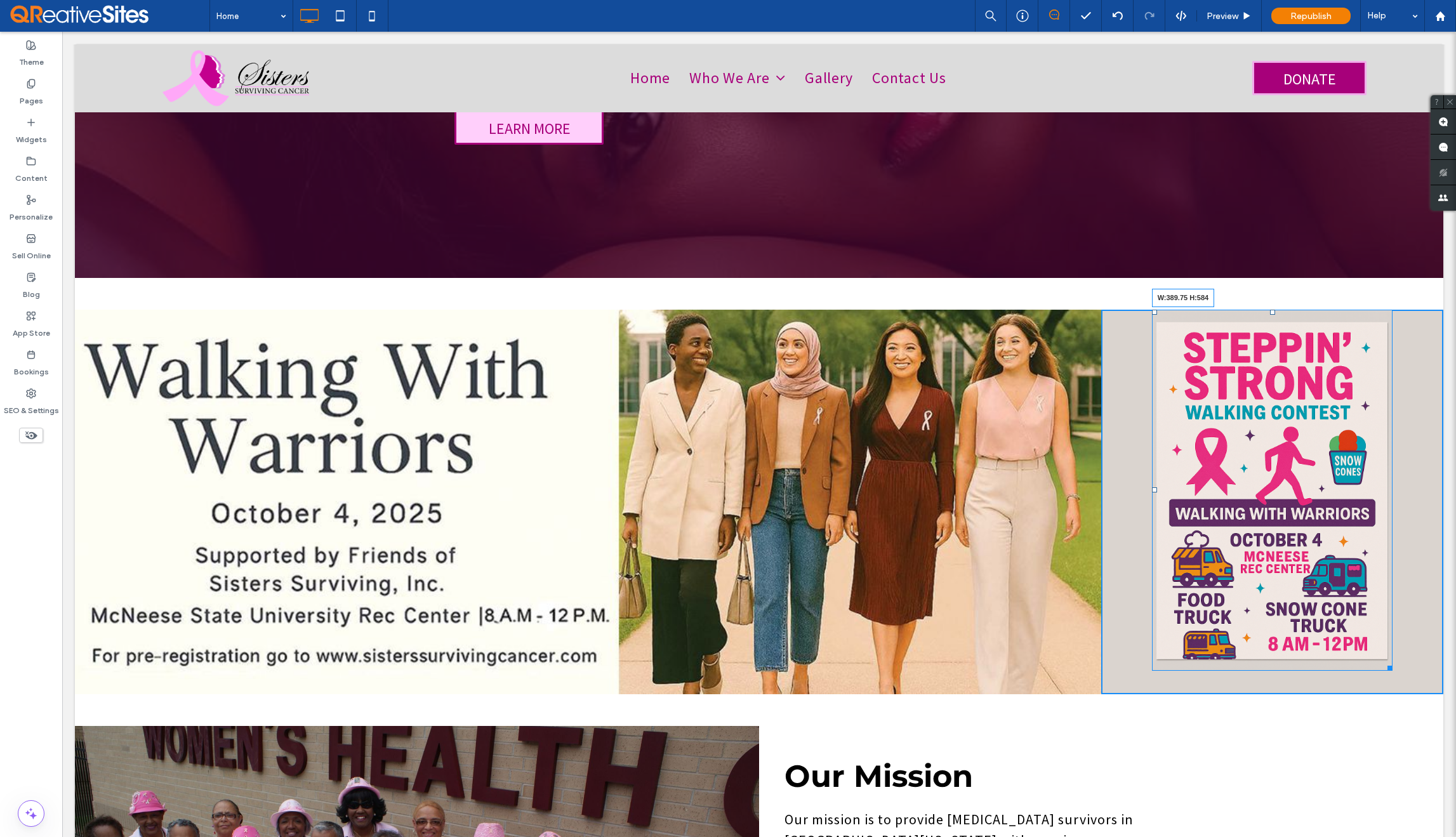
drag, startPoint x: 1378, startPoint y: 649, endPoint x: 1381, endPoint y: 659, distance: 10.4
click at [1383, 662] on div at bounding box center [1387, 666] width 9 height 9
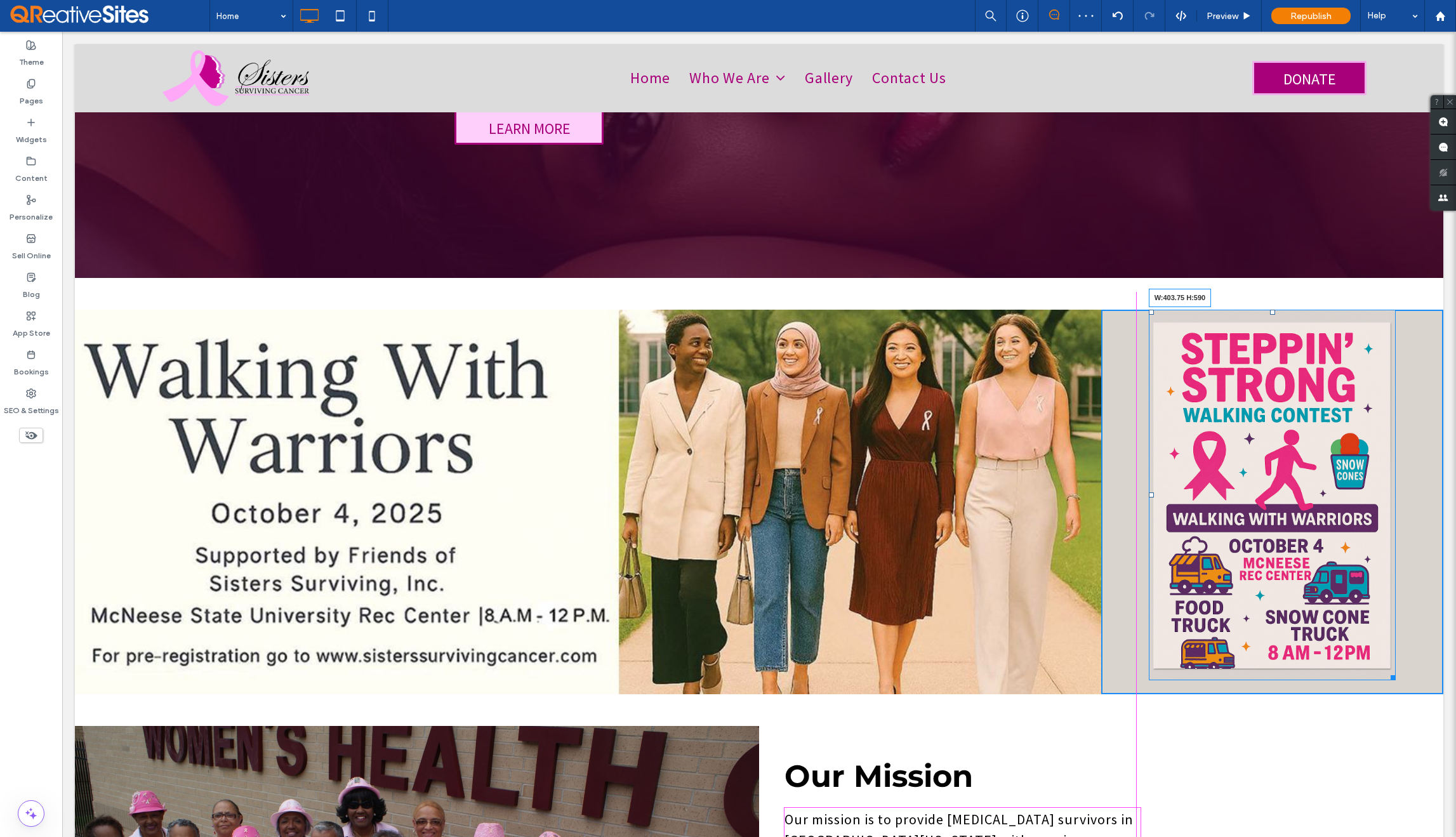
click at [1386, 671] on div at bounding box center [1390, 675] width 9 height 9
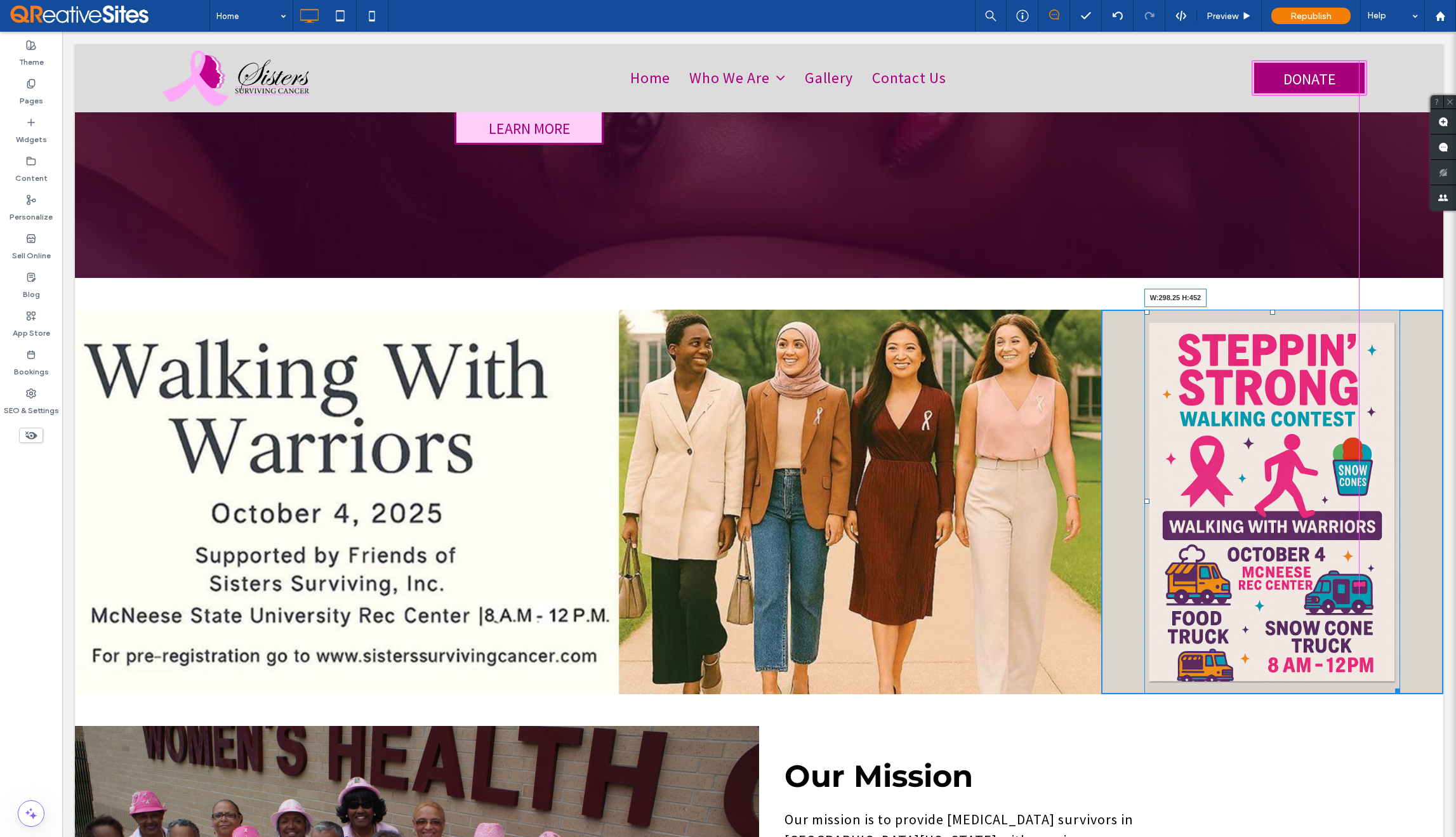
drag, startPoint x: 1386, startPoint y: 671, endPoint x: 1354, endPoint y: 592, distance: 85.2
click at [1354, 592] on div "W:298.25 H:452 Click To Paste" at bounding box center [1272, 501] width 342 height 385
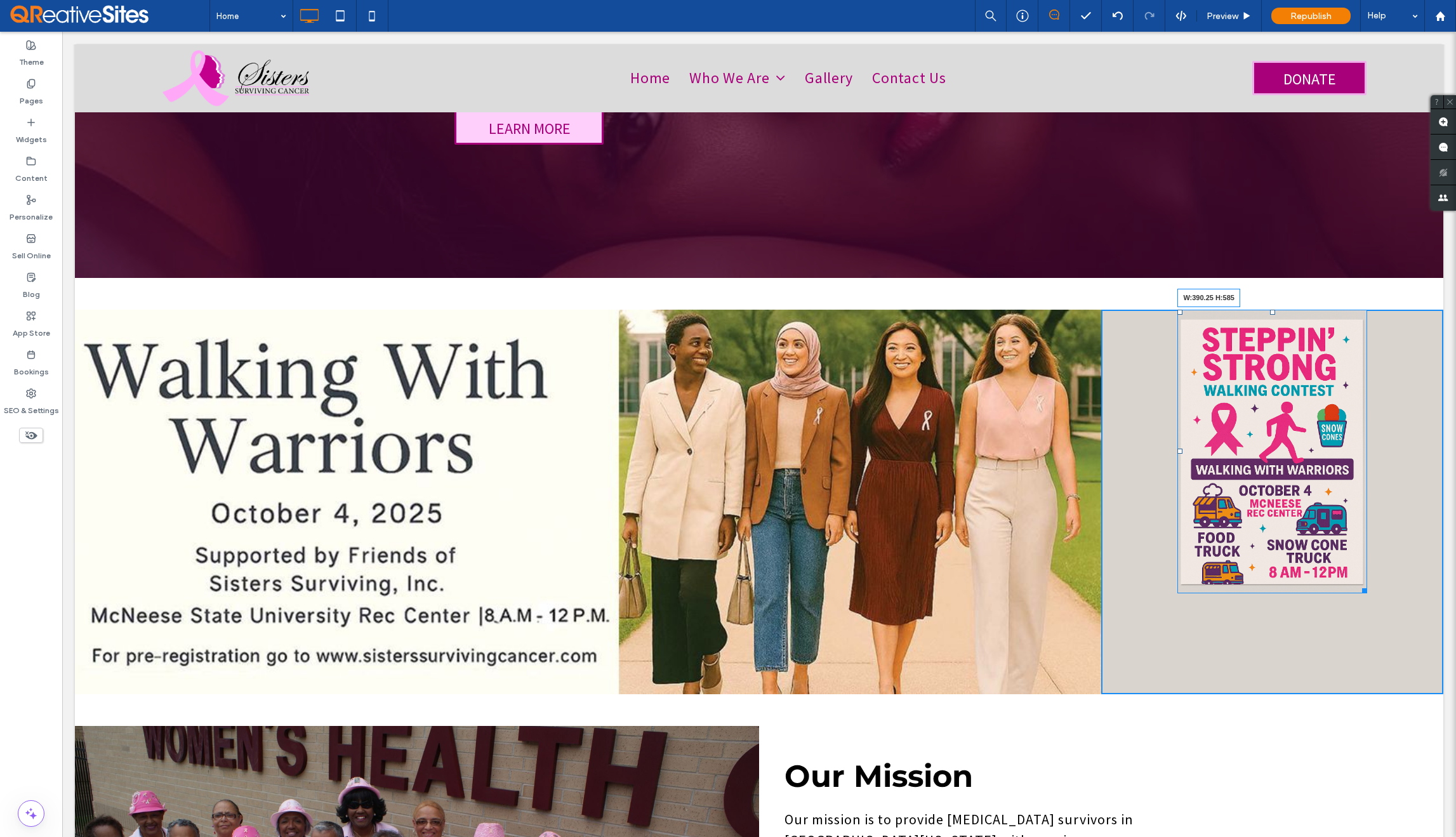
drag, startPoint x: 1357, startPoint y: 574, endPoint x: 1385, endPoint y: 660, distance: 90.4
click at [1367, 594] on div at bounding box center [1362, 588] width 9 height 9
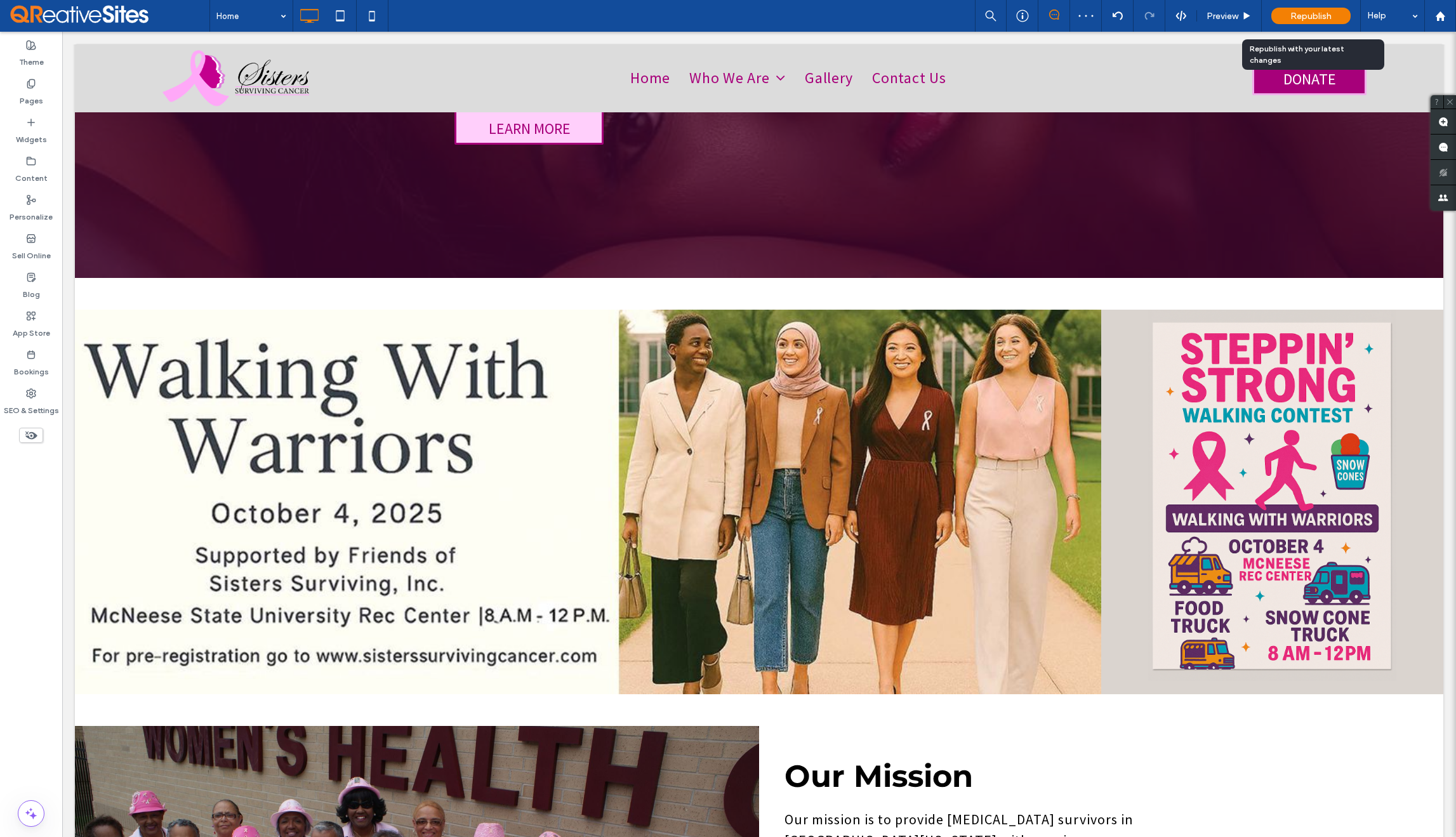
click at [1310, 13] on span "Republish" at bounding box center [1311, 16] width 41 height 11
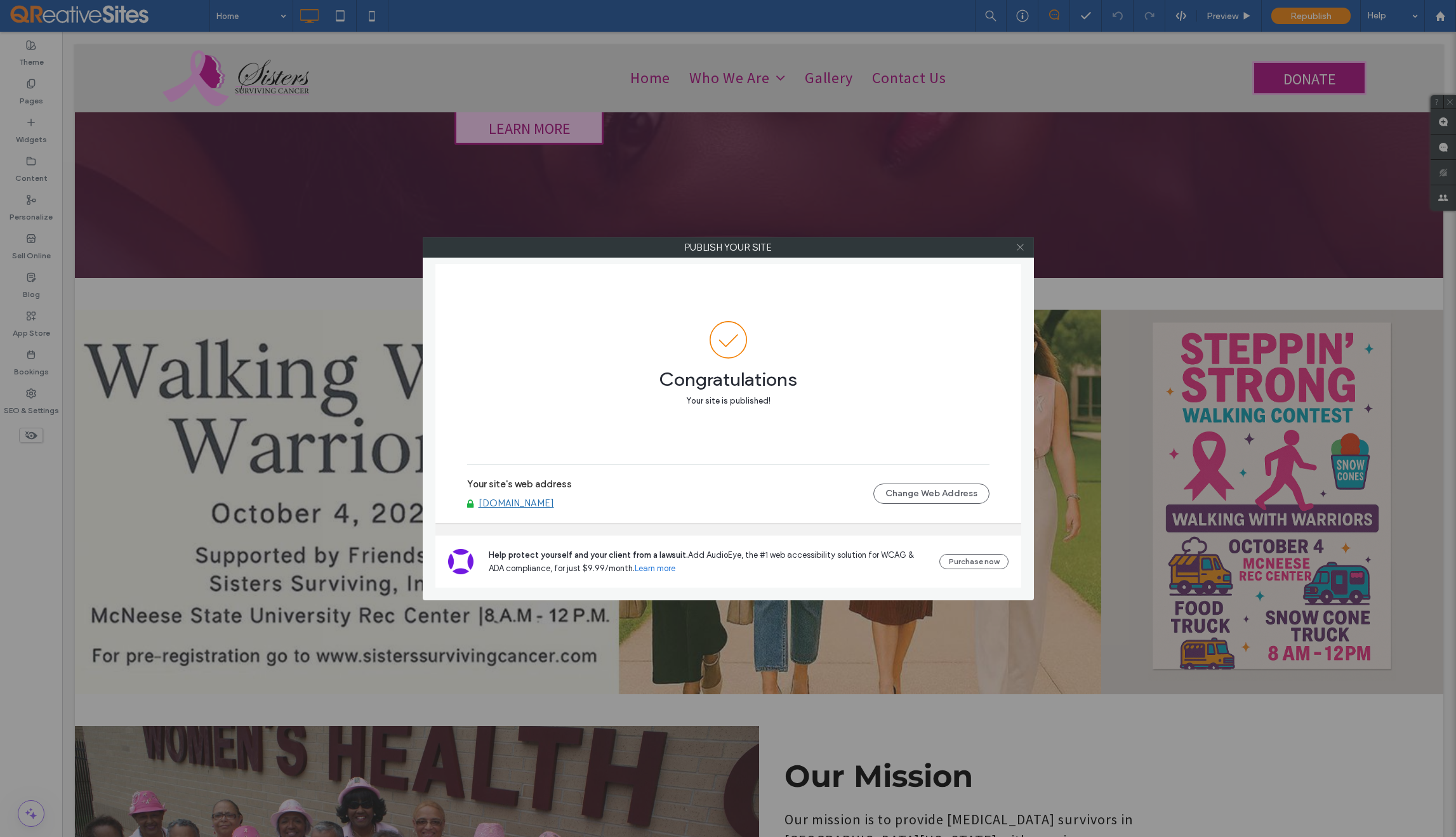
click at [1017, 253] on span at bounding box center [1020, 247] width 9 height 19
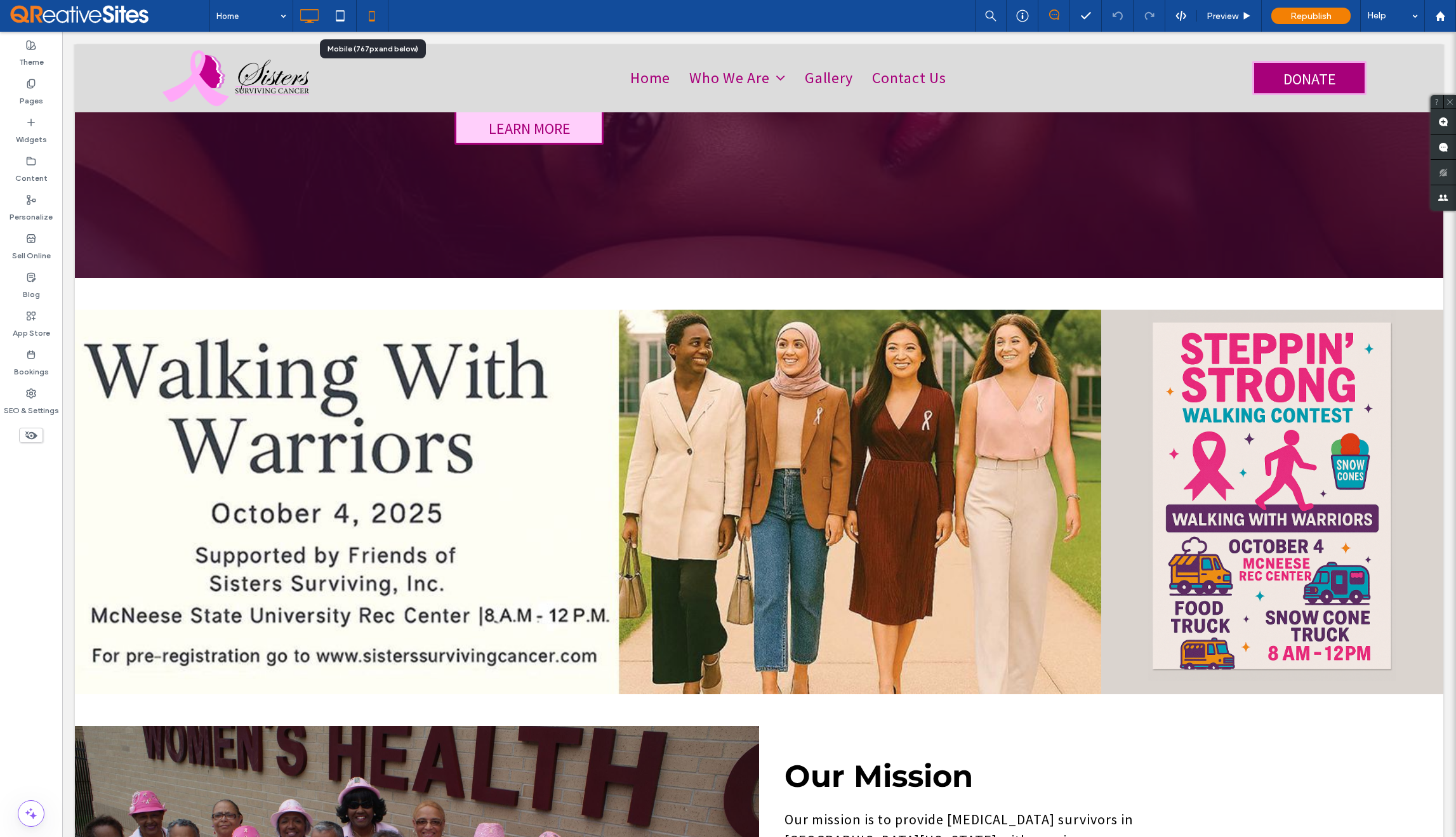
click at [372, 17] on icon at bounding box center [372, 15] width 25 height 25
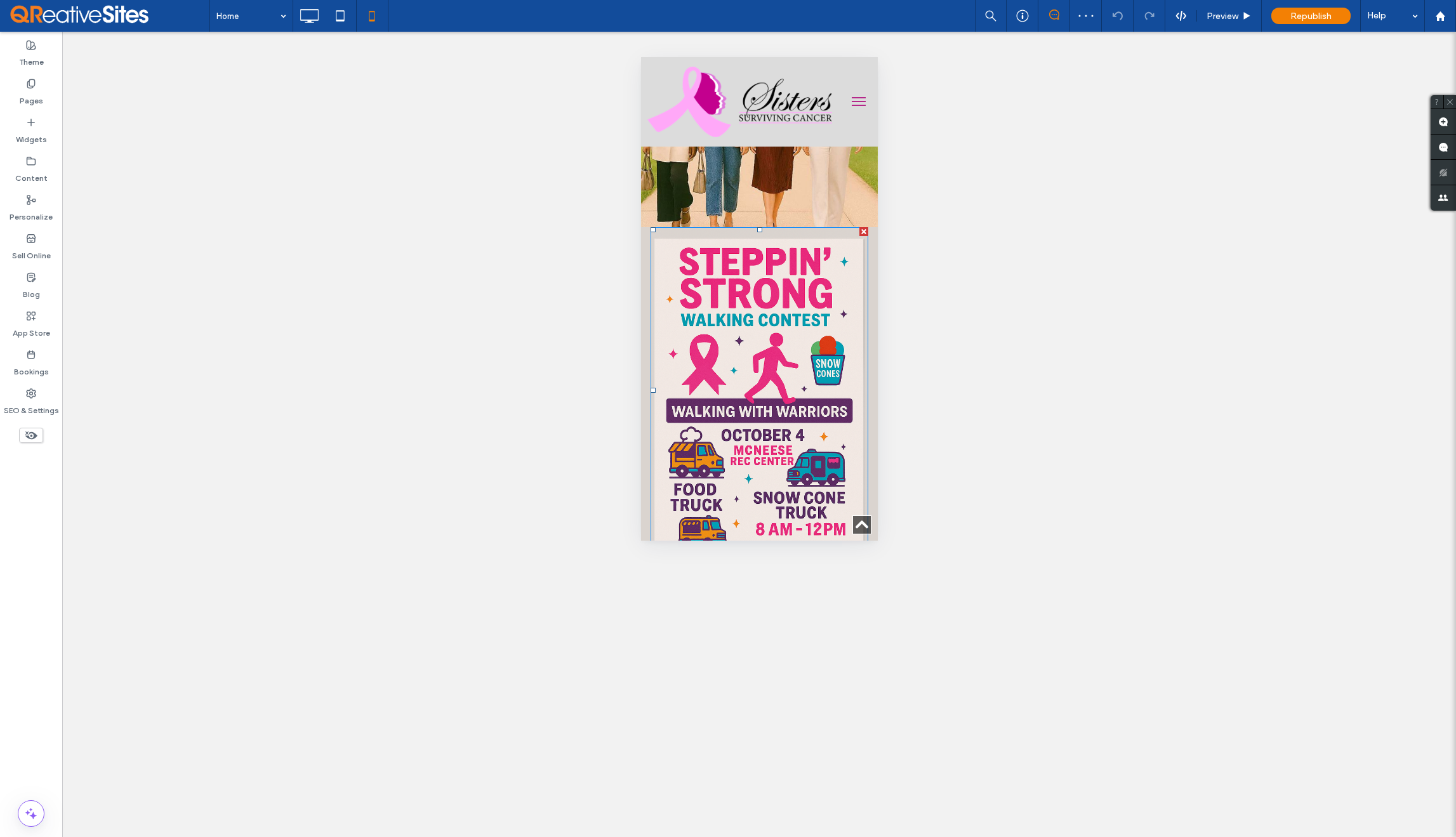
scroll to position [0, 0]
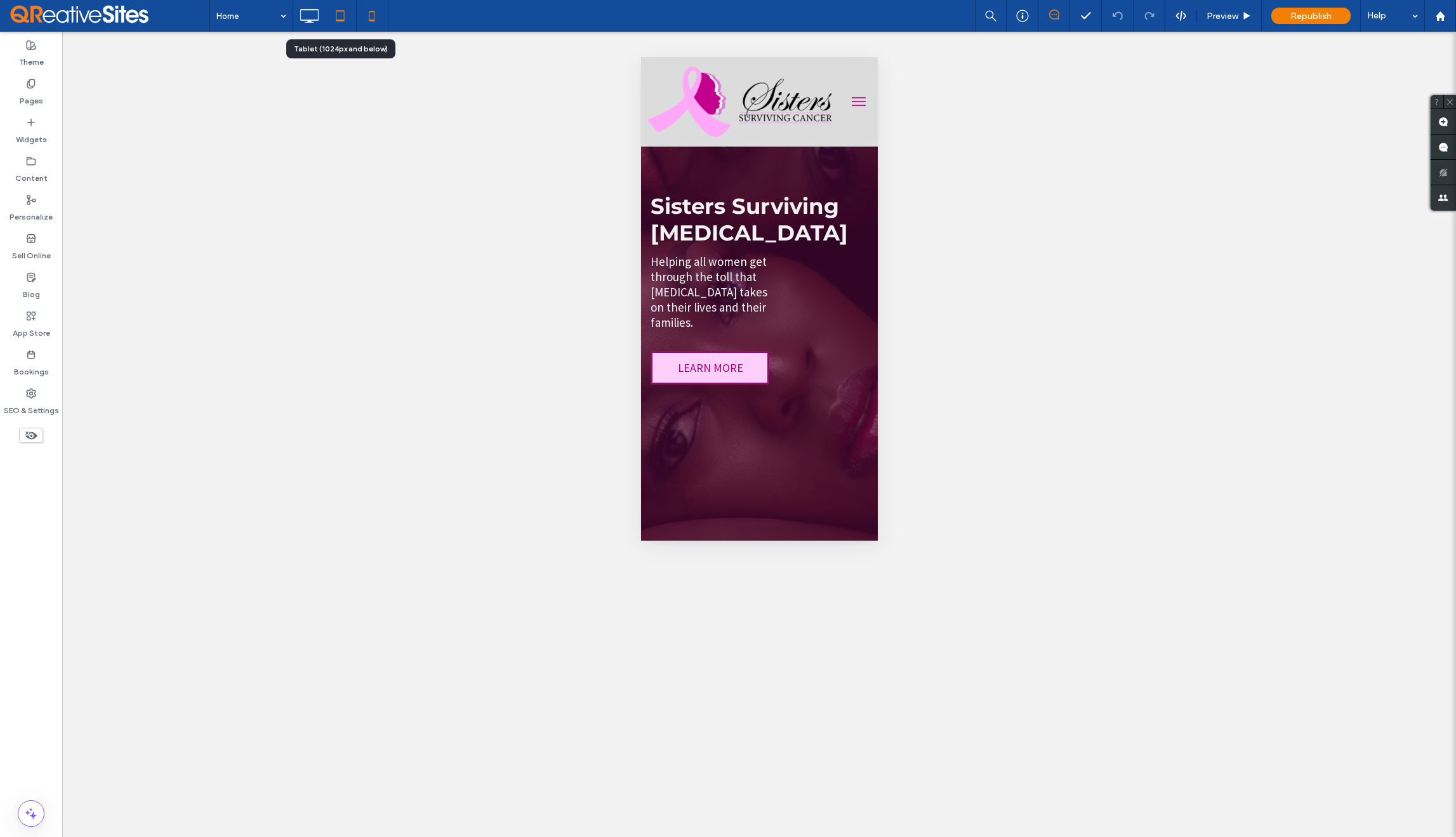
click at [343, 14] on icon at bounding box center [340, 15] width 25 height 25
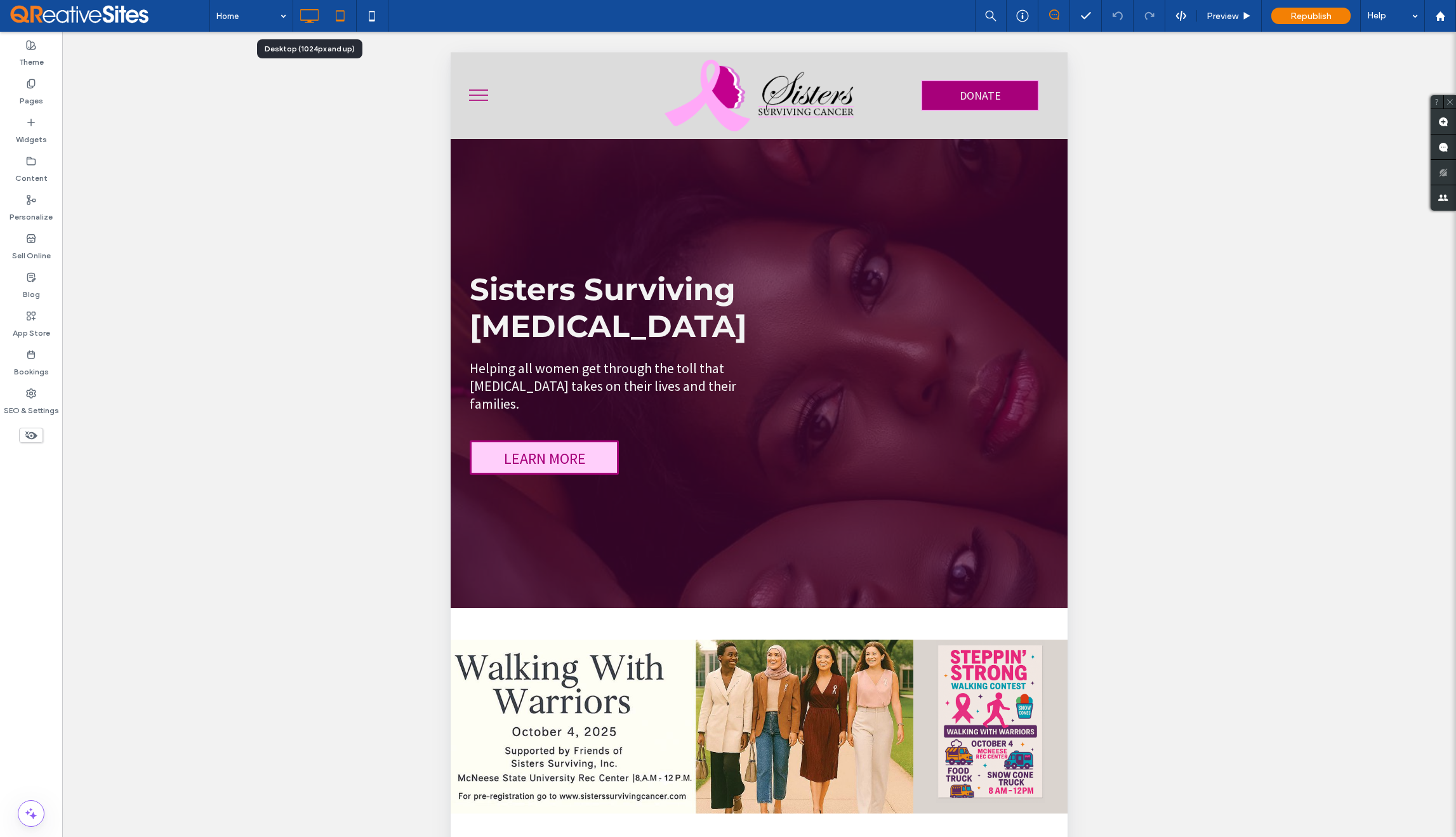
click at [307, 19] on icon at bounding box center [309, 15] width 25 height 25
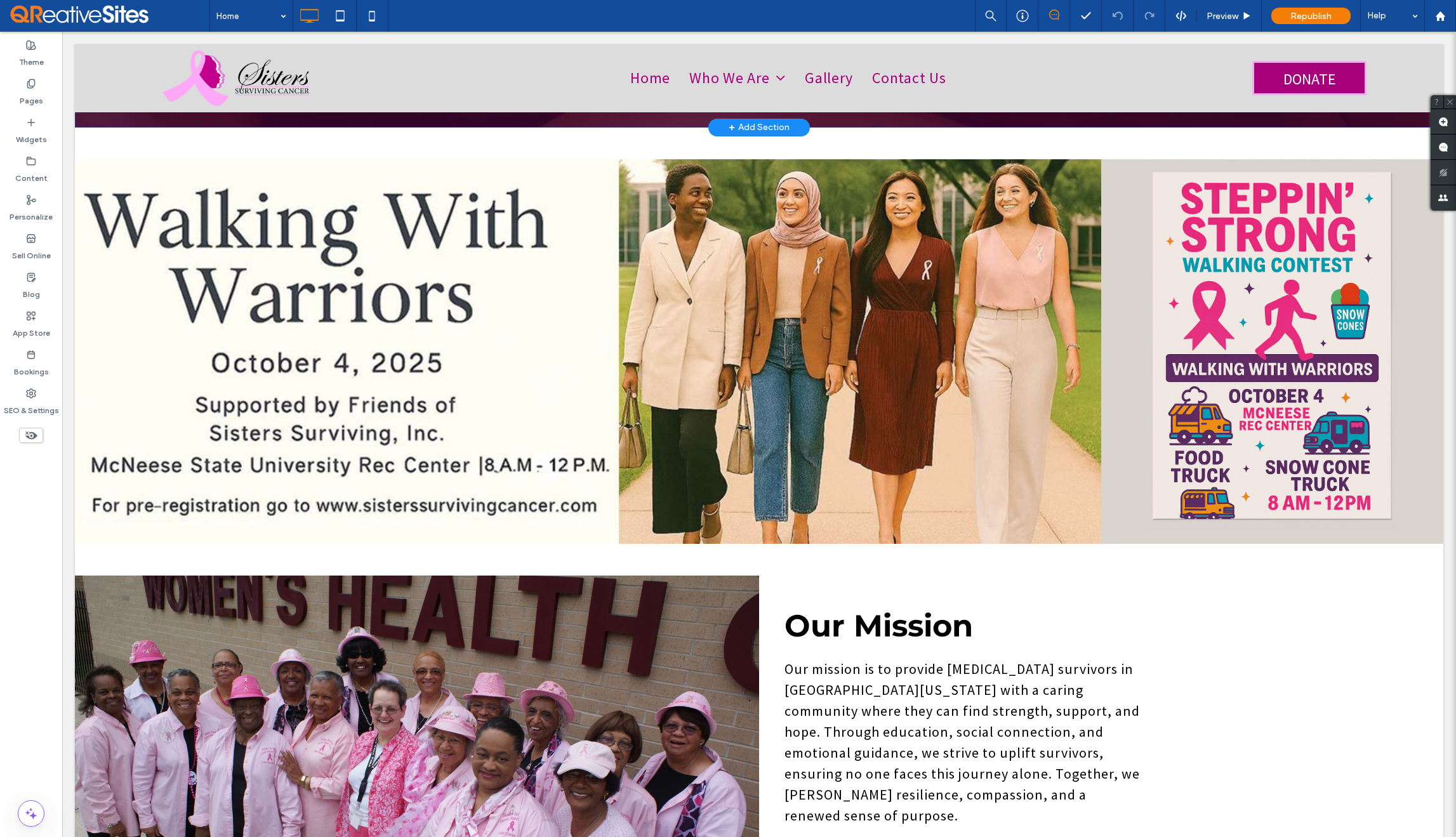
scroll to position [642, 0]
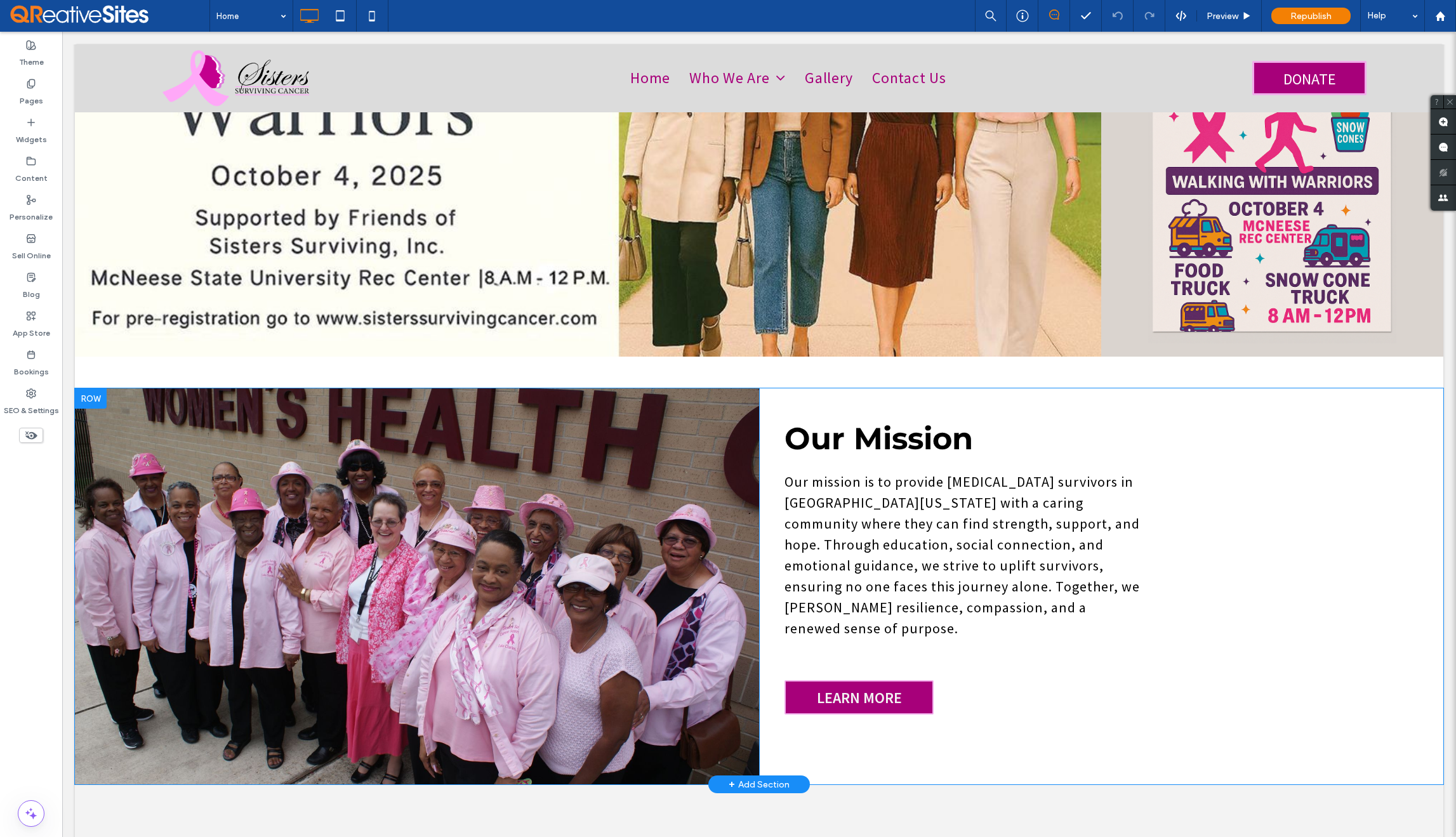
click at [89, 388] on div at bounding box center [91, 398] width 32 height 20
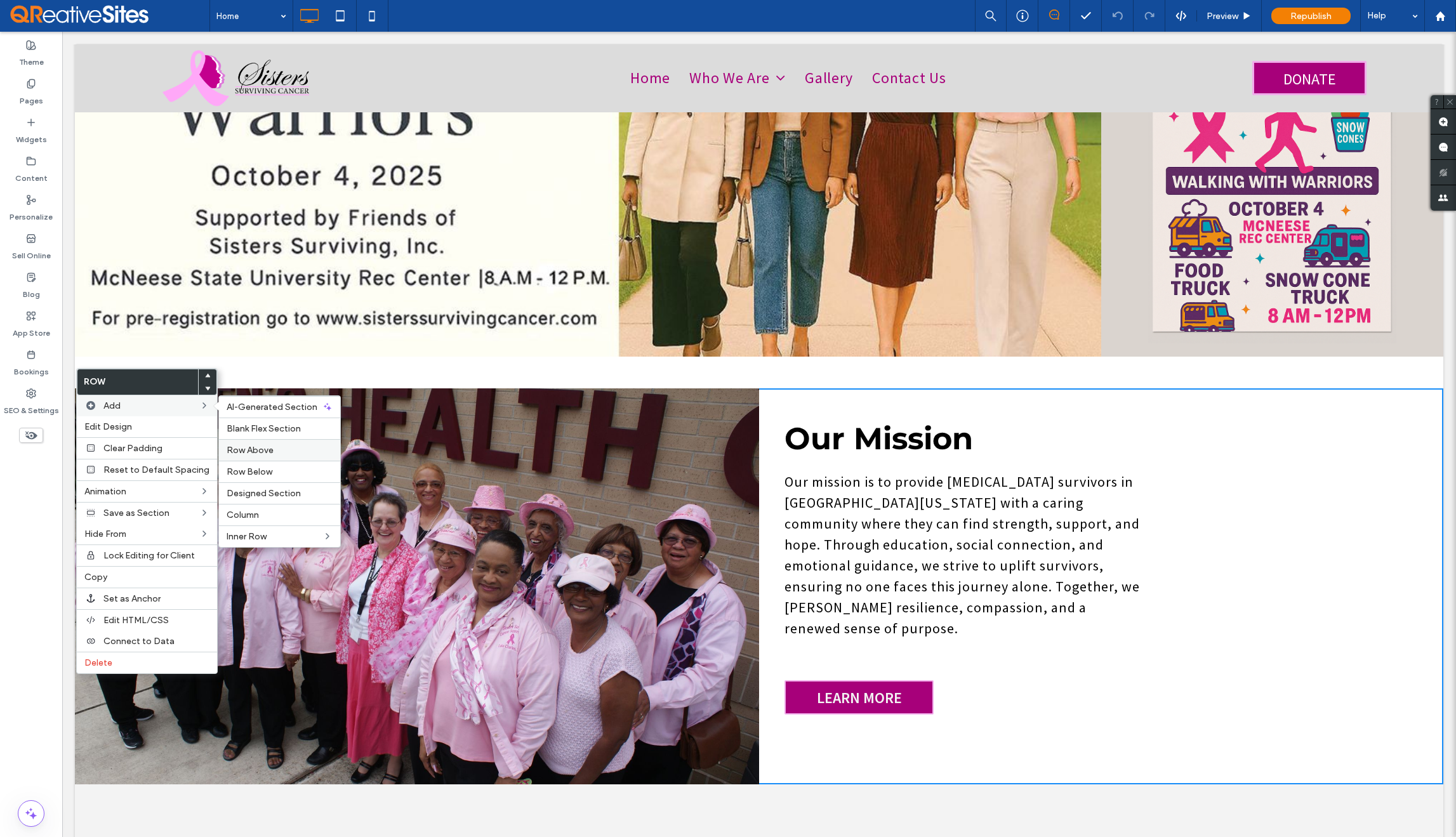
click at [284, 445] on label "Row Above" at bounding box center [279, 450] width 106 height 11
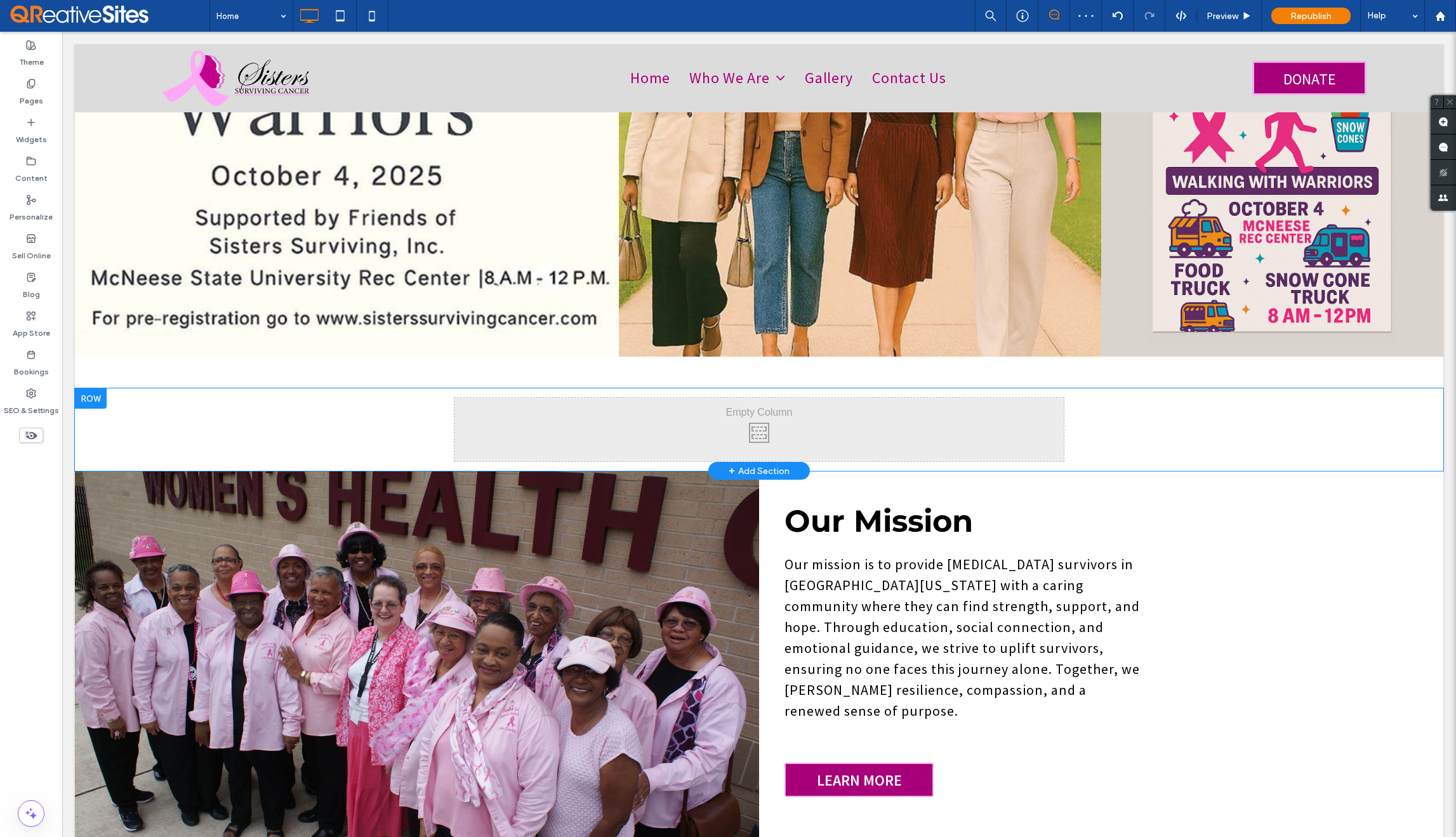
click at [558, 408] on div "Click To Paste Click To Paste" at bounding box center [759, 430] width 610 height 63
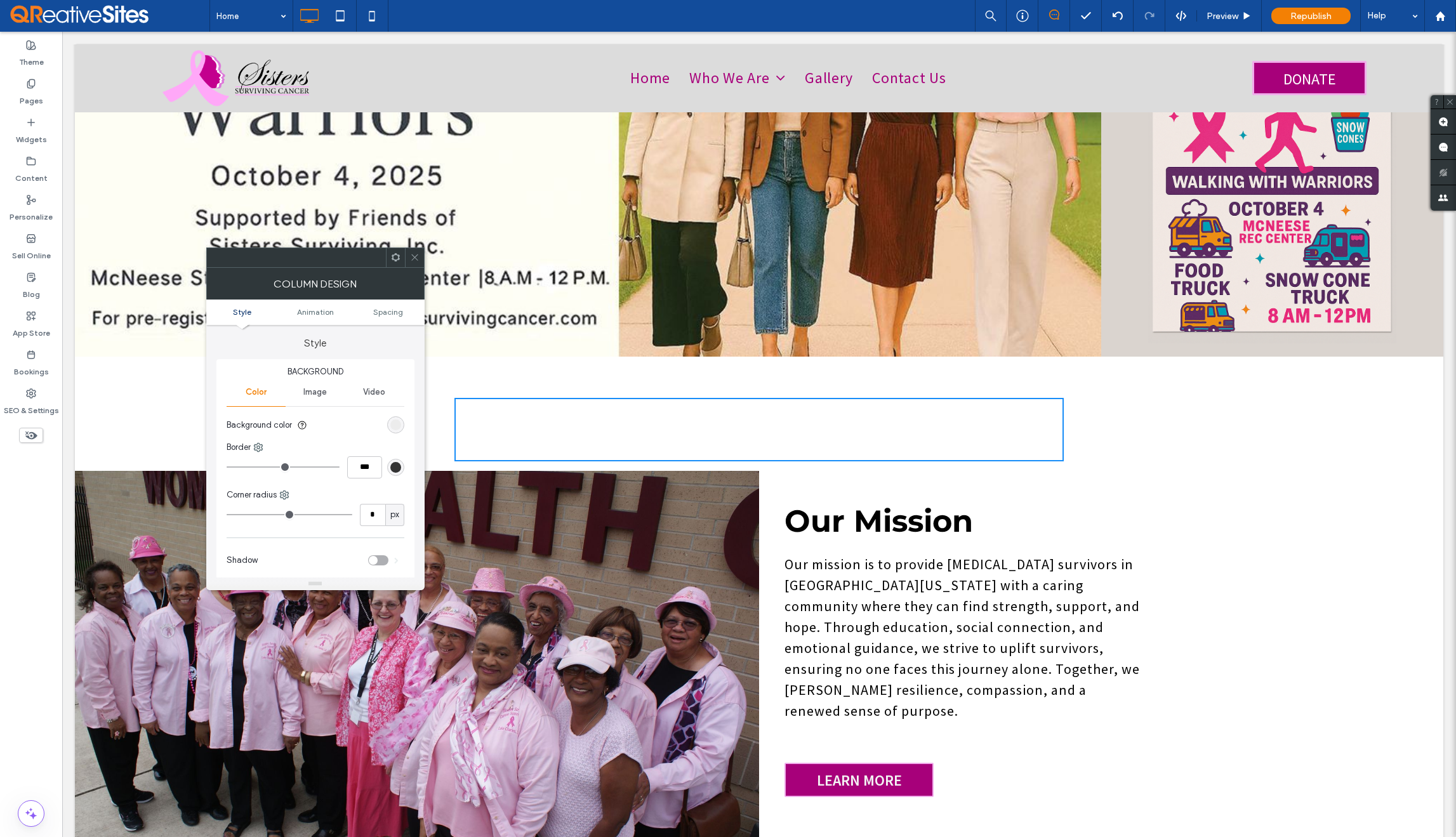
click at [418, 260] on icon at bounding box center [414, 257] width 9 height 9
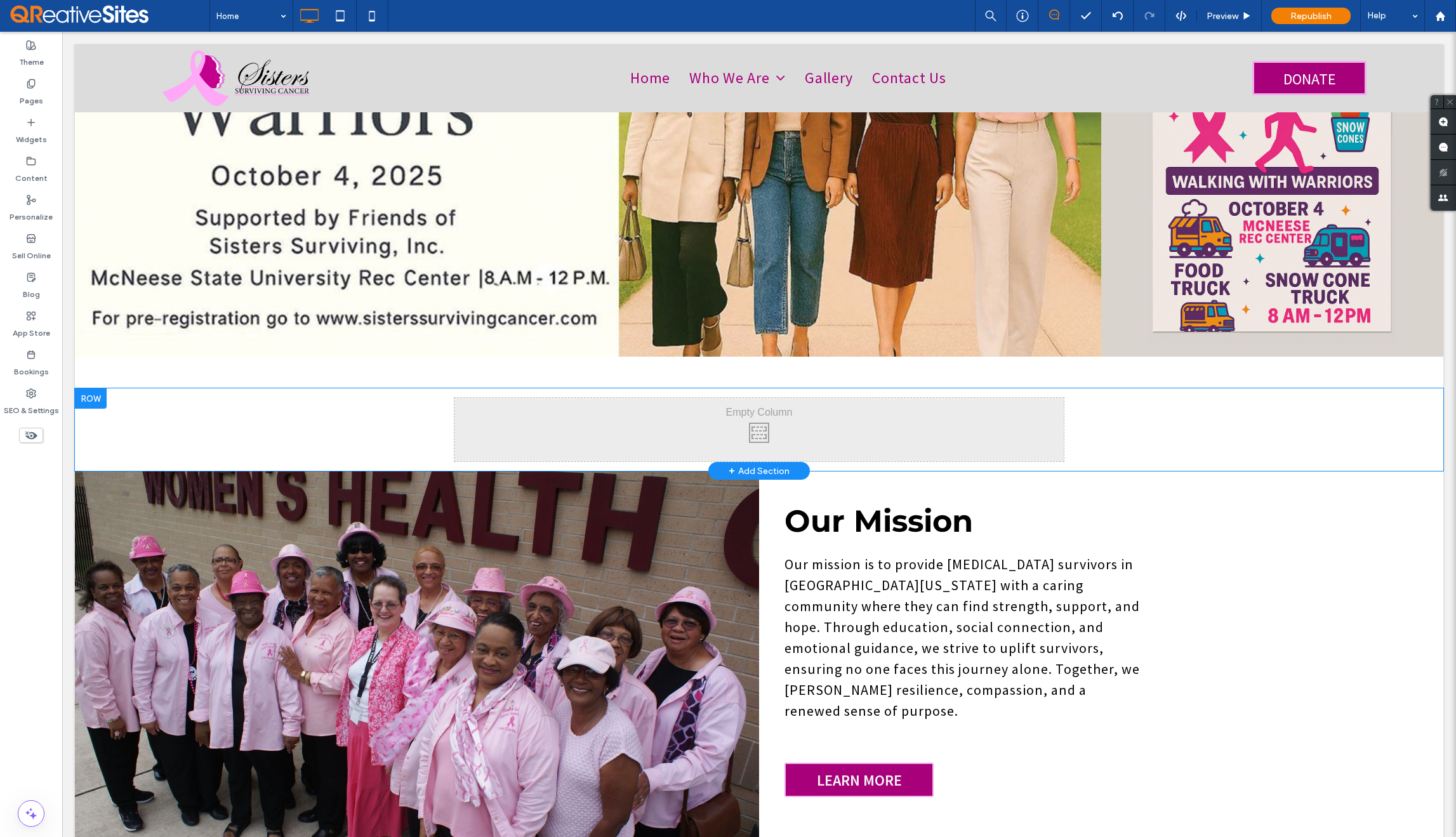
click at [388, 415] on div "Click To Paste Click To Paste Row + Add Section" at bounding box center [759, 429] width 1369 height 82
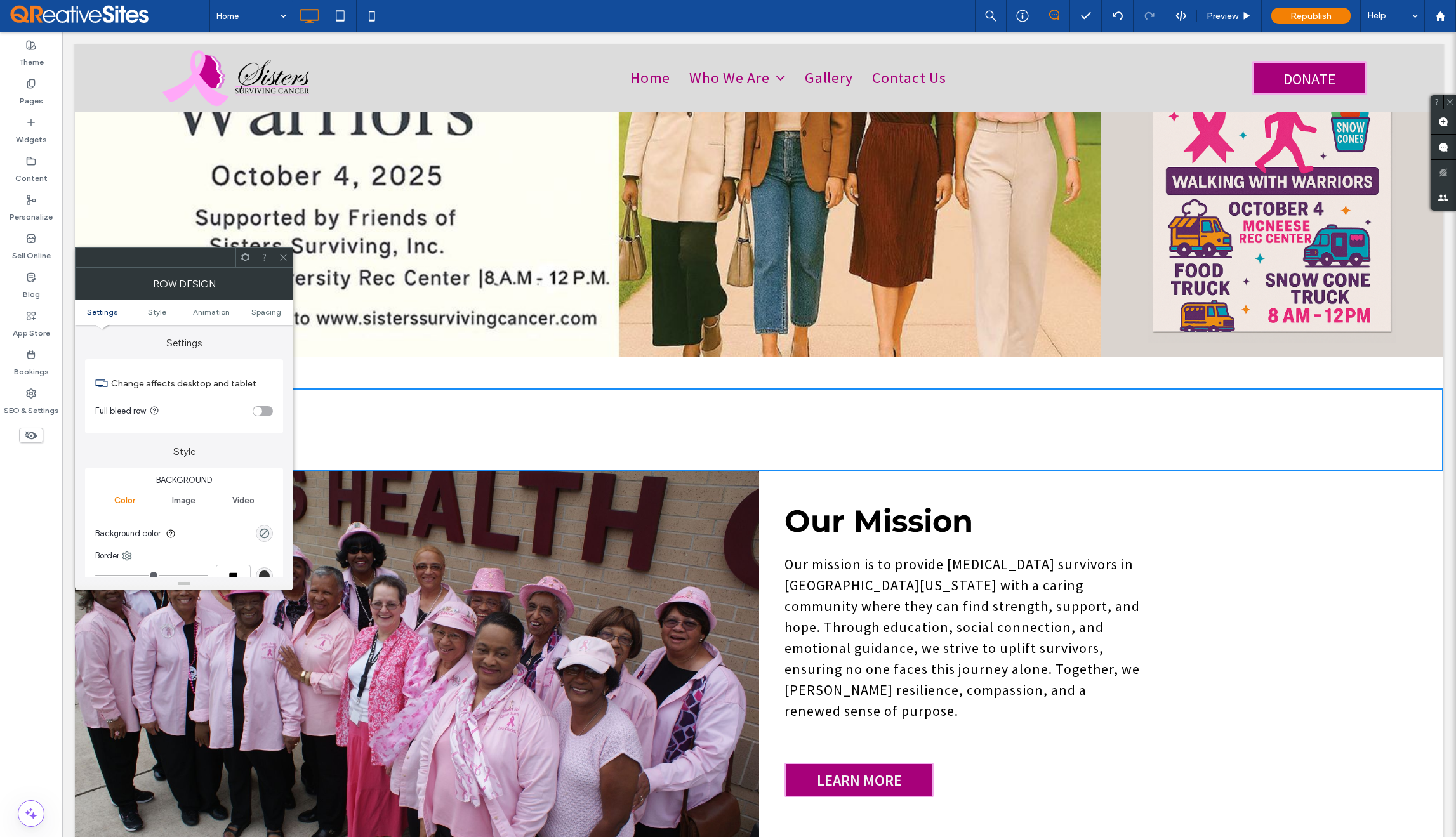
click at [284, 260] on icon at bounding box center [283, 257] width 9 height 9
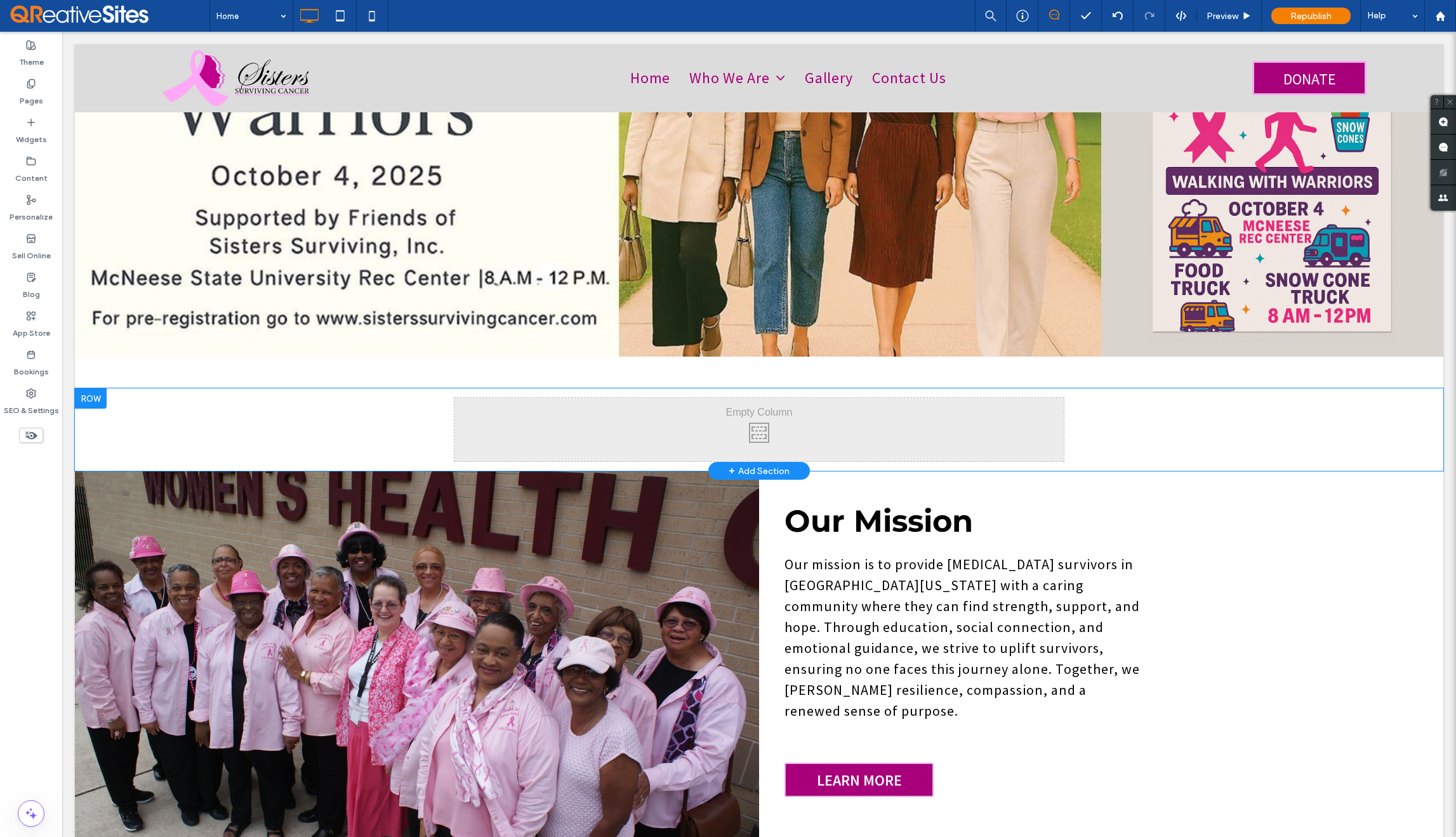
click at [87, 388] on div at bounding box center [91, 398] width 32 height 20
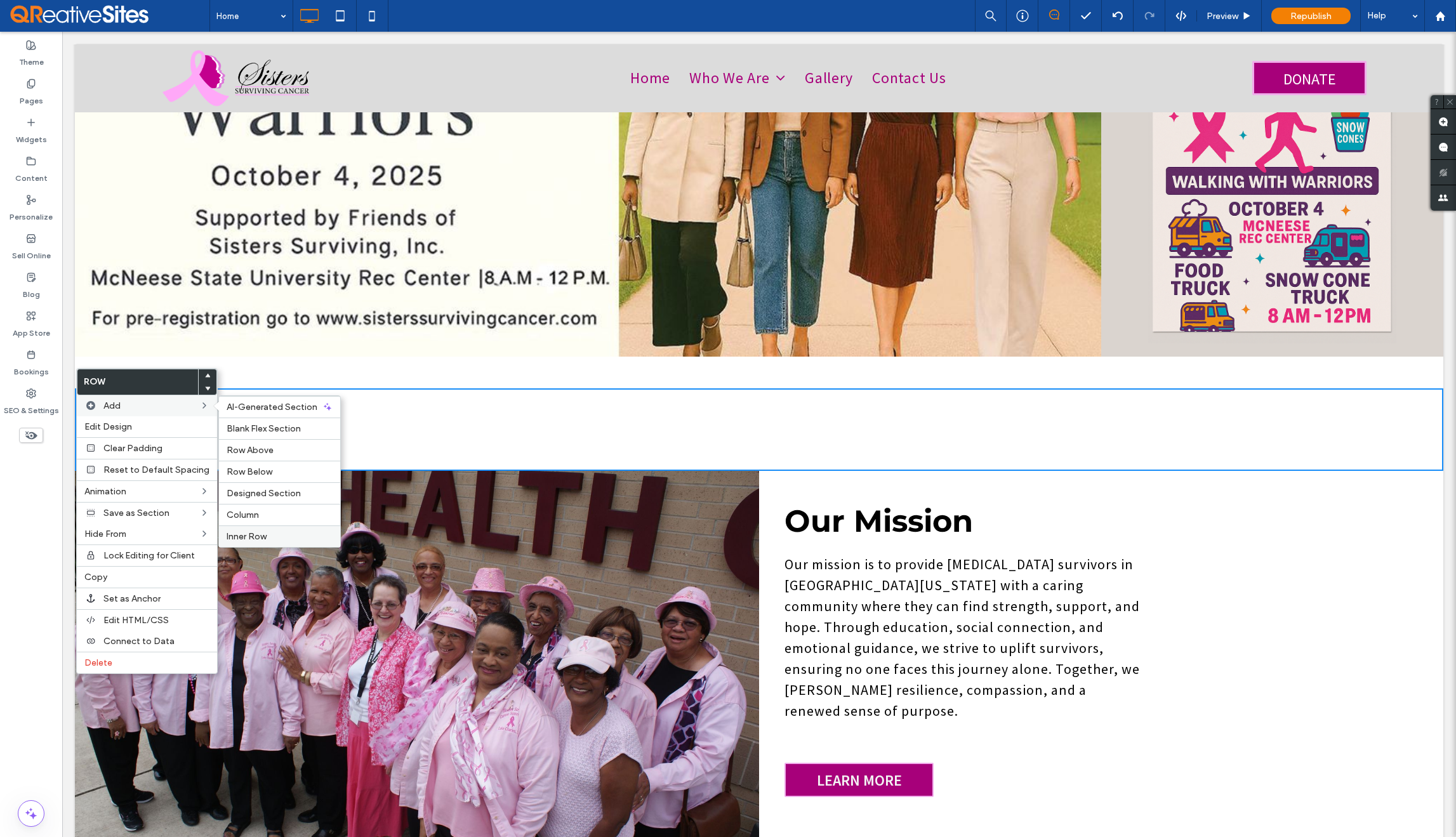
click at [265, 536] on label "Inner Row" at bounding box center [279, 536] width 106 height 11
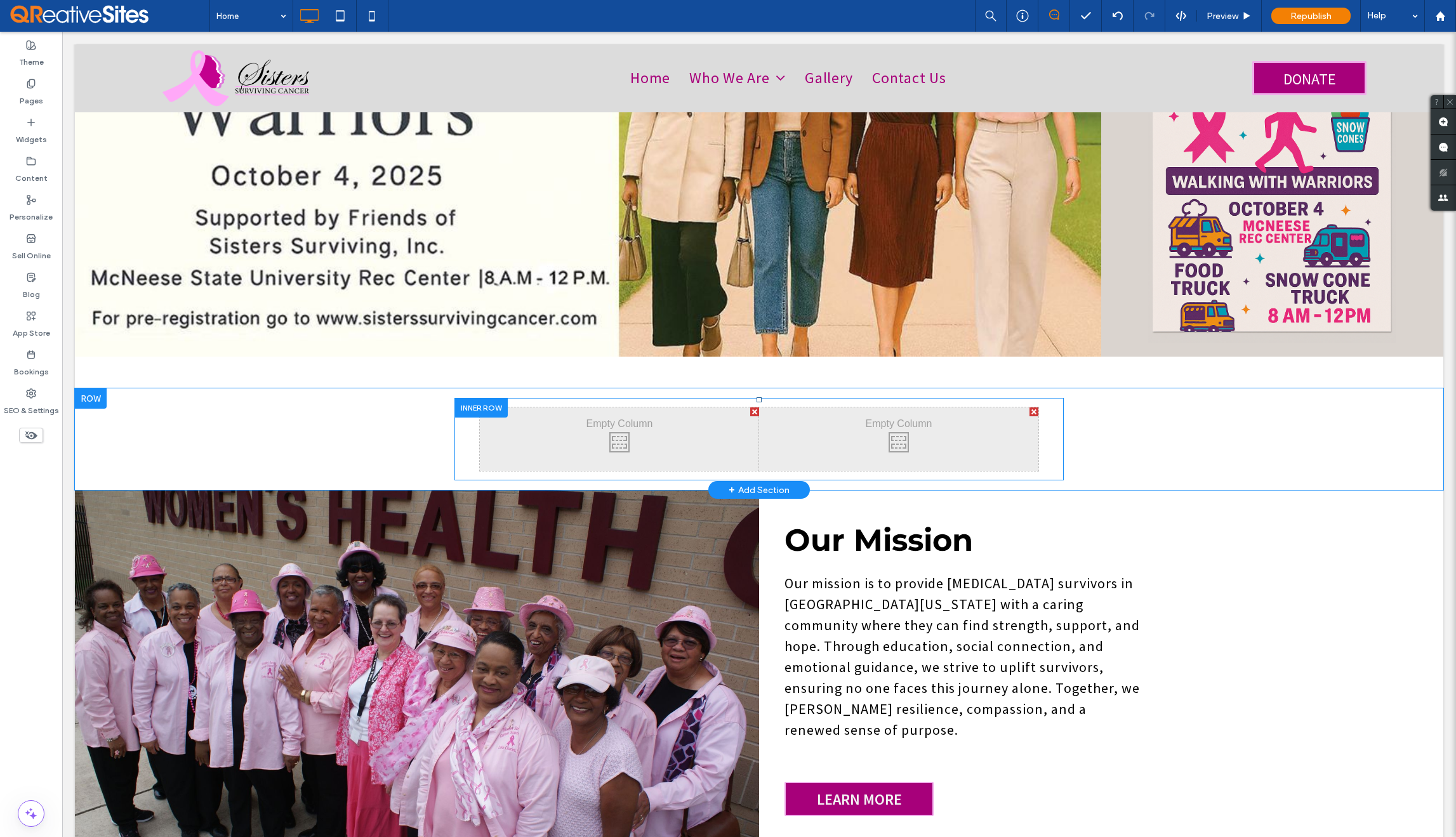
click at [854, 436] on div "Click To Paste Click To Paste" at bounding box center [898, 439] width 279 height 63
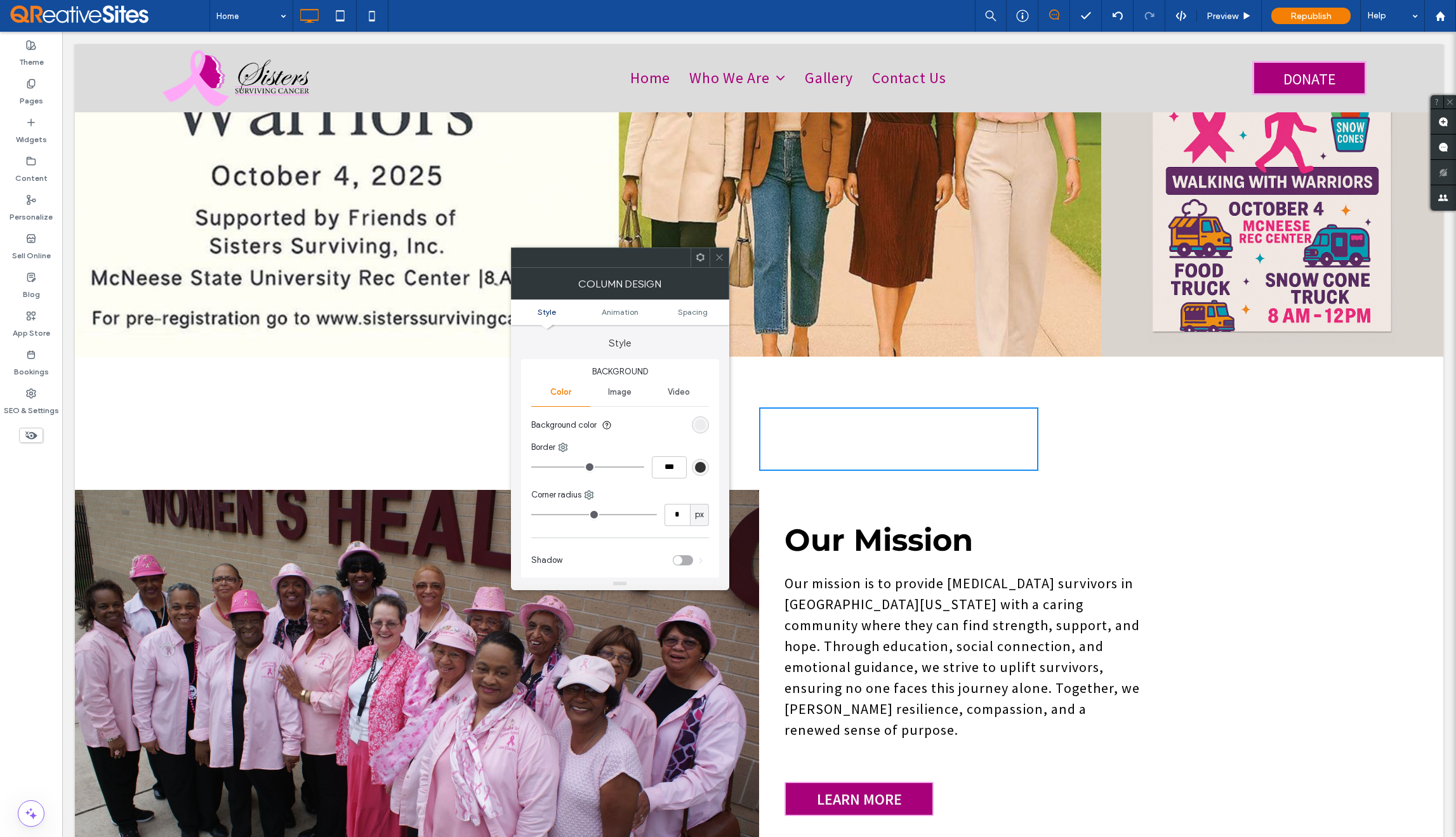
click at [718, 259] on use at bounding box center [719, 258] width 6 height 6
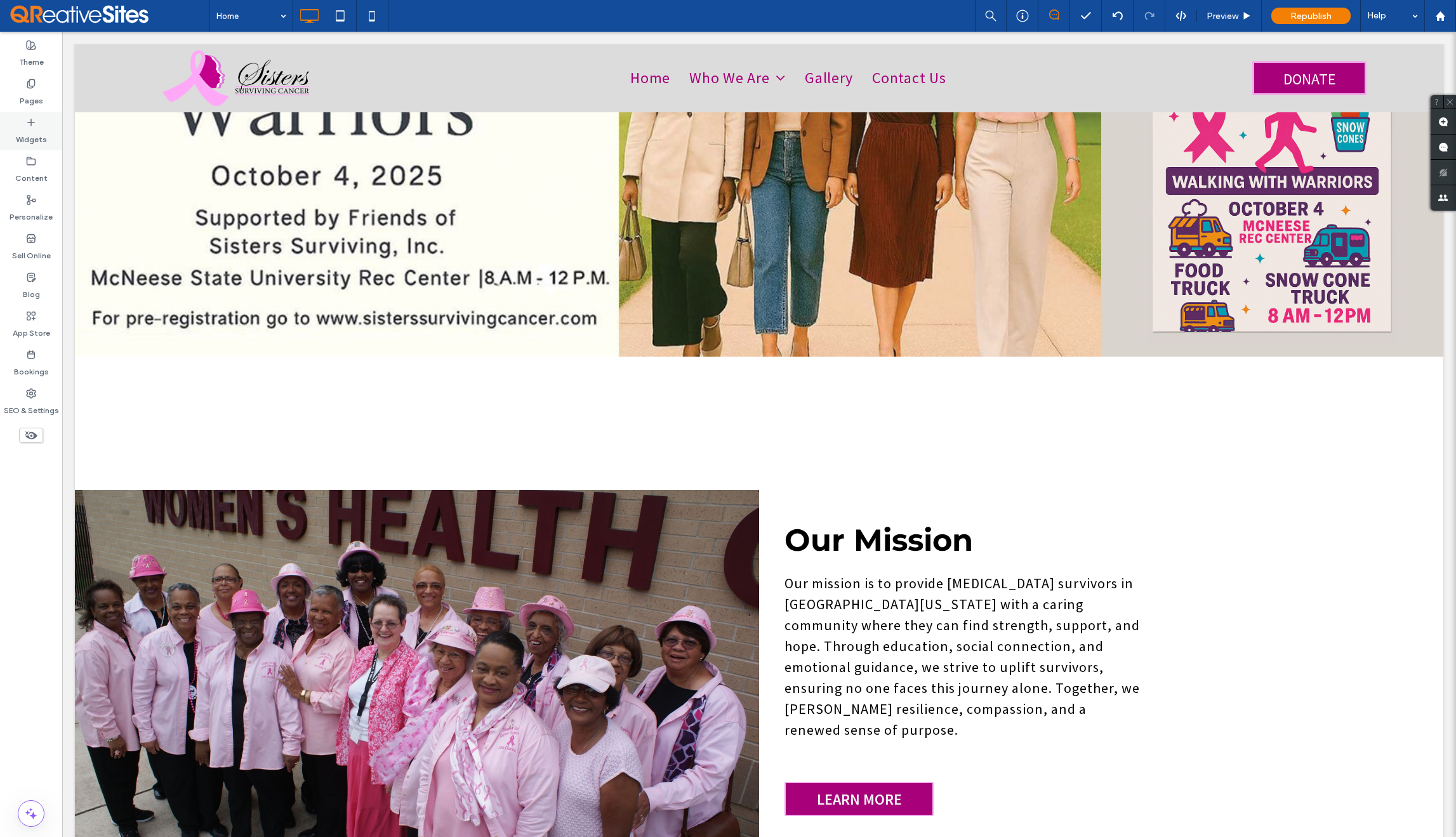
click at [36, 131] on label "Widgets" at bounding box center [31, 136] width 31 height 18
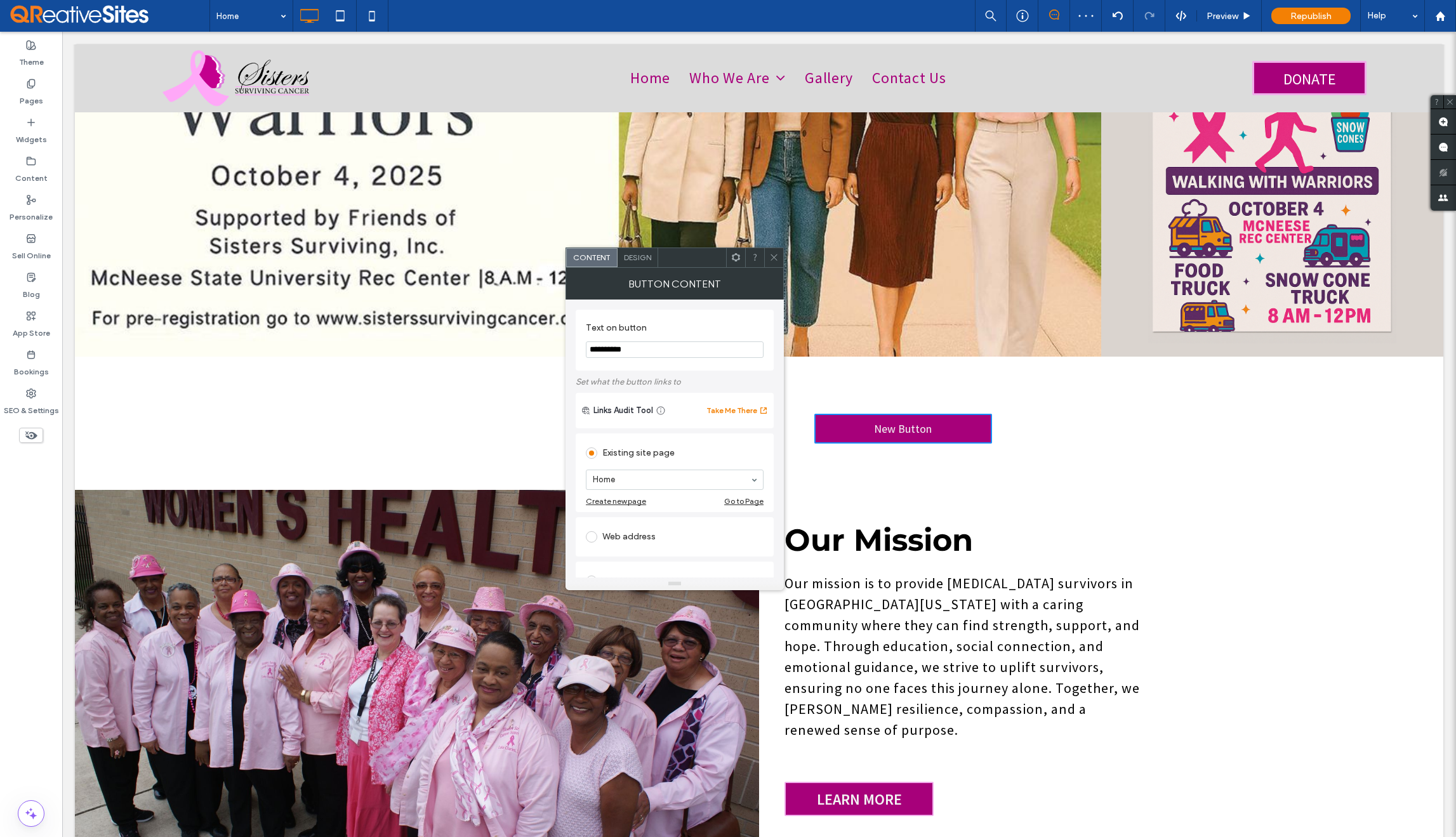
click at [775, 261] on icon at bounding box center [773, 257] width 9 height 9
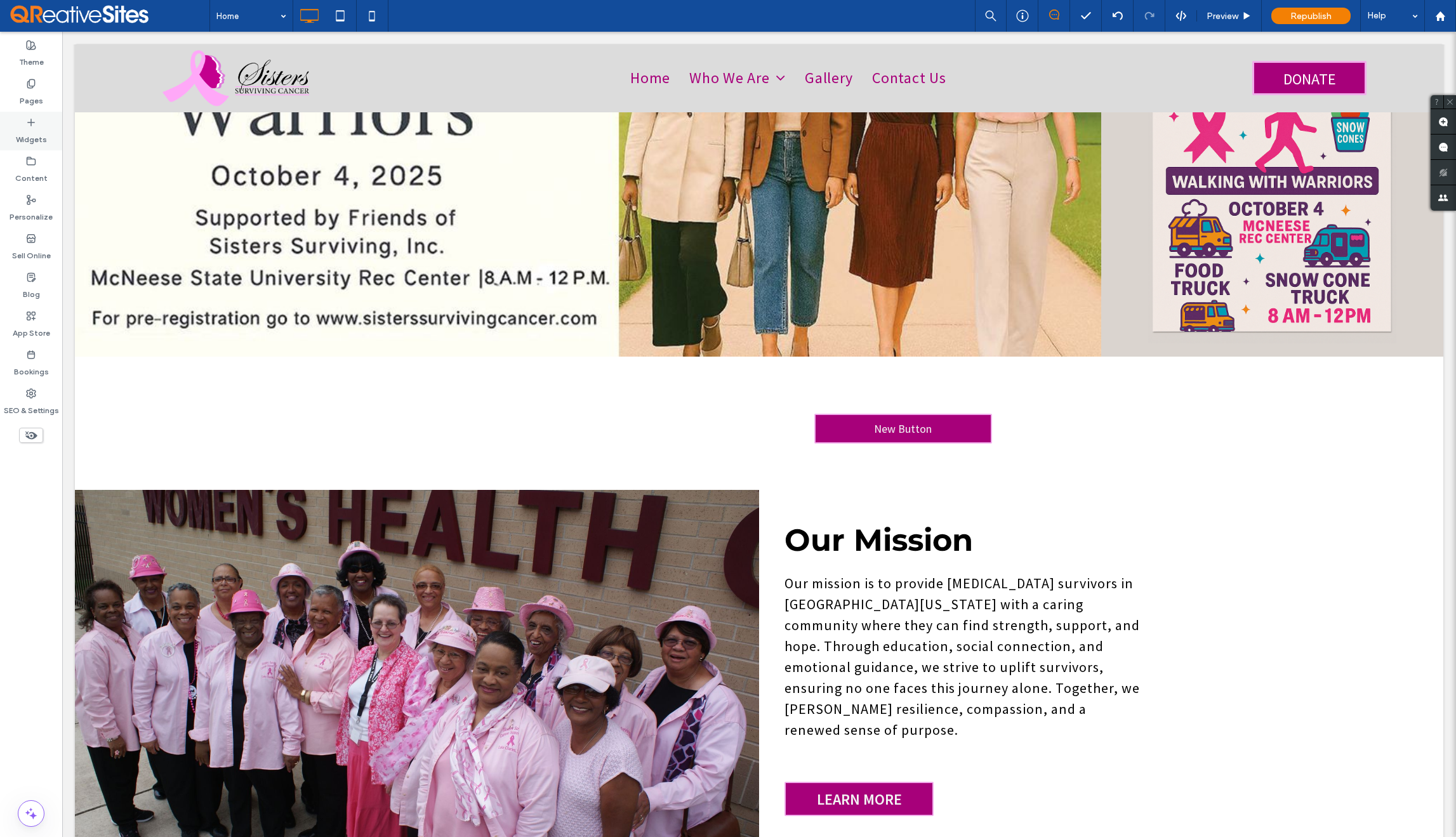
click at [32, 124] on icon at bounding box center [31, 123] width 10 height 10
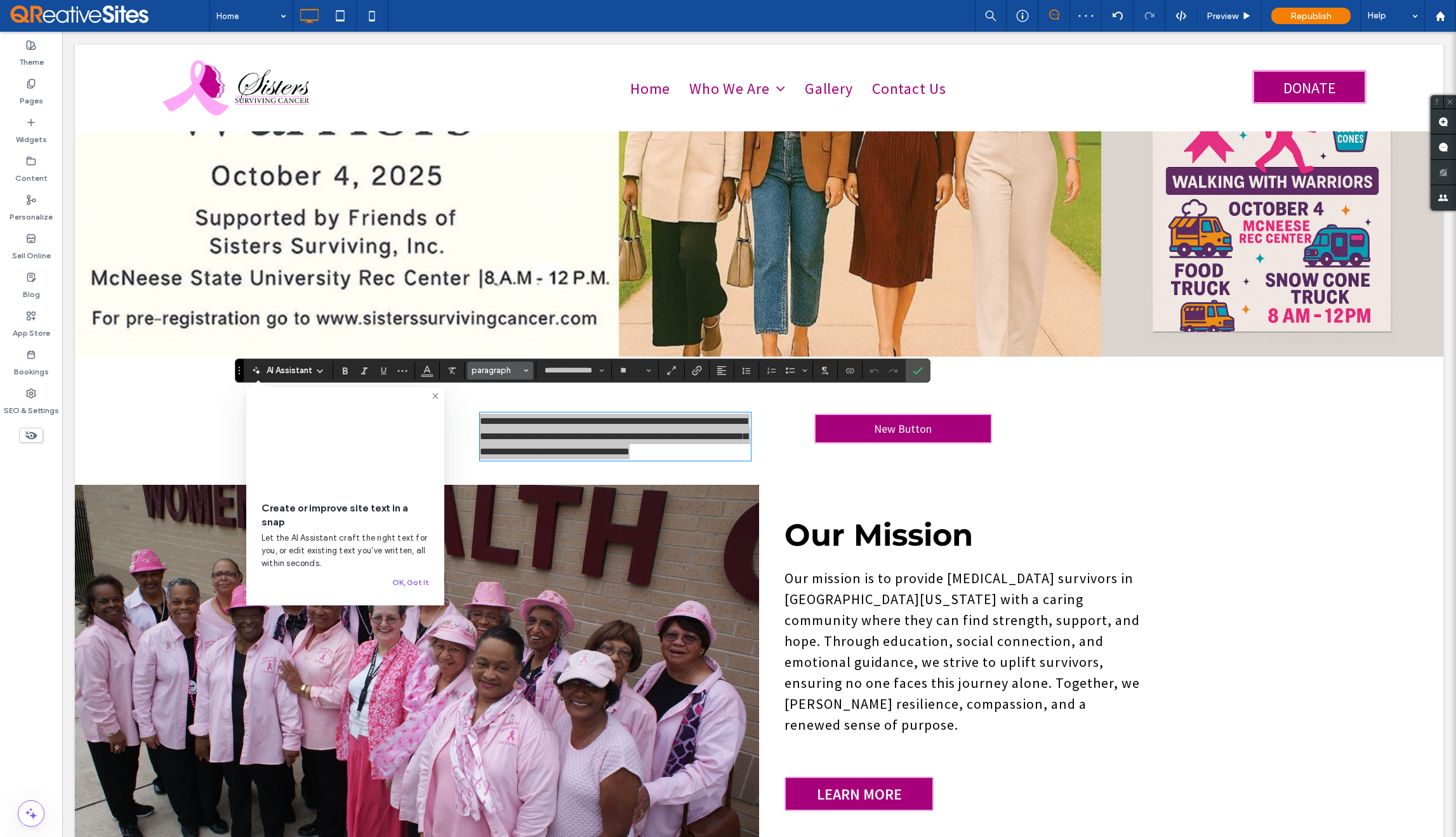
click at [525, 369] on use "Styles" at bounding box center [526, 371] width 4 height 3
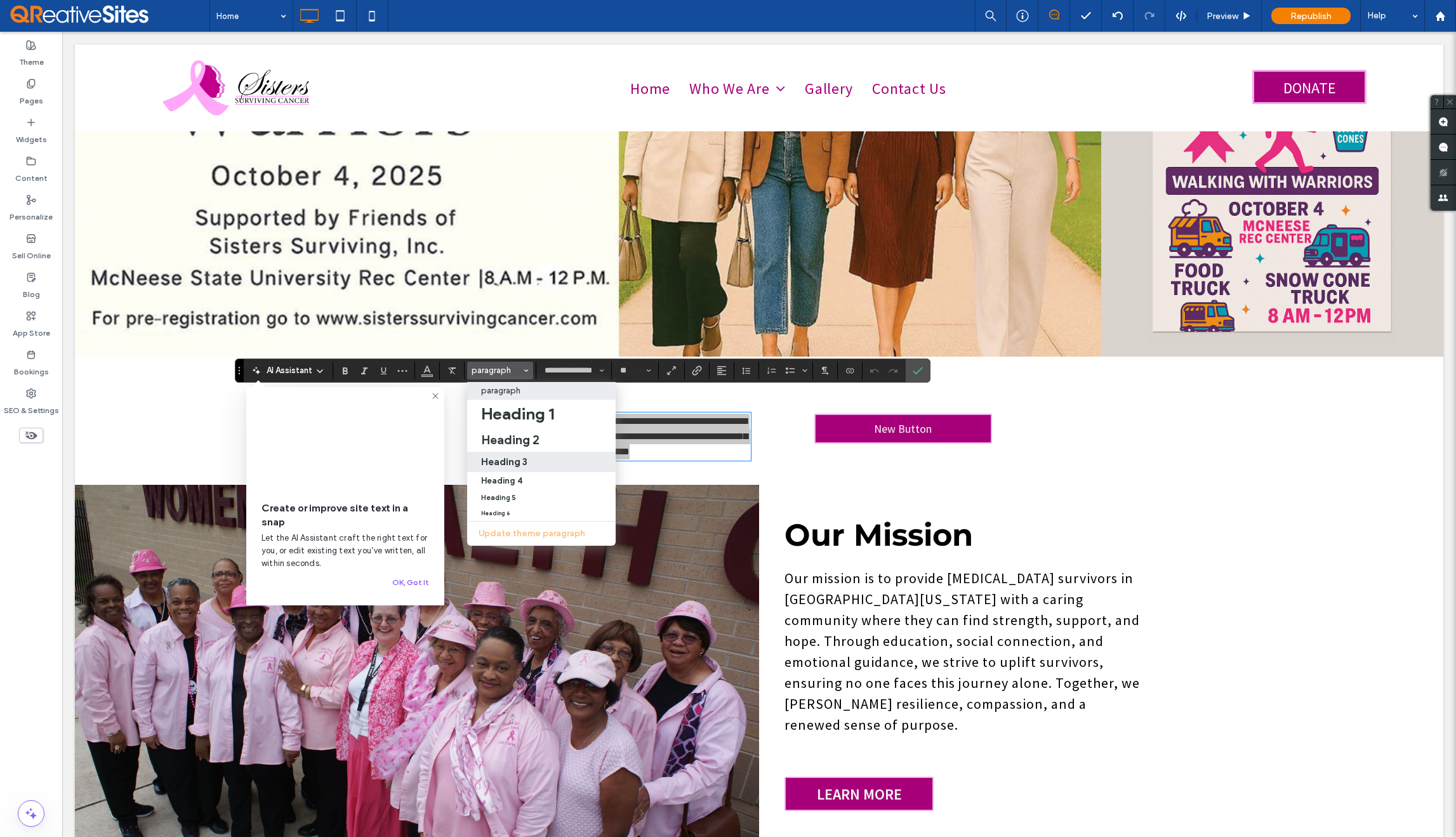
click at [514, 453] on label "Heading 3" at bounding box center [542, 462] width 149 height 20
type input "**********"
type input "**"
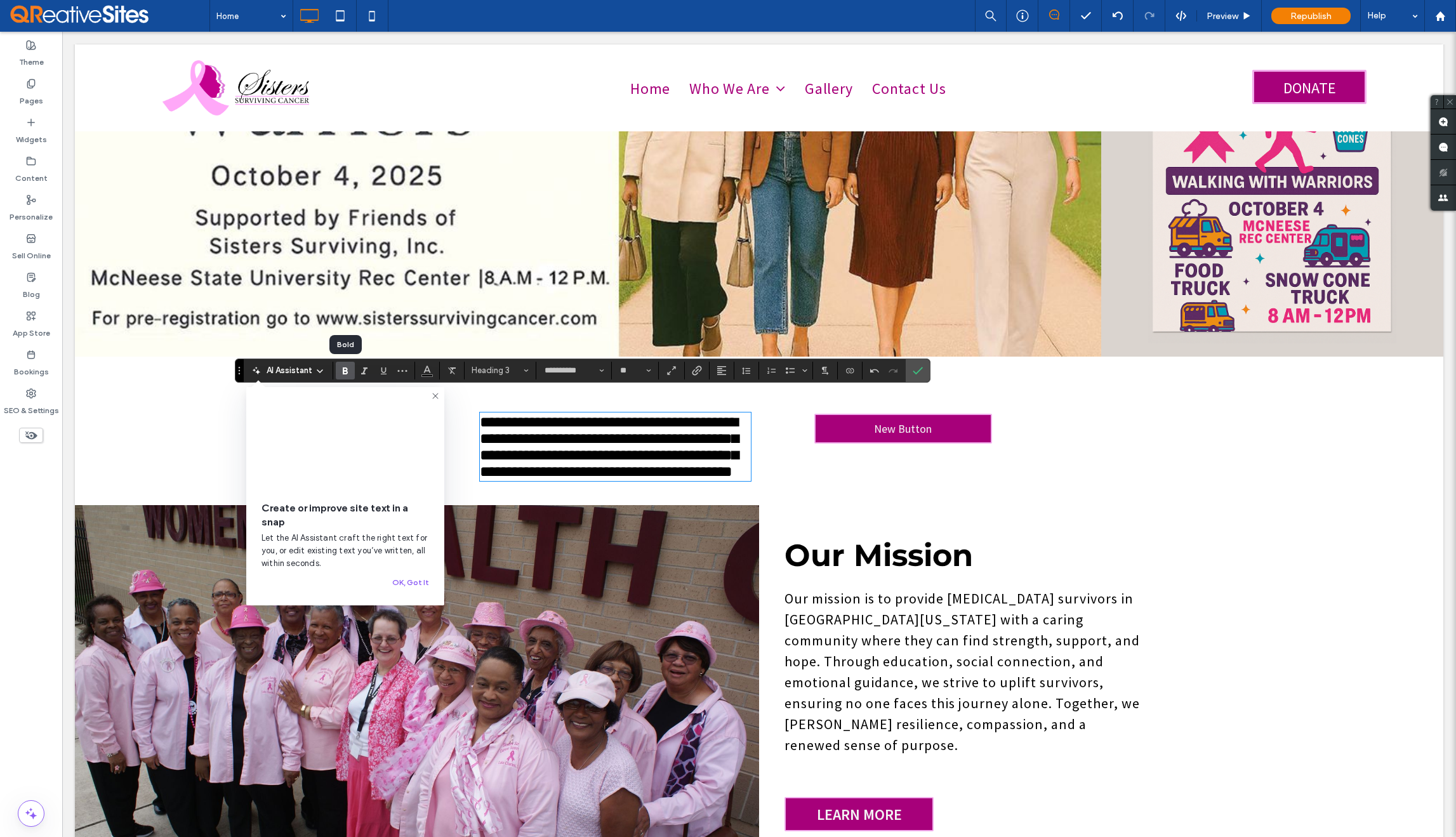
click at [343, 374] on use "Bold" at bounding box center [345, 371] width 5 height 7
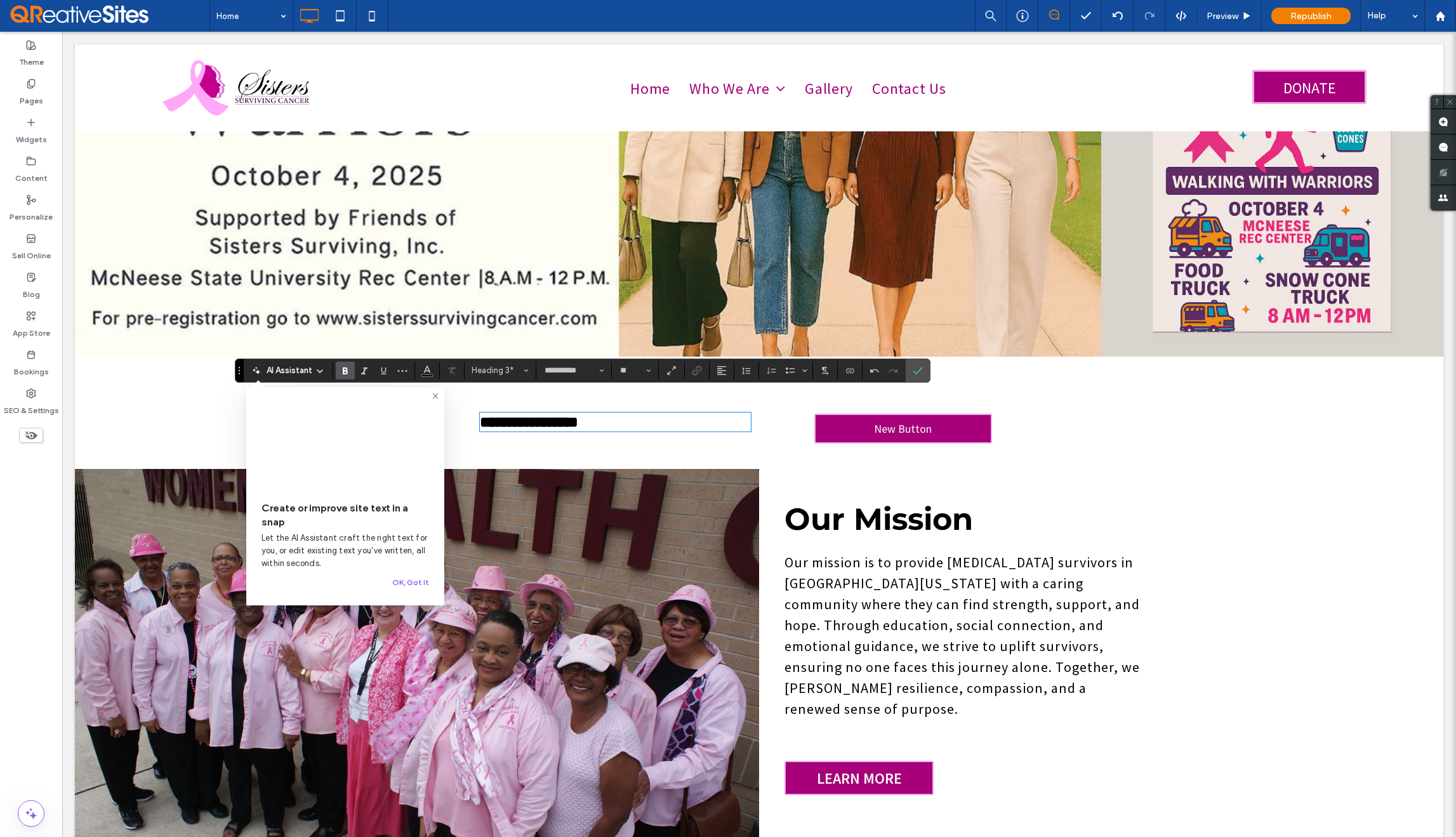
click at [434, 395] on icon at bounding box center [435, 396] width 10 height 10
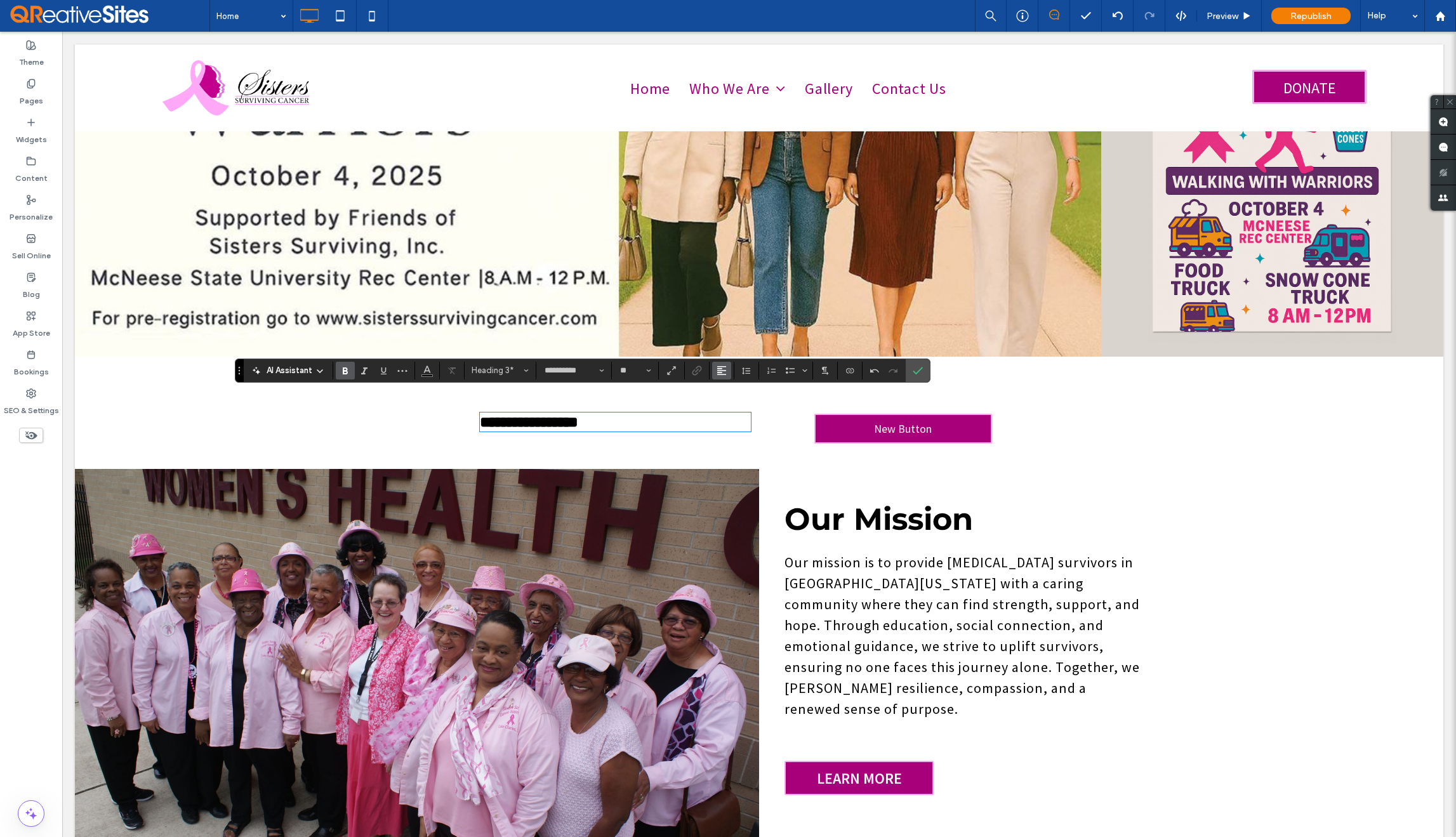
click at [723, 372] on icon "Alignment" at bounding box center [722, 371] width 10 height 10
click at [740, 428] on div "ui.textEditor.alignment.right" at bounding box center [734, 428] width 17 height 10
click at [592, 414] on h3 "**********" at bounding box center [615, 422] width 271 height 17
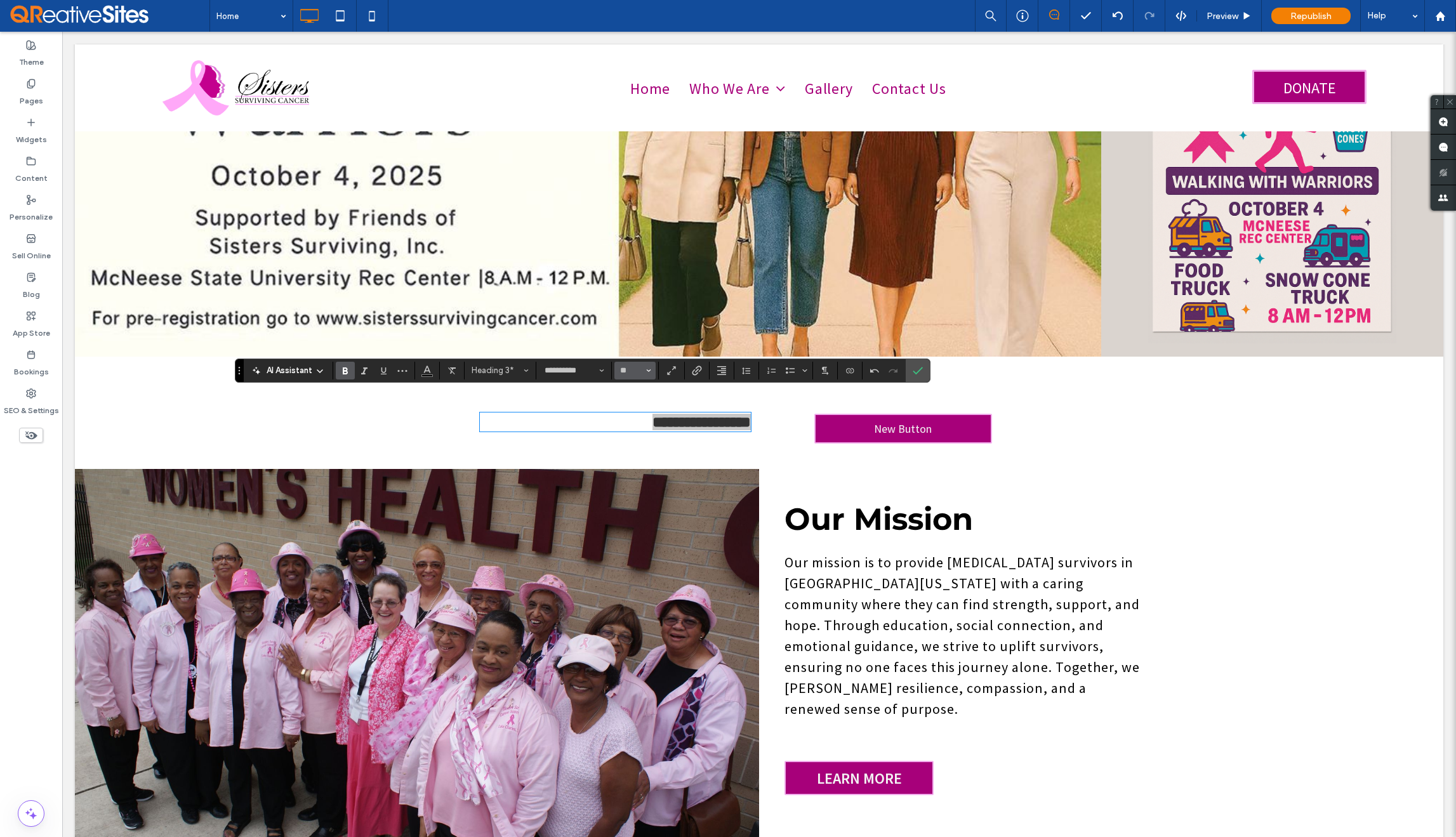
click at [647, 371] on icon "Size" at bounding box center [649, 370] width 5 height 5
click at [640, 462] on label "32" at bounding box center [635, 470] width 40 height 18
type input "**"
click at [649, 372] on icon "Size" at bounding box center [649, 370] width 5 height 5
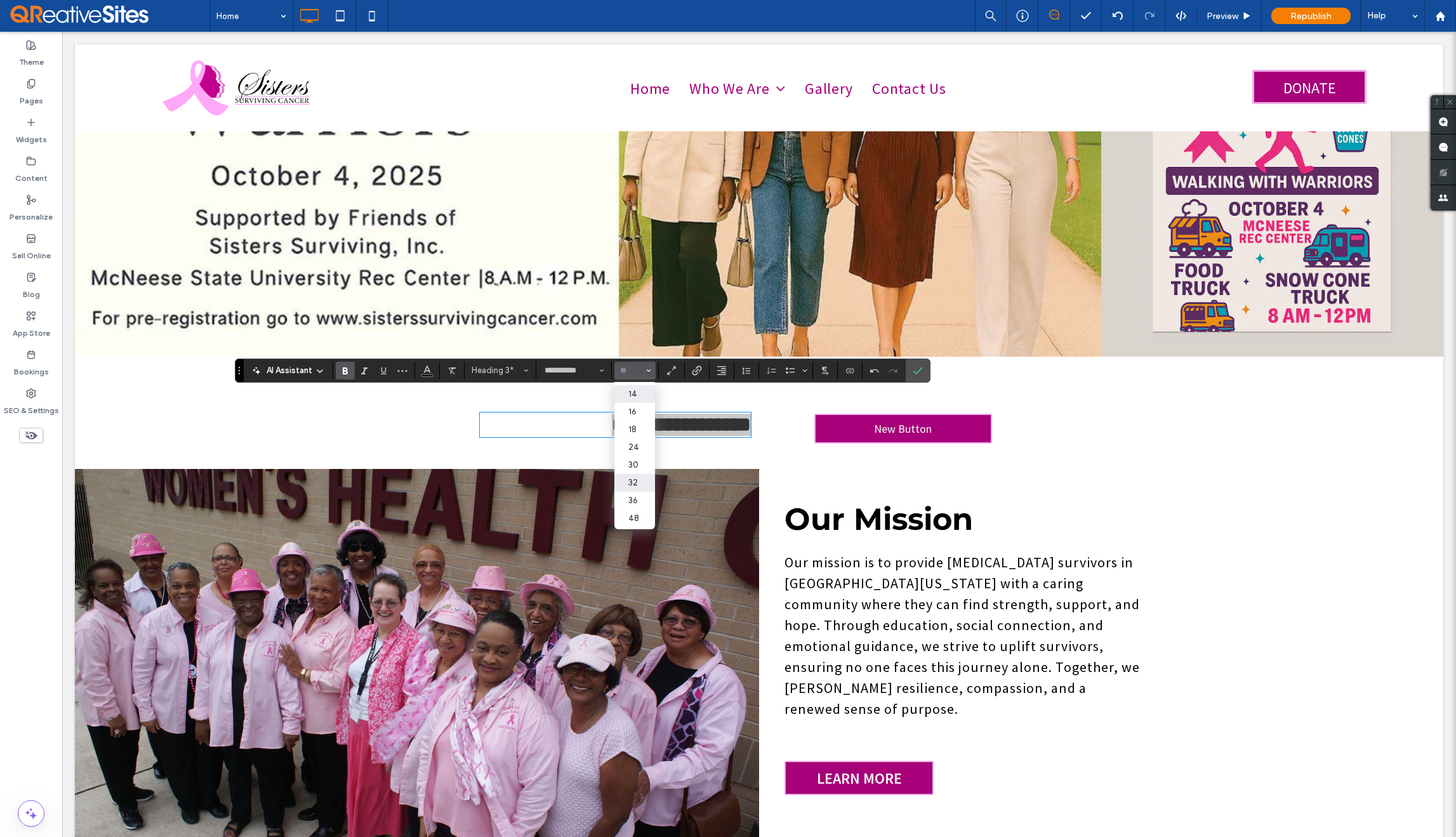
scroll to position [113, 0]
click at [633, 507] on label "60" at bounding box center [635, 509] width 40 height 18
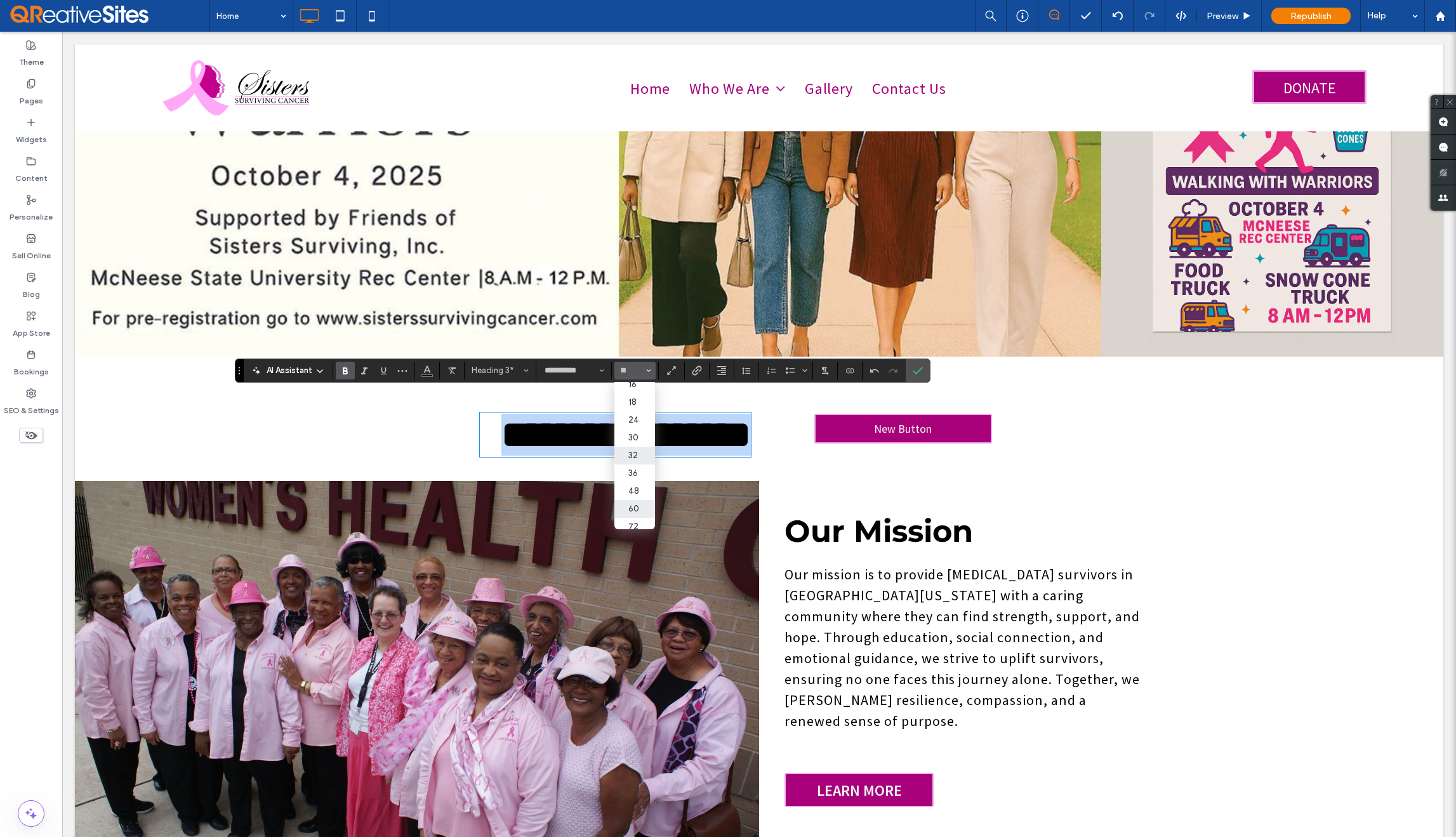
type input "**"
click at [919, 369] on use "Confirm" at bounding box center [918, 371] width 10 height 8
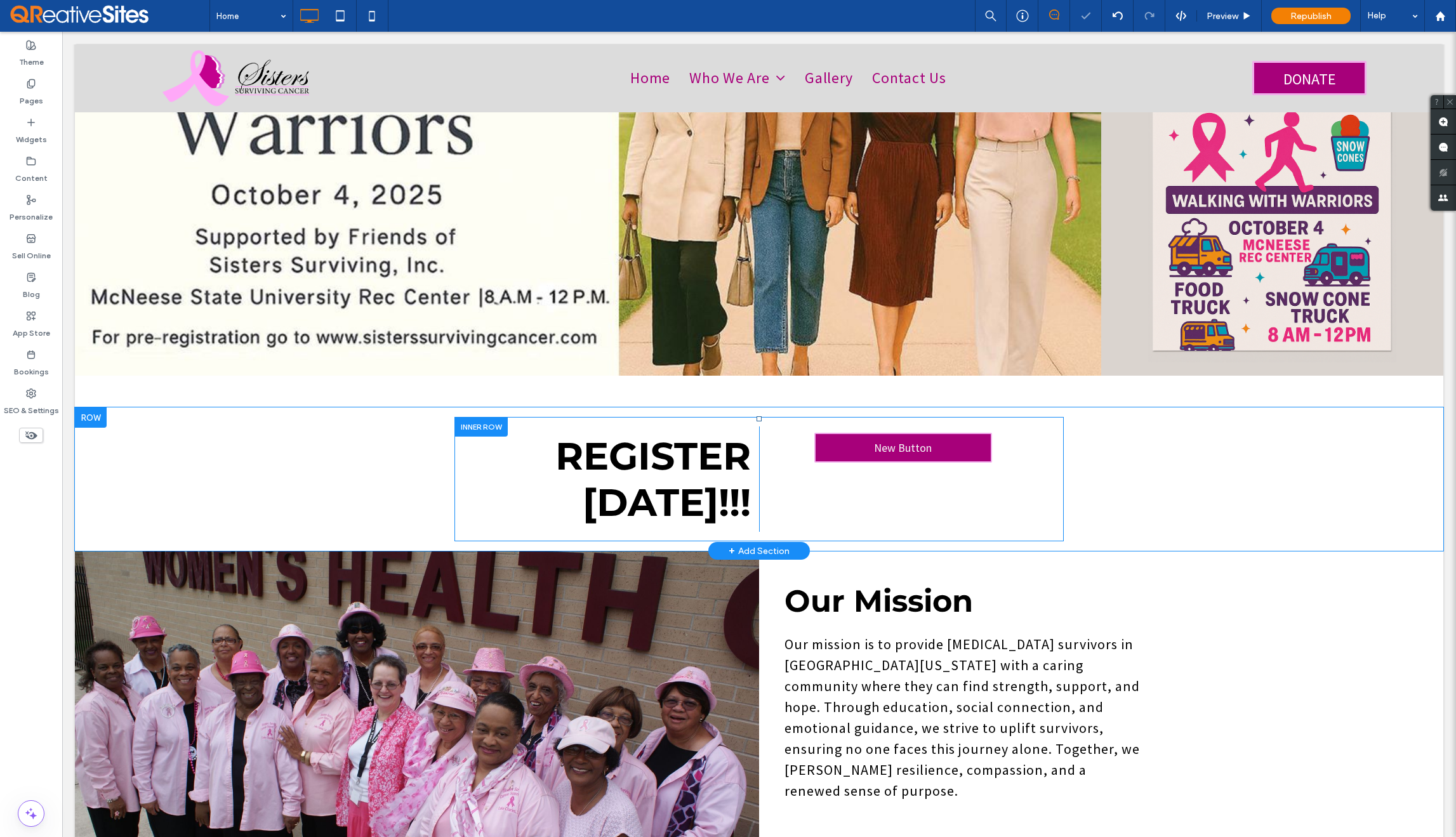
scroll to position [662, 0]
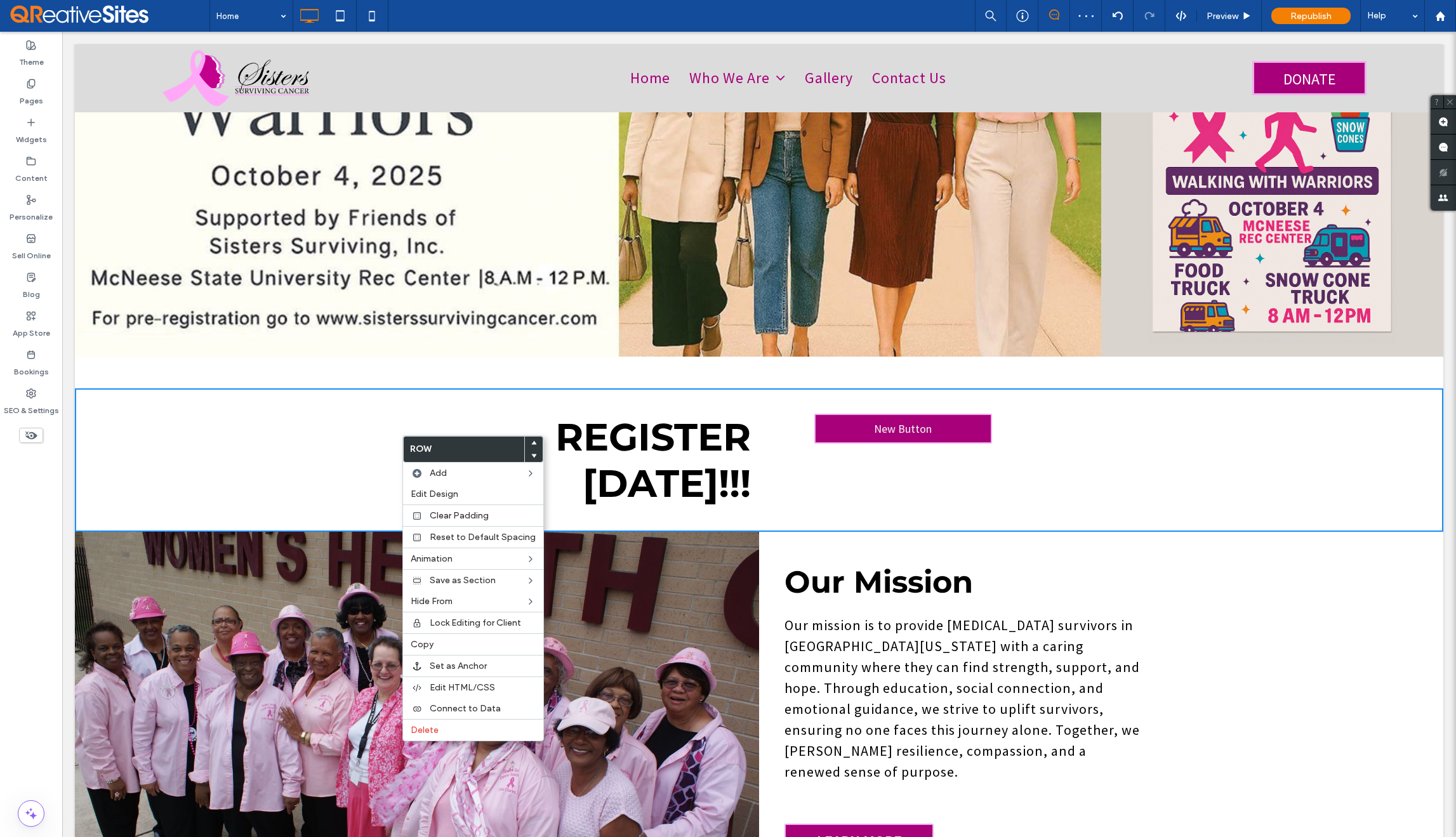
click at [343, 452] on div "Click To Paste Click To Paste Click To Paste Click To Paste REGISTER TODAY!!! C…" at bounding box center [759, 460] width 1369 height 144
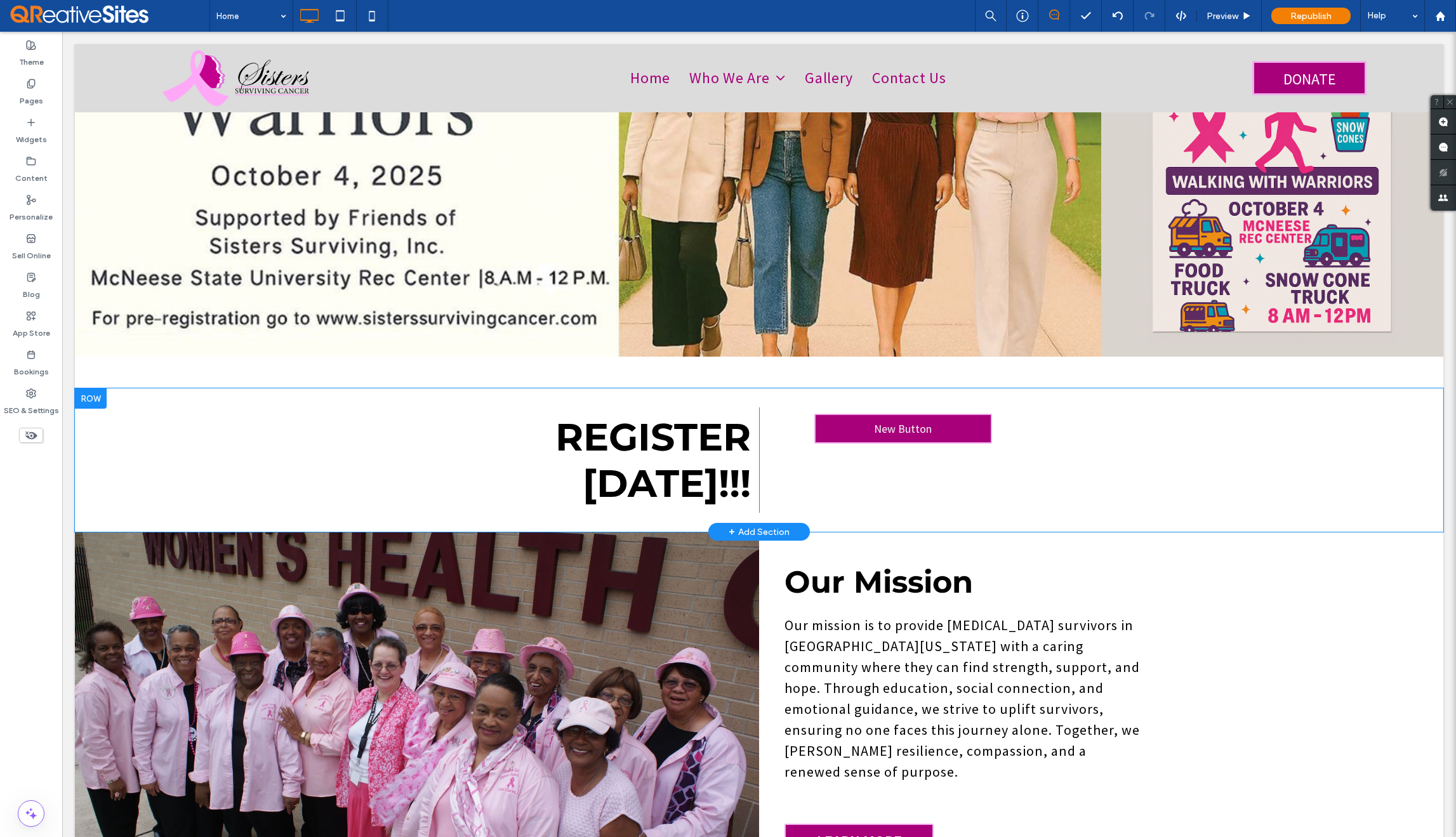
click at [424, 425] on div "Click To Paste Click To Paste Click To Paste Click To Paste REGISTER TODAY!!! C…" at bounding box center [759, 460] width 1369 height 144
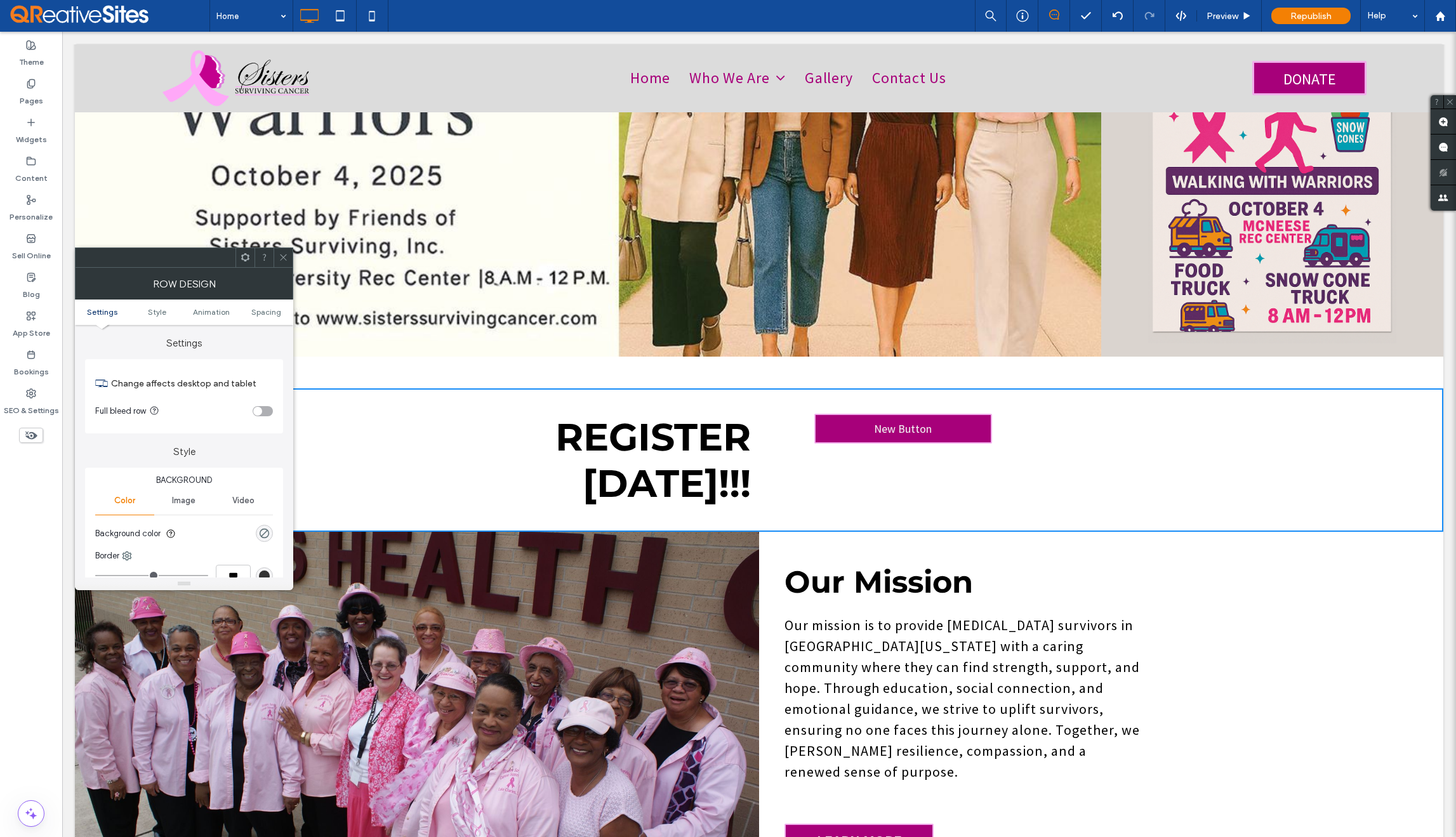
click at [261, 414] on div "toggle" at bounding box center [263, 411] width 20 height 10
click at [282, 265] on span at bounding box center [283, 258] width 9 height 19
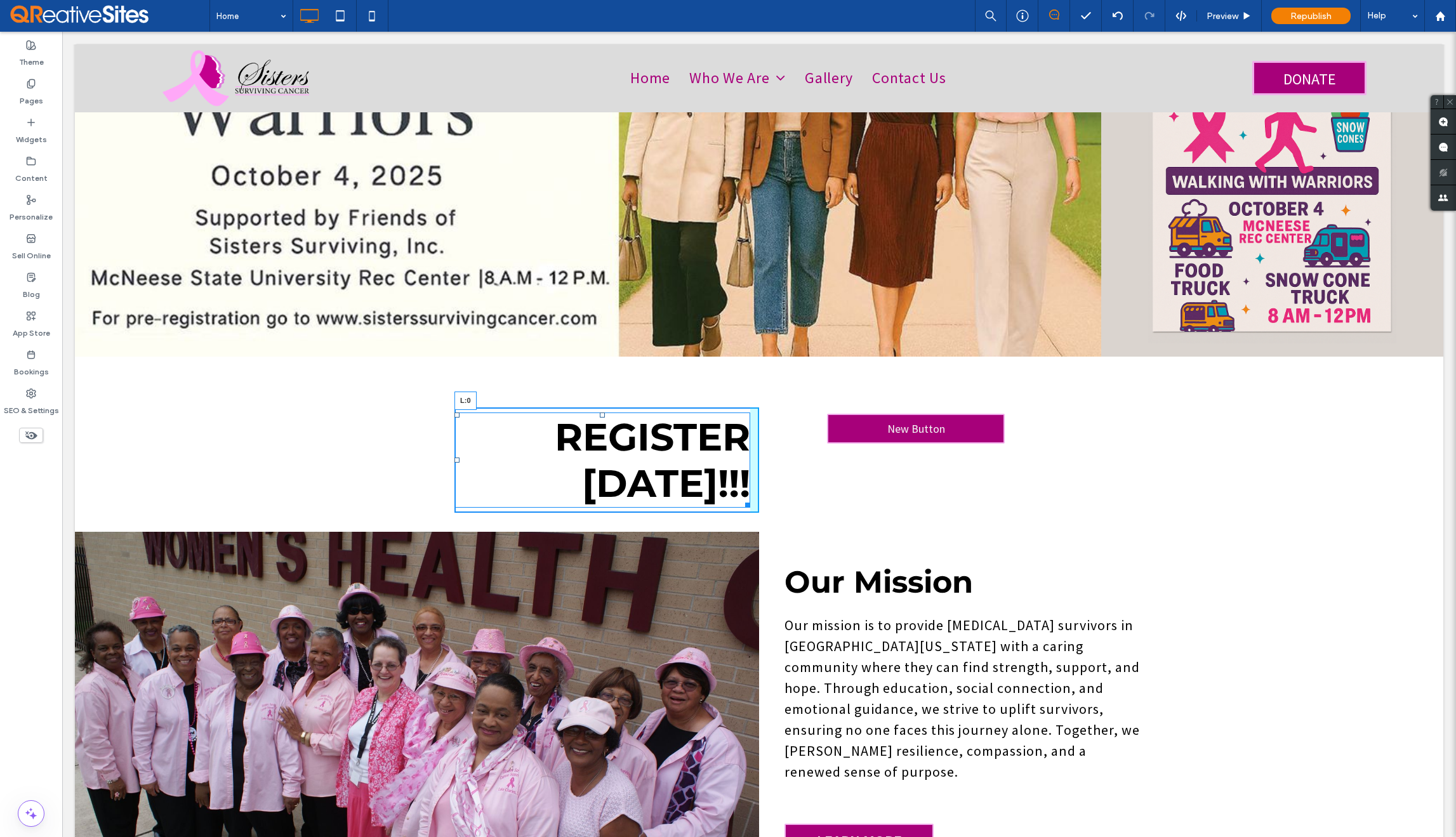
drag, startPoint x: 453, startPoint y: 441, endPoint x: 367, endPoint y: 441, distance: 86.0
click at [367, 441] on div "Click To Paste Click To Paste REGISTER TODAY!!! L:0 Click To Paste Click To Pas…" at bounding box center [759, 460] width 1369 height 124
drag, startPoint x: 450, startPoint y: 440, endPoint x: 399, endPoint y: 442, distance: 51.0
click at [399, 442] on div "Click To Paste Click To Paste REGISTER TODAY!!! L:0 Click To Paste Click To Pas…" at bounding box center [759, 460] width 1369 height 124
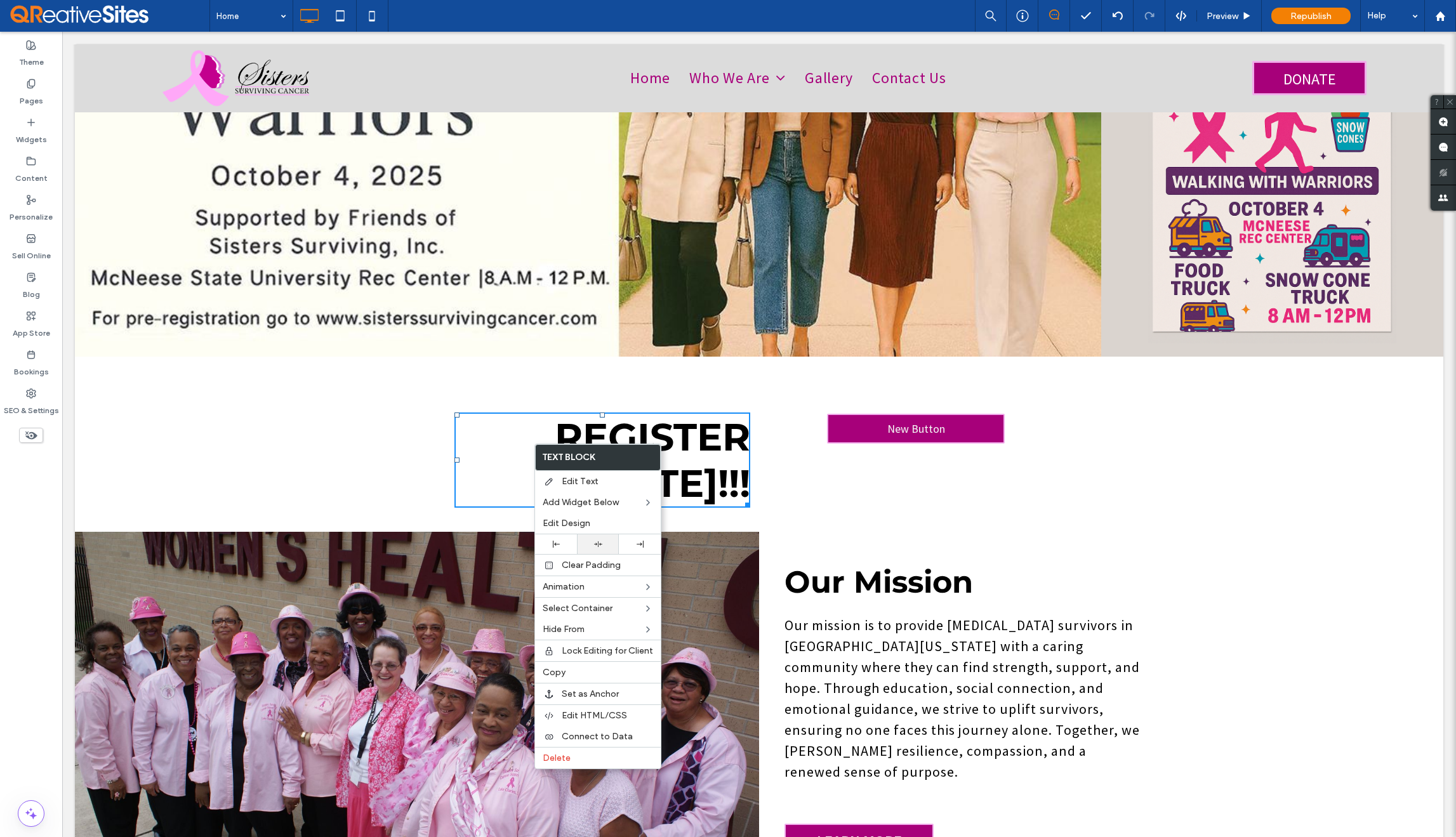
click at [600, 545] on use at bounding box center [597, 544] width 8 height 6
click at [602, 545] on div at bounding box center [598, 544] width 29 height 8
click at [552, 544] on div at bounding box center [556, 545] width 29 height 7
click at [359, 429] on div "Click To Paste Click To Paste REGISTER TODAY!!! Click To Paste Click To Paste N…" at bounding box center [759, 460] width 1369 height 124
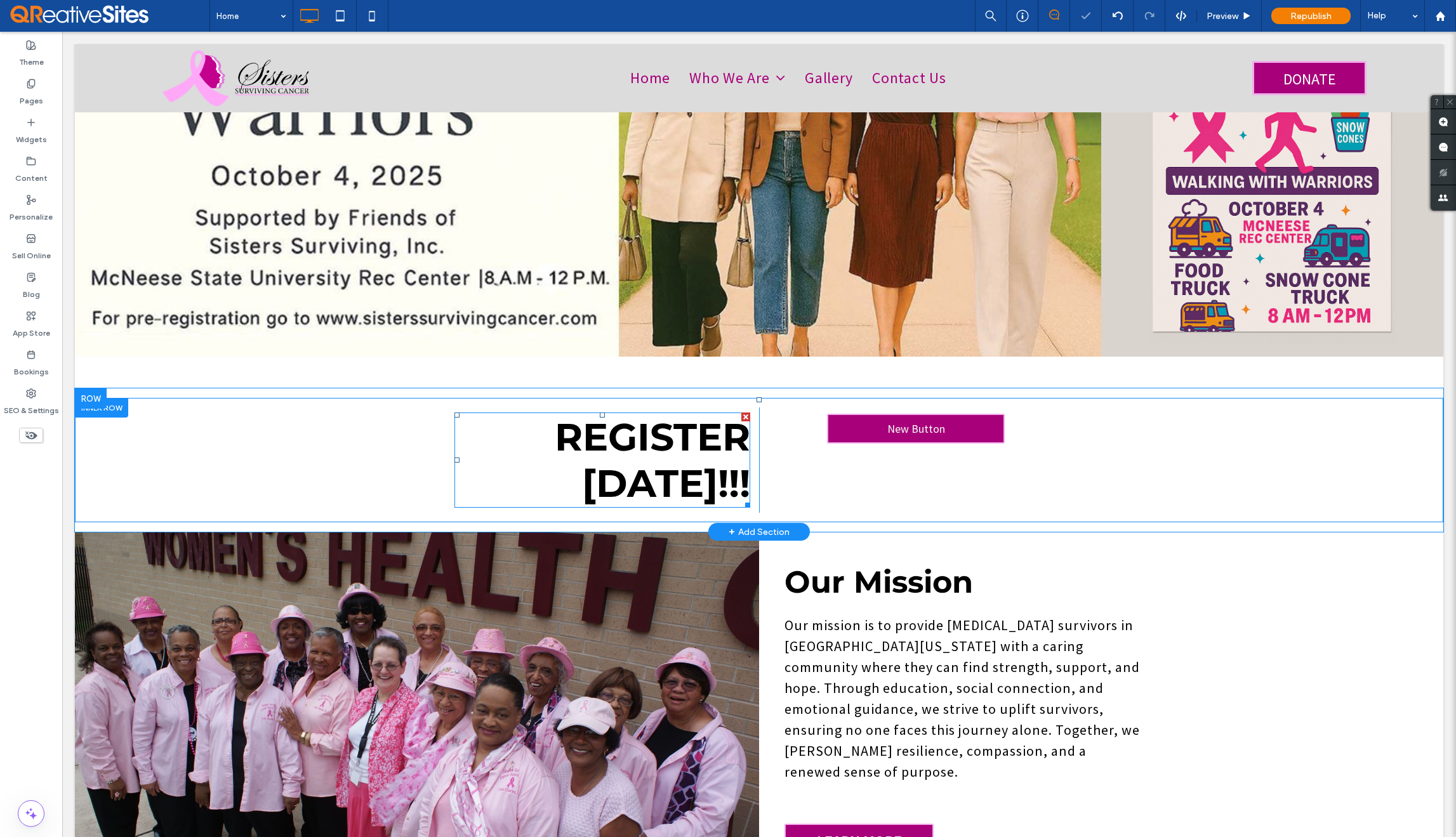
click at [483, 422] on h3 "REGISTER TODAY!!!" at bounding box center [602, 460] width 296 height 92
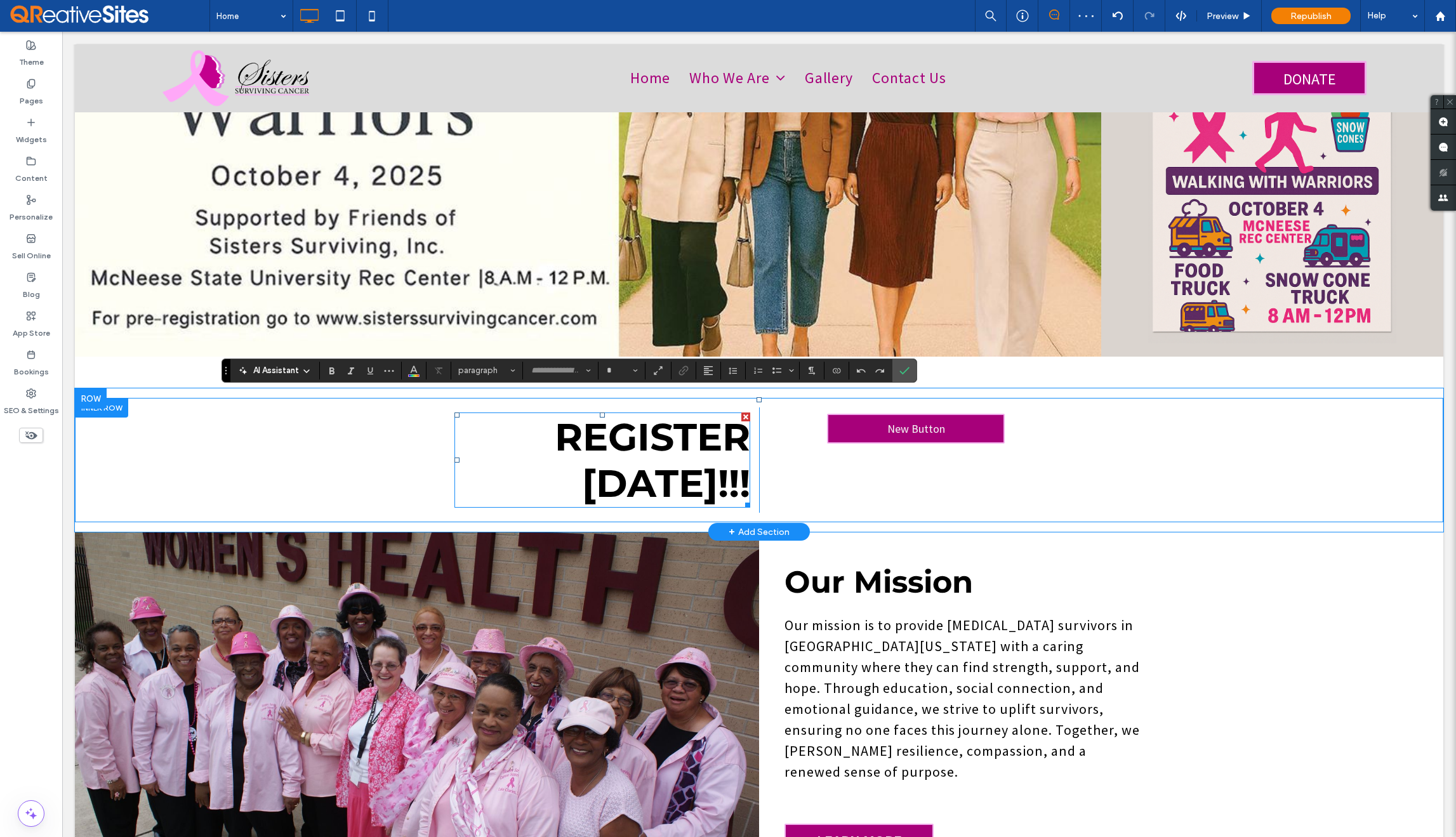
type input "**********"
type input "**"
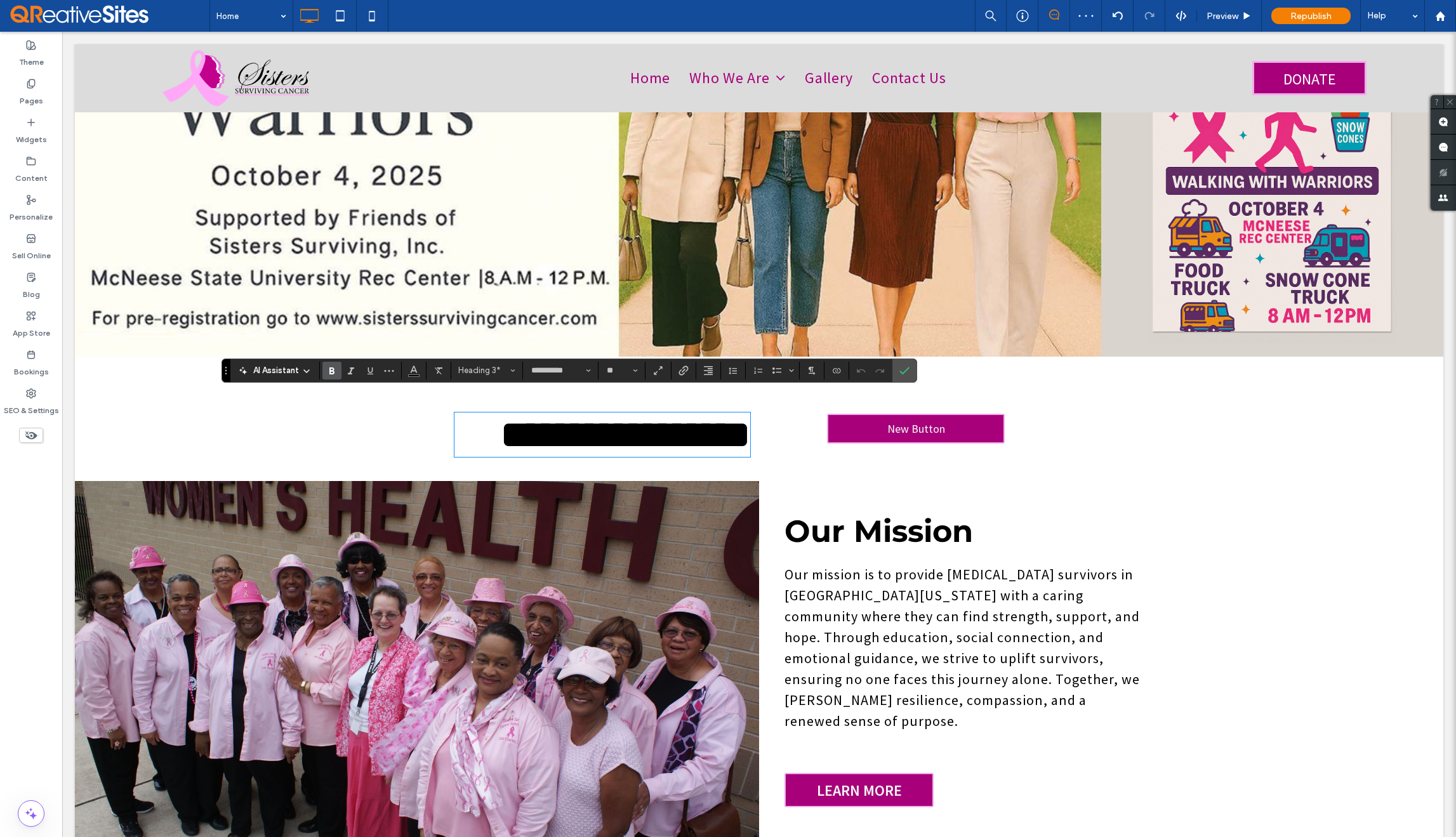
click at [398, 425] on div "**********" at bounding box center [759, 435] width 1369 height 74
click at [908, 371] on icon "Confirm" at bounding box center [905, 371] width 10 height 10
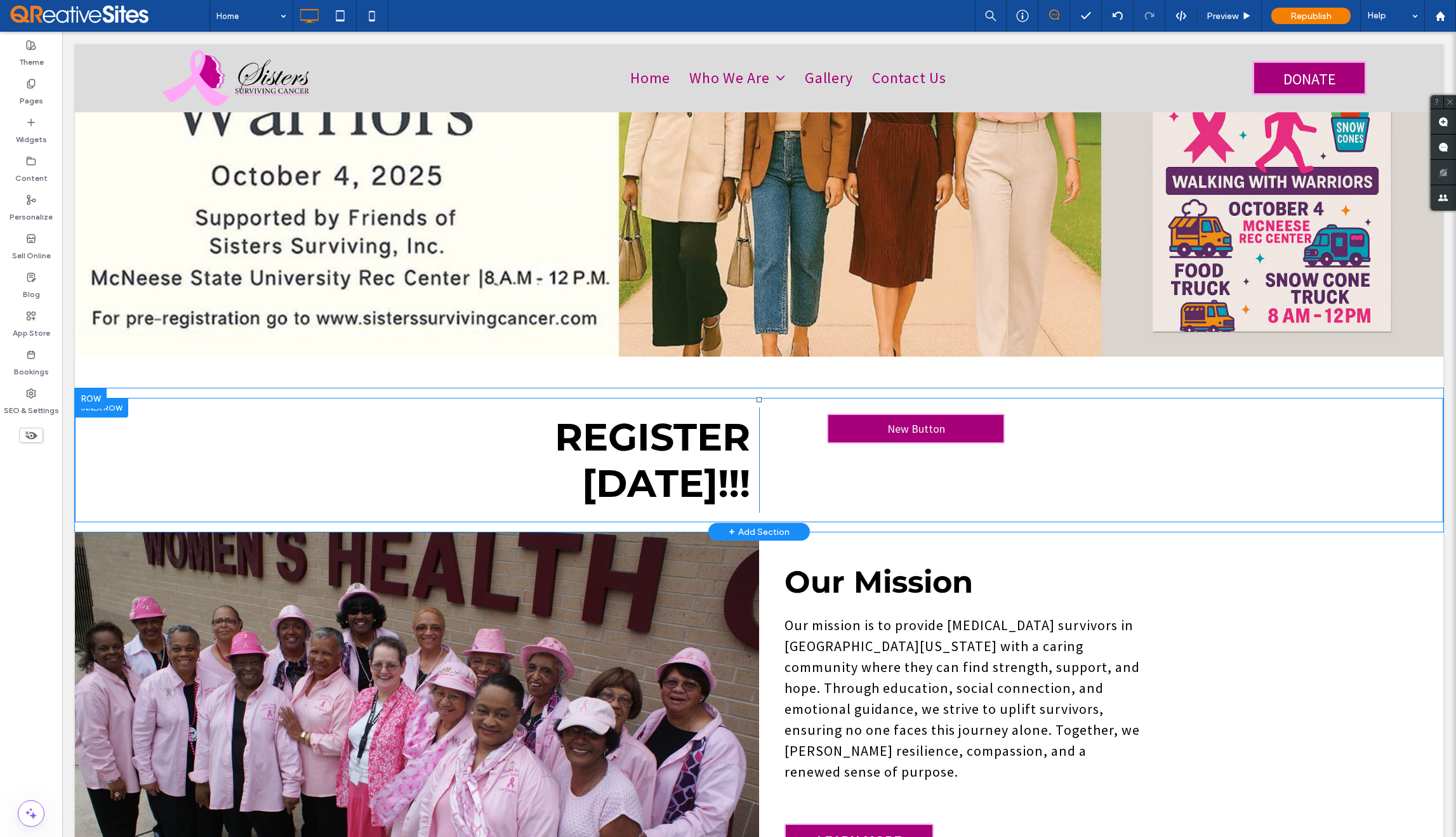
click at [228, 430] on div "Click To Paste Click To Paste REGISTER TODAY!!! Click To Paste Click To Paste N…" at bounding box center [759, 460] width 1369 height 124
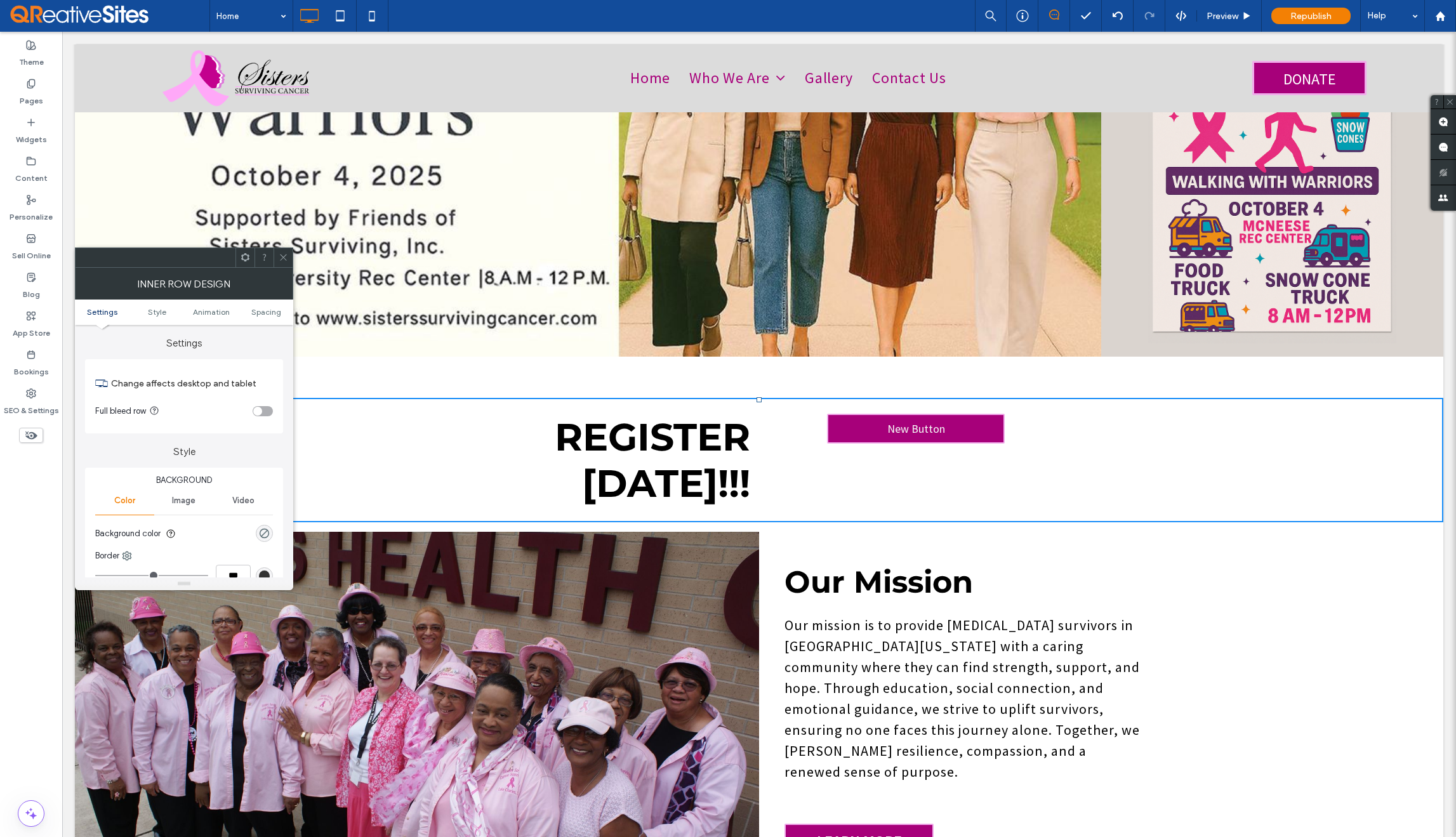
click at [265, 413] on div "toggle" at bounding box center [263, 411] width 20 height 10
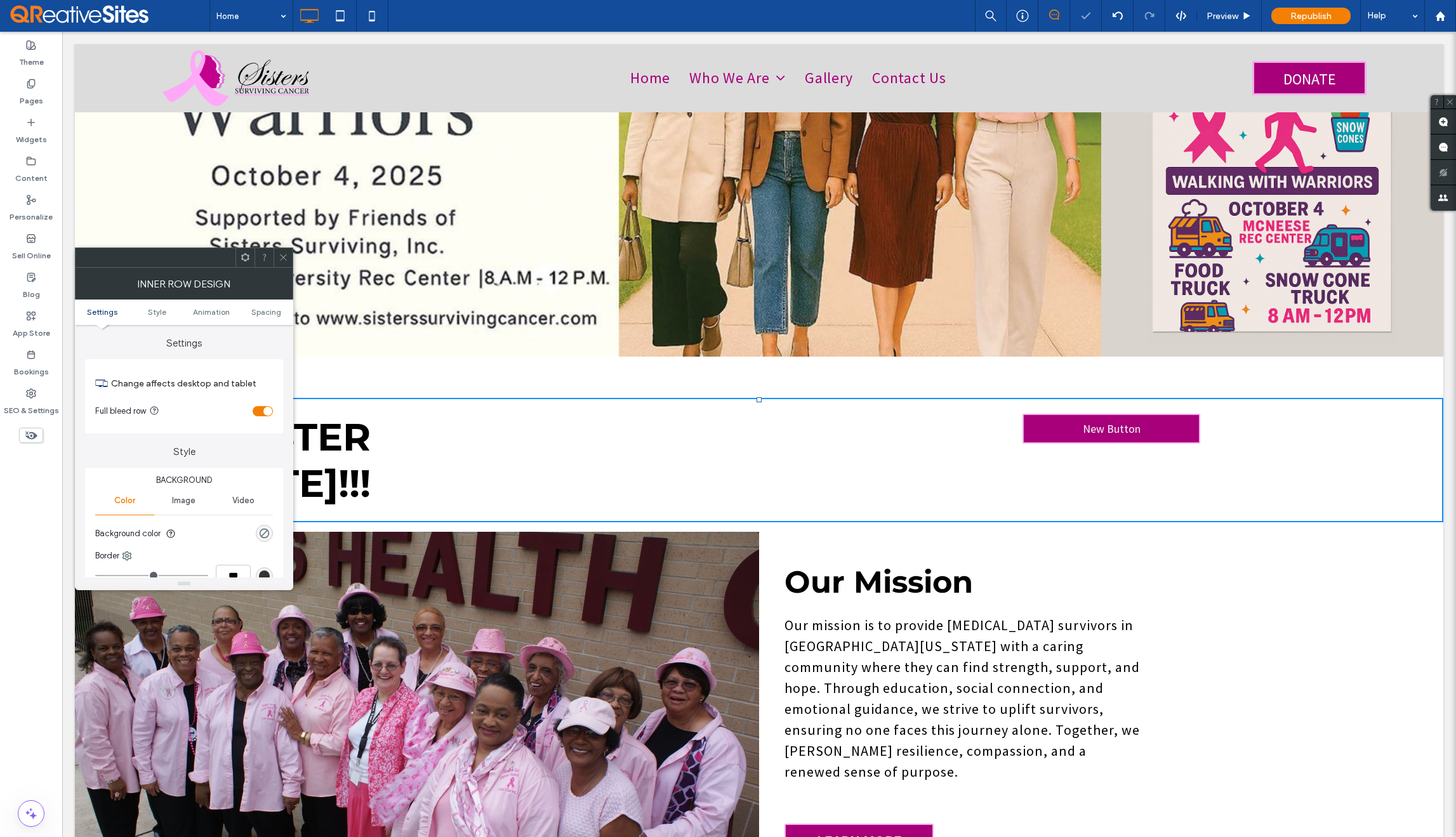
click at [283, 256] on icon at bounding box center [283, 257] width 9 height 9
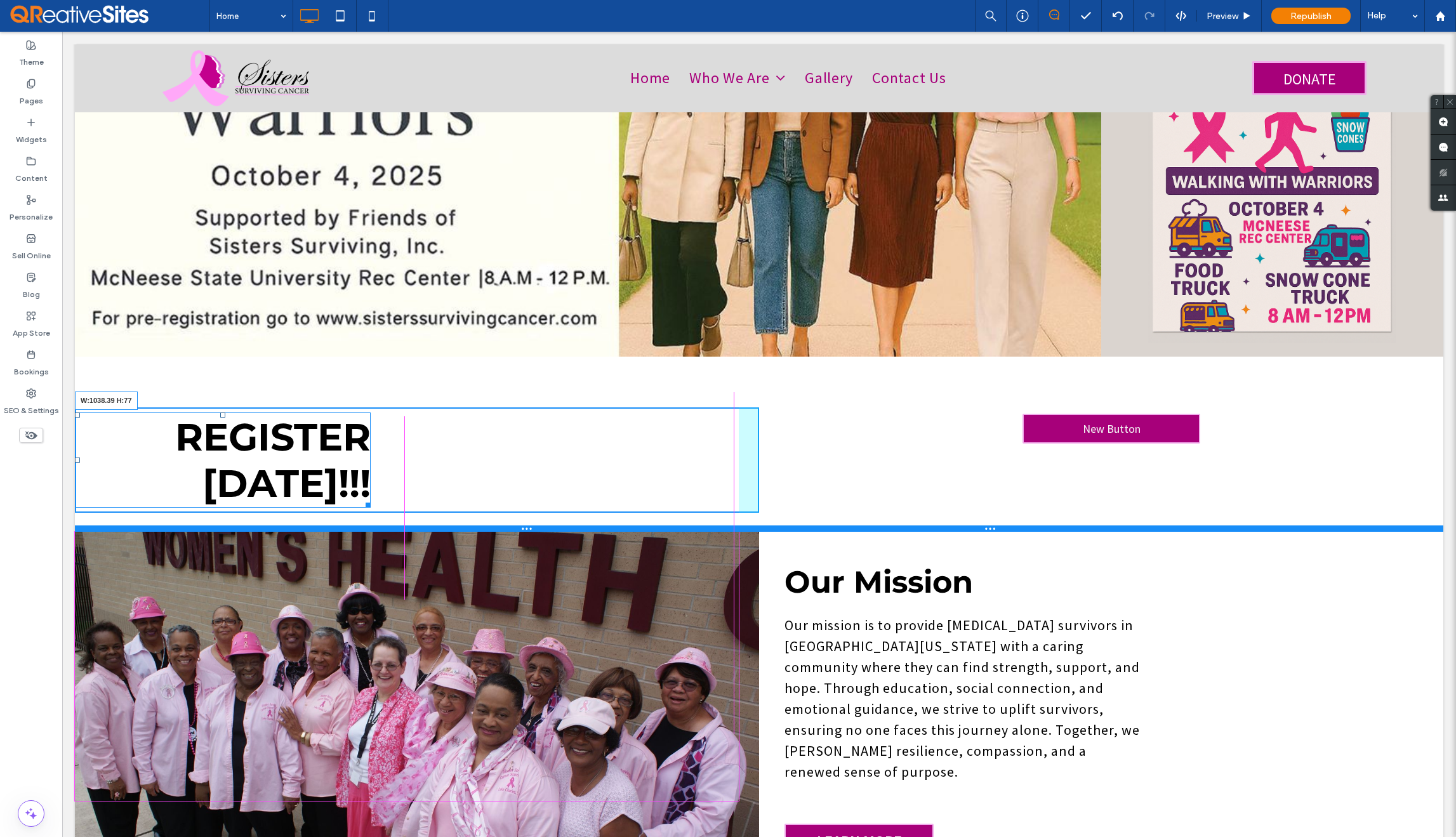
drag, startPoint x: 367, startPoint y: 479, endPoint x: 740, endPoint y: 463, distance: 373.3
click at [740, 463] on div "Click To Paste Click To Paste Click To Paste Click To Paste REGISTER TODAY!!! W…" at bounding box center [759, 460] width 1369 height 144
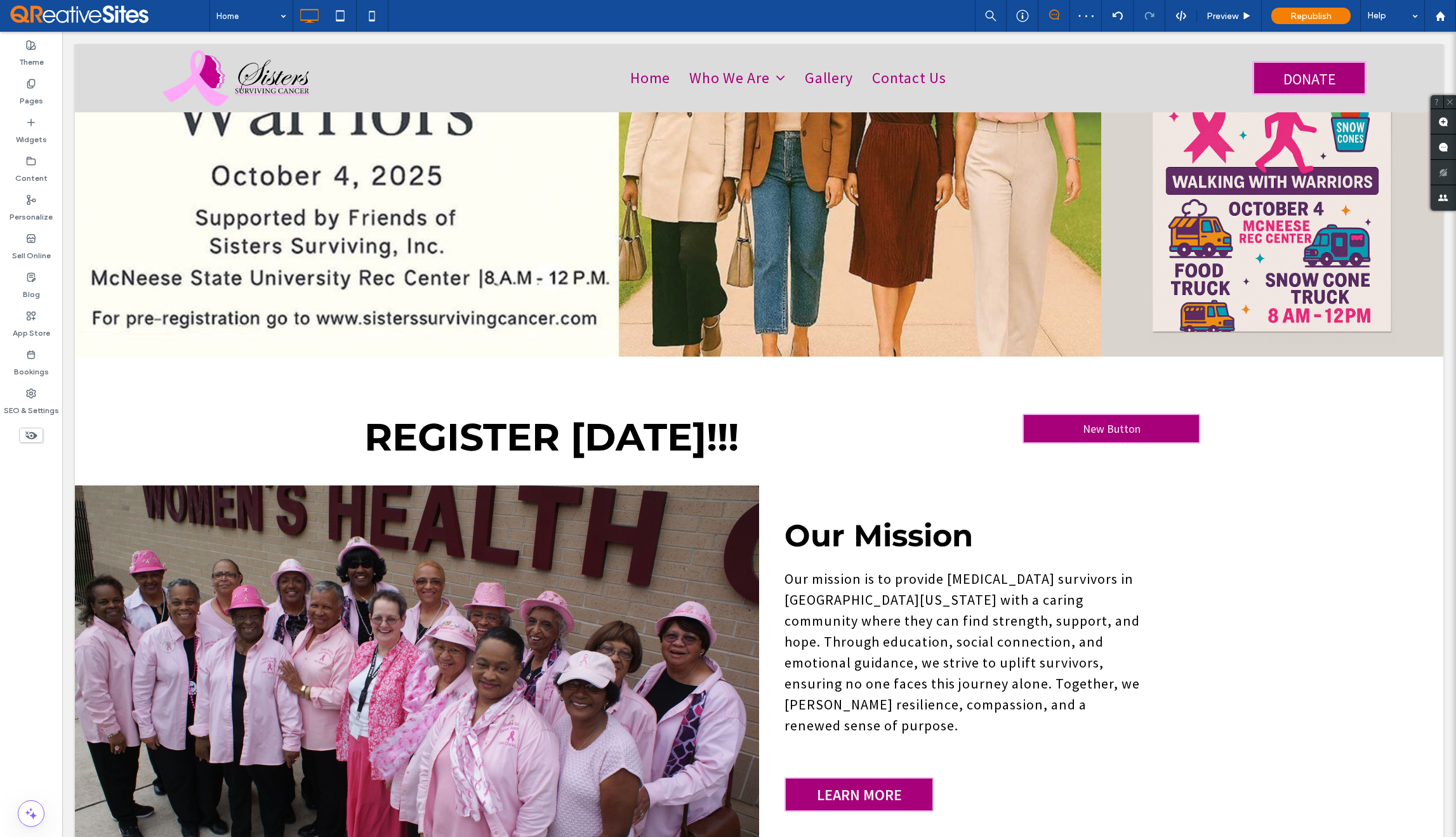
click at [1038, 430] on div "Click To Paste Click To Paste New Button" at bounding box center [1101, 437] width 684 height 59
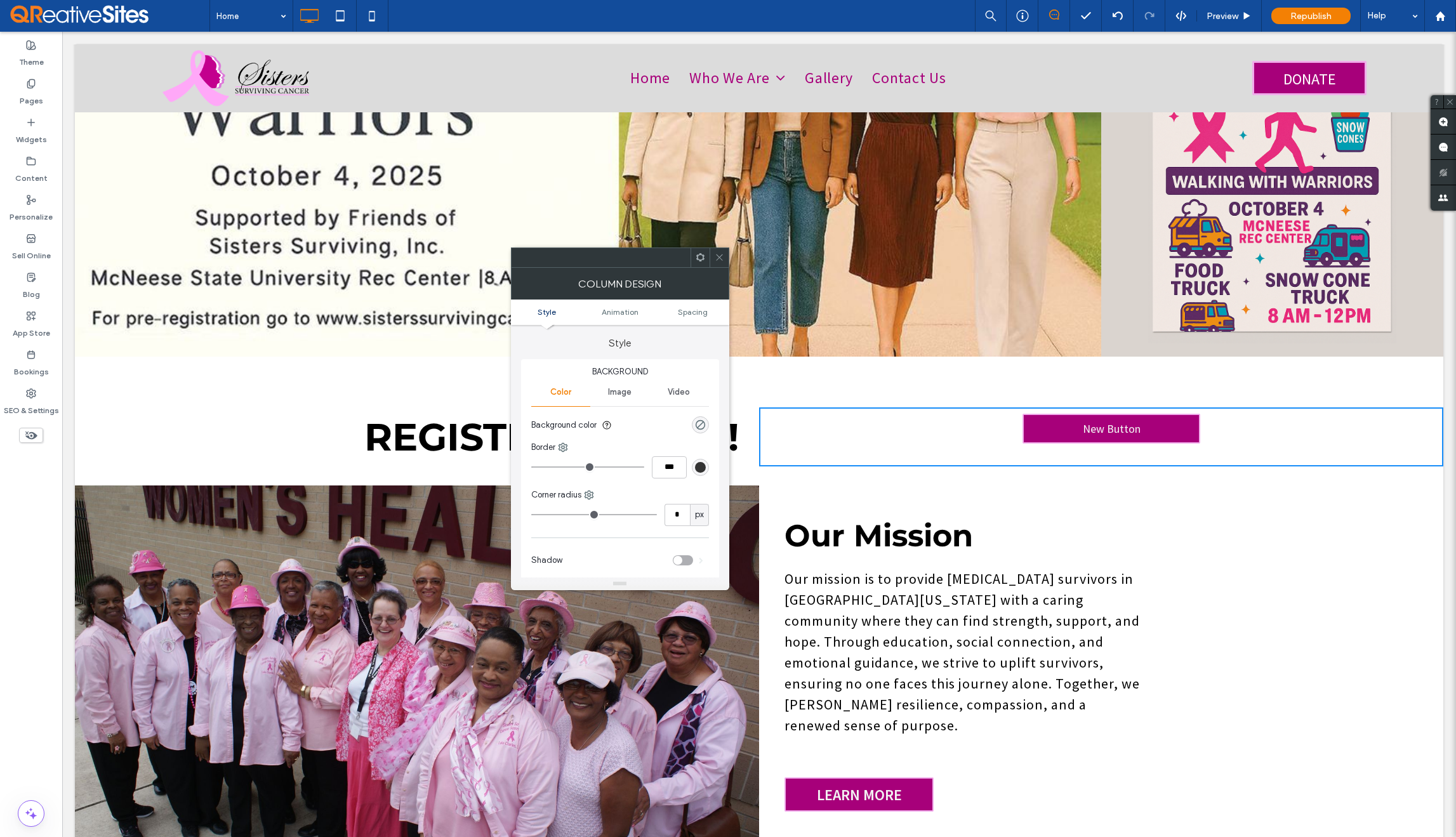
click at [1220, 424] on div "Click To Paste Click To Paste New Button" at bounding box center [1101, 437] width 684 height 59
click at [715, 256] on icon at bounding box center [719, 257] width 9 height 9
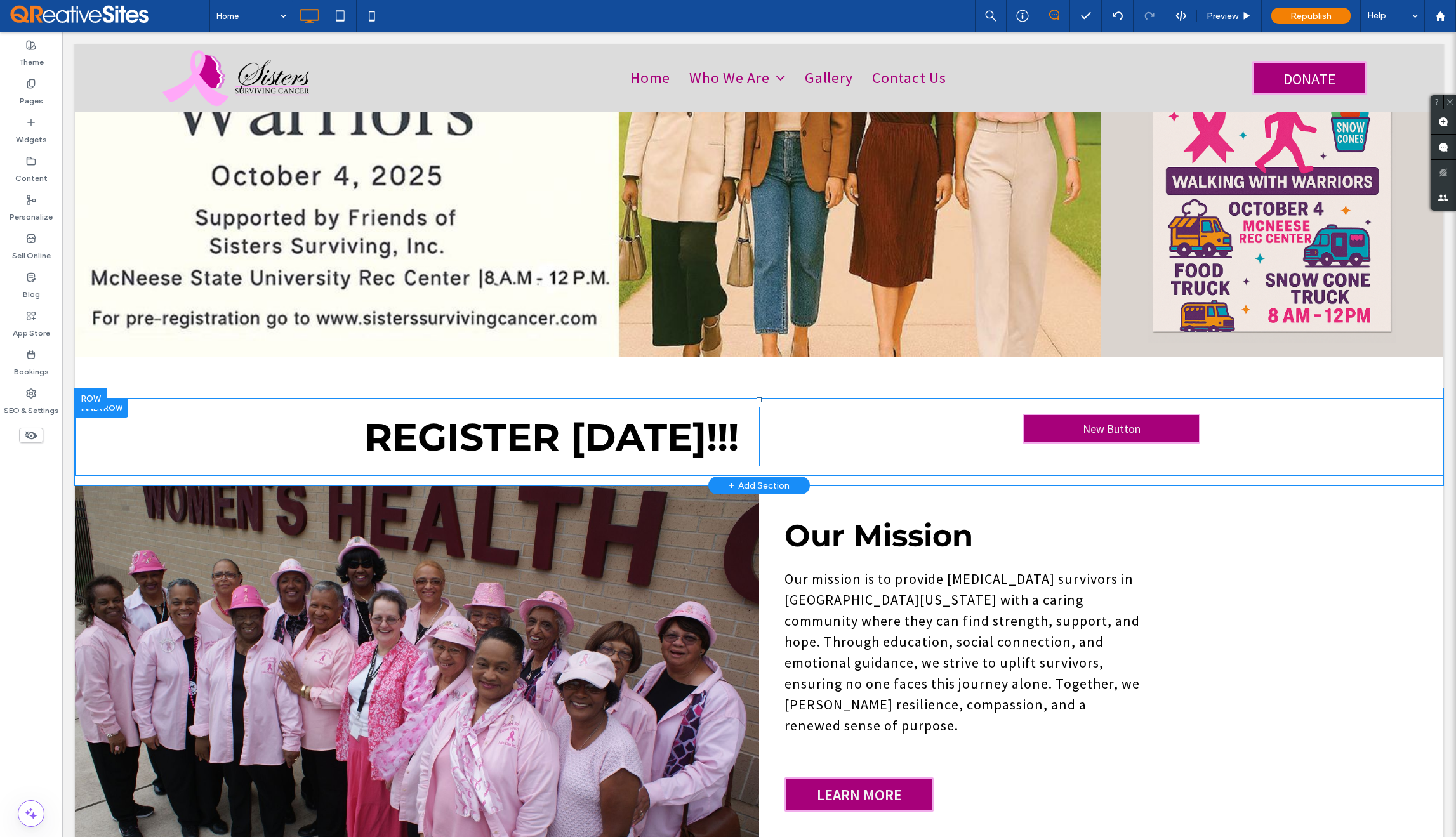
click at [913, 408] on div "Click To Paste Click To Paste New Button" at bounding box center [1101, 437] width 684 height 59
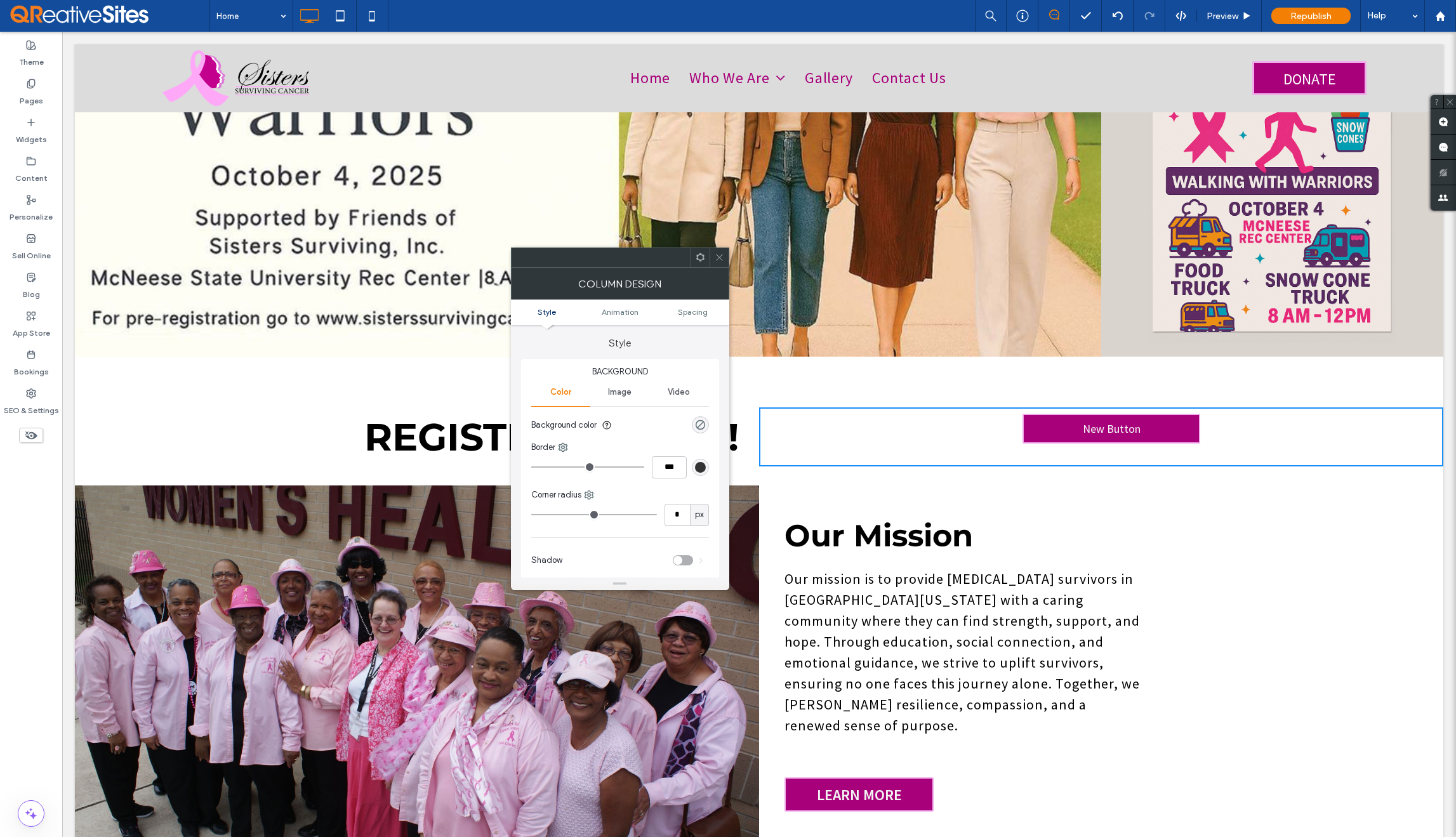
click at [721, 267] on span at bounding box center [719, 258] width 9 height 19
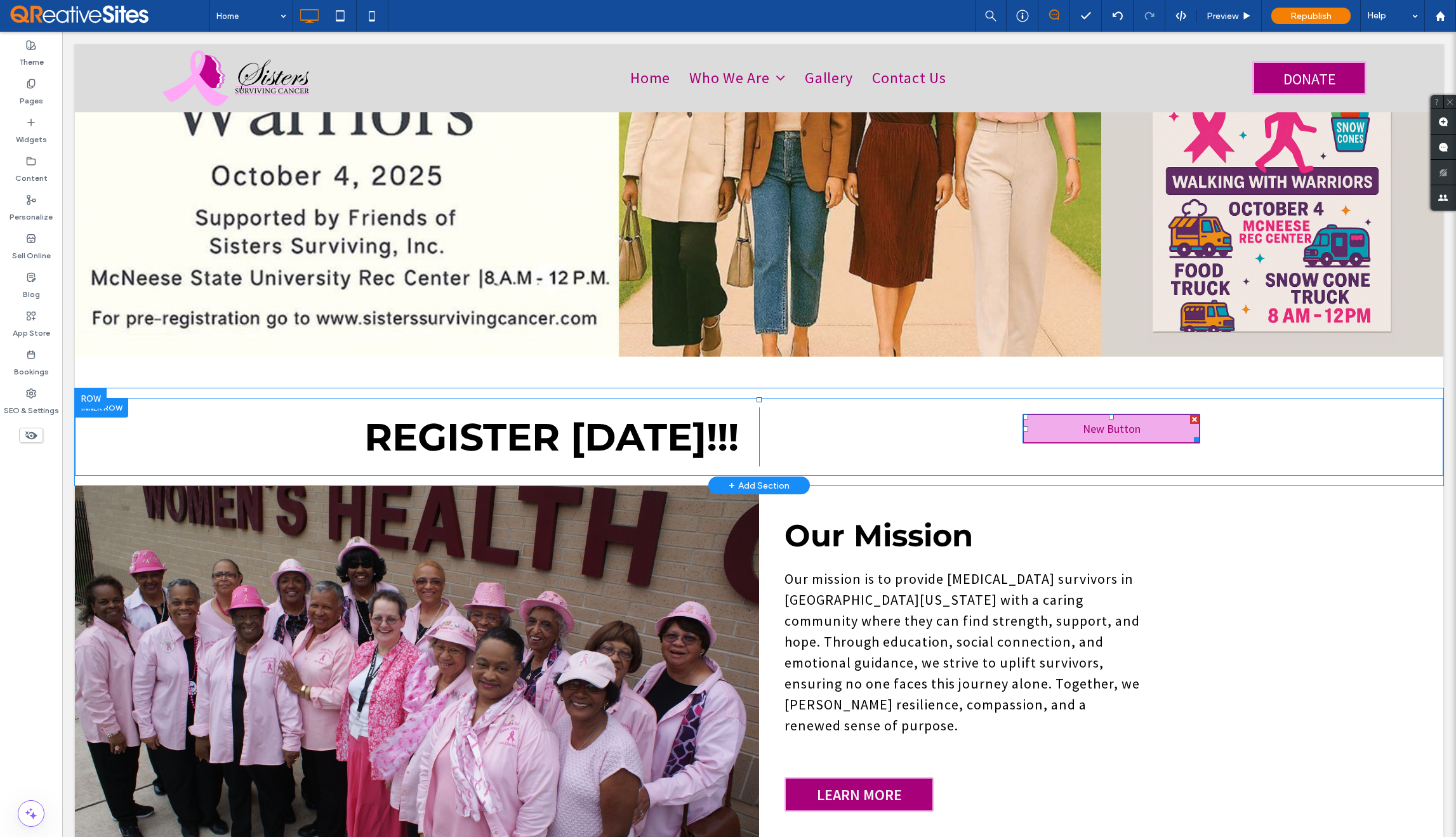
click at [1026, 416] on link "New Button" at bounding box center [1111, 429] width 177 height 30
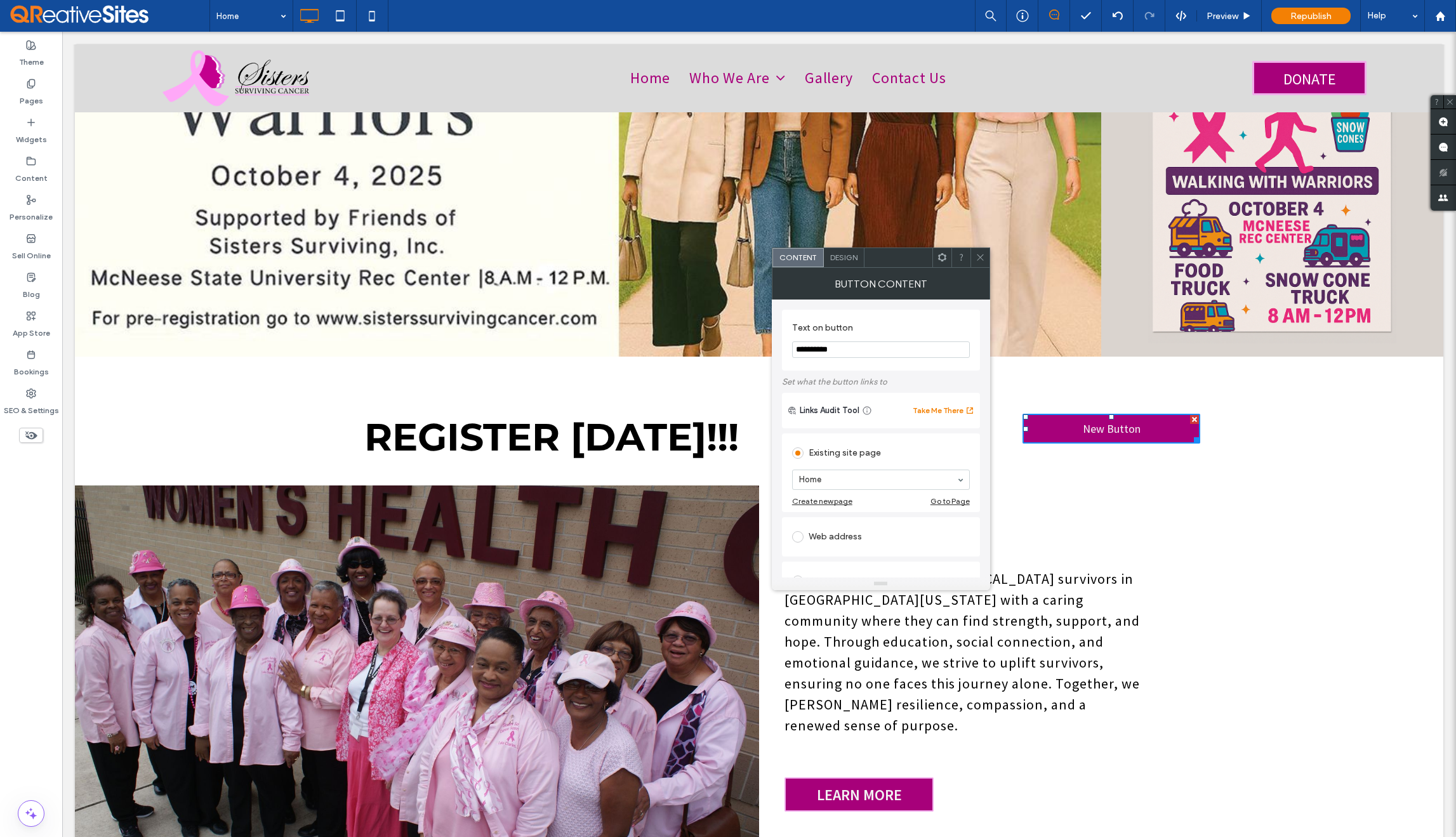
click at [981, 256] on icon at bounding box center [980, 257] width 9 height 9
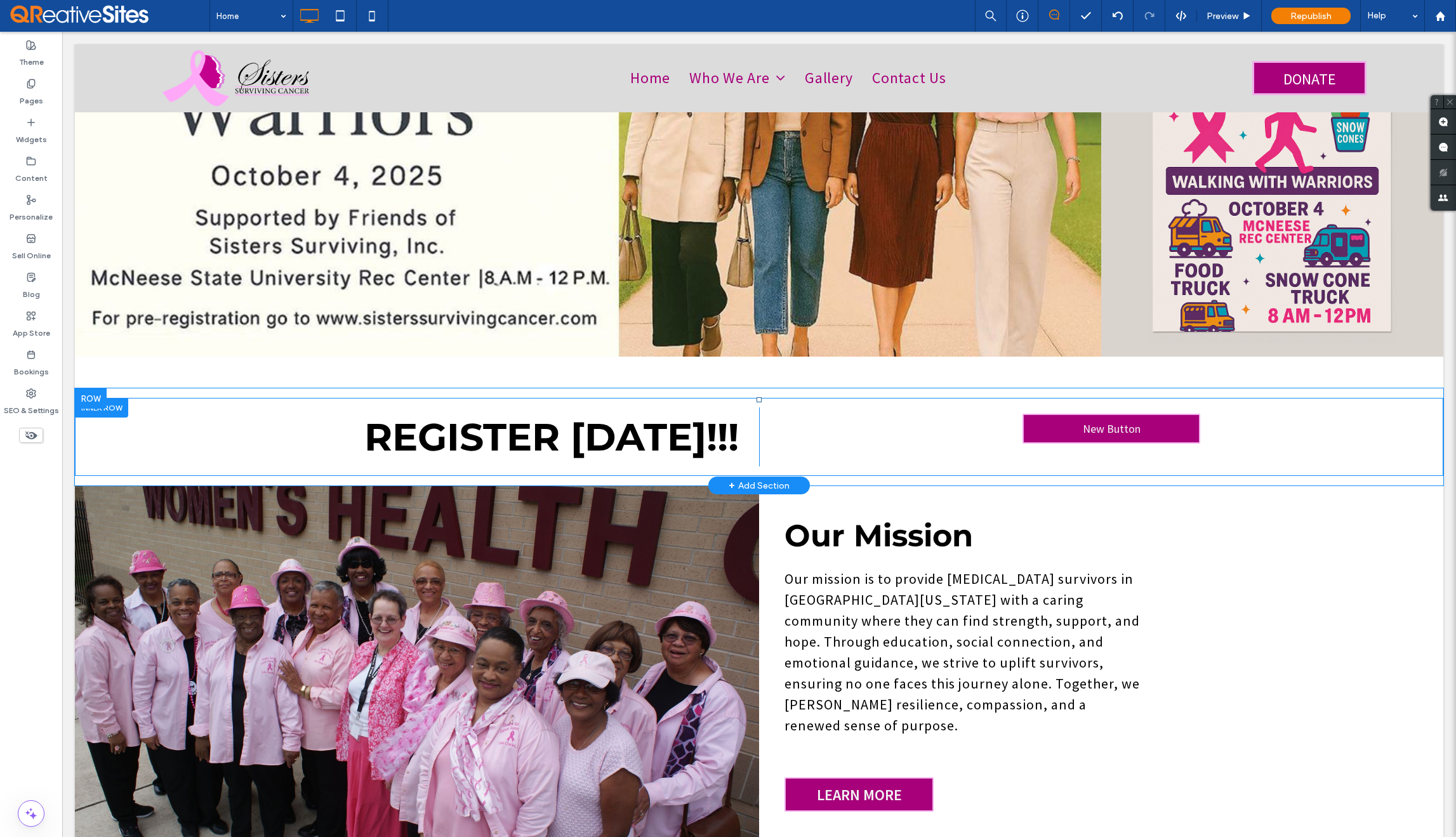
click at [1151, 398] on div "Click To Paste Click To Paste REGISTER TODAY!!! Click To Paste Click To Paste N…" at bounding box center [759, 437] width 1369 height 78
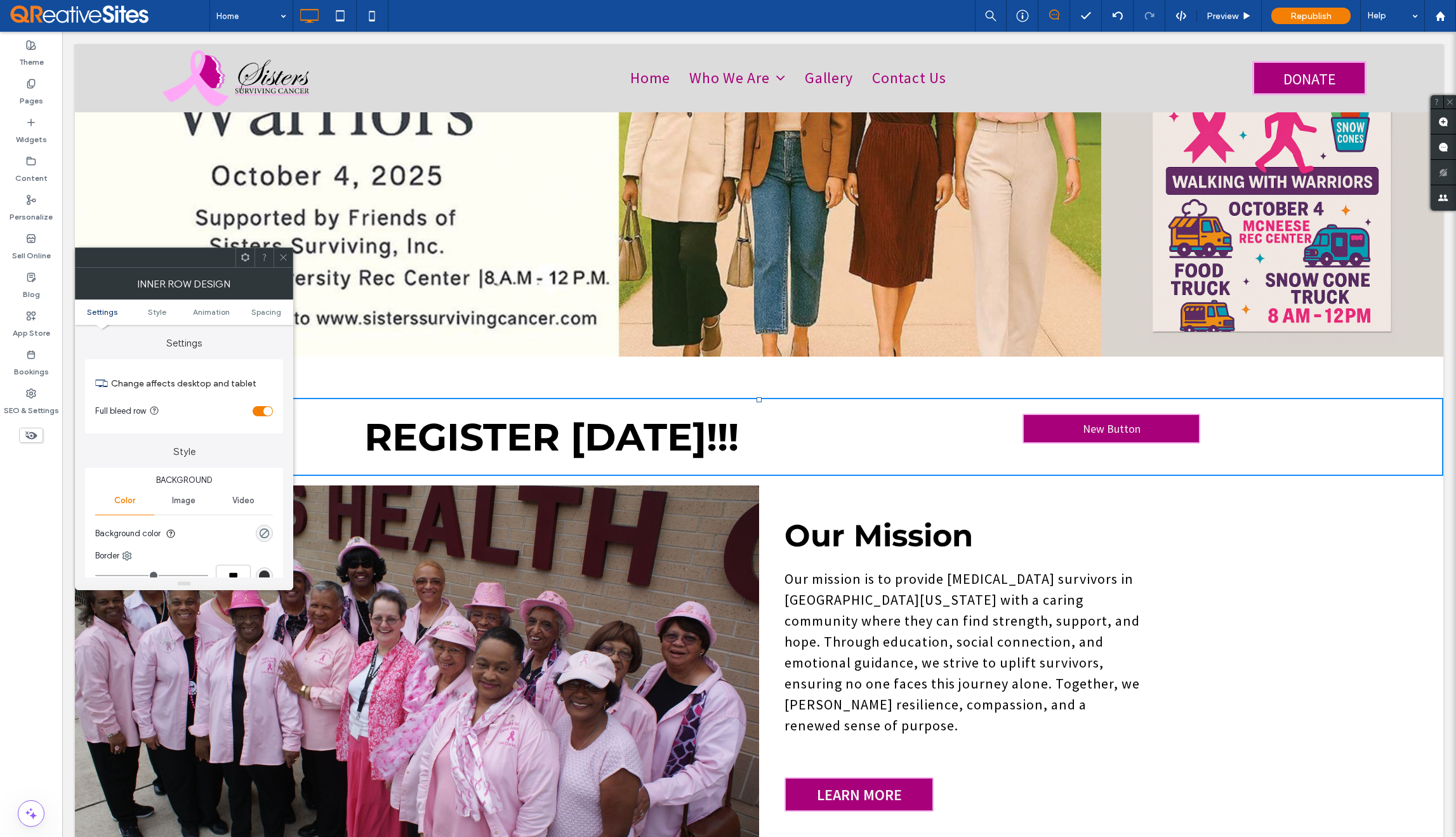
scroll to position [406, 0]
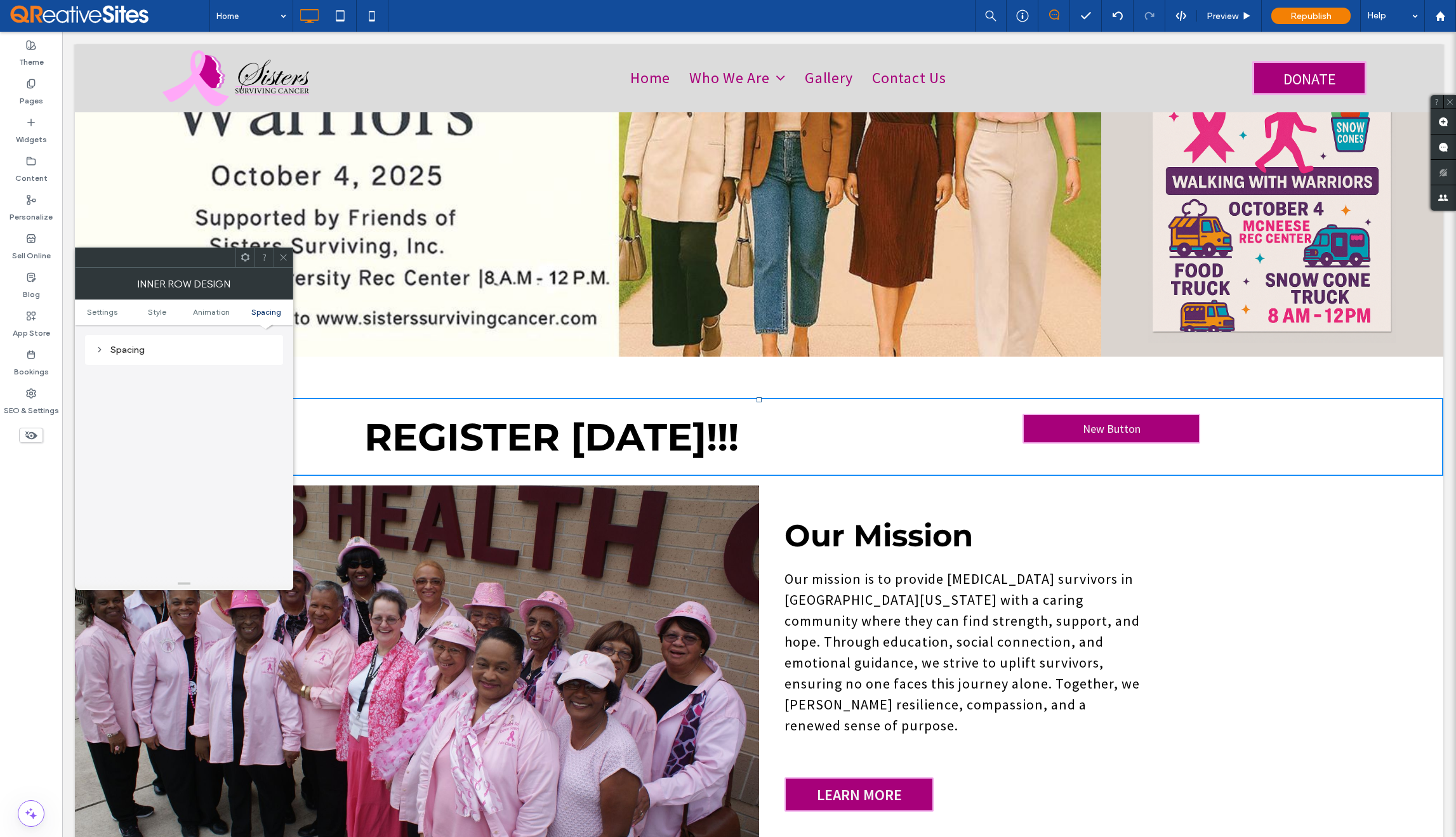
click at [280, 259] on icon at bounding box center [283, 257] width 9 height 9
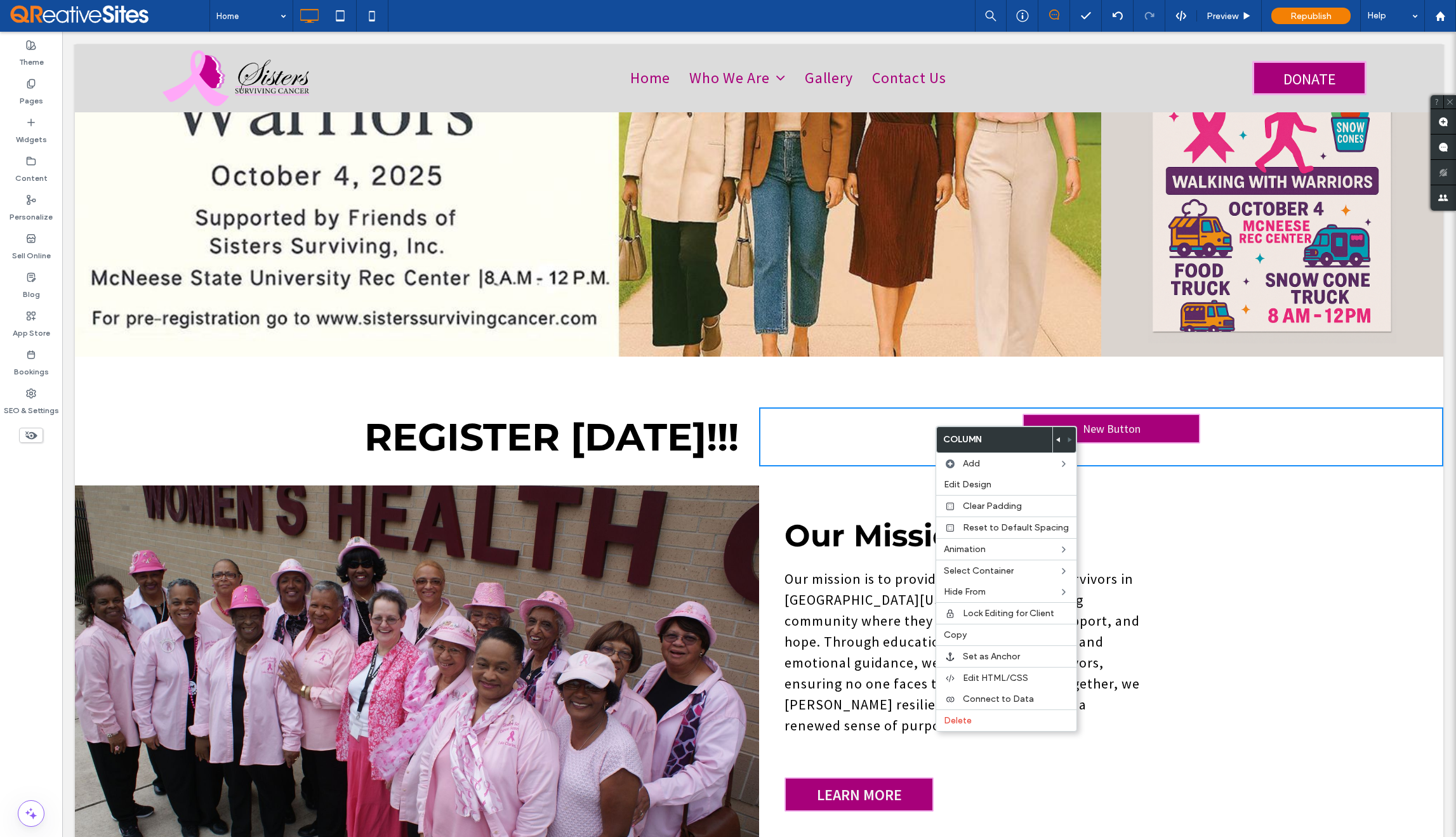
click at [861, 416] on div "Click To Paste Click To Paste New Button" at bounding box center [1101, 437] width 684 height 59
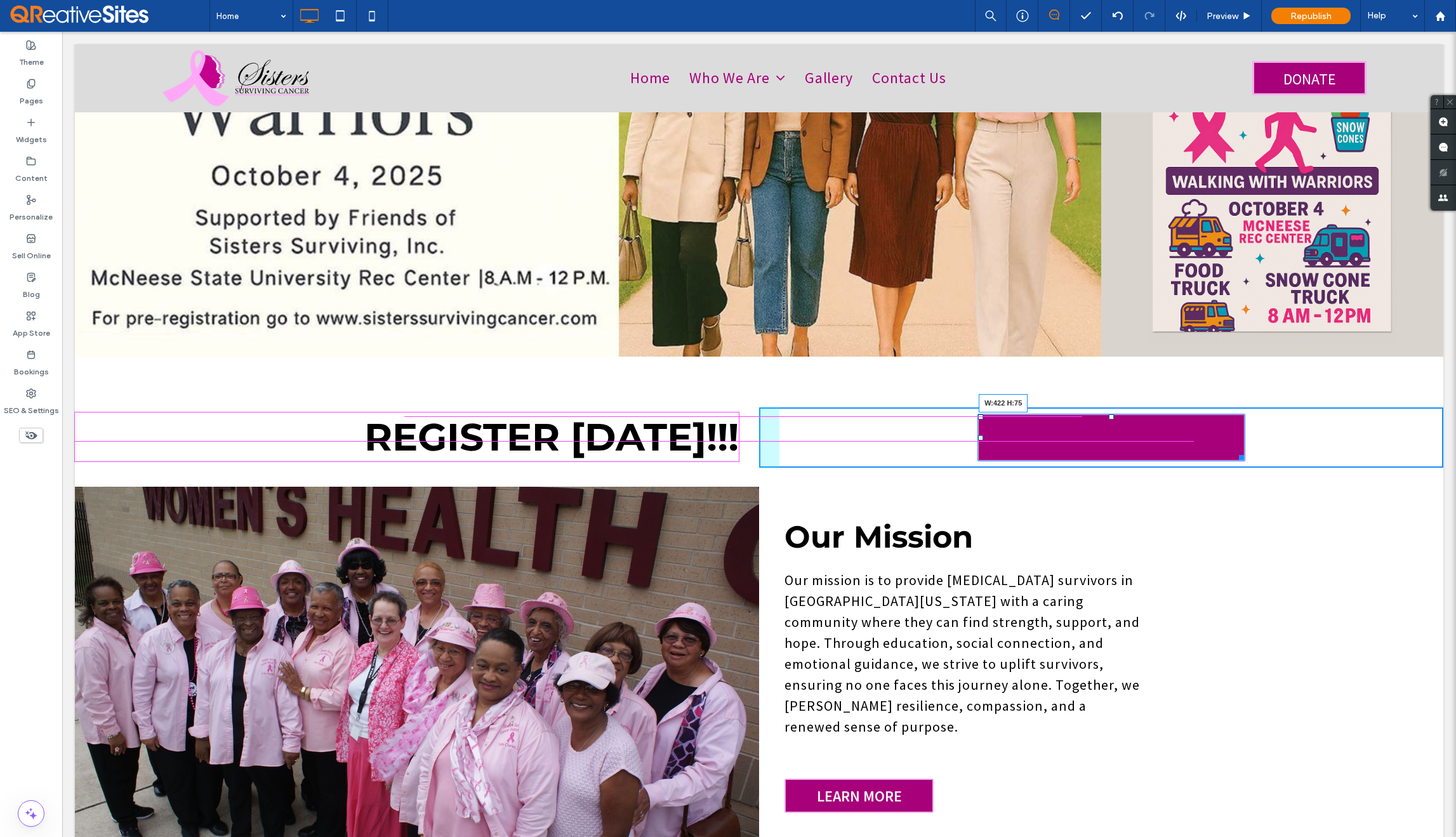
drag, startPoint x: 1200, startPoint y: 439, endPoint x: 1232, endPoint y: 437, distance: 32.1
click at [1234, 451] on div at bounding box center [1239, 455] width 9 height 9
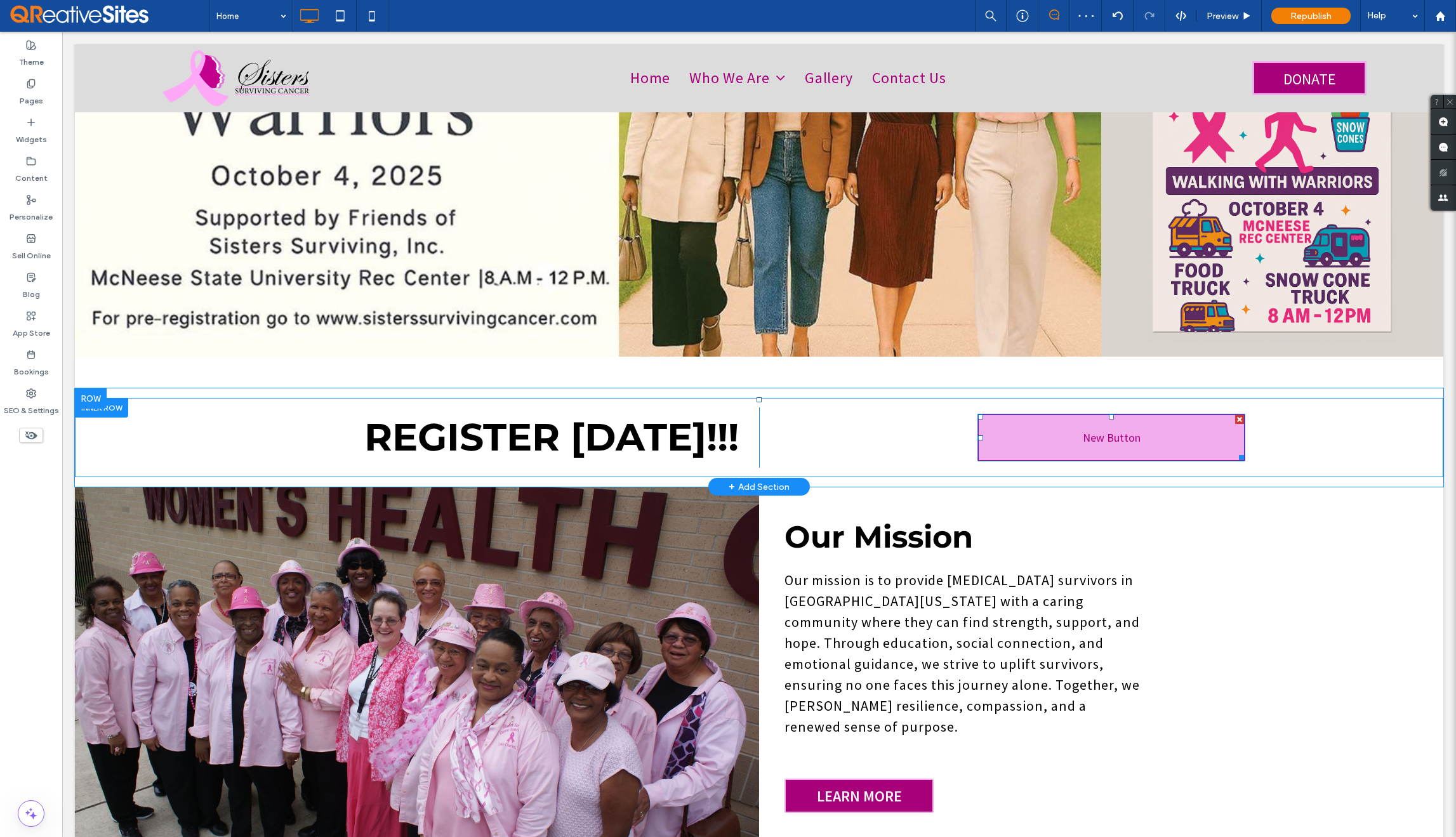
click at [1118, 430] on span "New Button" at bounding box center [1112, 437] width 58 height 14
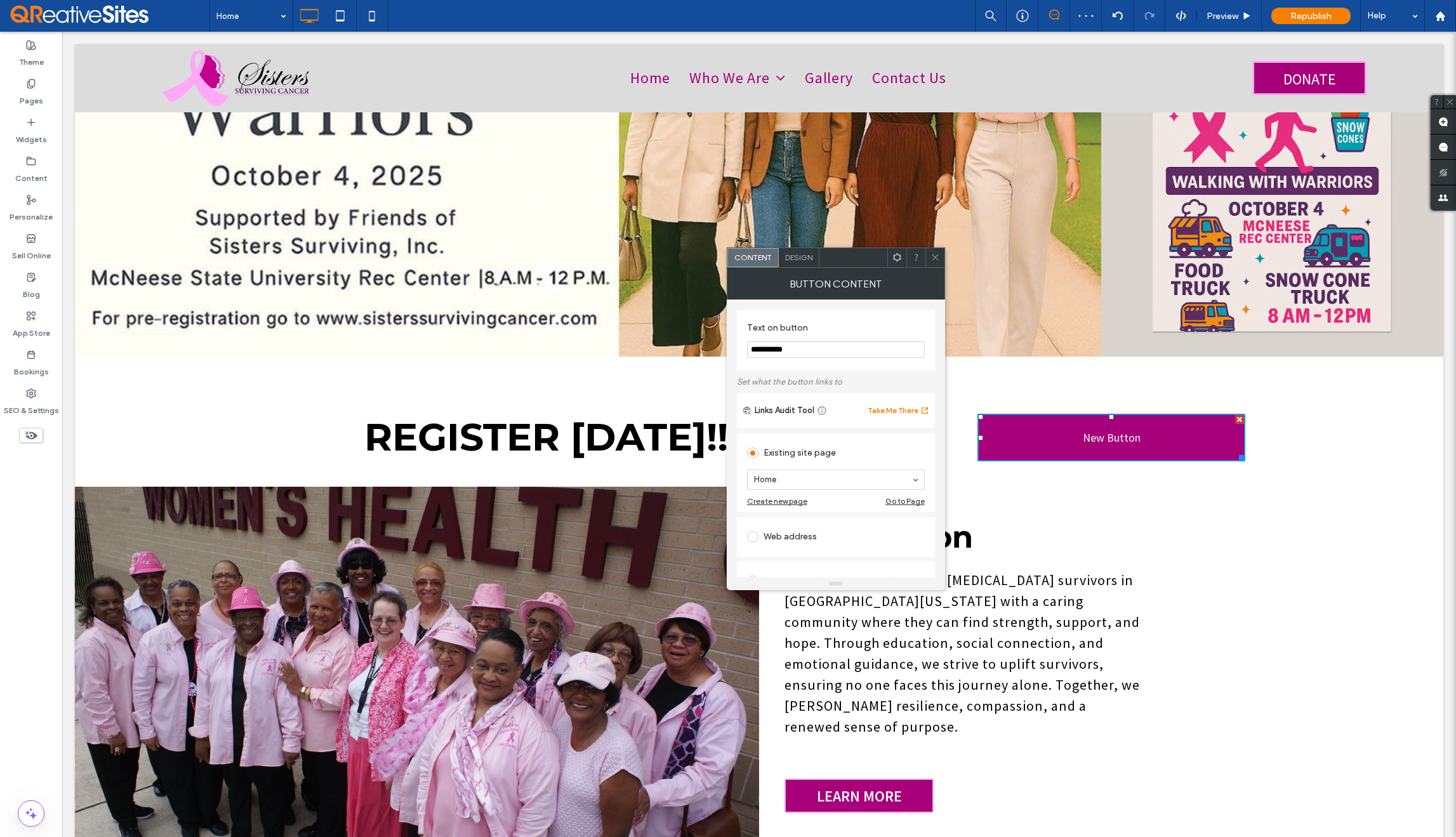
click at [832, 348] on input "**********" at bounding box center [836, 349] width 177 height 17
type input "********"
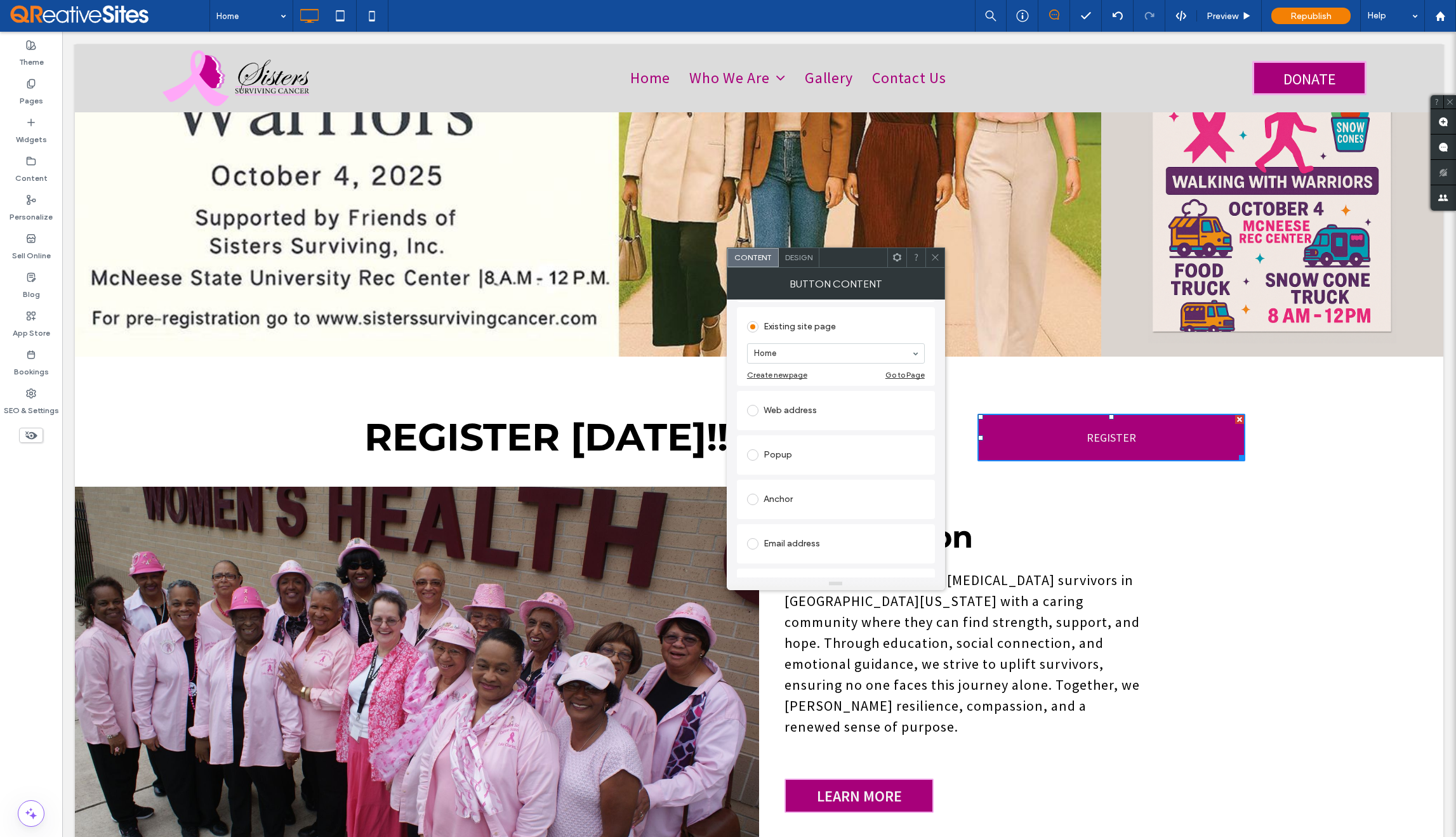
click at [800, 263] on div "Design" at bounding box center [799, 258] width 40 height 19
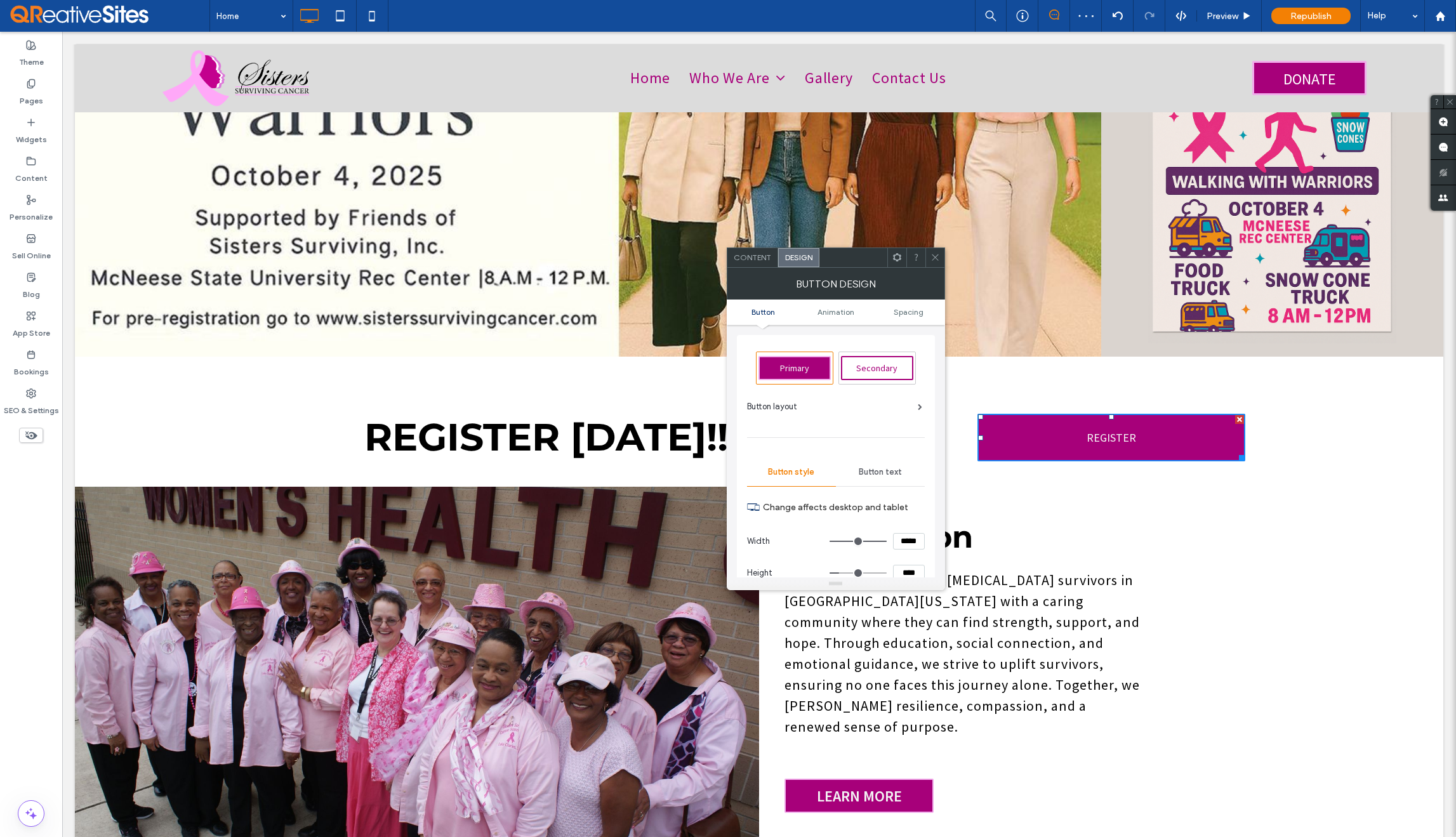
click at [883, 475] on span "Button text" at bounding box center [880, 473] width 43 height 10
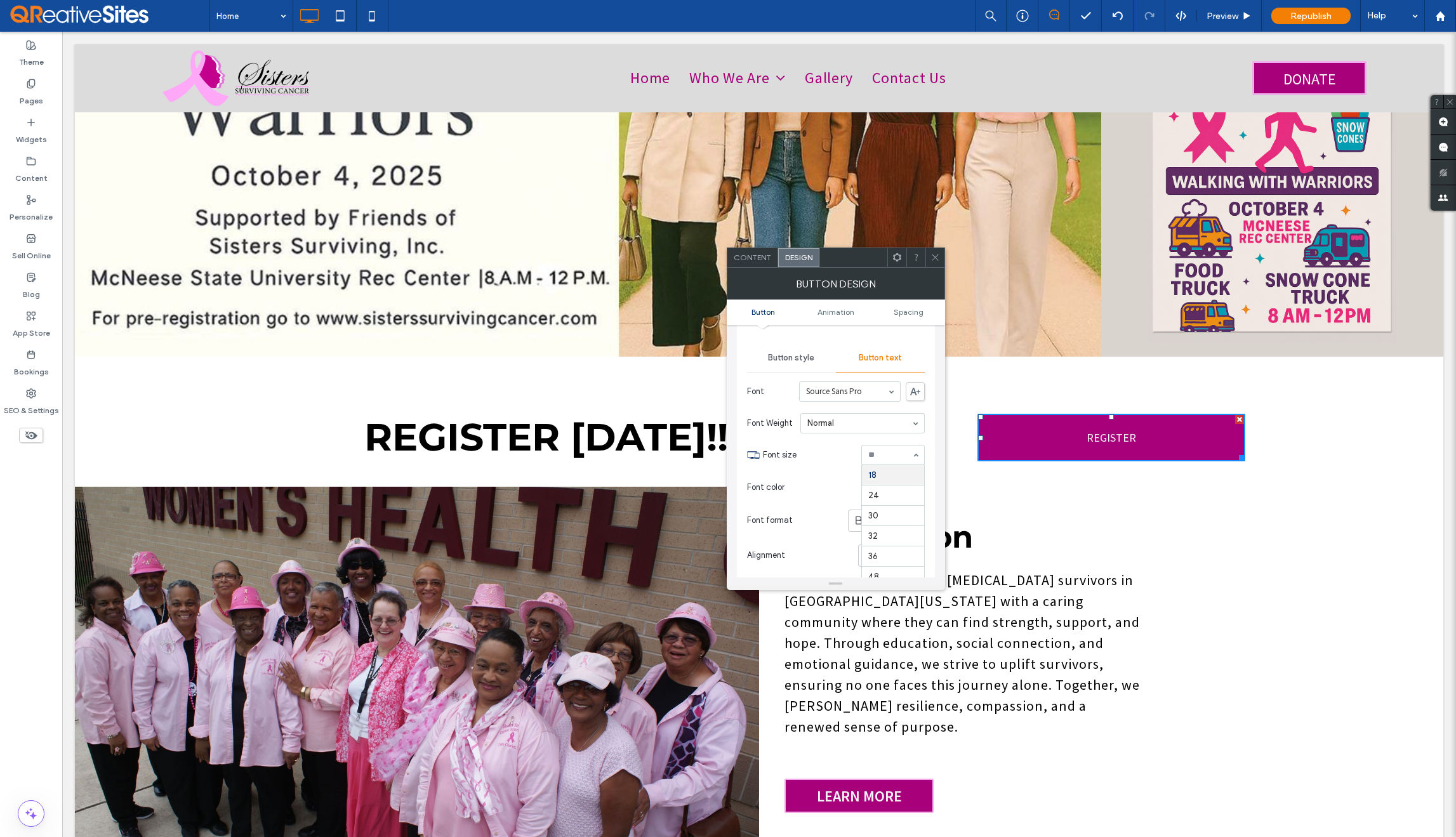
scroll to position [129, 0]
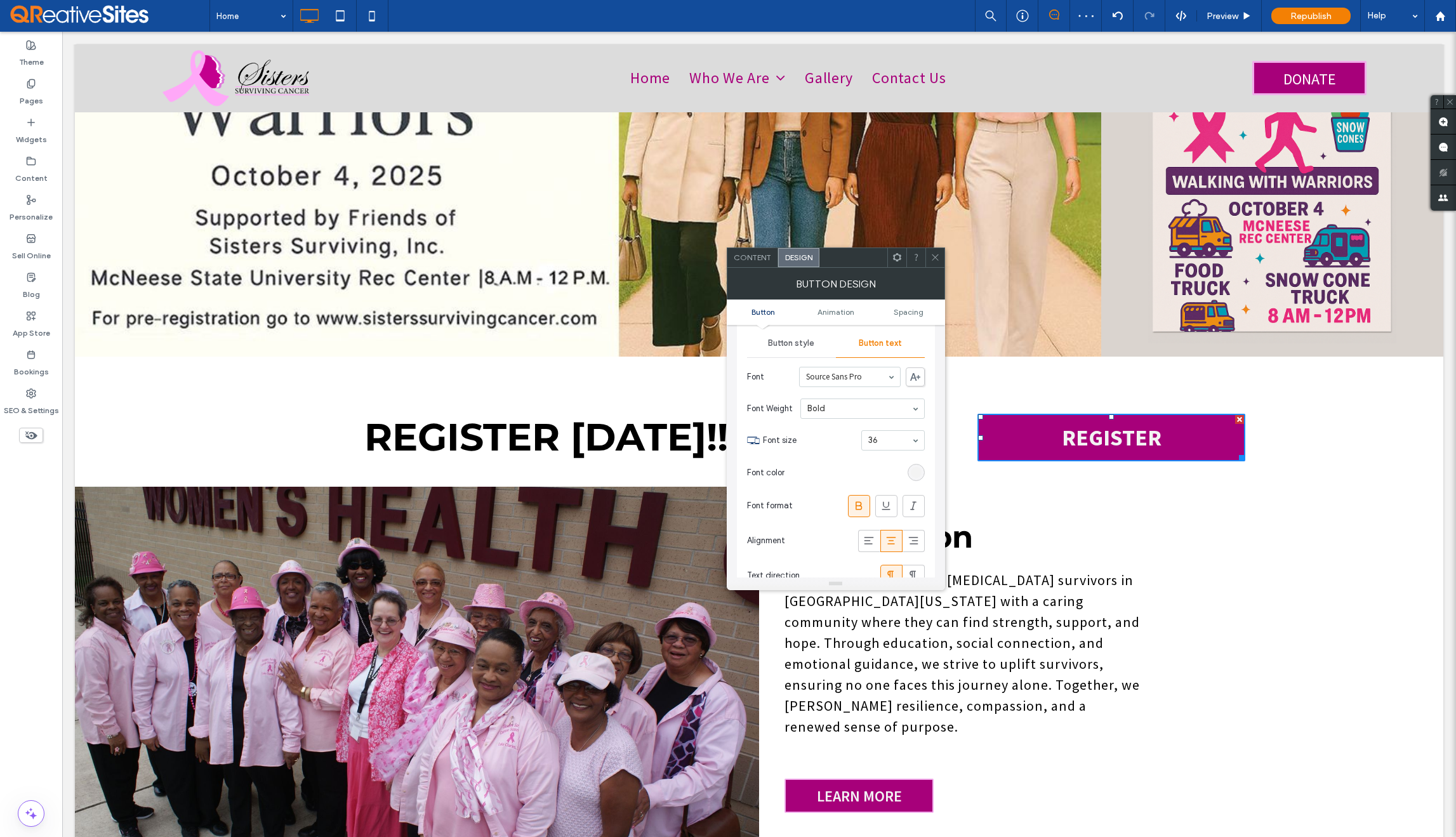
click at [938, 261] on icon at bounding box center [935, 257] width 9 height 9
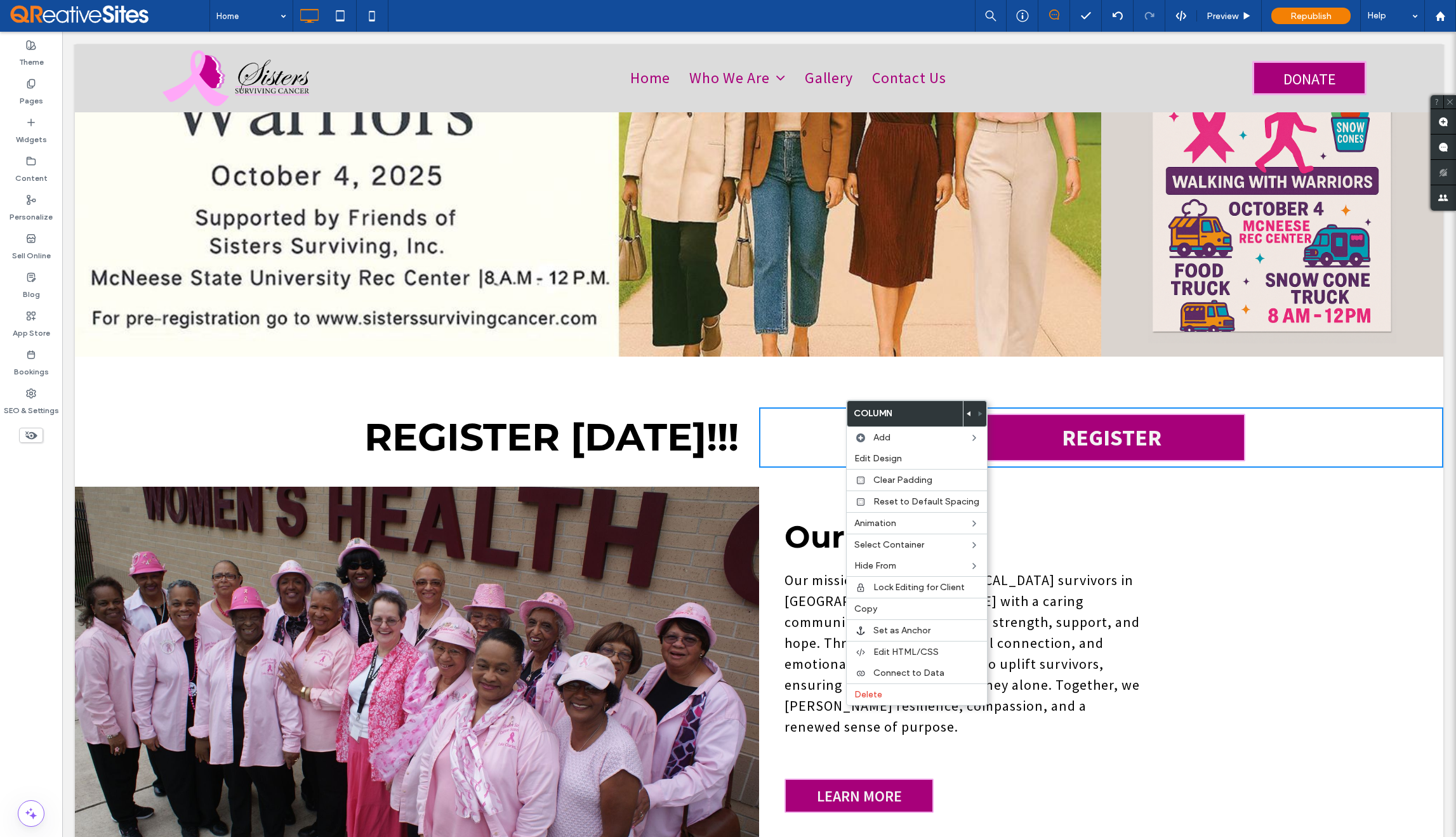
click at [784, 408] on div "Click To Paste Click To Paste REGISTER" at bounding box center [1101, 438] width 684 height 61
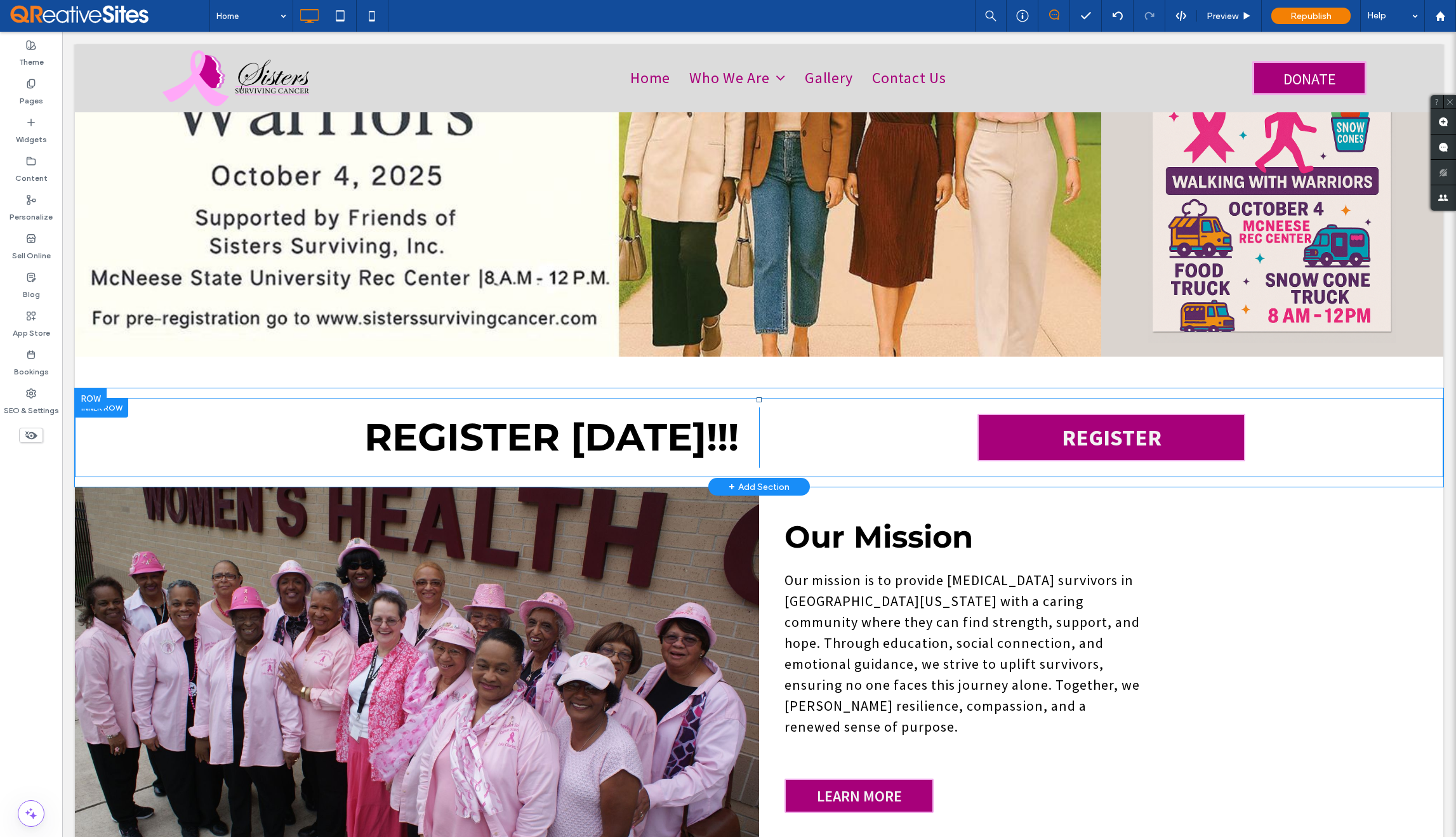
click at [768, 408] on div "Click To Paste Click To Paste REGISTER" at bounding box center [1101, 438] width 684 height 61
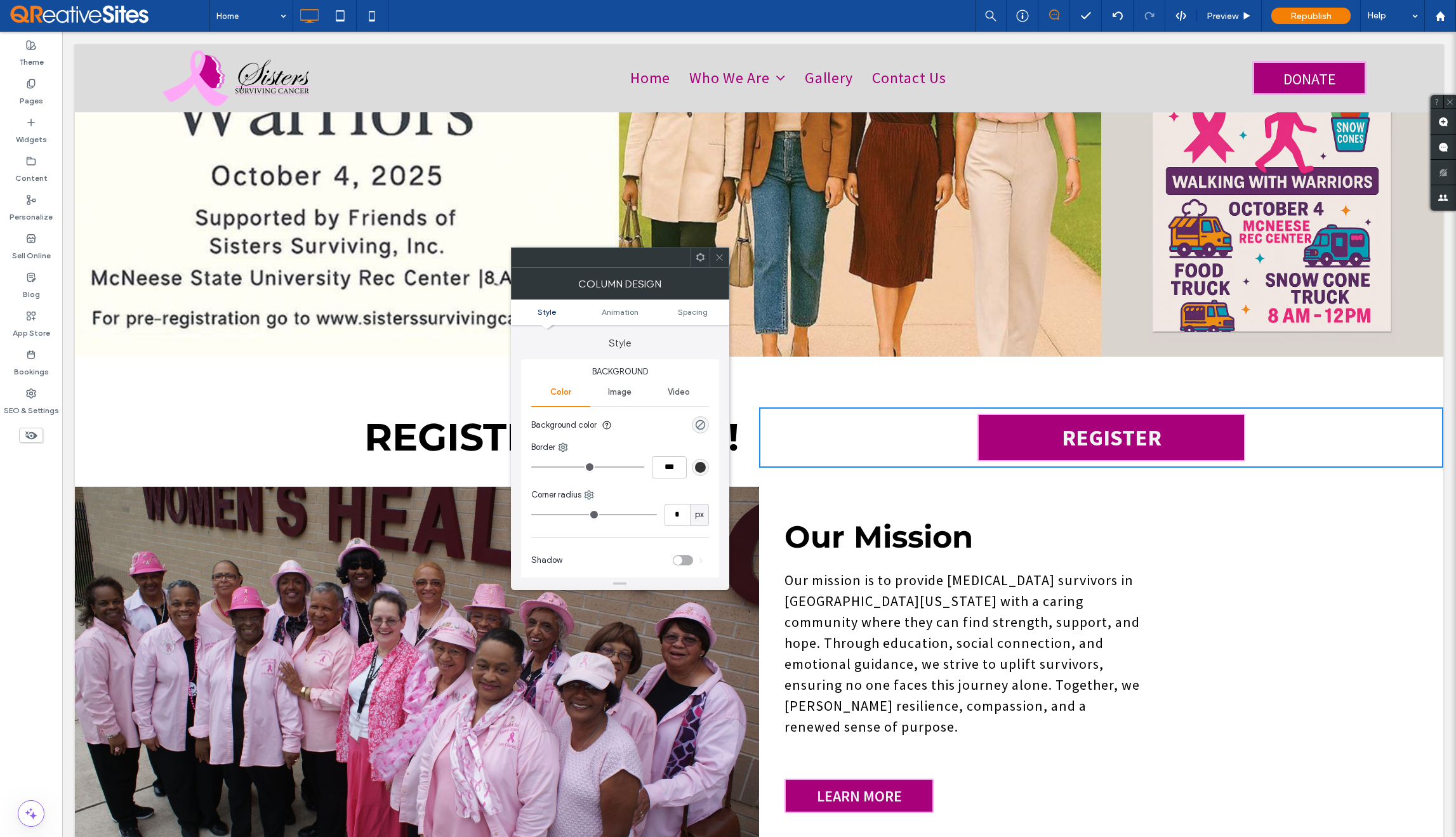
click at [722, 261] on icon at bounding box center [719, 257] width 9 height 9
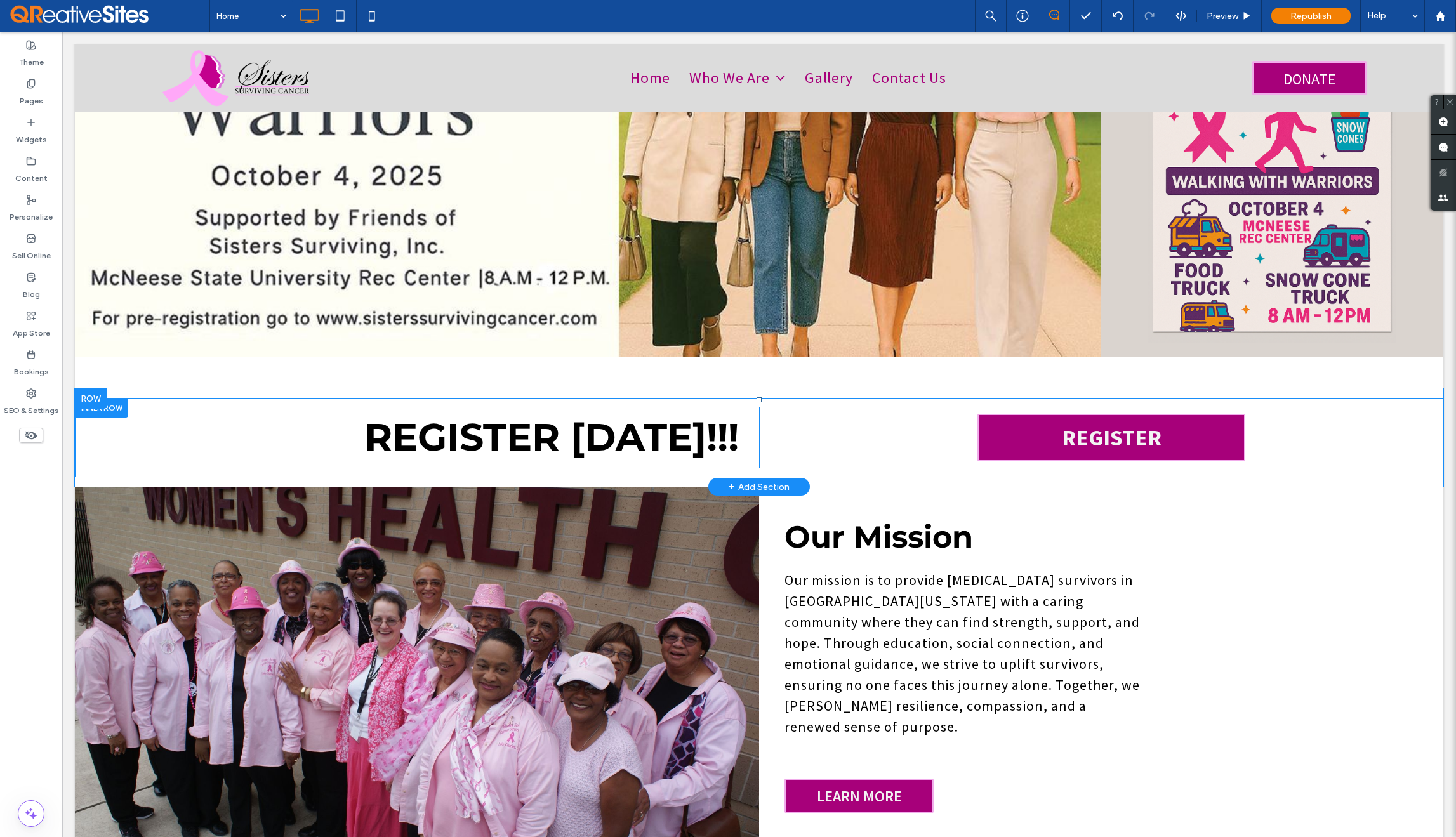
click at [825, 416] on div "Click To Paste Click To Paste REGISTER" at bounding box center [1101, 438] width 684 height 61
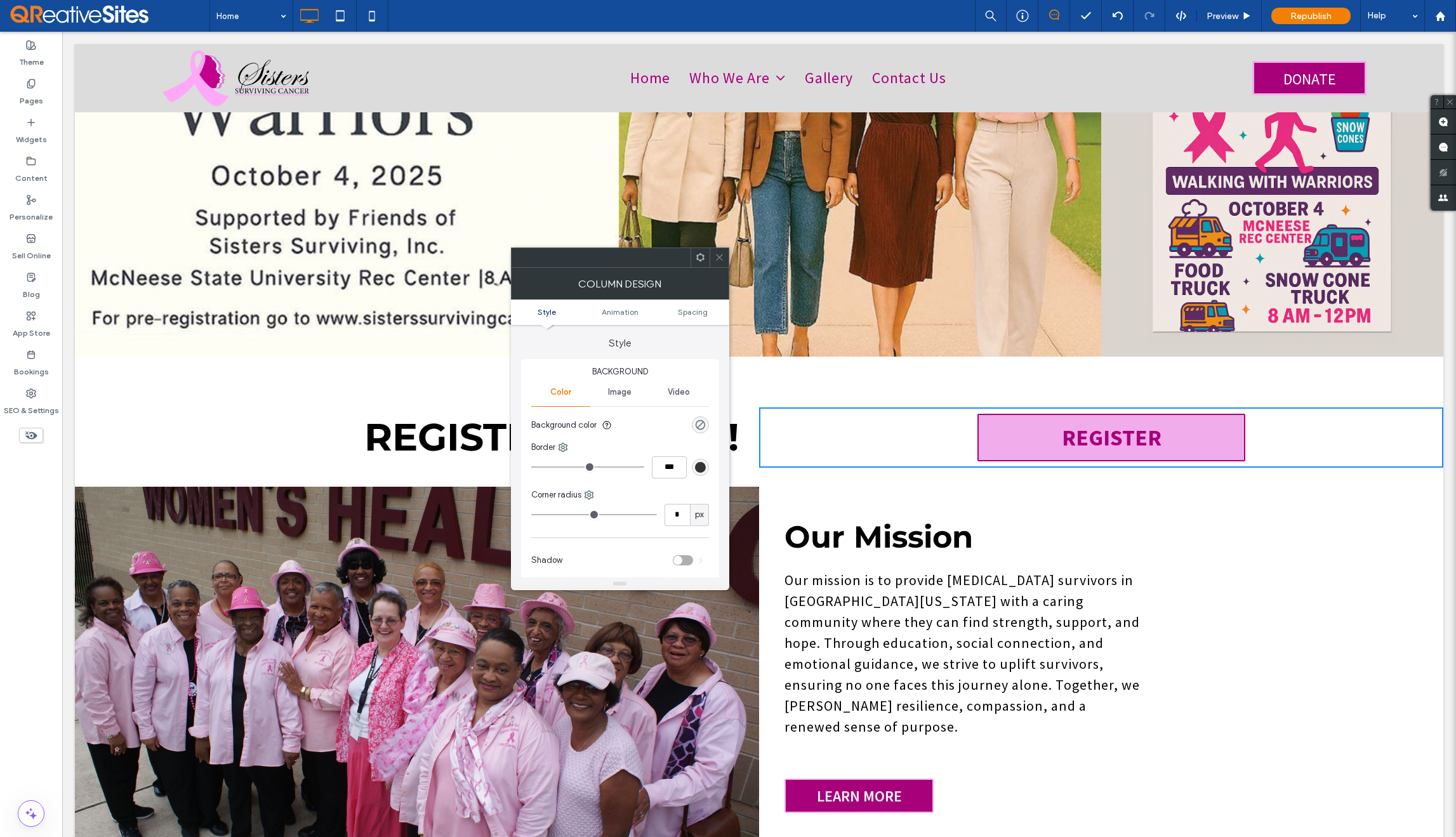
click at [987, 414] on link "REGISTER" at bounding box center [1111, 438] width 268 height 48
click at [720, 258] on use at bounding box center [719, 258] width 6 height 6
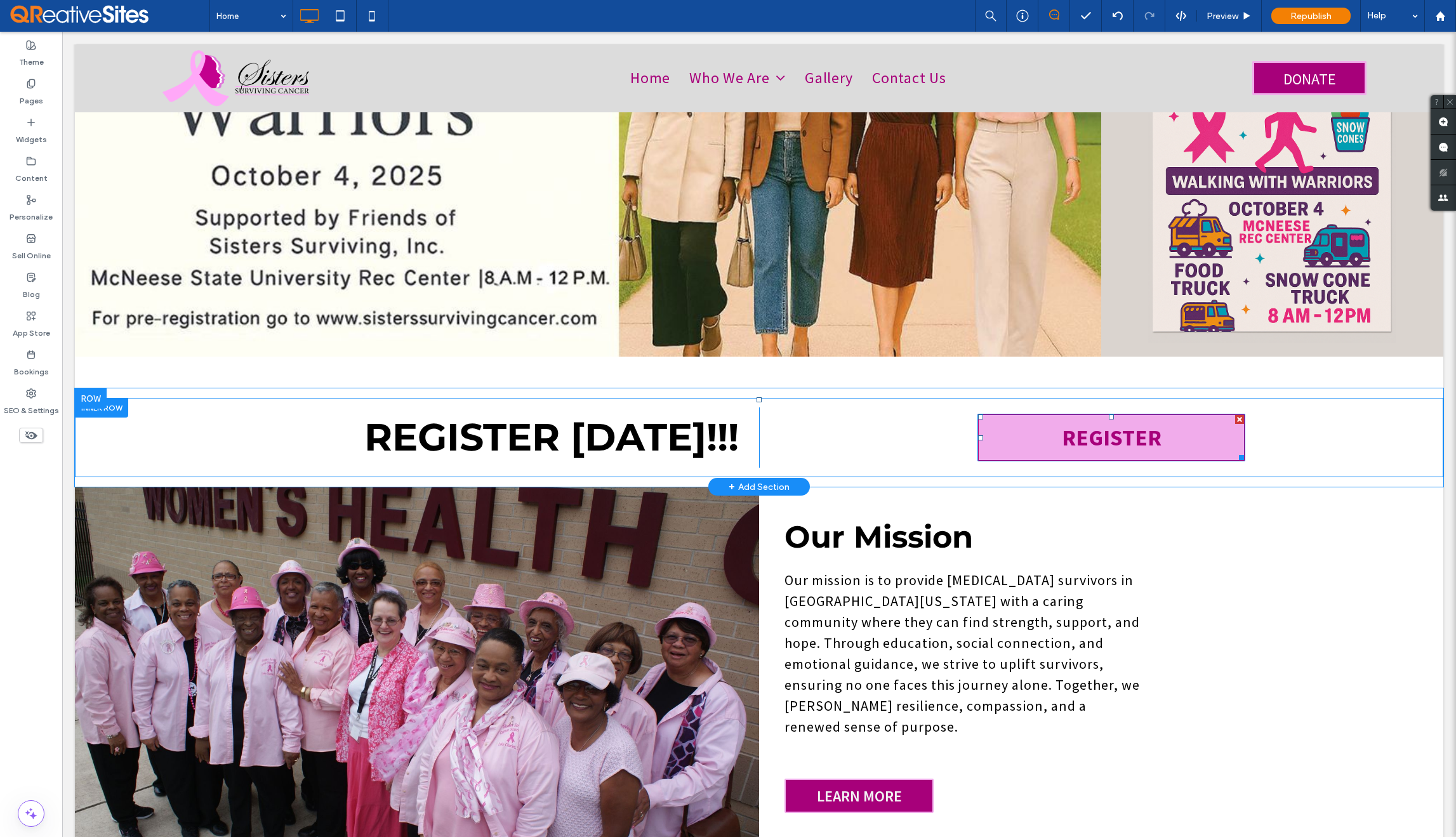
click at [986, 438] on link "REGISTER" at bounding box center [1111, 438] width 268 height 48
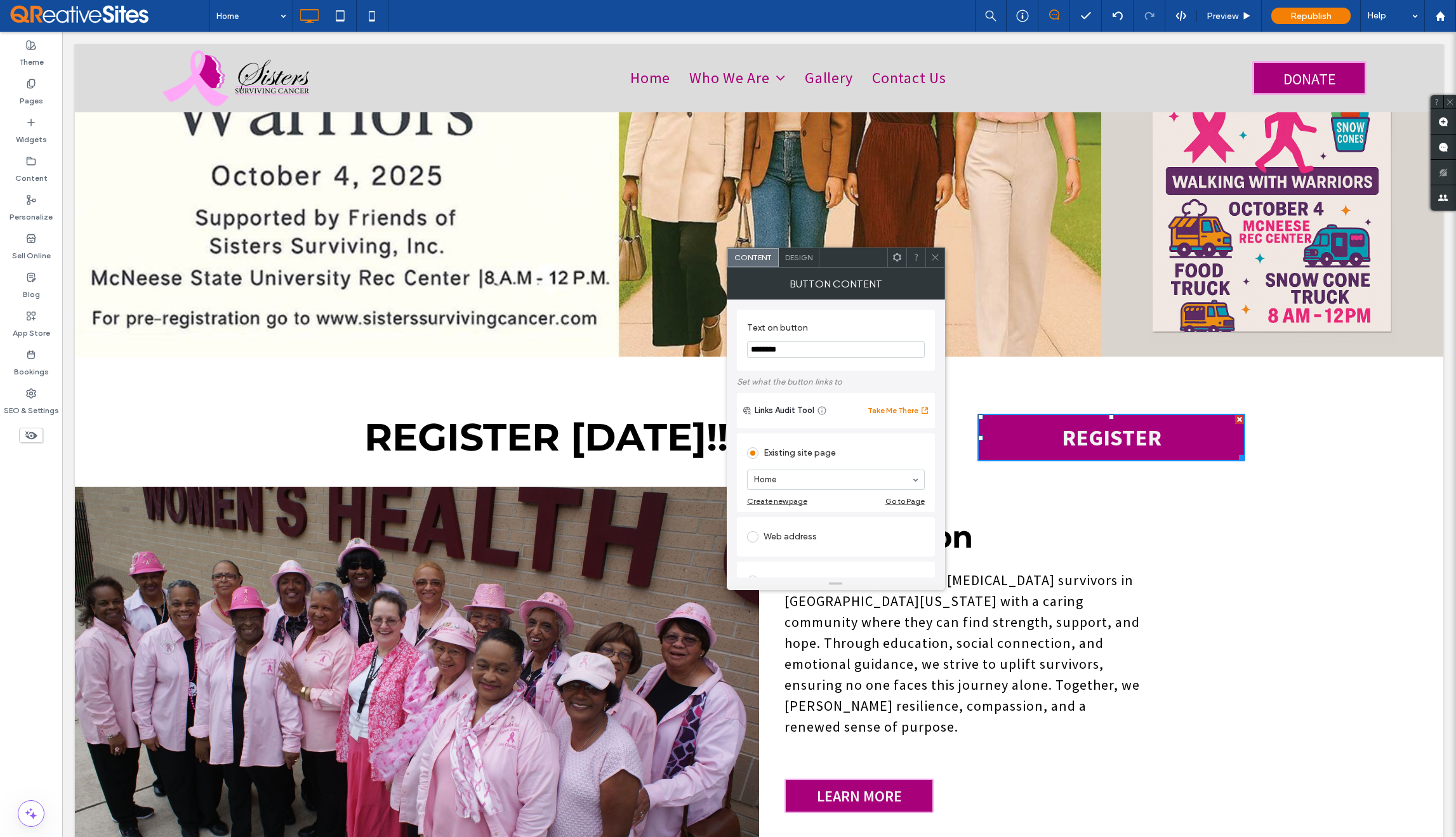
click at [807, 260] on span "Design" at bounding box center [799, 257] width 27 height 9
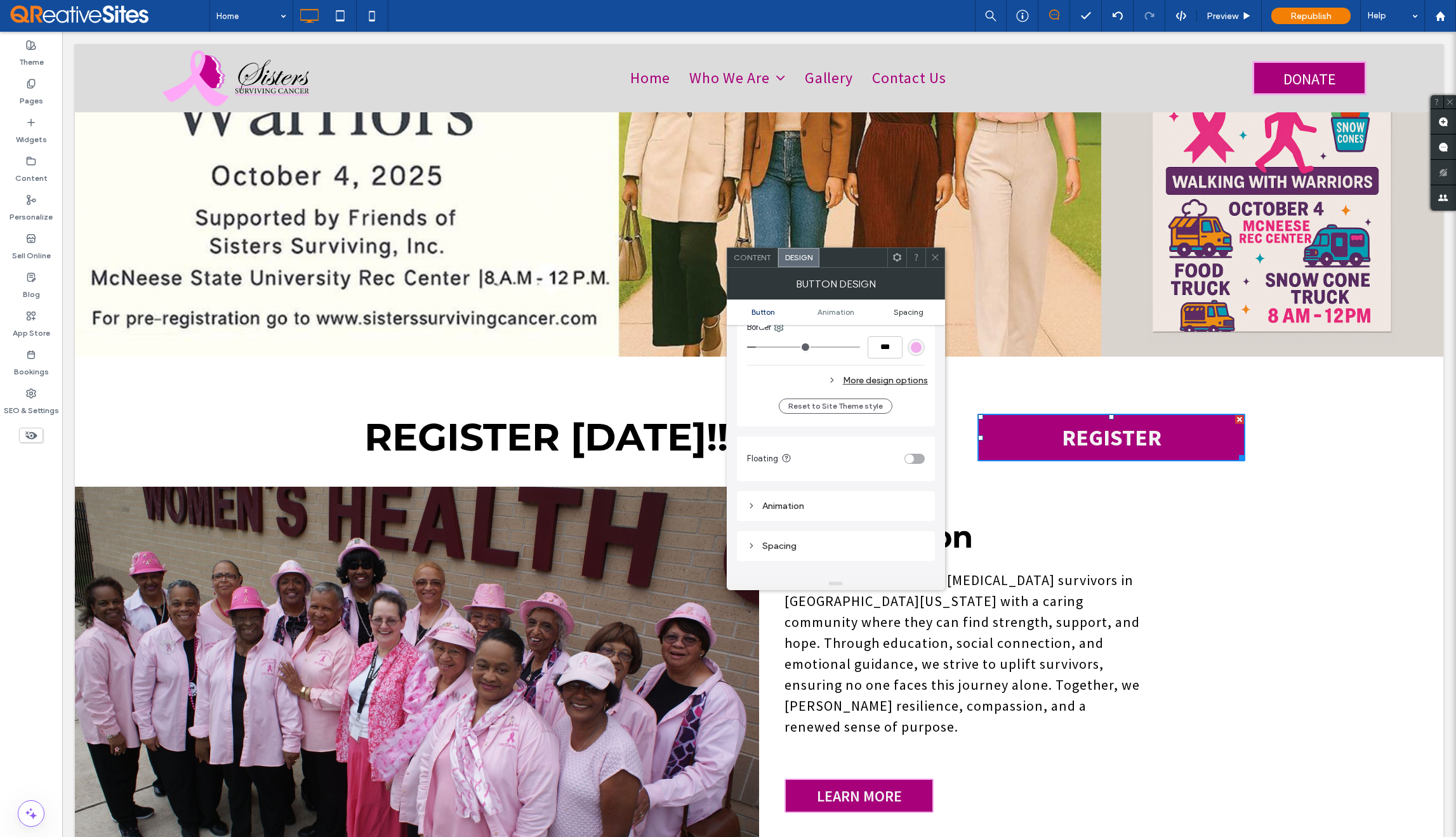
click at [912, 314] on span "Spacing" at bounding box center [908, 312] width 30 height 9
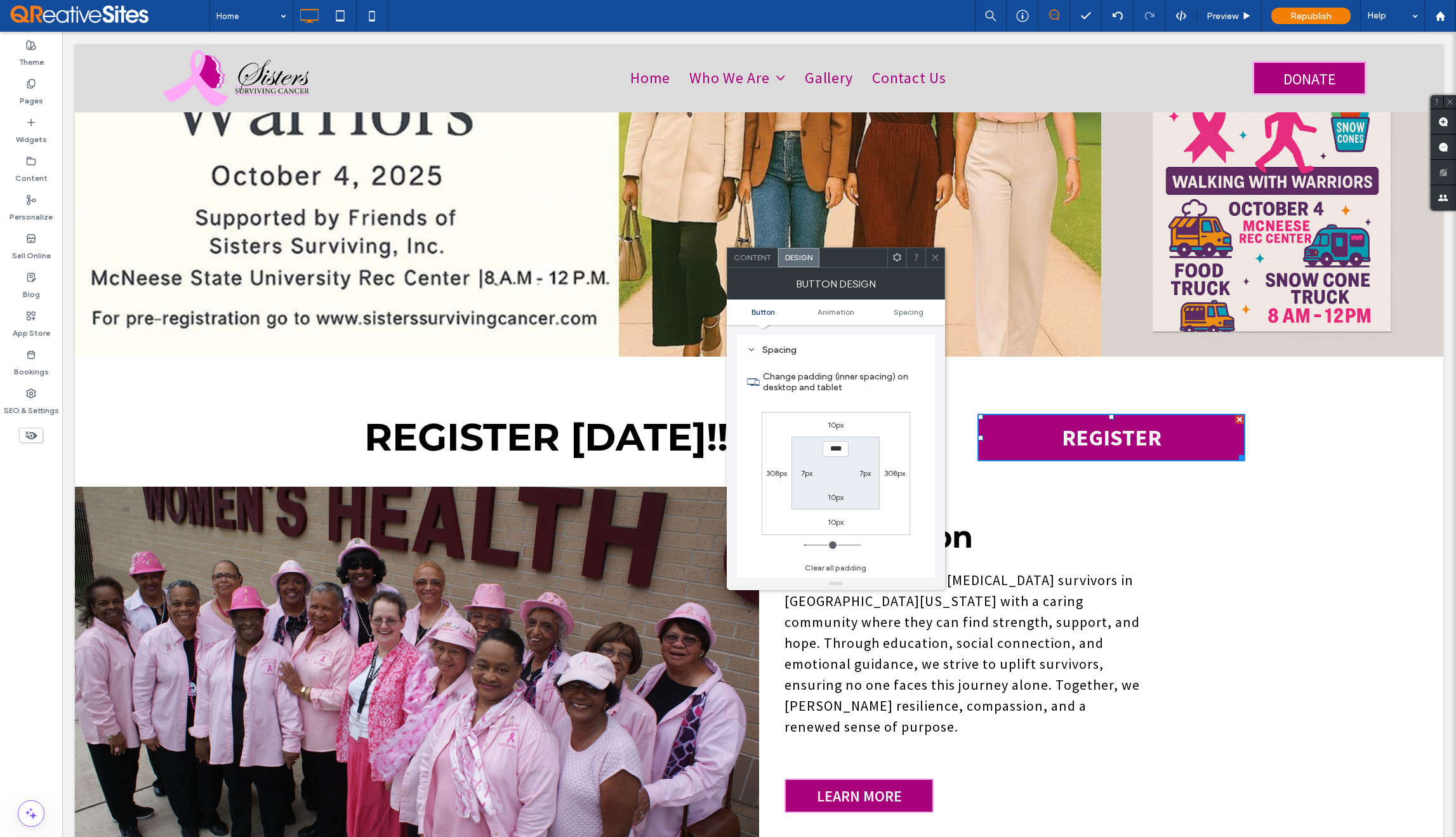
scroll to position [596, 0]
click at [774, 470] on label "308px" at bounding box center [776, 473] width 21 height 9
type input "***"
click at [774, 470] on input "*****" at bounding box center [776, 473] width 26 height 16
type input "*"
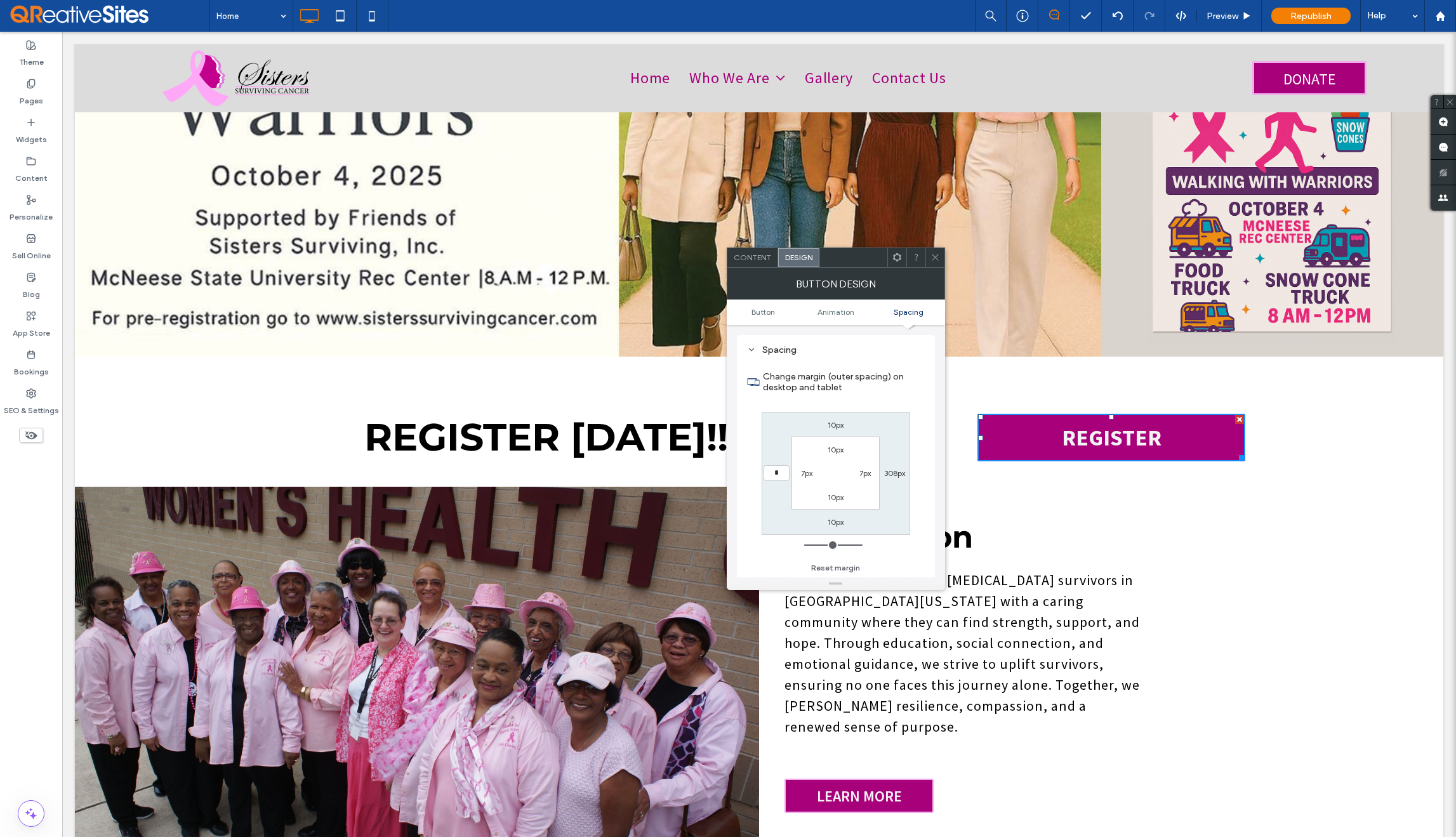
type input "*"
type input "***"
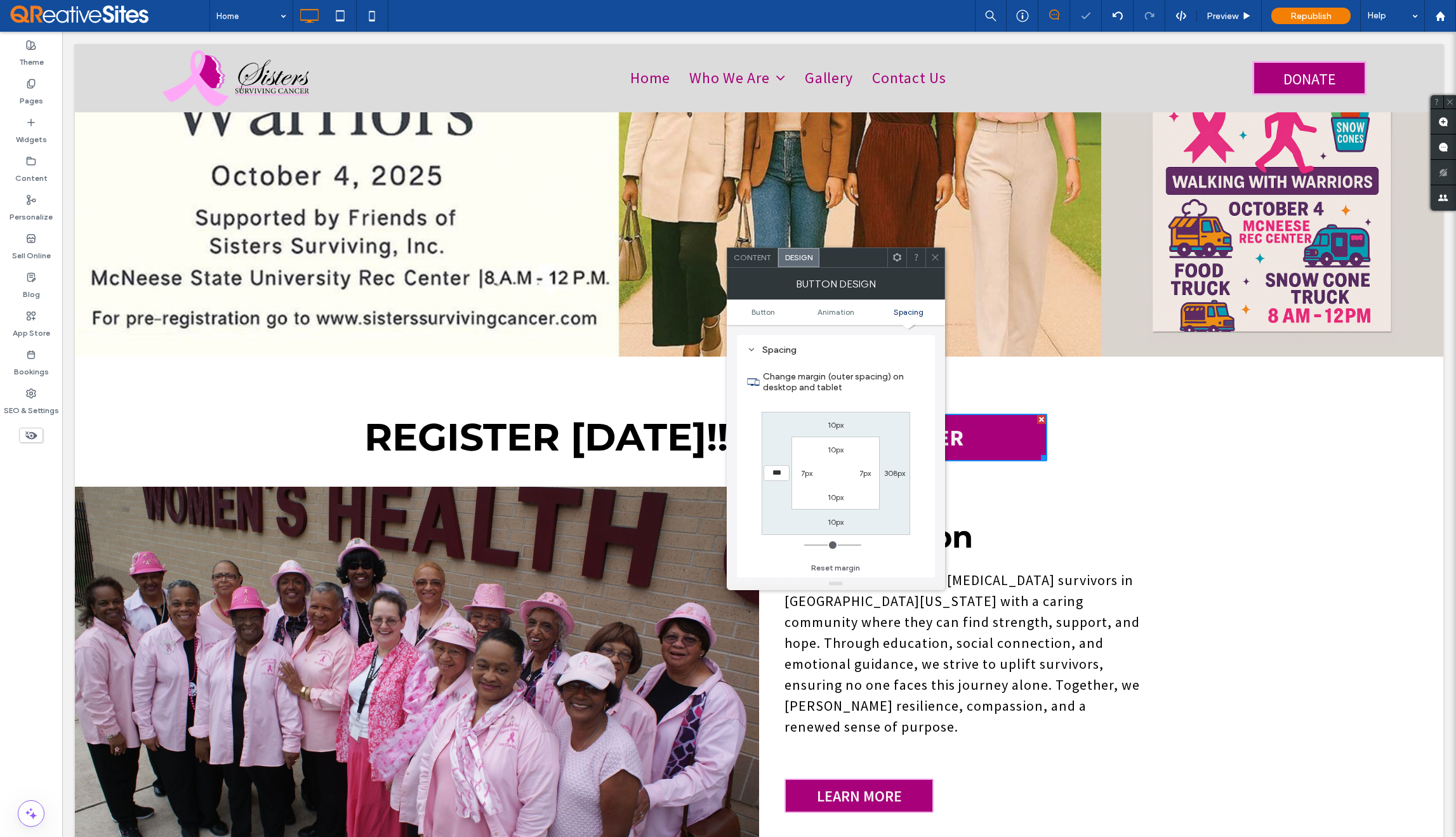
click at [933, 253] on icon at bounding box center [935, 257] width 9 height 9
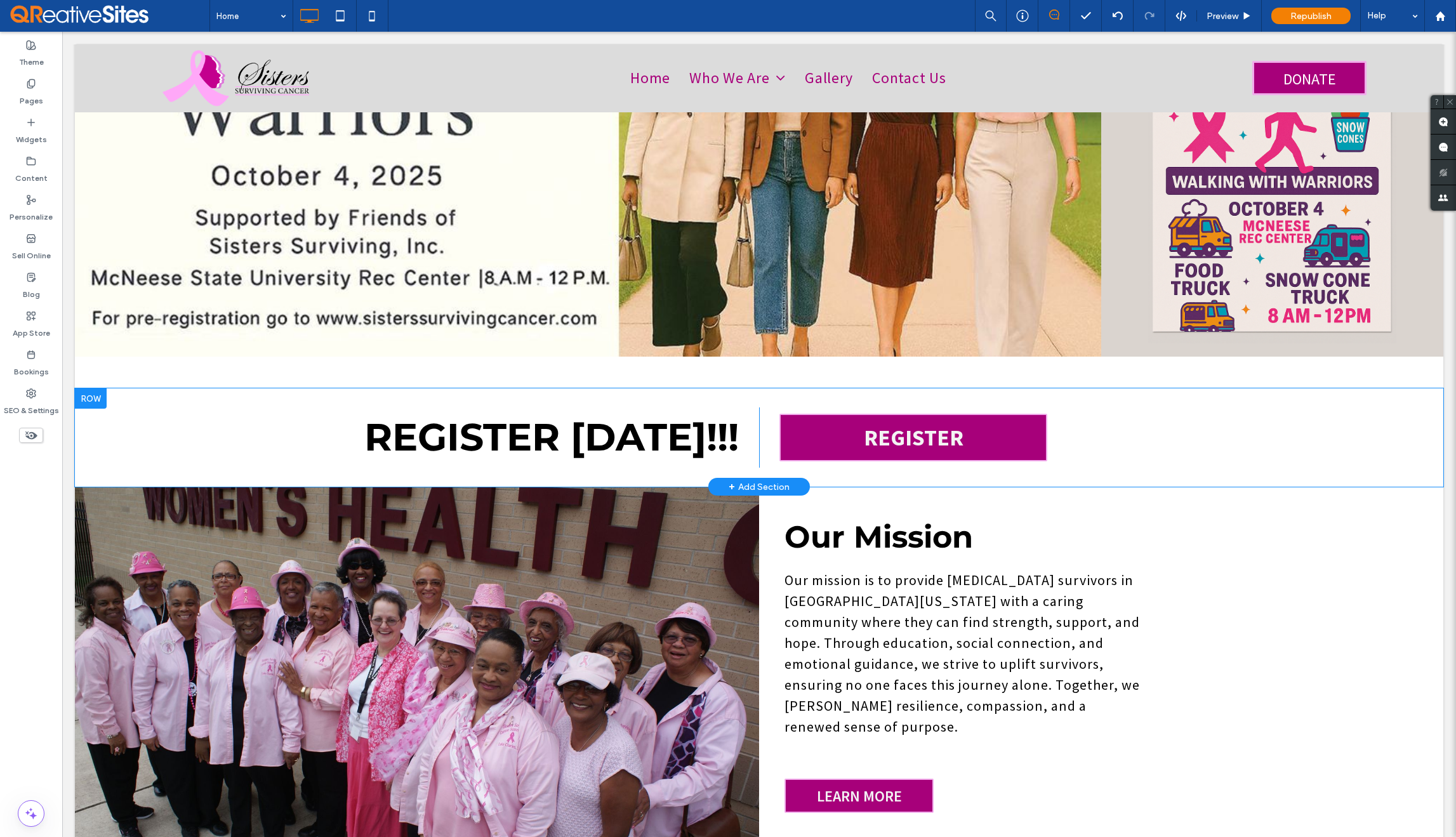
click at [84, 388] on div at bounding box center [91, 398] width 32 height 20
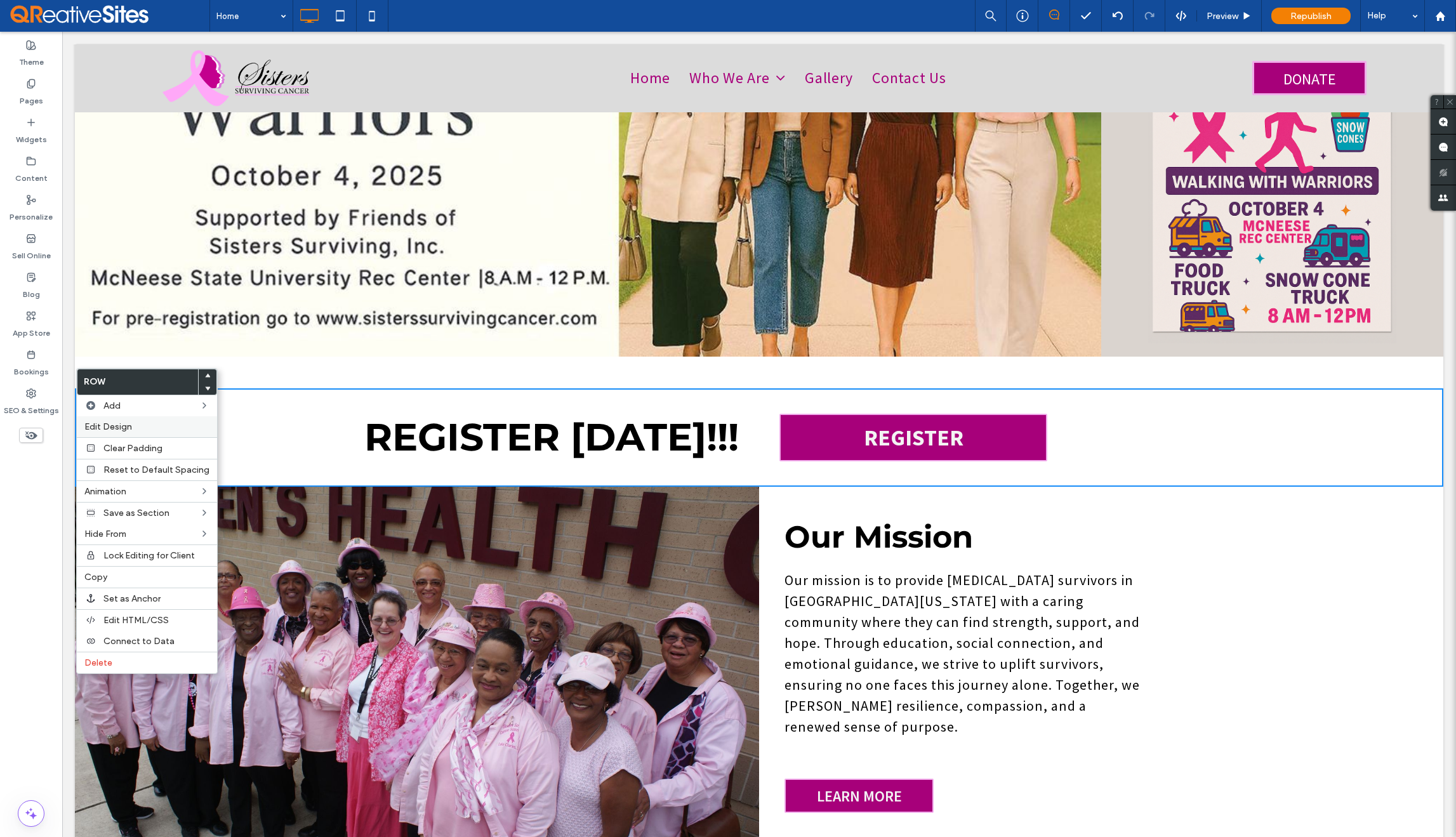
click at [110, 425] on span "Edit Design" at bounding box center [108, 426] width 48 height 11
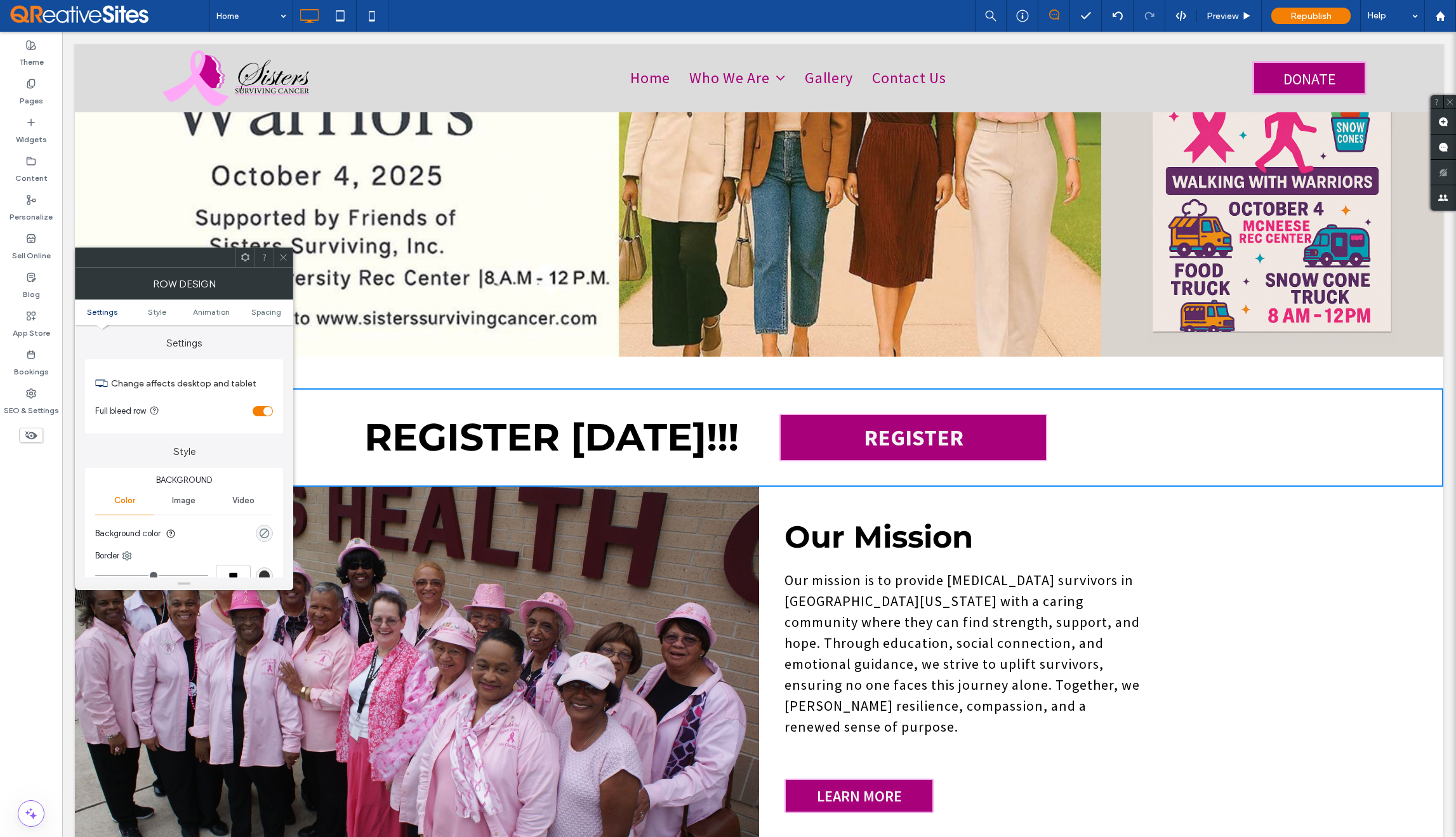
click at [263, 534] on div "rgba(0, 0, 0, 0)" at bounding box center [264, 533] width 11 height 11
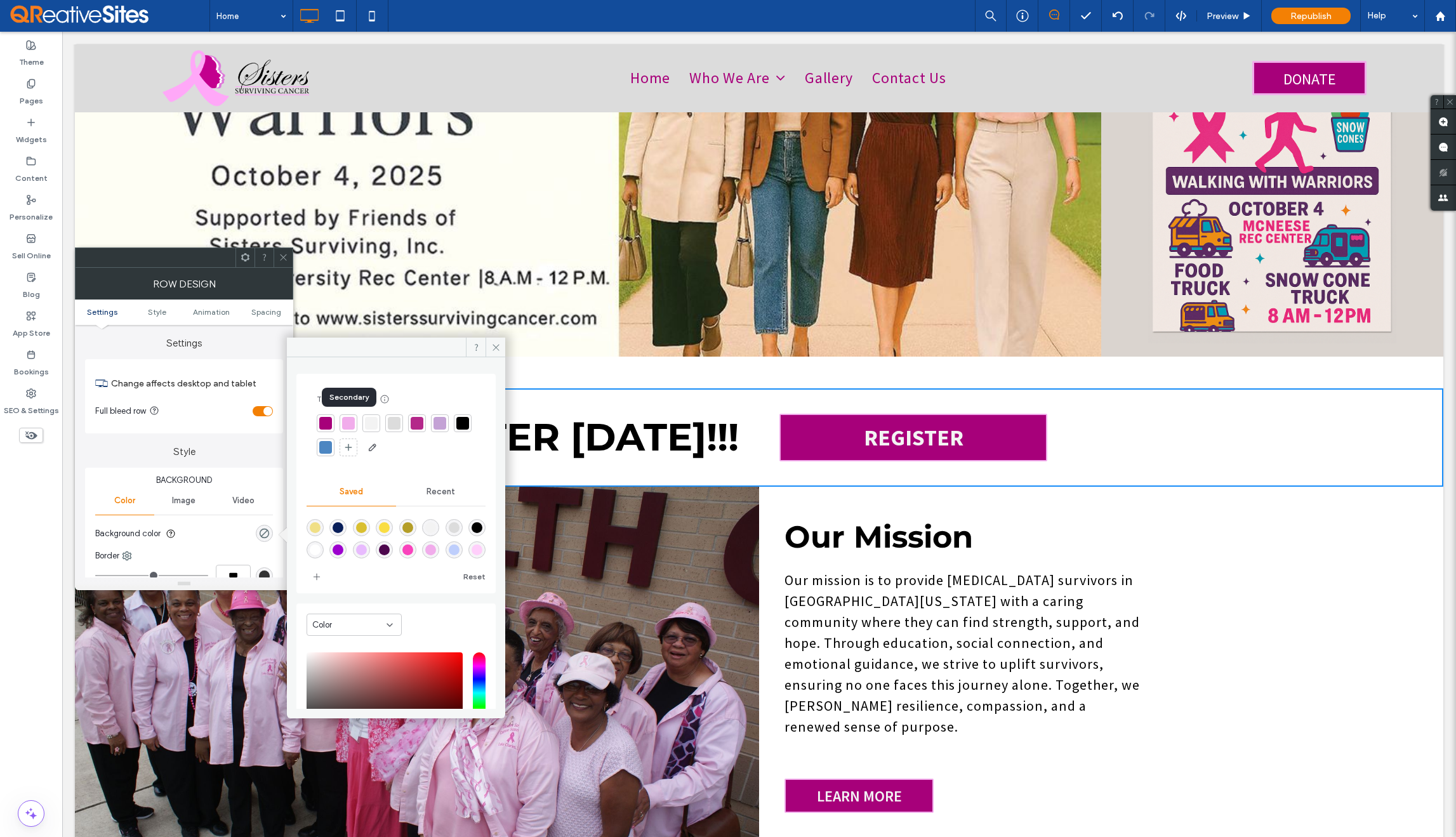
click at [348, 424] on div at bounding box center [348, 424] width 13 height 13
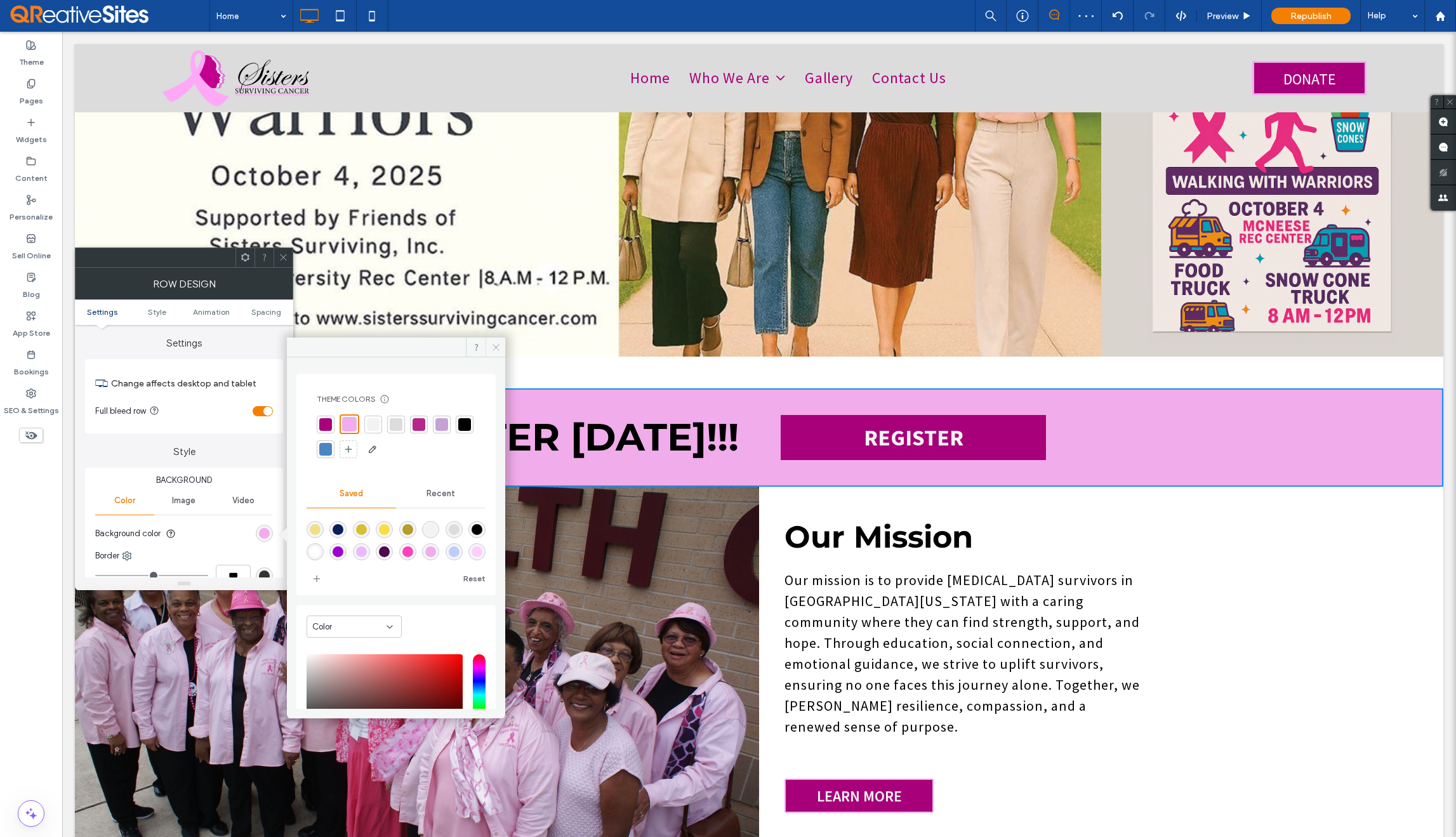
click at [496, 345] on icon at bounding box center [496, 347] width 9 height 9
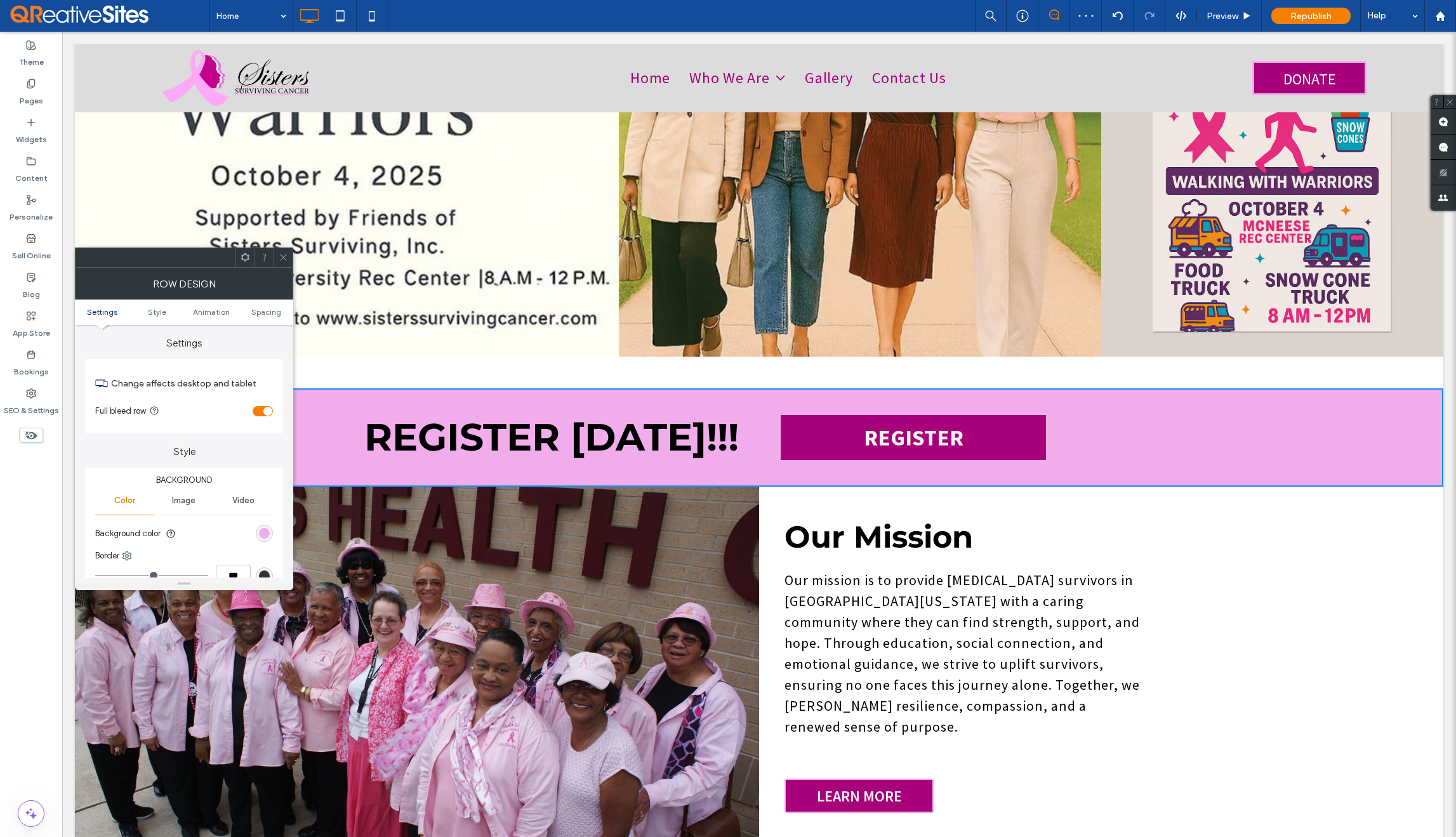
click at [290, 268] on div "Row Design" at bounding box center [184, 284] width 219 height 32
click at [286, 258] on icon at bounding box center [283, 257] width 9 height 9
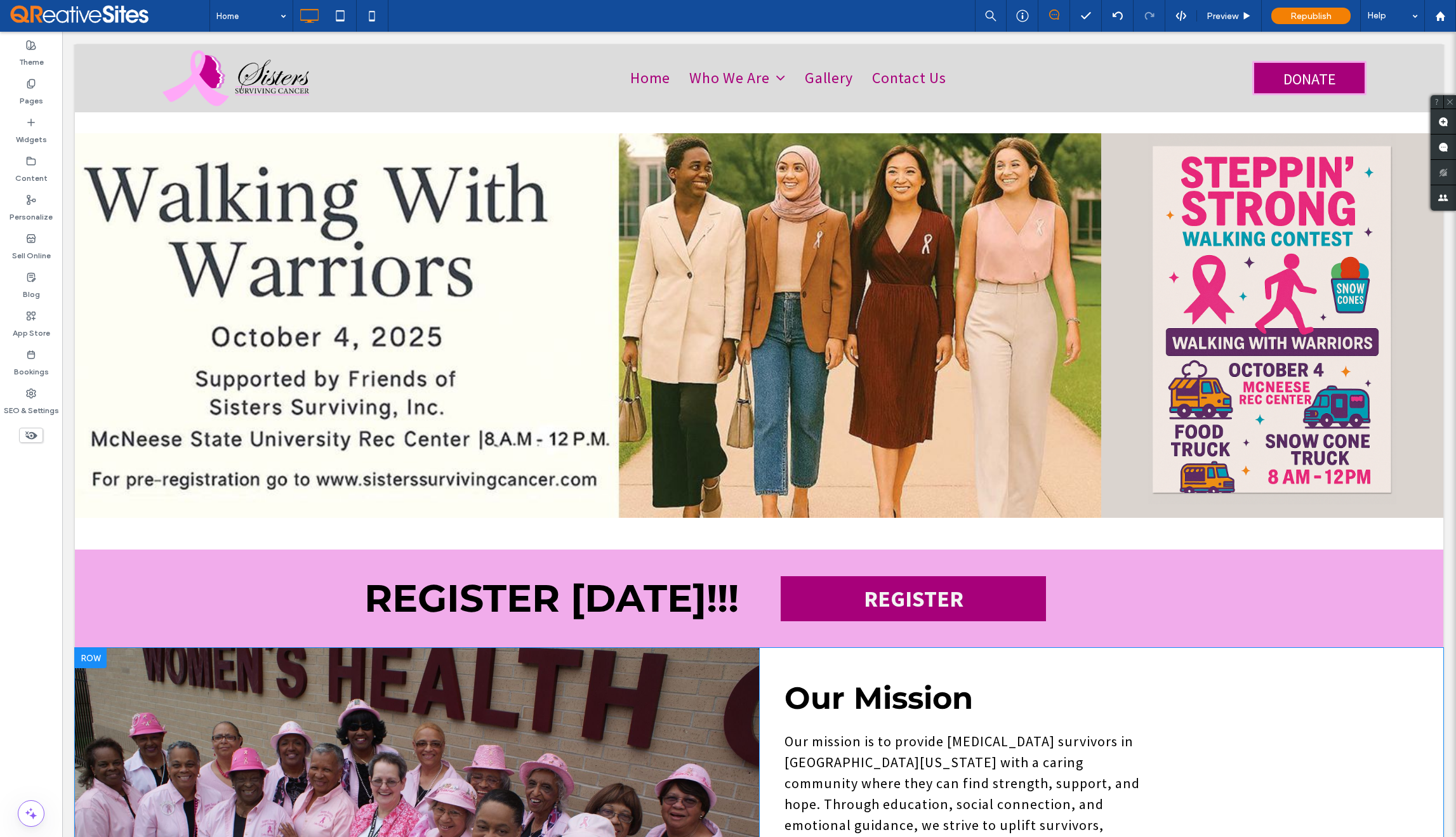
scroll to position [444, 0]
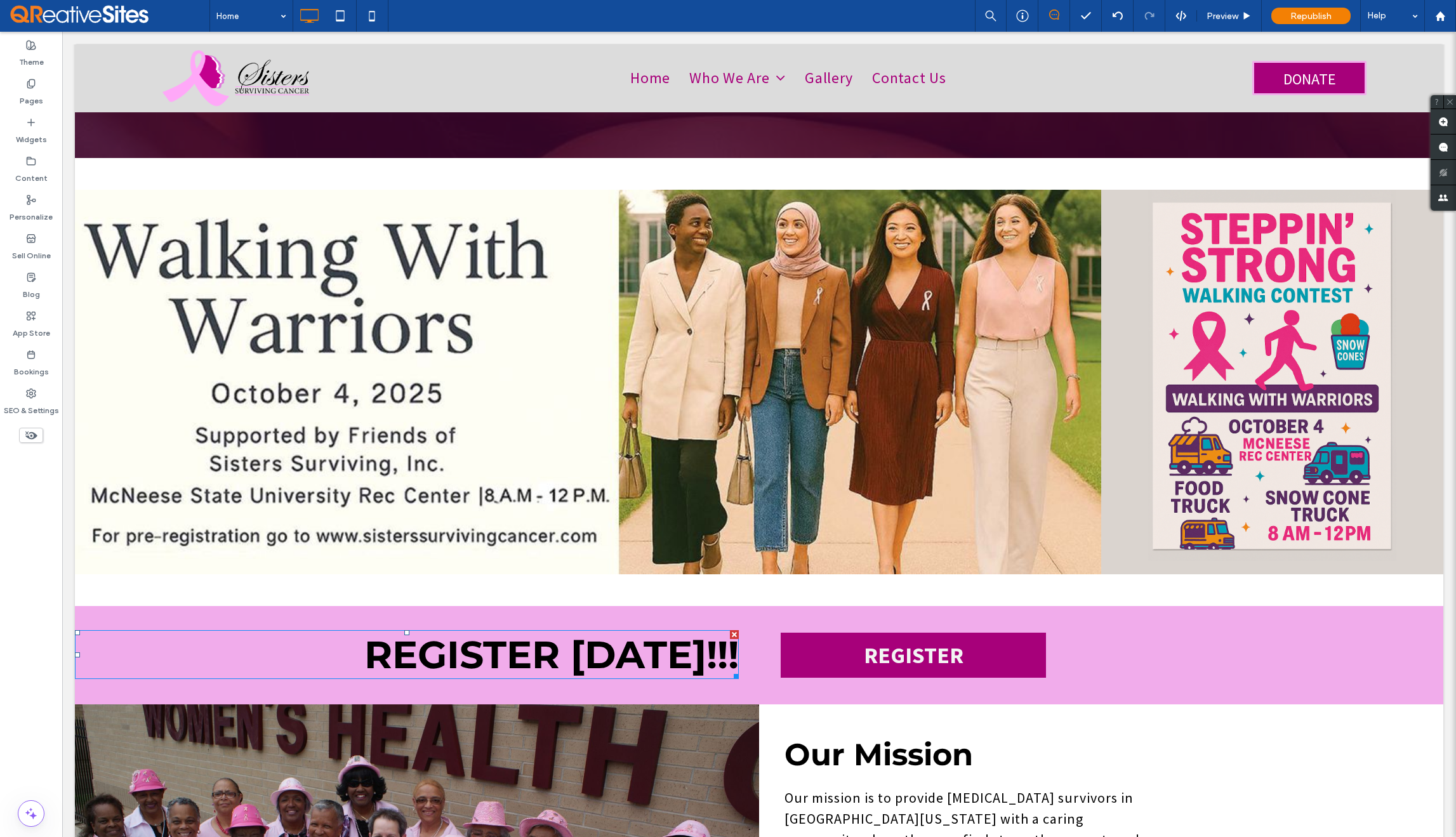
click at [592, 631] on strong "REGISTER TODAY!!!" at bounding box center [551, 654] width 374 height 46
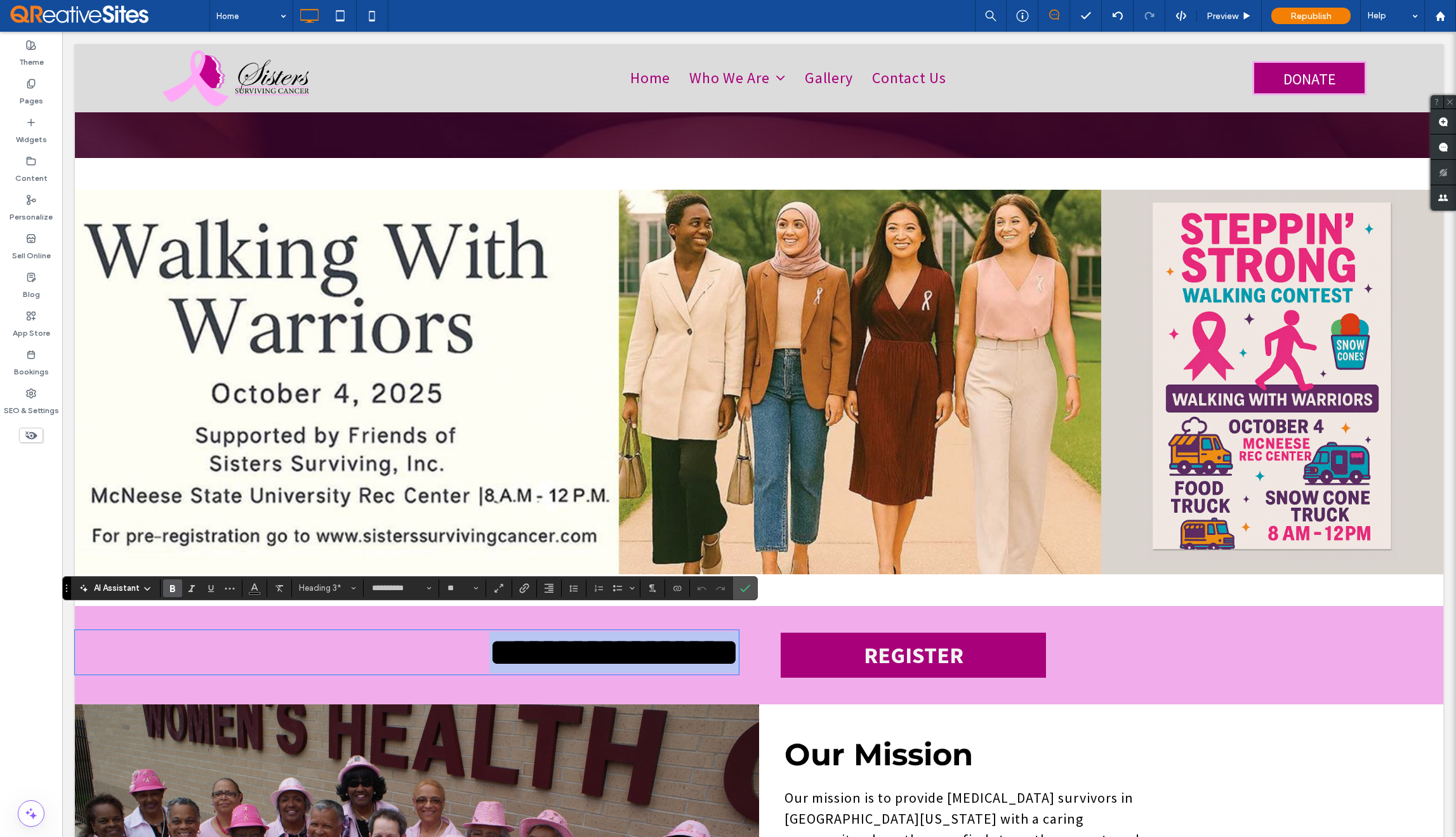
click at [558, 634] on strong "**********" at bounding box center [614, 652] width 250 height 38
drag, startPoint x: 690, startPoint y: 636, endPoint x: 566, endPoint y: 639, distance: 124.0
click at [566, 639] on strong "**********" at bounding box center [614, 652] width 250 height 38
click at [747, 589] on icon "Confirm" at bounding box center [745, 589] width 10 height 10
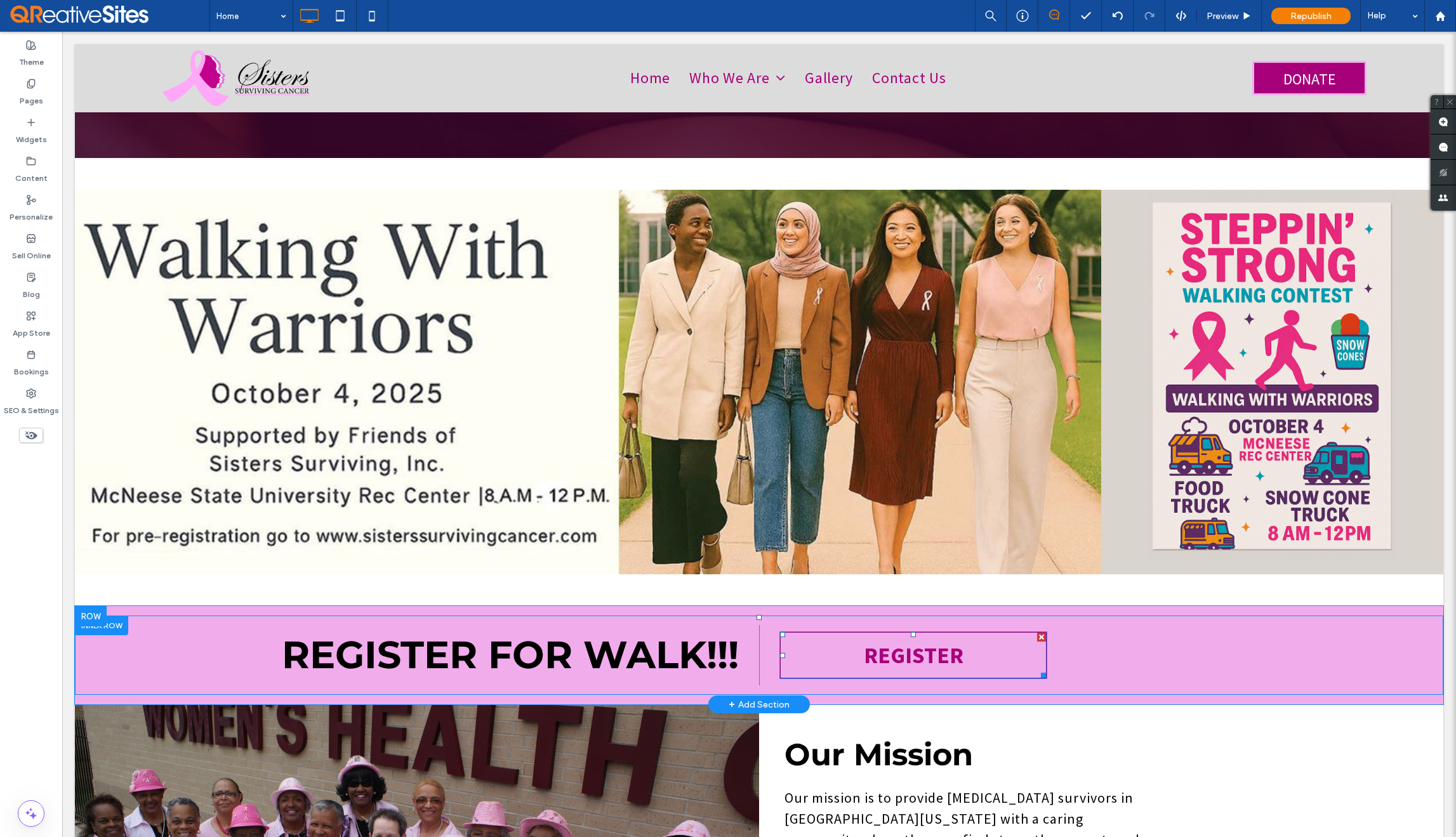
click at [820, 645] on link "REGISTER" at bounding box center [913, 655] width 268 height 48
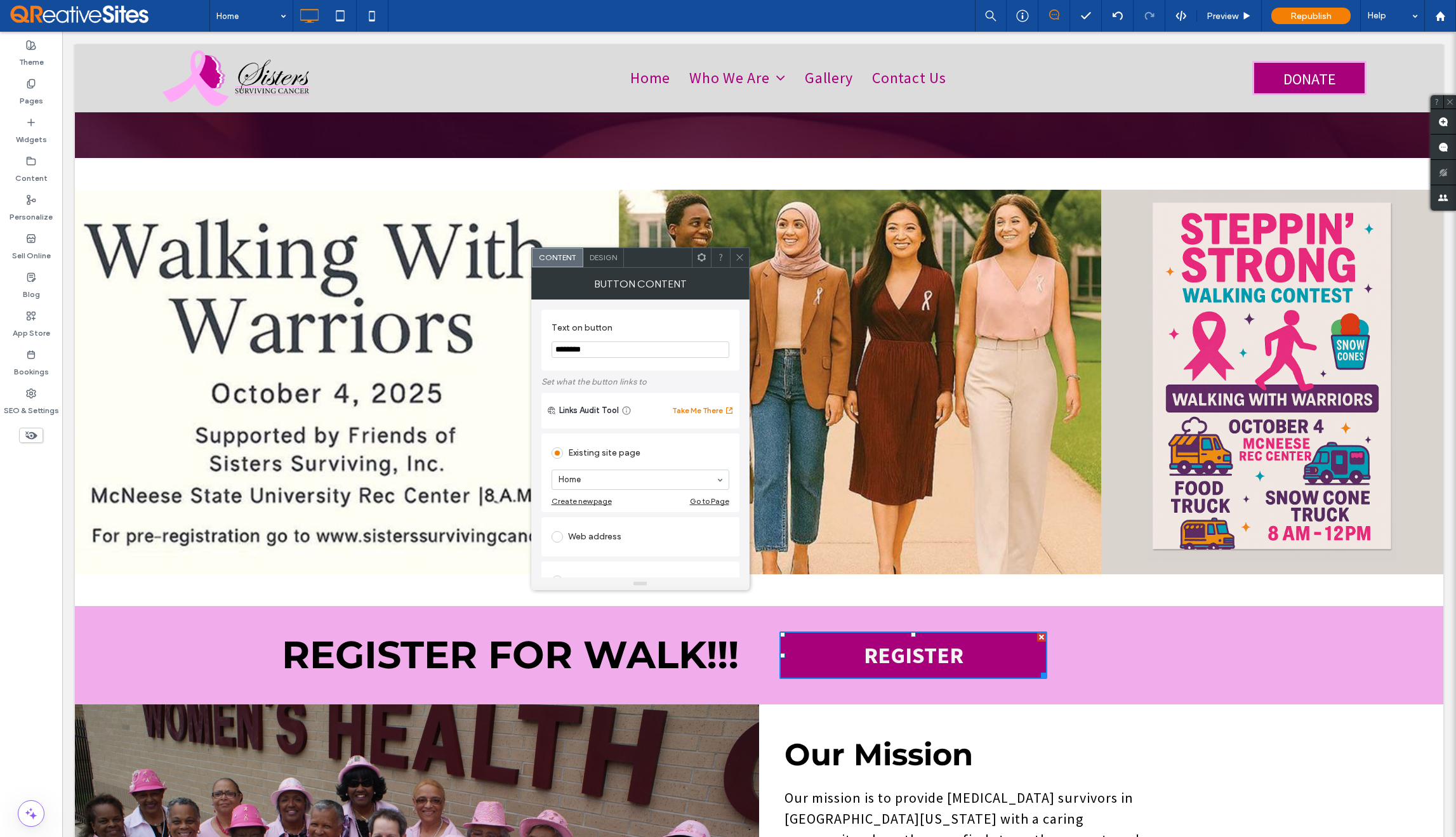
click at [605, 267] on div "Content Design" at bounding box center [640, 258] width 219 height 20
click at [602, 256] on span "Design" at bounding box center [603, 257] width 27 height 9
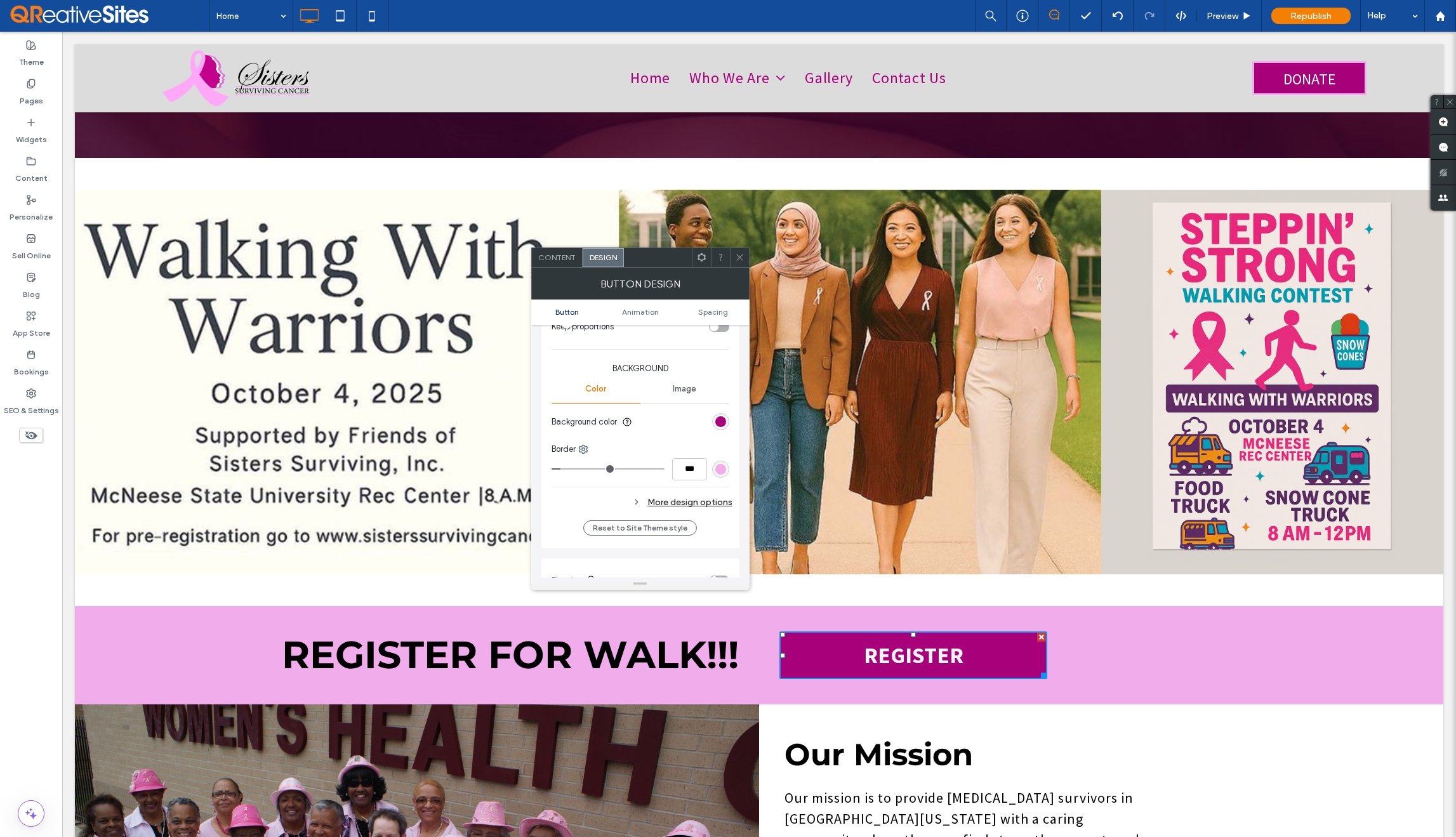
scroll to position [279, 0]
click at [686, 499] on div "More design options" at bounding box center [642, 501] width 181 height 17
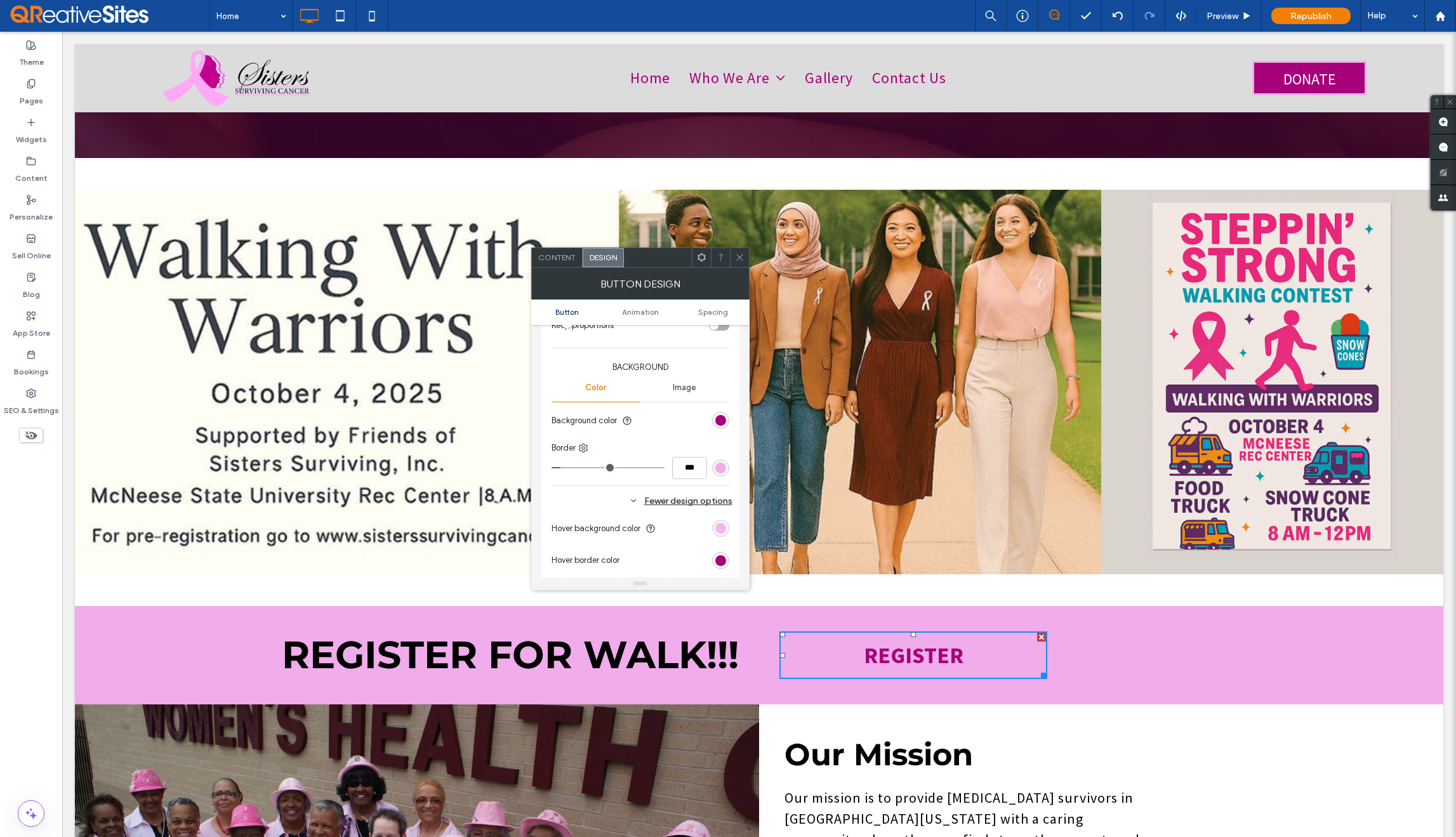
click at [720, 530] on div "rgb(241, 172, 235)" at bounding box center [721, 528] width 11 height 11
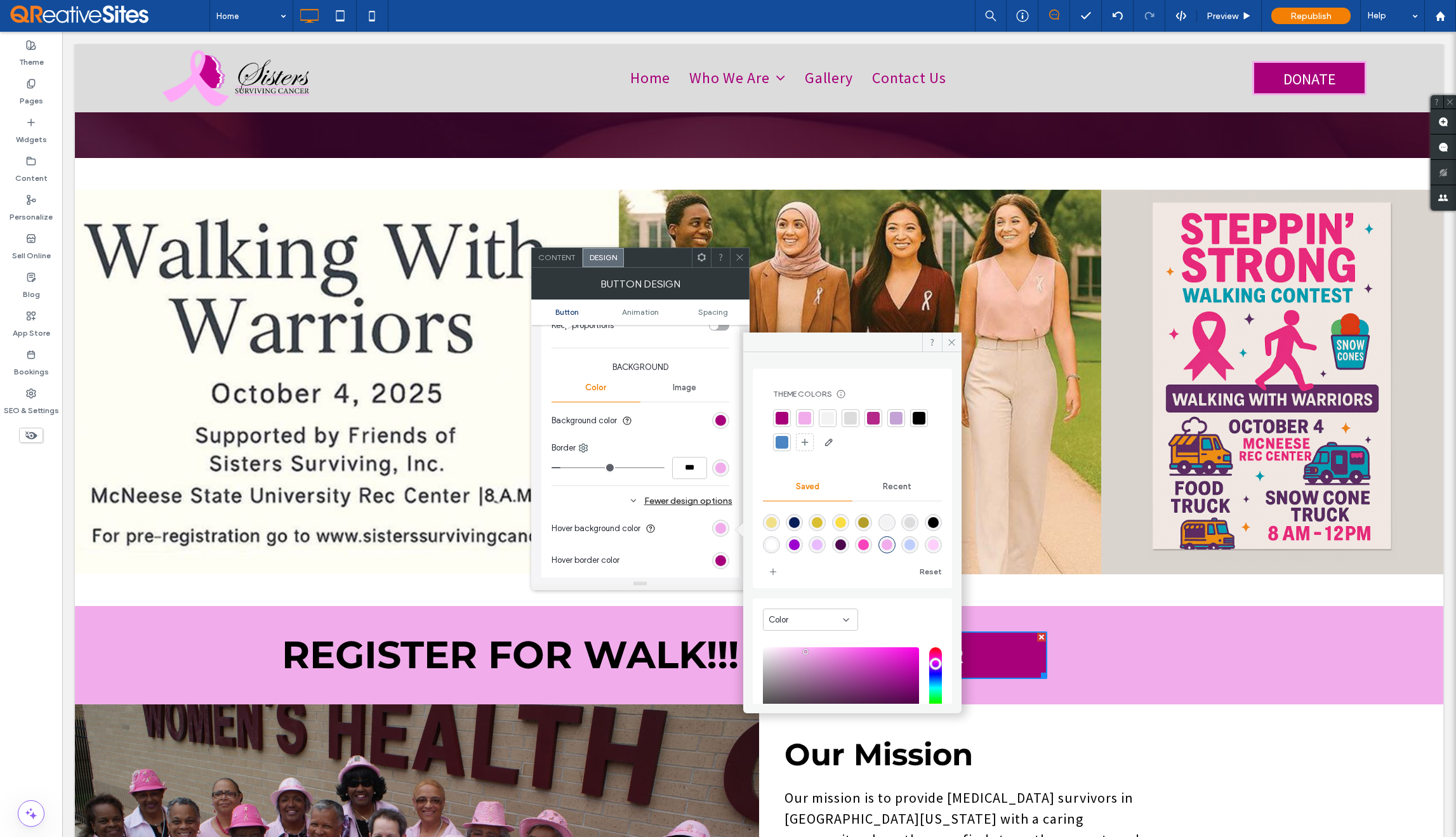
click at [777, 547] on div "rgba(255,255,255,1)" at bounding box center [771, 545] width 11 height 11
type input "*******"
click at [951, 342] on icon at bounding box center [952, 342] width 9 height 9
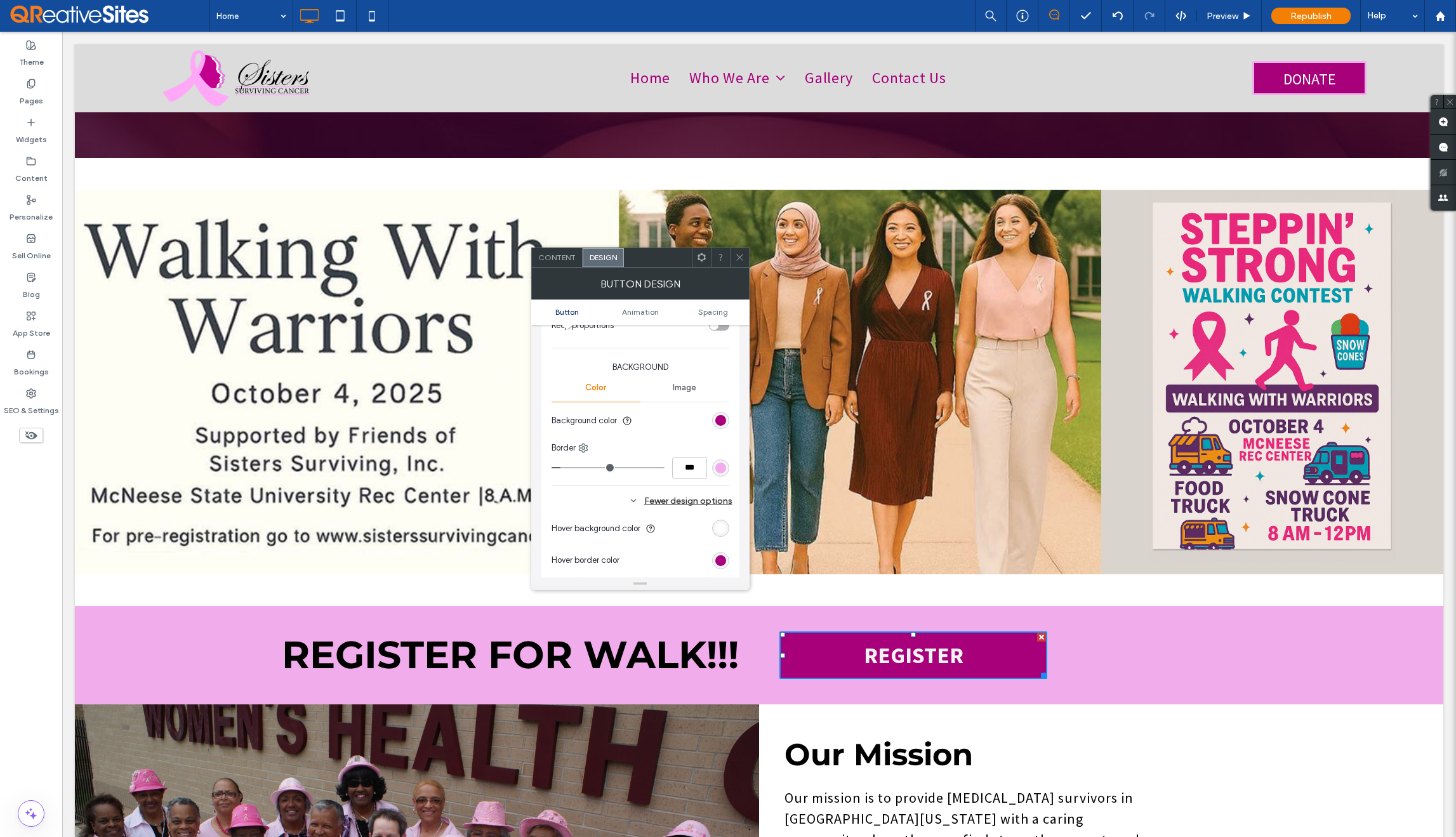
click at [738, 260] on icon at bounding box center [740, 257] width 9 height 9
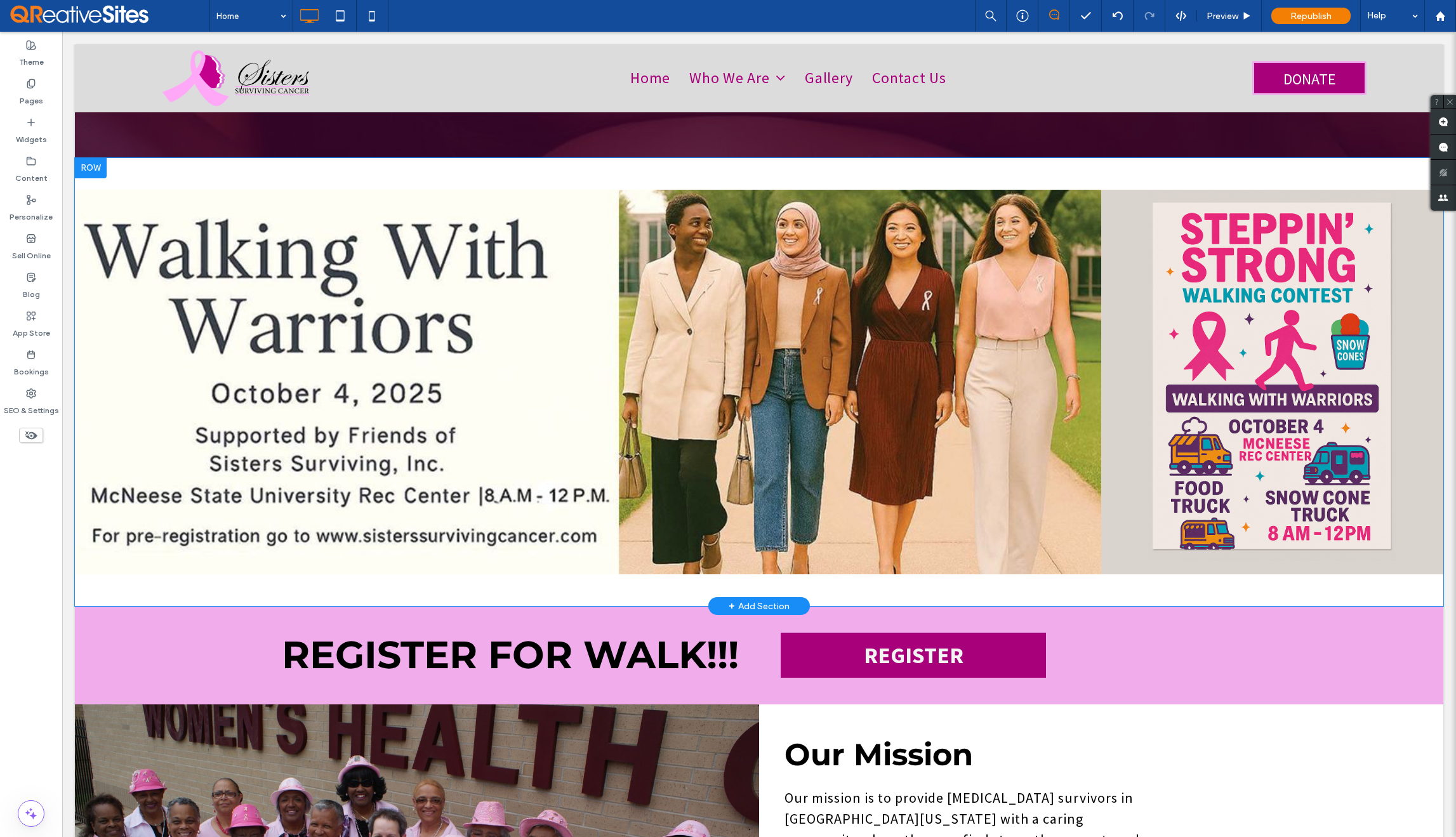
click at [245, 570] on div "Click To Paste Click To Paste Row + Add Section" at bounding box center [759, 382] width 1369 height 448
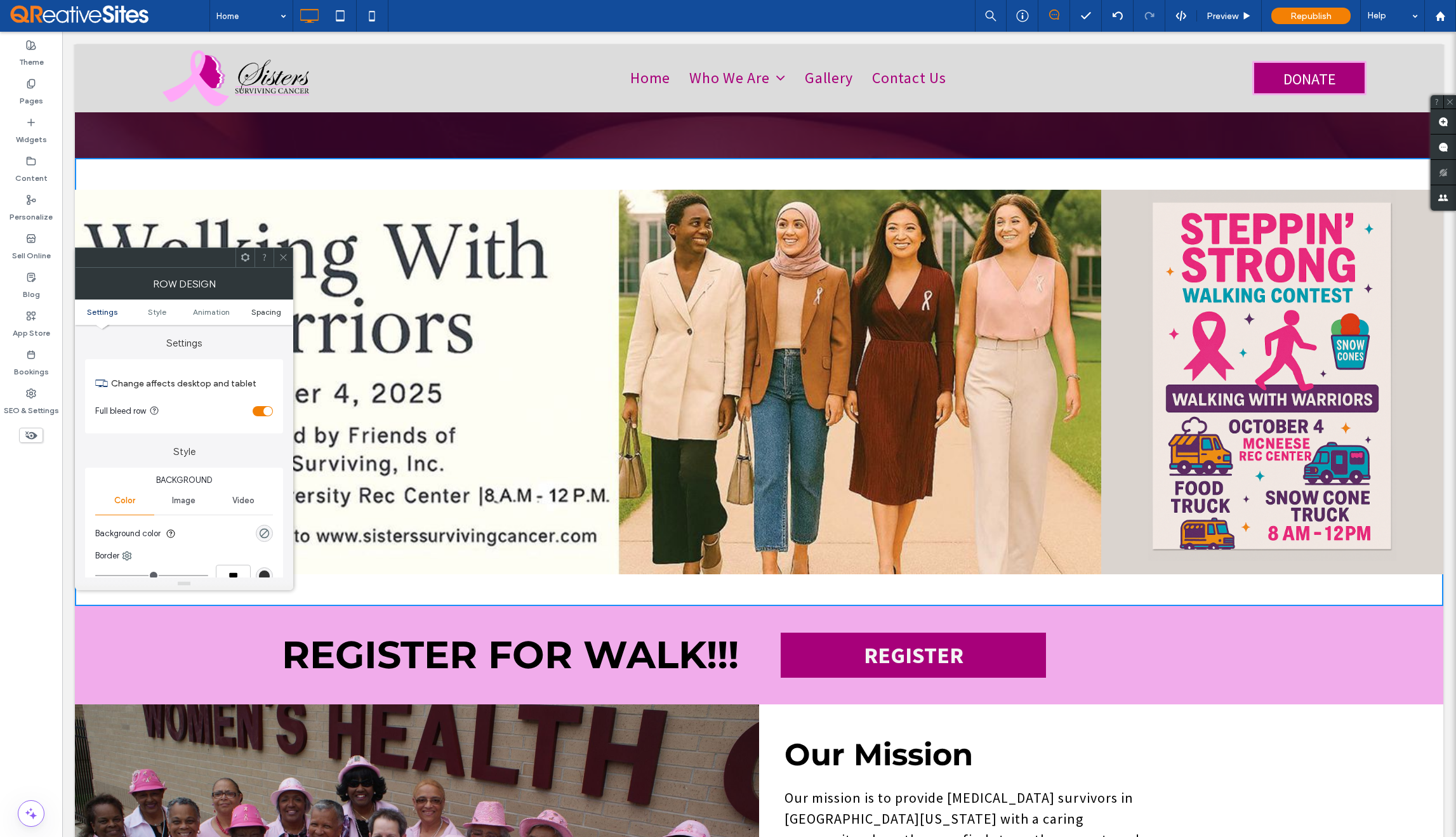
click at [265, 312] on span "Spacing" at bounding box center [266, 312] width 30 height 9
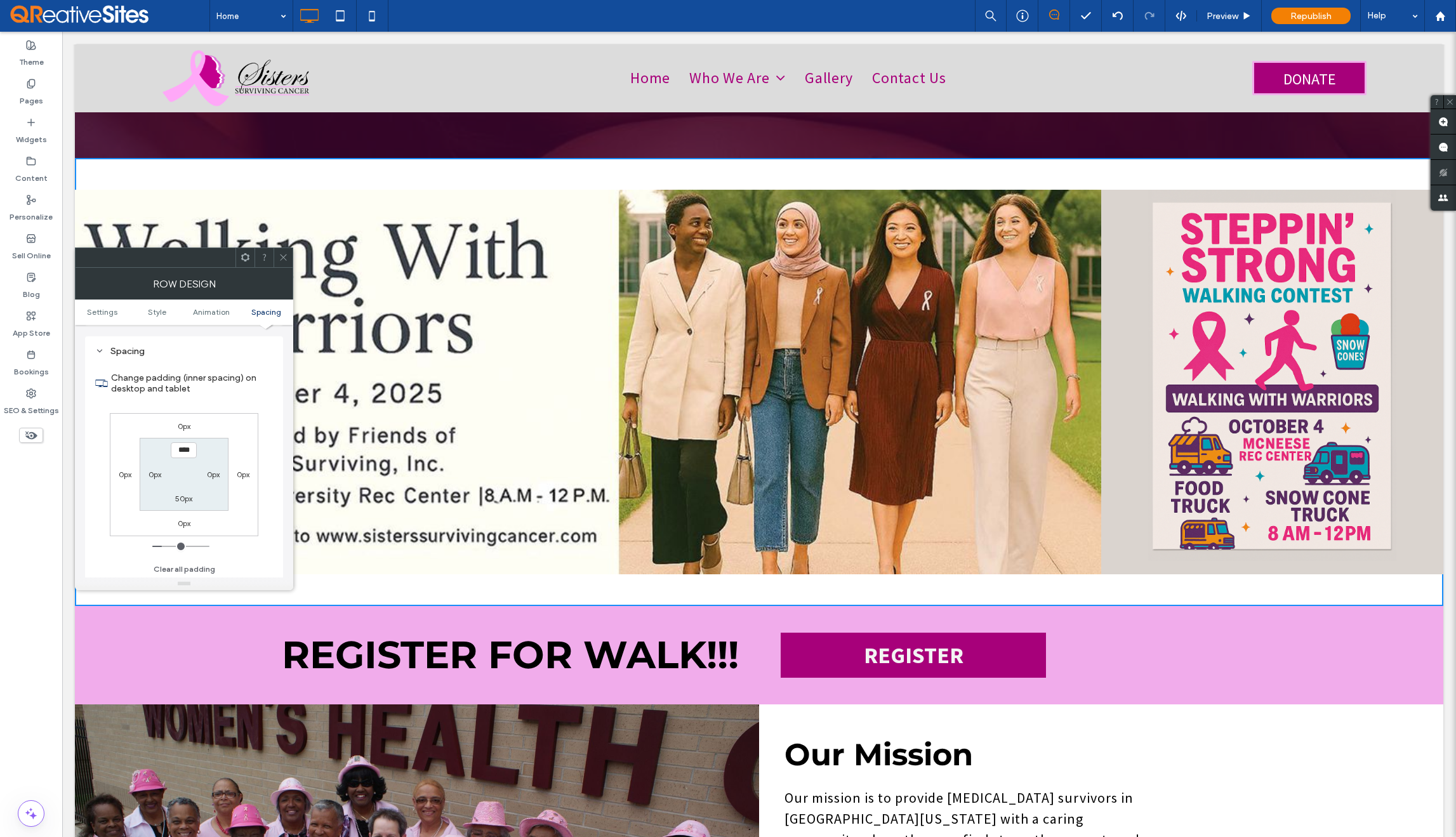
scroll to position [359, 0]
click at [183, 499] on label "50px" at bounding box center [184, 497] width 17 height 9
click at [183, 499] on input "****" at bounding box center [184, 497] width 26 height 16
type input "*"
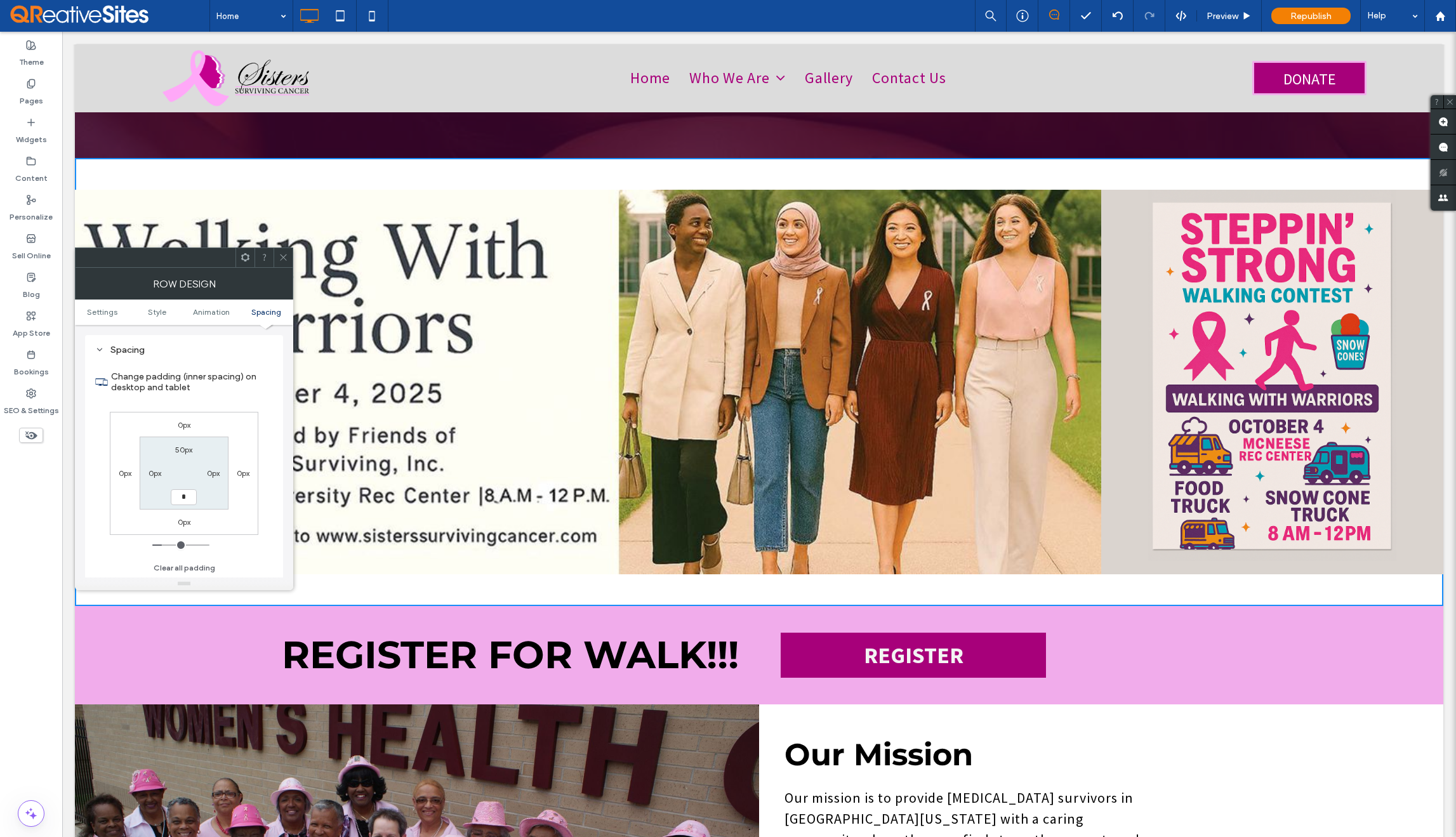
type input "***"
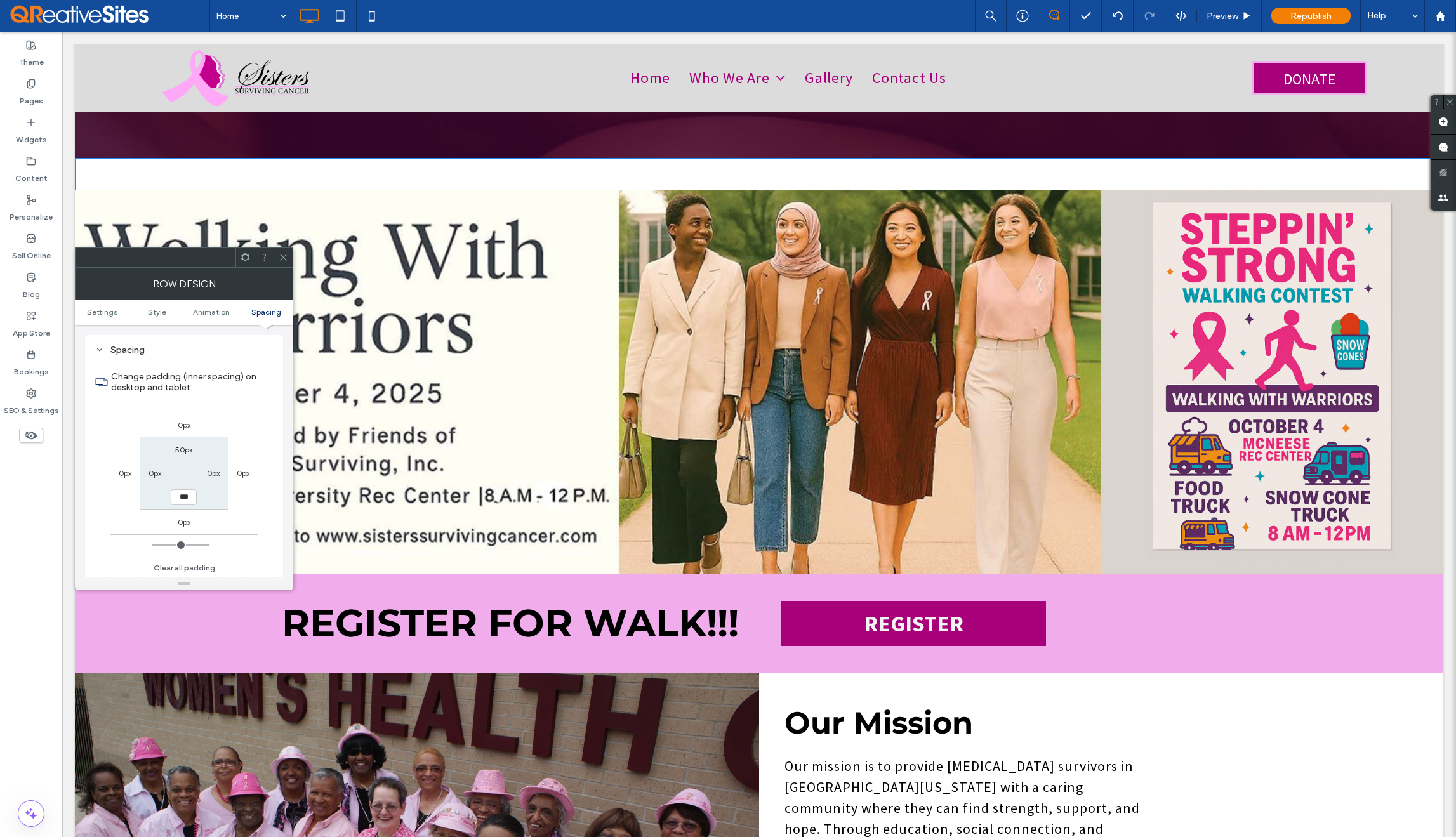
click at [185, 447] on label "50px" at bounding box center [184, 450] width 17 height 9
type input "**"
type input "*"
type input "***"
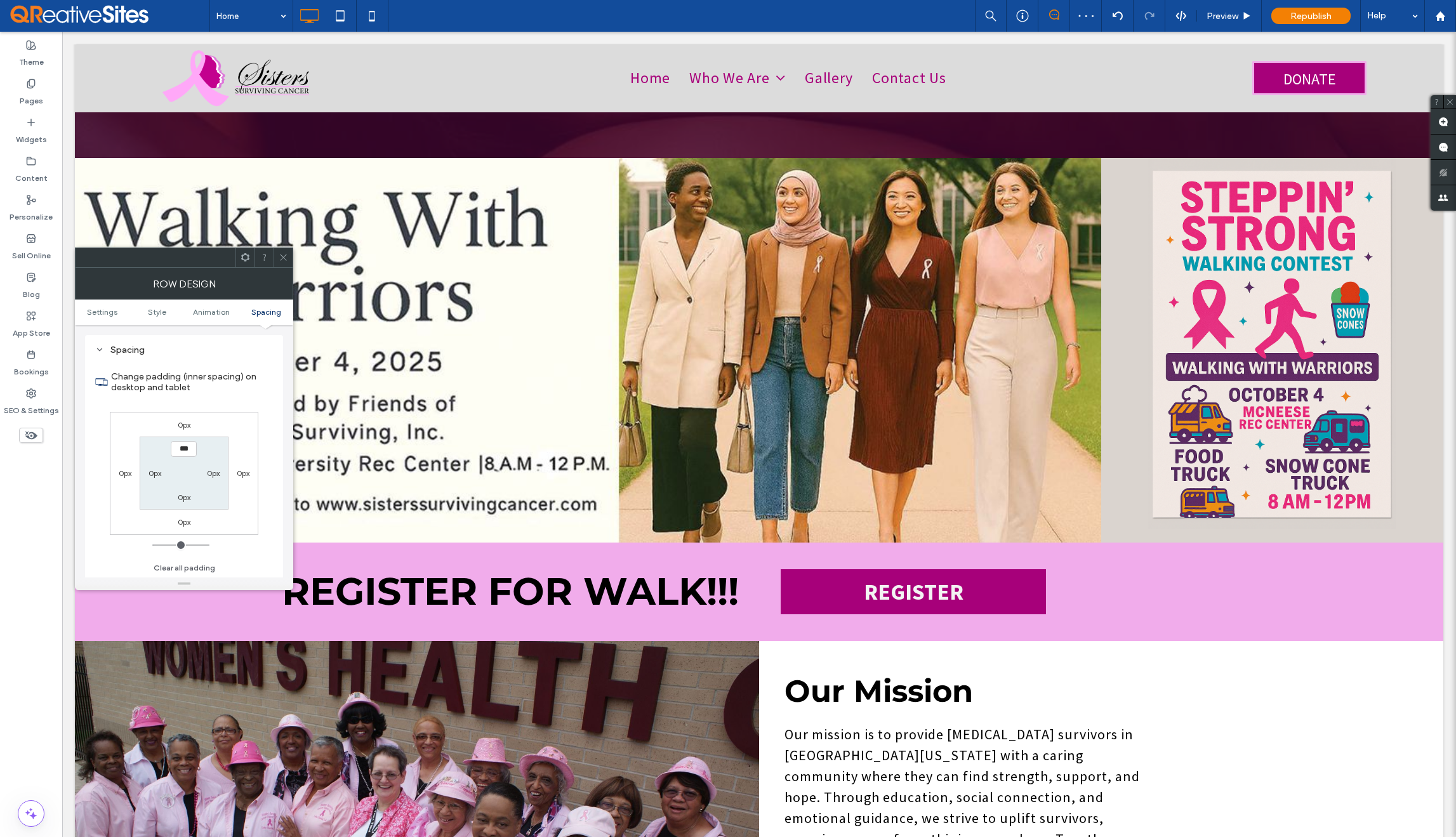
click at [283, 260] on icon at bounding box center [283, 257] width 9 height 9
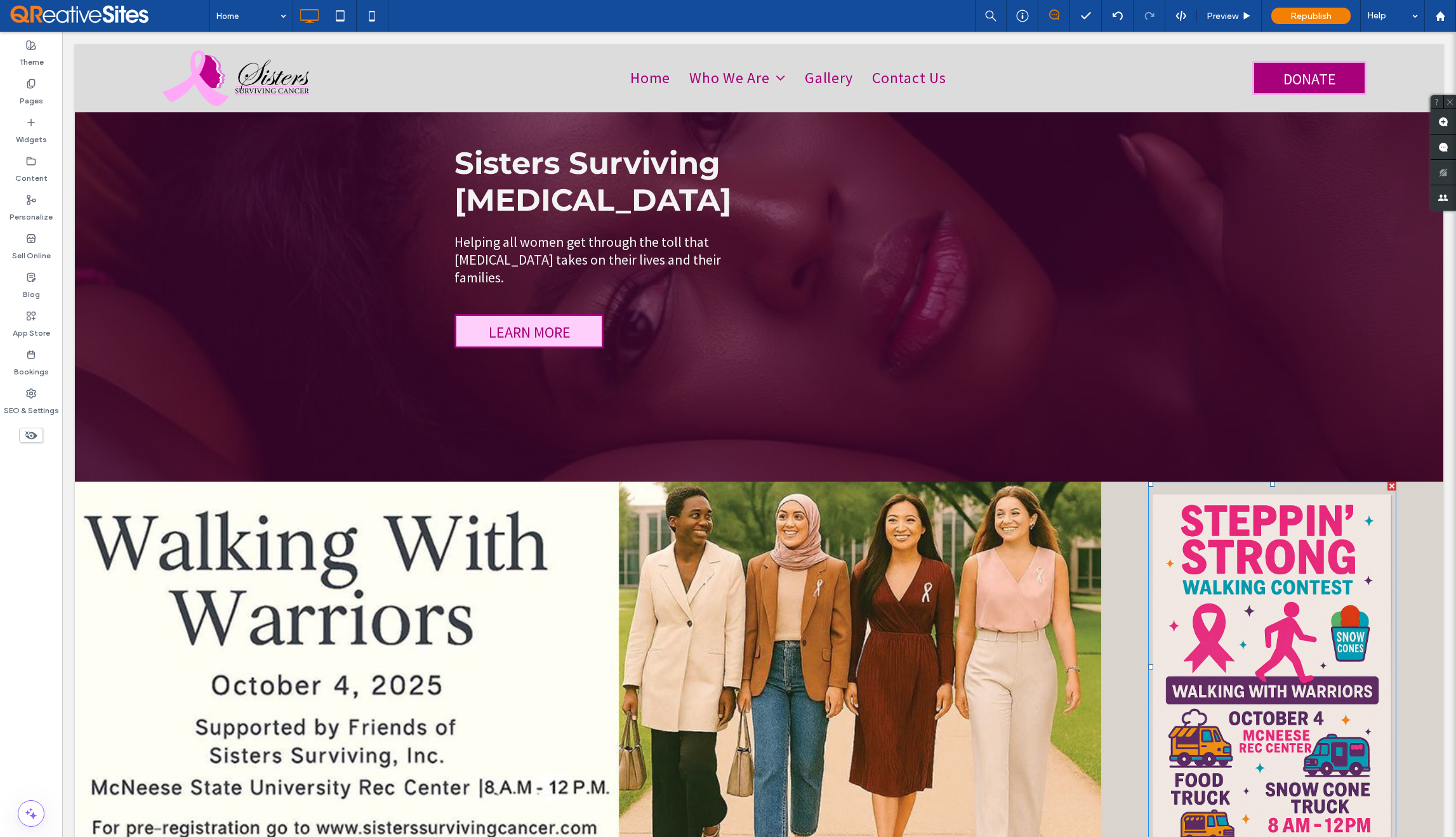
scroll to position [0, 0]
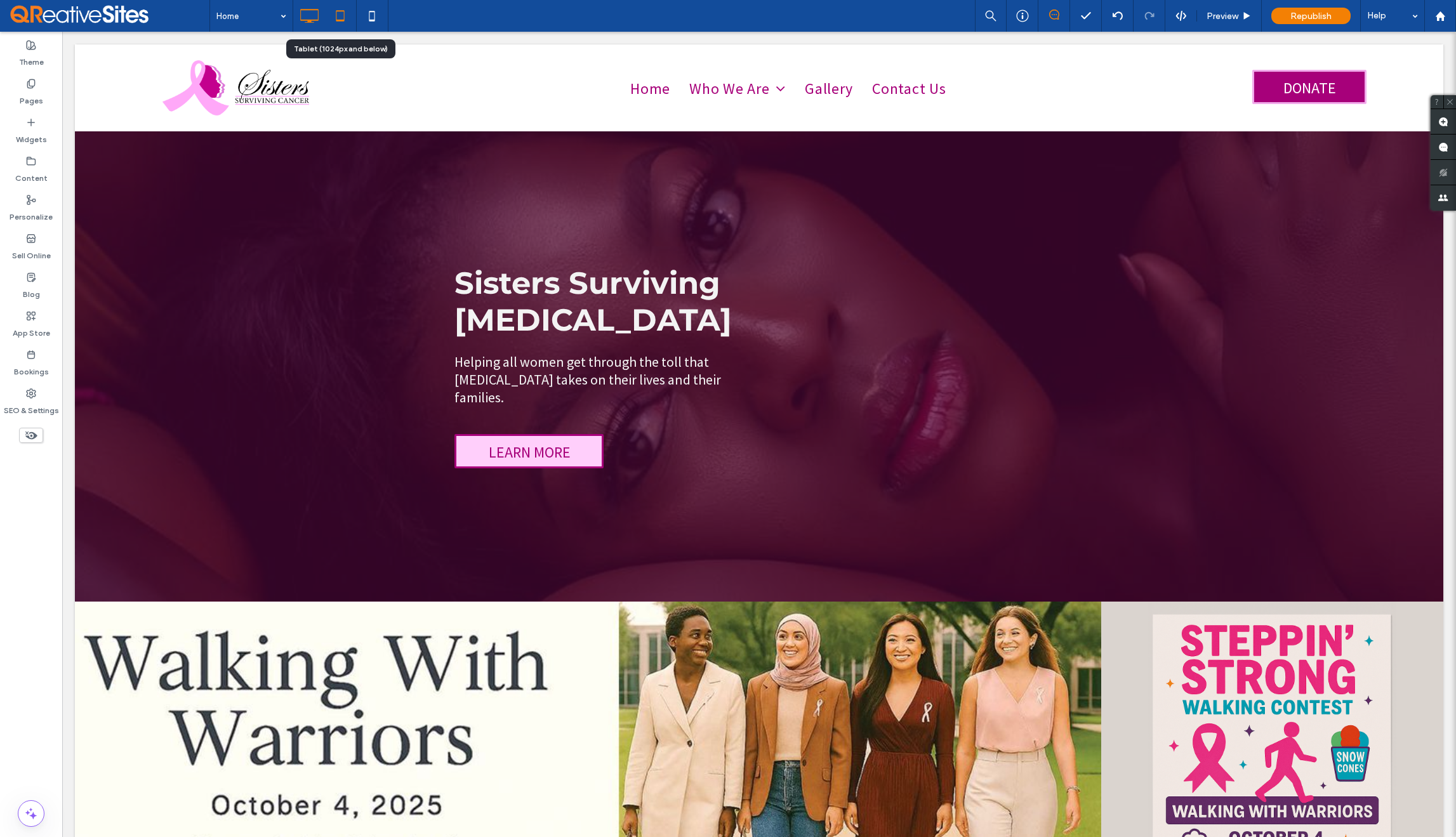
click at [339, 13] on icon at bounding box center [340, 15] width 25 height 25
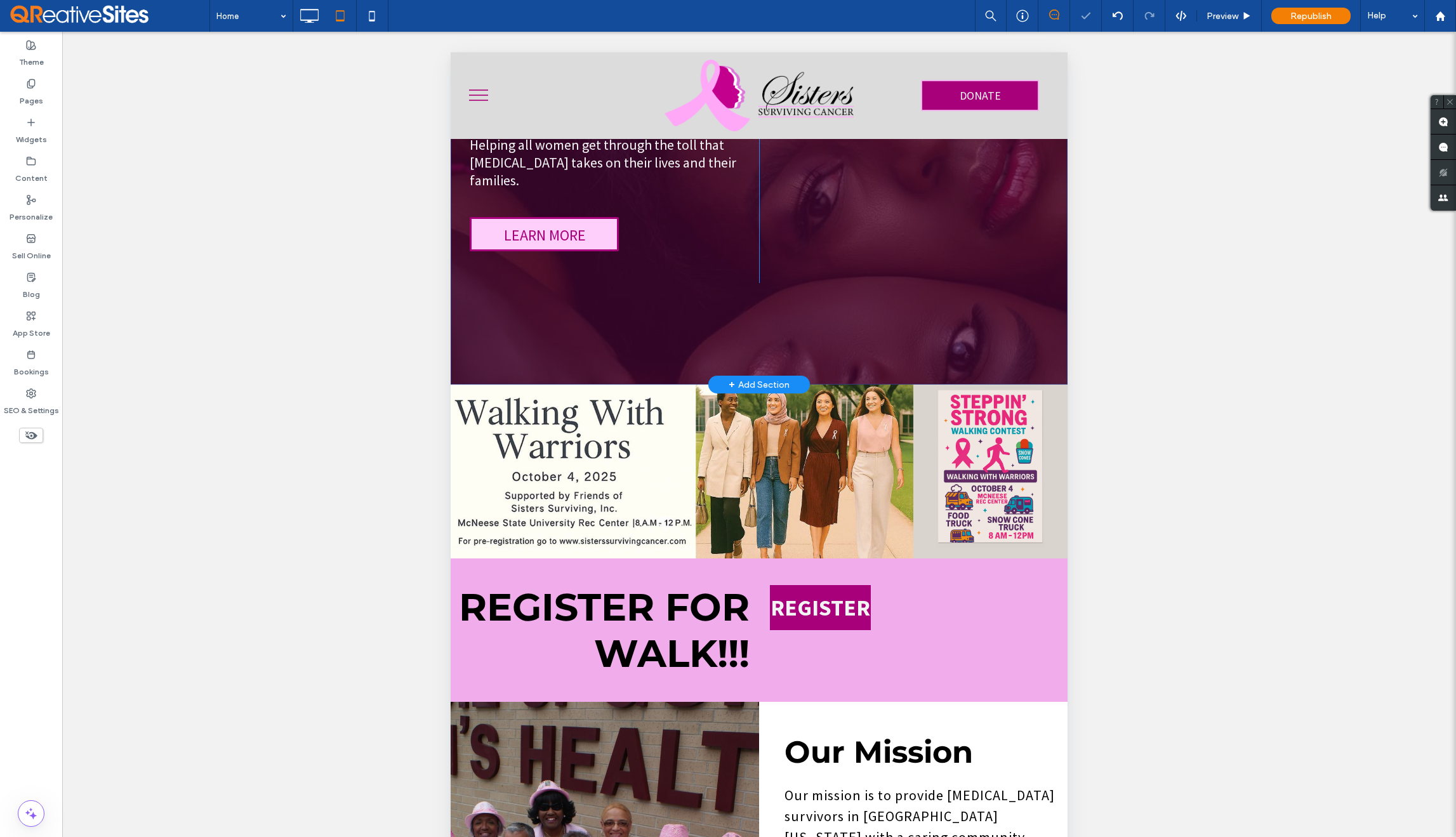
scroll to position [245, 0]
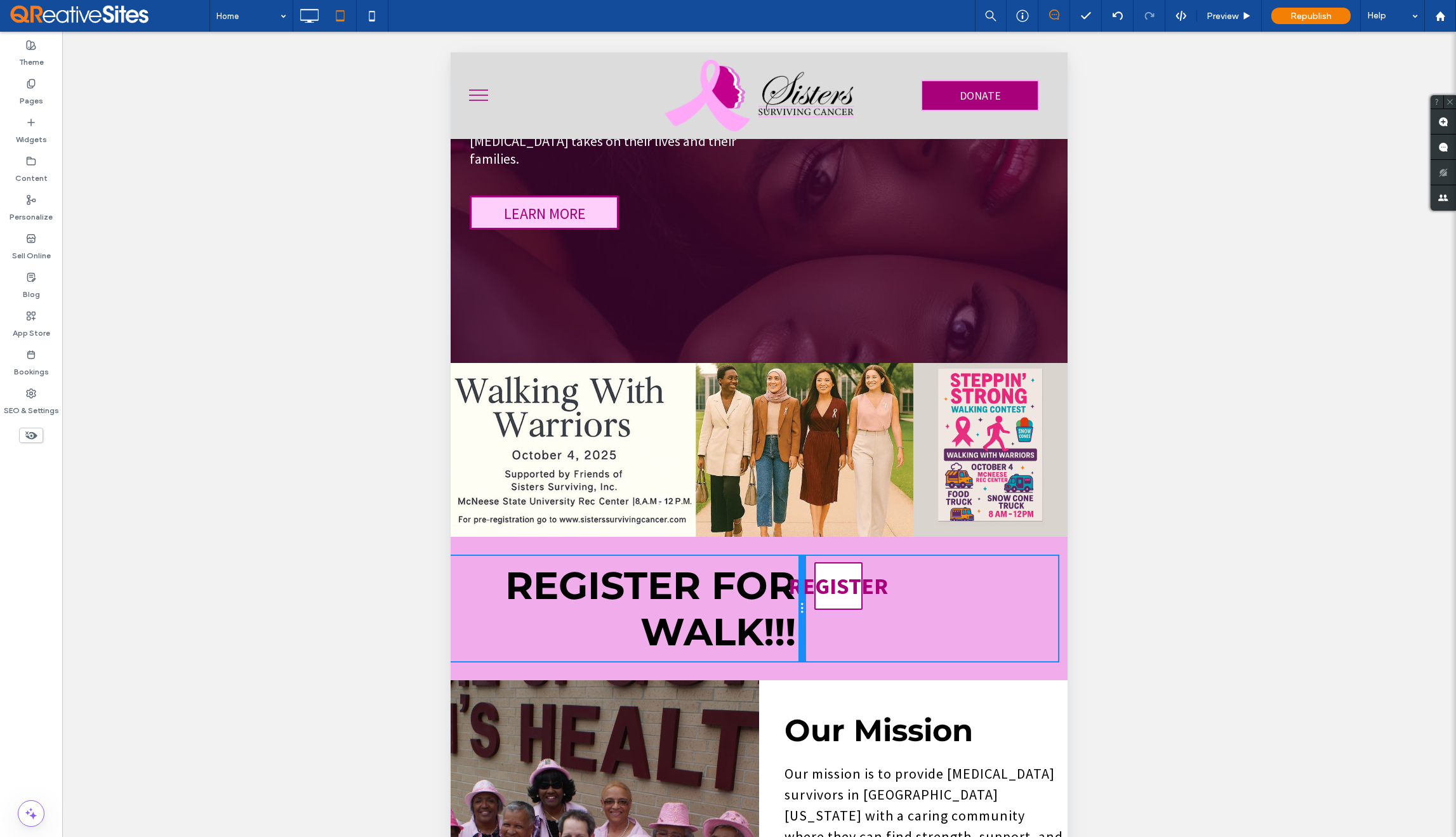
drag, startPoint x: 753, startPoint y: 582, endPoint x: 817, endPoint y: 581, distance: 64.0
click at [817, 581] on div "Click To Paste Click To Paste REGISTER FOR WALK!!! Click To Paste Click To Past…" at bounding box center [759, 609] width 617 height 105
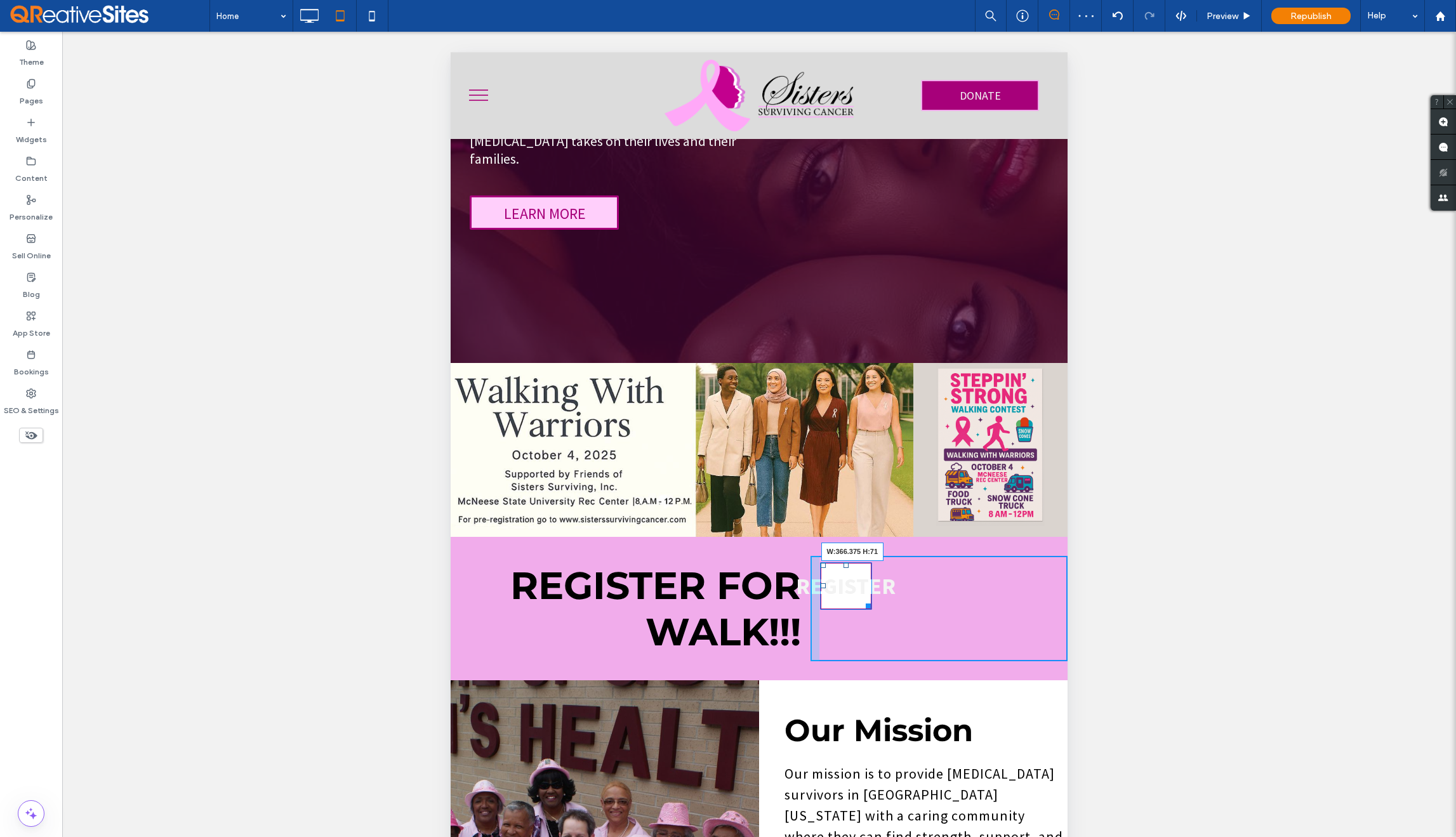
drag, startPoint x: 860, startPoint y: 584, endPoint x: 952, endPoint y: 582, distance: 92.0
click at [952, 582] on div "Click To Paste Click To Paste REGISTER W:366.375 H:71" at bounding box center [939, 609] width 257 height 105
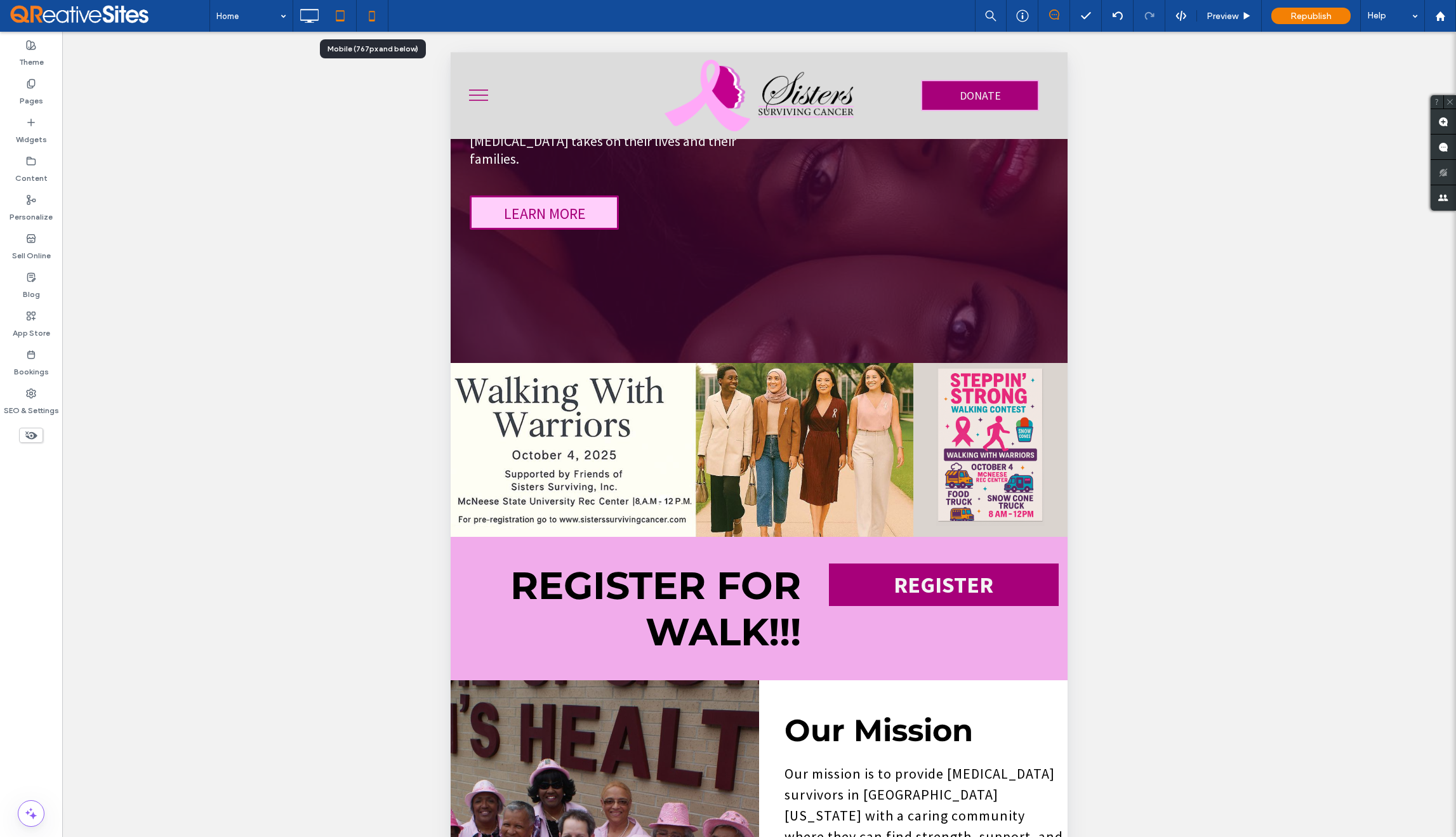
click at [374, 20] on use at bounding box center [372, 16] width 6 height 10
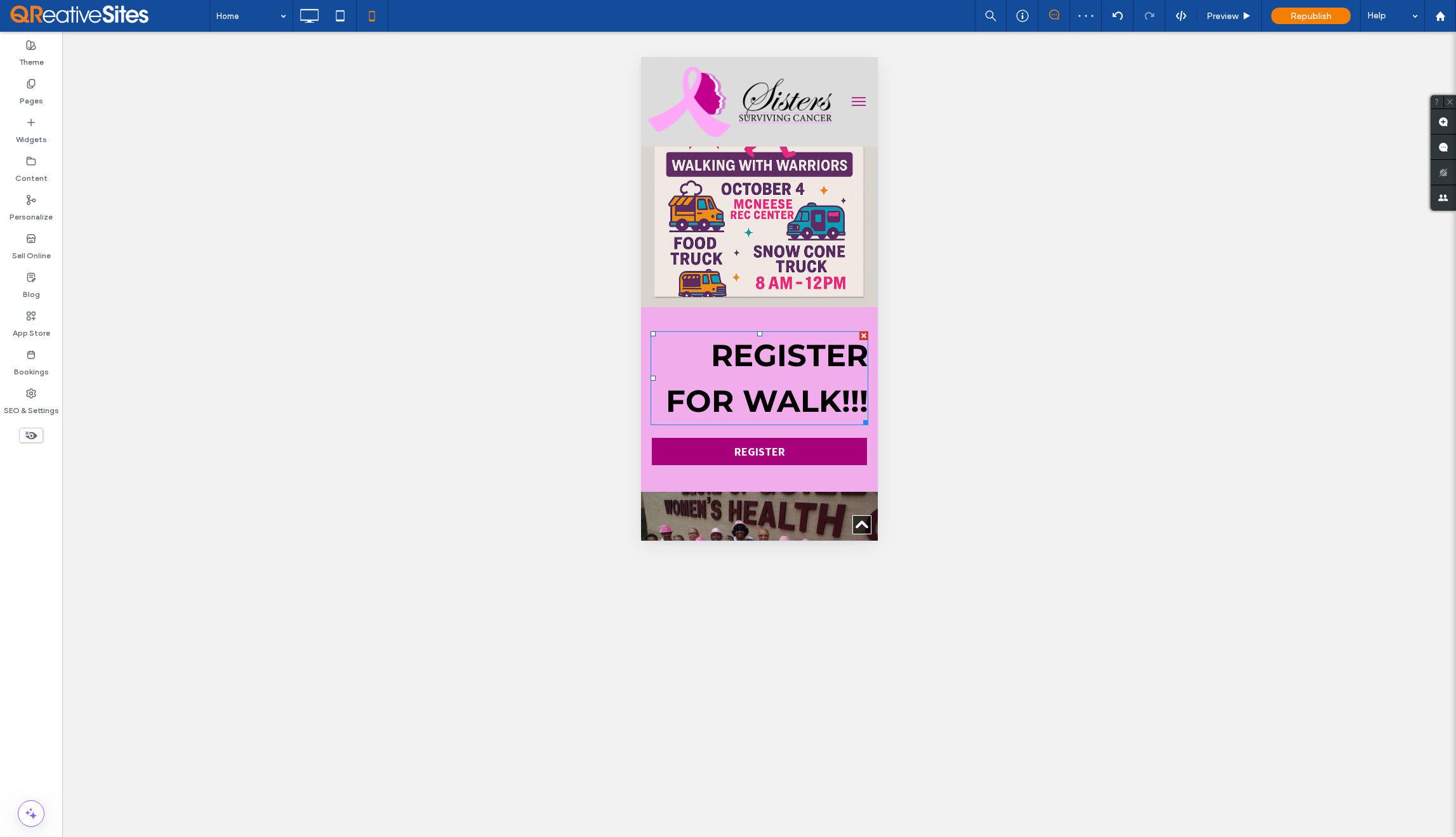
scroll to position [1022, 0]
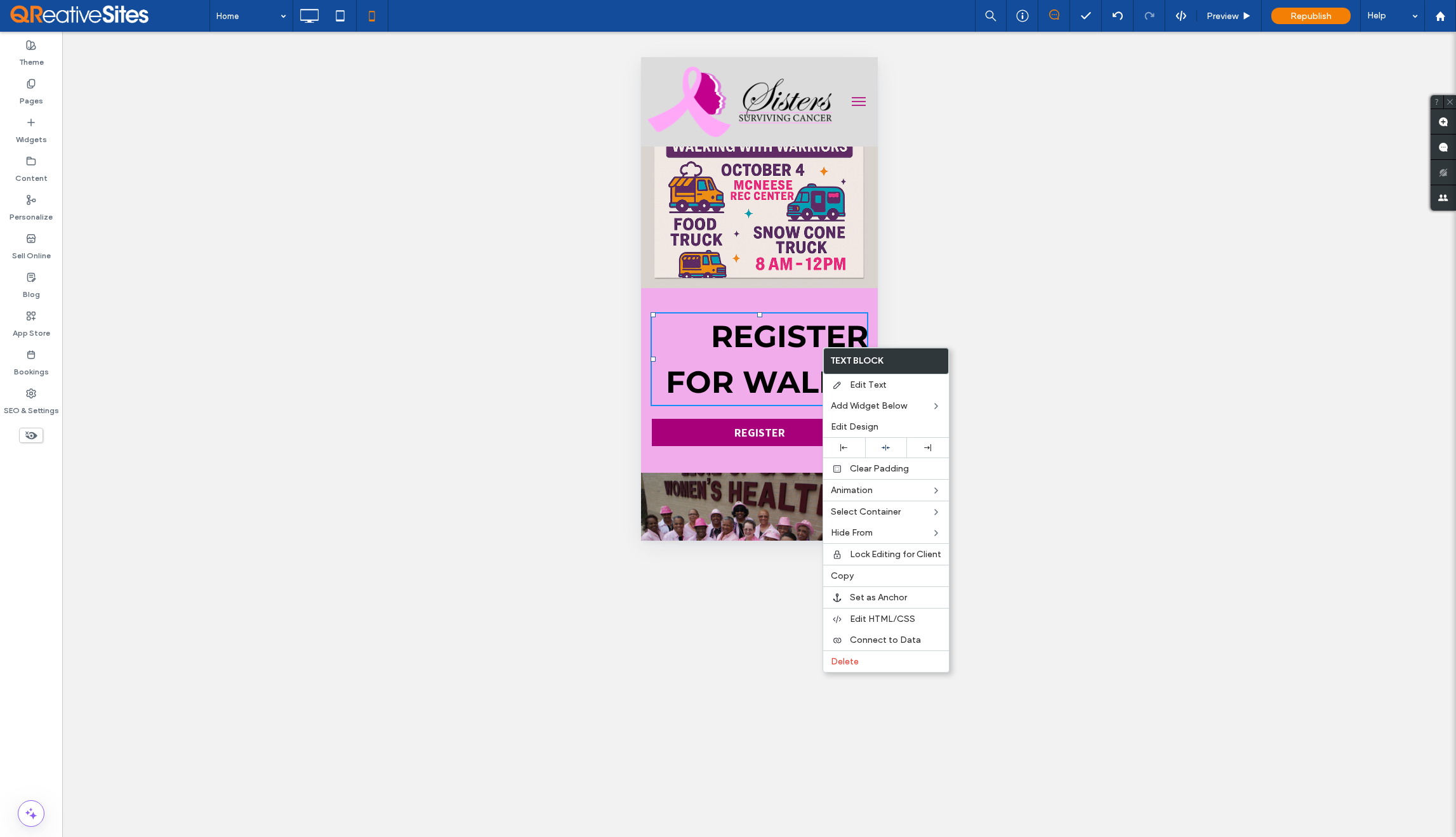
click at [766, 336] on strong "REGISTER FOR WALK!!!" at bounding box center [766, 359] width 203 height 82
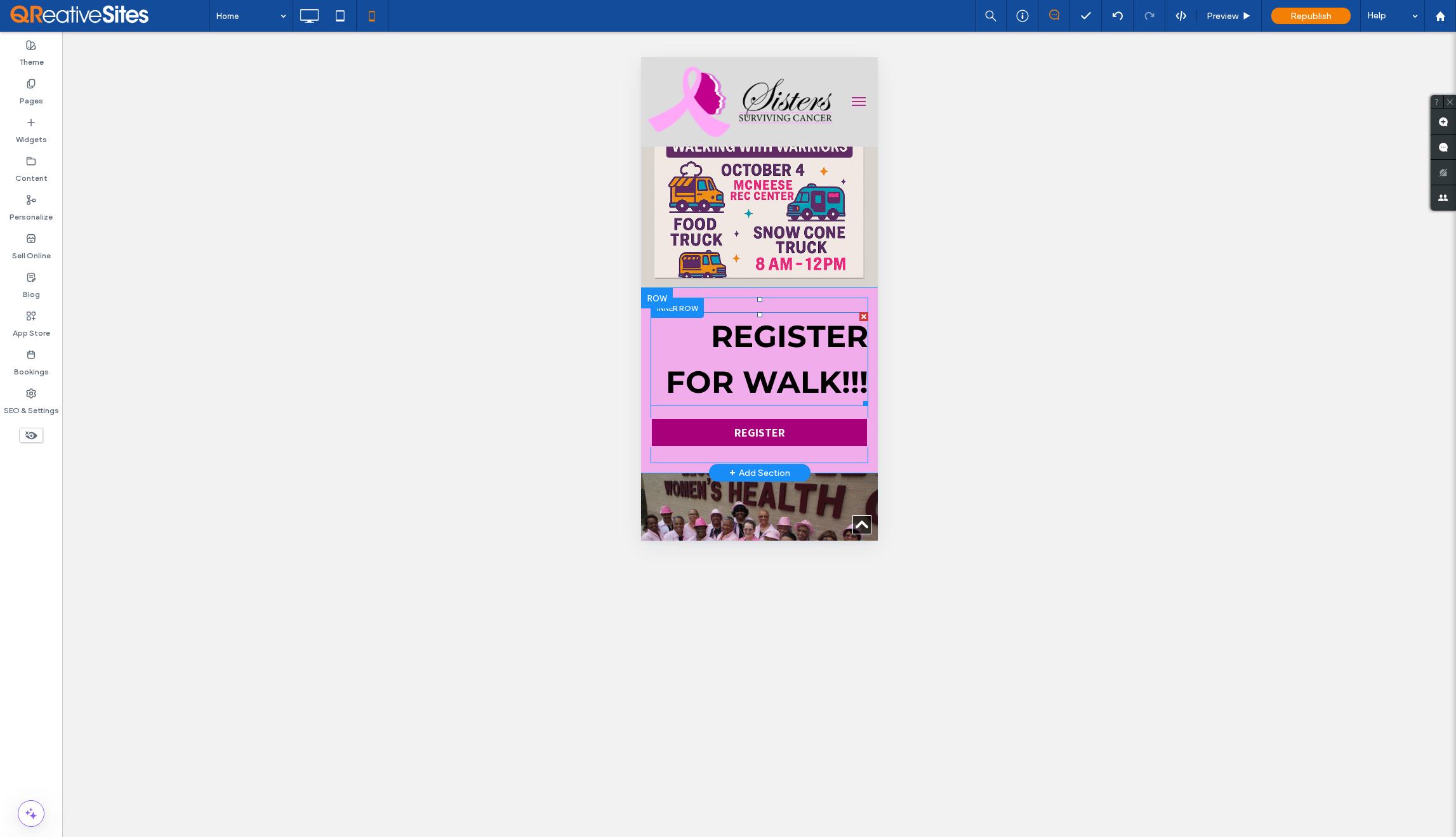
click at [771, 345] on strong "REGISTER FOR WALK!!!" at bounding box center [766, 359] width 203 height 82
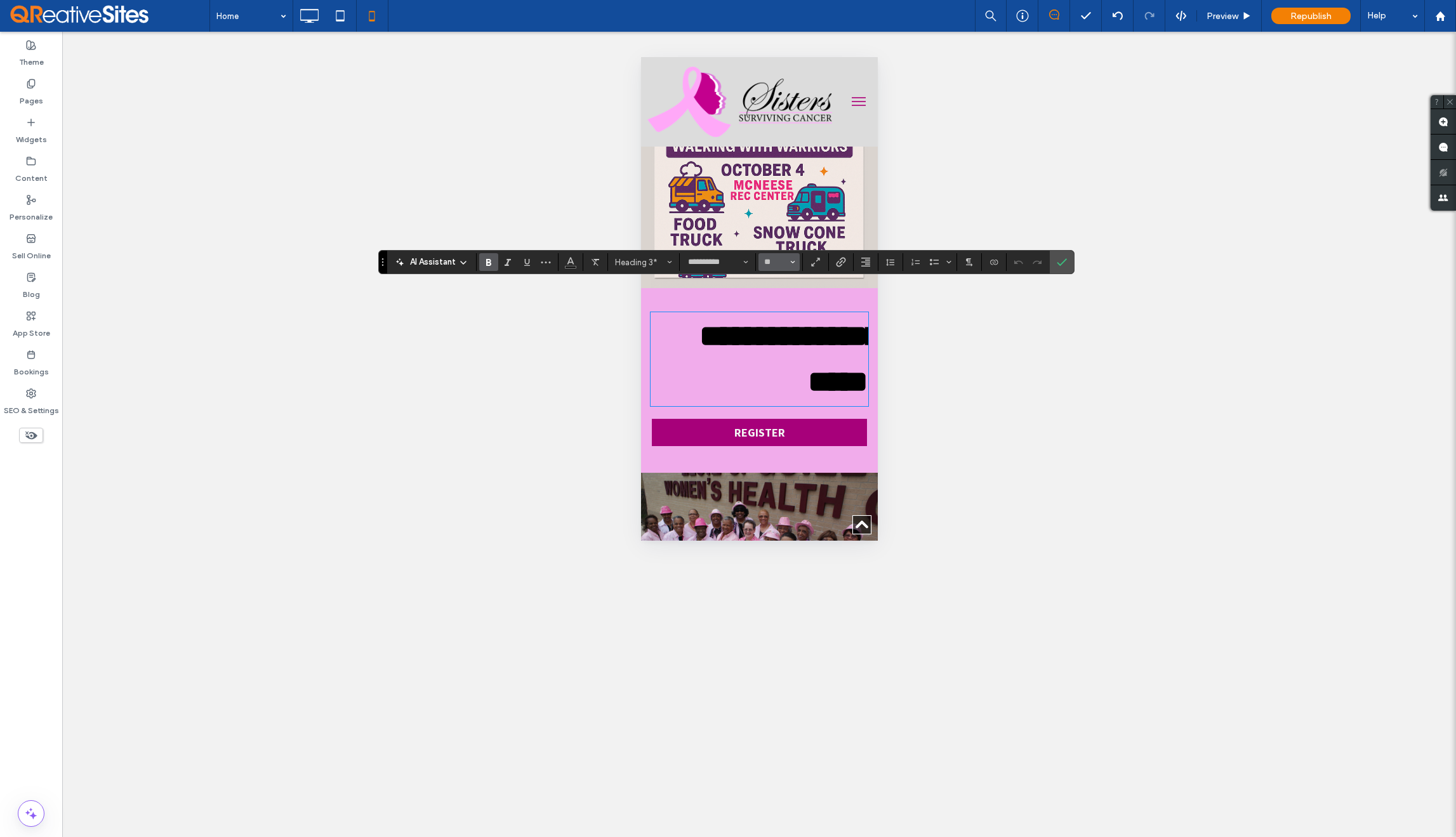
click at [791, 266] on span "Size" at bounding box center [792, 262] width 5 height 17
click at [782, 388] on label "16" at bounding box center [779, 389] width 40 height 18
type input "**"
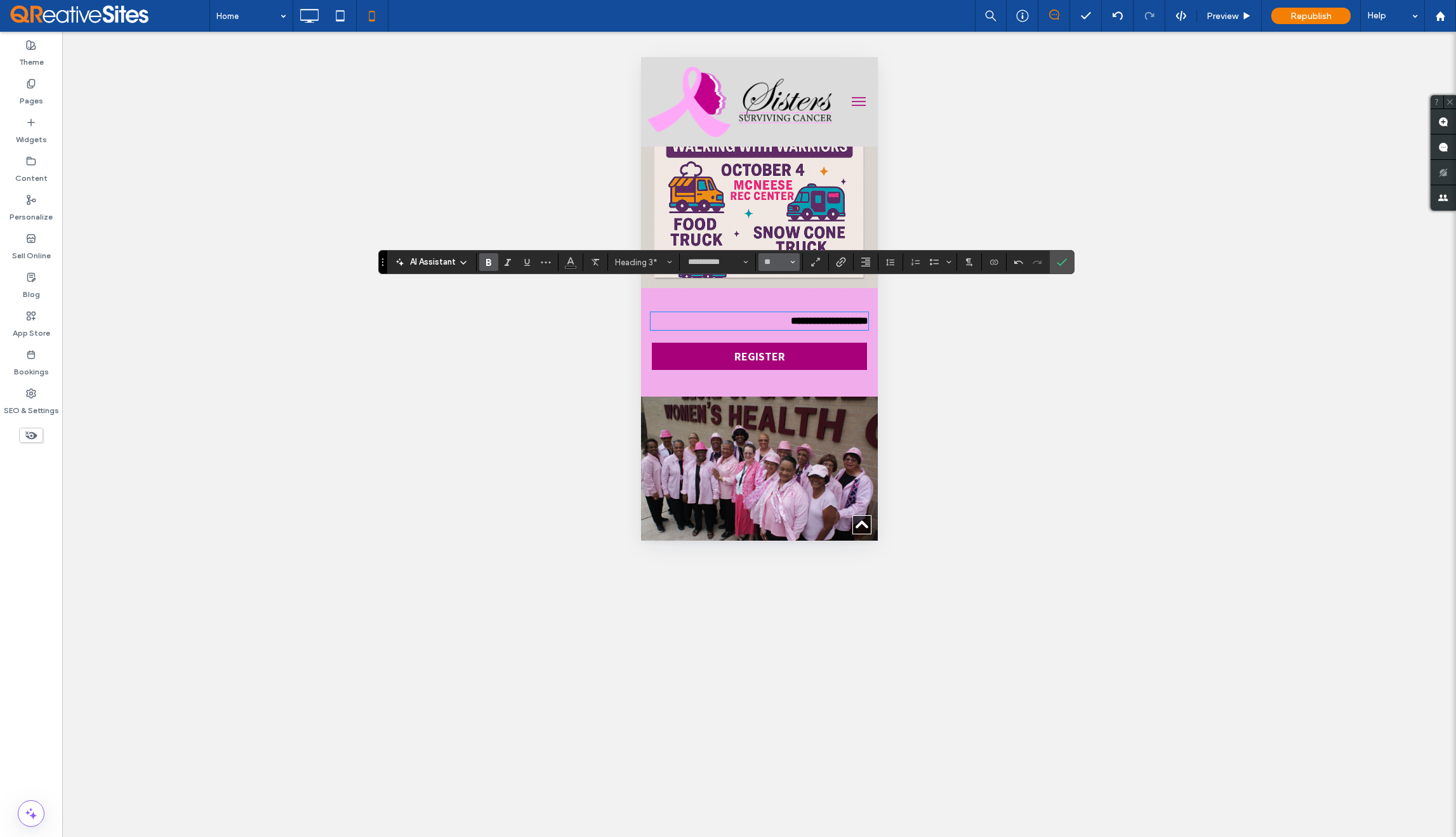
click at [790, 265] on span "Size" at bounding box center [792, 262] width 5 height 17
click at [778, 401] on label "18" at bounding box center [779, 407] width 40 height 18
type input "**"
click at [794, 263] on icon "Size" at bounding box center [792, 262] width 5 height 5
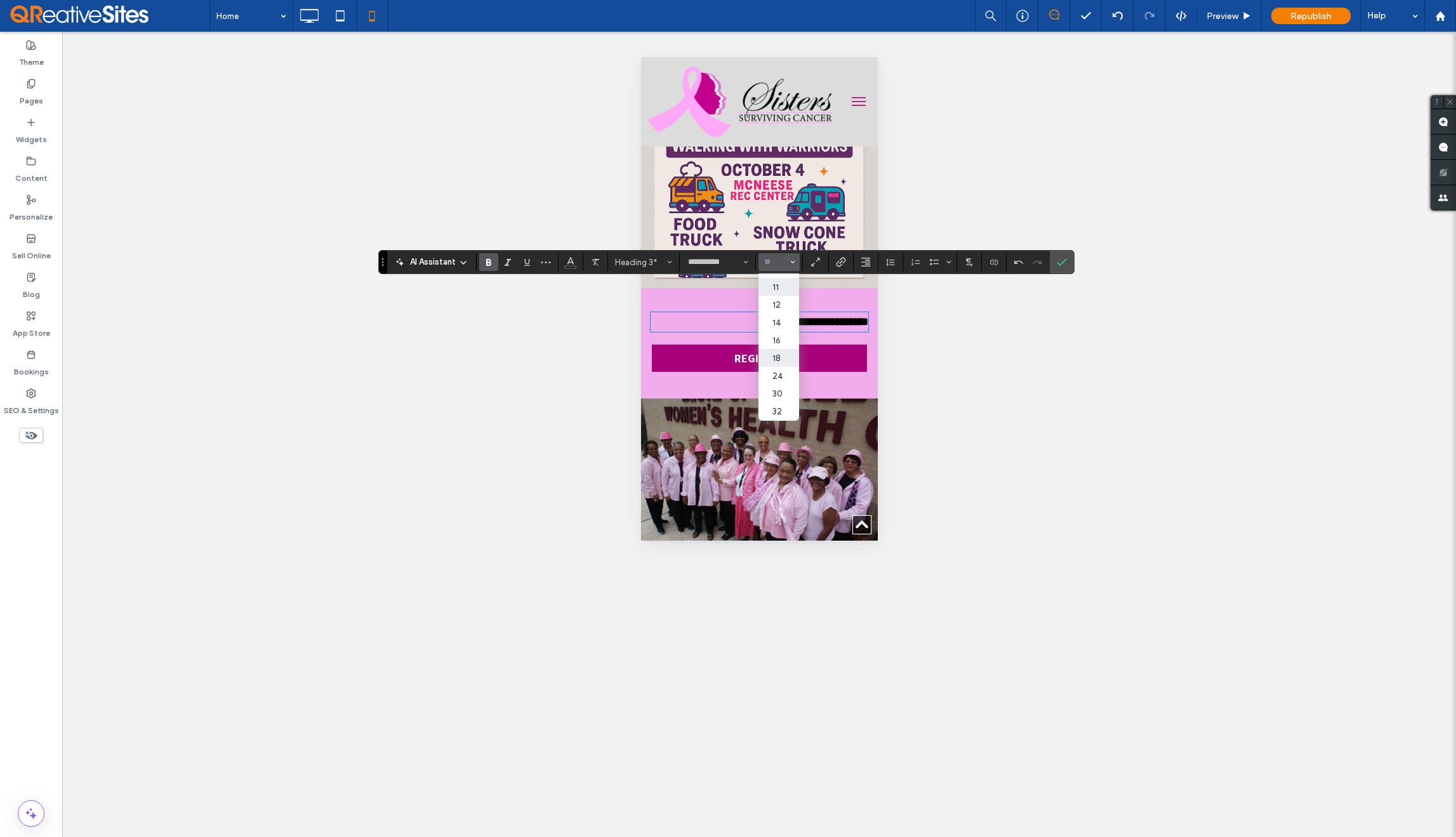
scroll to position [104, 0]
click at [779, 338] on label "30" at bounding box center [779, 338] width 40 height 18
type input "**"
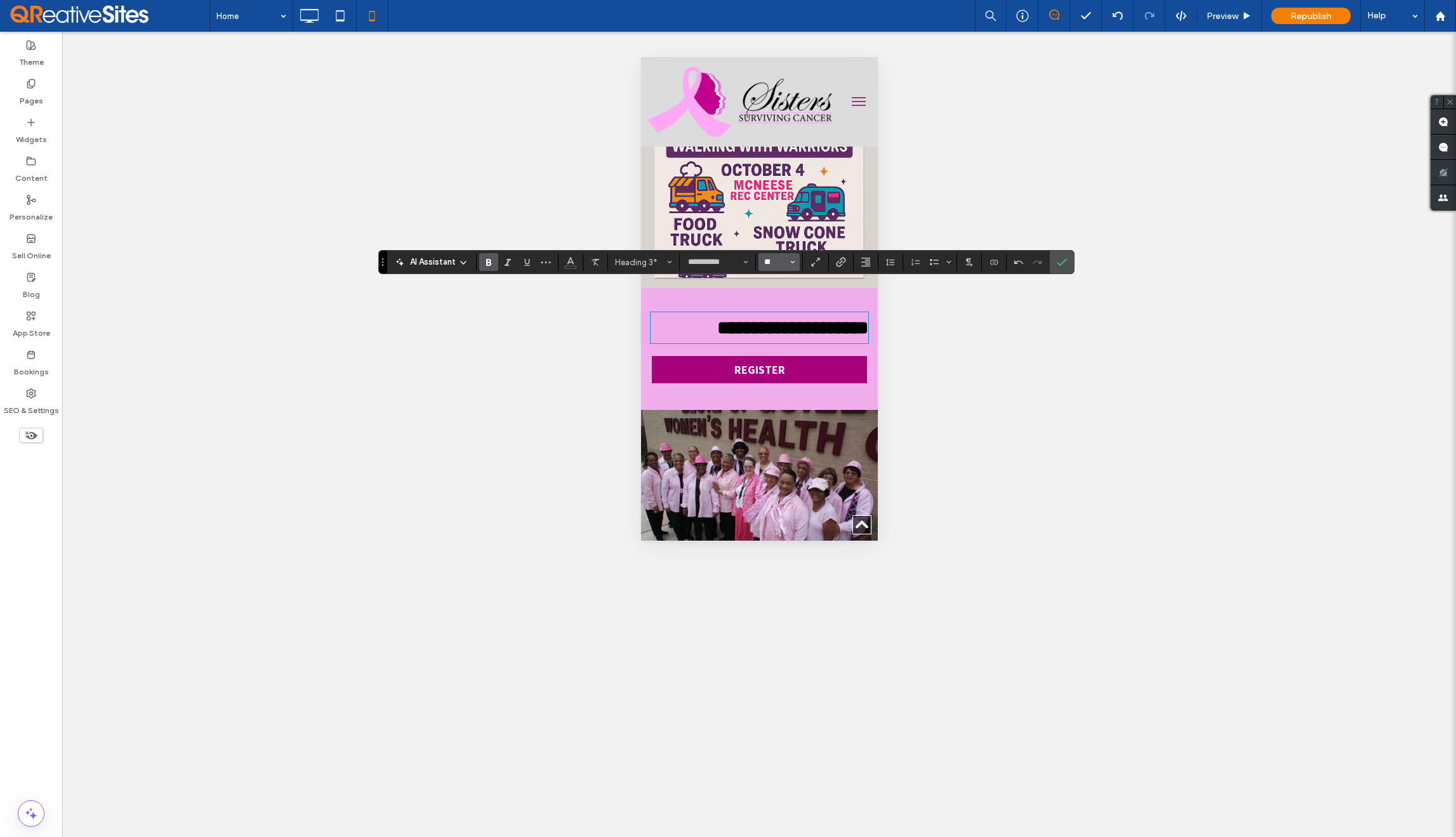
click at [776, 263] on input "**" at bounding box center [776, 262] width 25 height 10
click at [776, 263] on input "Size-input" at bounding box center [776, 262] width 25 height 10
type input "**"
click at [792, 264] on icon "Size" at bounding box center [792, 262] width 5 height 5
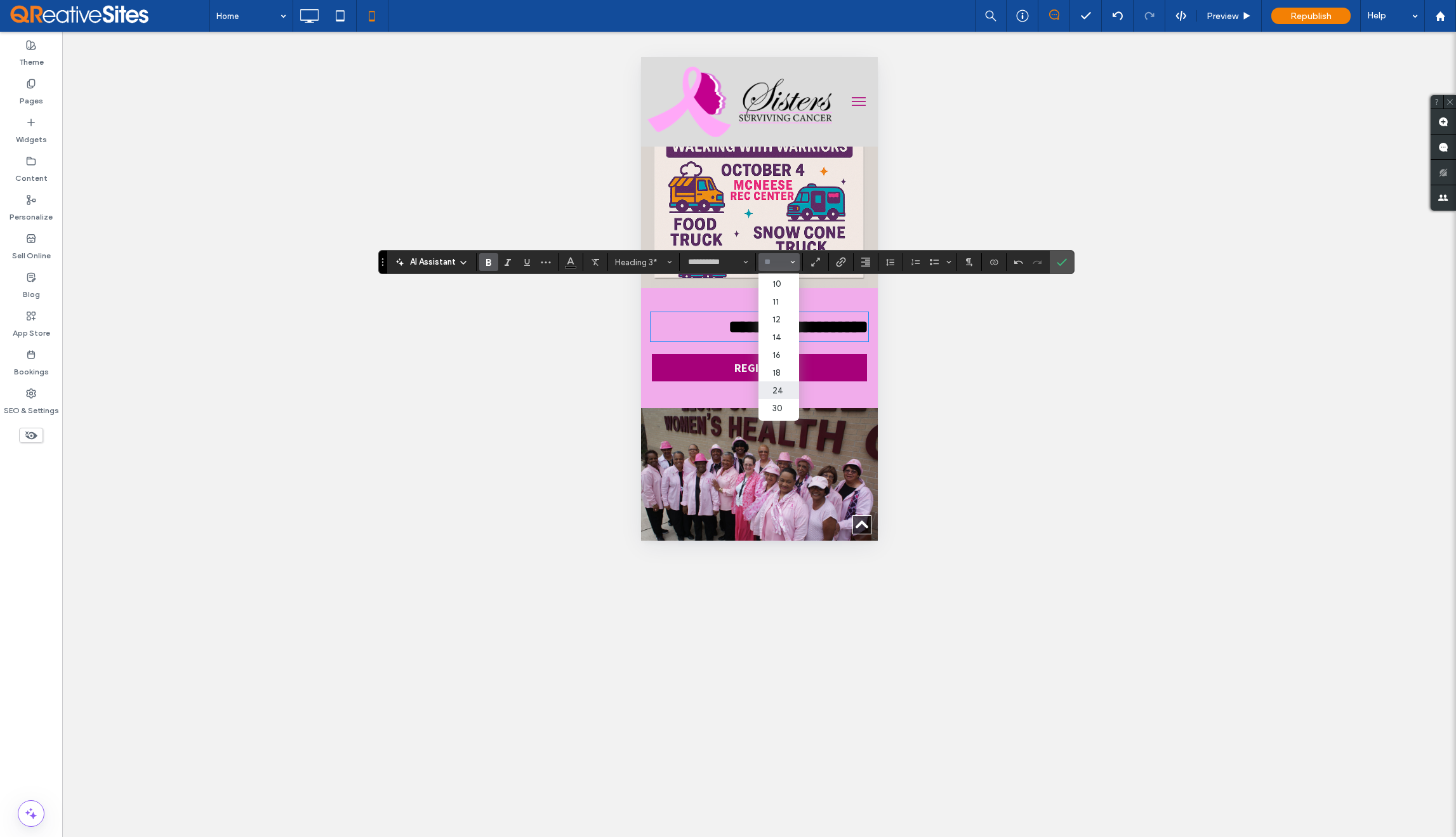
scroll to position [35, 0]
click at [779, 387] on label "24" at bounding box center [779, 390] width 40 height 18
type input "**"
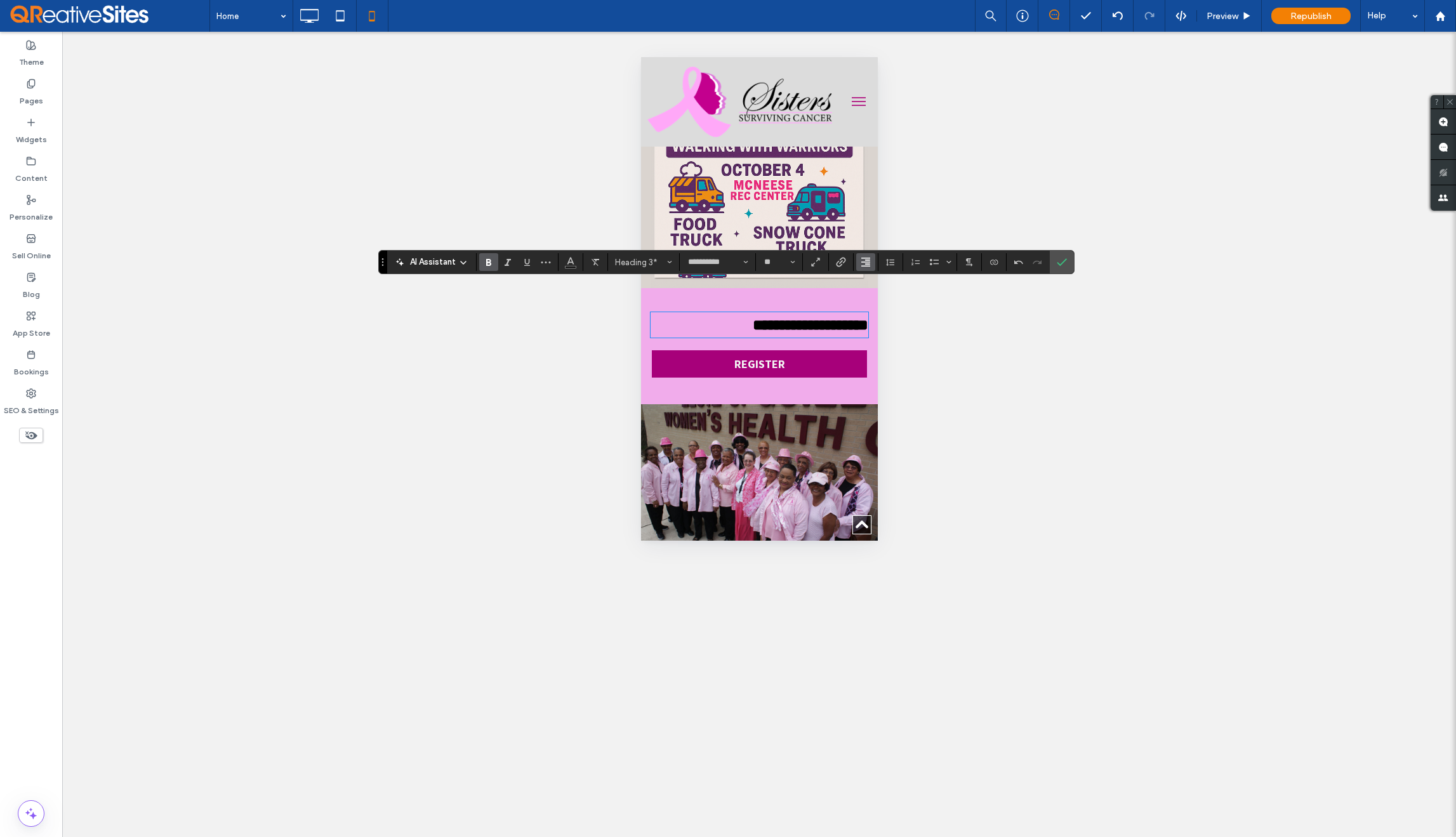
click at [862, 261] on use "Alignment" at bounding box center [866, 262] width 9 height 9
click at [874, 299] on use "ui.textEditor.alignment.center" at bounding box center [875, 302] width 9 height 9
click at [1062, 259] on icon "Confirm" at bounding box center [1062, 262] width 10 height 10
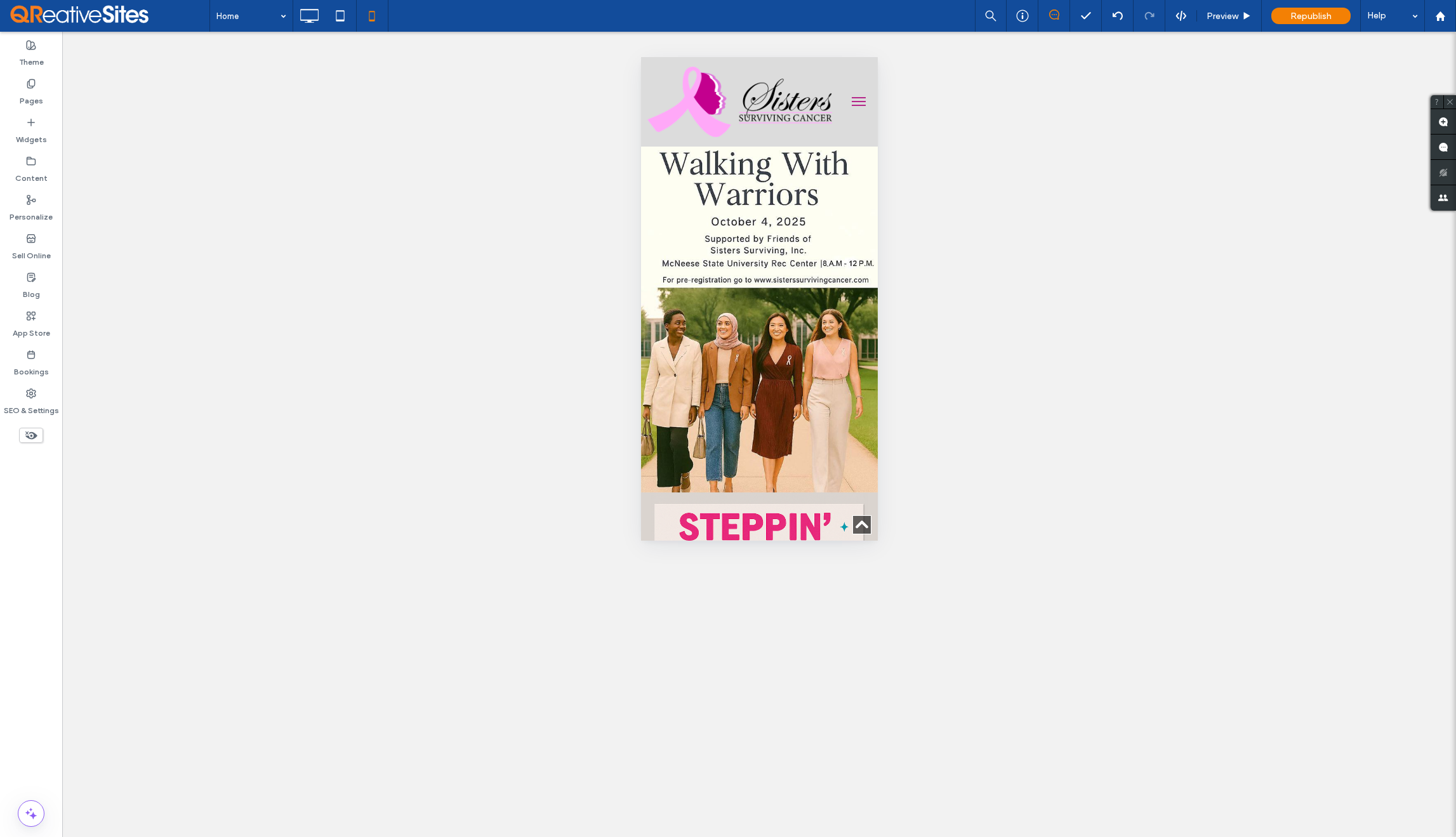
scroll to position [487, 0]
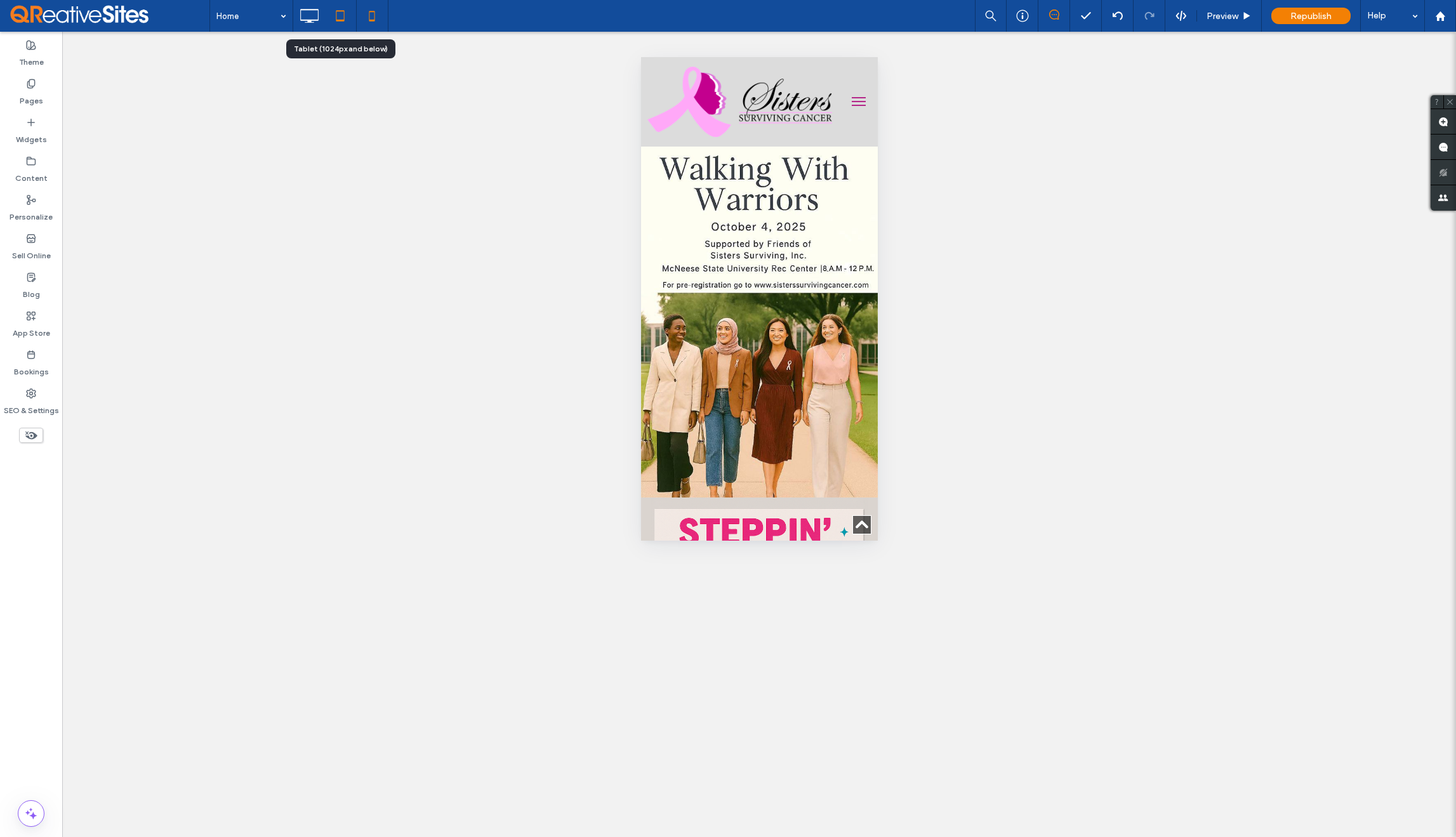
click at [341, 25] on icon at bounding box center [340, 15] width 25 height 25
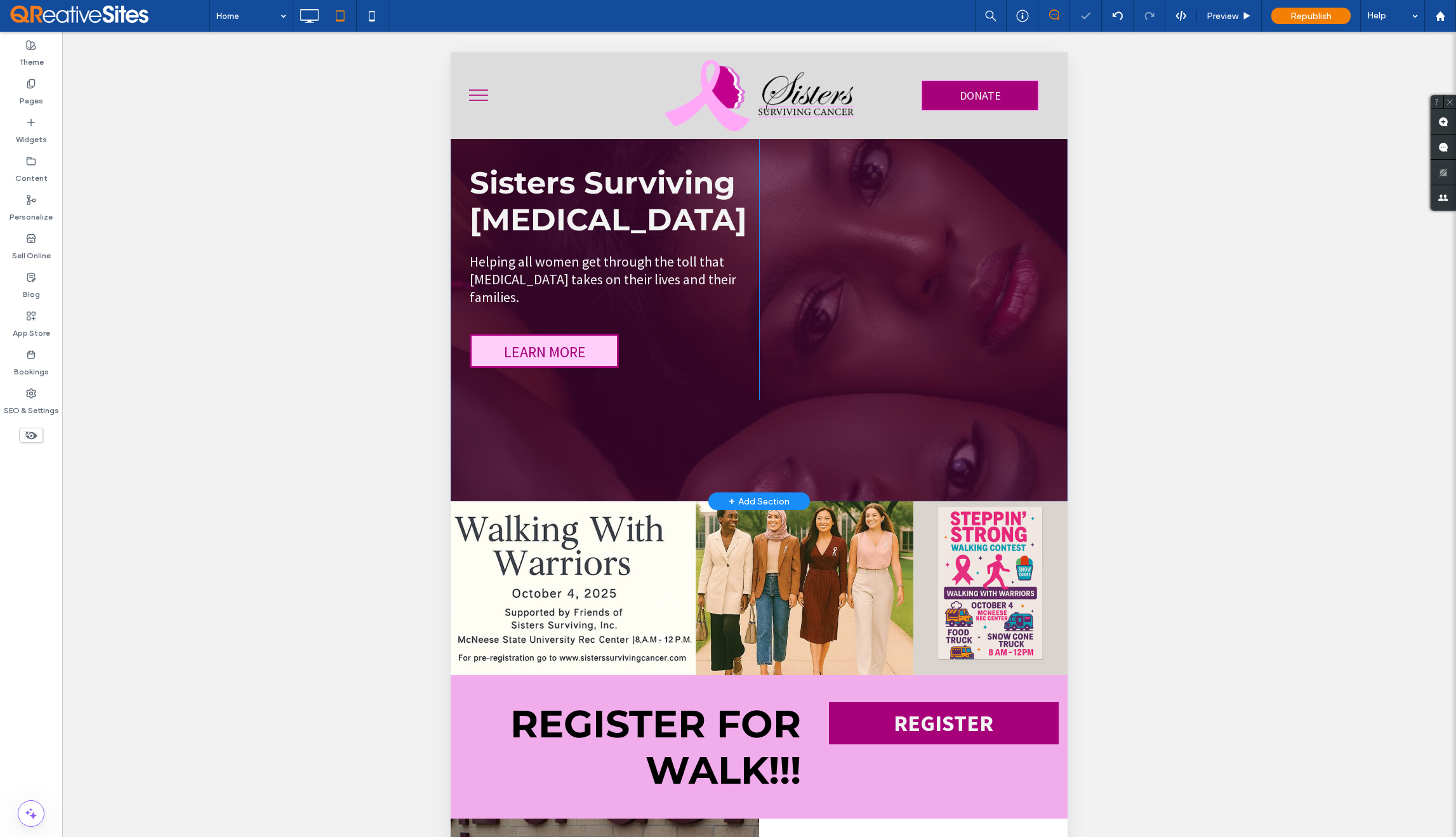
scroll to position [108, 0]
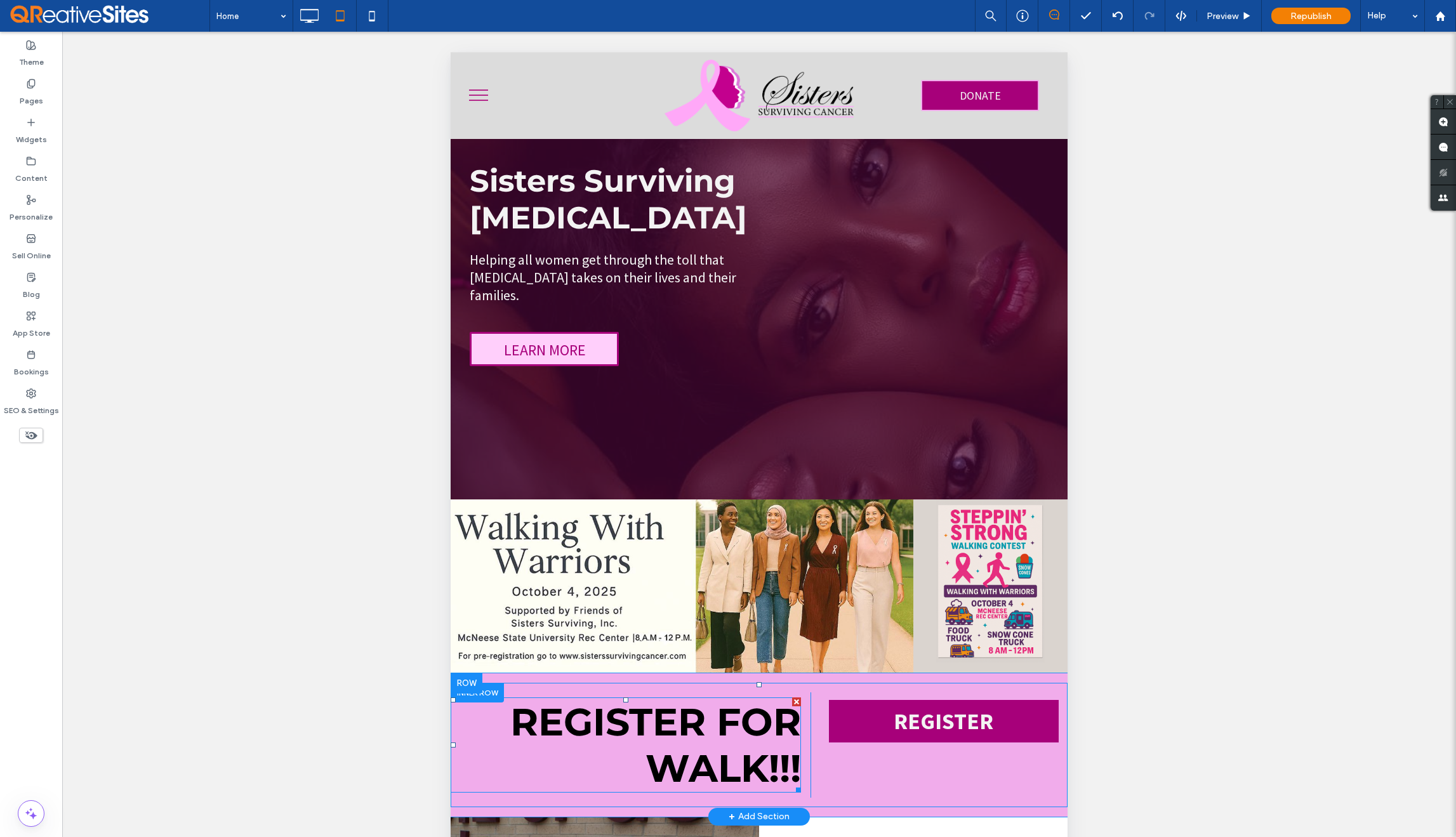
click at [700, 742] on strong "REGISTER FOR WALK!!!" at bounding box center [655, 745] width 291 height 92
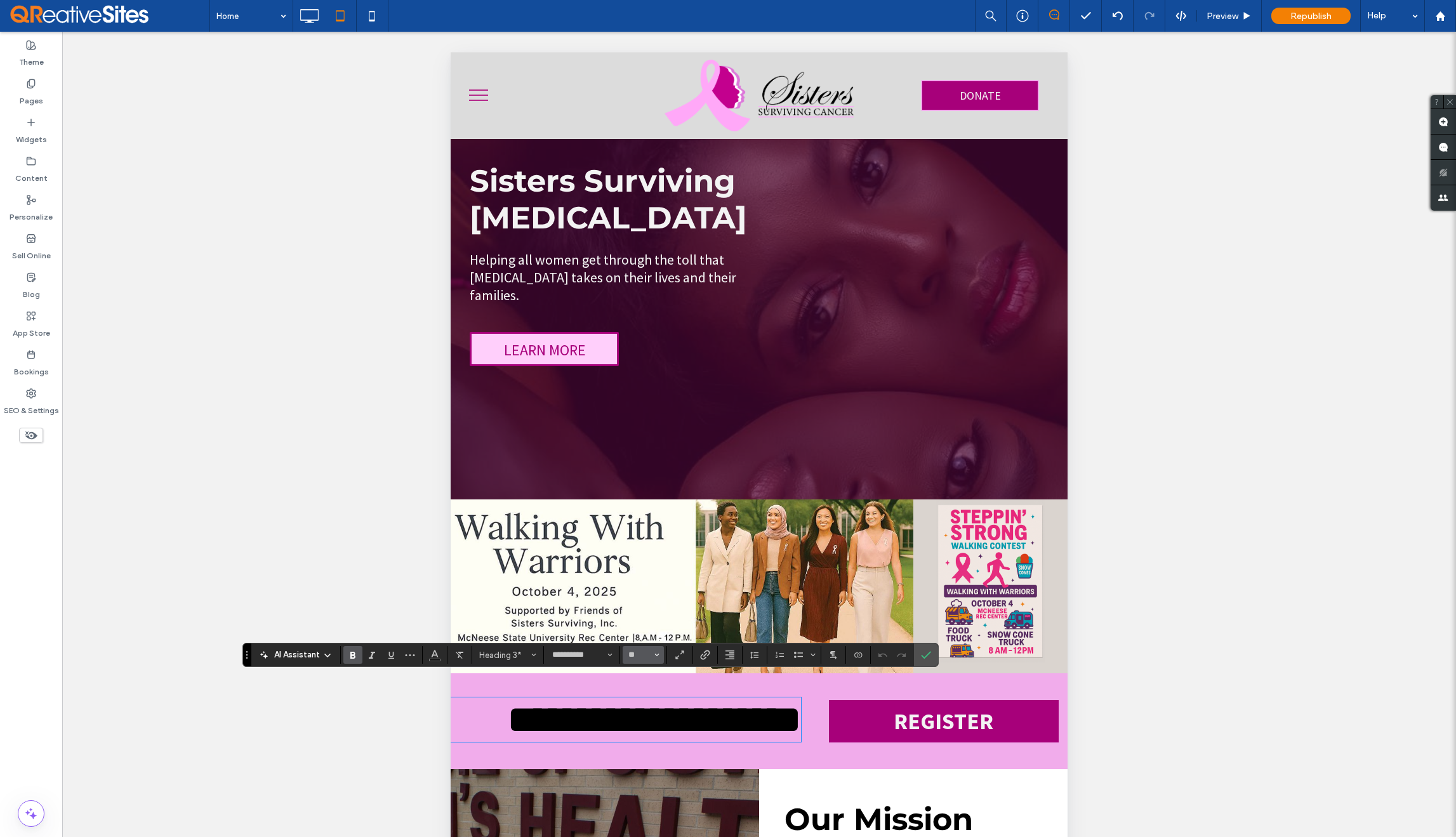
click at [652, 657] on button "**" at bounding box center [643, 655] width 41 height 18
click at [652, 568] on label "36" at bounding box center [643, 575] width 40 height 18
type input "**"
click at [934, 659] on label "Confirm" at bounding box center [926, 655] width 19 height 23
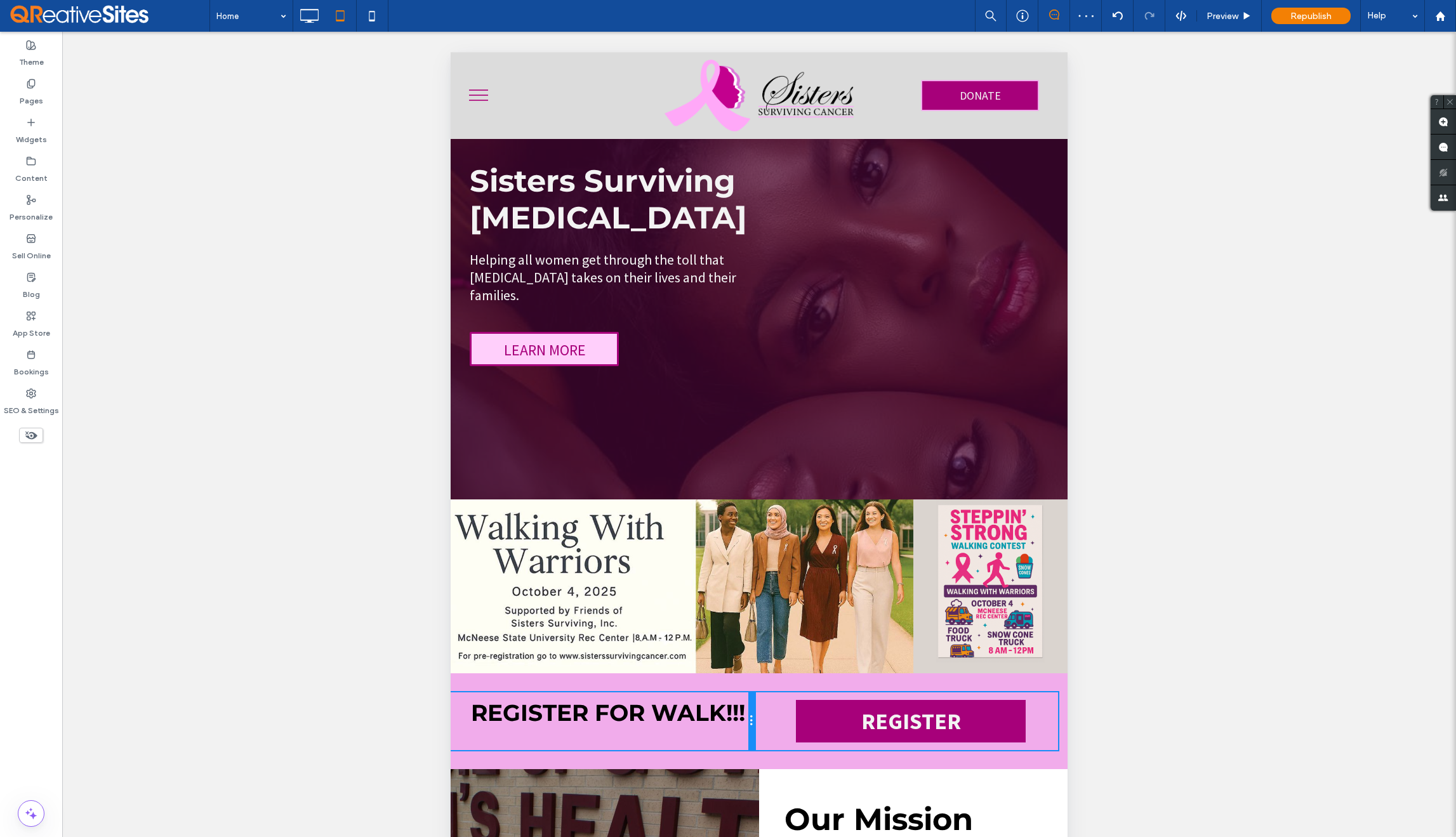
drag, startPoint x: 801, startPoint y: 704, endPoint x: 764, endPoint y: 705, distance: 37.0
click at [764, 705] on div "REGISTER FOR WALK!!! Click To Paste REGISTER Click To Paste" at bounding box center [759, 722] width 617 height 58
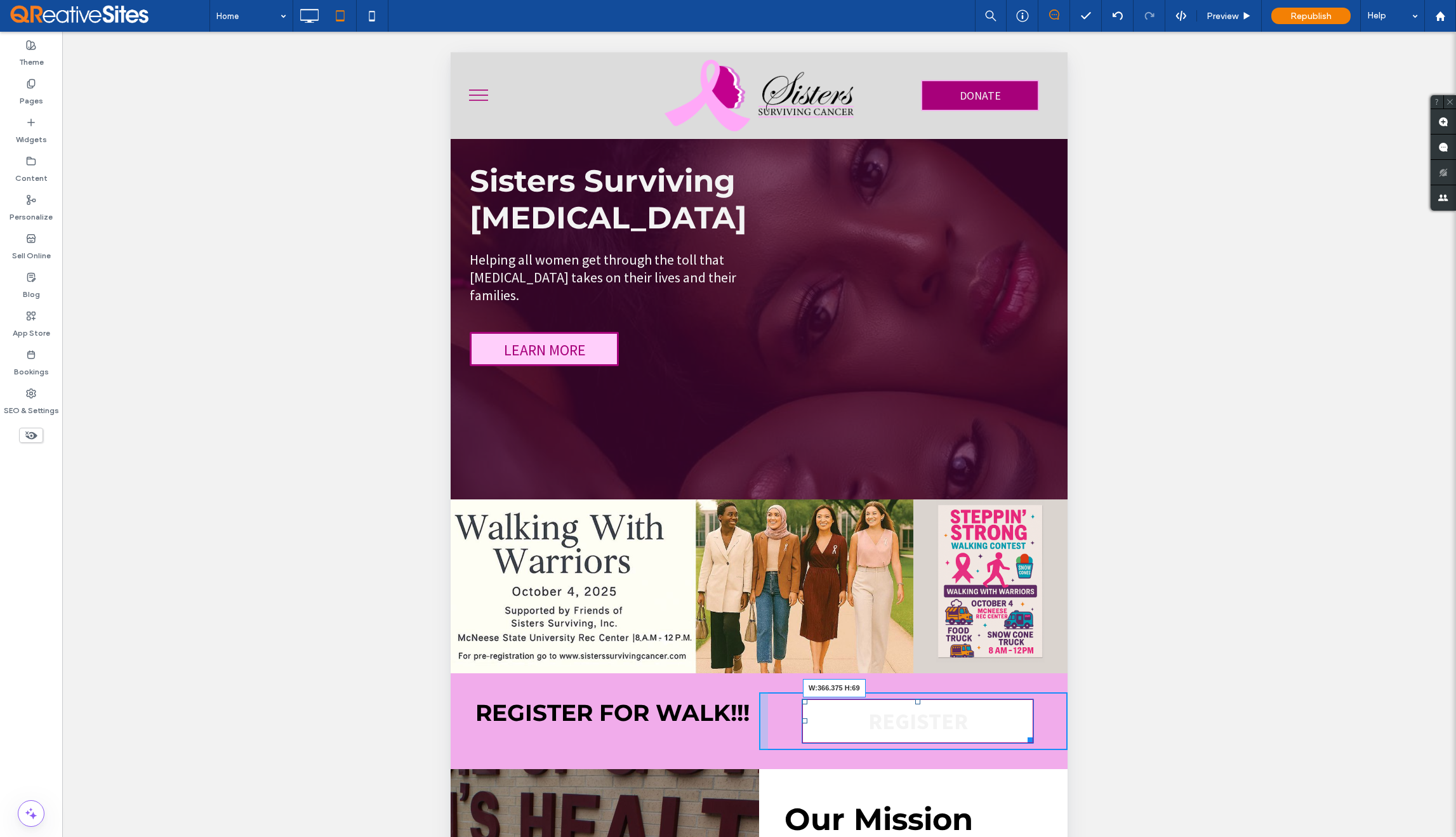
drag, startPoint x: 1024, startPoint y: 717, endPoint x: 1024, endPoint y: 706, distance: 11.0
click at [1024, 706] on div "REGISTER W:366.375 H:69 Click To Paste" at bounding box center [913, 722] width 309 height 58
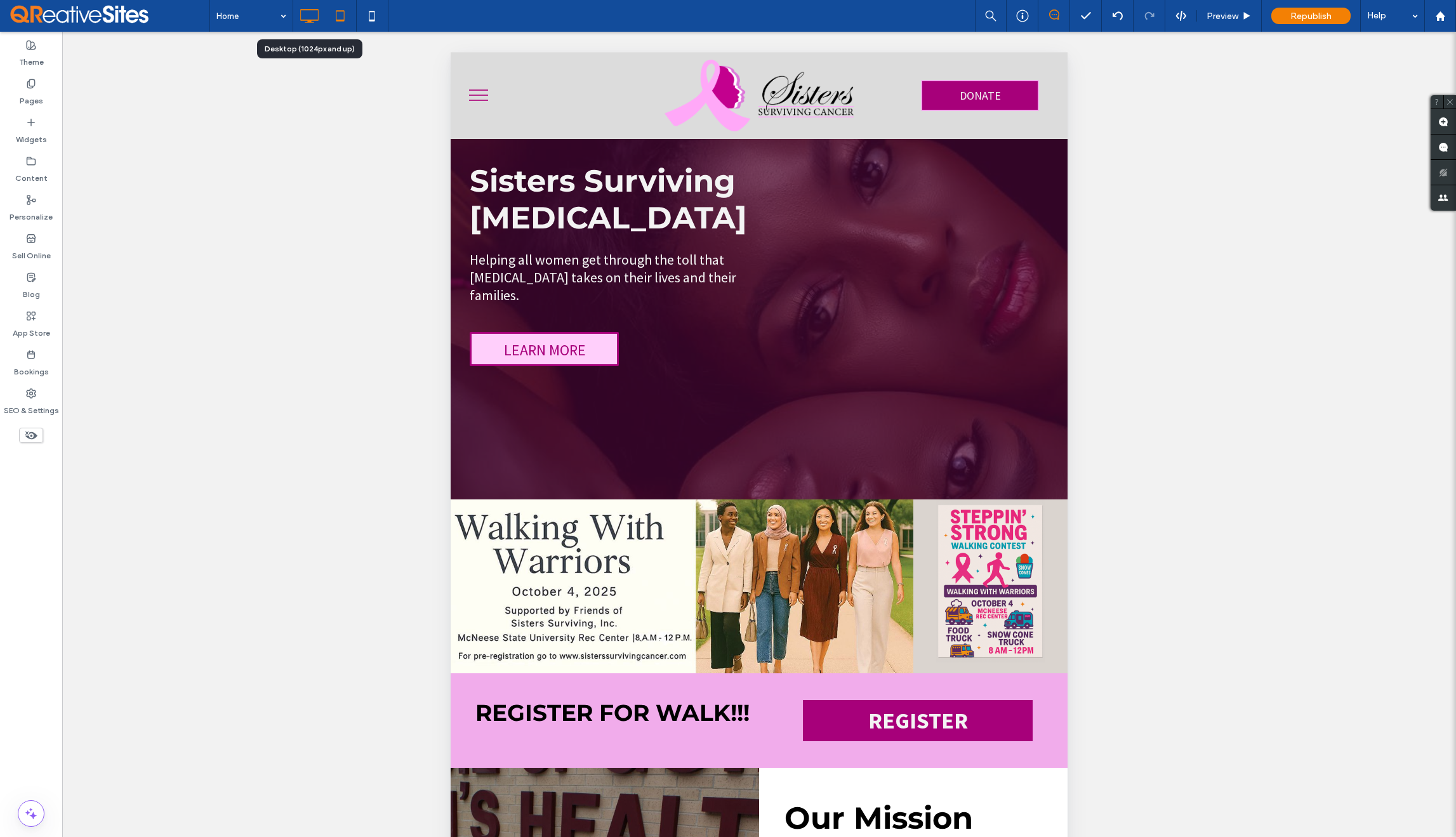
click at [314, 17] on icon at bounding box center [309, 15] width 25 height 25
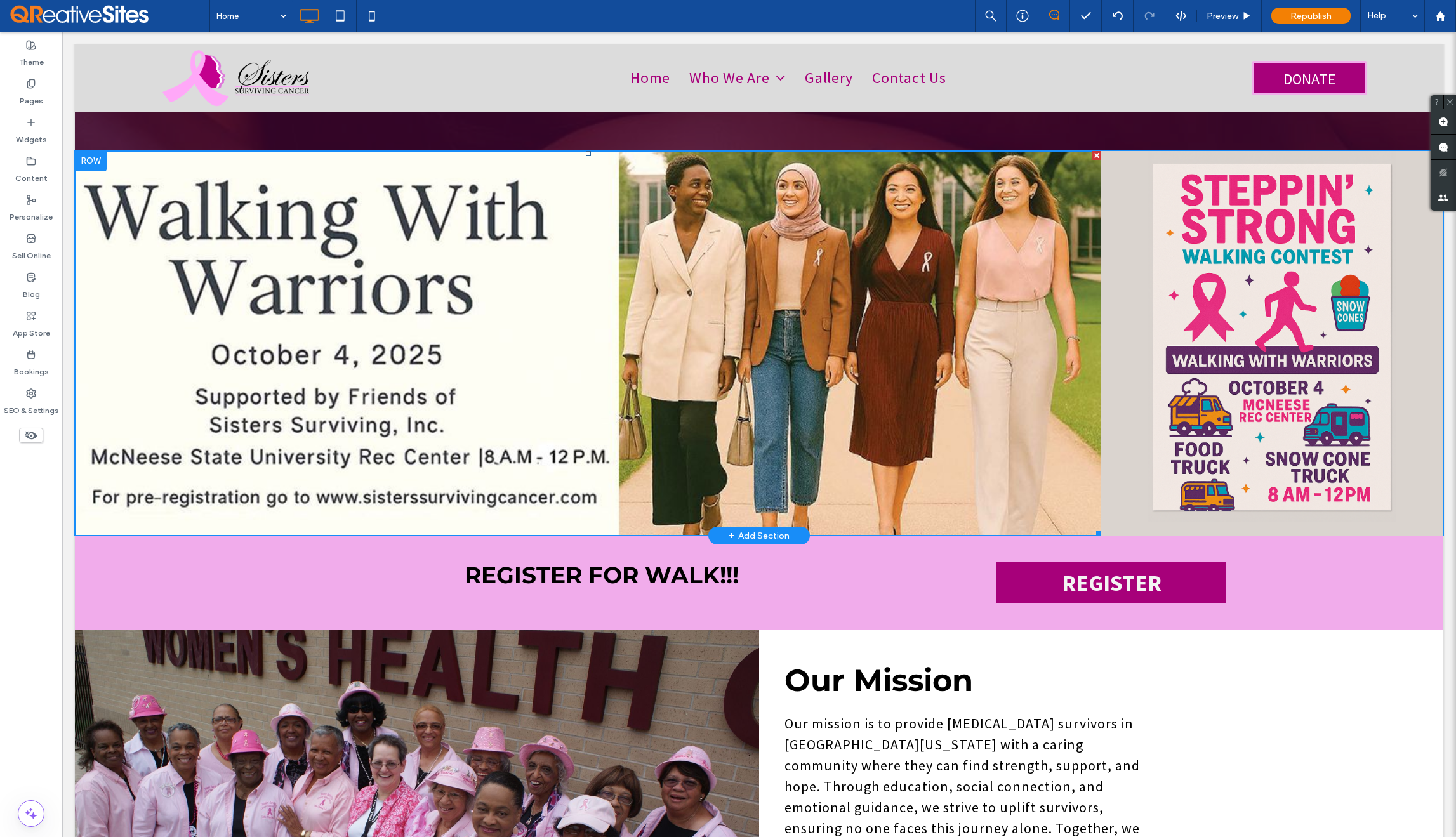
scroll to position [474, 0]
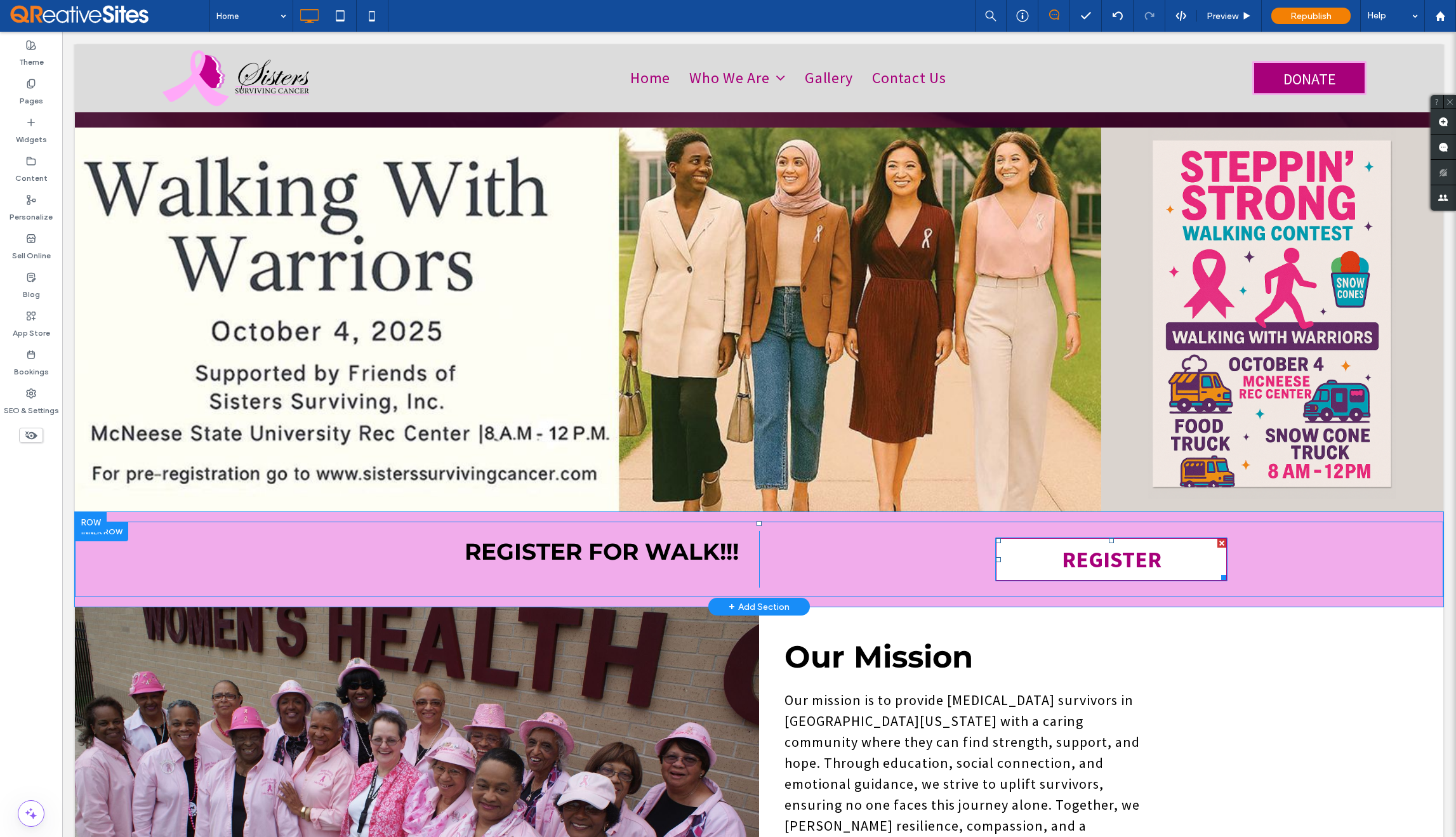
click at [1007, 545] on link "REGISTER" at bounding box center [1112, 559] width 232 height 44
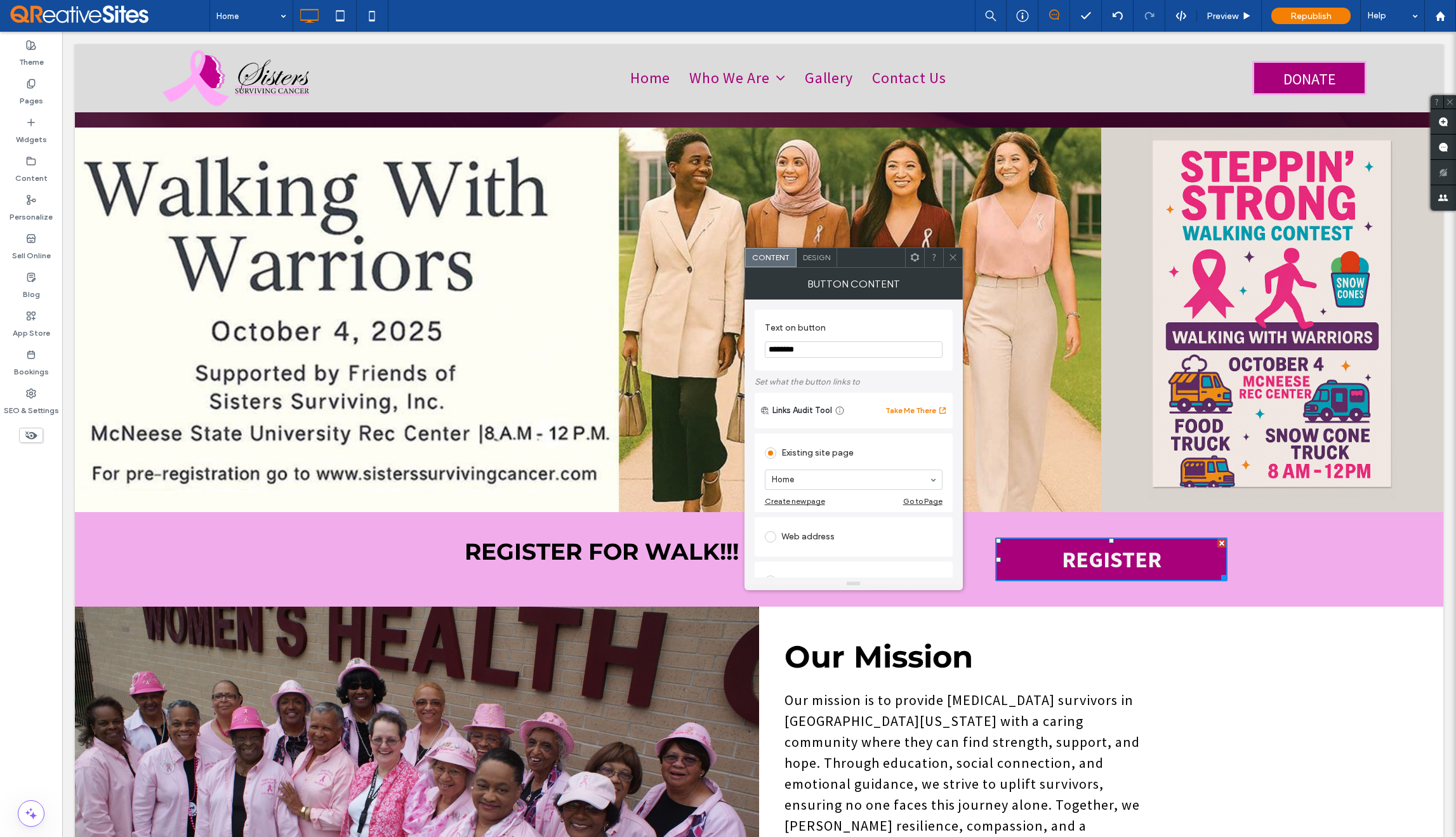
click at [953, 257] on use at bounding box center [952, 258] width 6 height 6
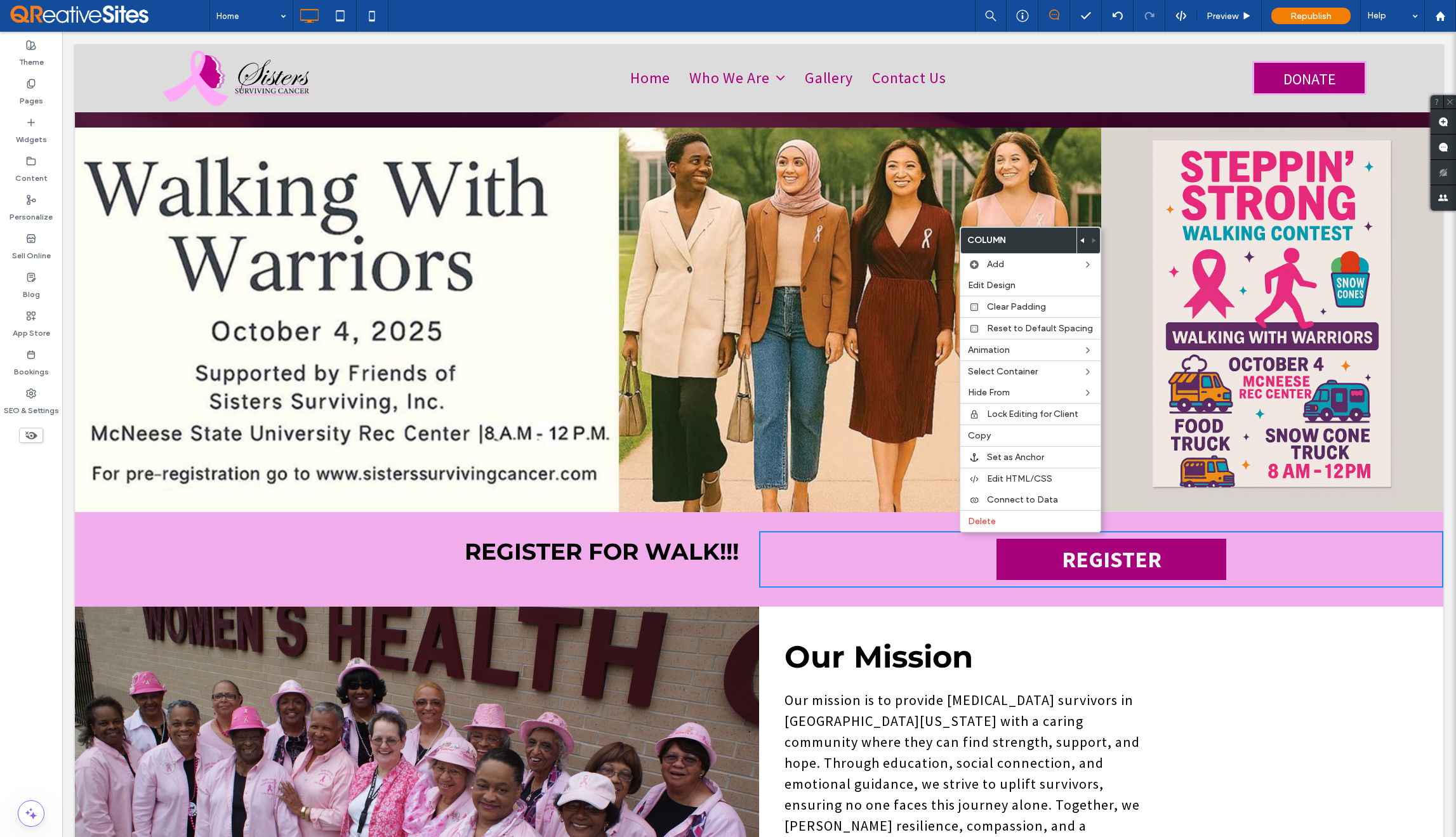
click at [923, 531] on div "REGISTER Click To Paste" at bounding box center [1101, 559] width 684 height 56
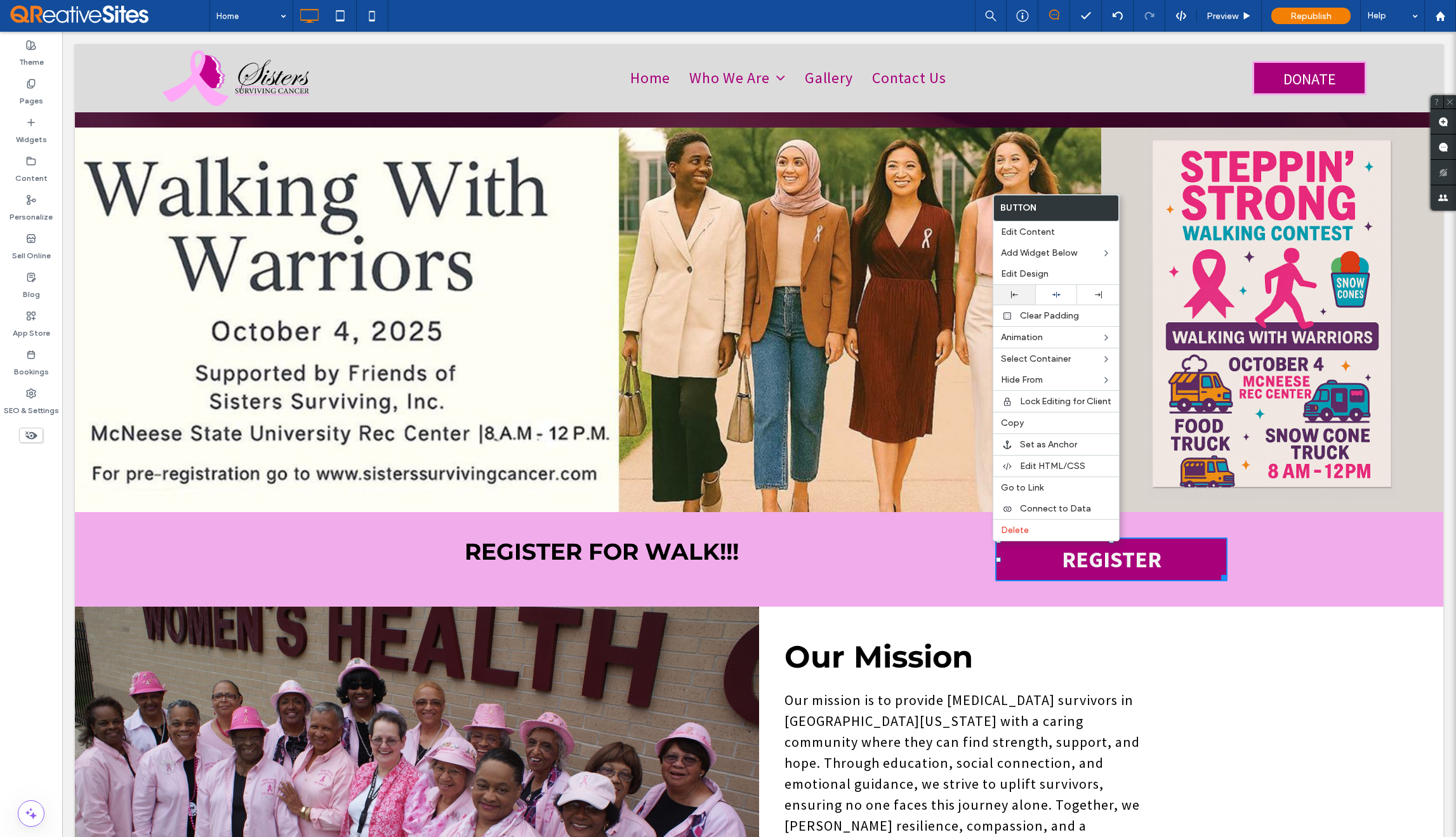
click at [1012, 297] on icon at bounding box center [1015, 295] width 7 height 7
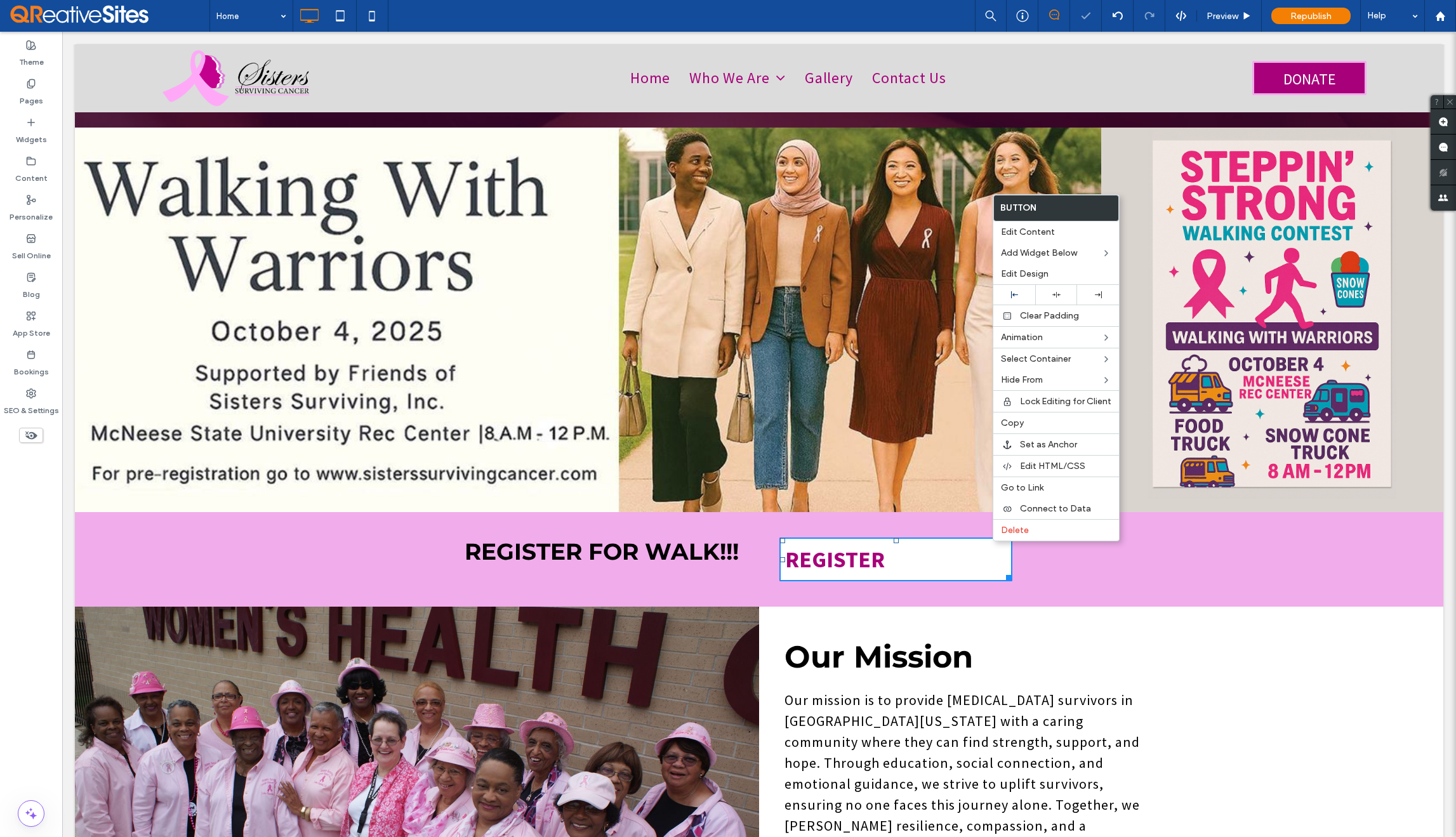
click at [927, 538] on link "REGISTER" at bounding box center [895, 559] width 232 height 44
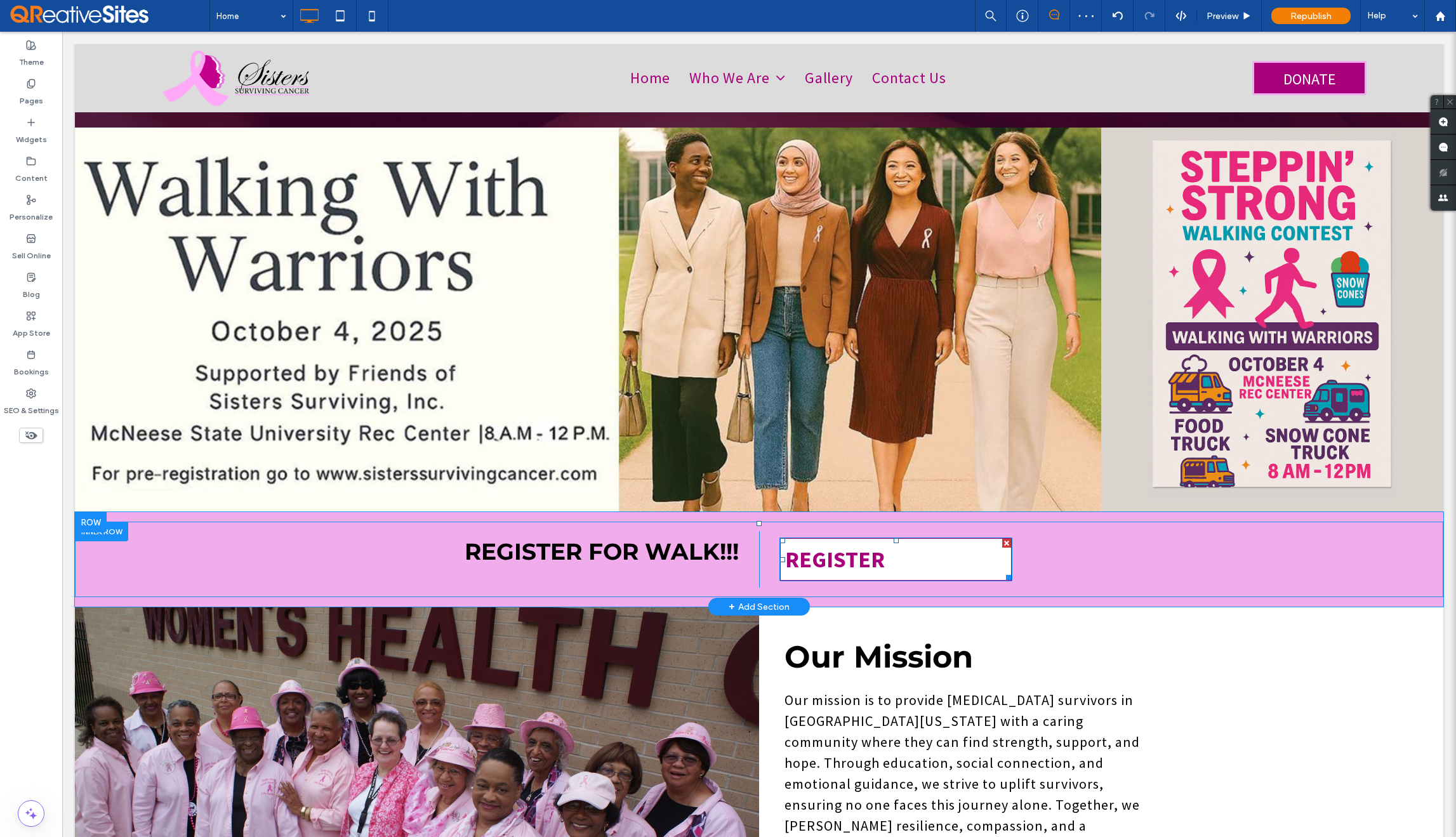
click at [908, 538] on link "REGISTER" at bounding box center [895, 559] width 232 height 44
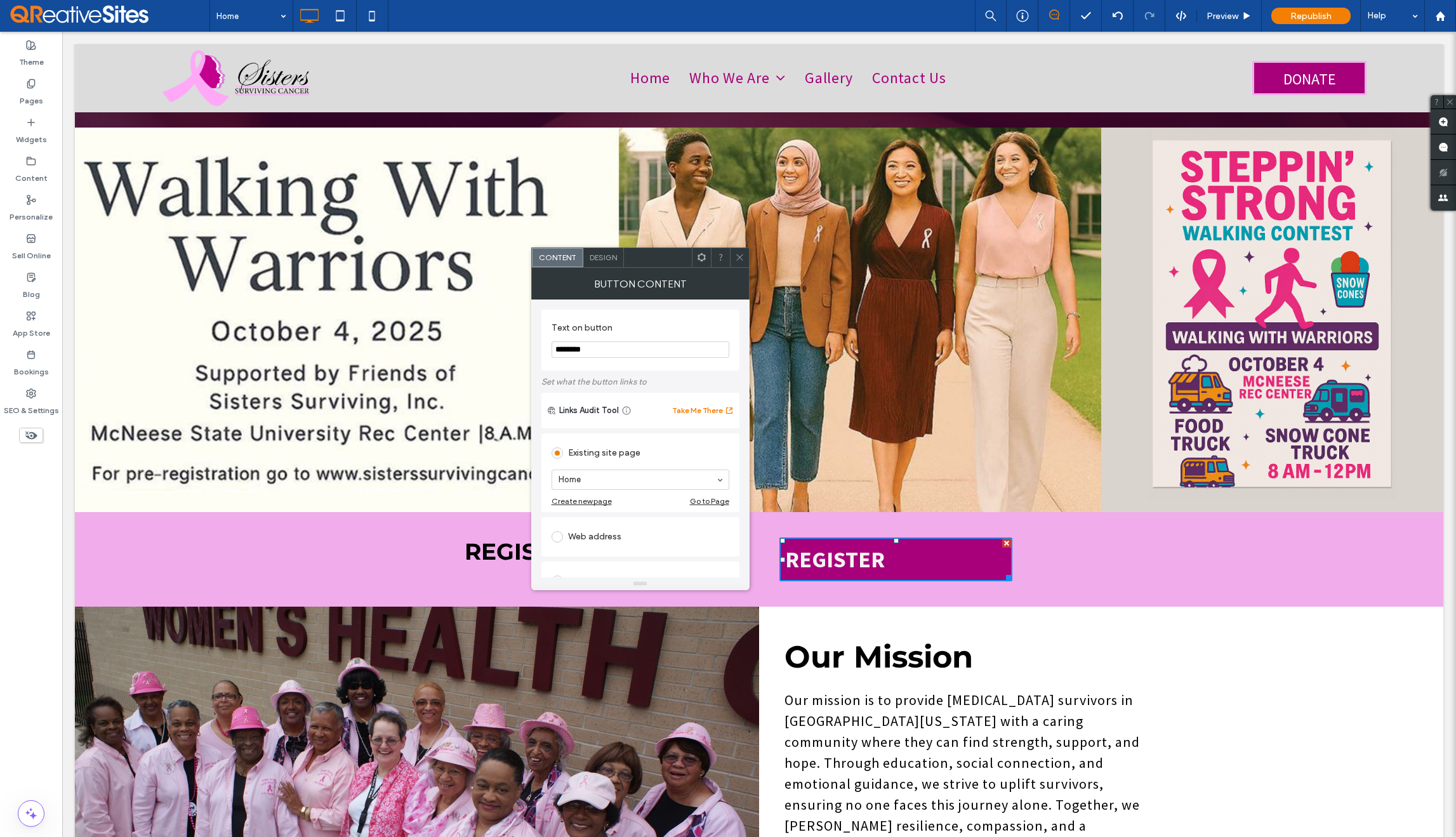
click at [609, 260] on span "Design" at bounding box center [603, 257] width 27 height 9
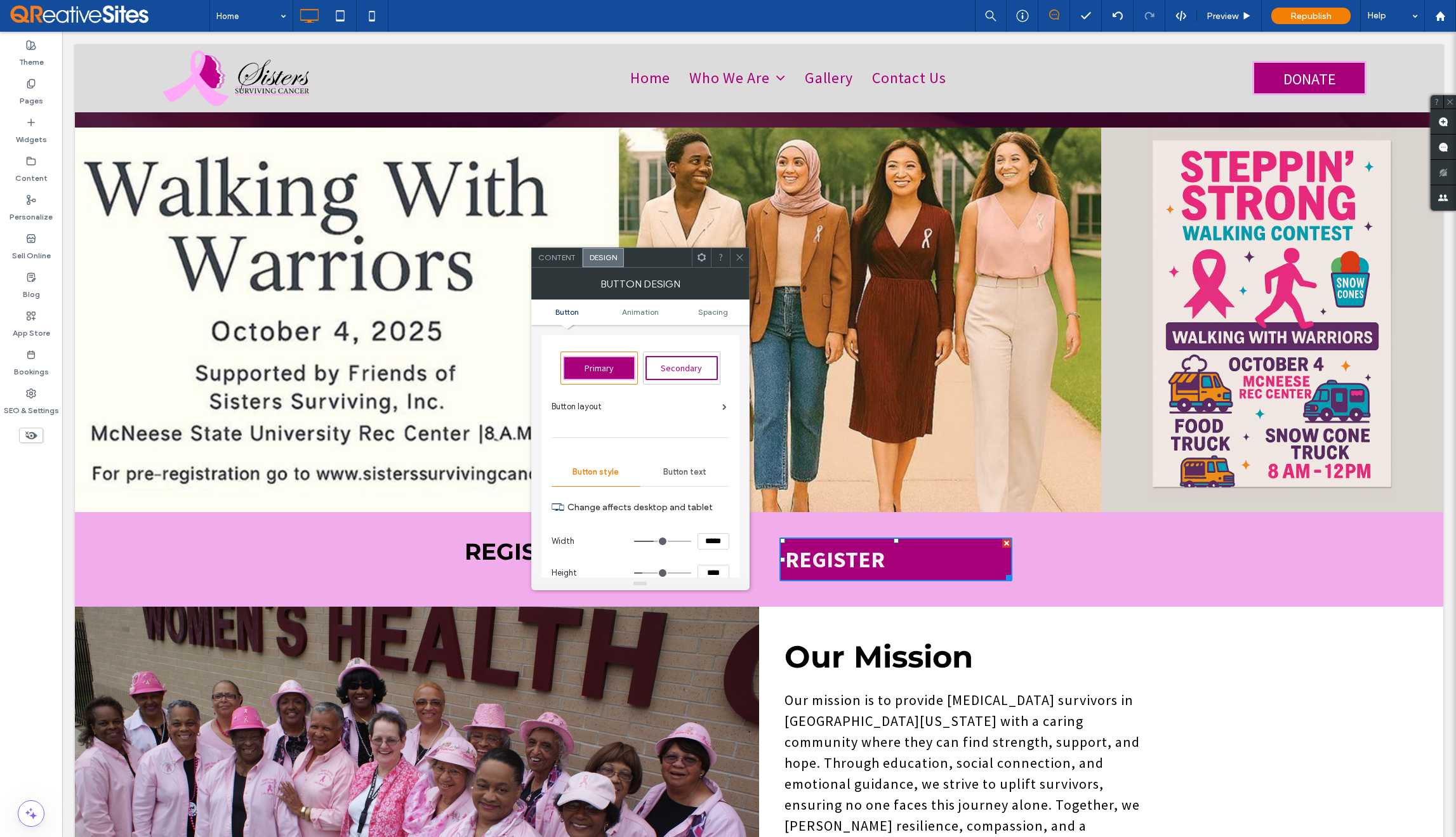
click at [681, 478] on div "Button text" at bounding box center [685, 472] width 89 height 28
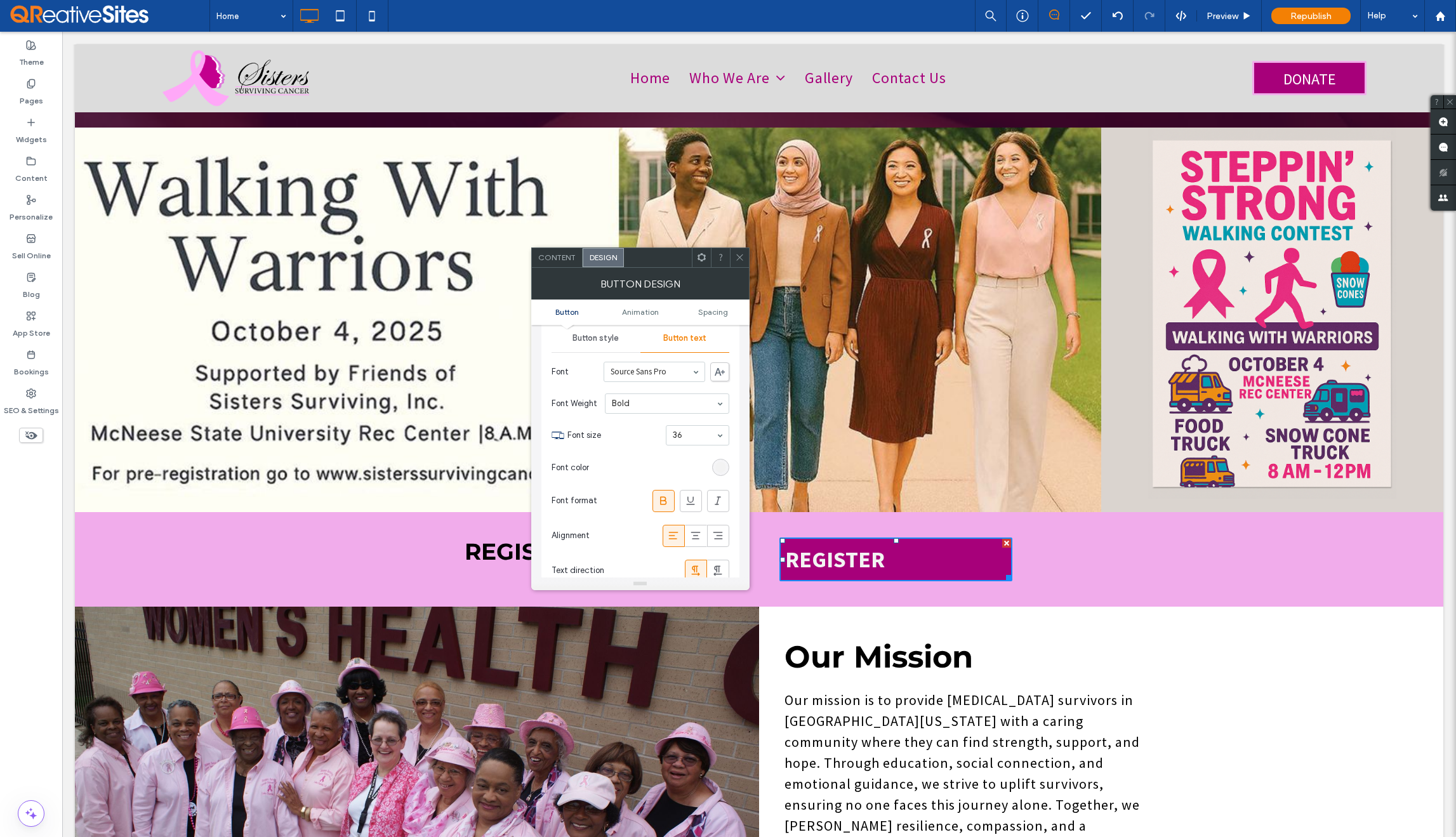
scroll to position [146, 0]
click at [700, 528] on icon at bounding box center [696, 524] width 13 height 13
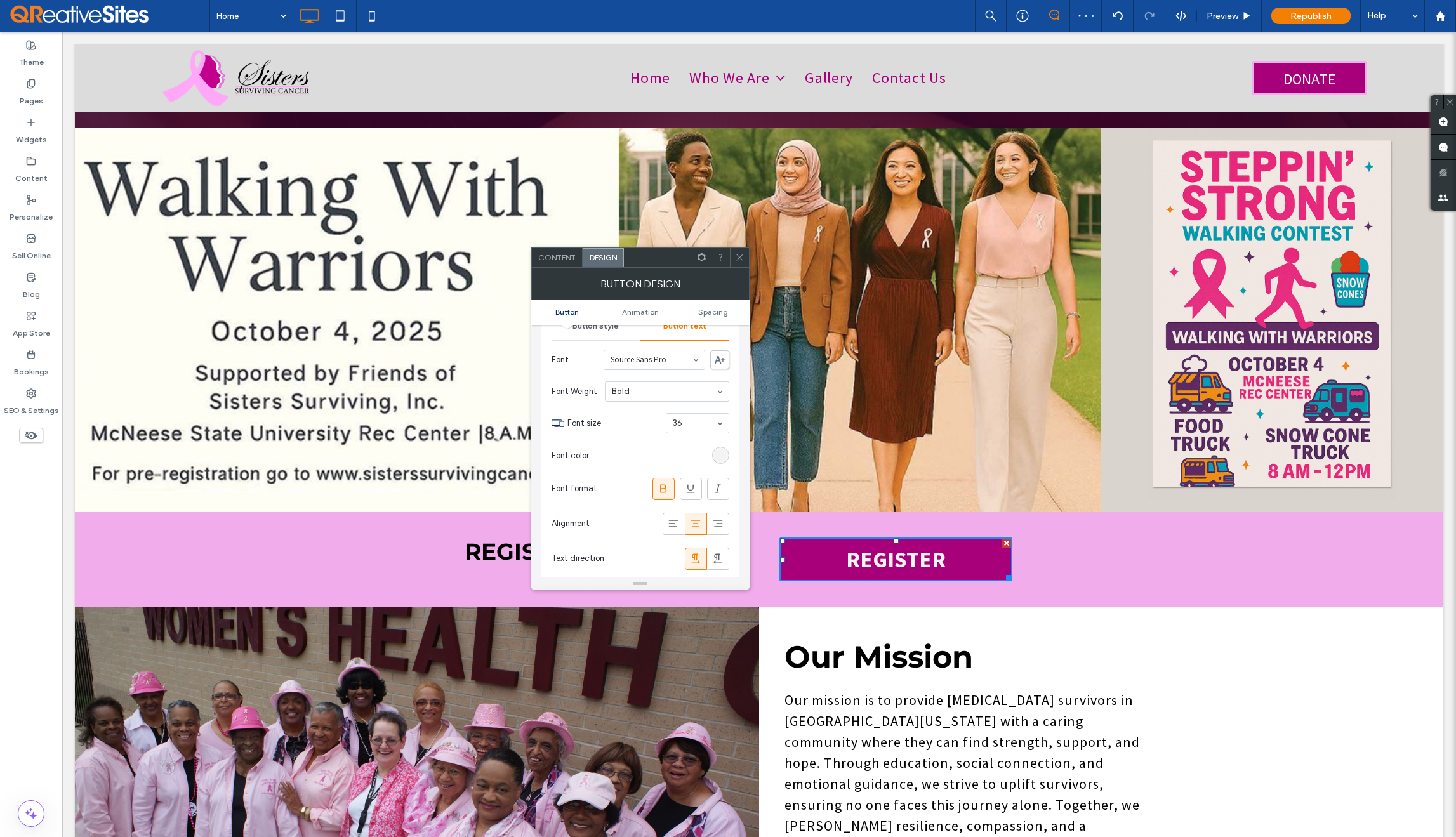
click at [742, 261] on icon at bounding box center [740, 257] width 9 height 9
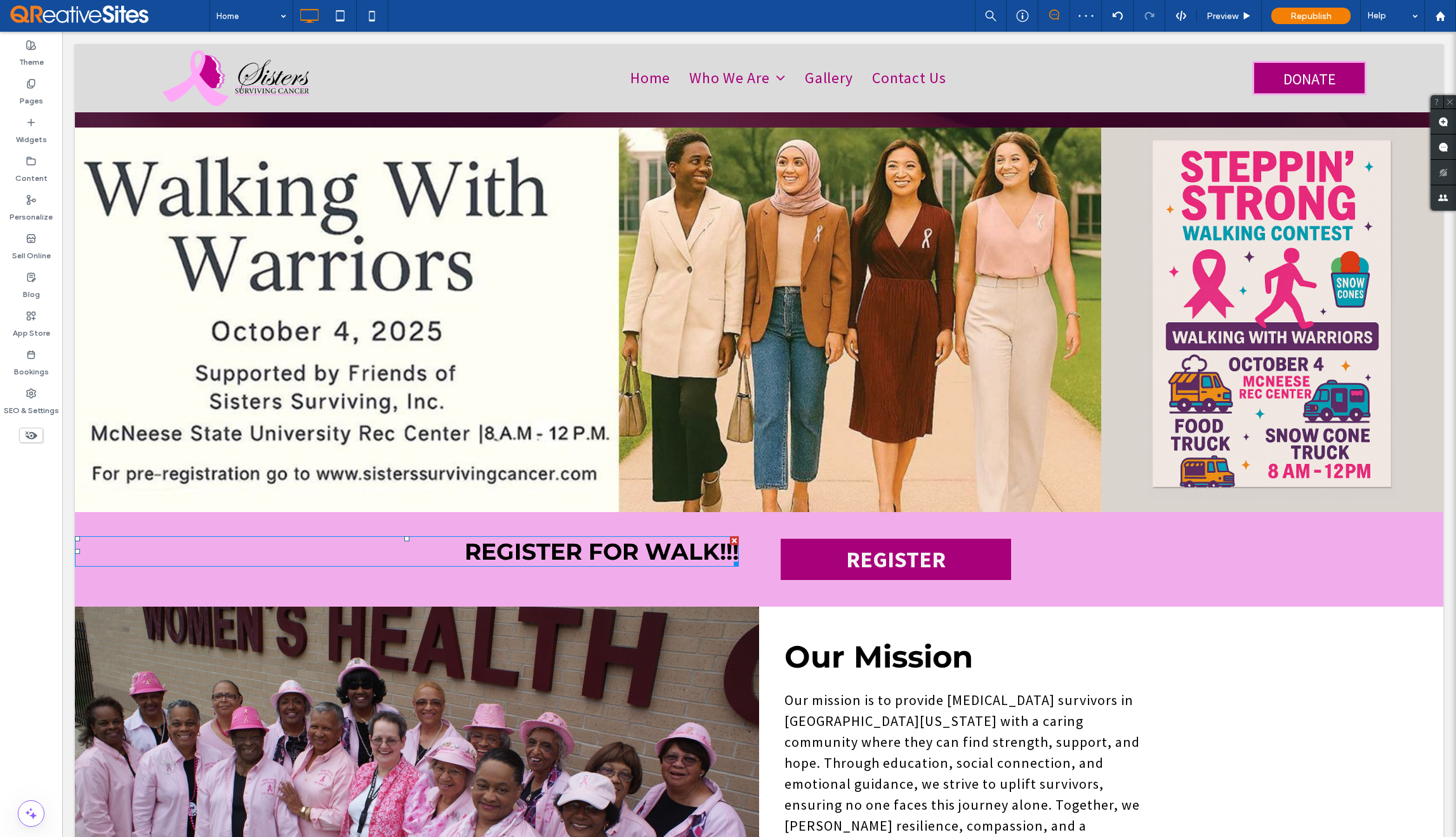
click at [687, 538] on strong "REGISTER FOR WALK!!!" at bounding box center [602, 551] width 274 height 28
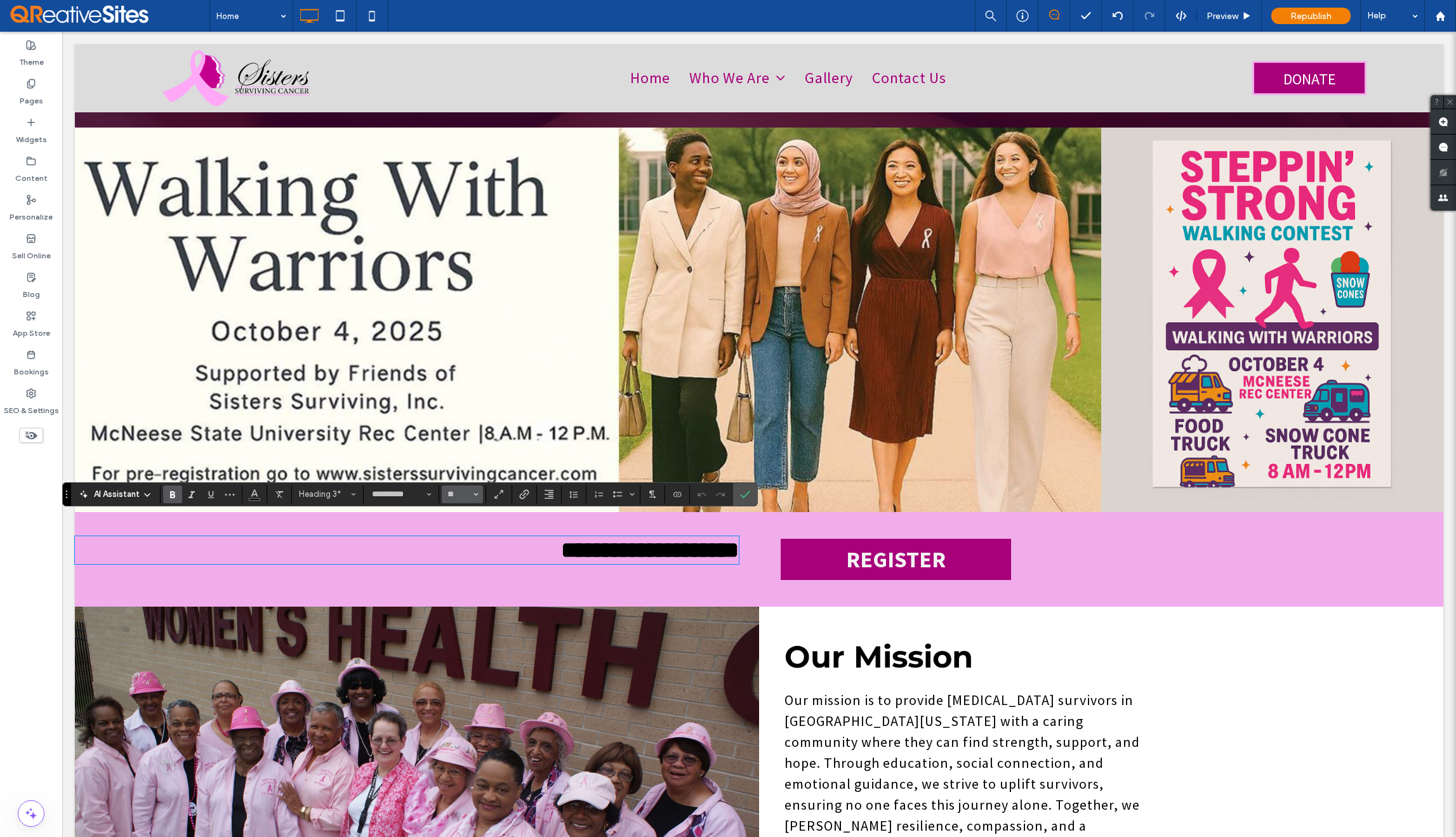
click at [477, 494] on use "Size" at bounding box center [476, 495] width 4 height 3
click at [468, 615] on label "60" at bounding box center [462, 624] width 40 height 18
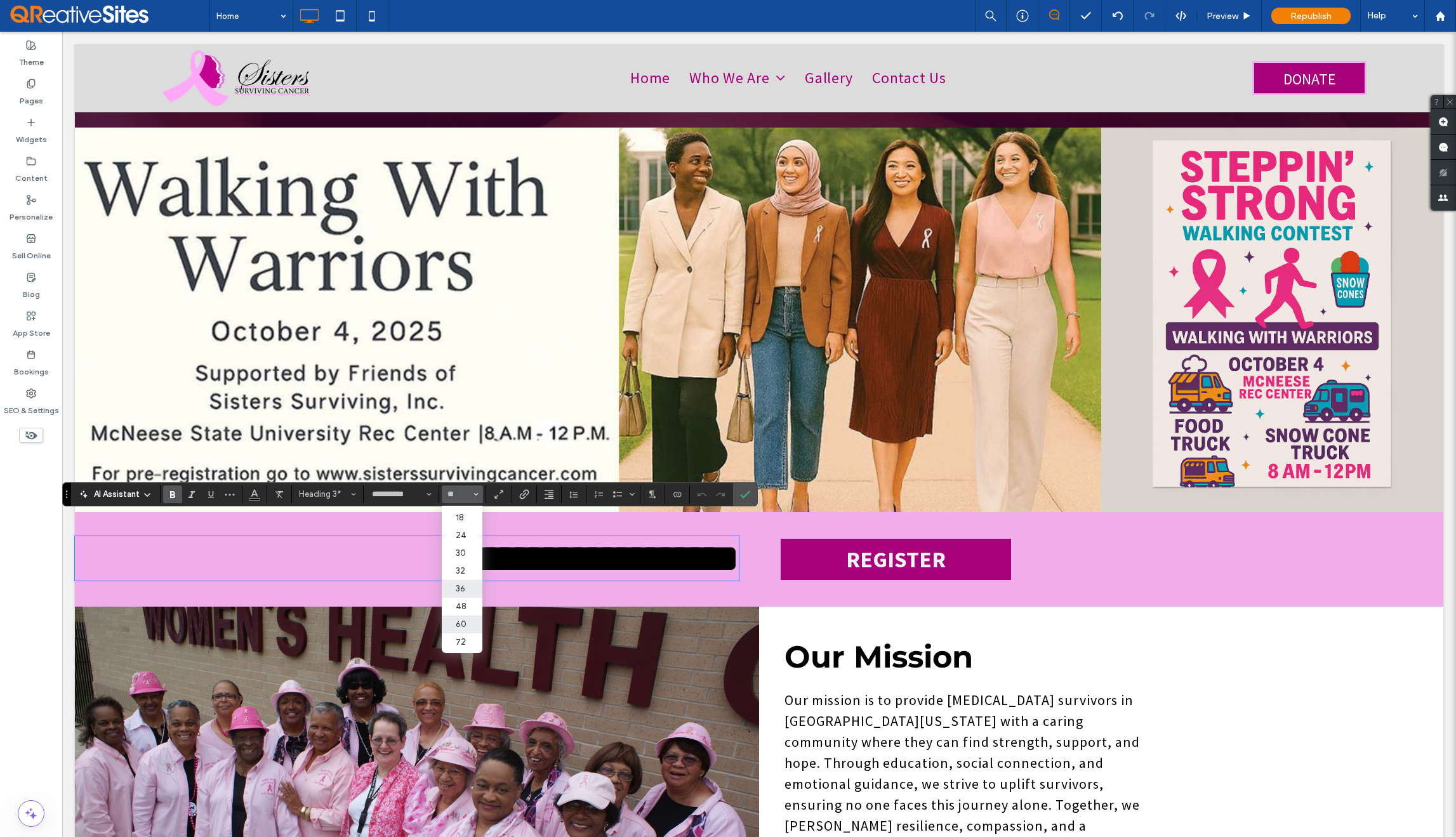
type input "**"
click at [462, 496] on input "**" at bounding box center [458, 494] width 25 height 10
click at [462, 496] on input "Size-input" at bounding box center [458, 494] width 25 height 10
type input "**"
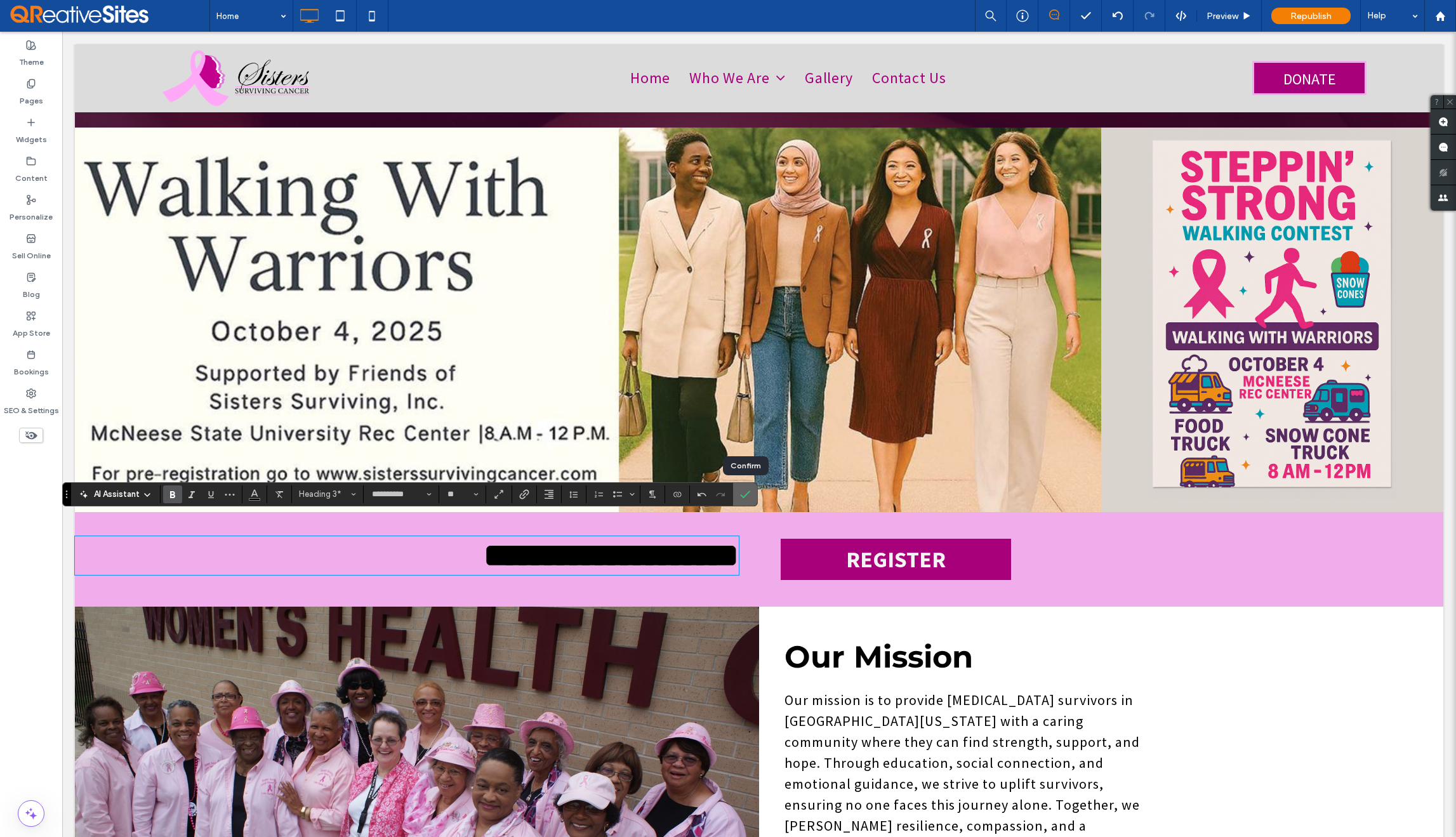
click at [742, 491] on icon "Confirm" at bounding box center [745, 494] width 10 height 10
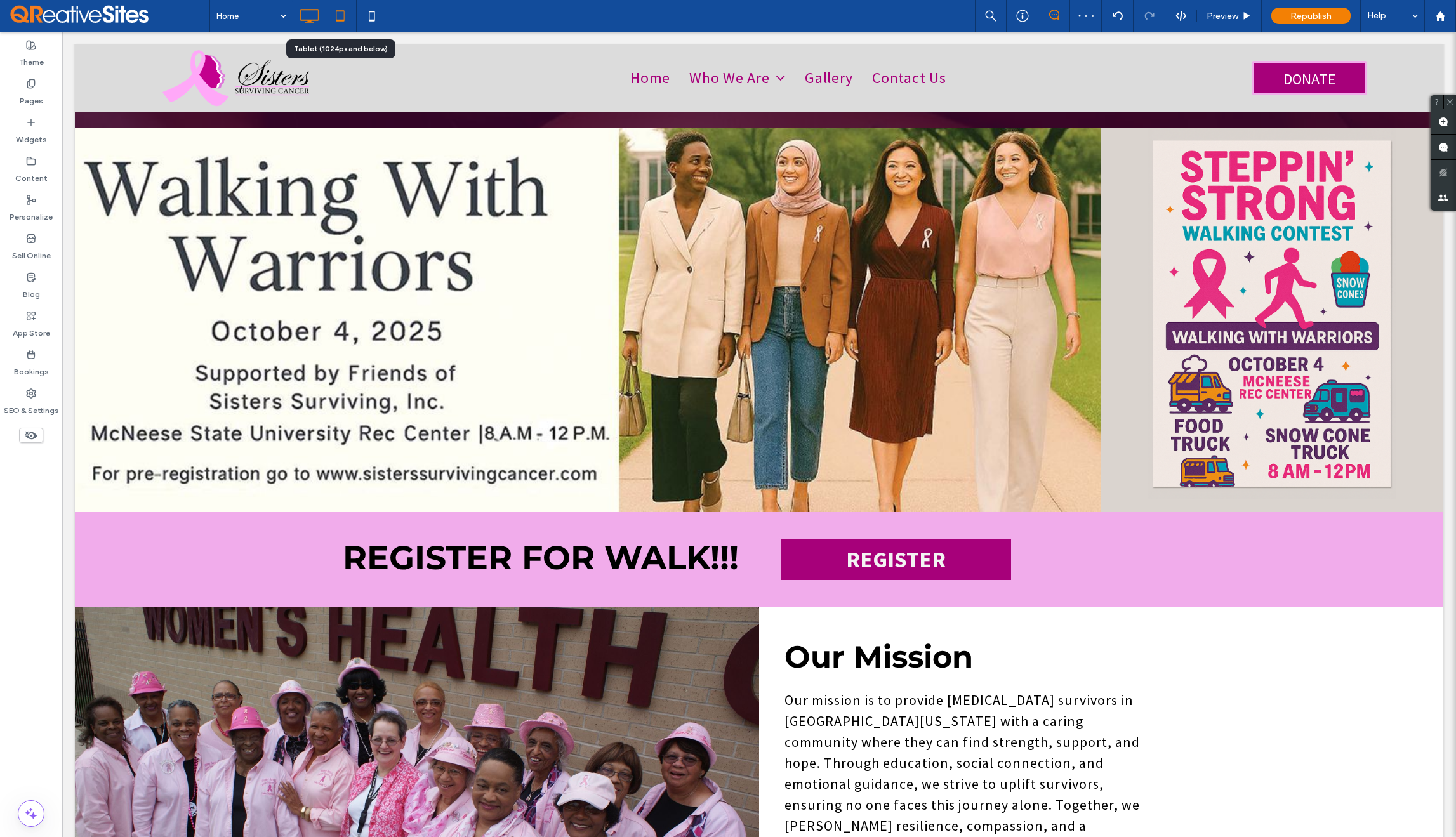
click at [342, 26] on icon at bounding box center [340, 15] width 25 height 25
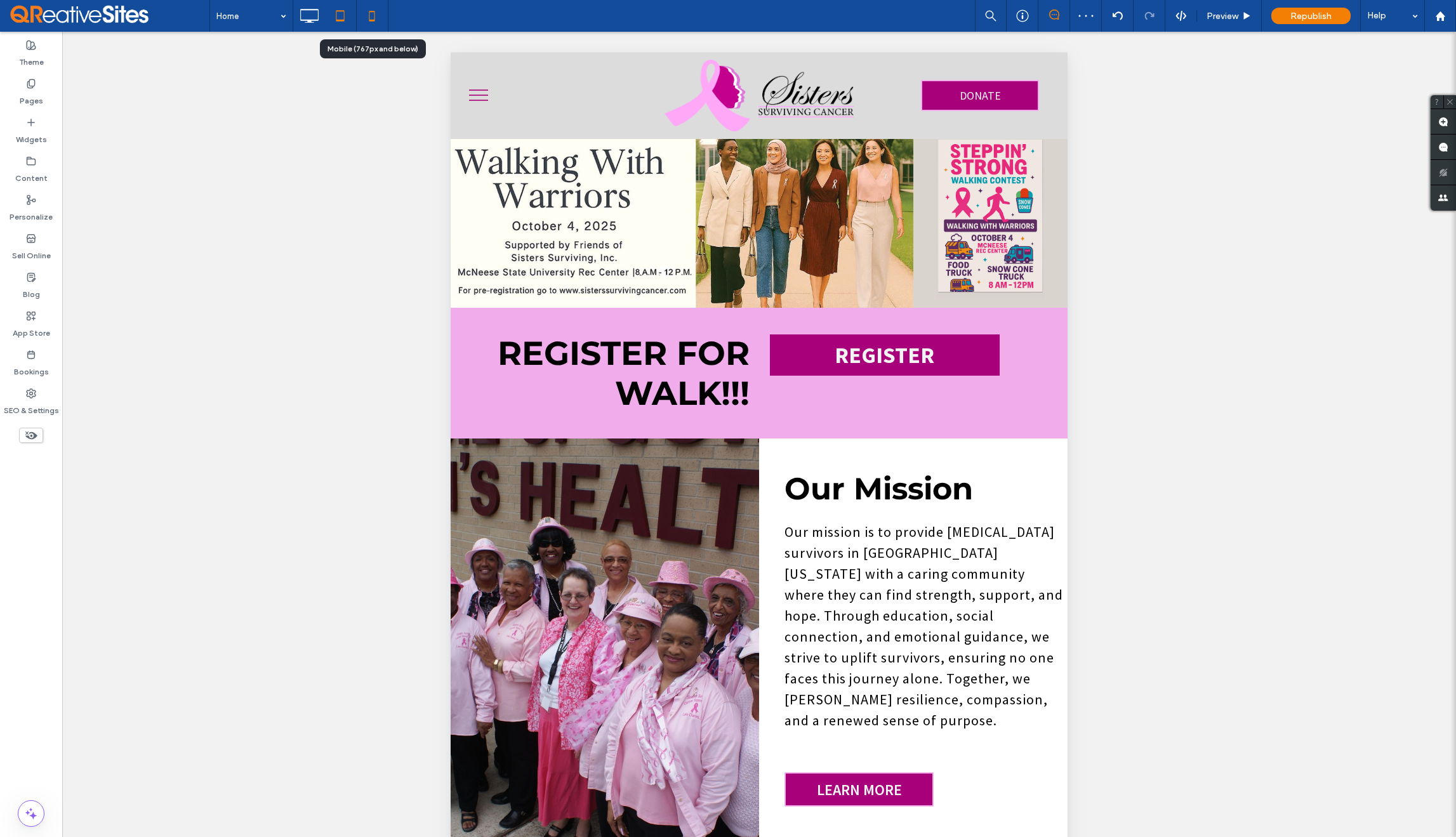
click at [372, 15] on icon at bounding box center [372, 15] width 25 height 25
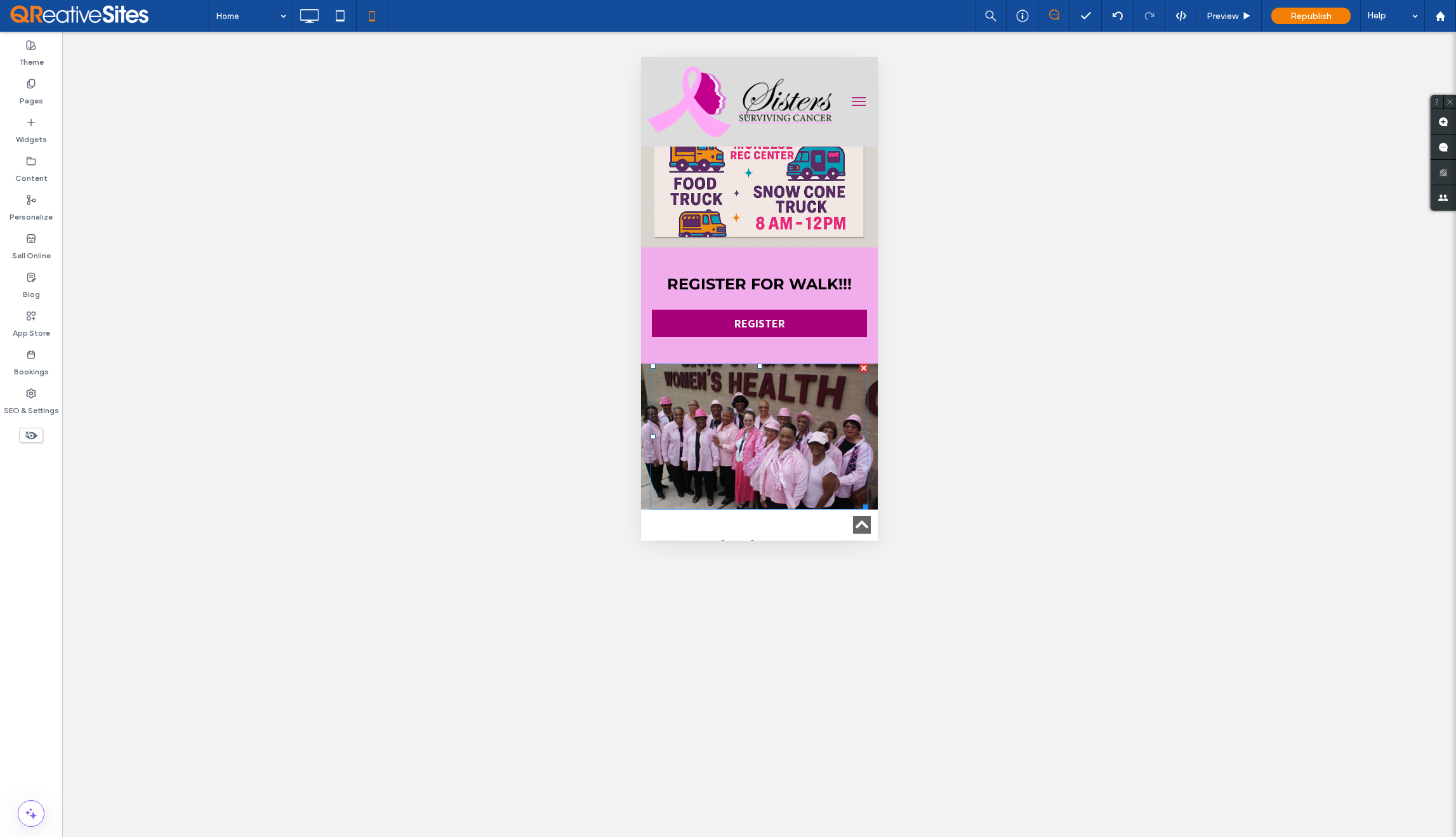
scroll to position [1093, 0]
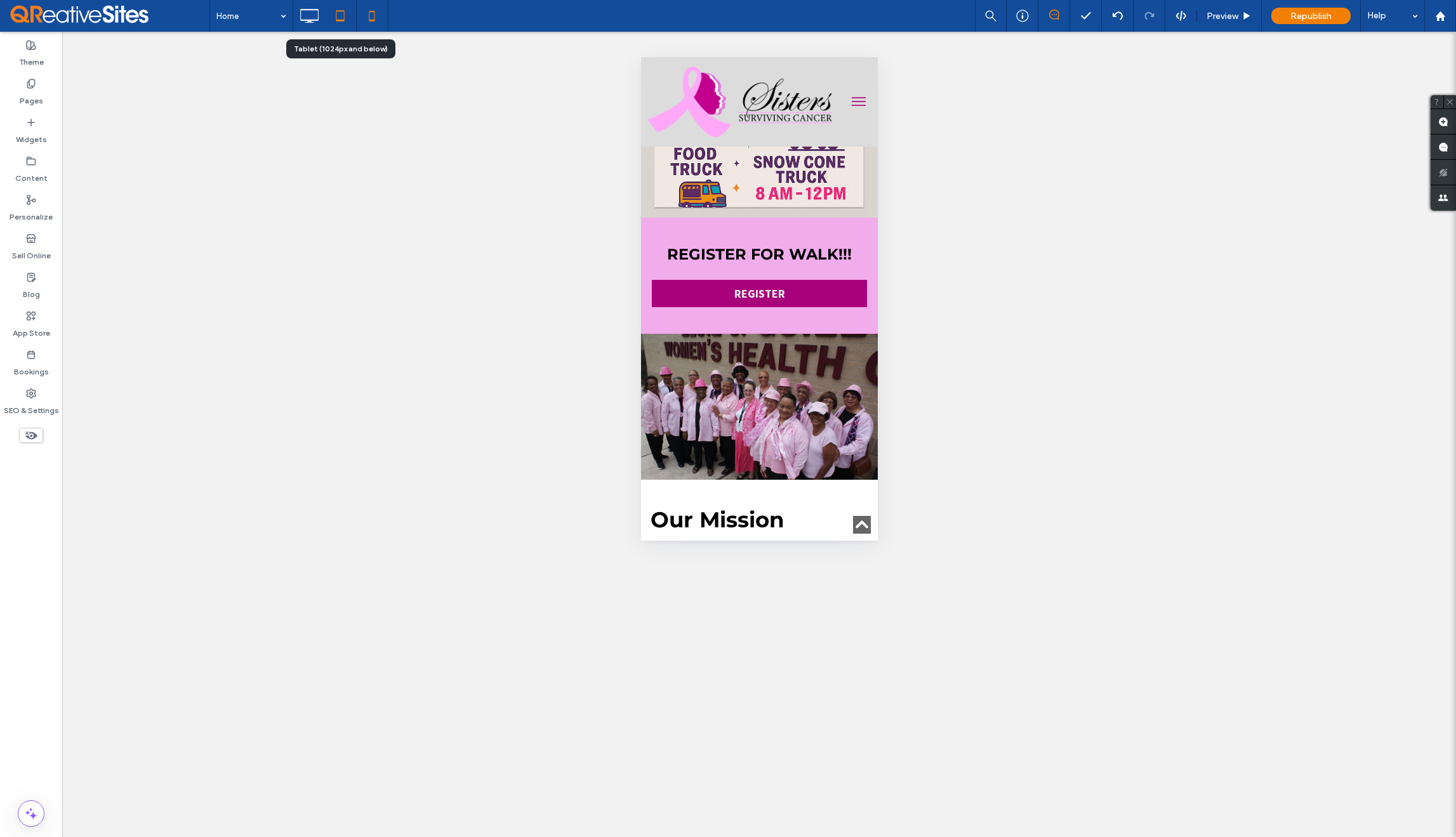
click at [346, 25] on icon at bounding box center [340, 15] width 25 height 25
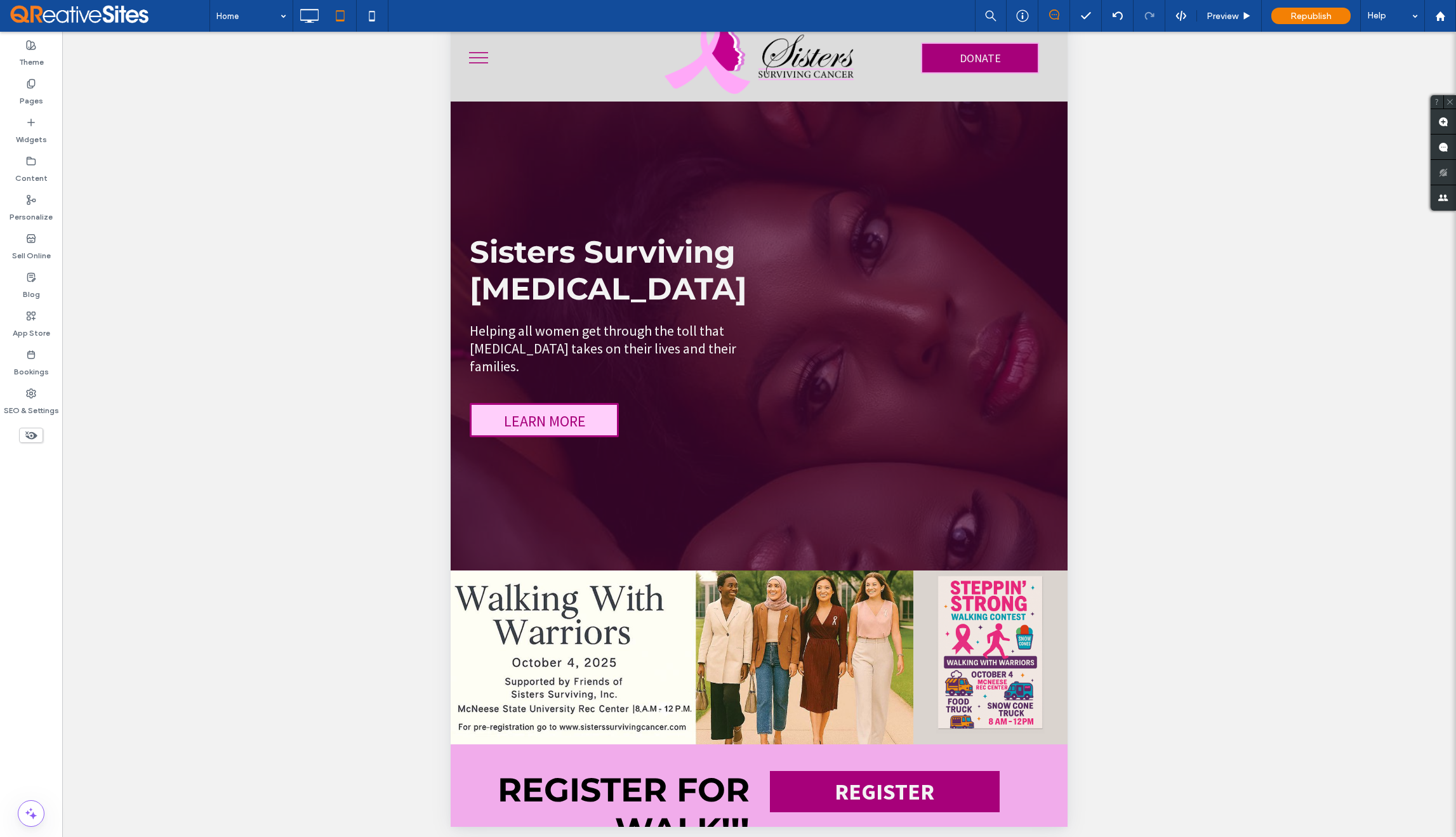
scroll to position [48, 0]
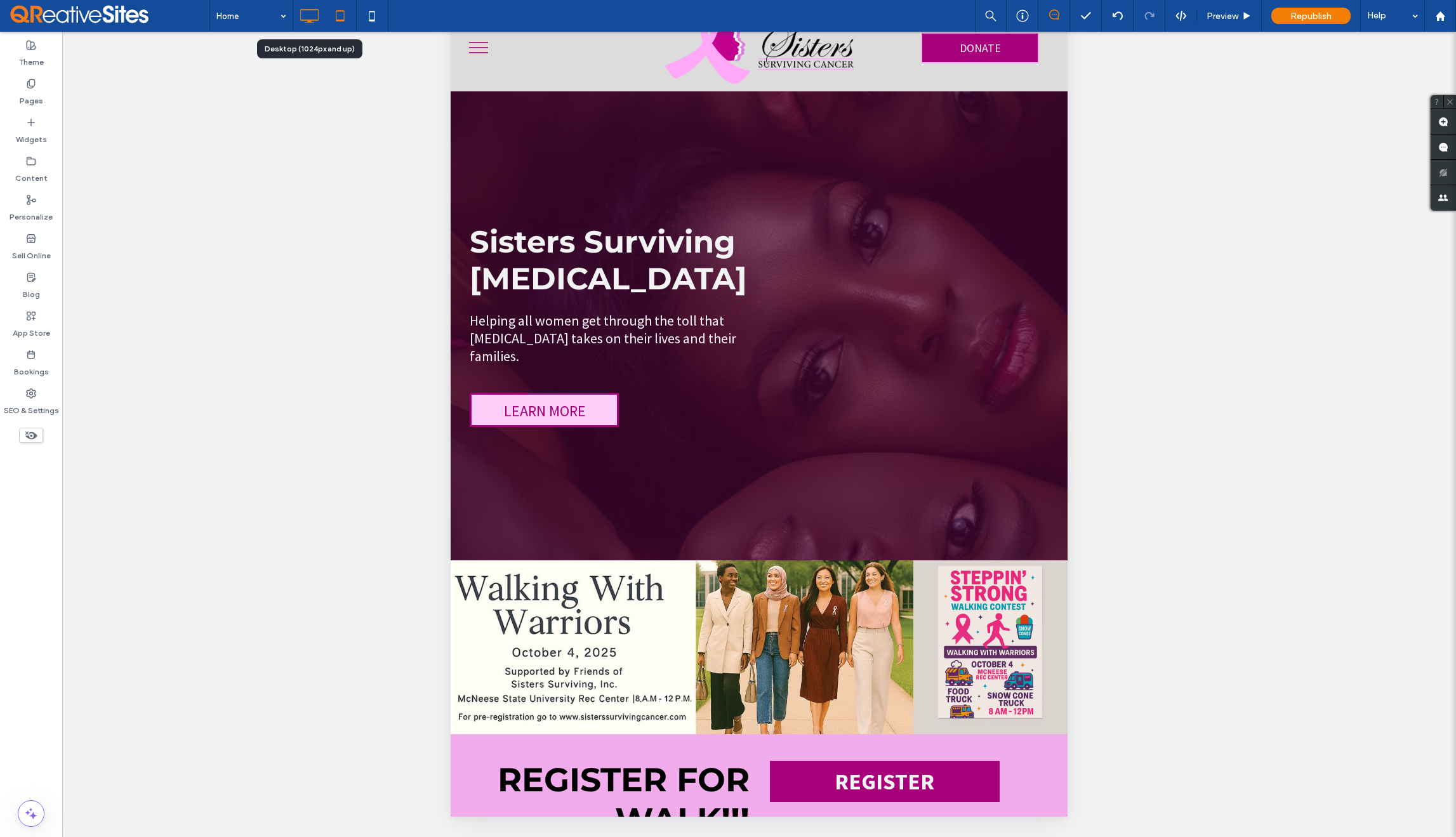
click at [306, 14] on icon at bounding box center [309, 15] width 25 height 25
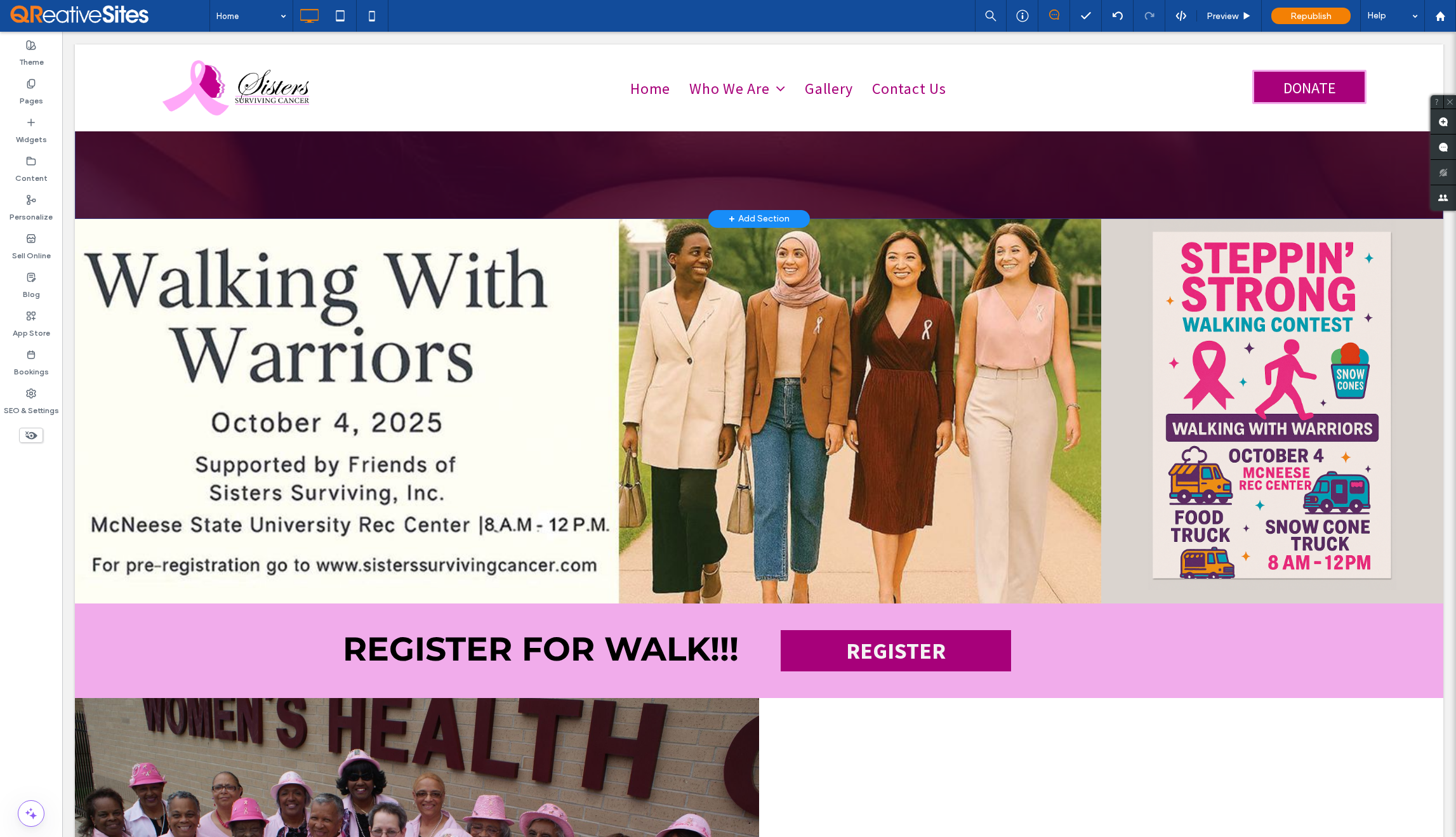
scroll to position [409, 0]
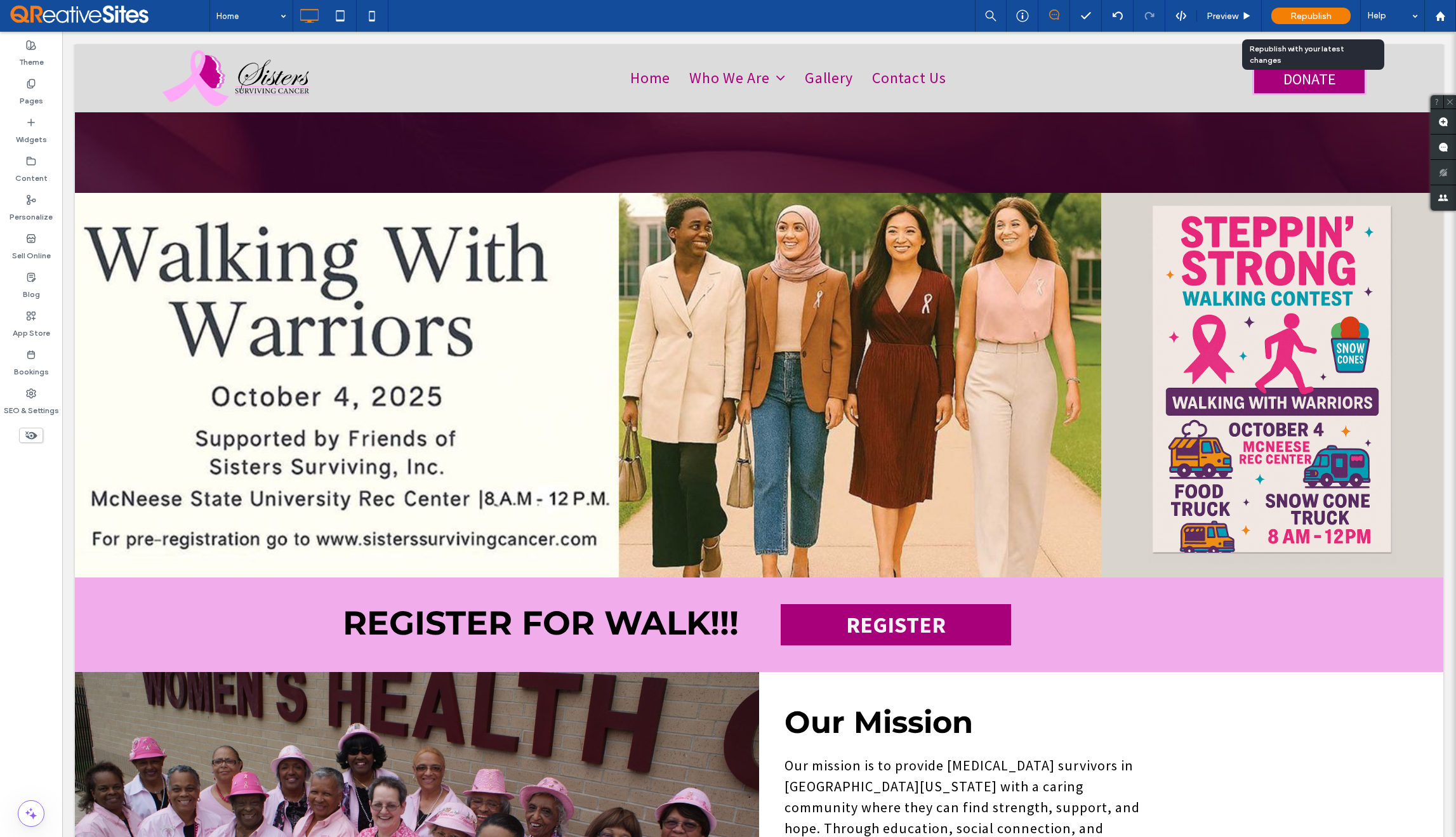
click at [1299, 17] on span "Republish" at bounding box center [1311, 16] width 41 height 11
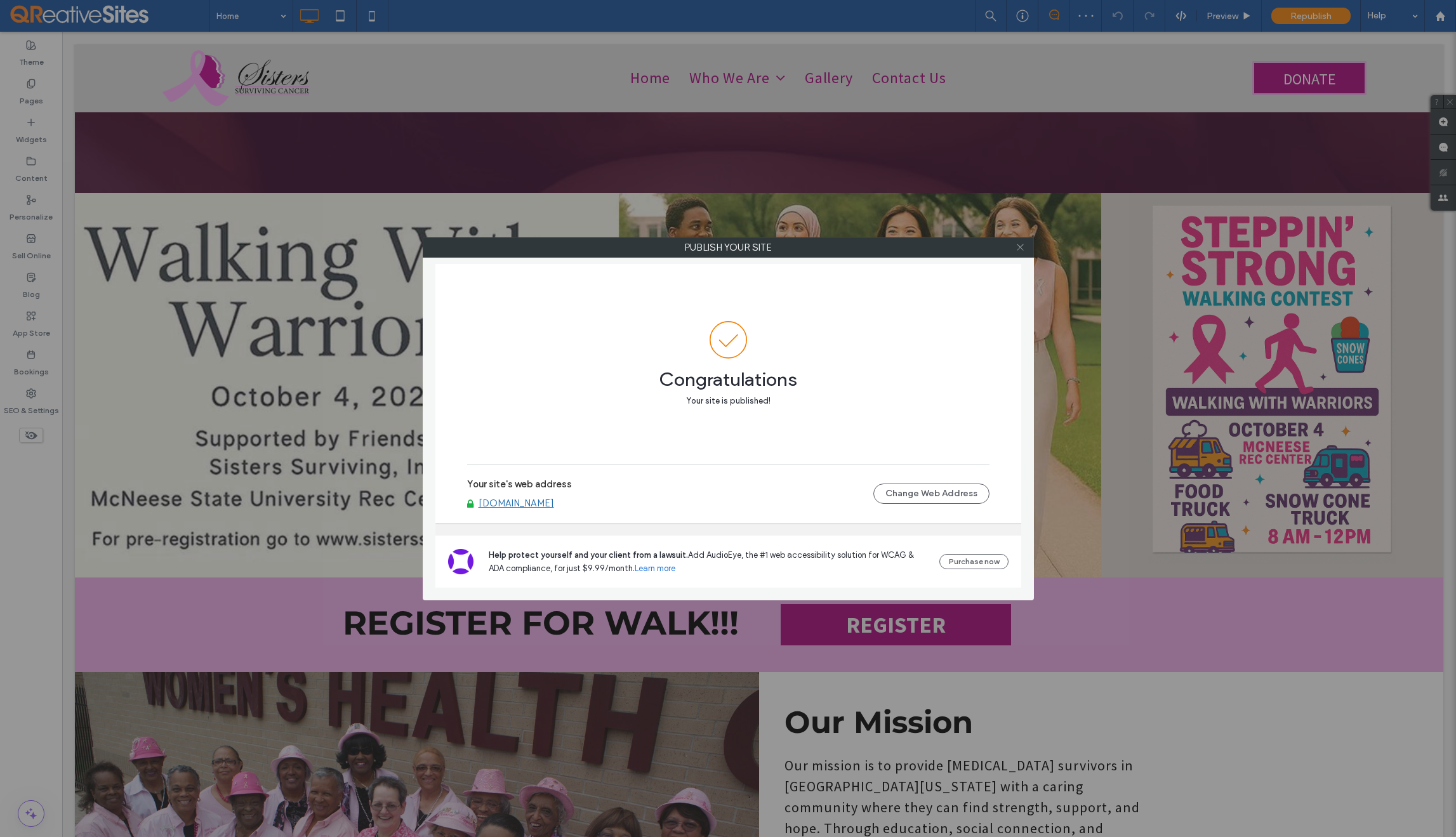
click at [1017, 251] on icon at bounding box center [1020, 247] width 9 height 9
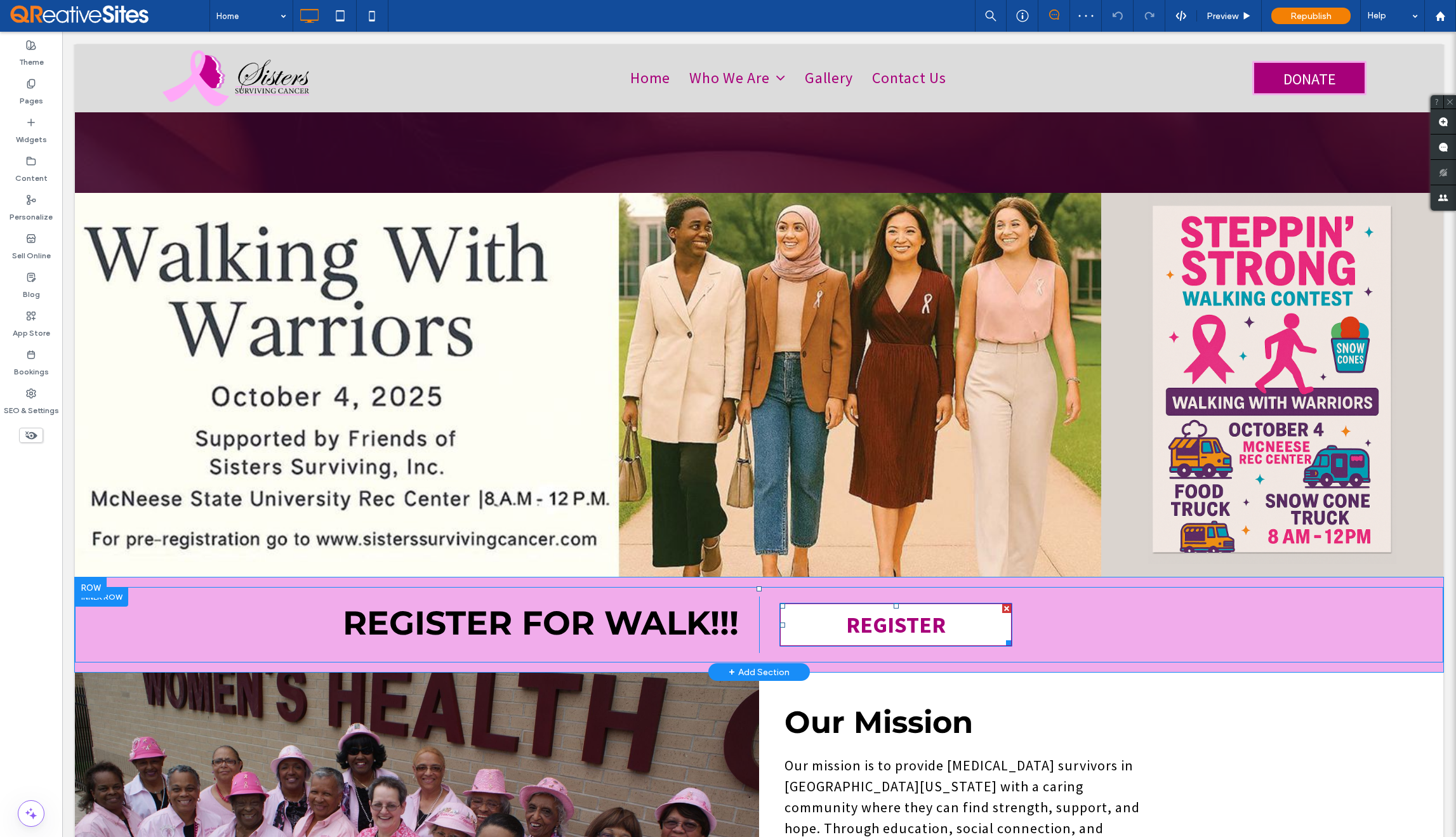
click at [974, 612] on link "REGISTER" at bounding box center [895, 625] width 232 height 44
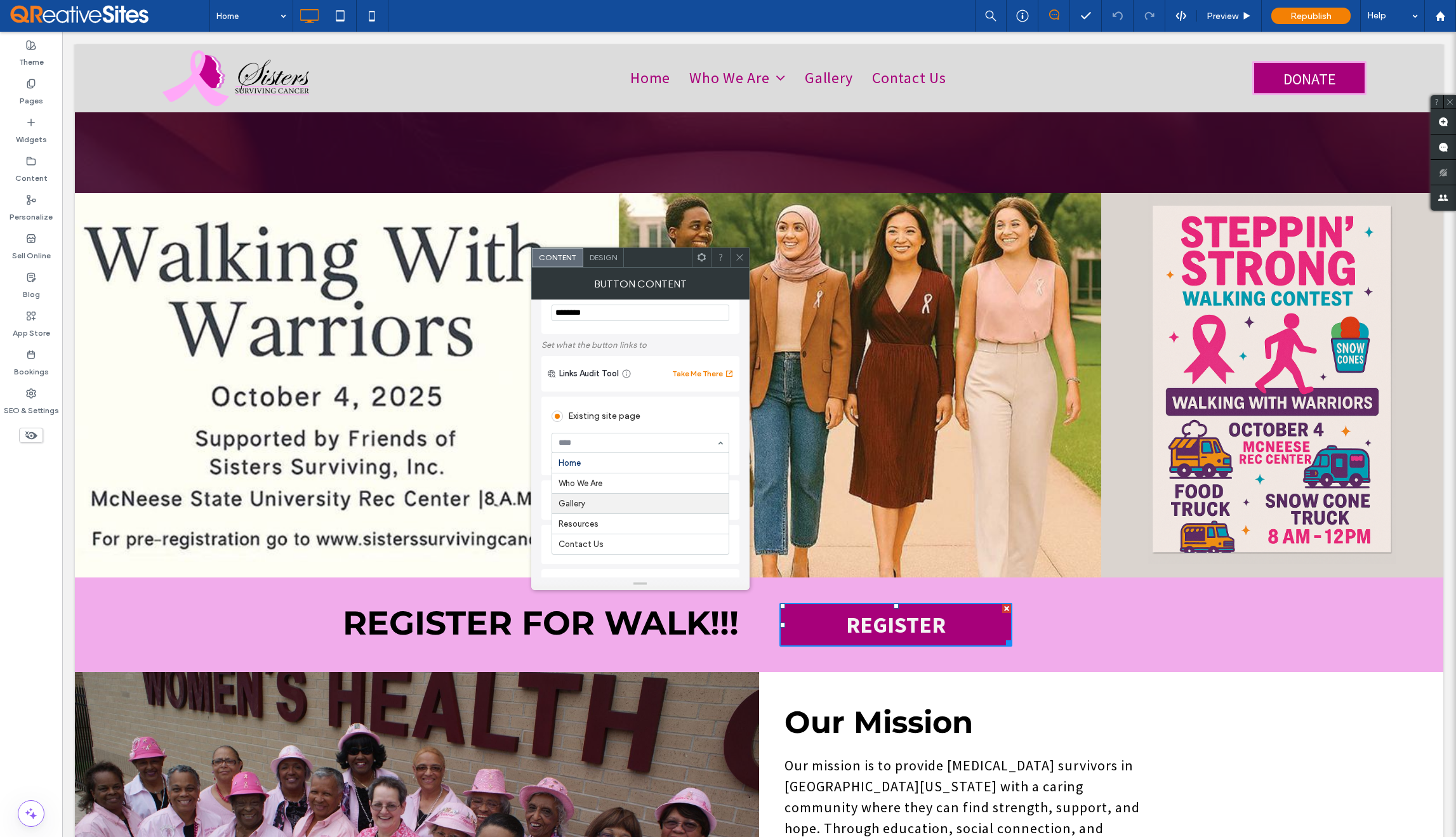
scroll to position [42, 0]
click at [742, 256] on icon at bounding box center [740, 257] width 9 height 9
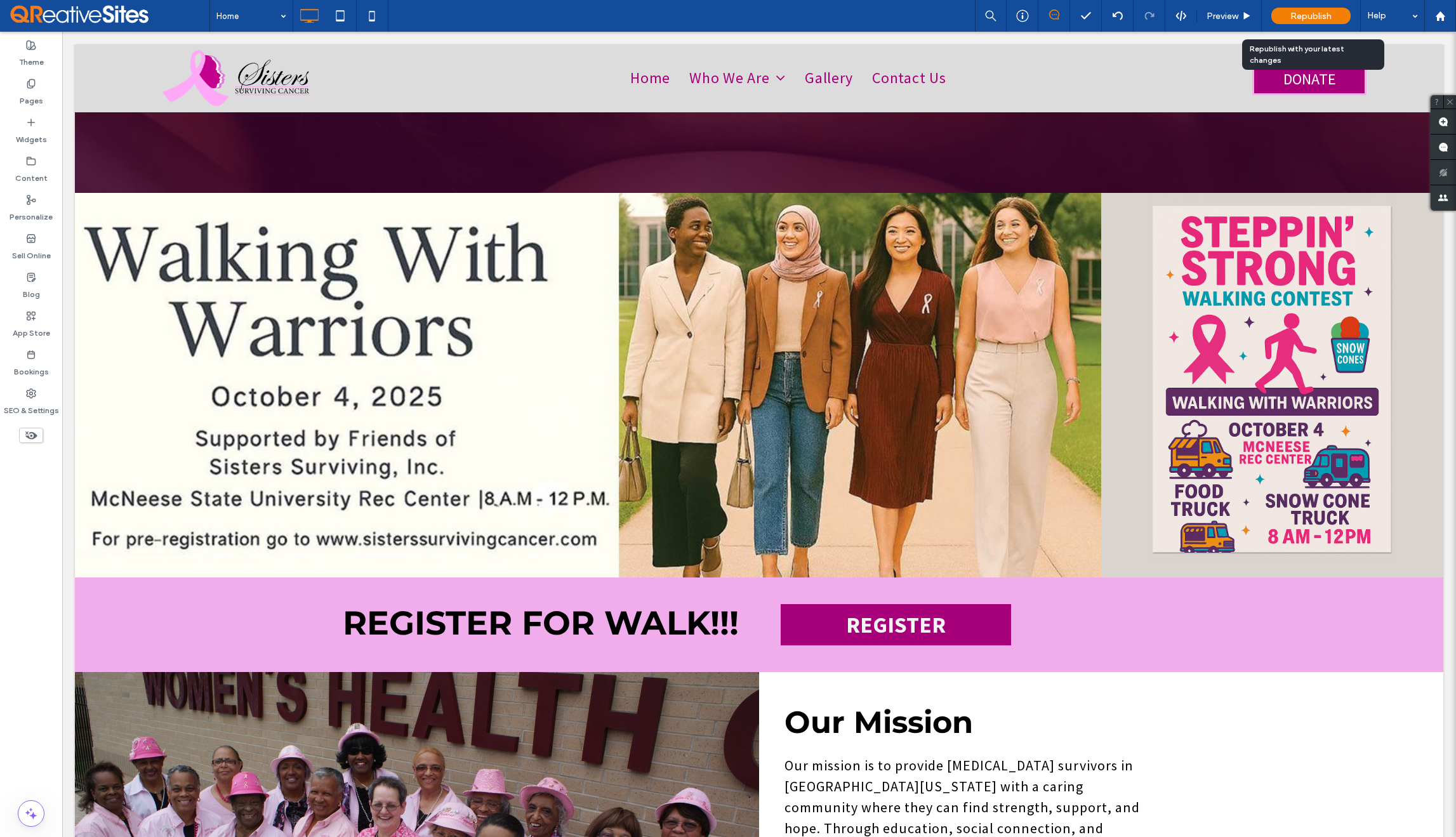
click at [1308, 12] on span "Republish" at bounding box center [1311, 16] width 41 height 11
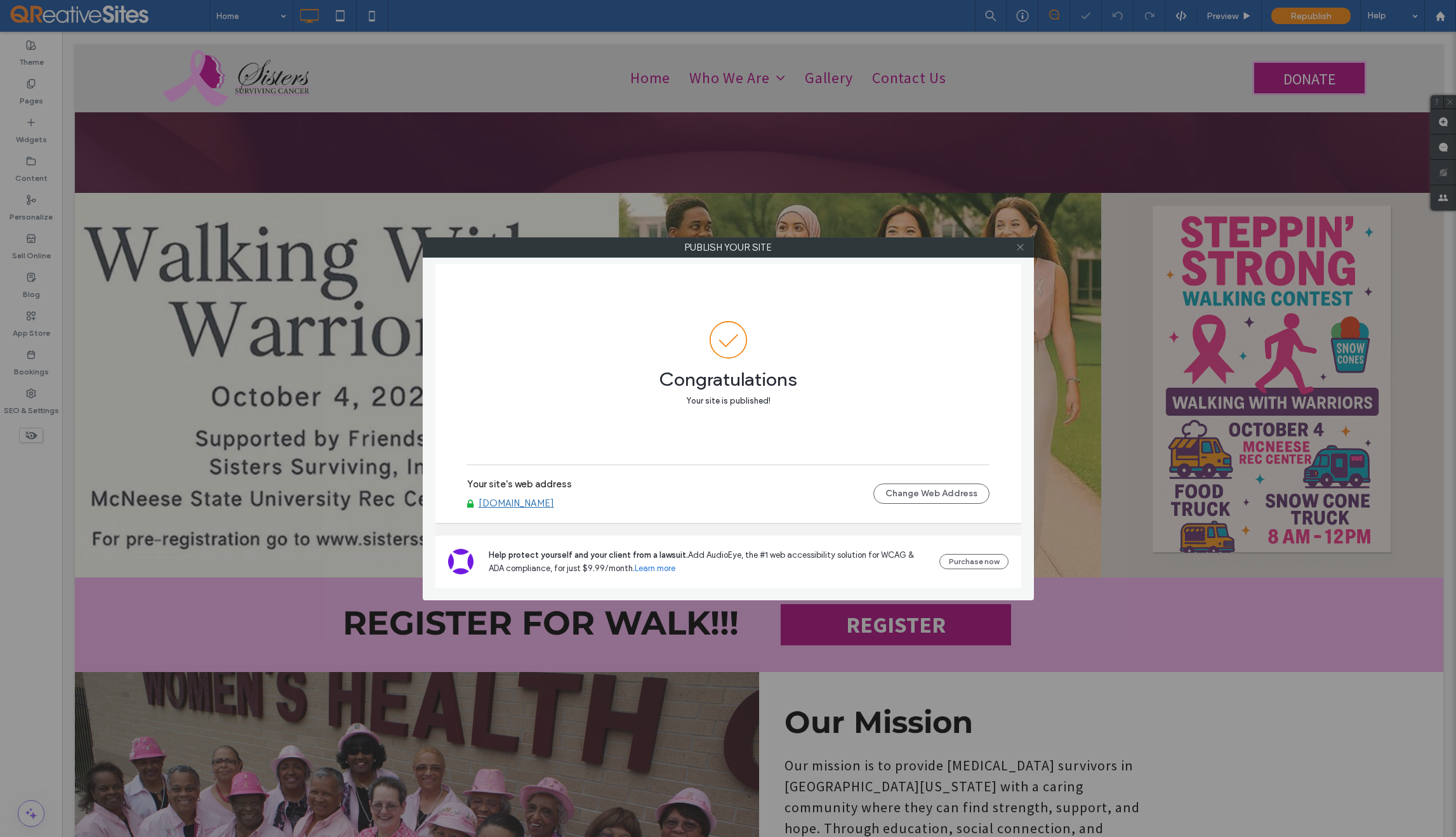
click at [1017, 252] on span at bounding box center [1020, 247] width 9 height 19
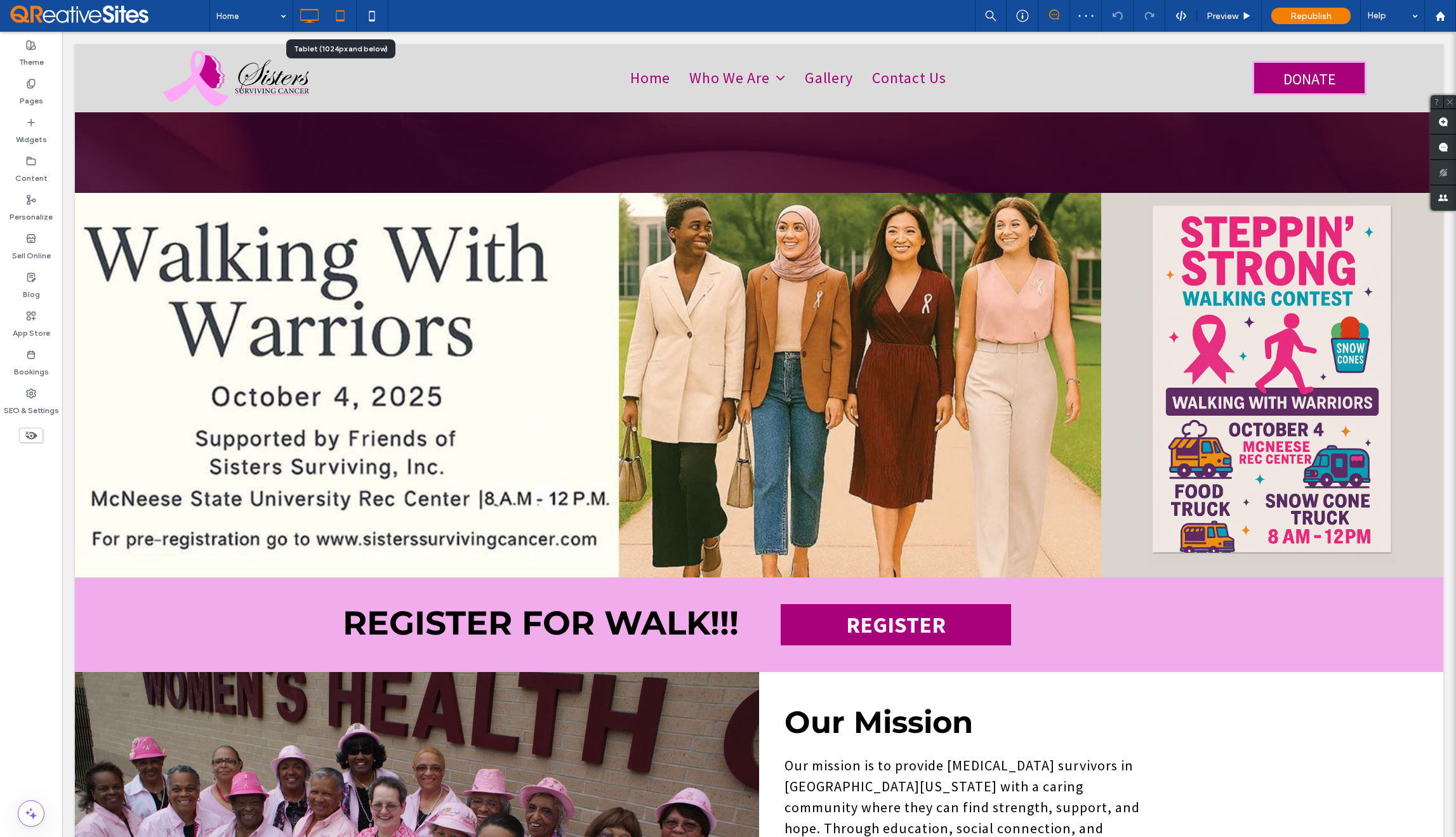
click at [333, 21] on icon at bounding box center [340, 15] width 25 height 25
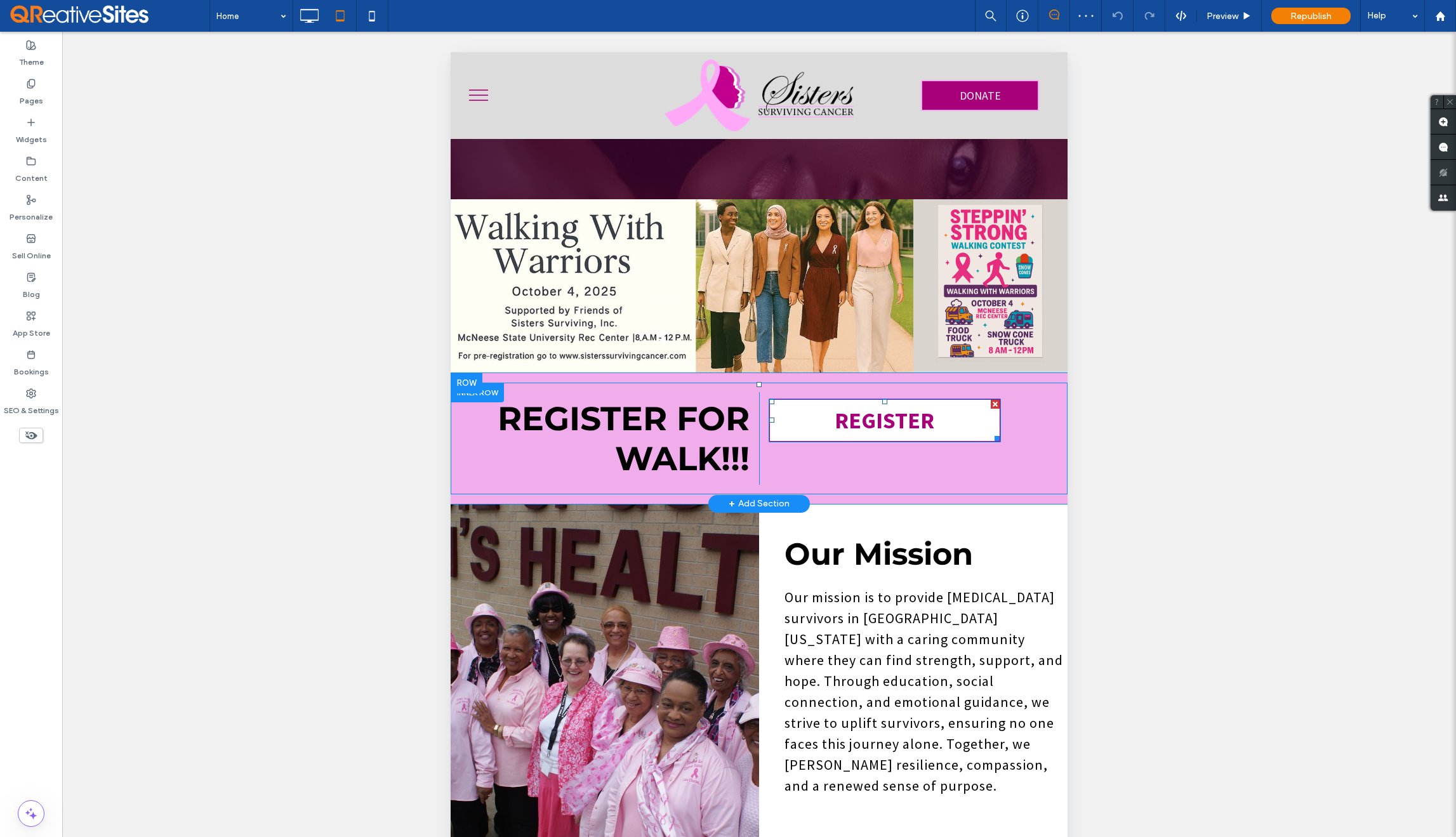
click at [796, 416] on link "REGISTER" at bounding box center [885, 421] width 232 height 44
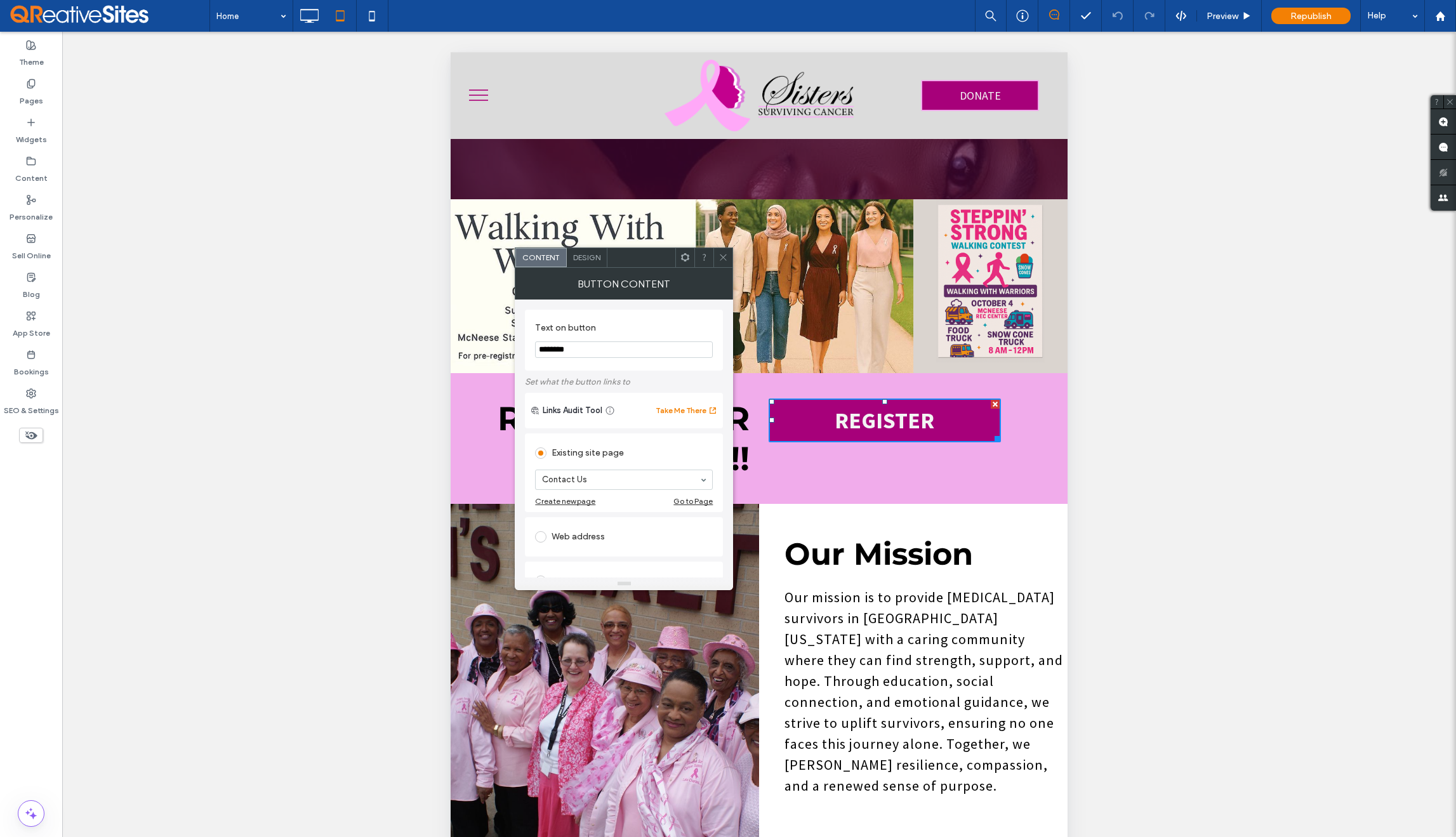
click at [724, 262] on span at bounding box center [723, 258] width 9 height 19
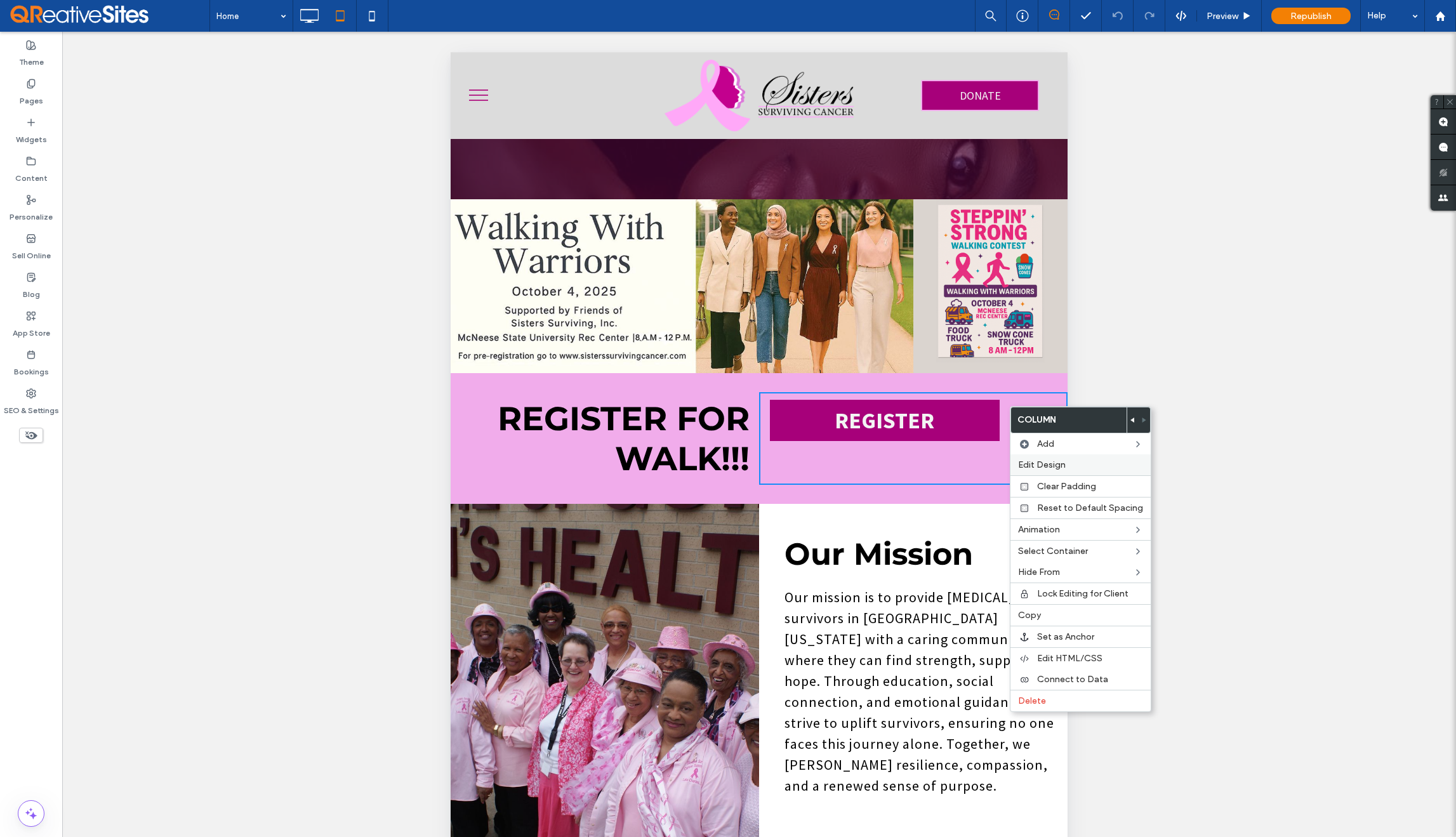
click at [1041, 462] on span "Edit Design" at bounding box center [1042, 465] width 48 height 11
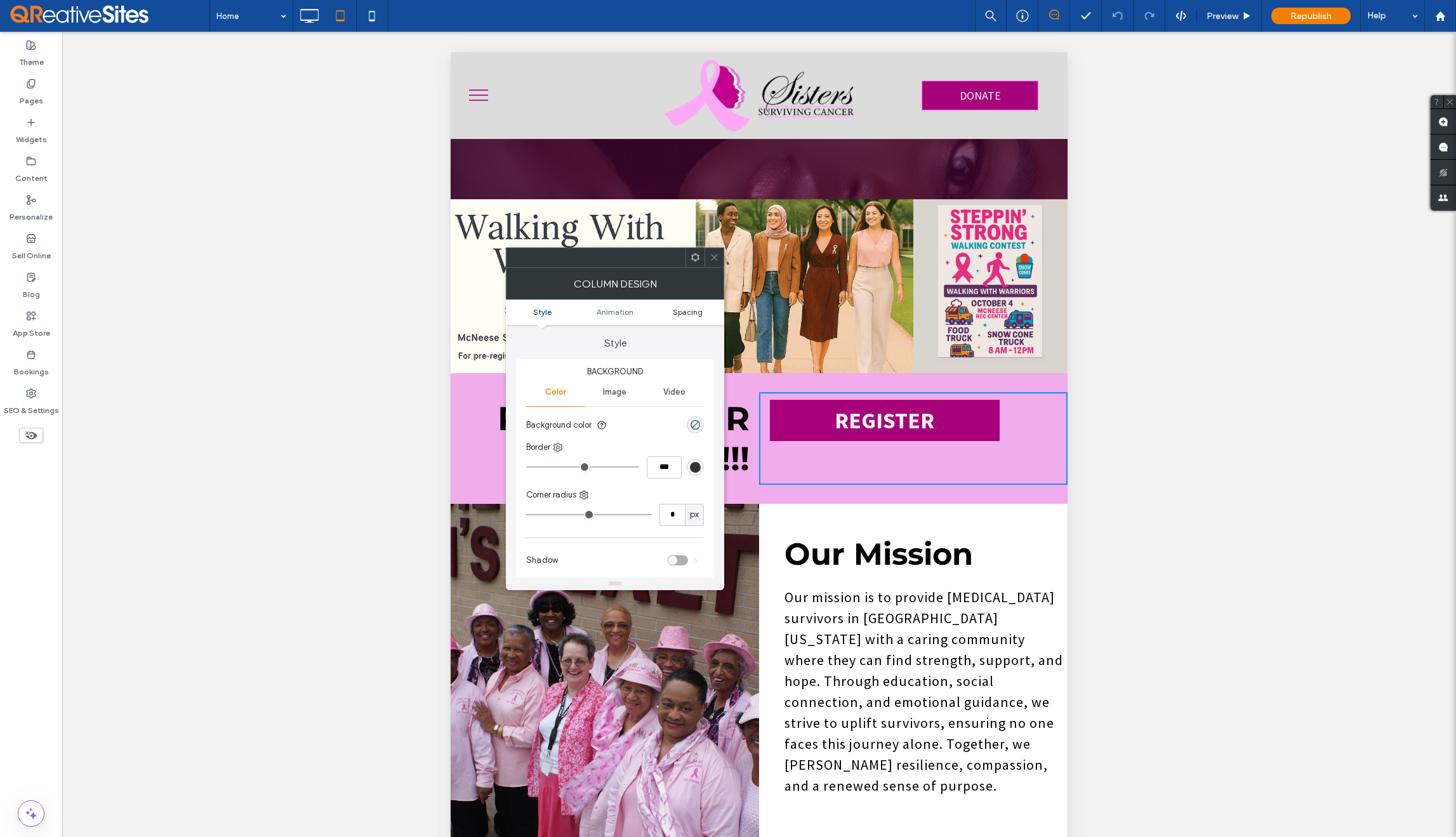
click at [691, 312] on span "Spacing" at bounding box center [688, 312] width 30 height 9
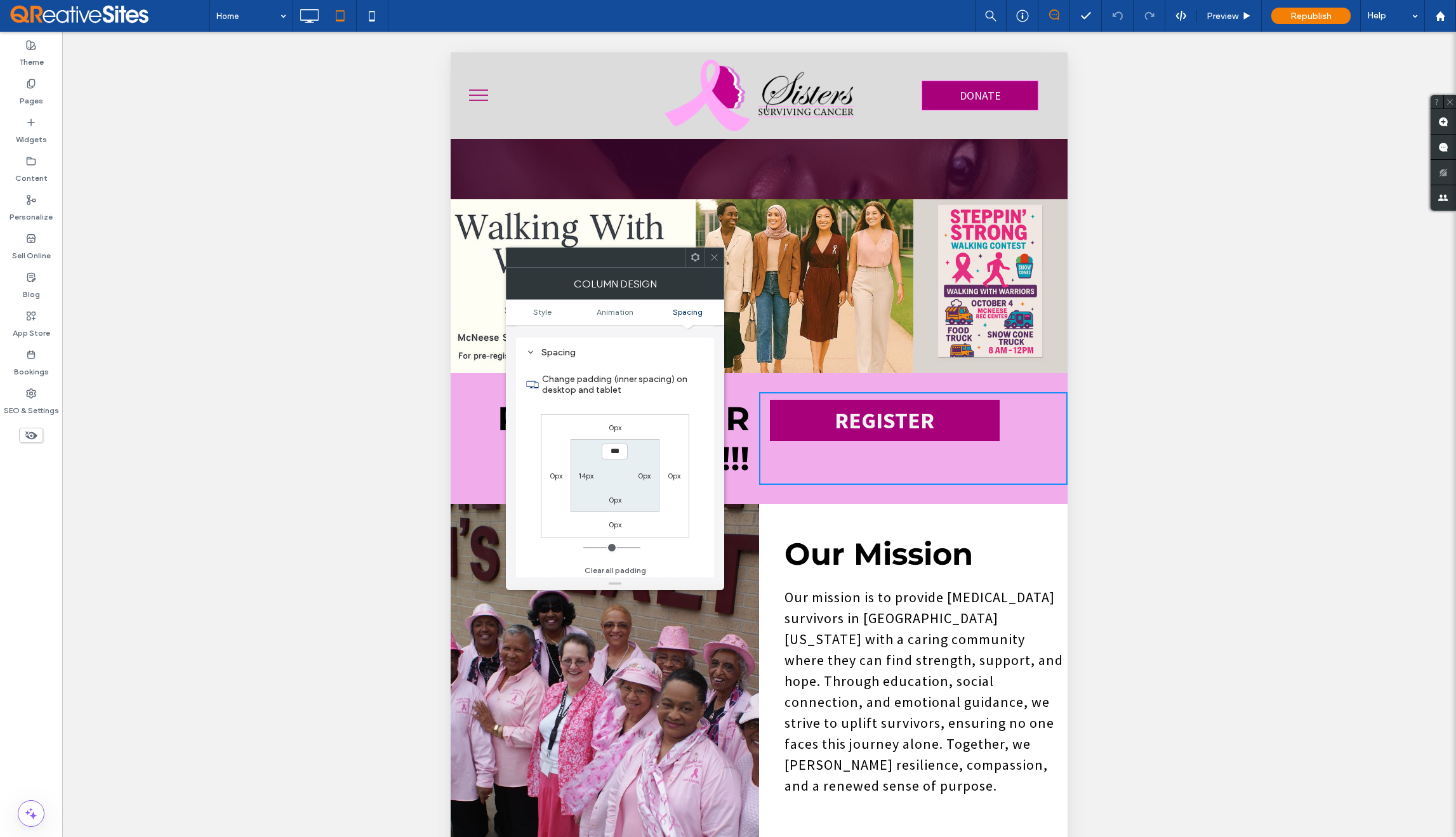
scroll to position [298, 0]
type input "****"
type input "**"
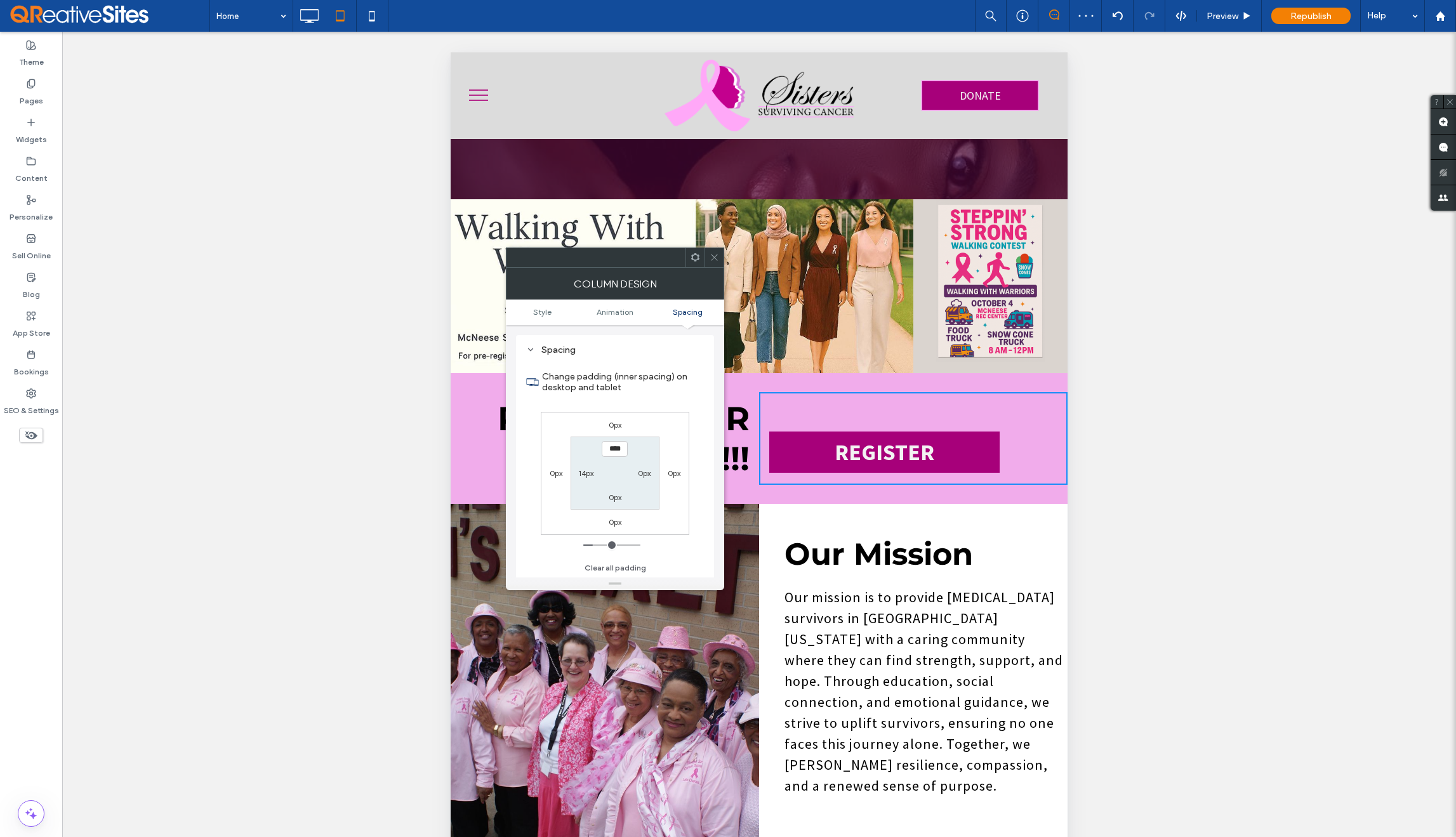
click at [615, 452] on input "****" at bounding box center [615, 449] width 26 height 16
type input "****"
type input "**"
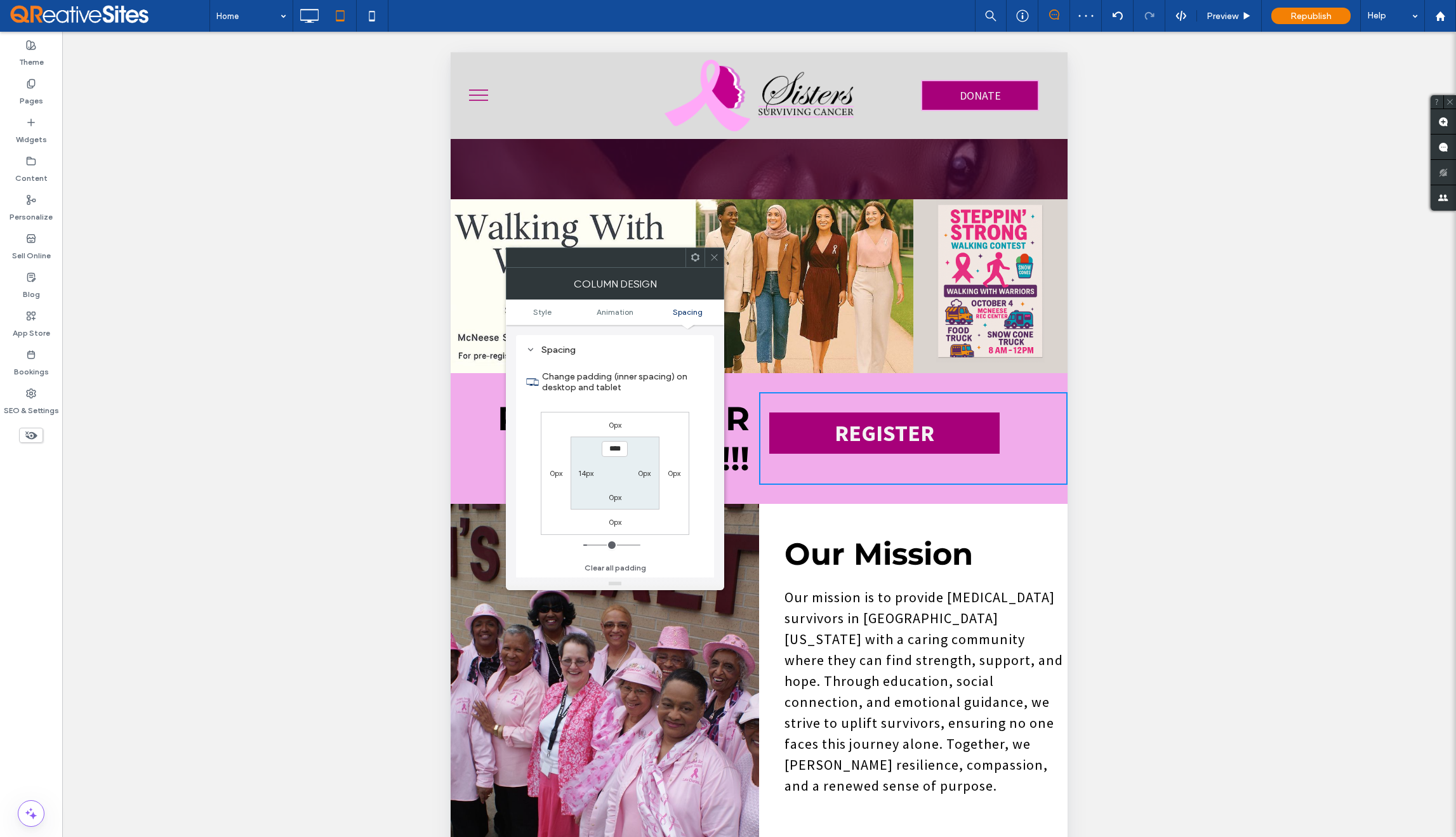
click at [717, 256] on icon at bounding box center [714, 257] width 9 height 9
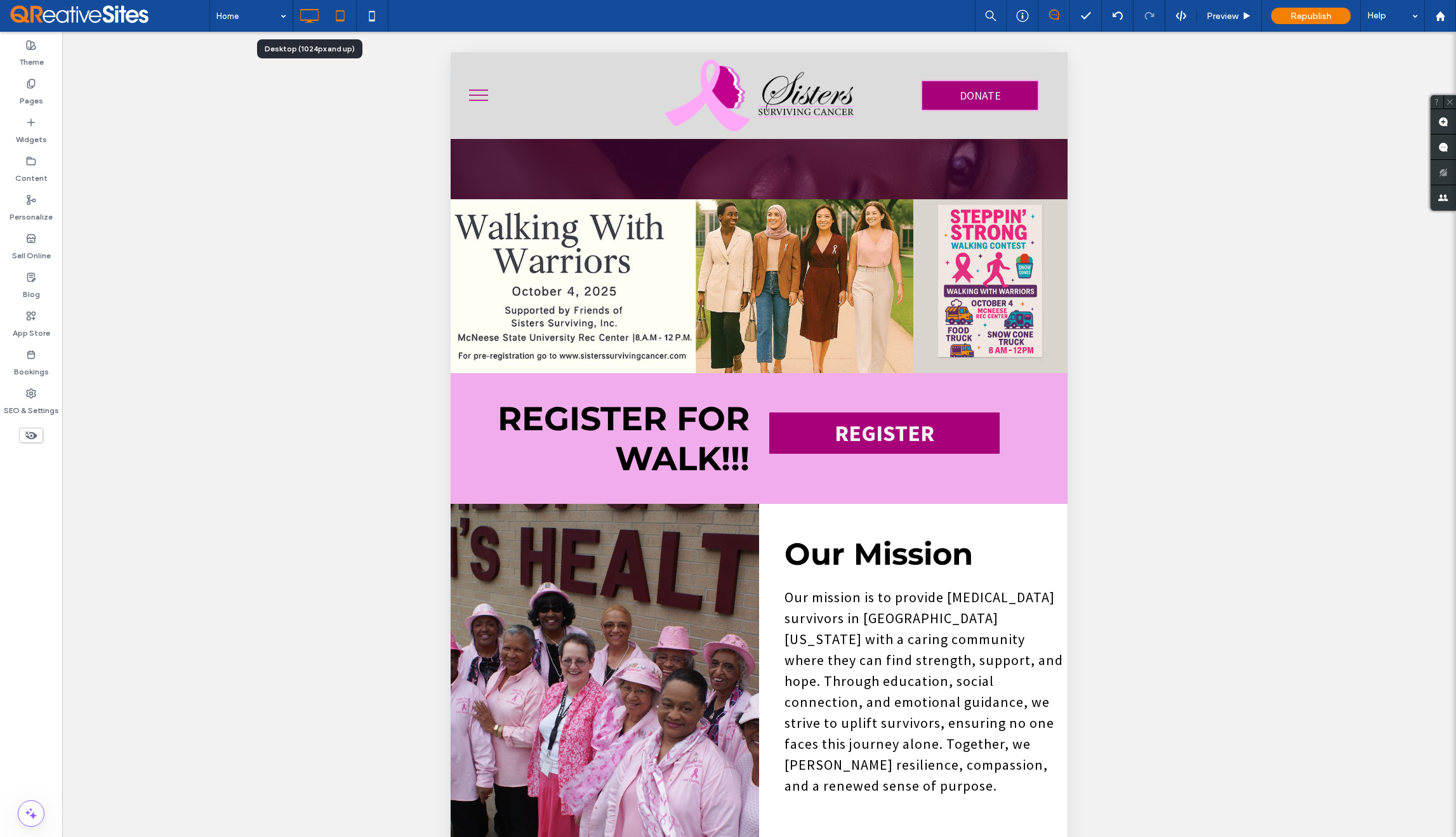
click at [318, 17] on use at bounding box center [310, 15] width 19 height 14
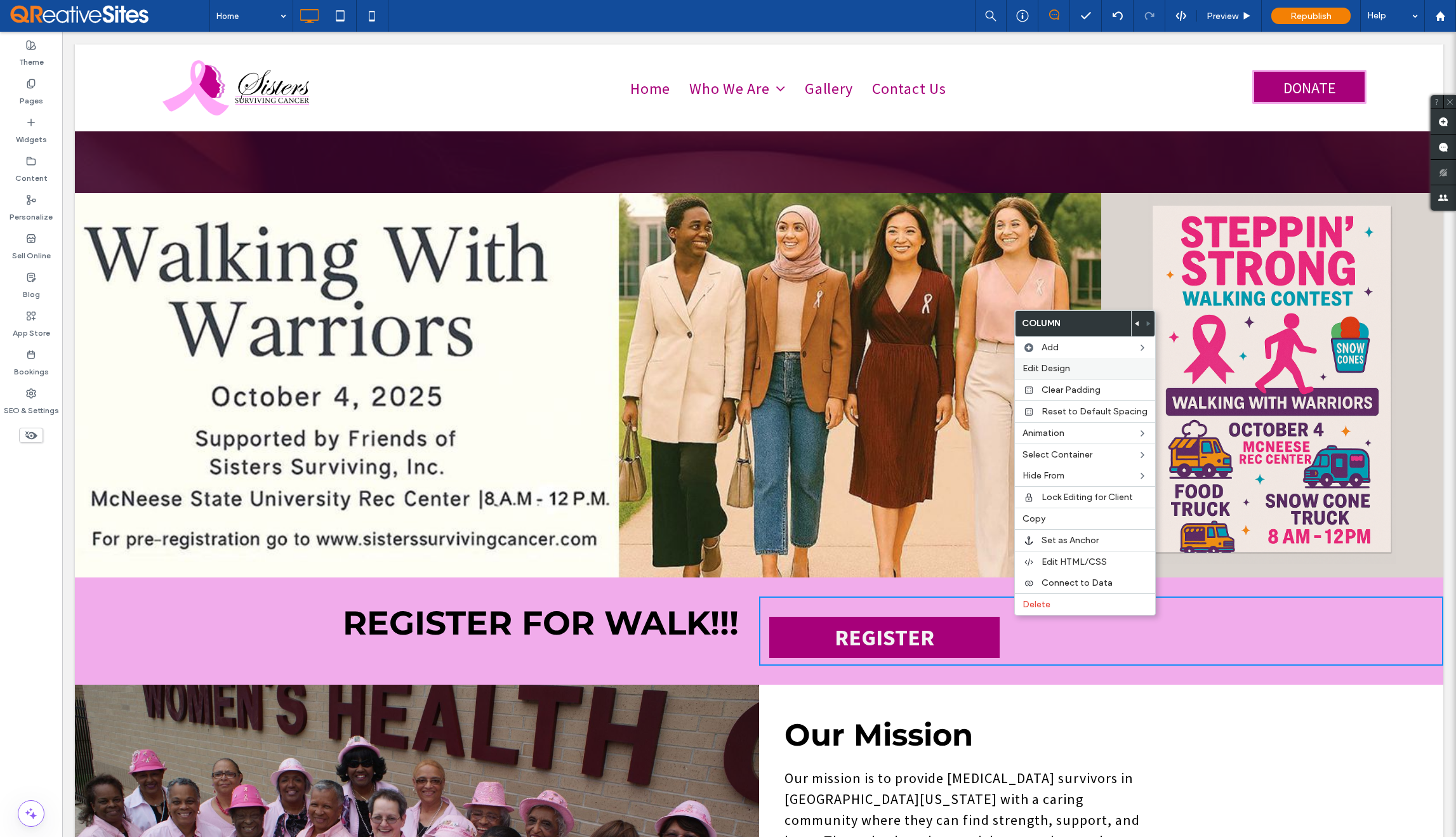
click at [1054, 372] on span "Edit Design" at bounding box center [1046, 368] width 48 height 11
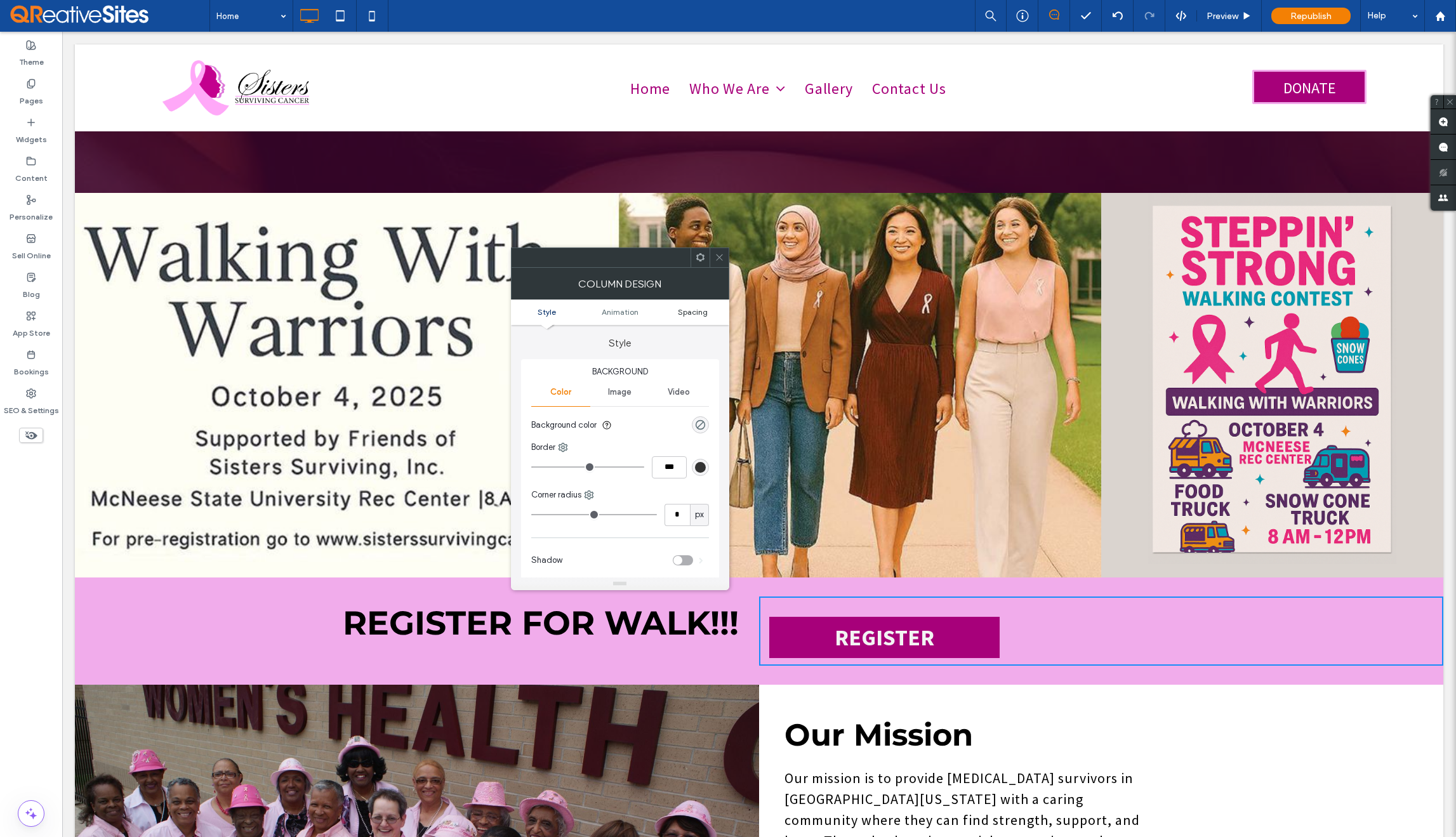
click at [699, 315] on span "Spacing" at bounding box center [693, 312] width 30 height 9
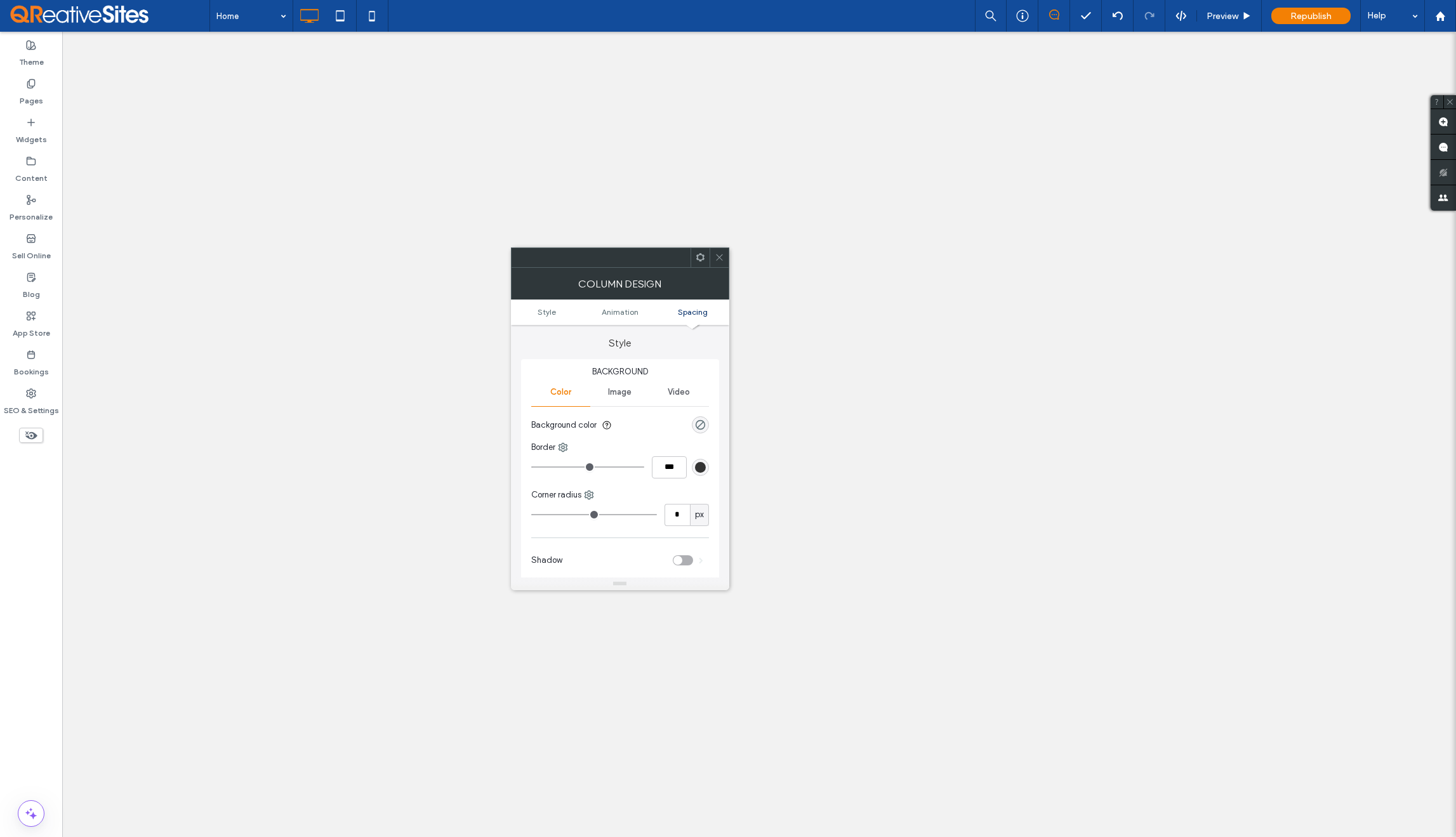
click at [625, 739] on input "****" at bounding box center [620, 747] width 26 height 16
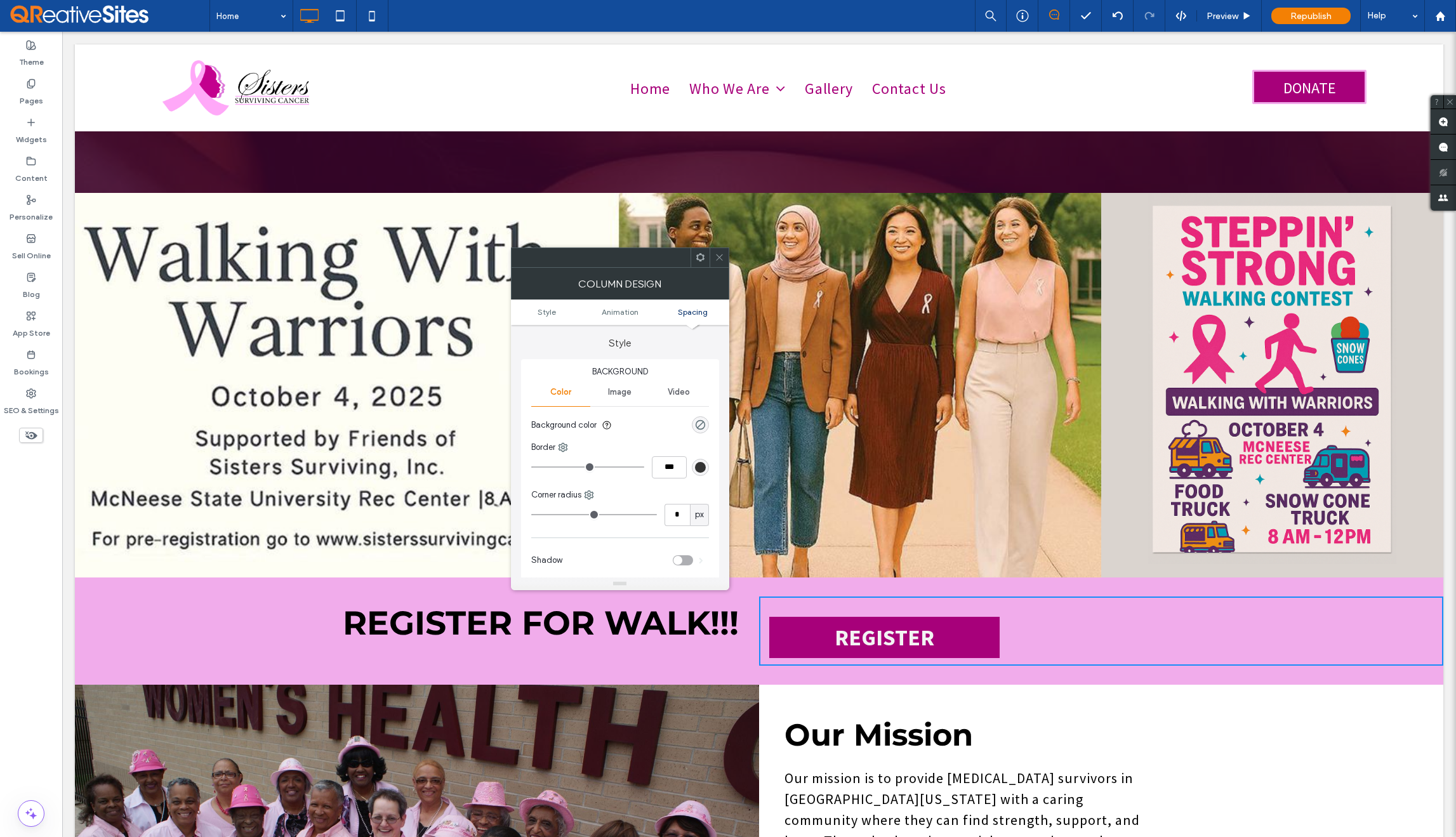
scroll to position [298, 0]
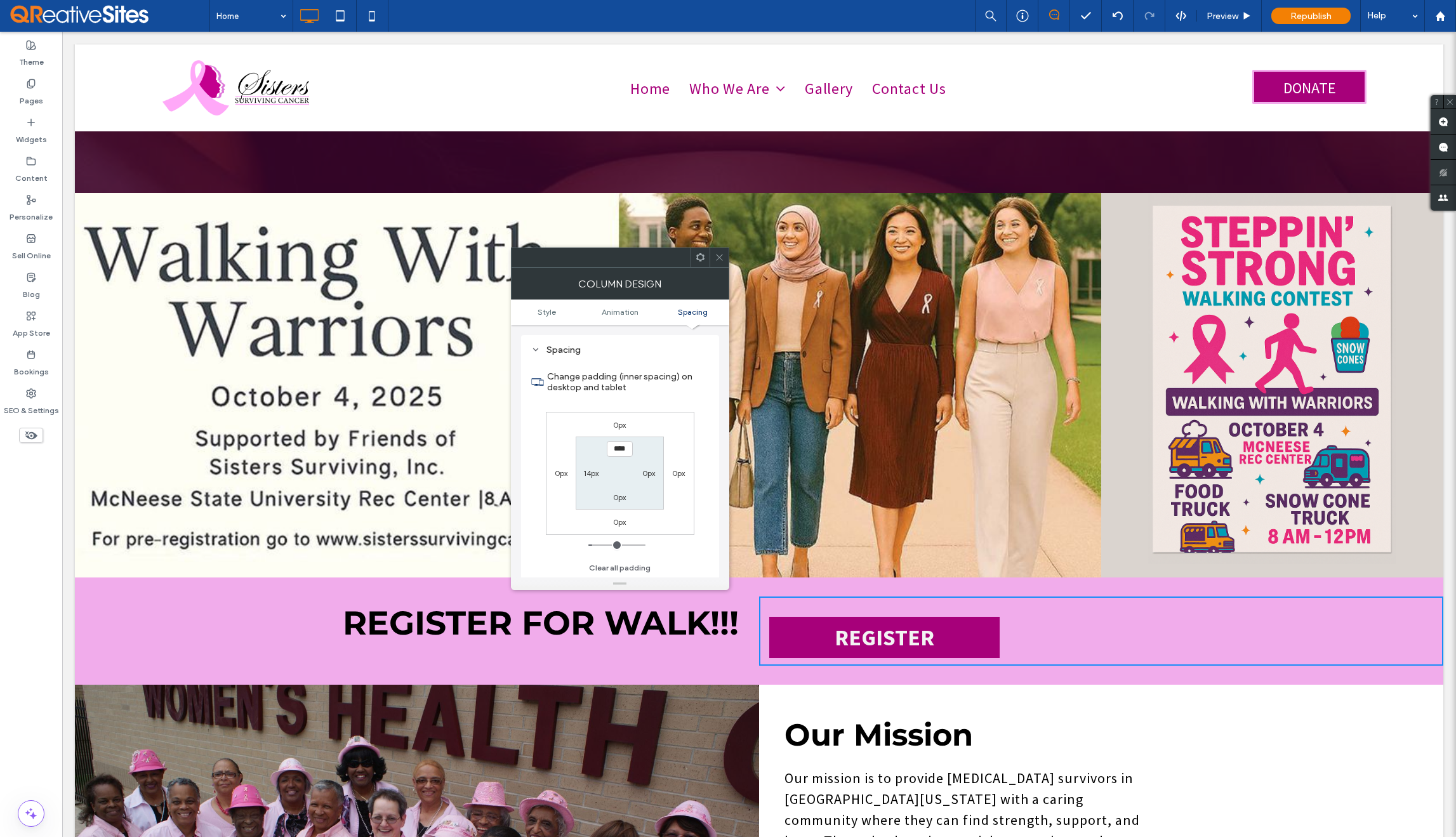
click at [625, 449] on input "****" at bounding box center [620, 449] width 26 height 16
type input "****"
type input "**"
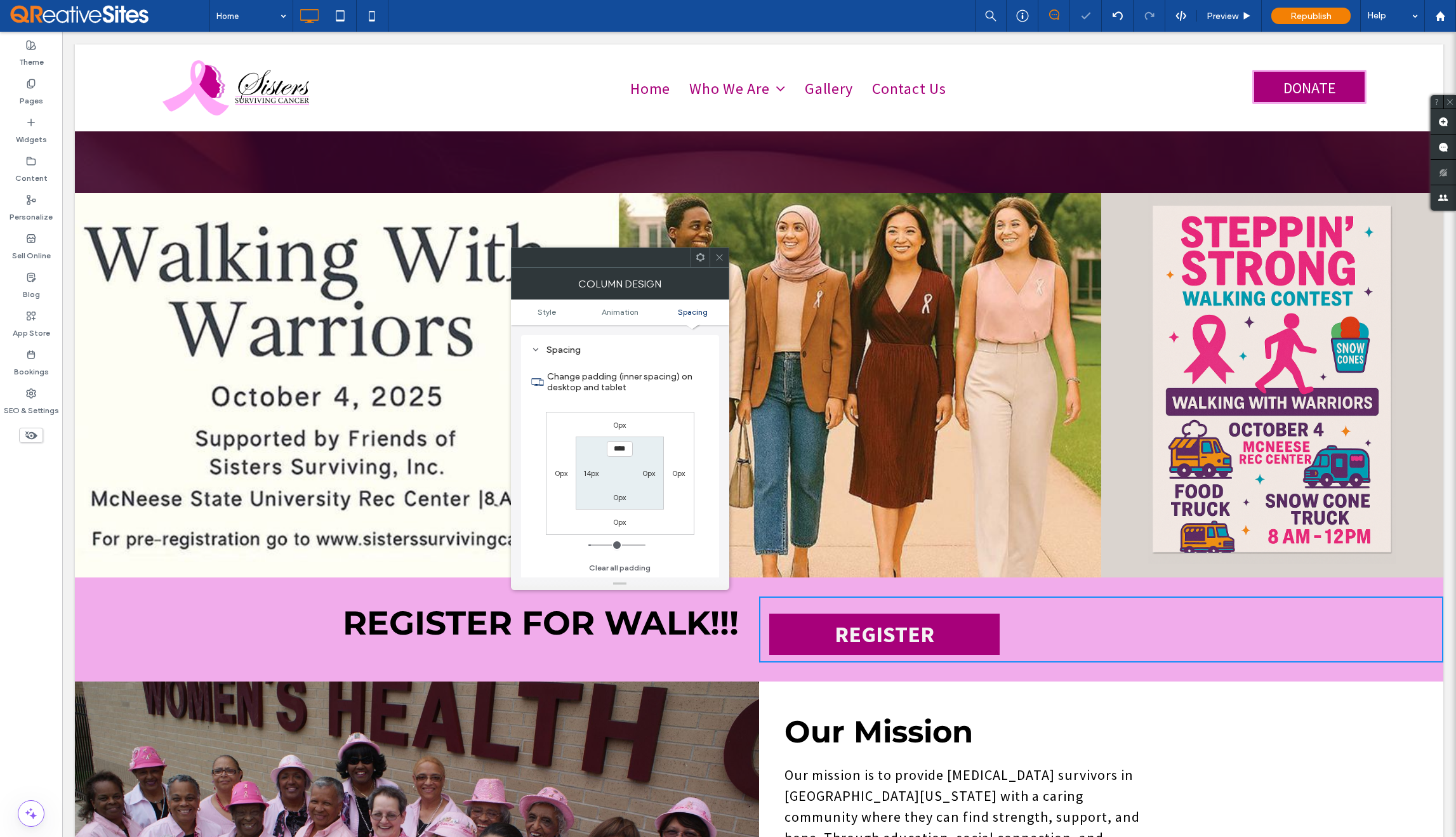
click at [625, 449] on input "****" at bounding box center [620, 449] width 26 height 16
type input "***"
type input "*"
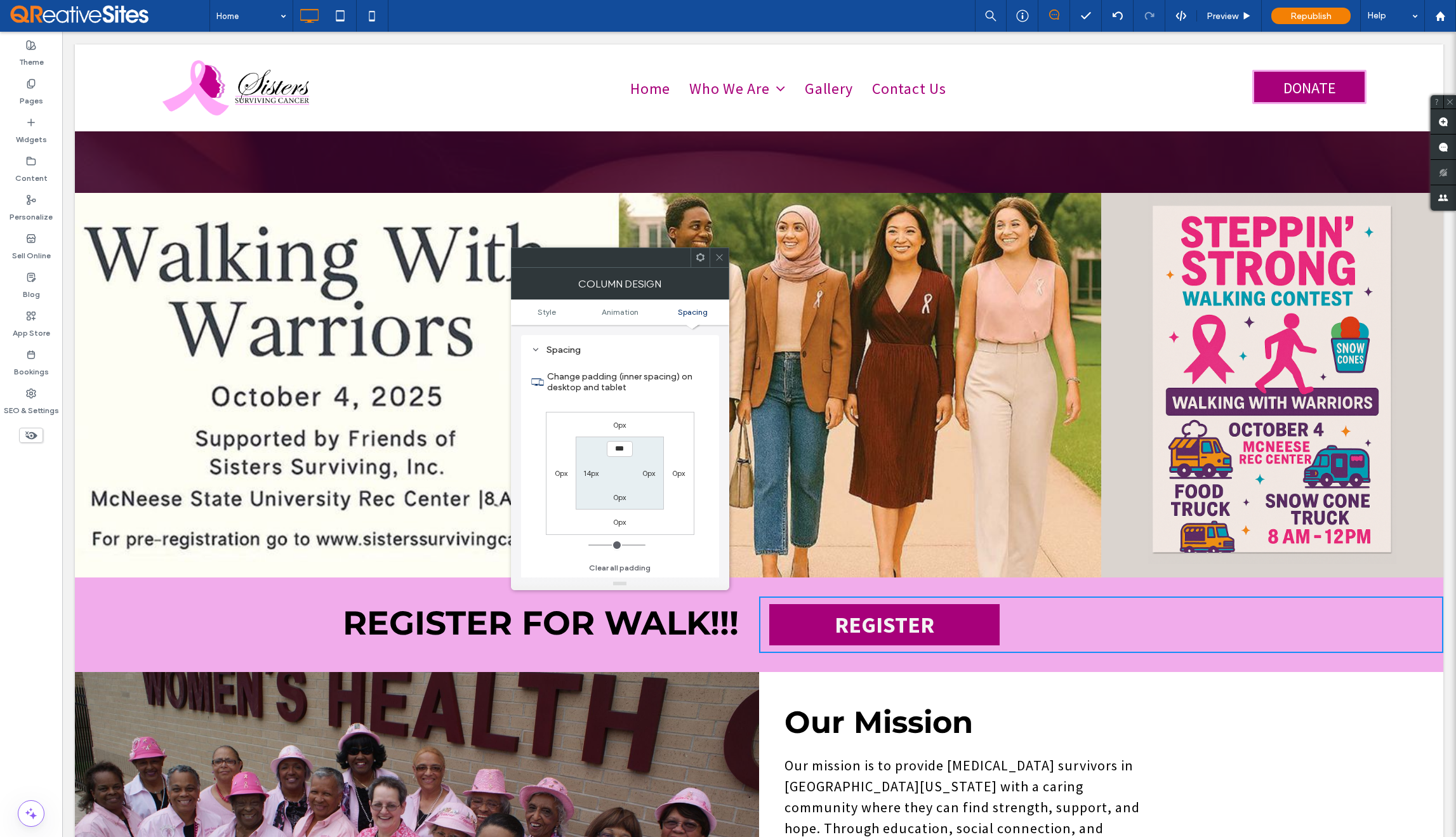
click at [718, 259] on icon at bounding box center [719, 257] width 9 height 9
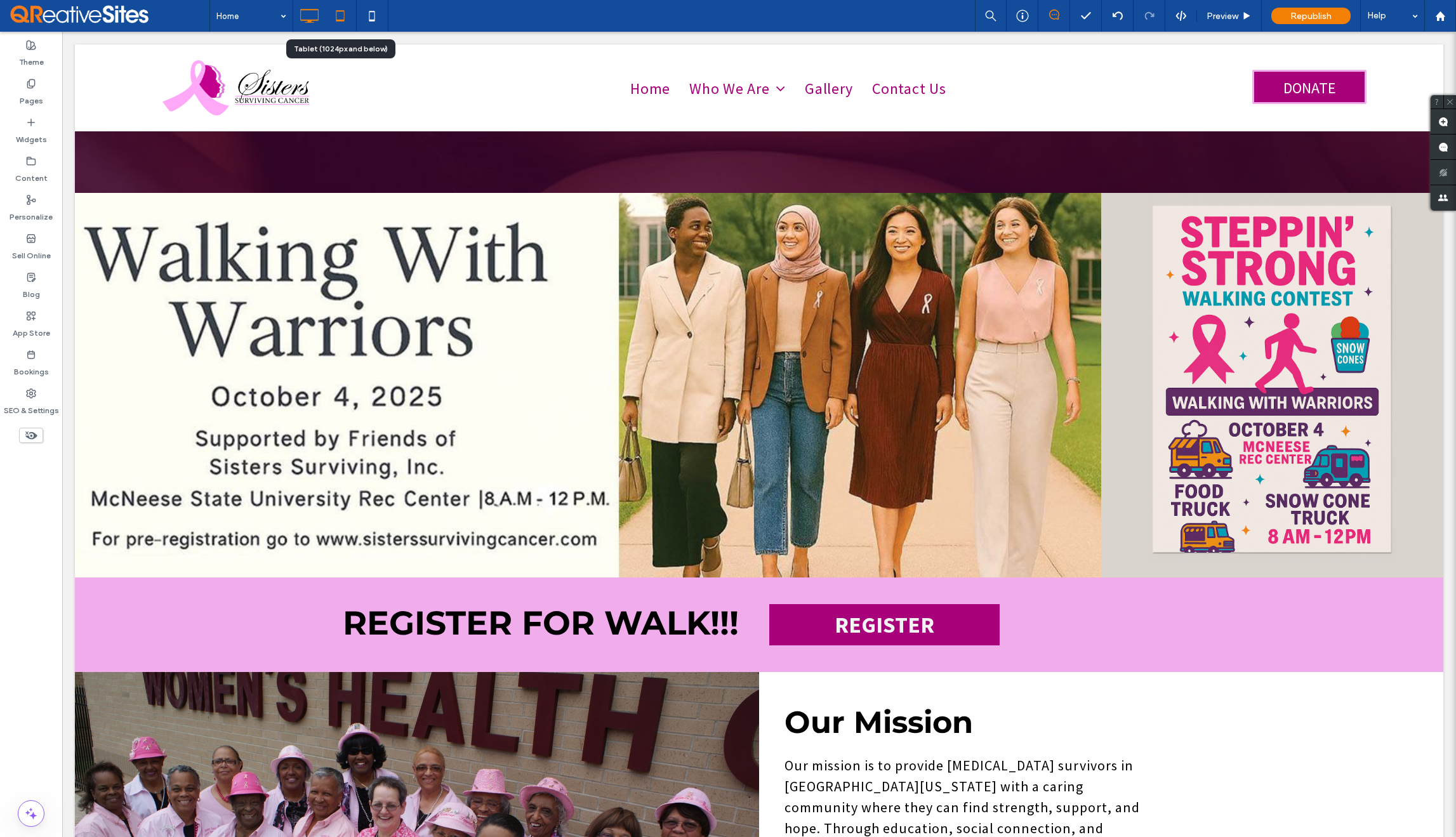
click at [341, 19] on use at bounding box center [340, 15] width 8 height 11
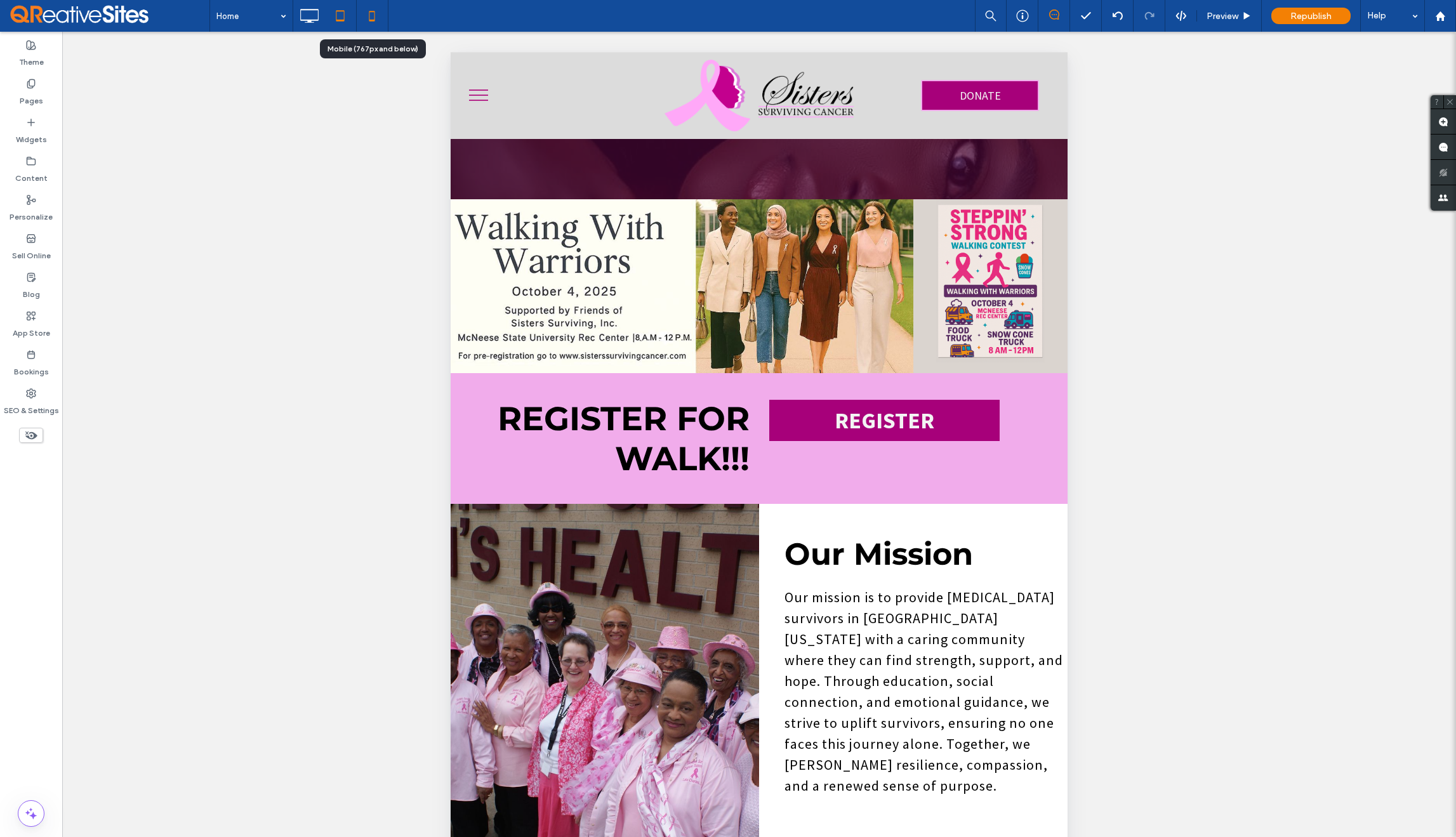
click at [367, 15] on icon at bounding box center [372, 15] width 25 height 25
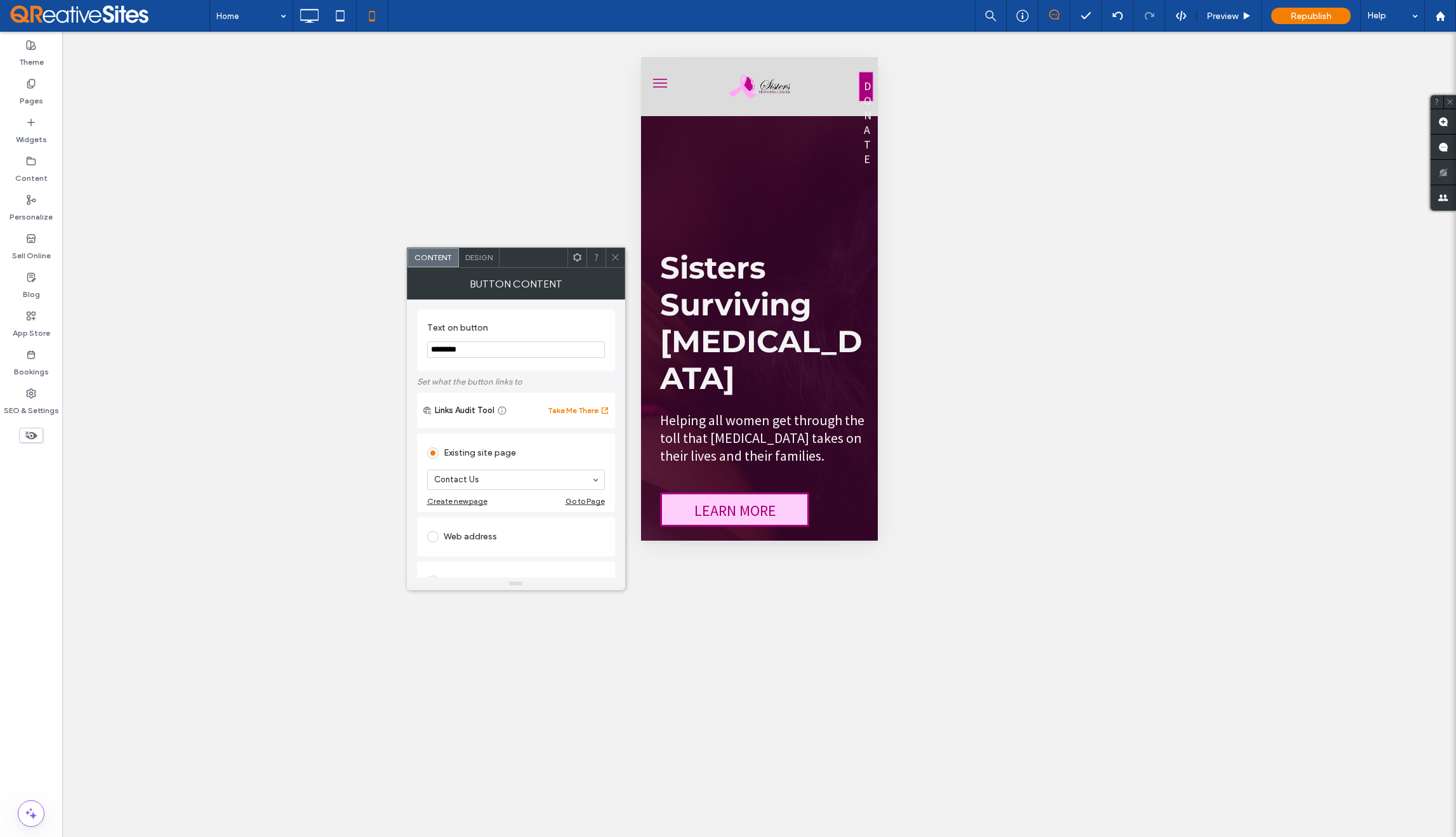
click at [612, 263] on span at bounding box center [615, 258] width 9 height 19
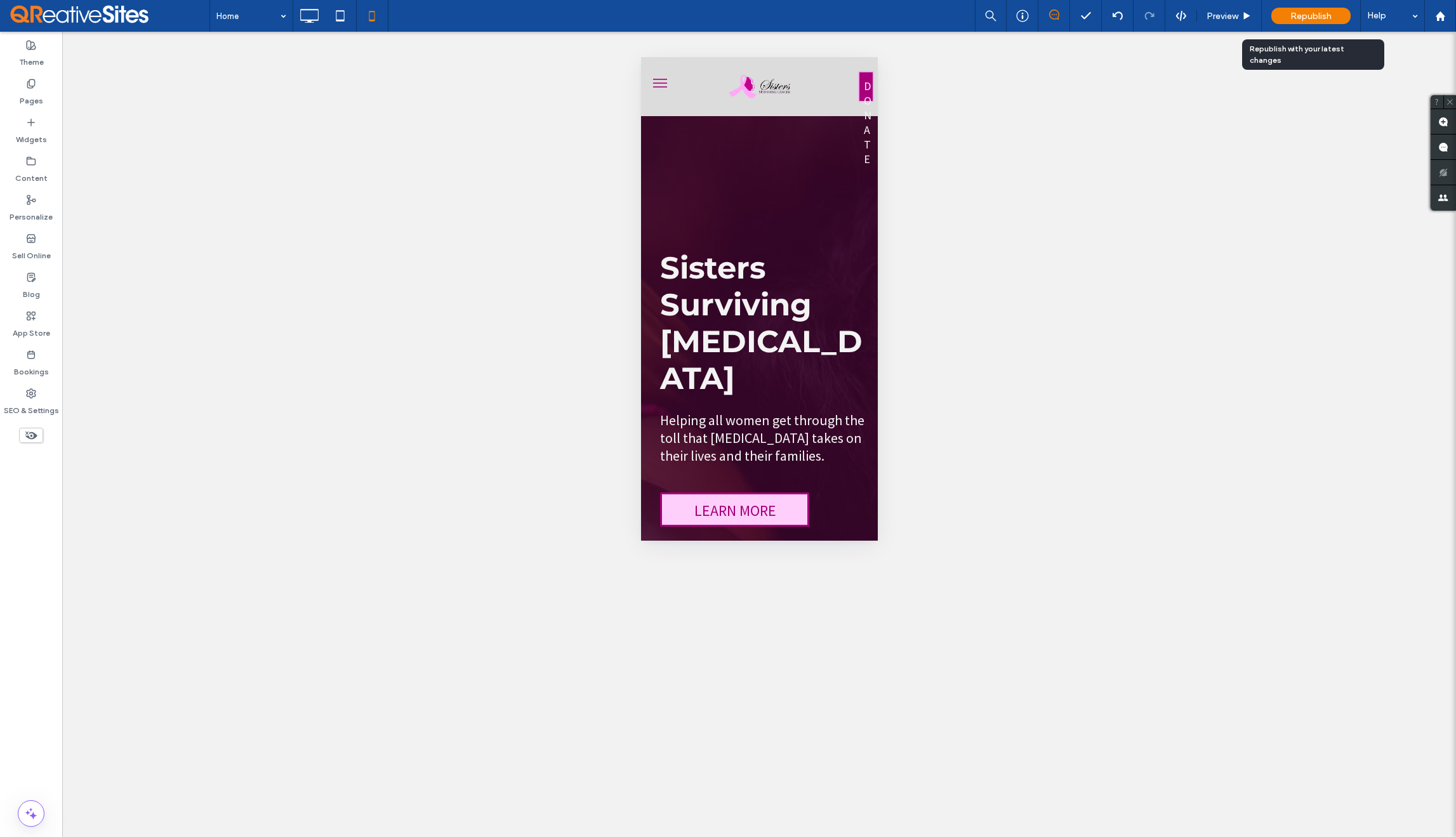
click at [1303, 14] on span "Republish" at bounding box center [1311, 16] width 41 height 11
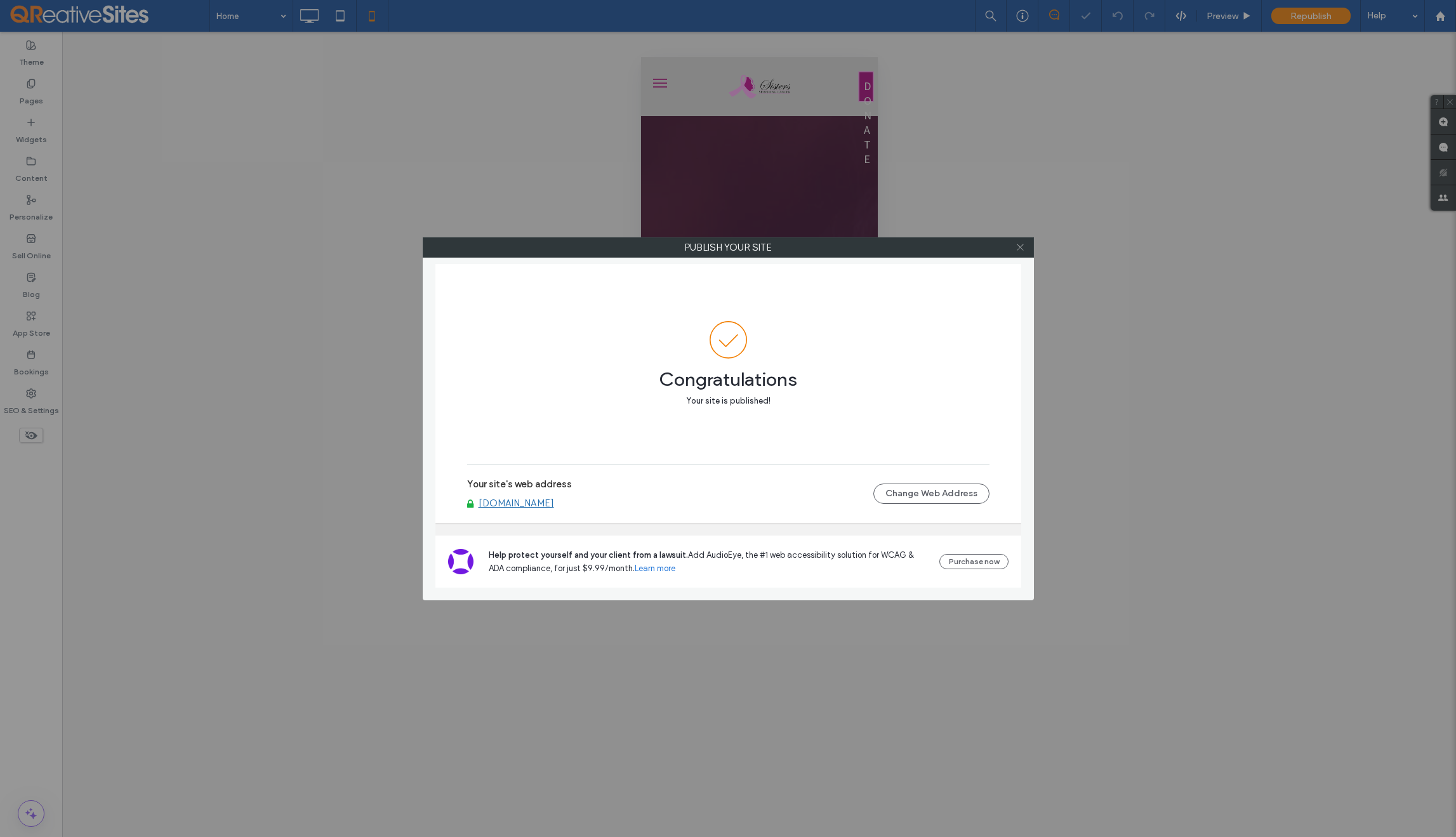
click at [1019, 248] on use at bounding box center [1019, 247] width 6 height 6
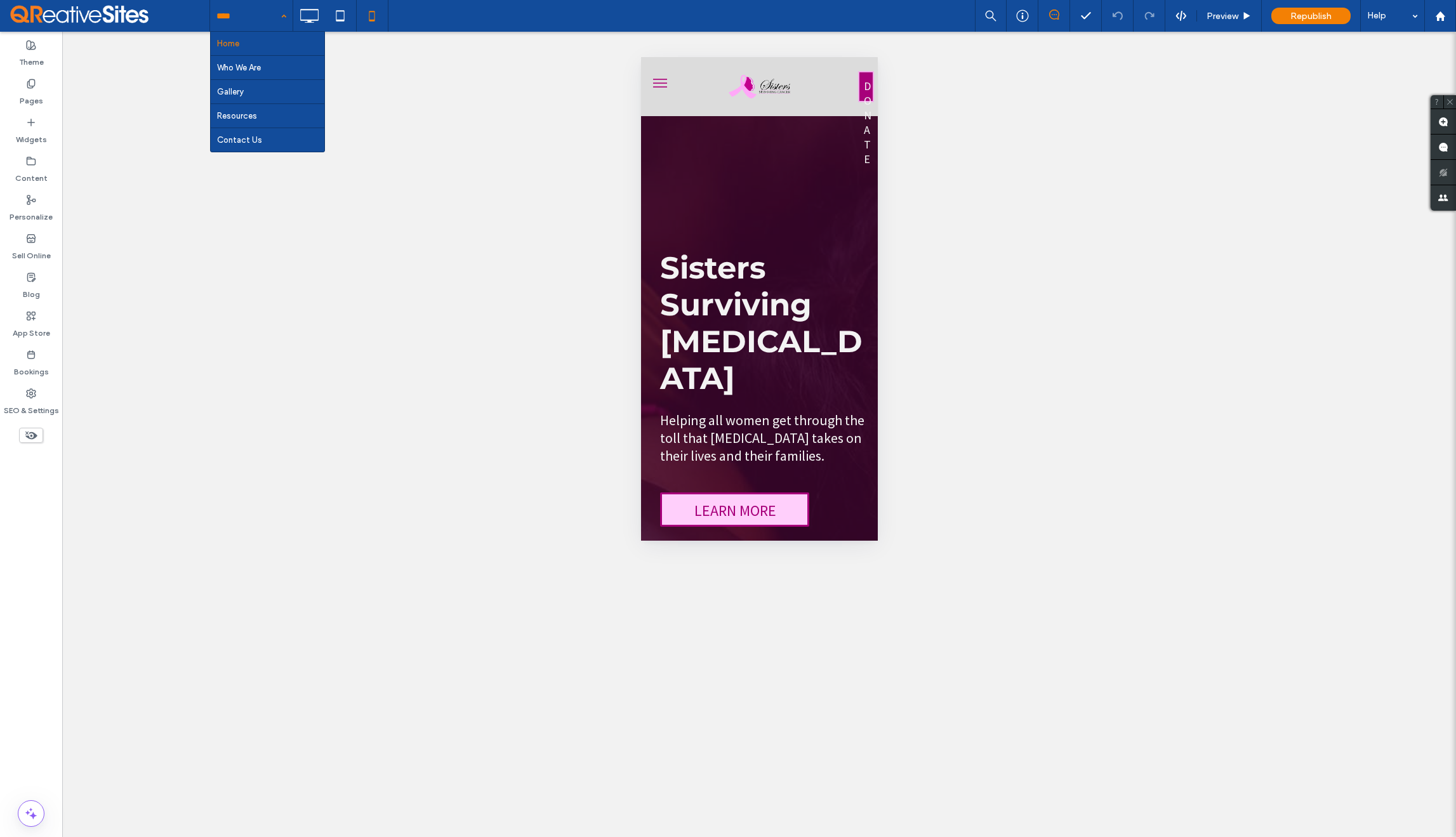
click at [232, 15] on input at bounding box center [248, 16] width 63 height 32
click at [307, 16] on icon at bounding box center [309, 15] width 25 height 25
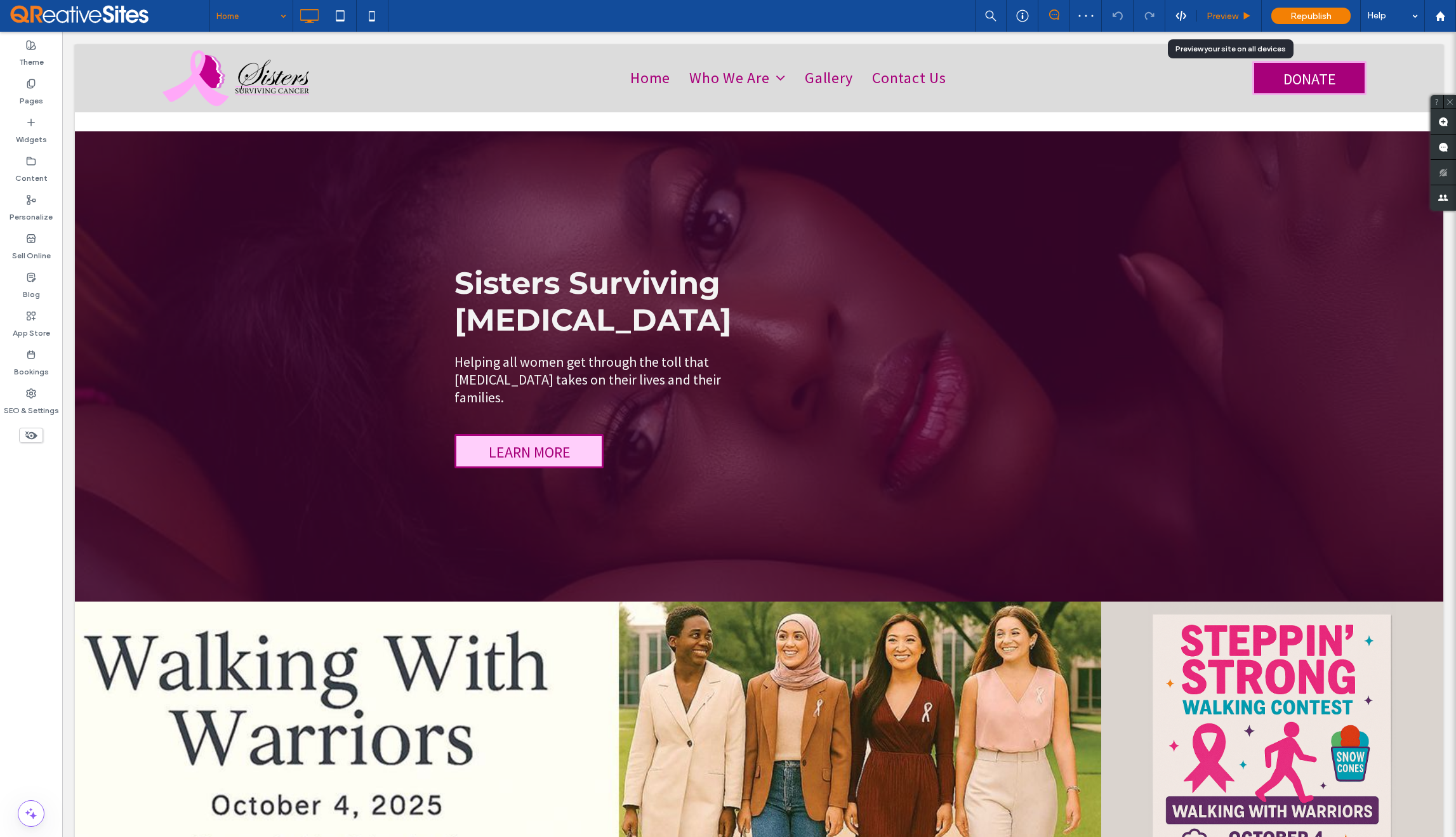
click at [1213, 16] on span "Preview" at bounding box center [1222, 16] width 32 height 11
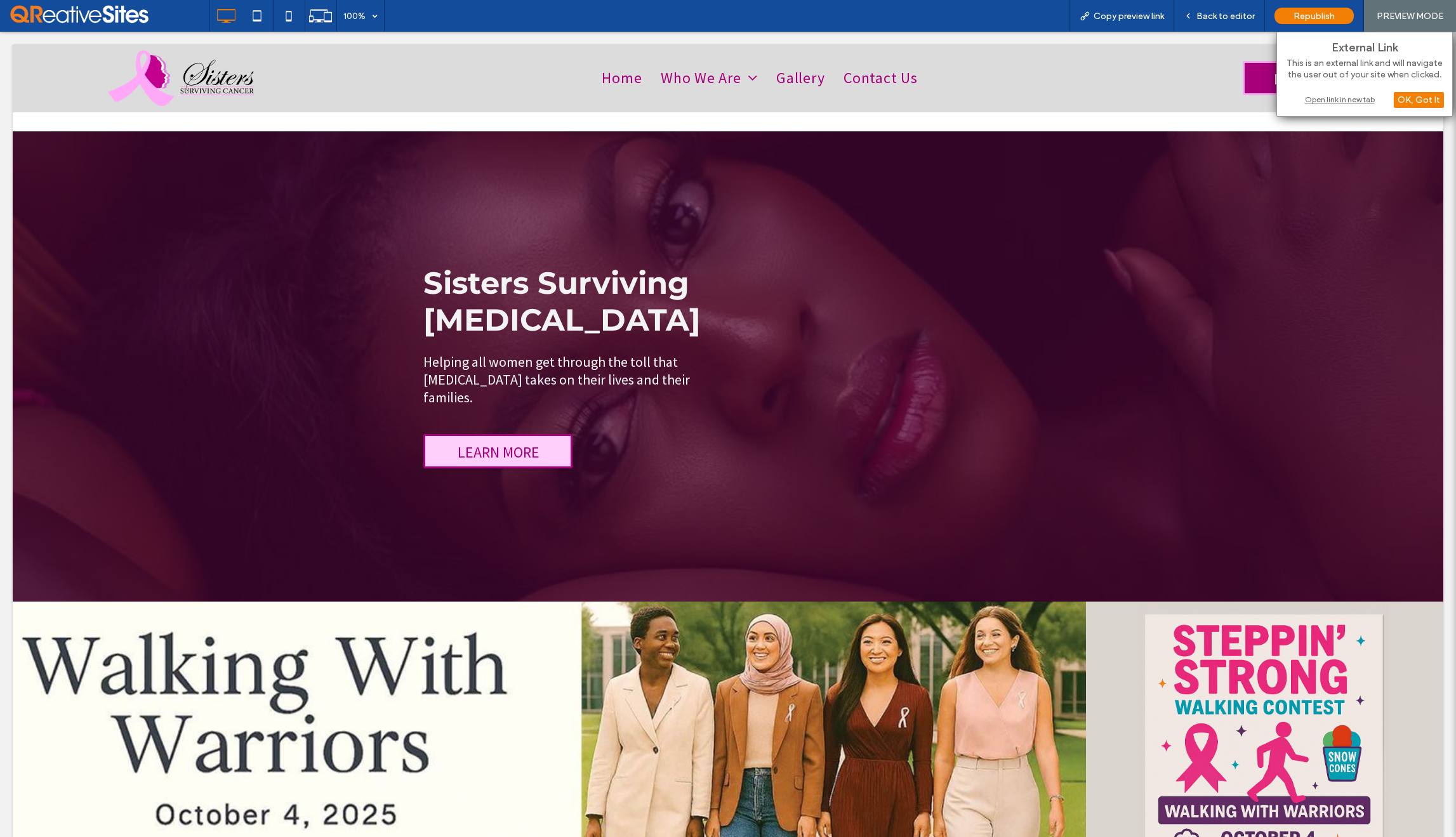
click at [1354, 97] on div "Open link in new tab" at bounding box center [1365, 99] width 159 height 13
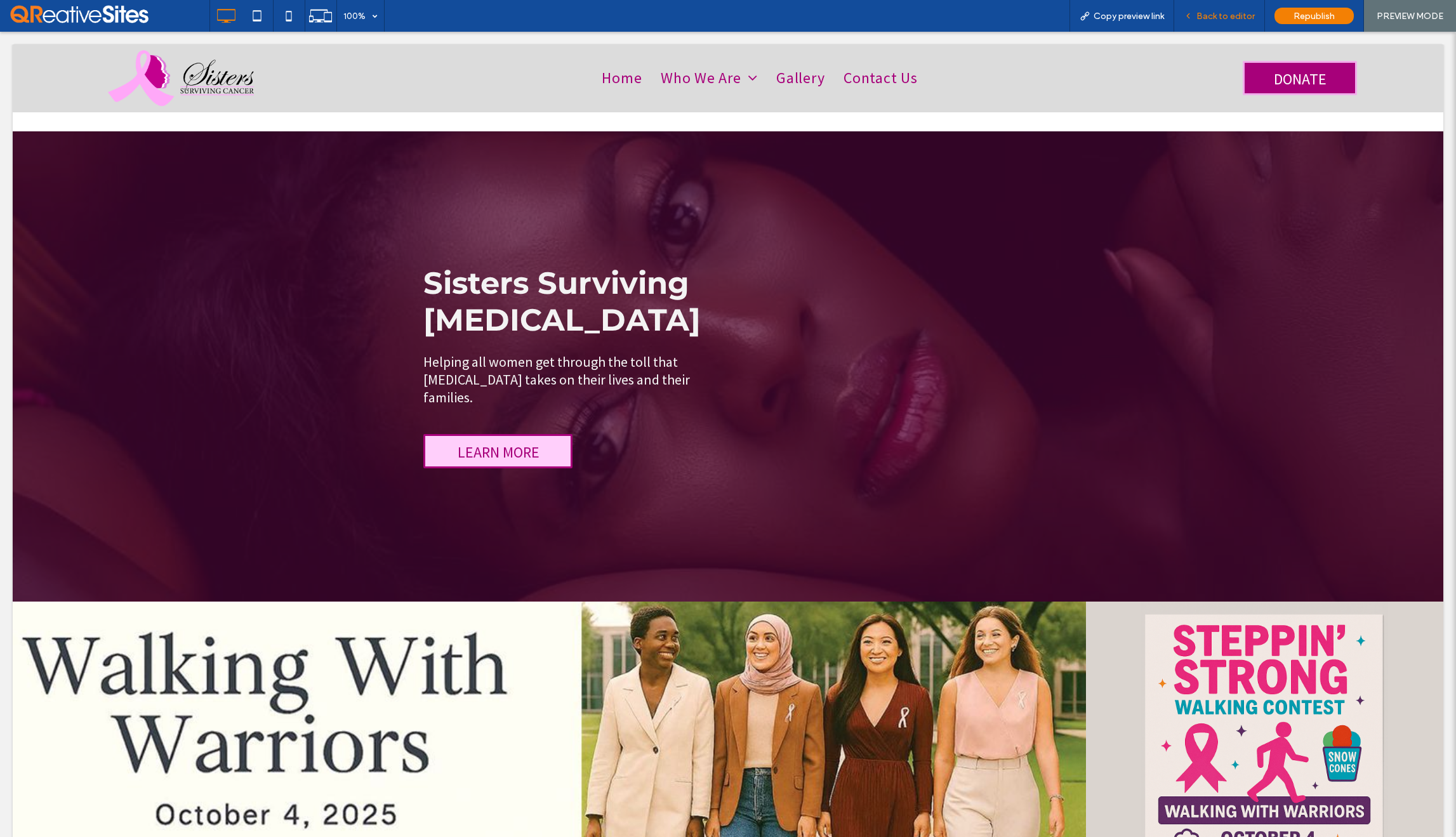
click at [1229, 13] on span "Back to editor" at bounding box center [1225, 16] width 58 height 11
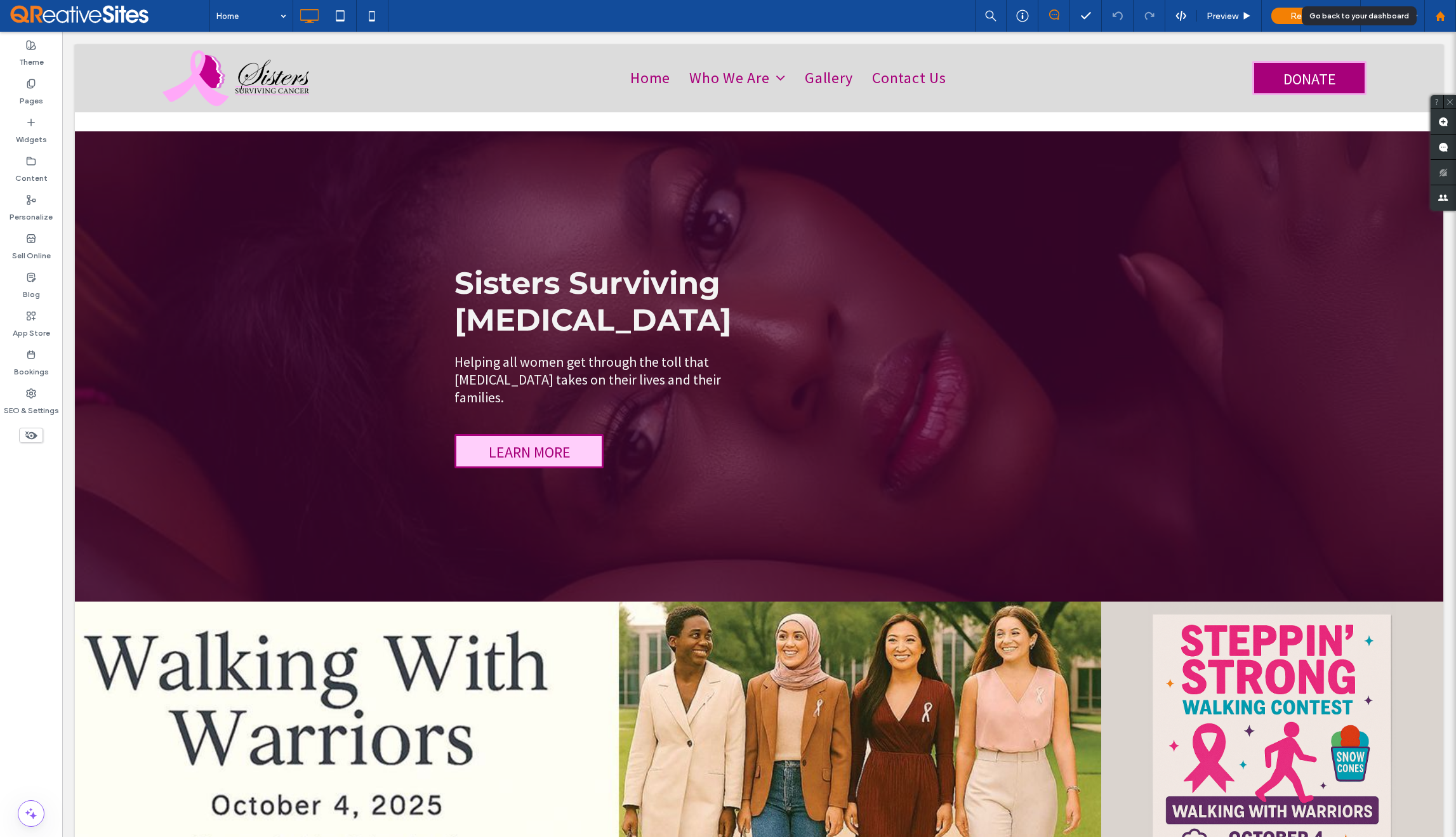
click at [1440, 17] on icon at bounding box center [1440, 16] width 11 height 11
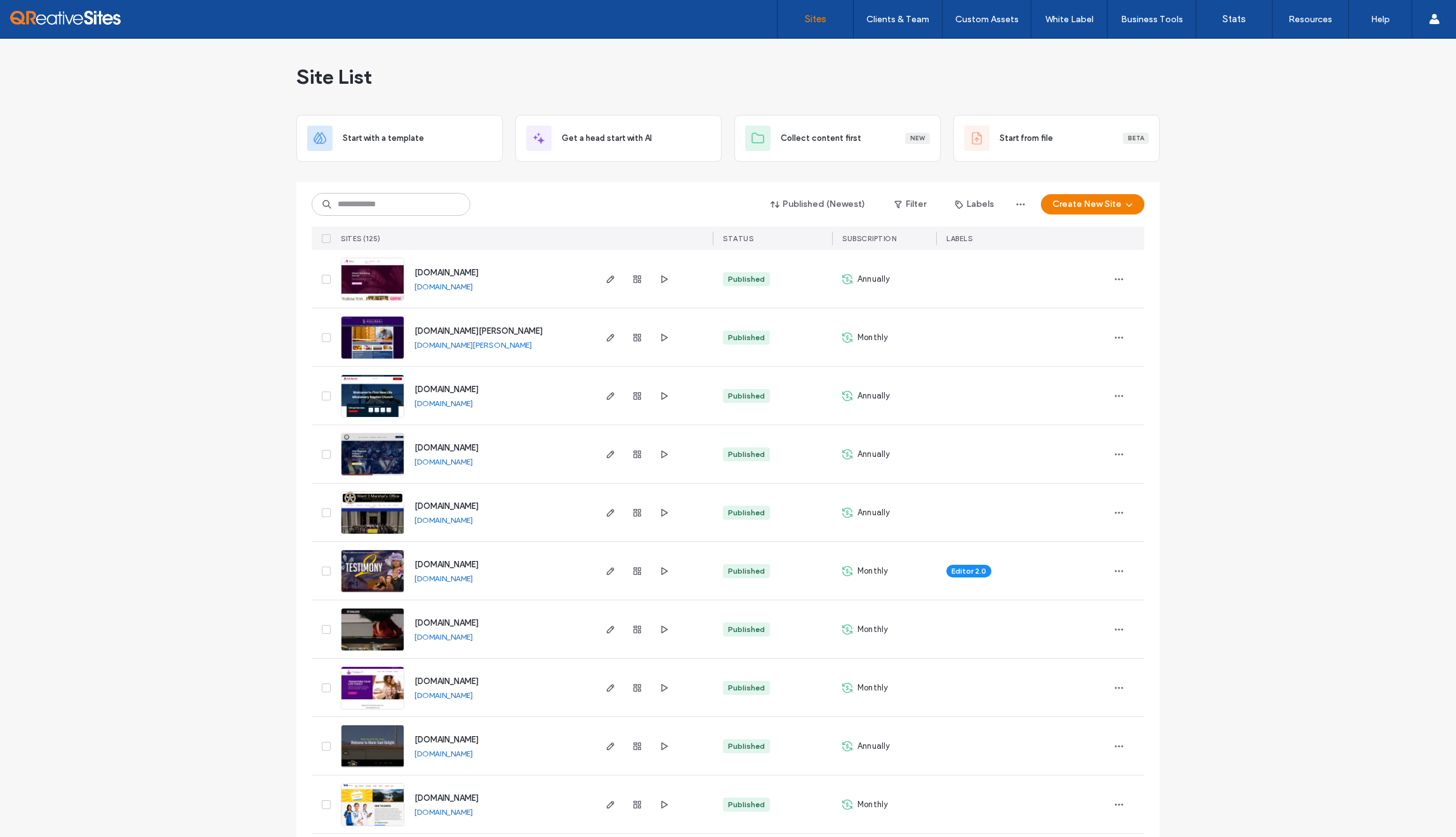
click at [603, 518] on span "button" at bounding box center [610, 512] width 15 height 15
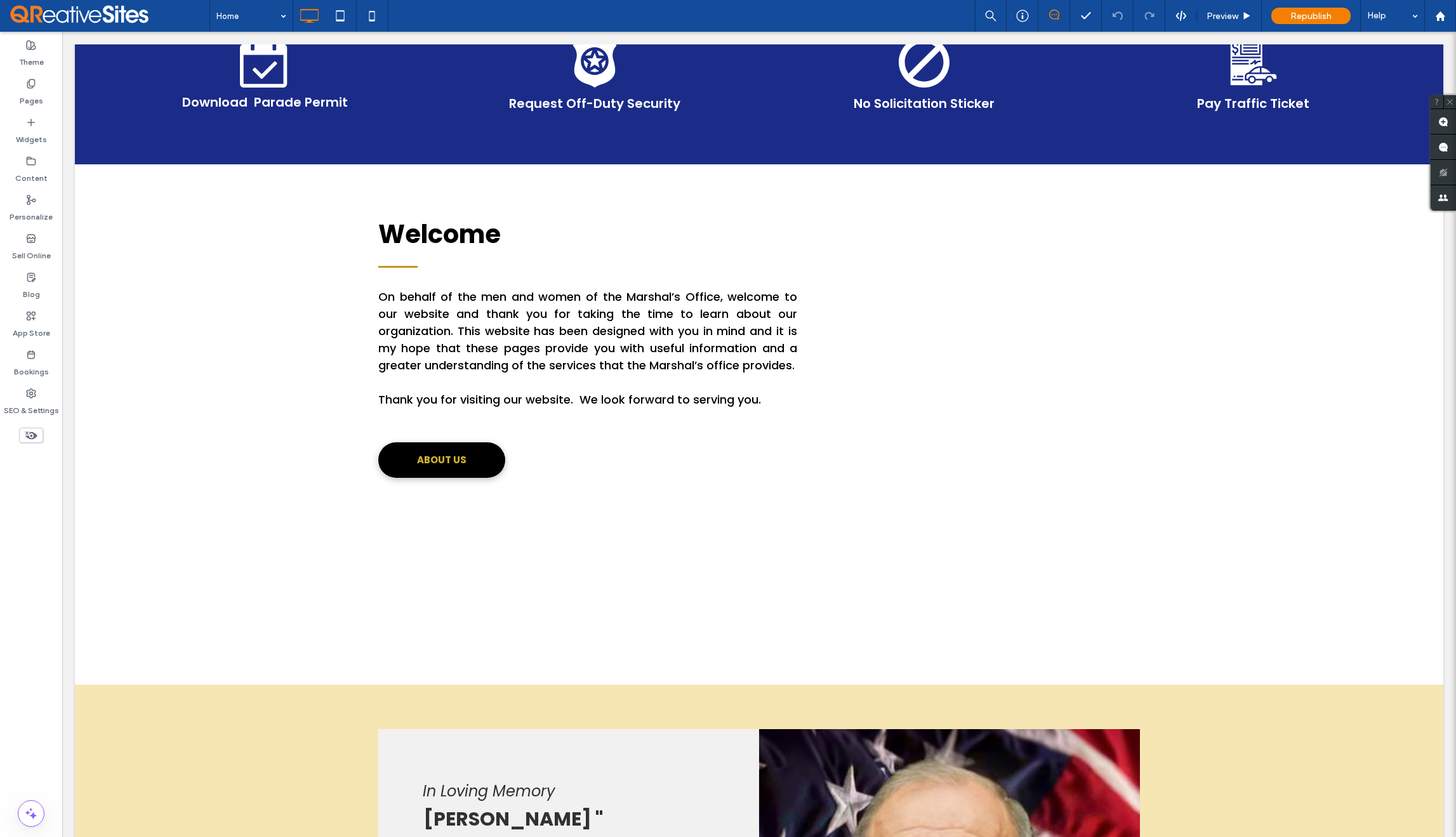
scroll to position [698, 0]
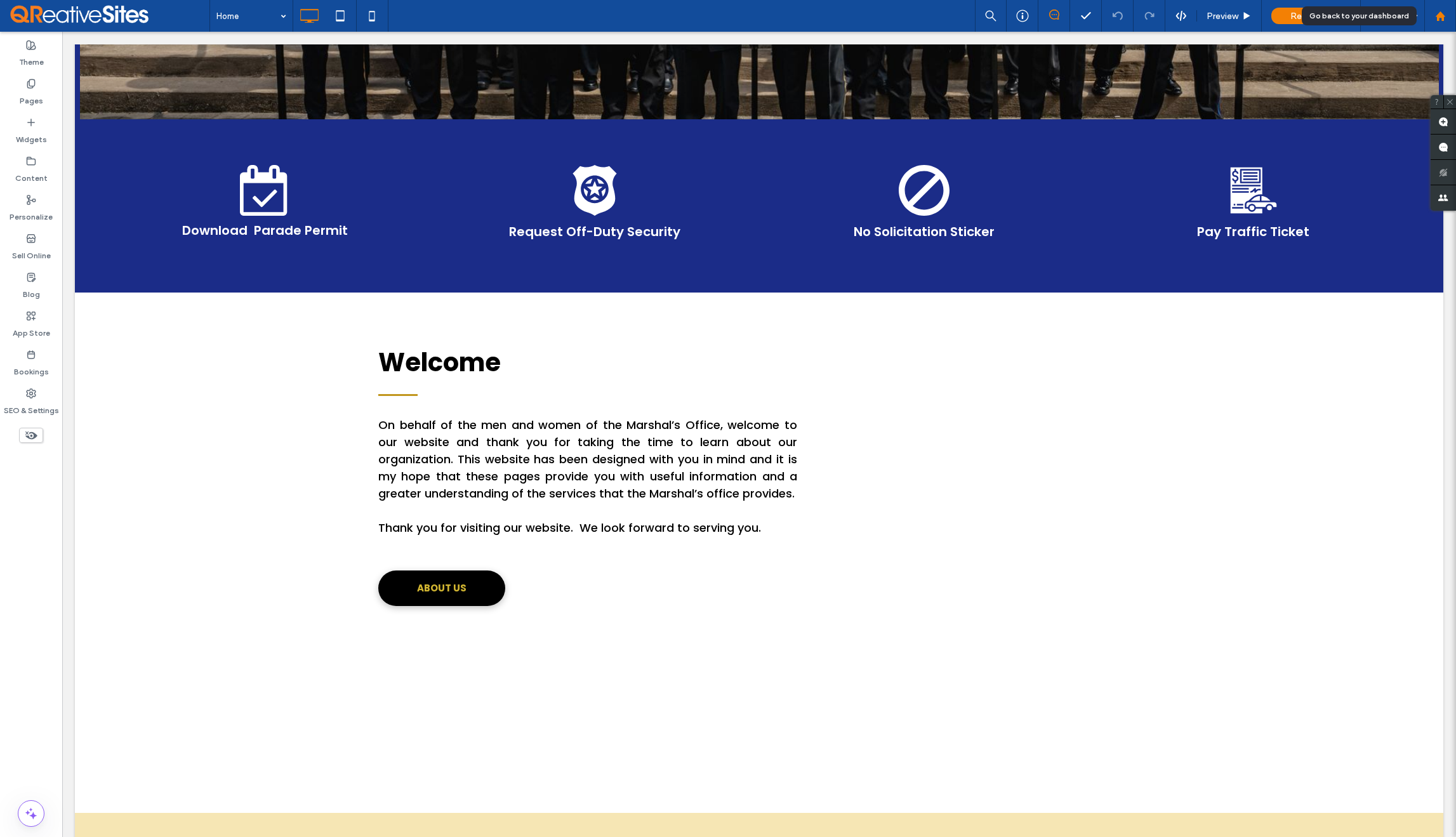
click at [1439, 18] on use at bounding box center [1439, 15] width 9 height 9
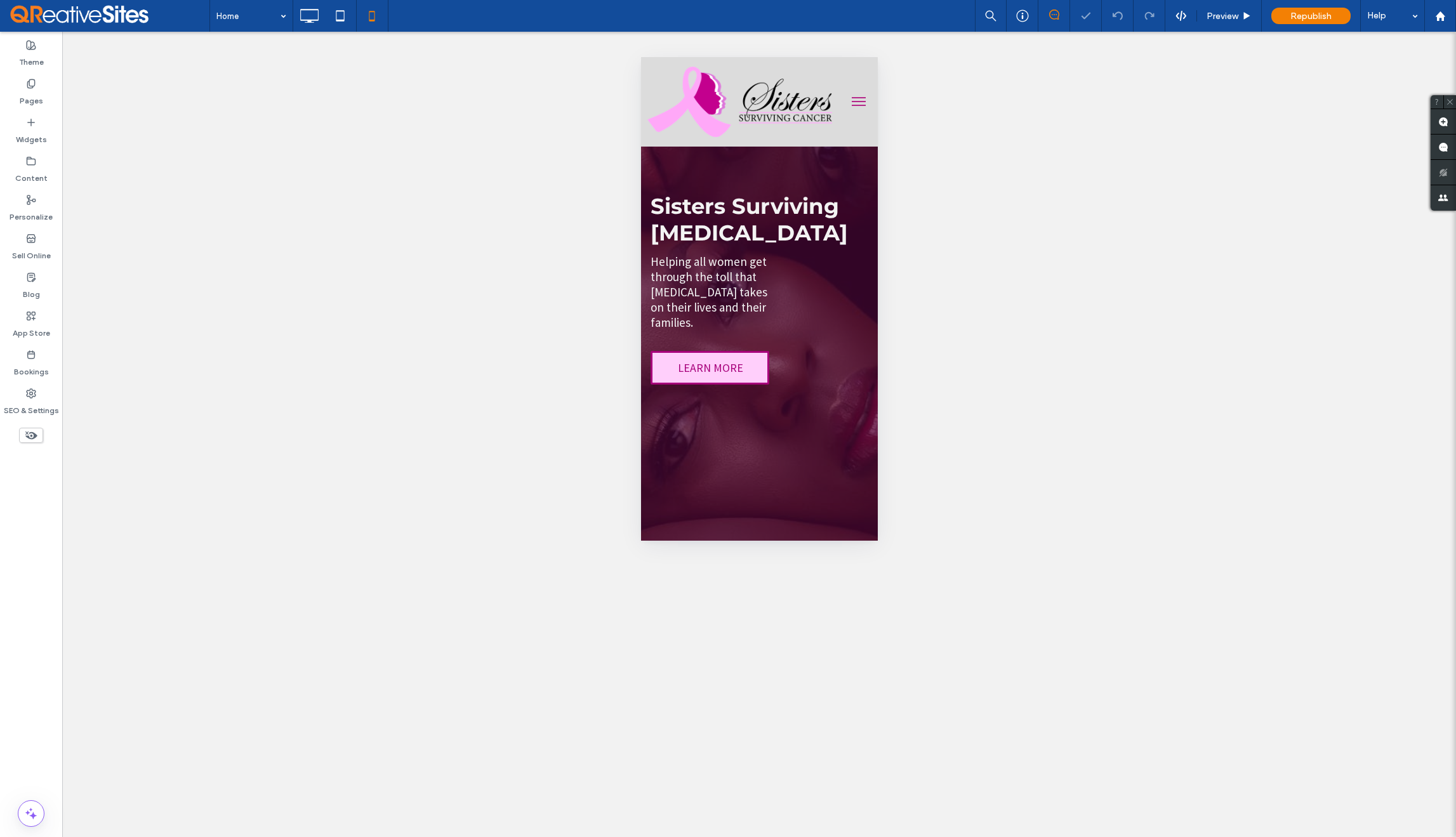
click at [851, 105] on span "menu" at bounding box center [858, 105] width 14 height 1
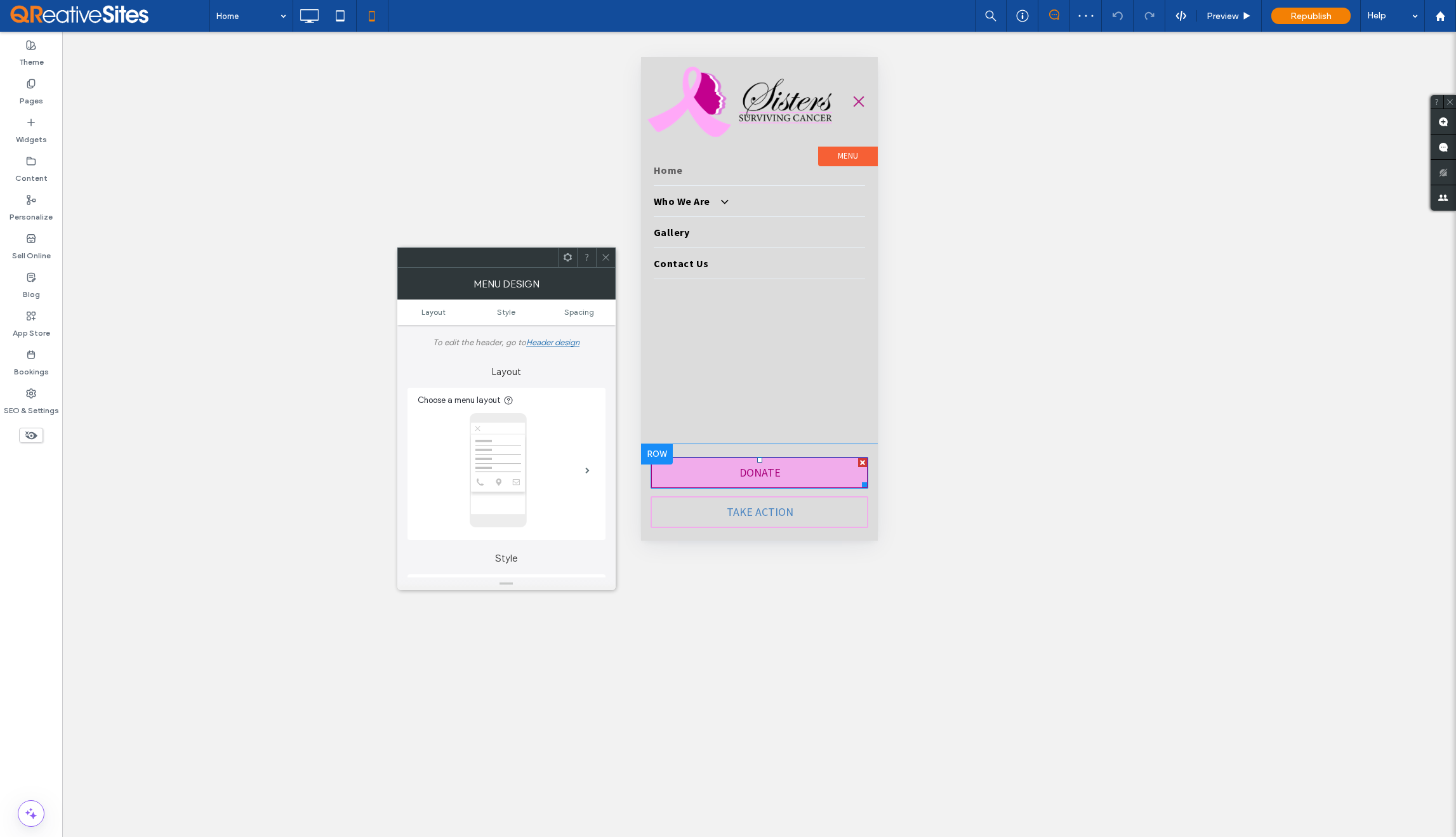
click at [725, 472] on link "DONATE" at bounding box center [759, 473] width 218 height 32
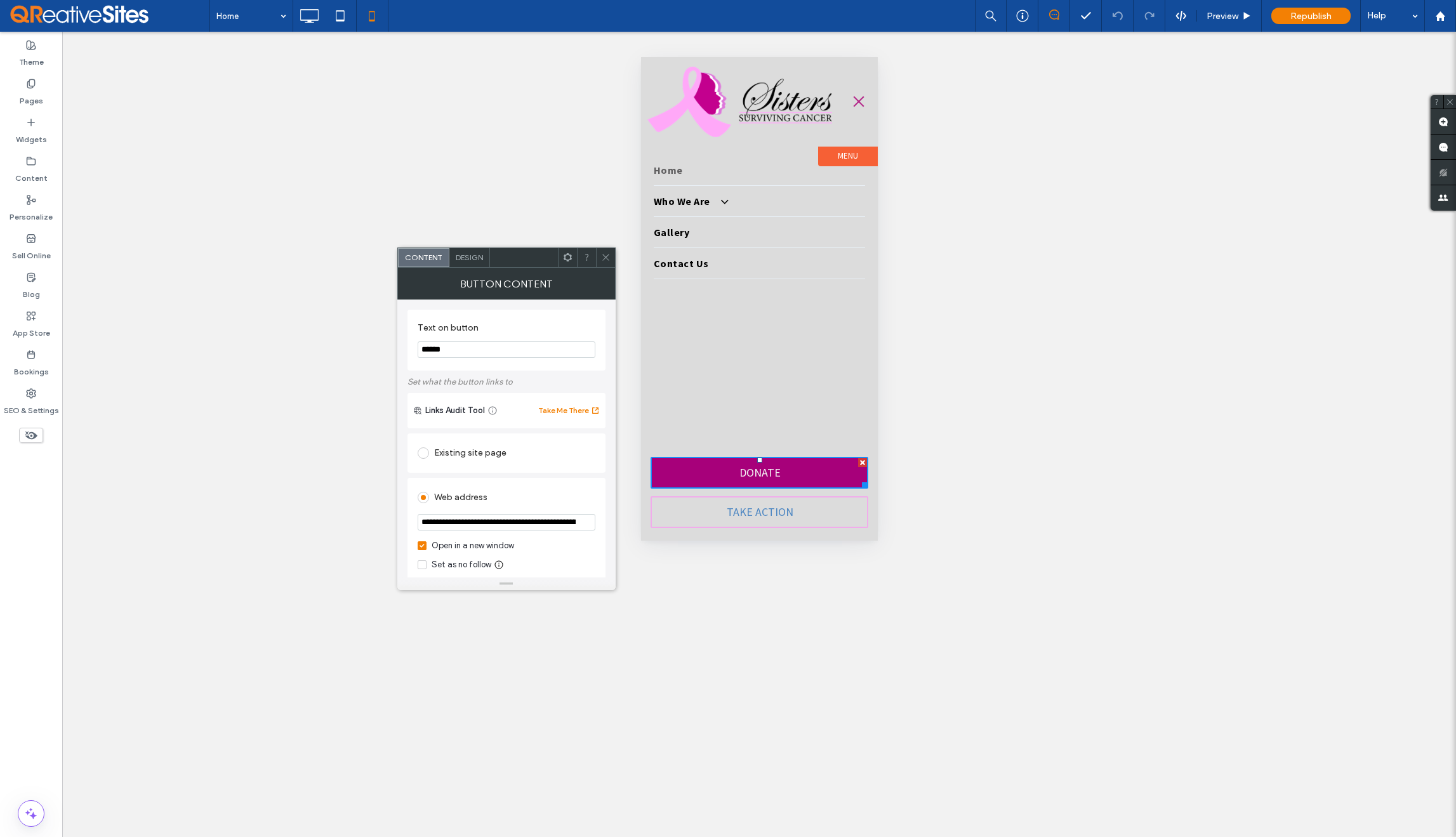
click at [575, 527] on input "**********" at bounding box center [506, 522] width 177 height 17
paste input "url"
type input "********"
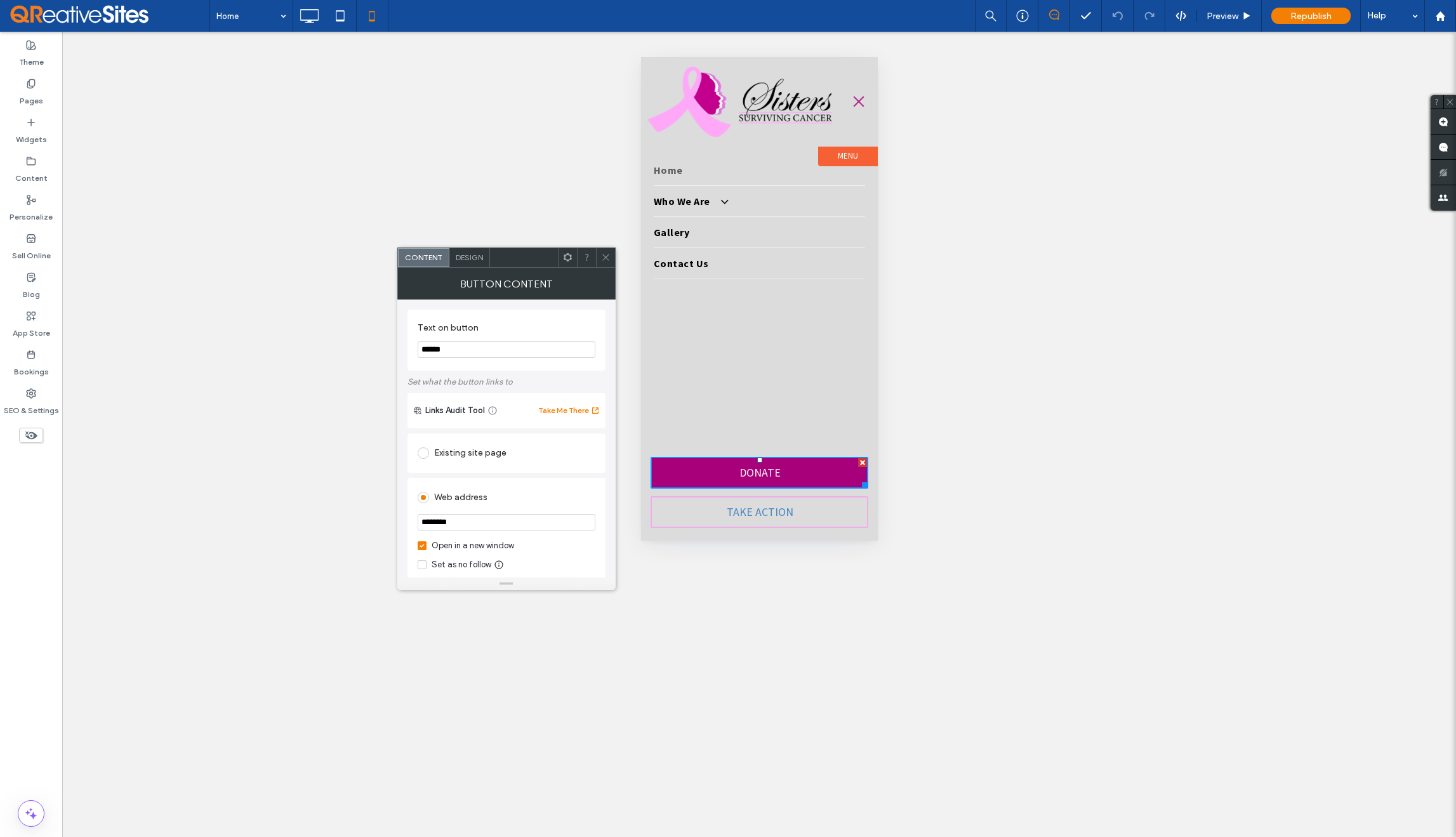
click at [535, 522] on input "********" at bounding box center [506, 522] width 177 height 17
click at [605, 258] on use at bounding box center [605, 258] width 6 height 6
type input "*******"
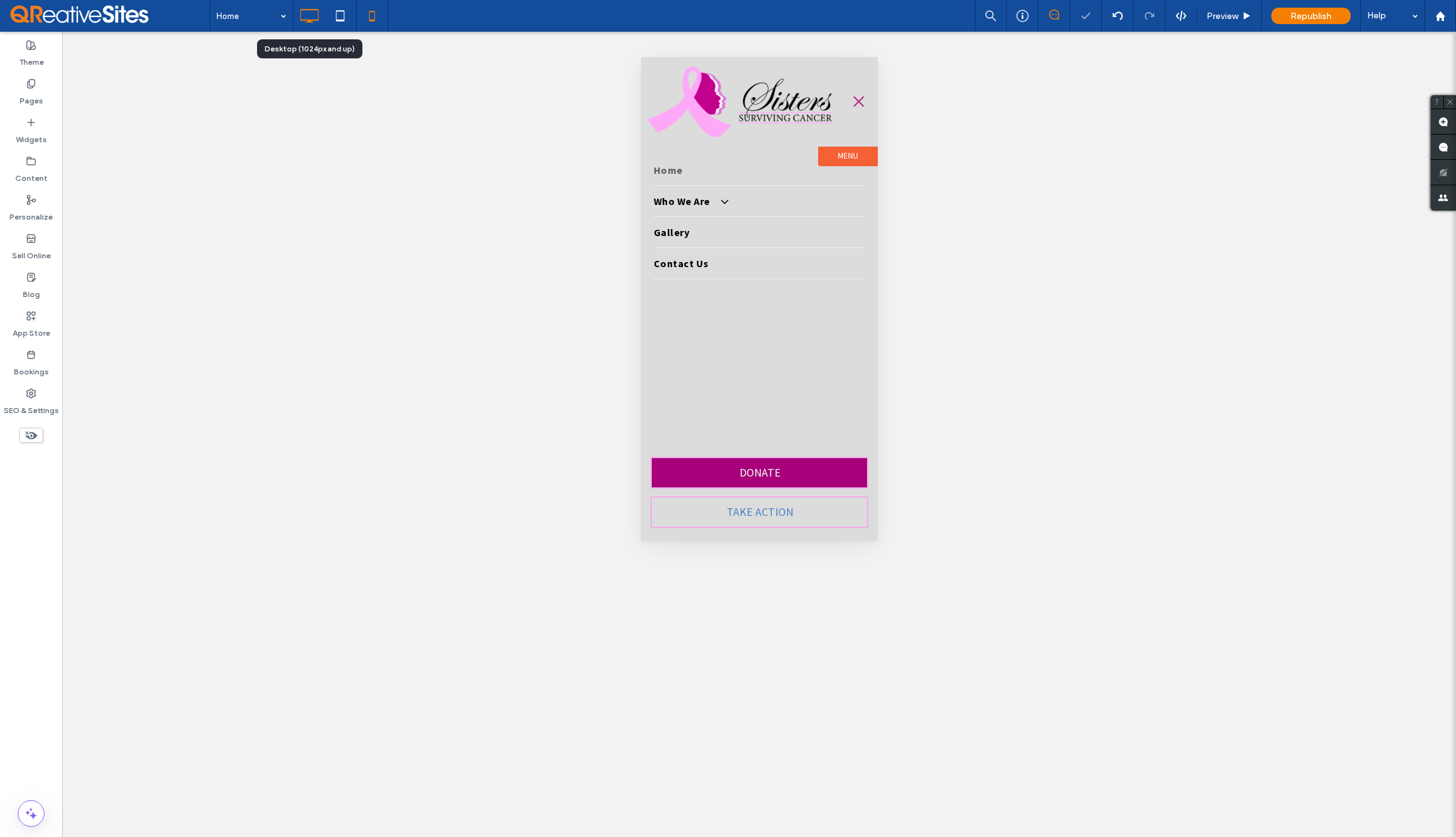
click at [314, 22] on icon at bounding box center [309, 15] width 25 height 25
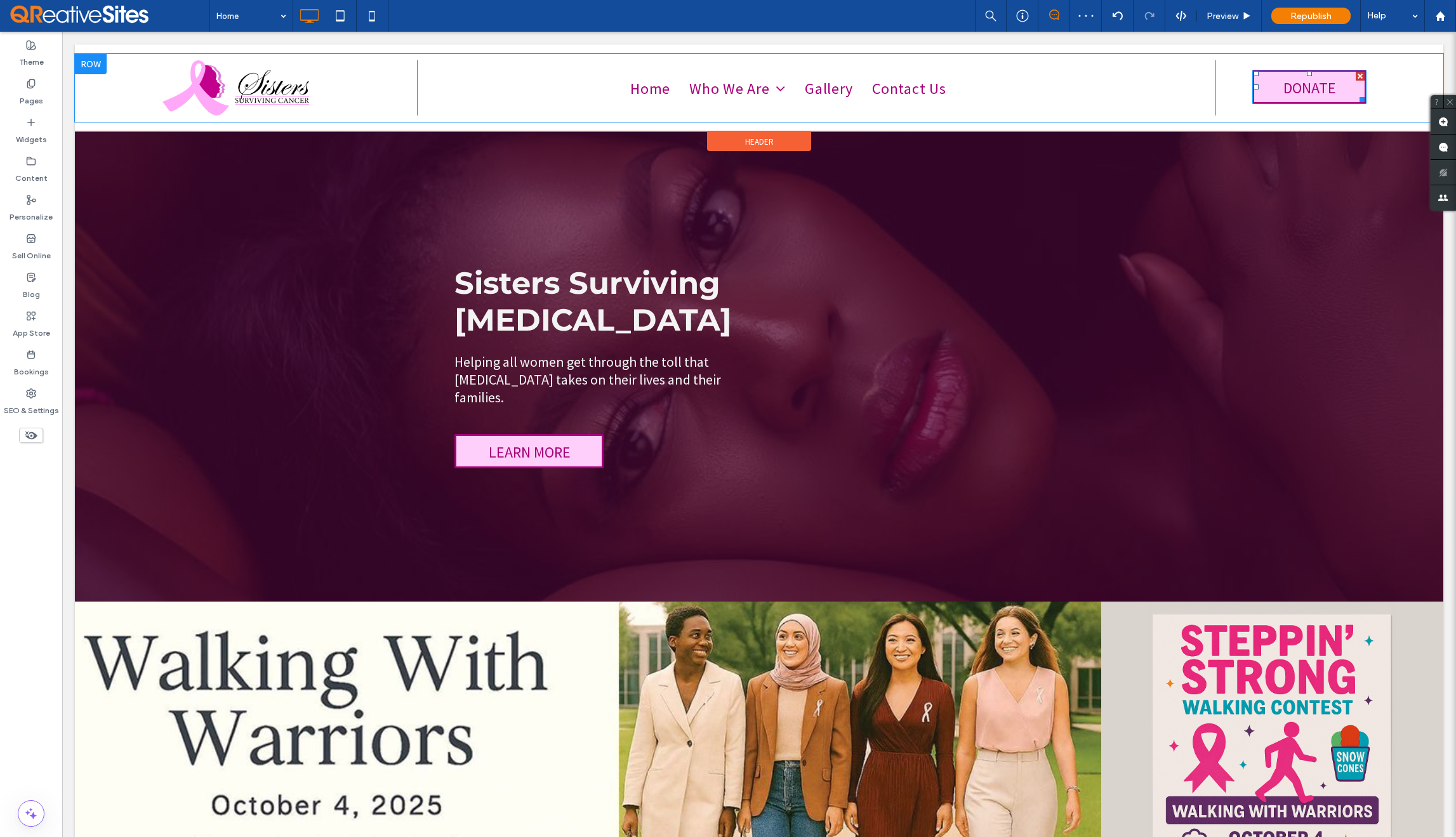
click at [1291, 92] on span "DONATE" at bounding box center [1310, 87] width 61 height 32
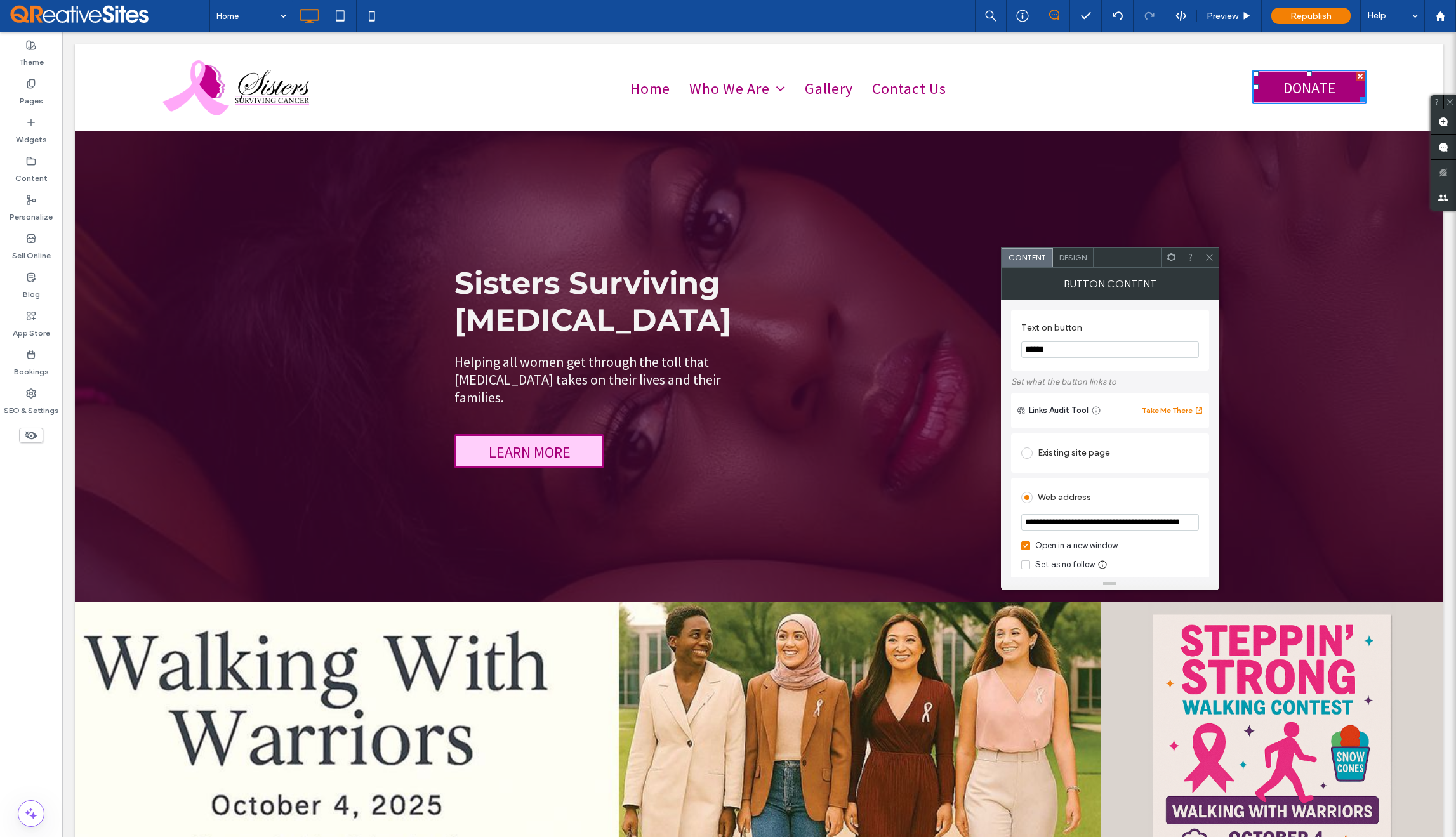
click at [1138, 527] on input "**********" at bounding box center [1110, 522] width 177 height 17
click at [1208, 255] on icon at bounding box center [1209, 257] width 9 height 9
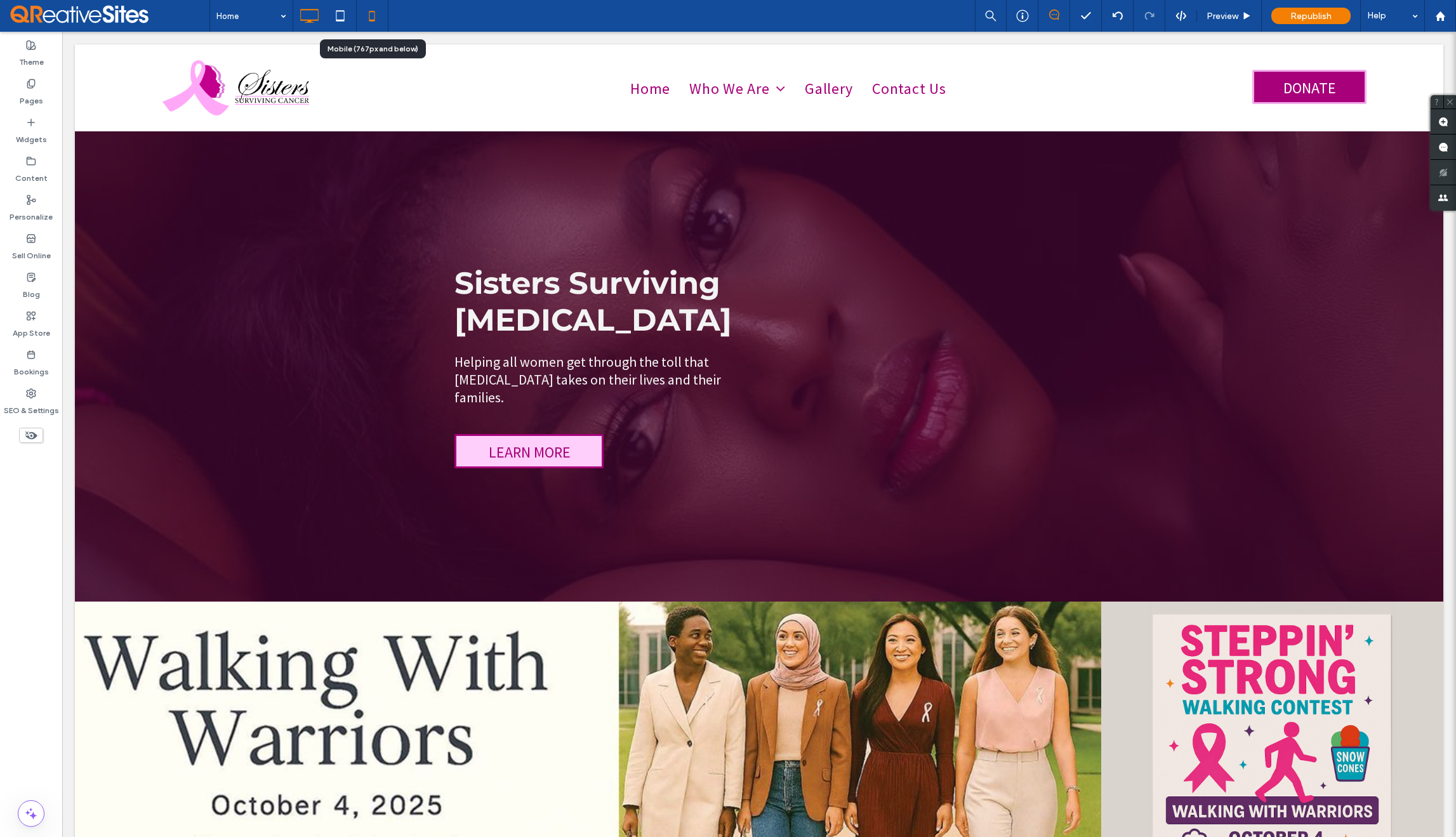
click at [378, 23] on icon at bounding box center [372, 15] width 25 height 25
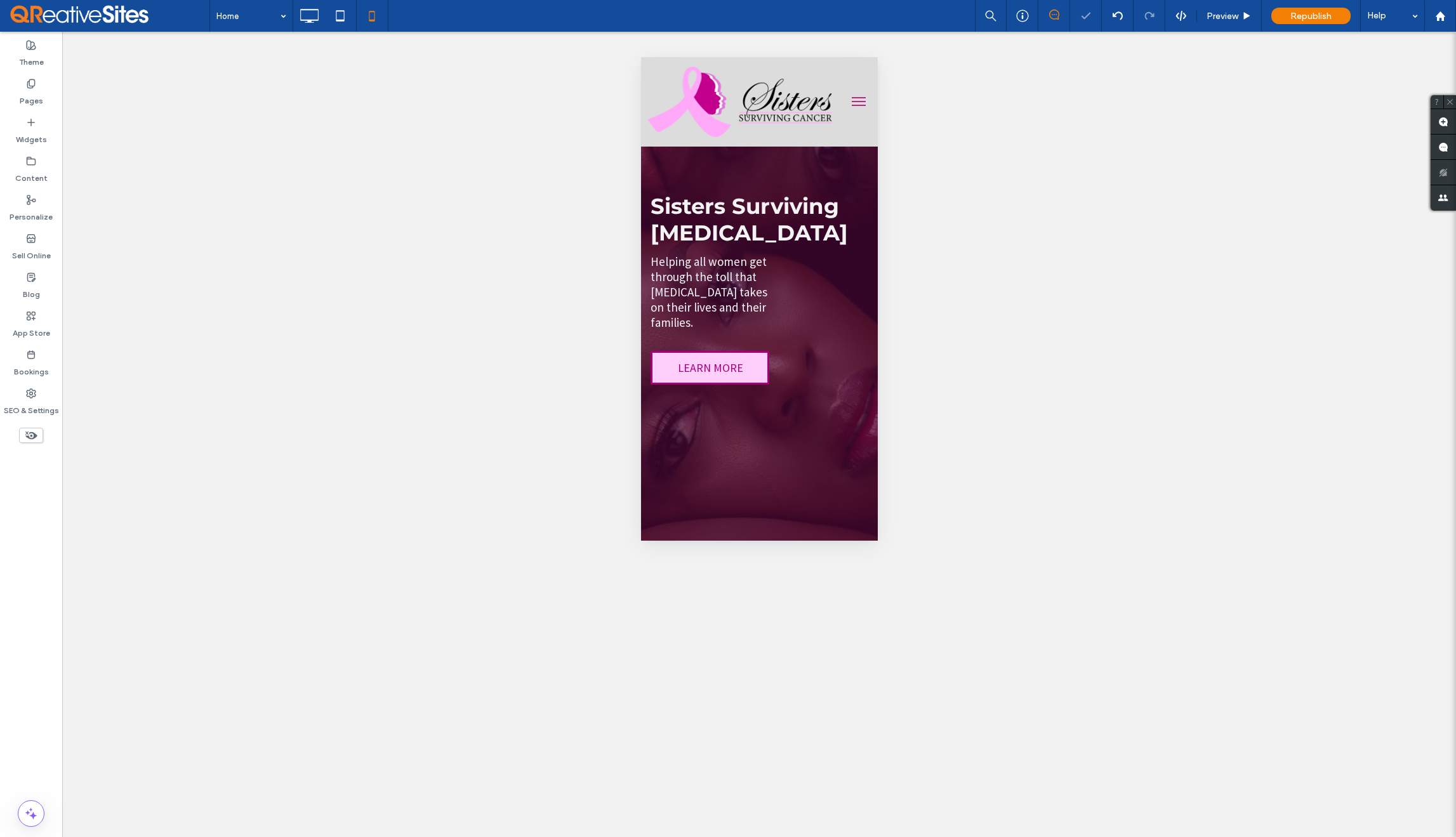
click at [846, 99] on button "menu" at bounding box center [858, 101] width 25 height 25
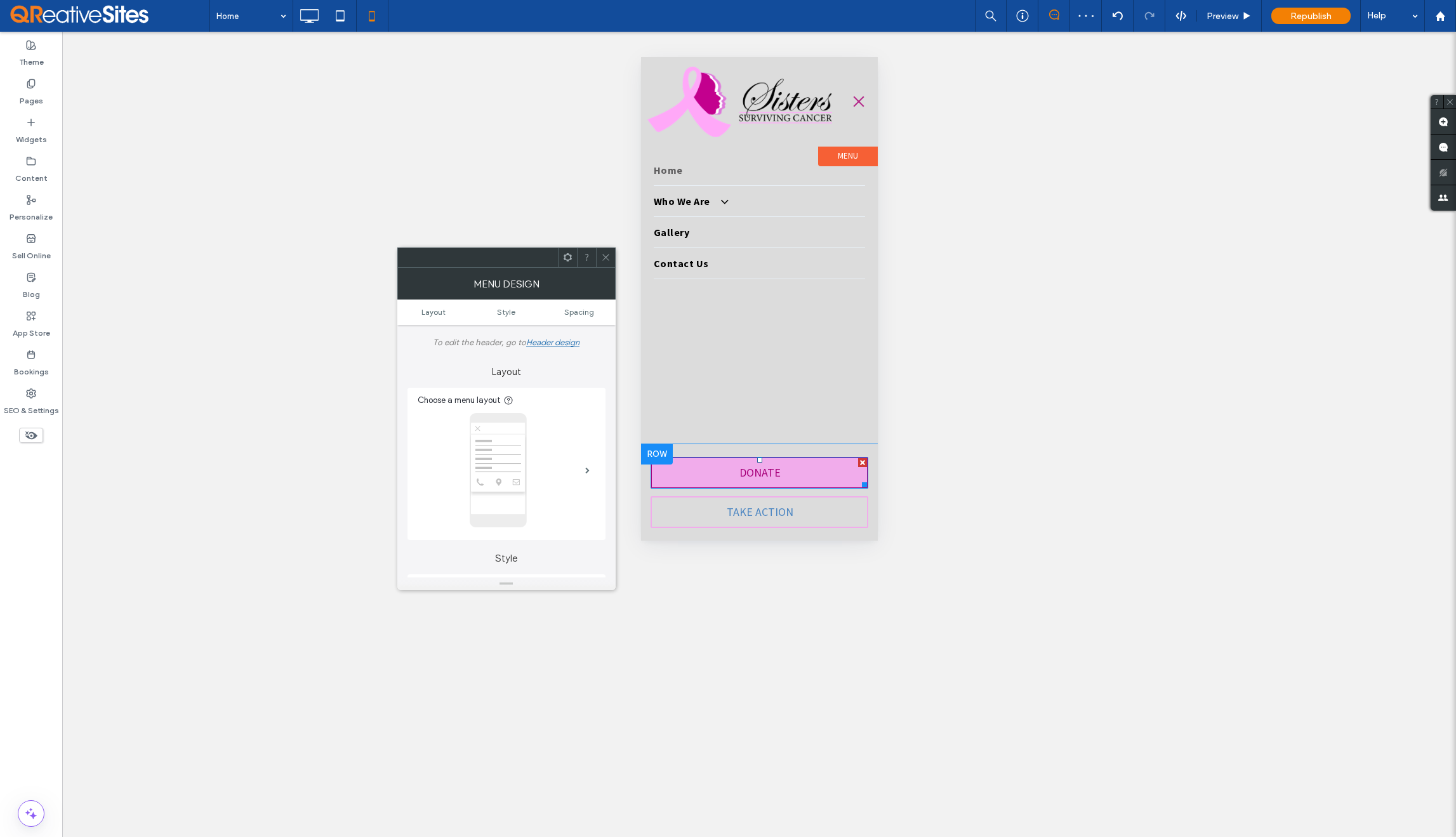
click at [790, 473] on link "DONATE" at bounding box center [759, 473] width 218 height 32
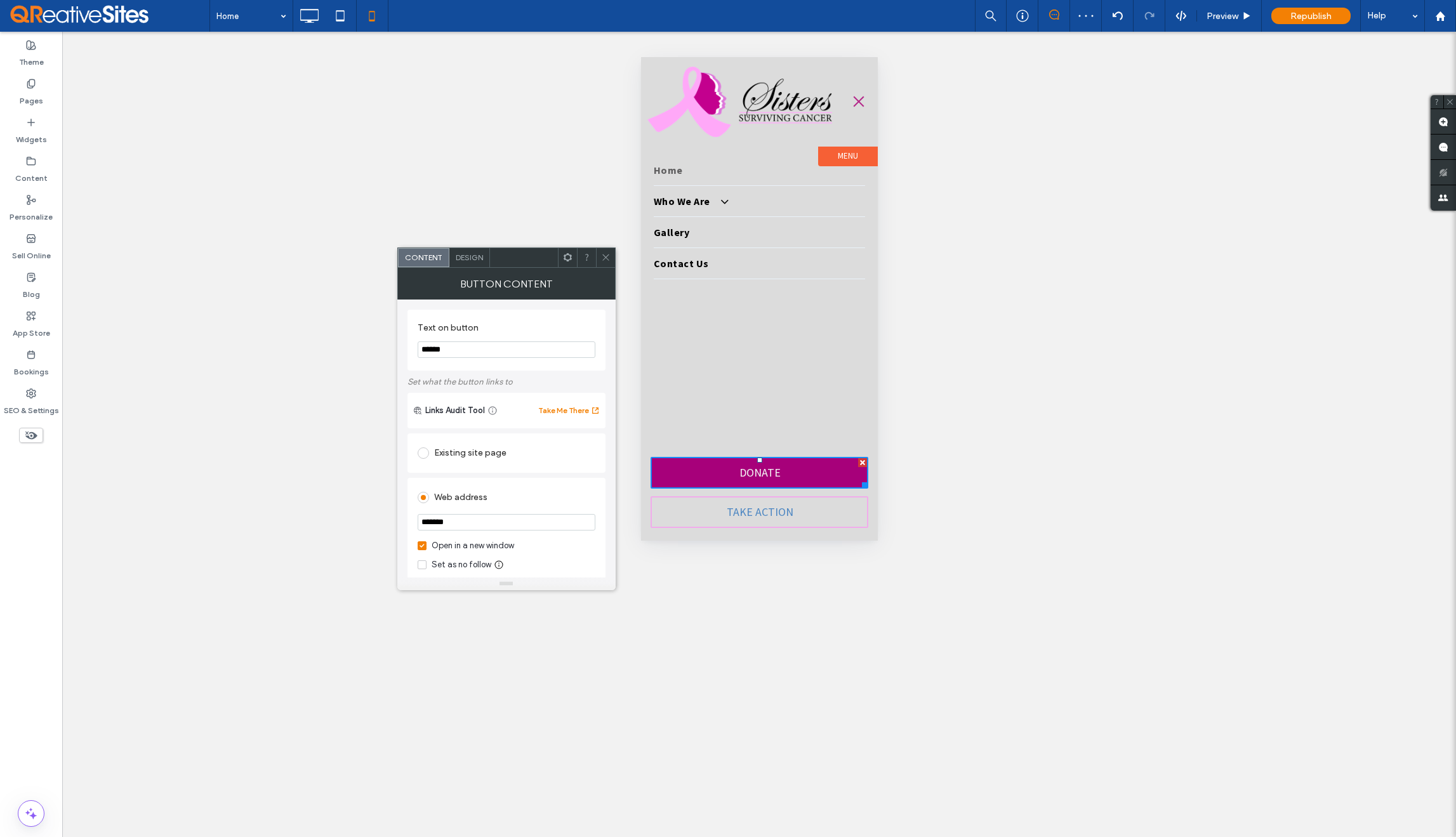
click at [488, 517] on input "*******" at bounding box center [506, 522] width 177 height 17
type input "**********"
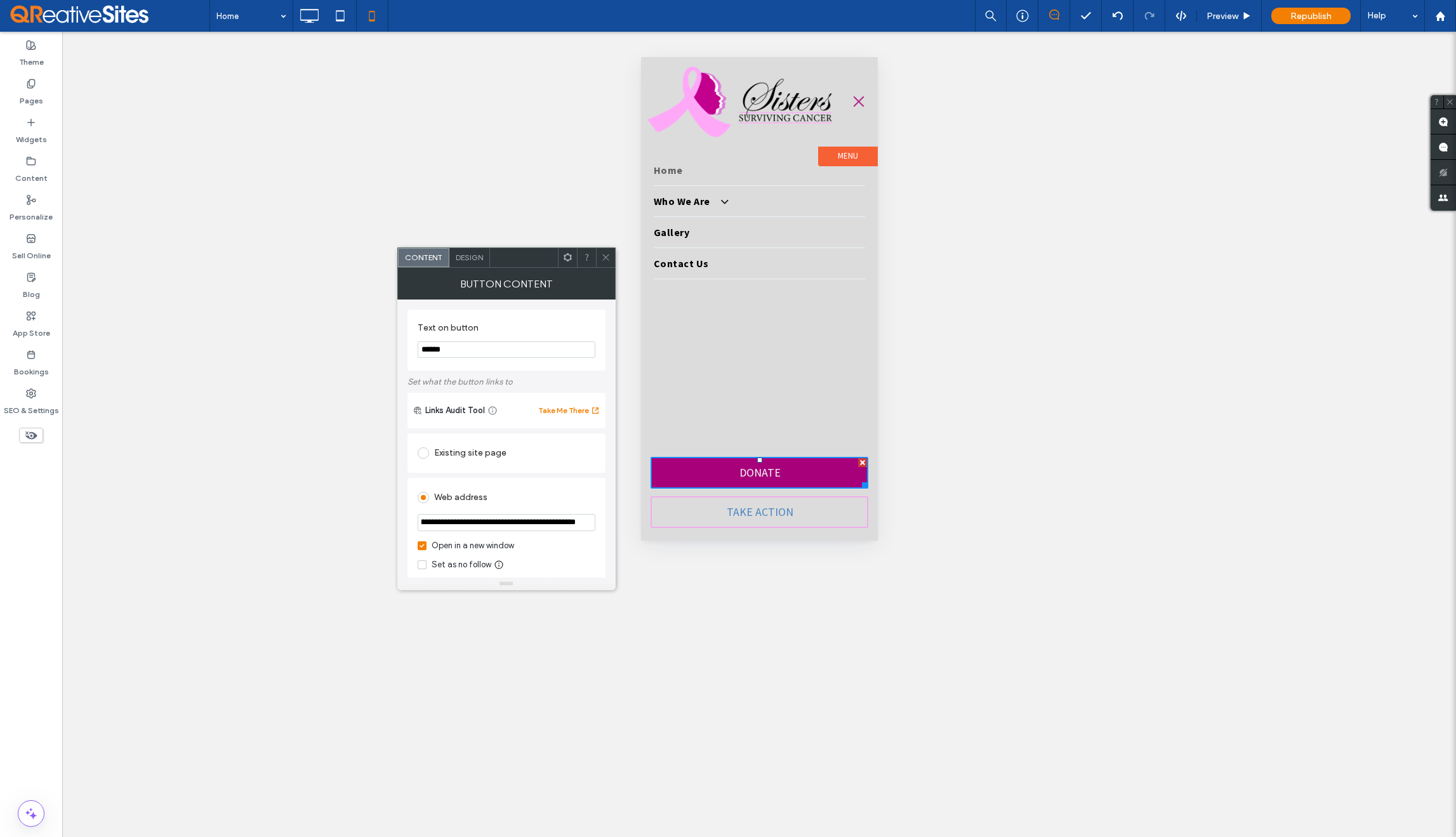
click at [592, 478] on div "**********" at bounding box center [506, 546] width 198 height 138
click at [713, 521] on link "TAKE ACTION" at bounding box center [759, 512] width 218 height 32
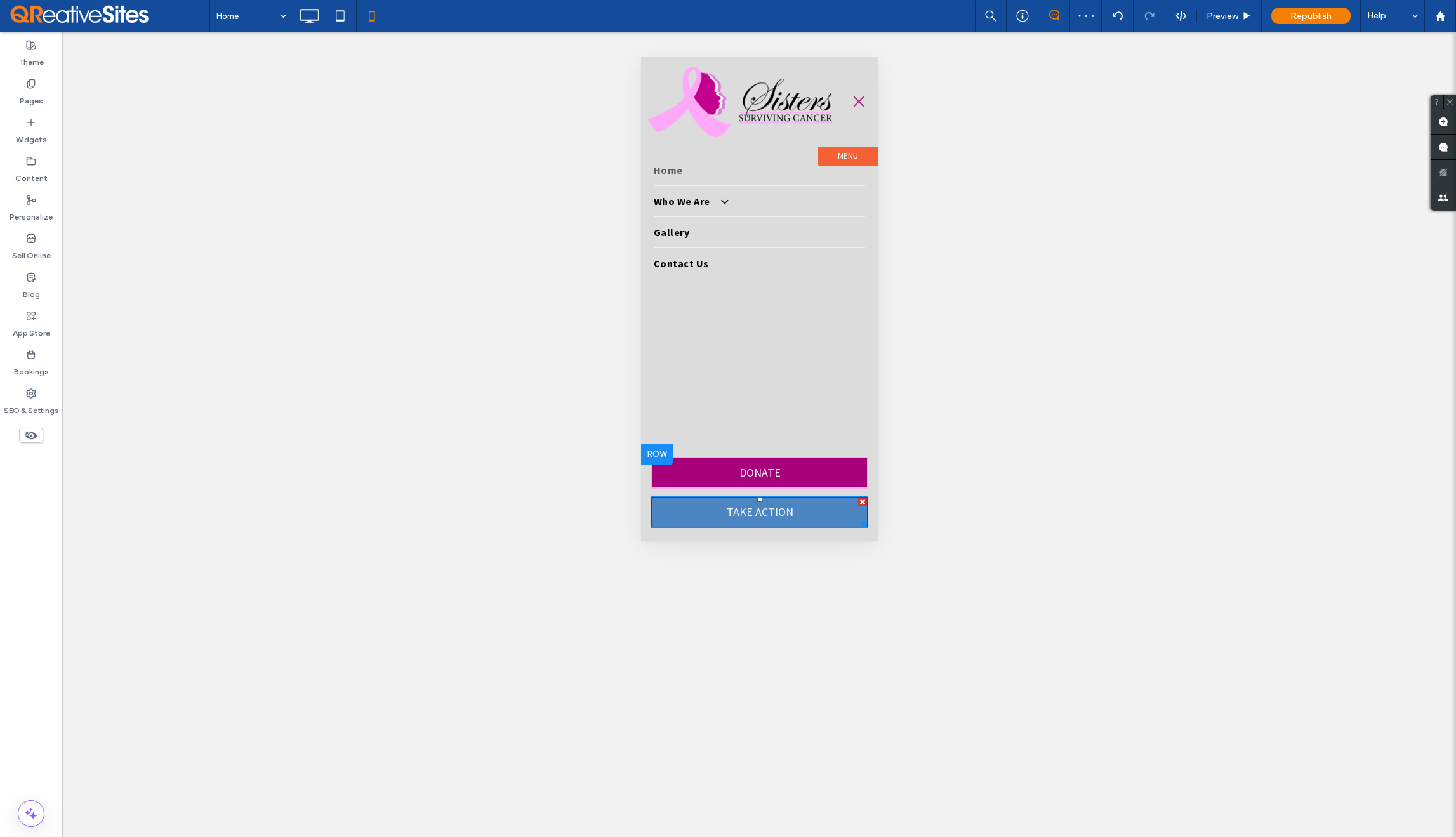
click at [713, 521] on link "TAKE ACTION" at bounding box center [759, 512] width 218 height 32
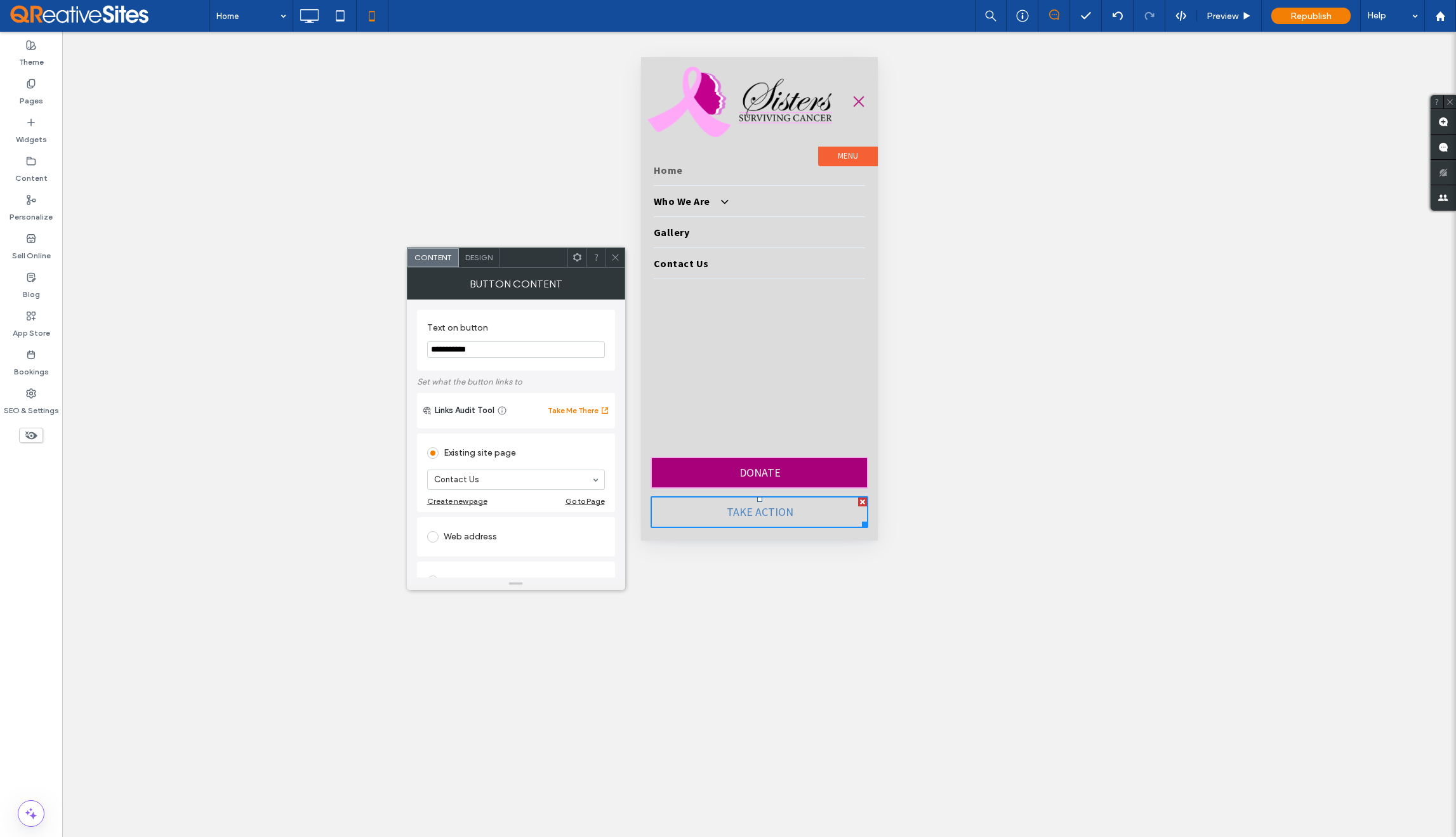
click at [615, 256] on use at bounding box center [615, 258] width 6 height 6
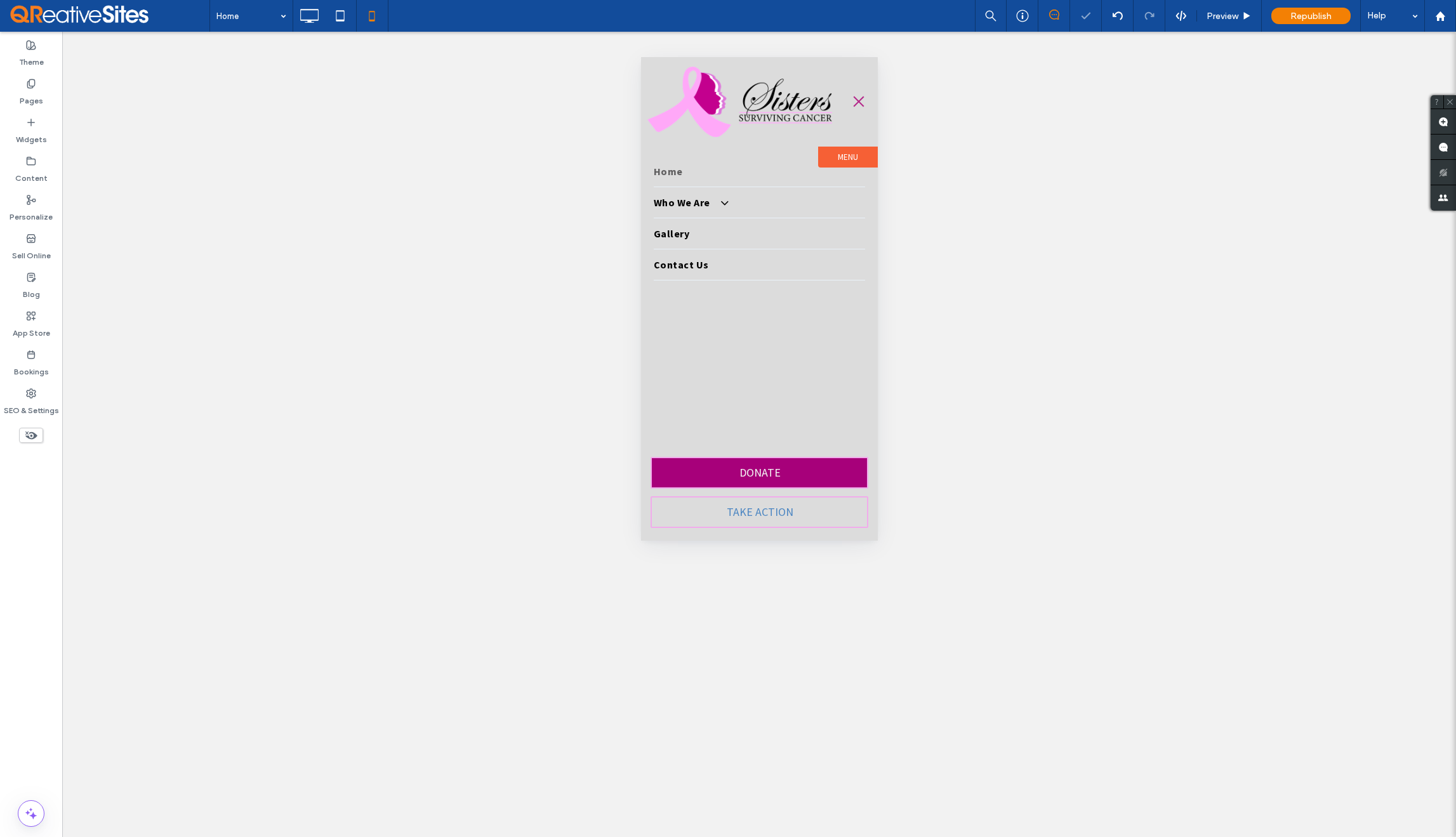
click at [856, 97] on button "menu" at bounding box center [858, 101] width 25 height 25
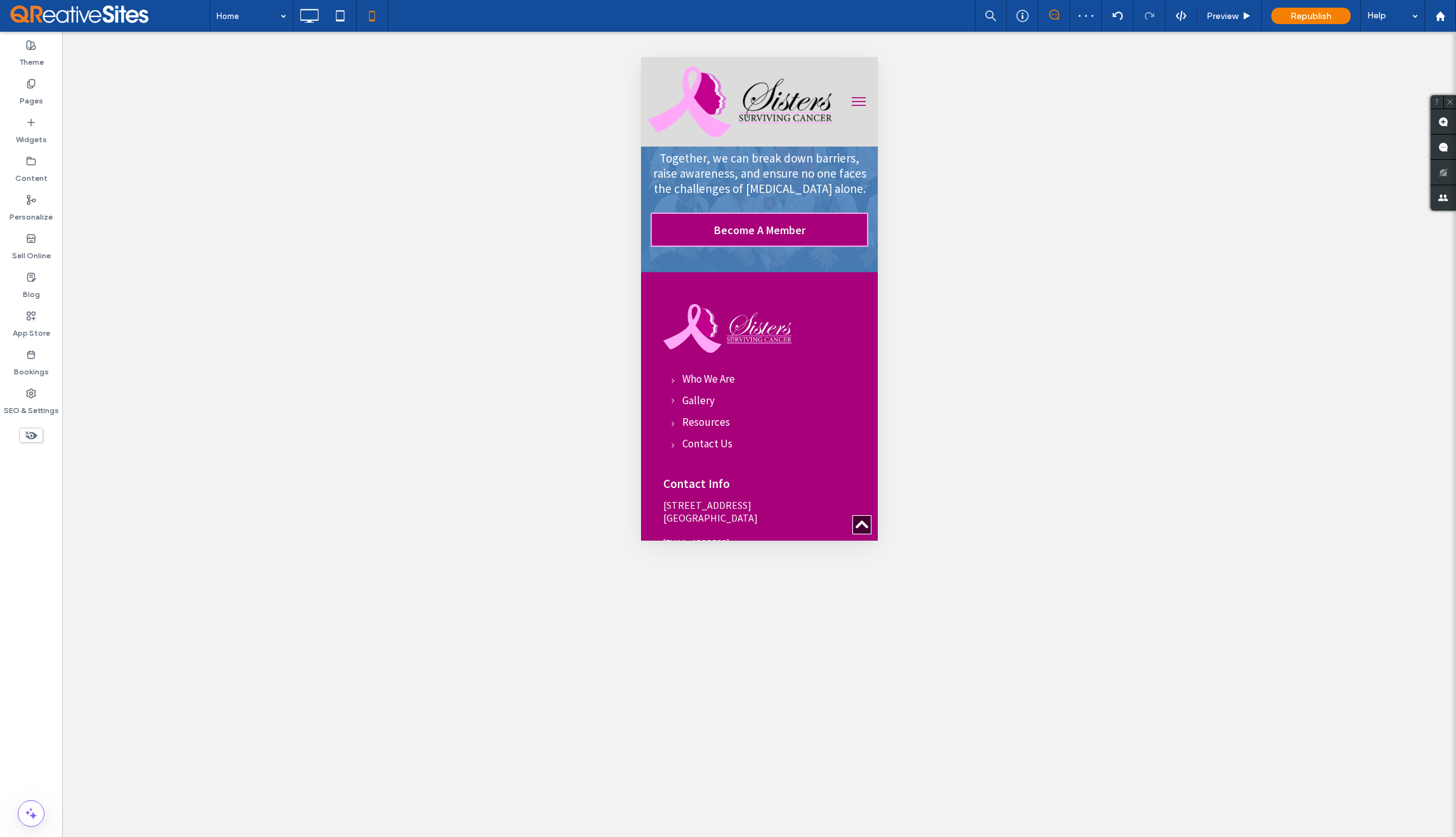
scroll to position [3686, 0]
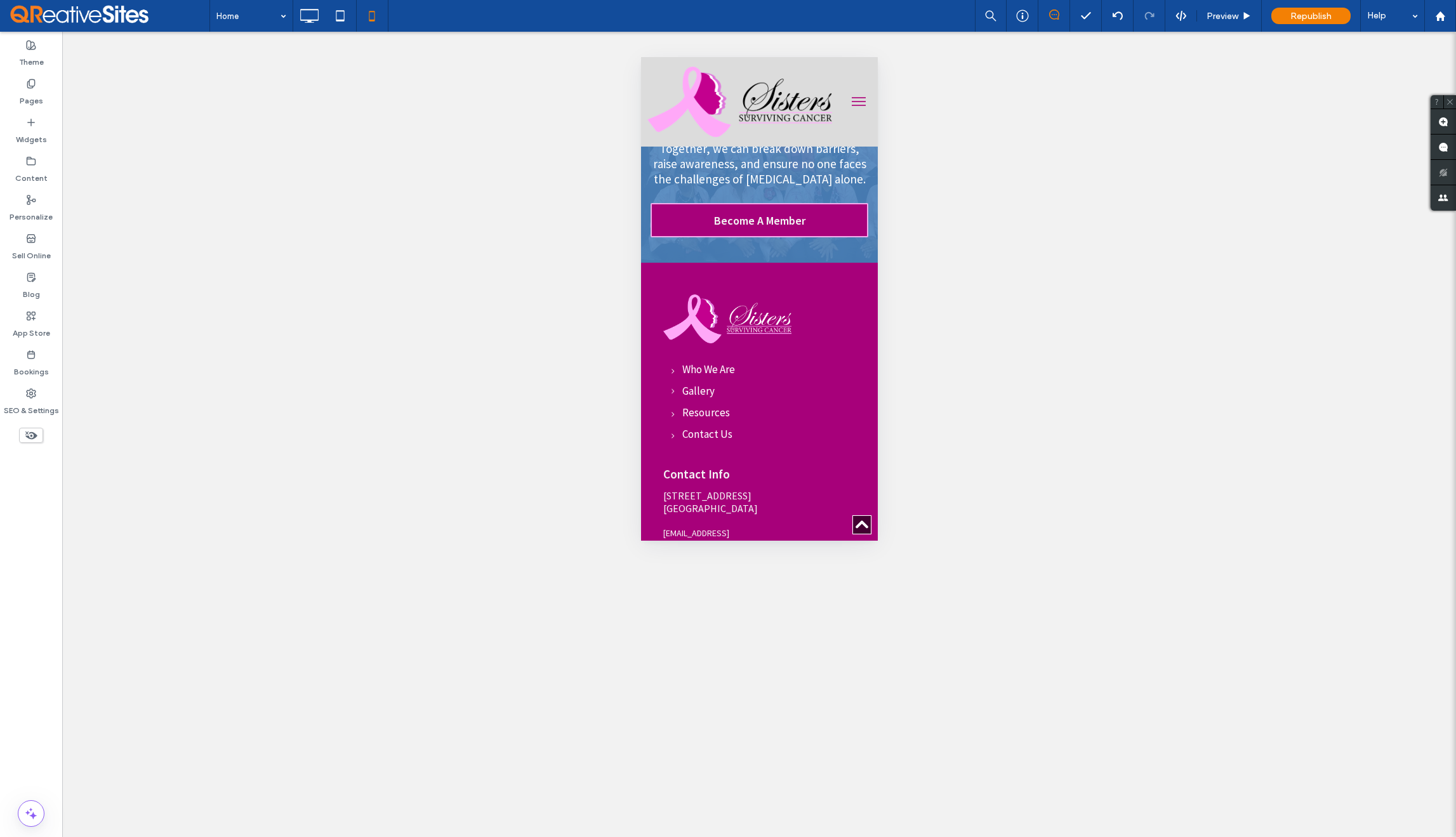
click at [29, 437] on use at bounding box center [31, 435] width 12 height 8
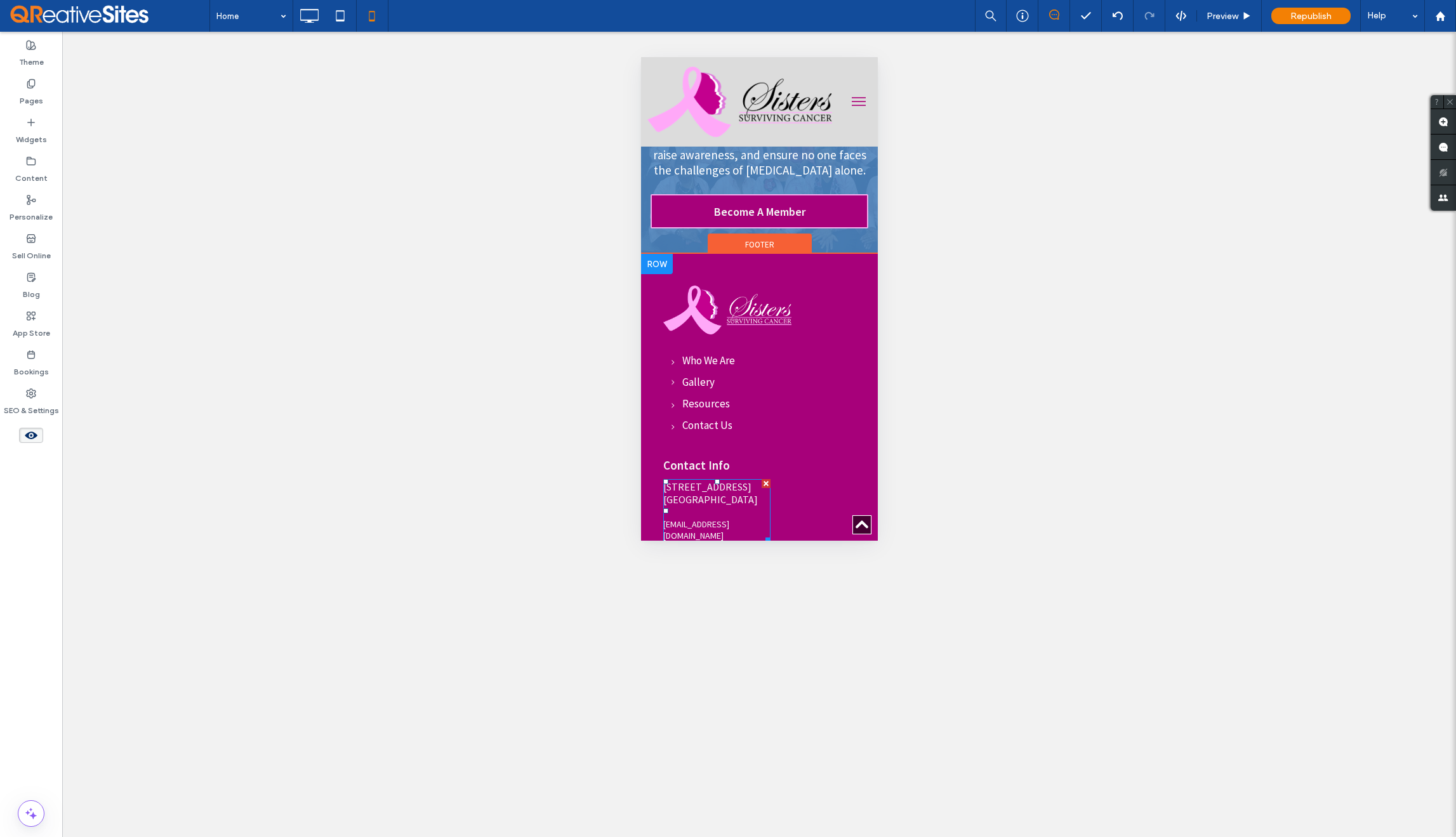
scroll to position [4131, 0]
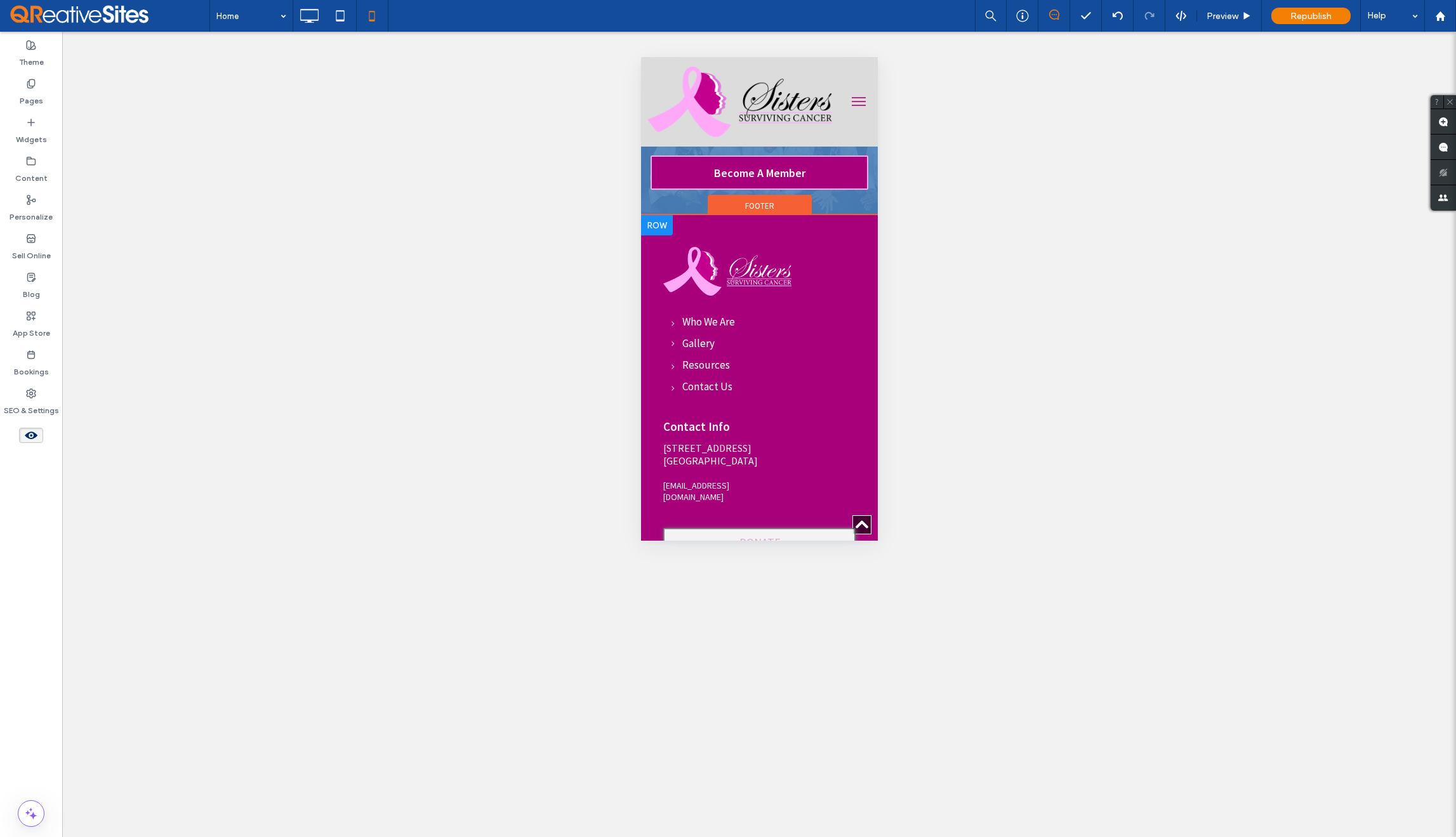
click at [800, 528] on div at bounding box center [759, 548] width 193 height 41
click at [824, 421] on button "Yes" at bounding box center [819, 423] width 40 height 16
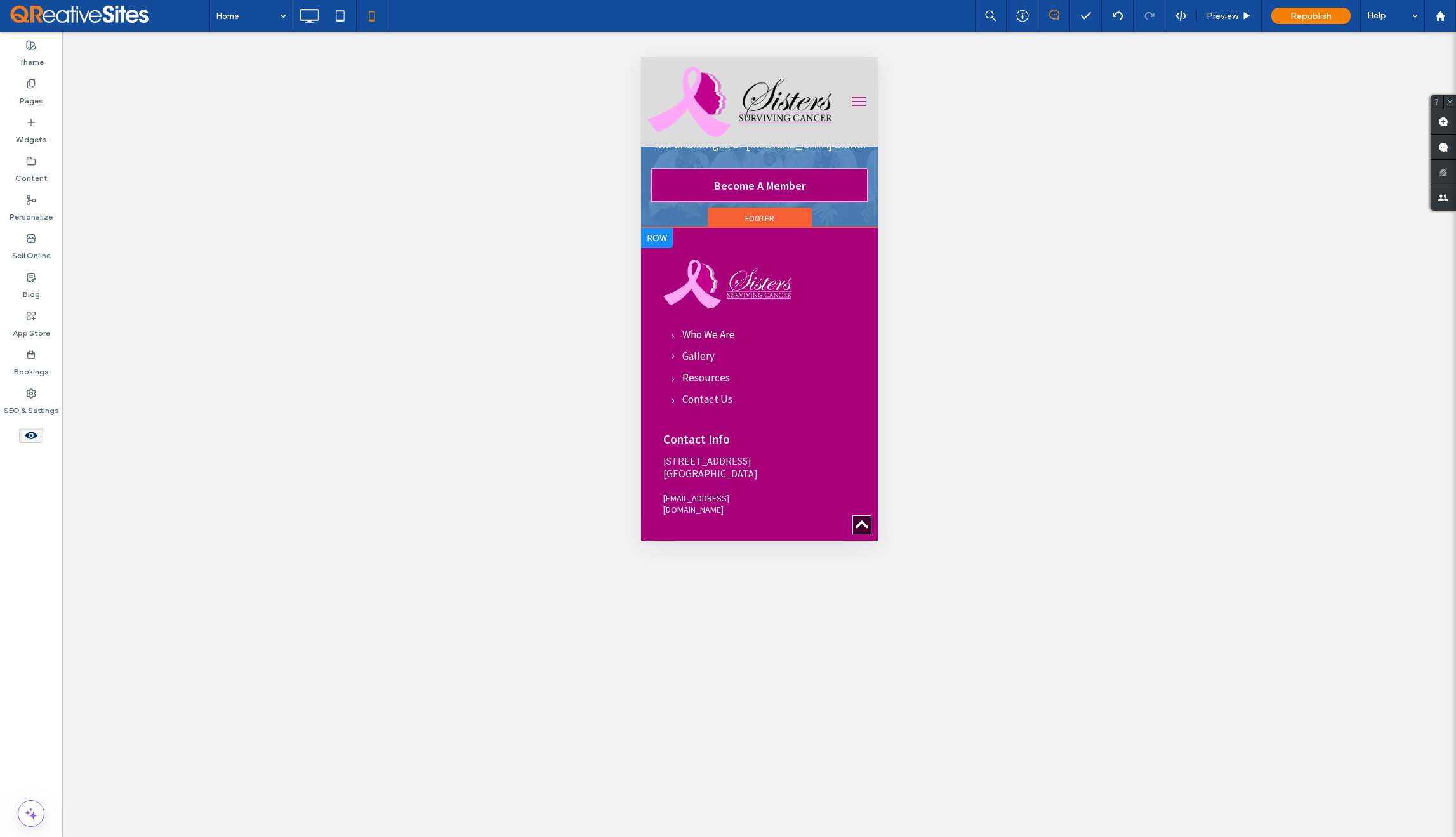
click at [809, 541] on link "DONATE" at bounding box center [759, 556] width 193 height 29
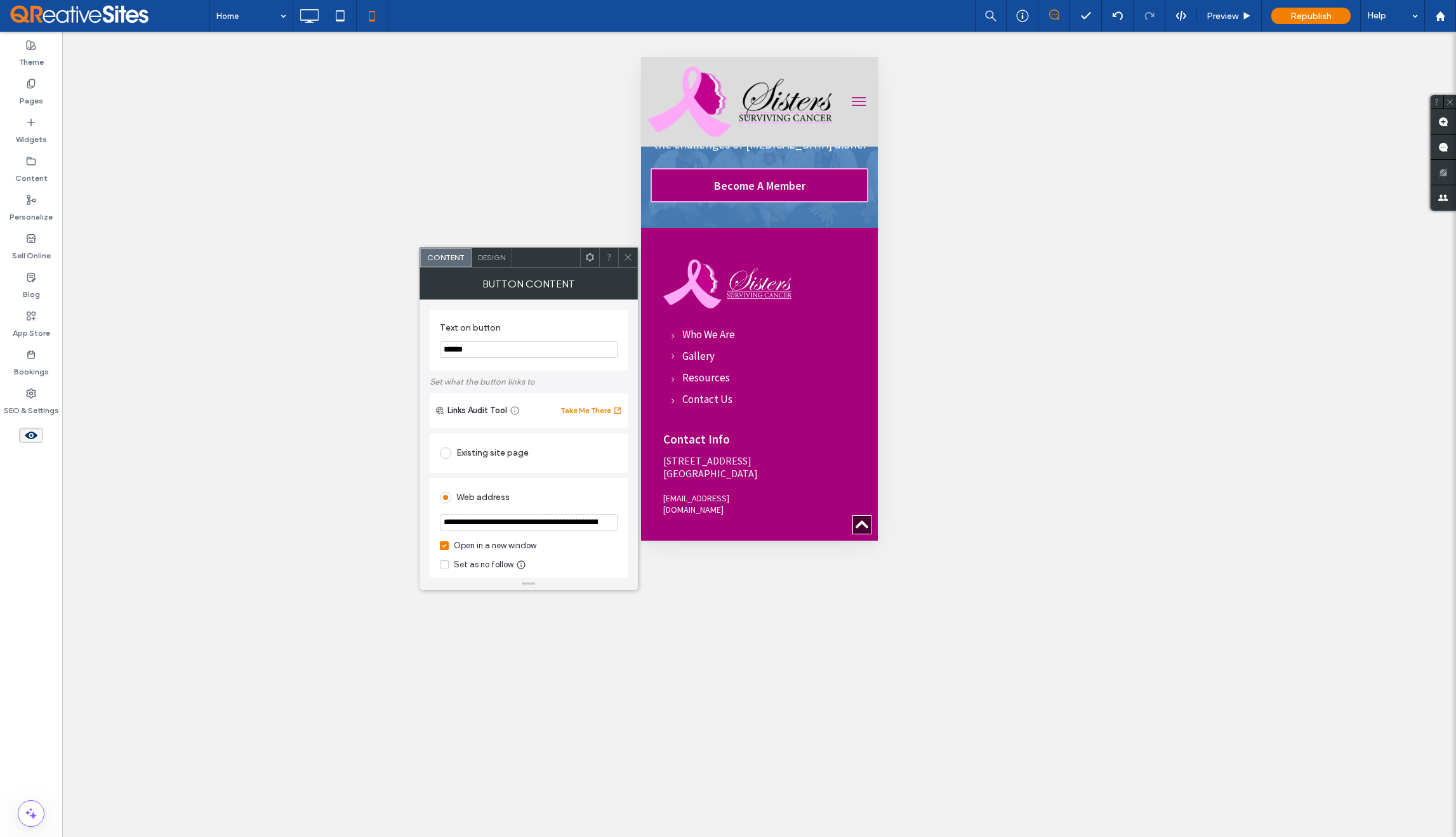
click at [561, 516] on input "**********" at bounding box center [529, 522] width 177 height 17
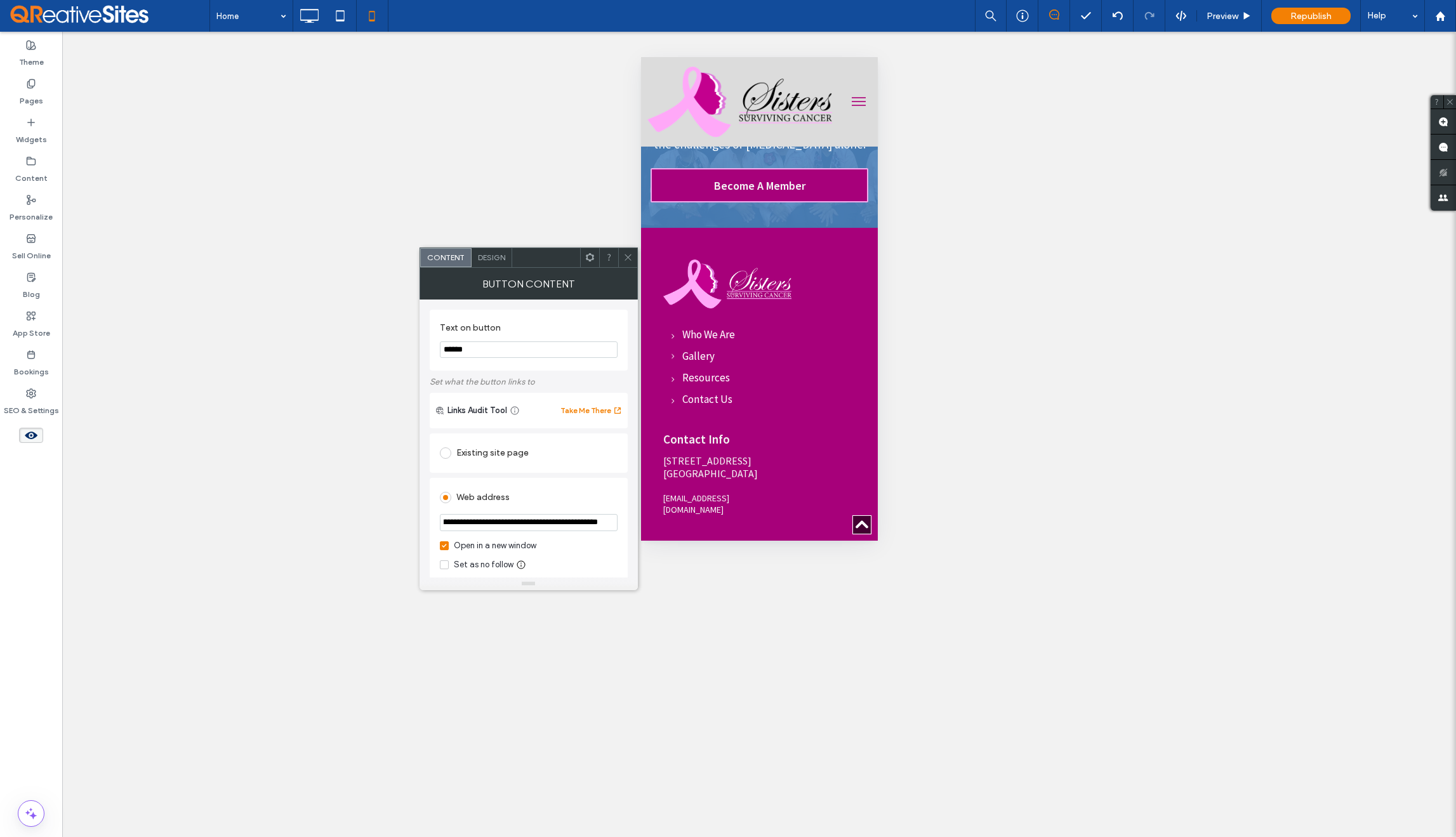
click at [609, 472] on div "Existing site page" at bounding box center [529, 453] width 198 height 40
click at [630, 258] on icon at bounding box center [628, 257] width 9 height 9
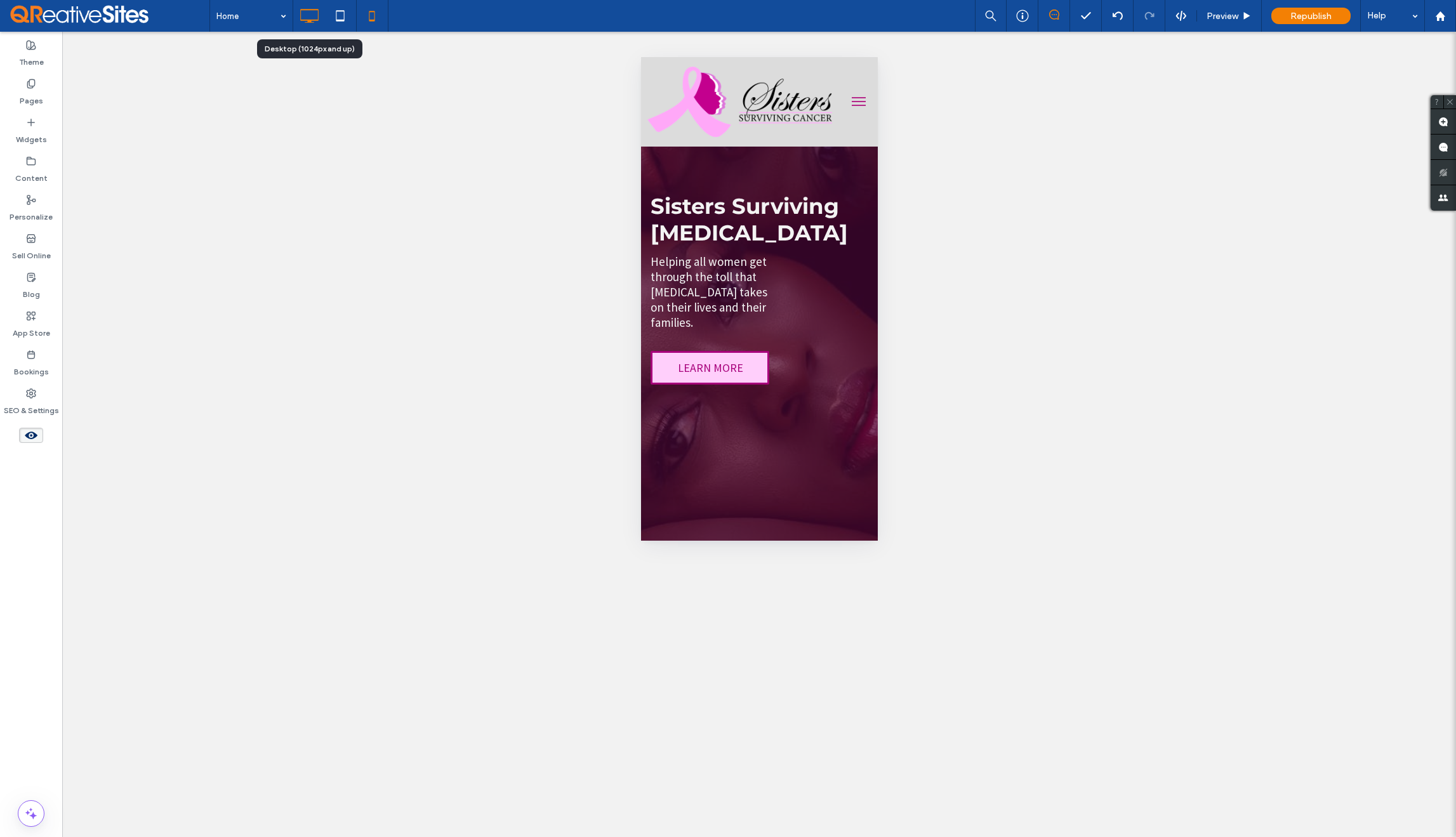
click at [303, 17] on icon at bounding box center [309, 15] width 25 height 25
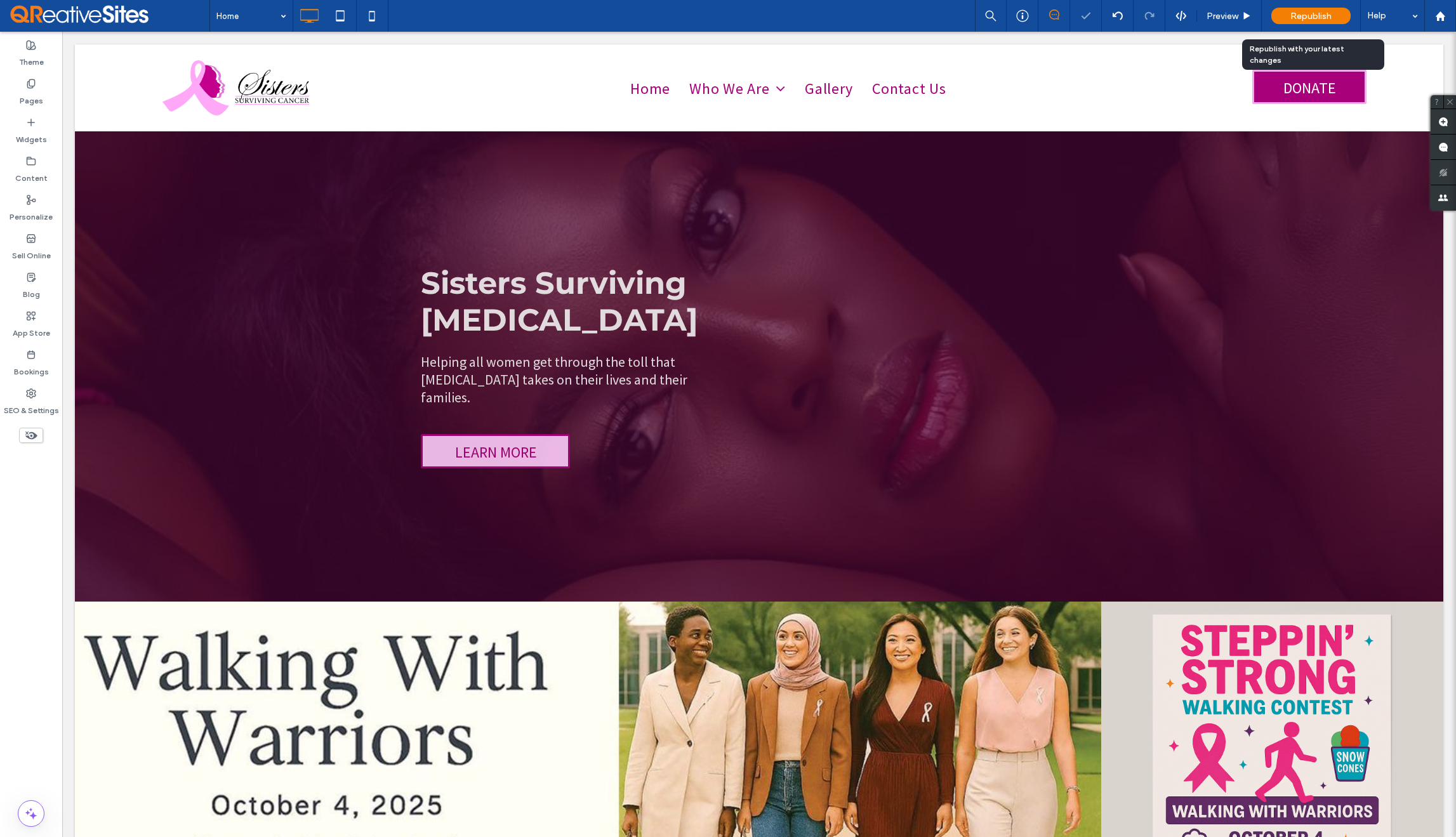
click at [1309, 15] on span "Republish" at bounding box center [1311, 16] width 41 height 11
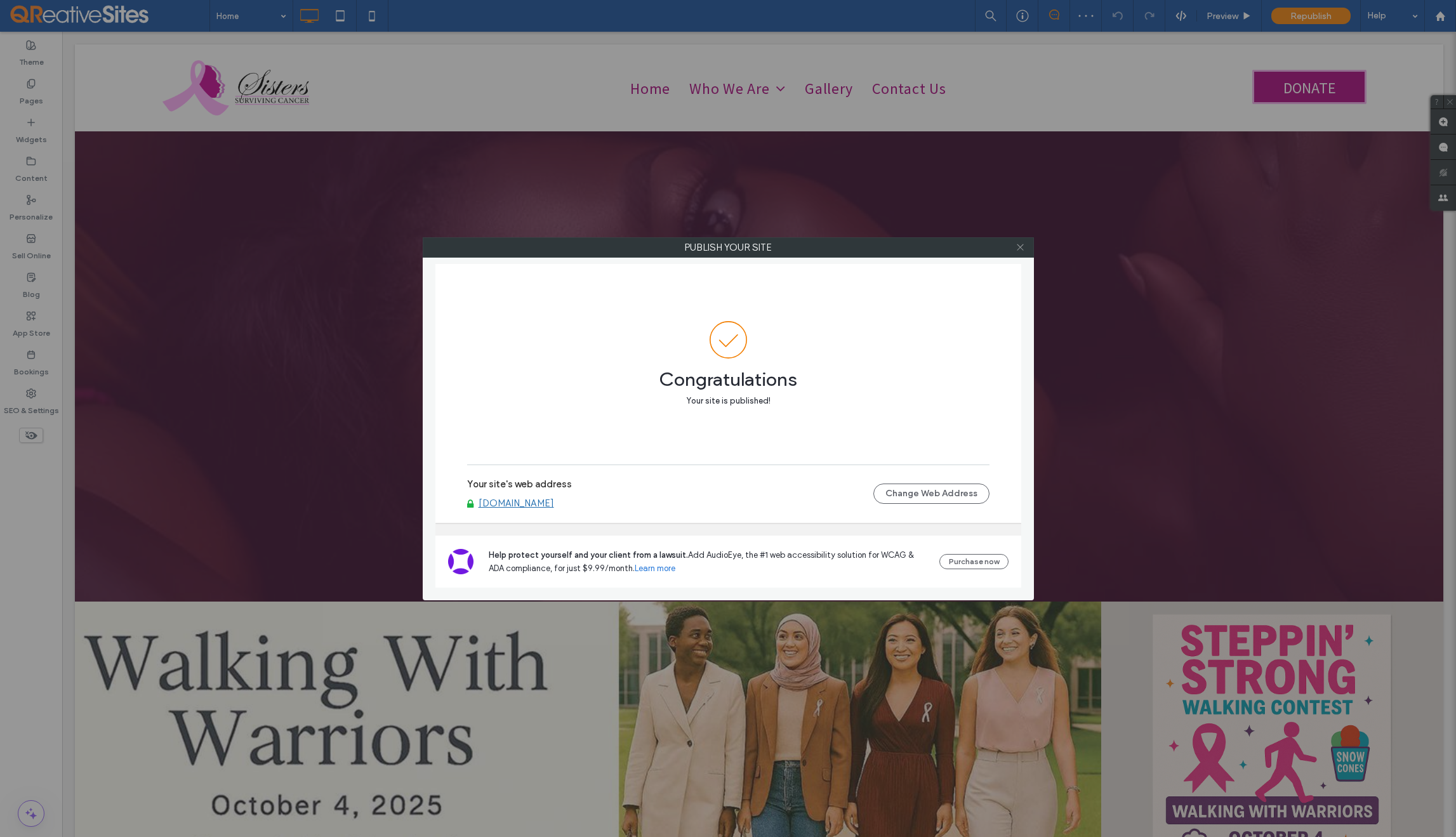
click at [1018, 251] on icon at bounding box center [1020, 247] width 9 height 9
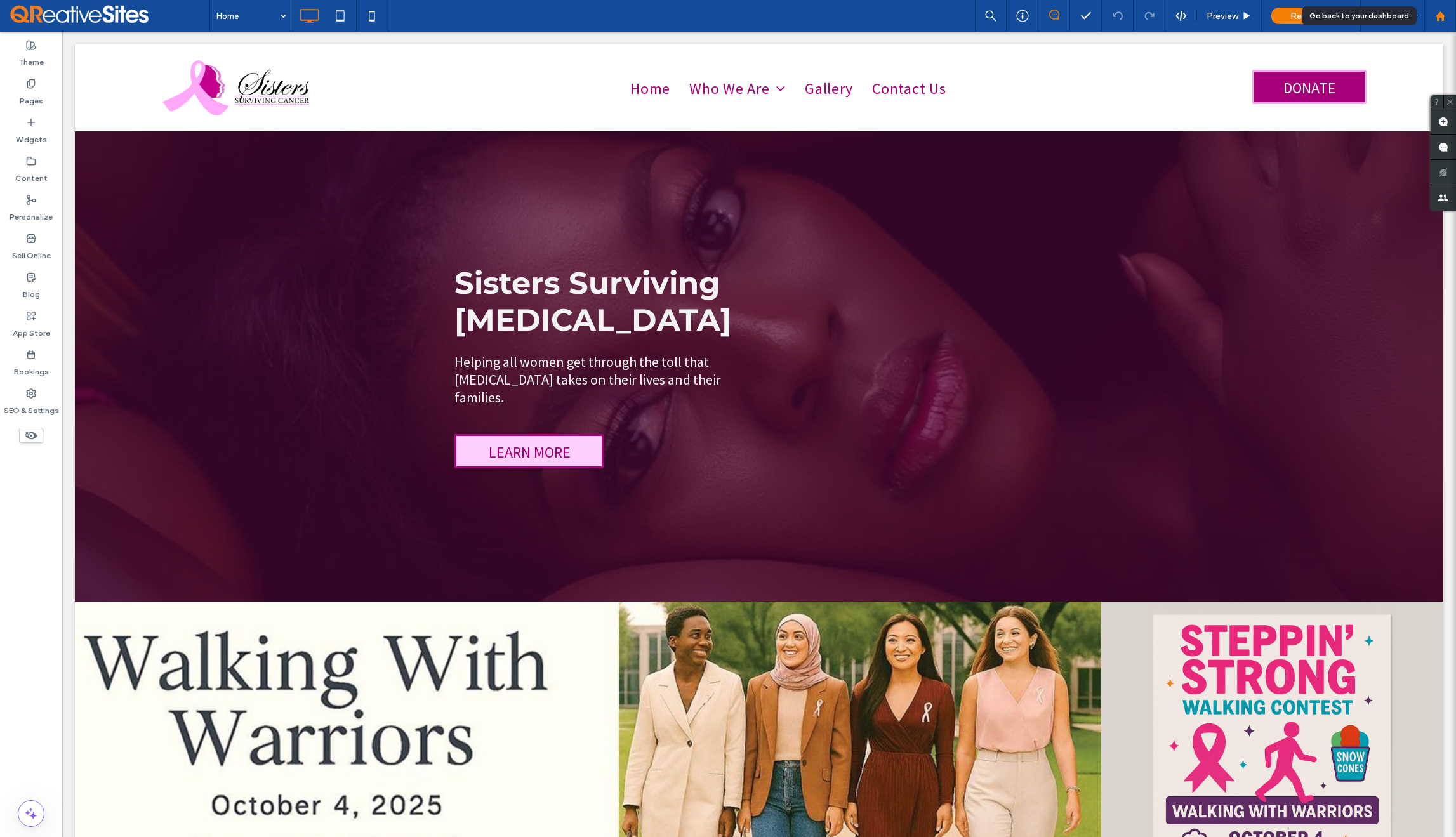
click at [1433, 15] on div at bounding box center [1440, 16] width 30 height 11
